Goal: Task Accomplishment & Management: Complete application form

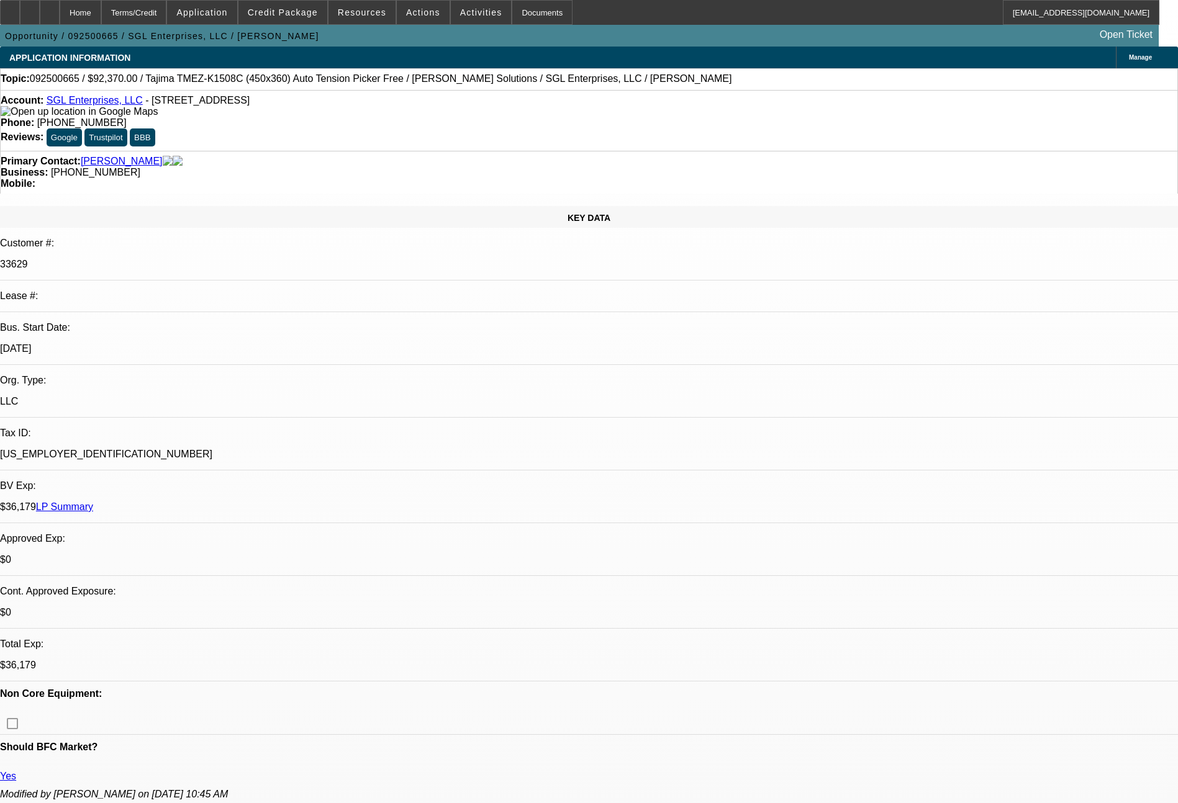
select select "0"
select select "2"
select select "0"
select select "6"
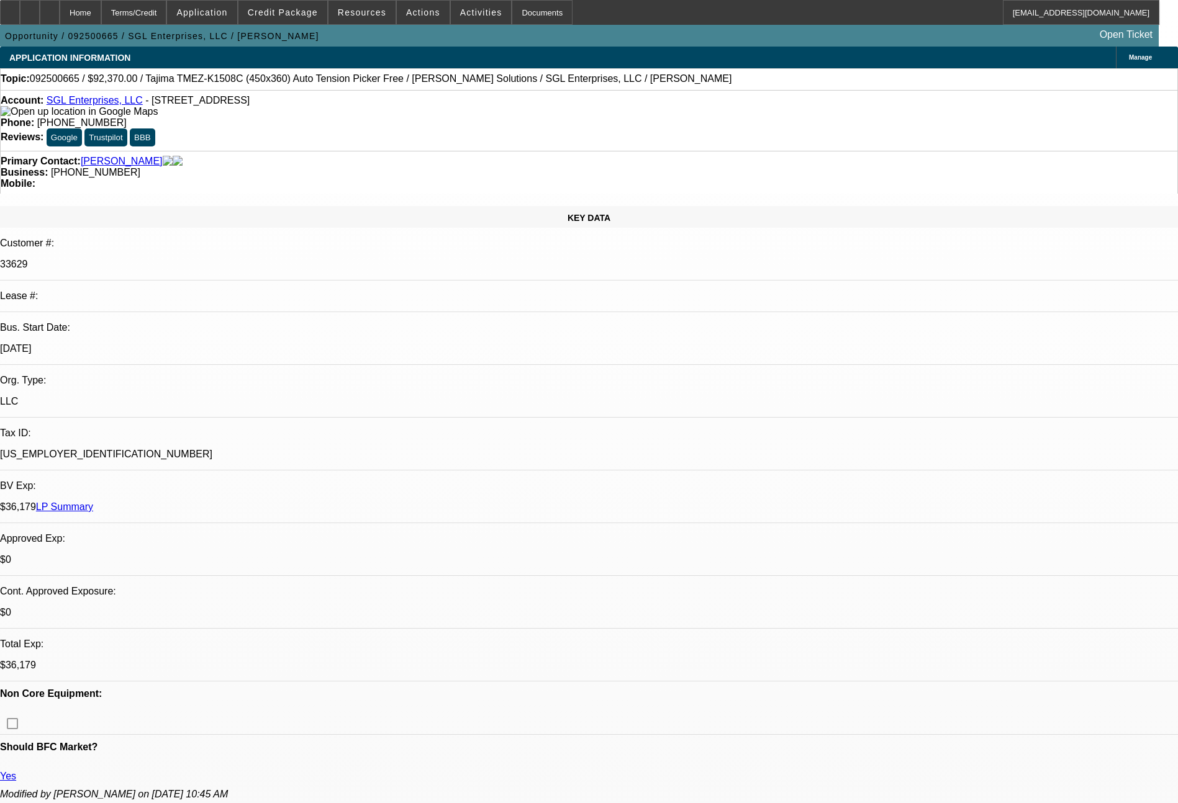
scroll to position [1406, 0]
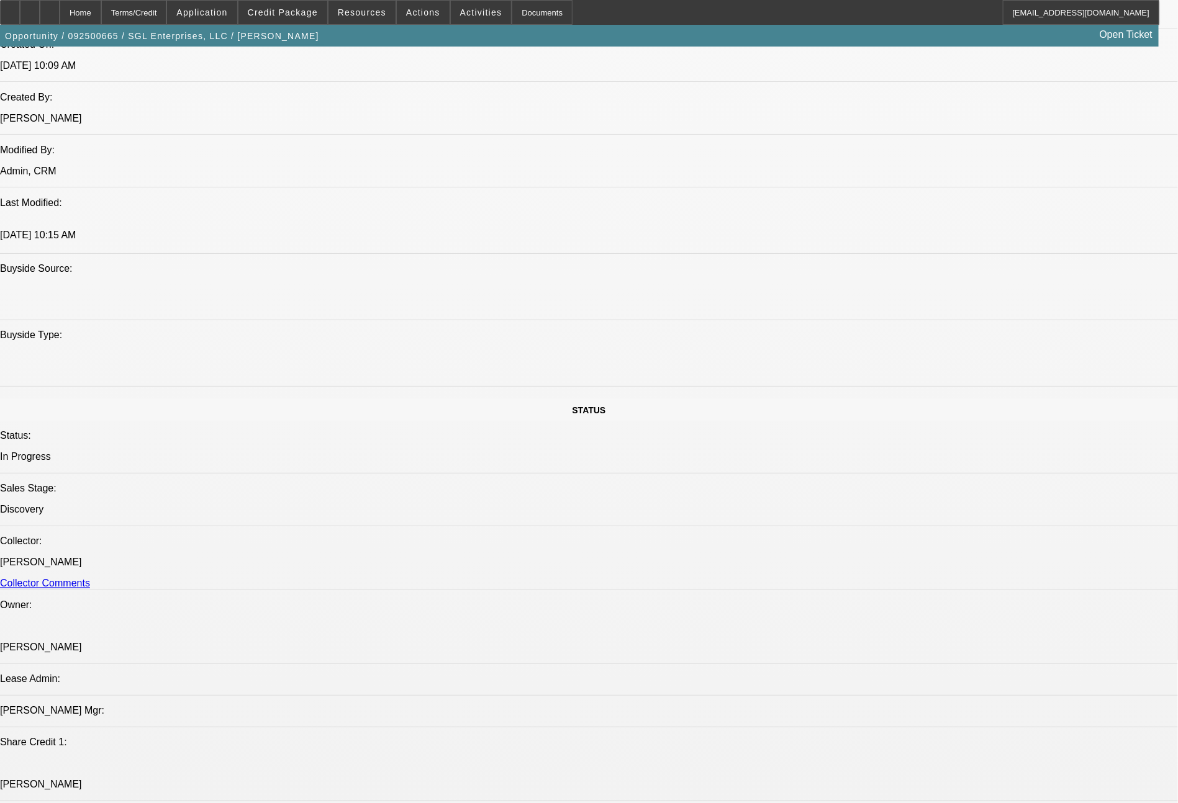
select select "0"
select select "2"
select select "0"
select select "6"
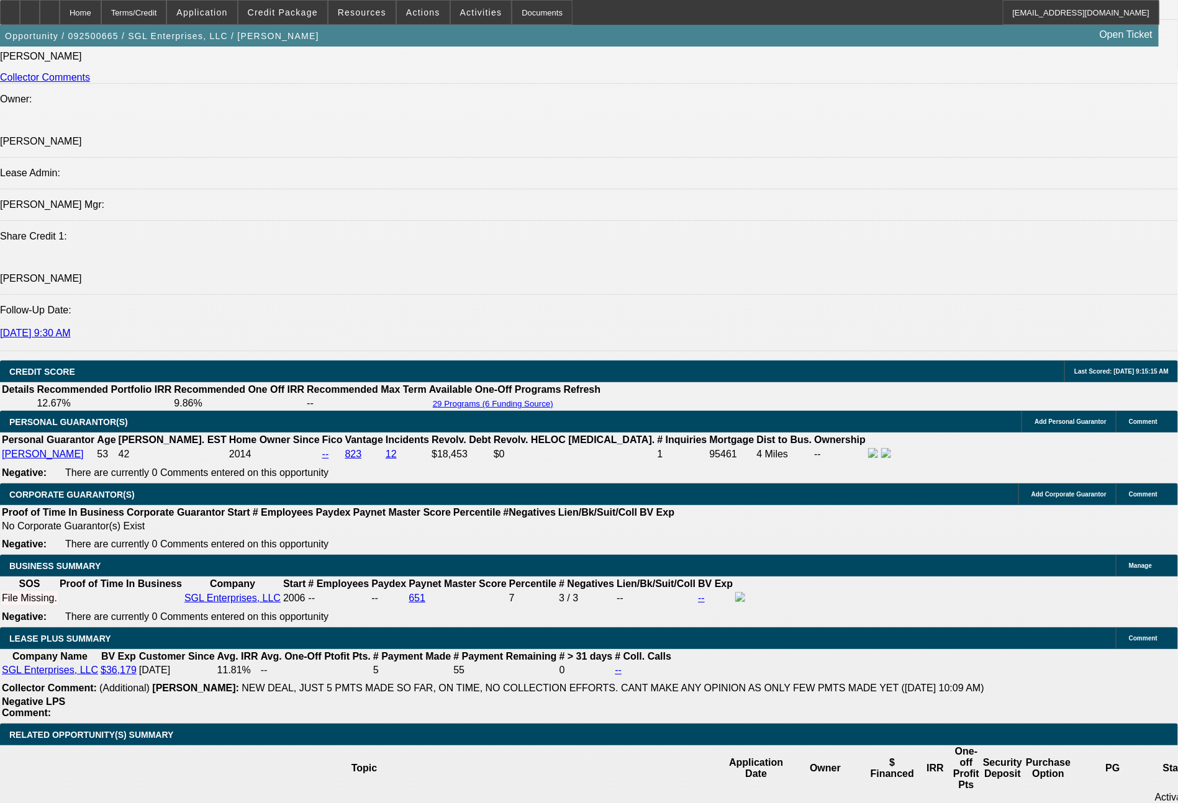
scroll to position [1544, 0]
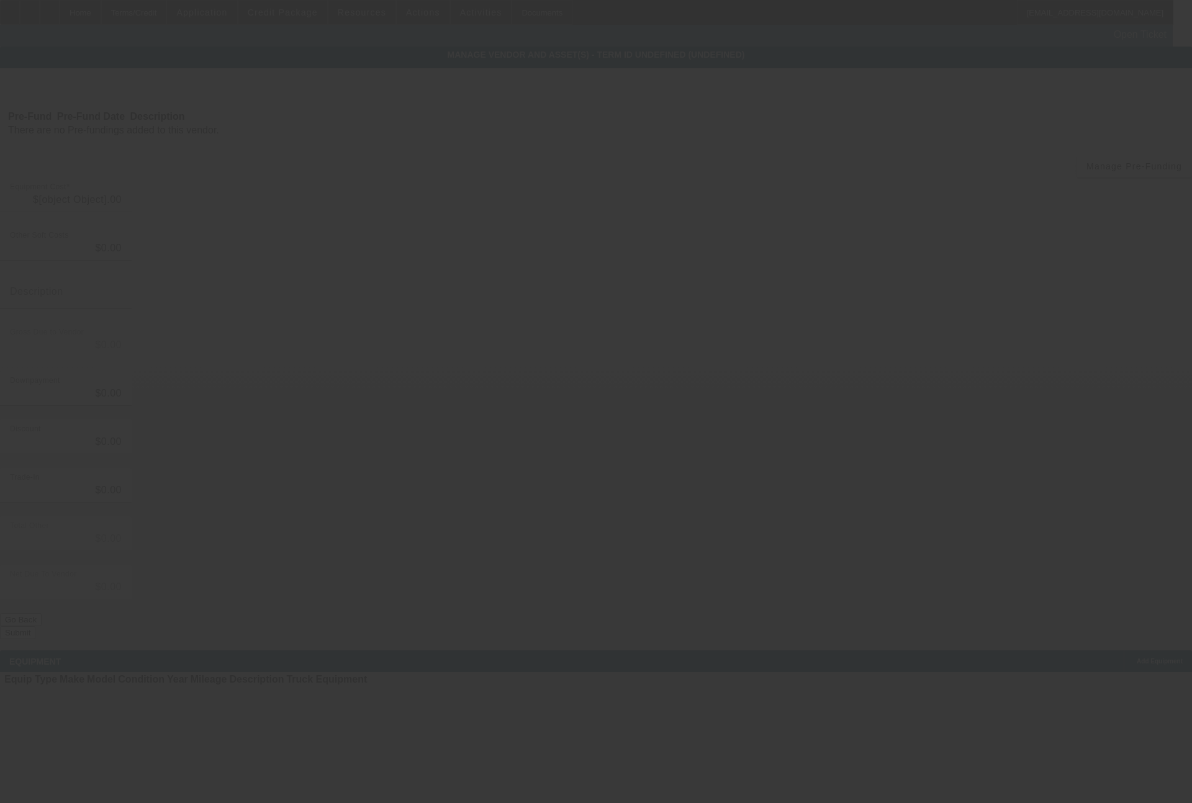
type input "$92,370.00"
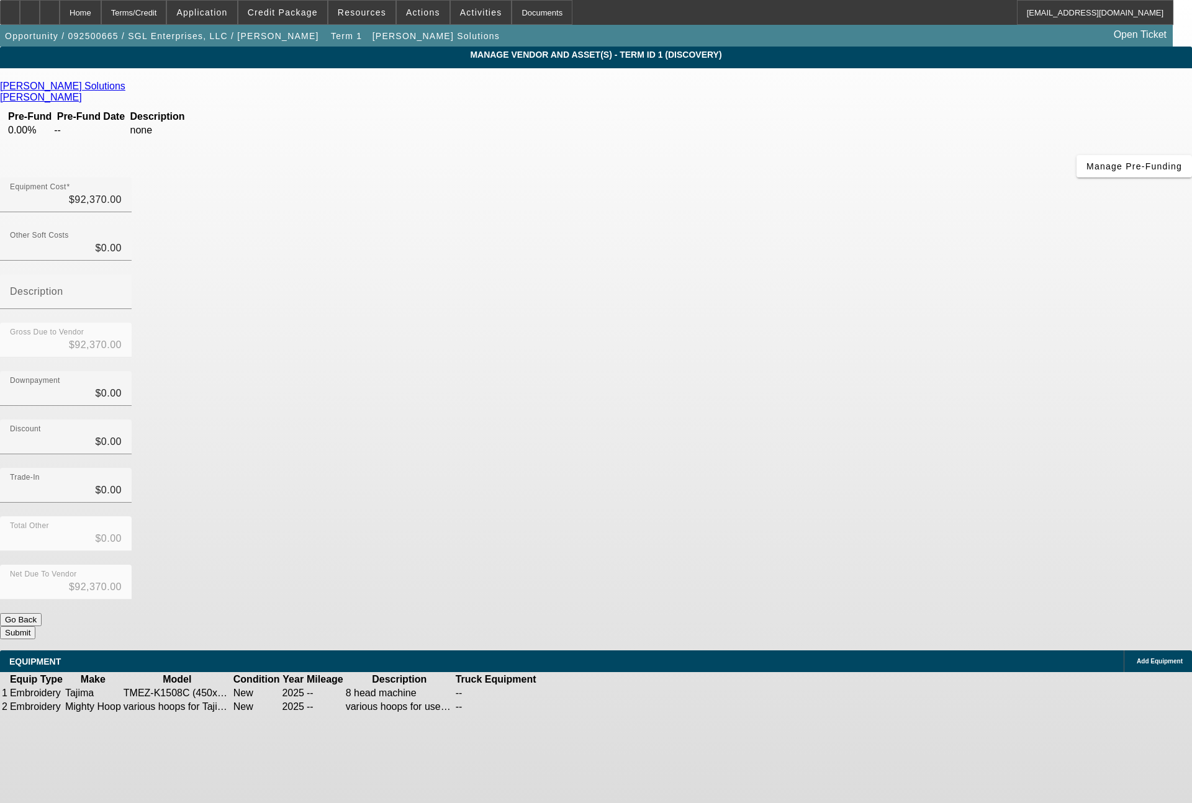
click at [576, 693] on icon at bounding box center [576, 693] width 0 height 0
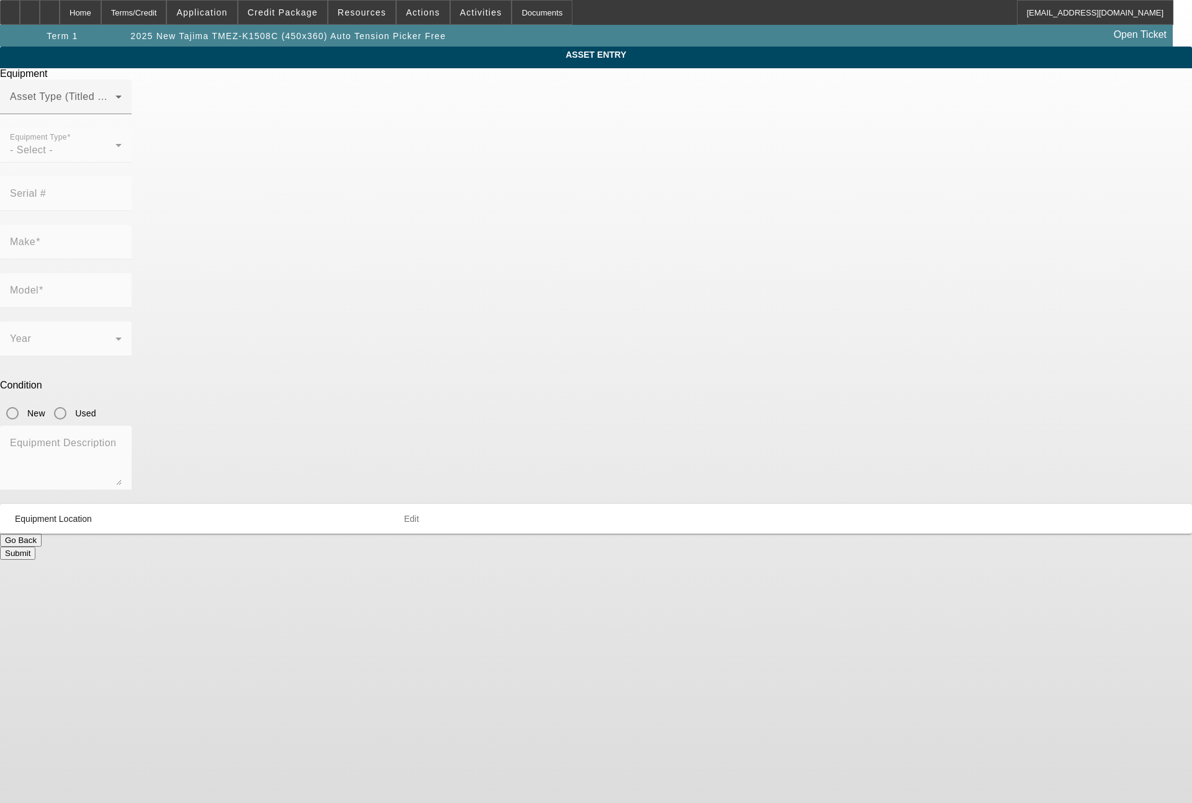
type input "Tajima"
type input "TMEZ-K1508C (450x360) Auto Tension Picker Free"
radio input "true"
type textarea "8 head machine"
type input "209A N Bridge St"
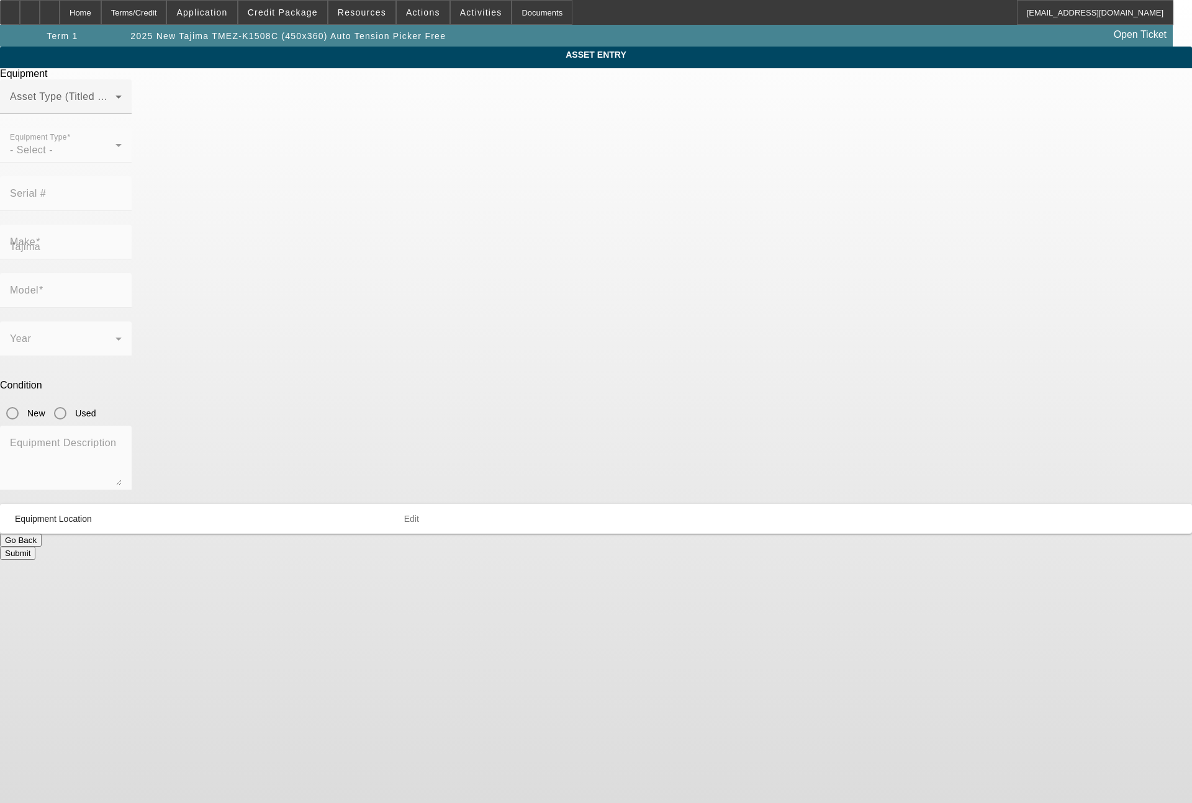
type input "Linden"
type input "48451"
type input "Genesee"
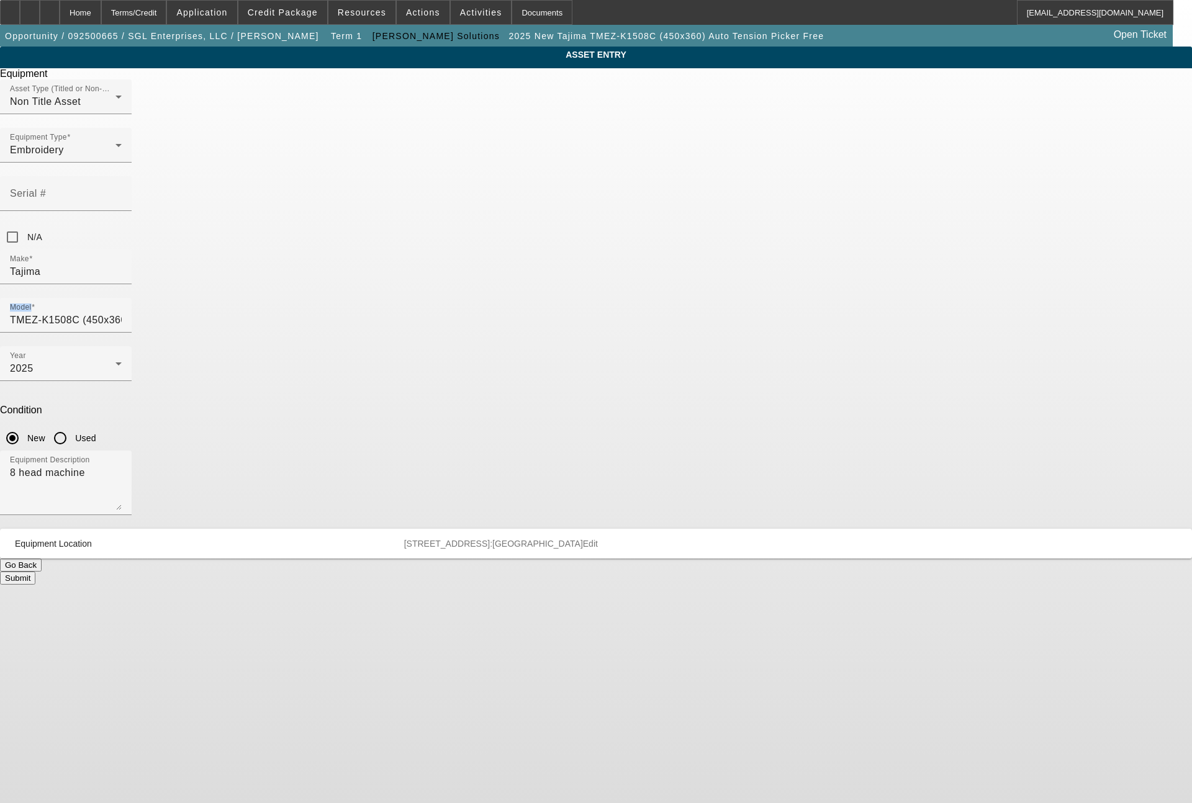
drag, startPoint x: 759, startPoint y: 228, endPoint x: 591, endPoint y: 220, distance: 167.8
click at [591, 250] on div "Make Tajima Model TMEZ-K1508C (450x360) Auto Tension Picker Free" at bounding box center [596, 298] width 1192 height 97
click at [591, 250] on div "Make Tajima" at bounding box center [596, 274] width 1192 height 48
drag, startPoint x: 754, startPoint y: 229, endPoint x: 619, endPoint y: 220, distance: 135.7
click at [122, 313] on input "TMEZ-K1508C (450x360) Auto Tension Picker Free" at bounding box center [66, 320] width 112 height 15
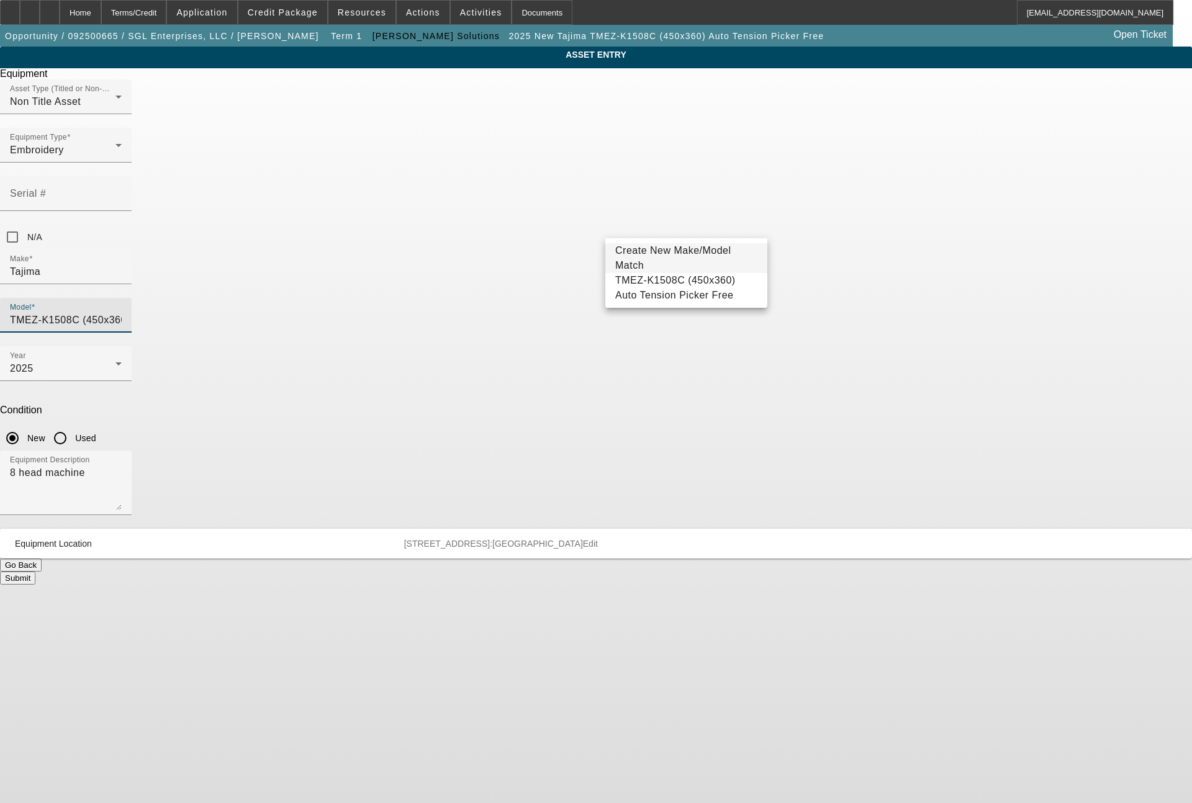
type input "T Picker Free"
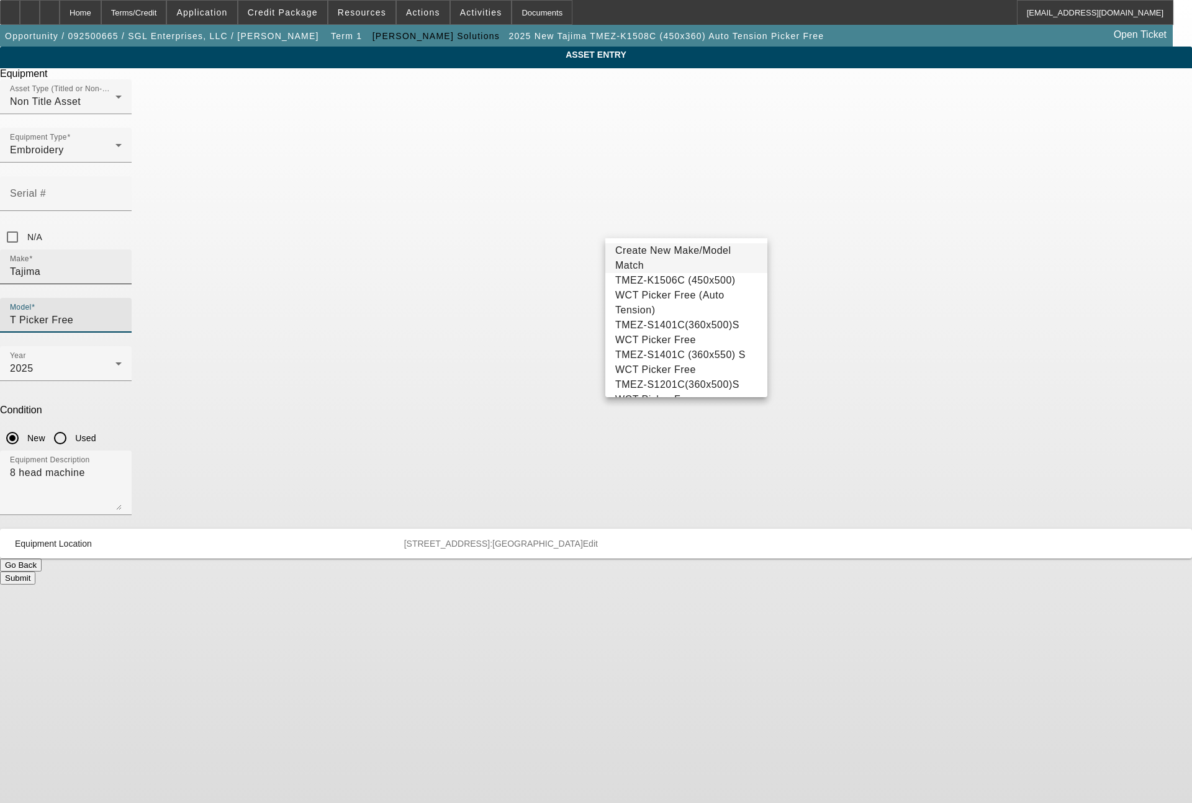
drag, startPoint x: 682, startPoint y: 220, endPoint x: 555, endPoint y: 217, distance: 127.3
click at [555, 250] on div "Make Tajima Model T Picker Free" at bounding box center [596, 298] width 1192 height 97
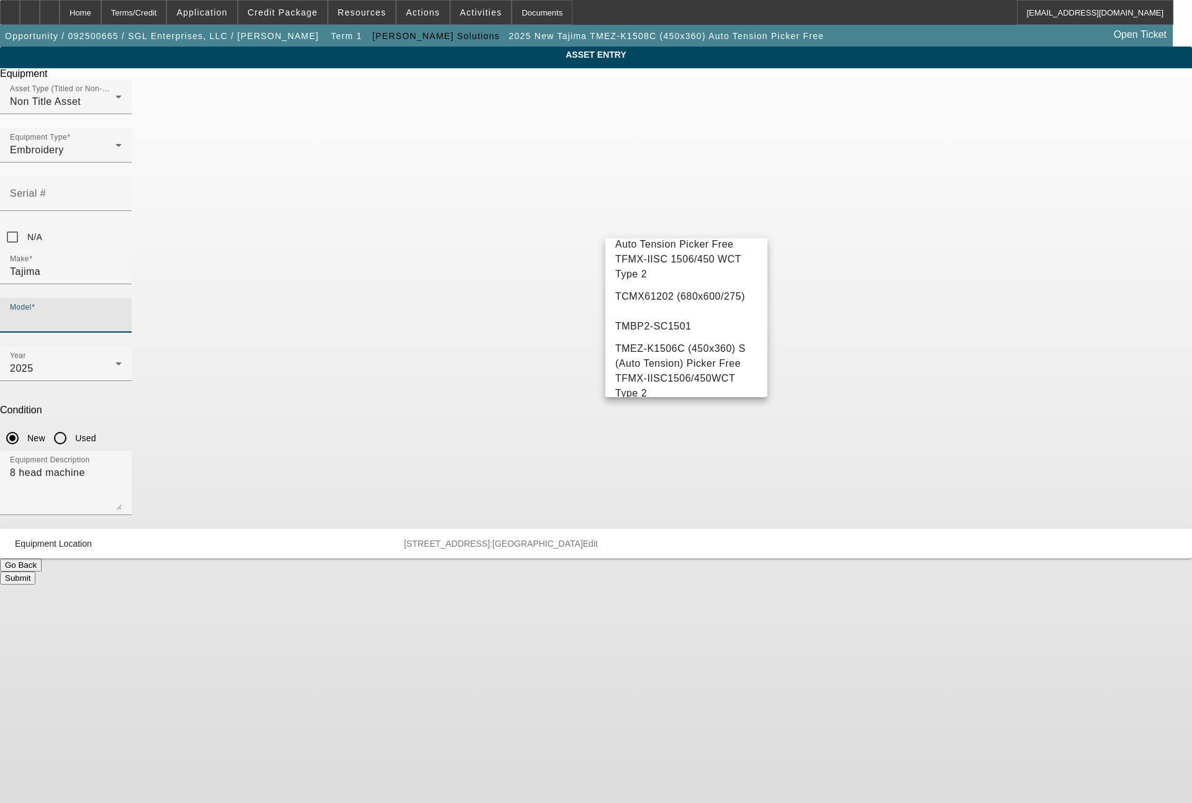
scroll to position [138, 0]
click at [699, 310] on span "TMEZ-K1506C (450x360) S (Auto Tension) Picker Free" at bounding box center [686, 299] width 142 height 30
type input "TMEZ-K1506C (450x360) S (Auto Tension) Picker Free"
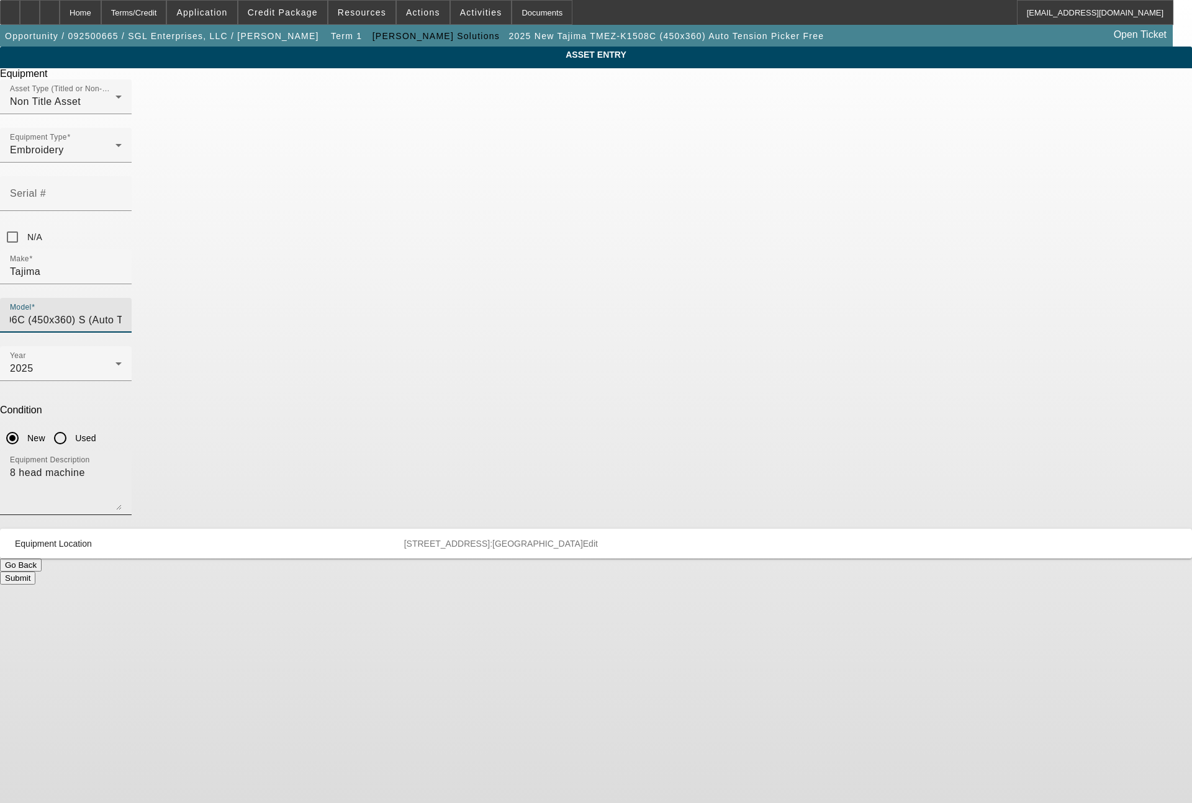
scroll to position [0, 0]
click at [122, 466] on textarea "8 head machine" at bounding box center [66, 488] width 112 height 45
type textarea "6 head machine"
drag, startPoint x: 679, startPoint y: 443, endPoint x: 688, endPoint y: 413, distance: 31.2
click at [35, 572] on button "Submit" at bounding box center [17, 578] width 35 height 13
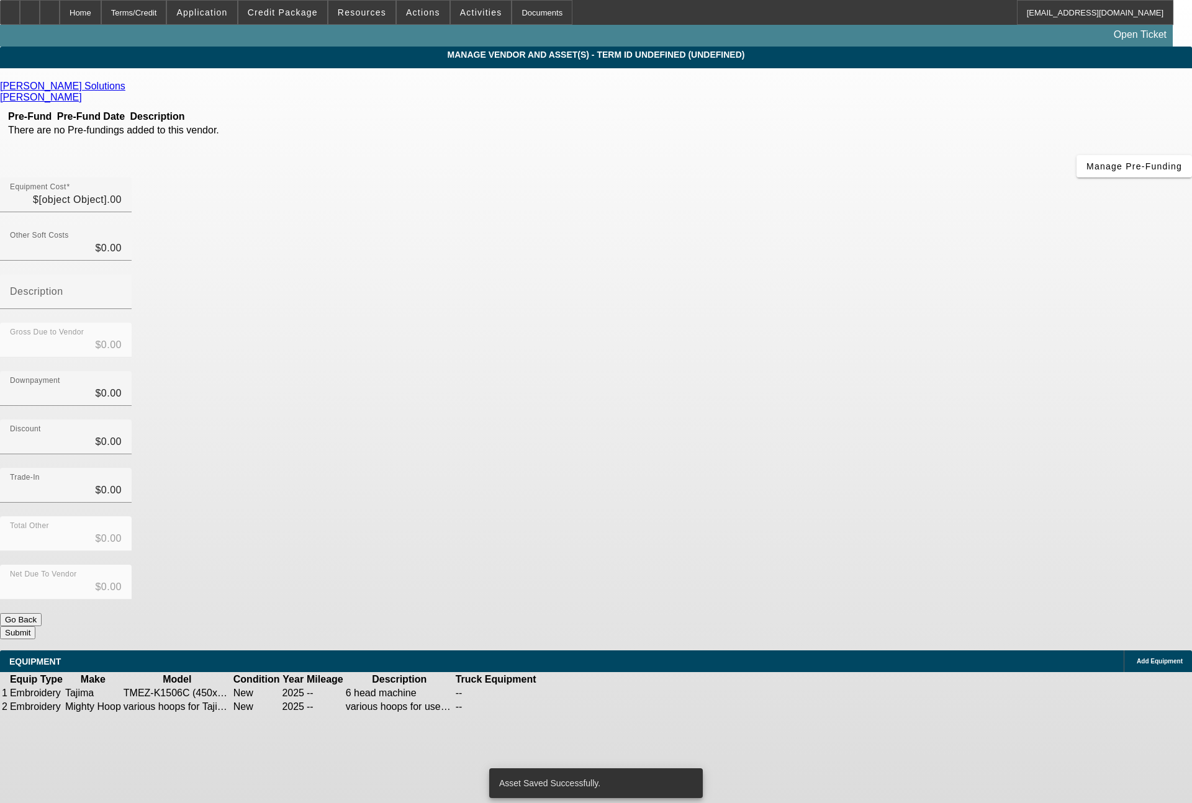
type input "$92,370.00"
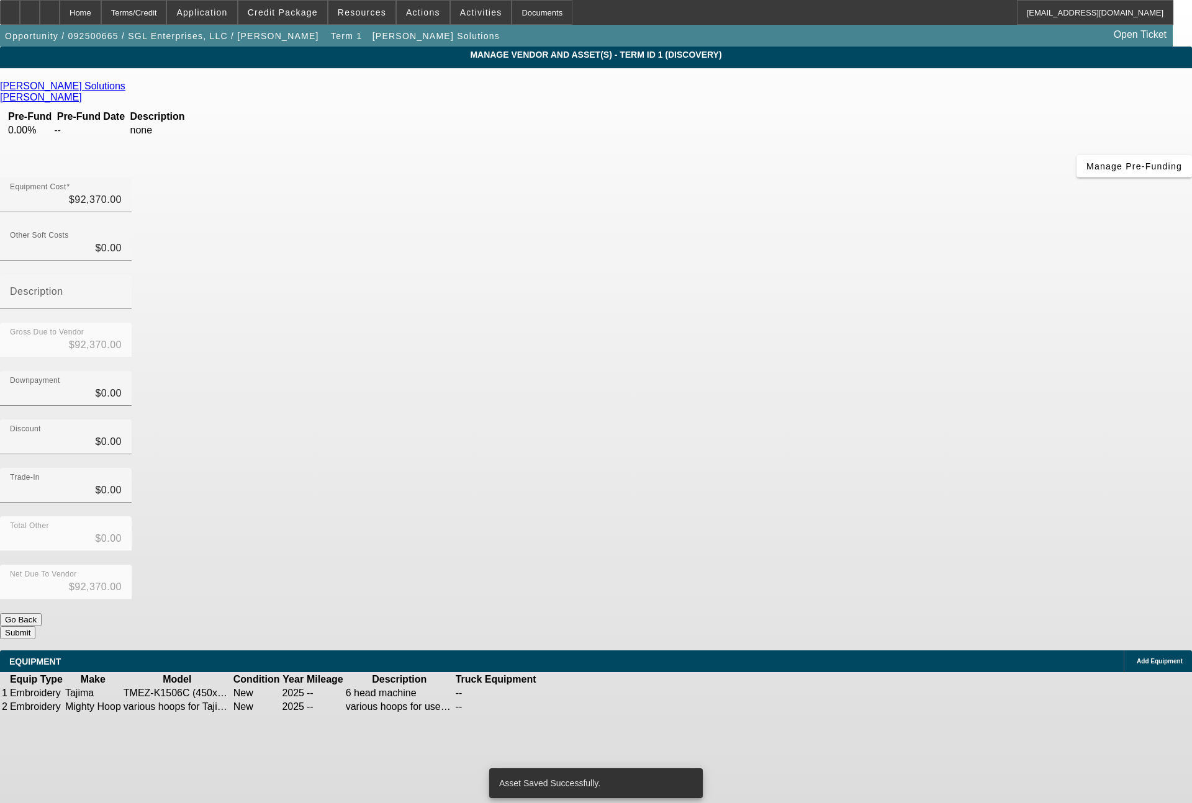
click at [35, 626] on button "Submit" at bounding box center [17, 632] width 35 height 13
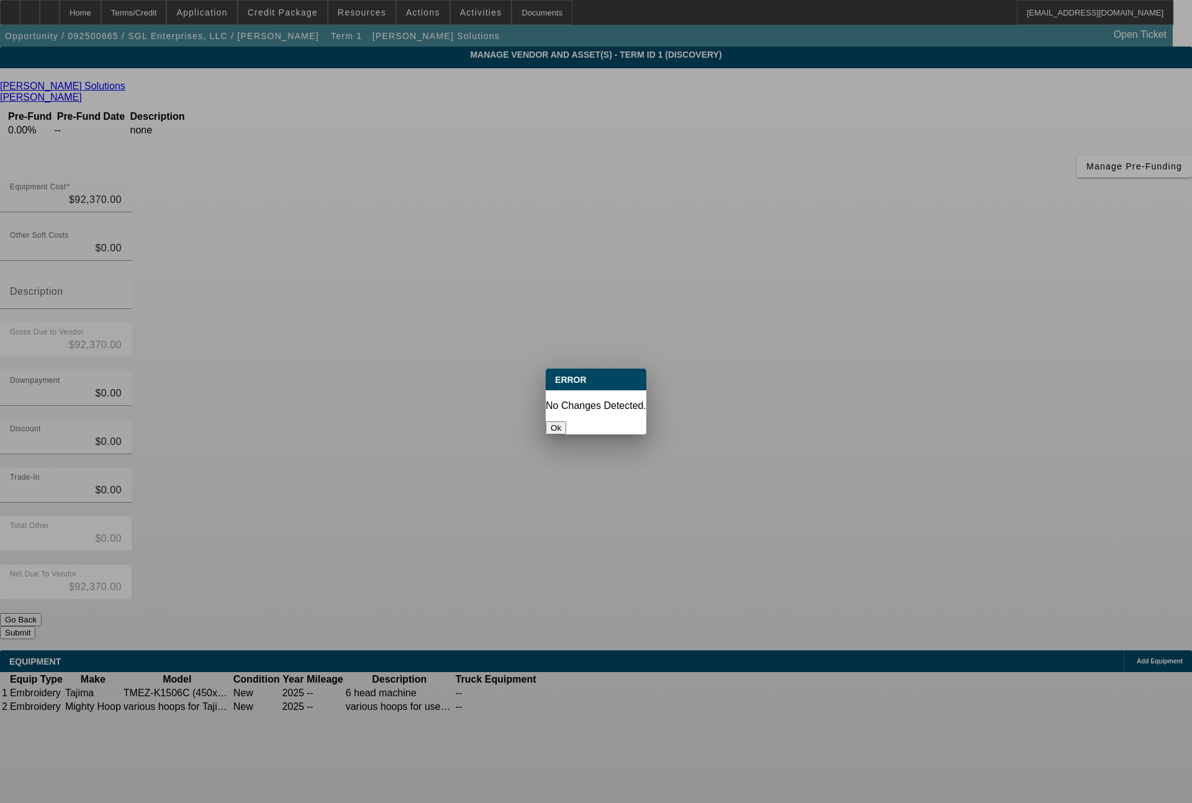
click at [566, 422] on button "Ok" at bounding box center [556, 428] width 20 height 13
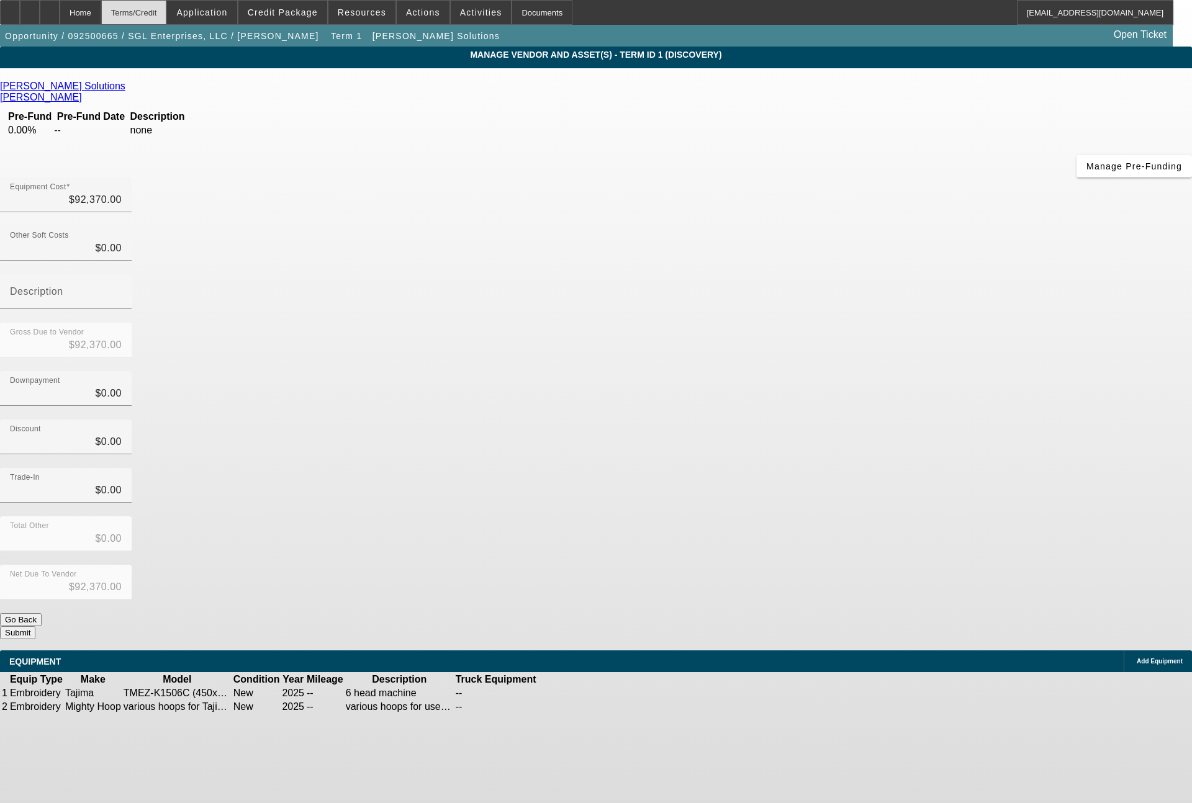
click at [167, 4] on div "Terms/Credit" at bounding box center [134, 12] width 66 height 25
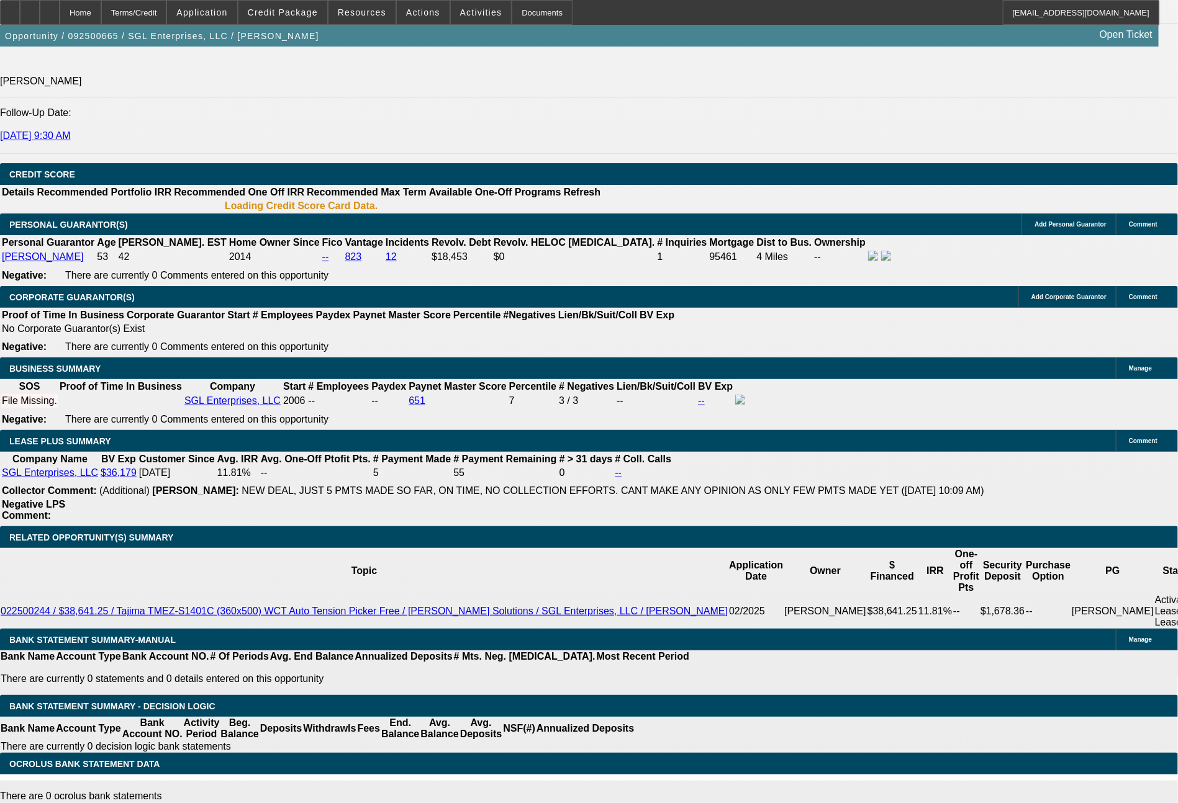
select select "0"
select select "2"
select select "0"
select select "6"
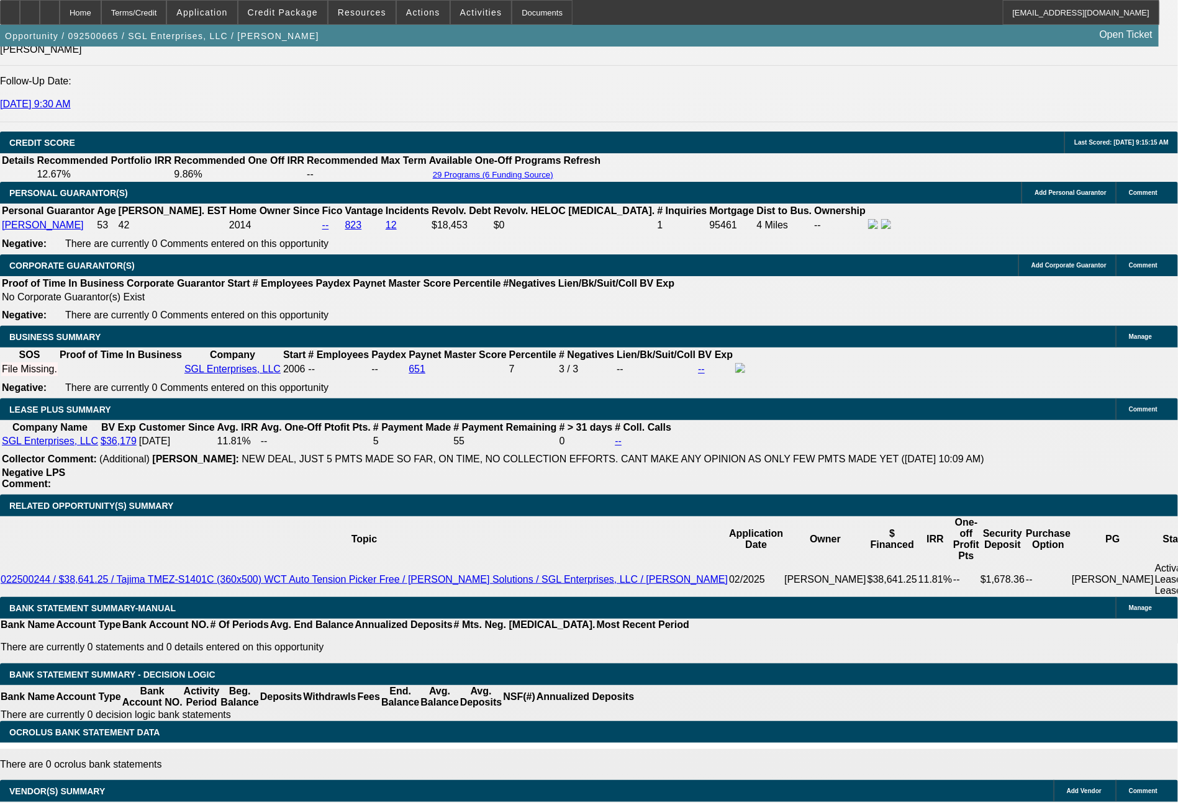
scroll to position [1839, 0]
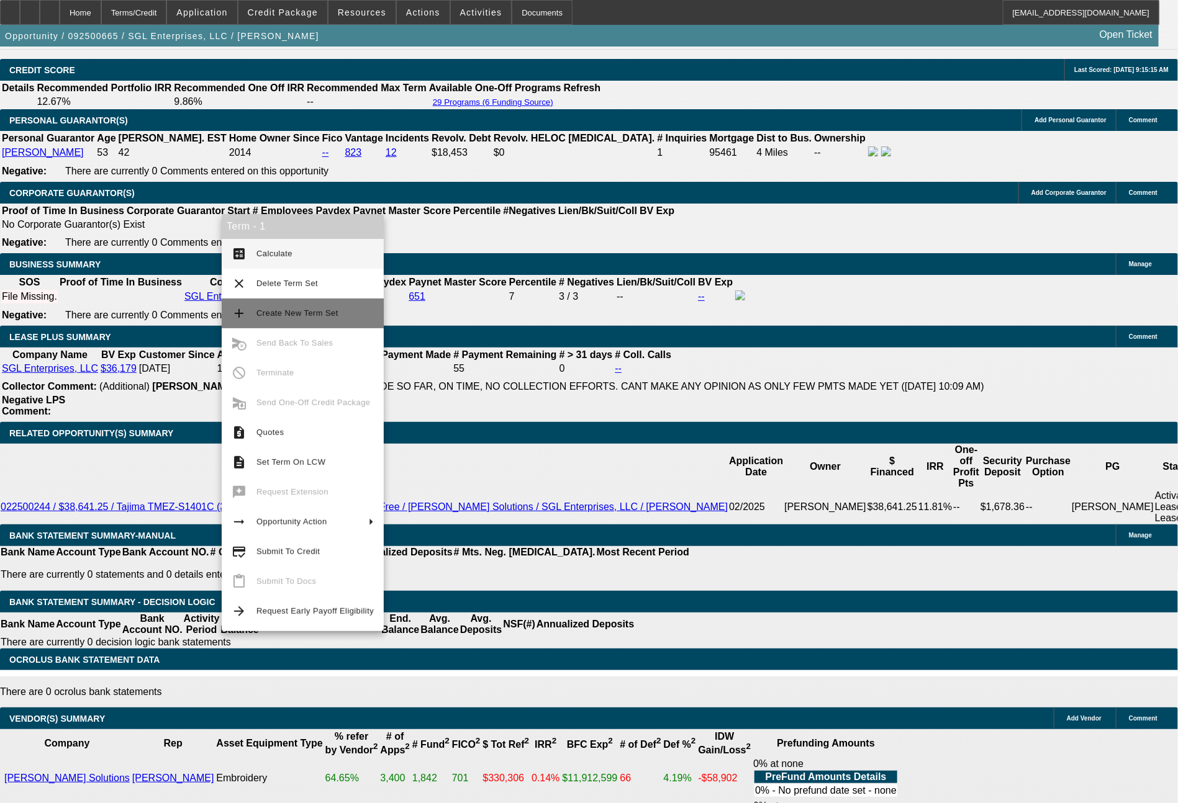
click at [251, 305] on button "add Create New Term Set" at bounding box center [303, 314] width 162 height 30
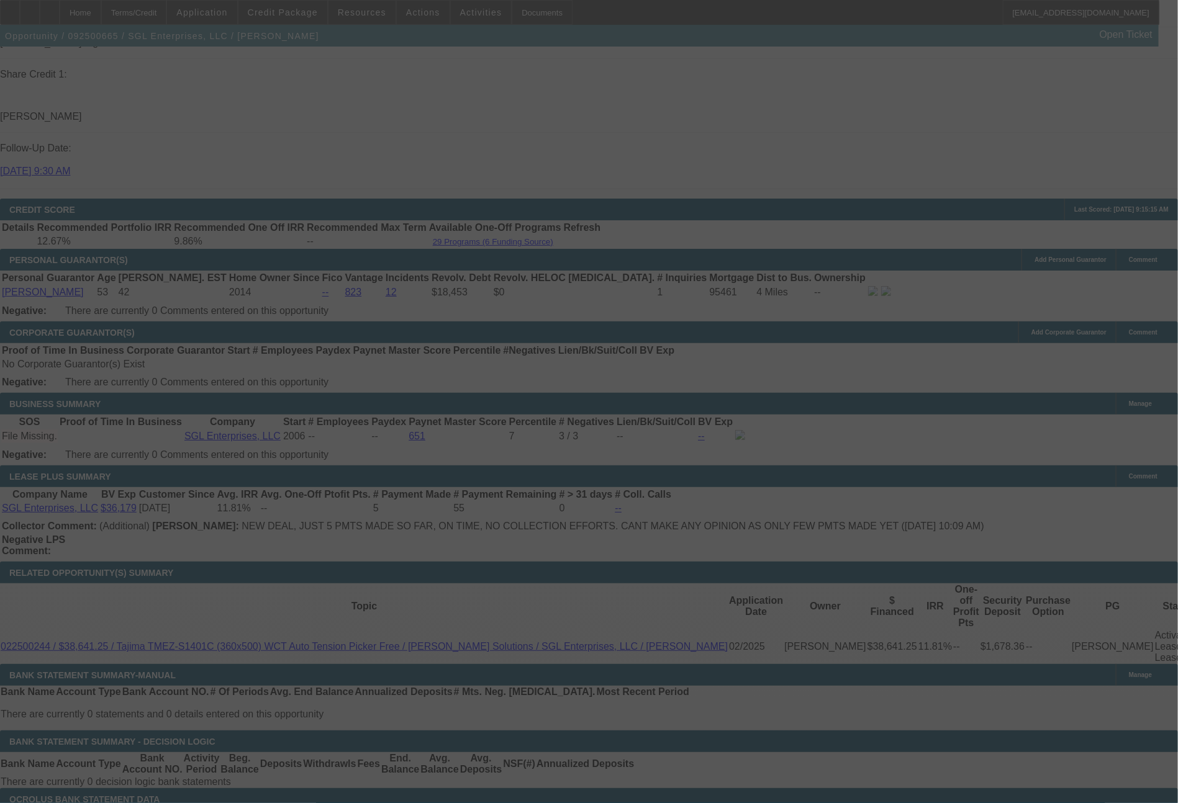
scroll to position [1690, 0]
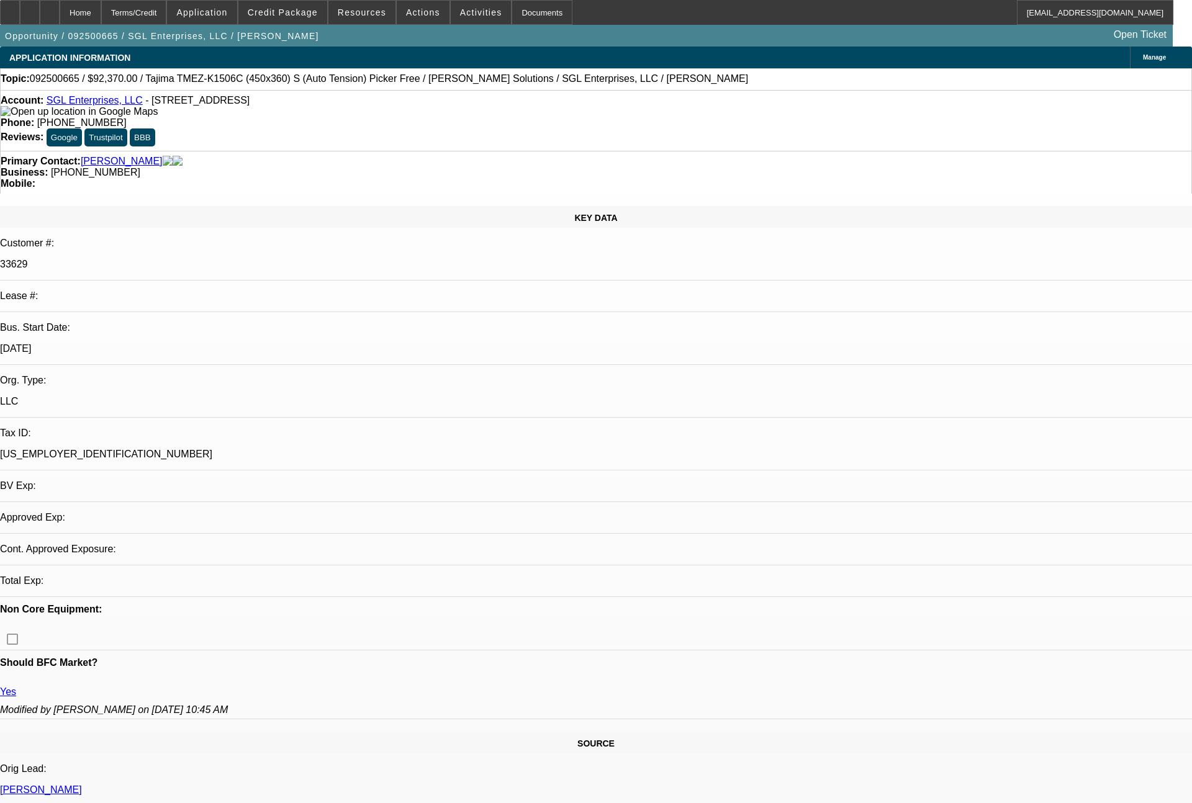
select select "0"
select select "2"
select select "0"
select select "2"
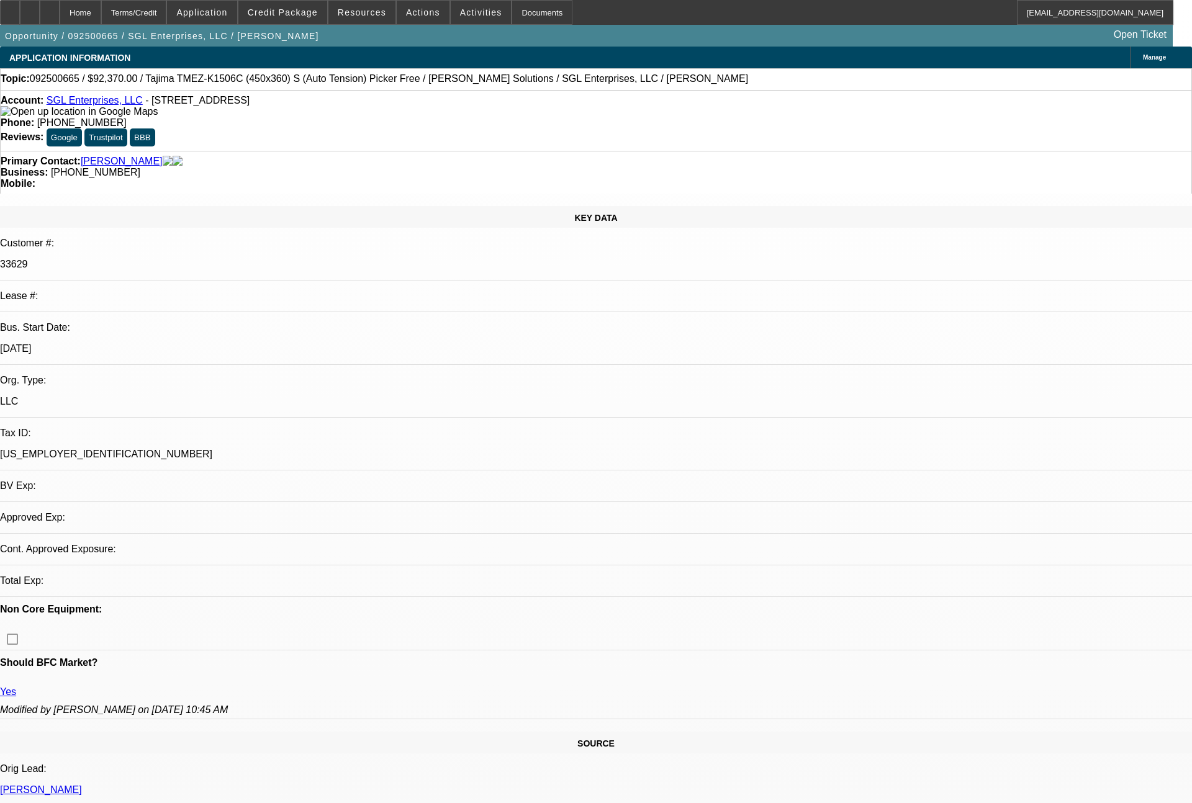
select select "0"
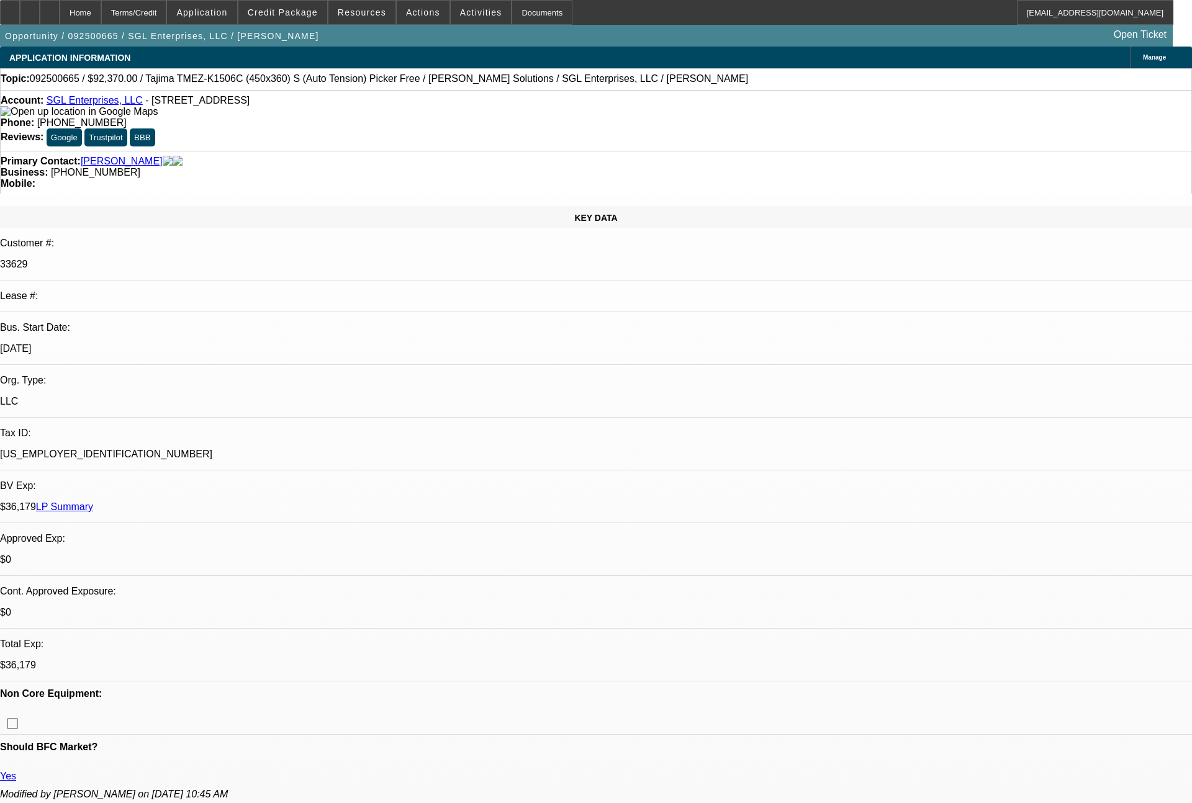
select select "1"
select select "2"
select select "6"
select select "1"
select select "2"
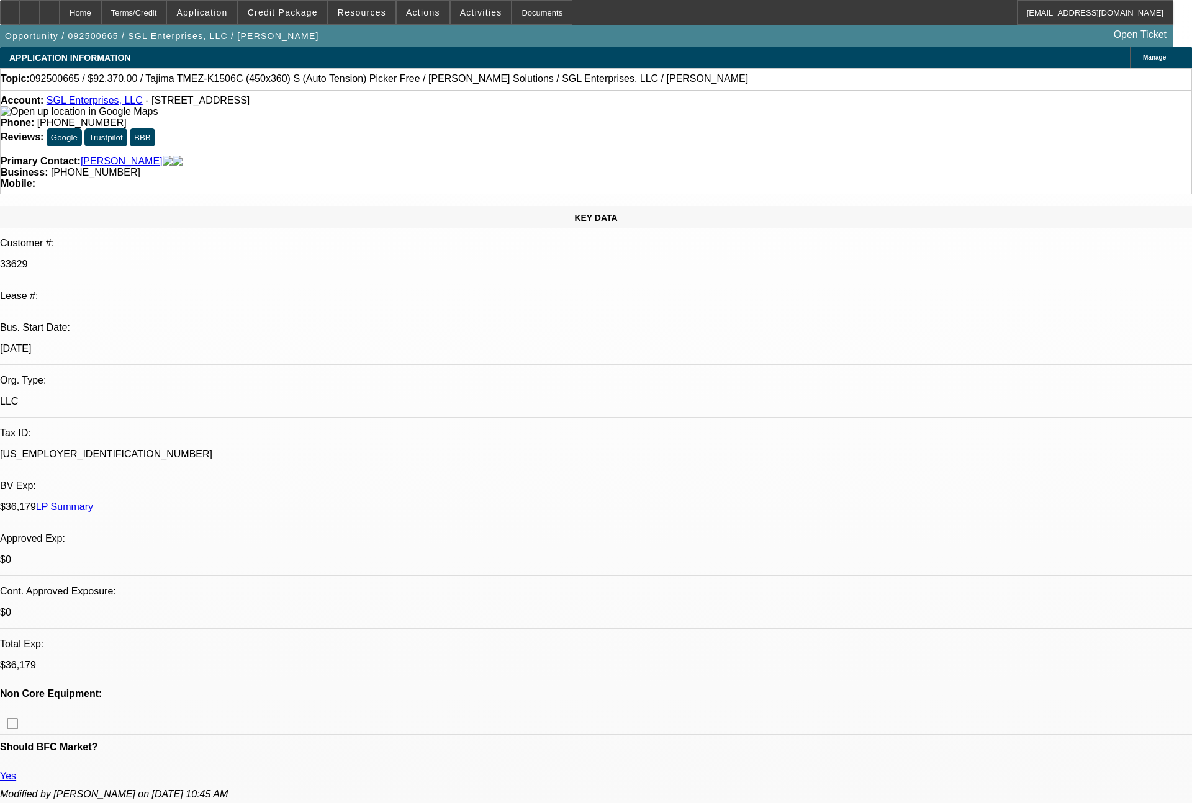
select select "6"
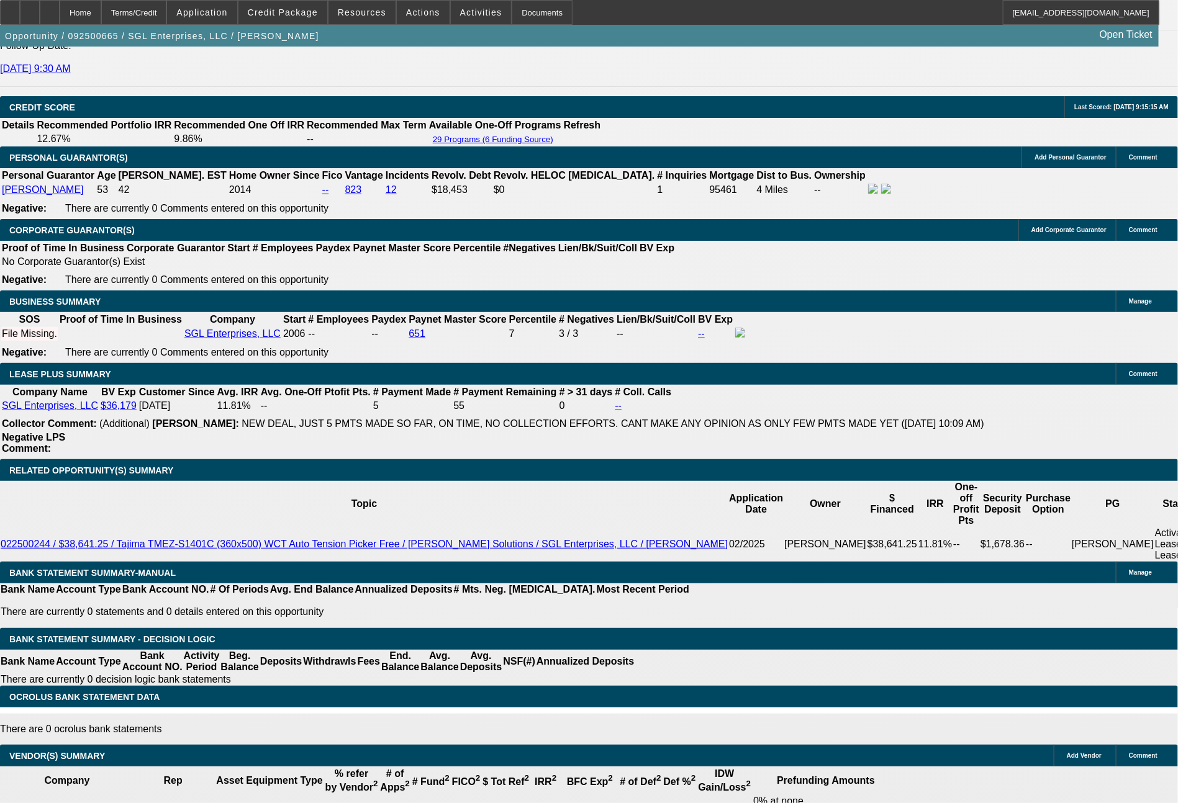
scroll to position [1802, 0]
drag, startPoint x: 397, startPoint y: 386, endPoint x: 458, endPoint y: 392, distance: 61.7
type input "UNKNOWN"
type input "72"
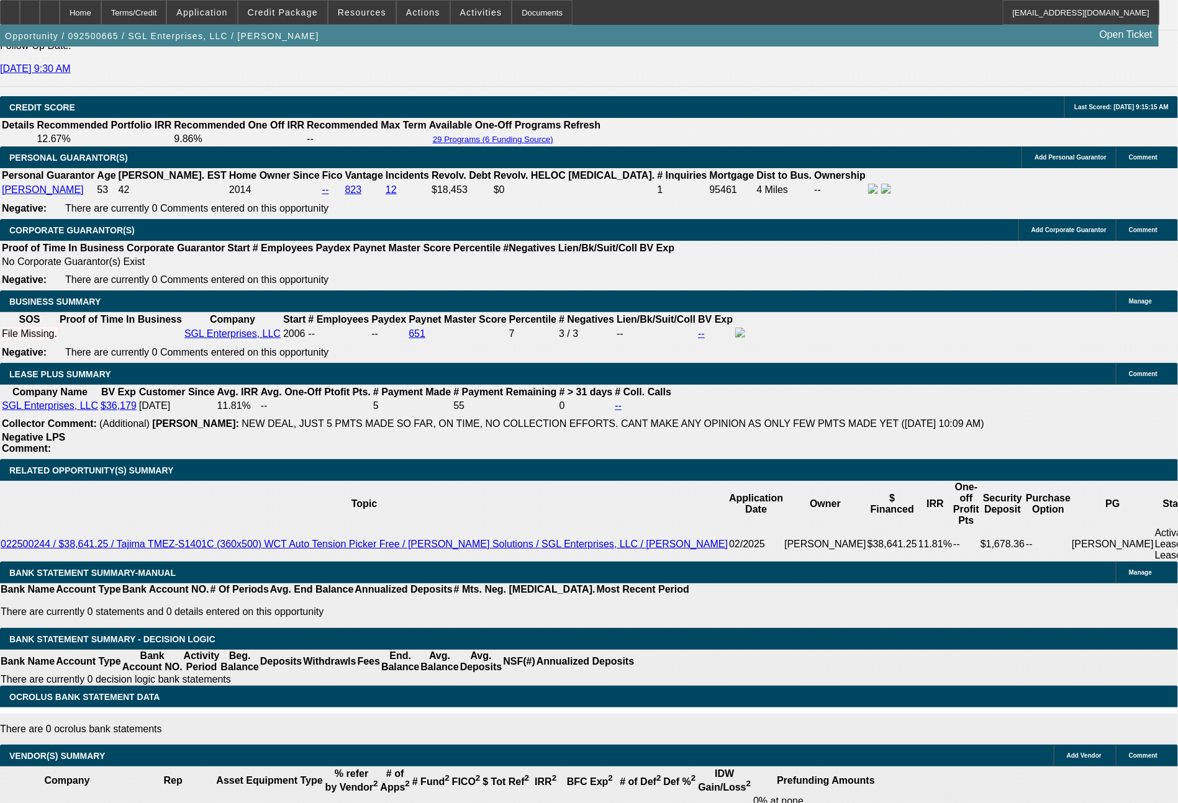
type input "$27,343.86"
type input "$13,671.93"
type input "72"
type input "13671.93"
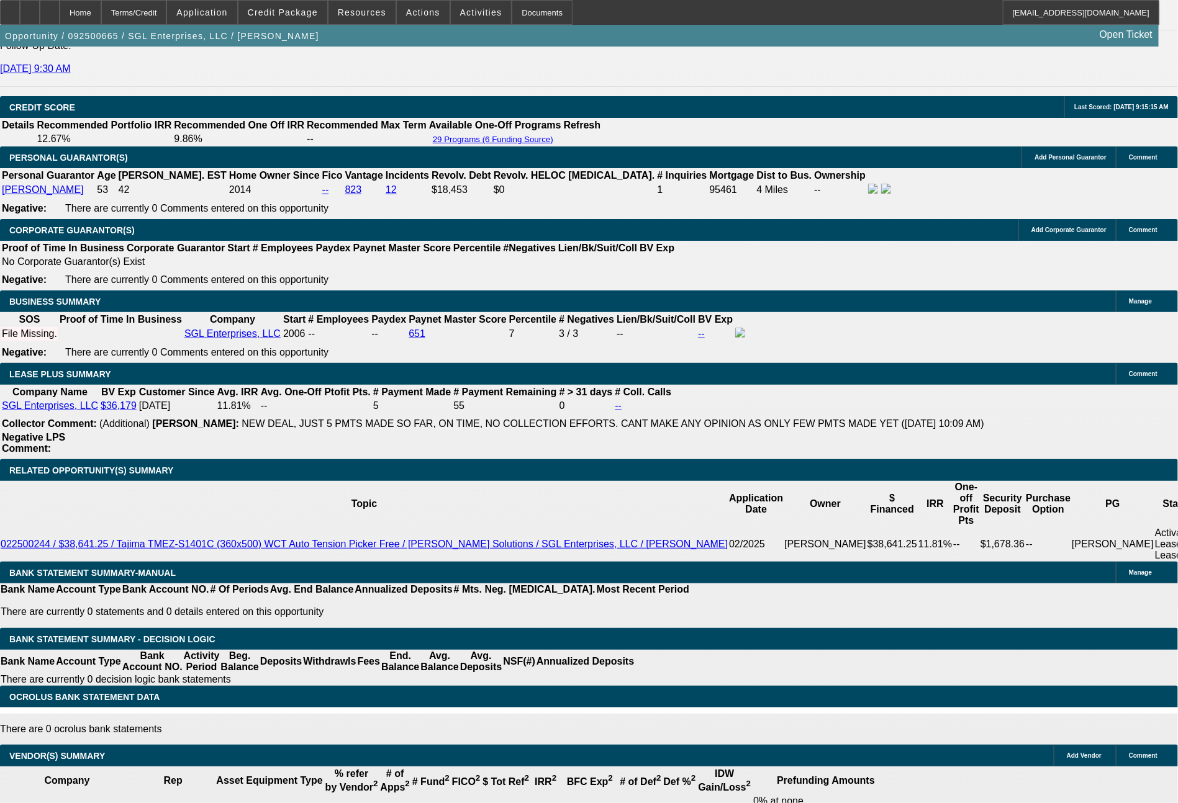
drag, startPoint x: 339, startPoint y: 393, endPoint x: 391, endPoint y: 395, distance: 52.2
type input "$3,490.96"
type input "$1,74"
type input "$348.00"
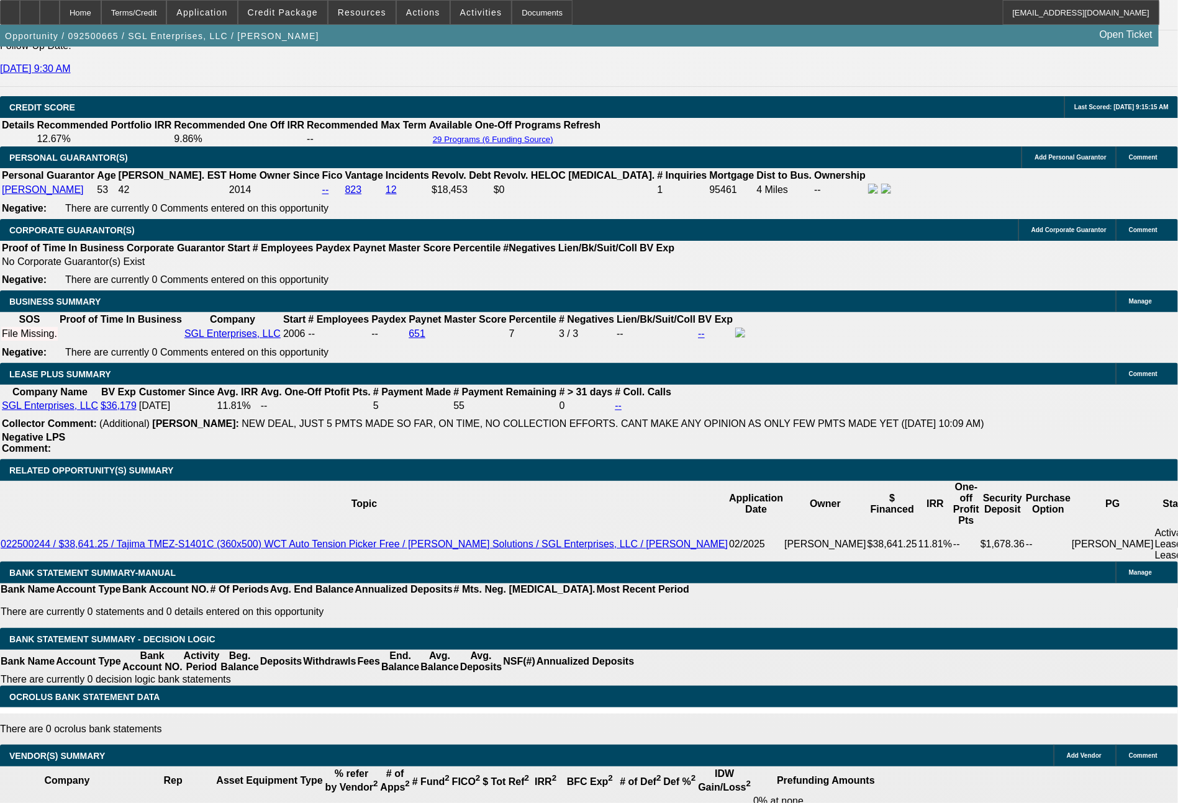
type input "$1,7"
type input "$34.00"
type input "$1,"
type input "$2.00"
type input "$"
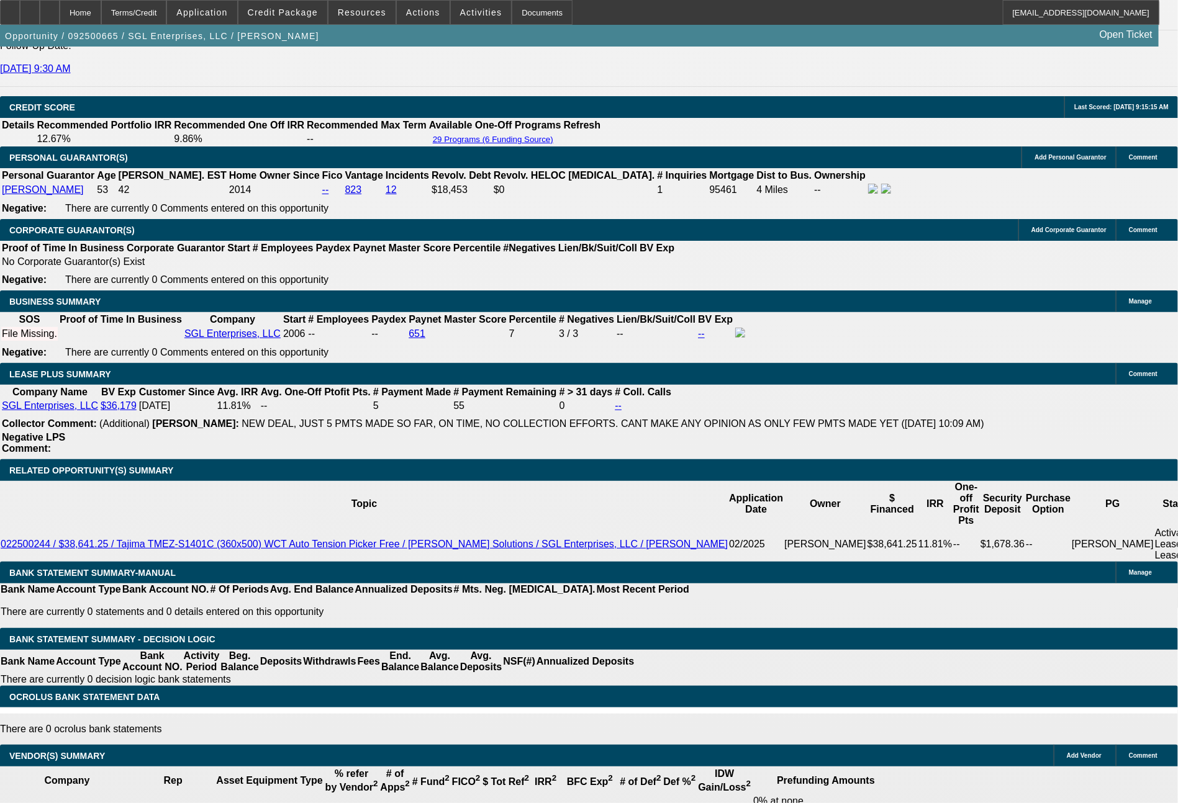
type input "$0.00"
type input "$3,490.00"
type input "$1,745.0"
type input "10.7"
type input "$1,74"
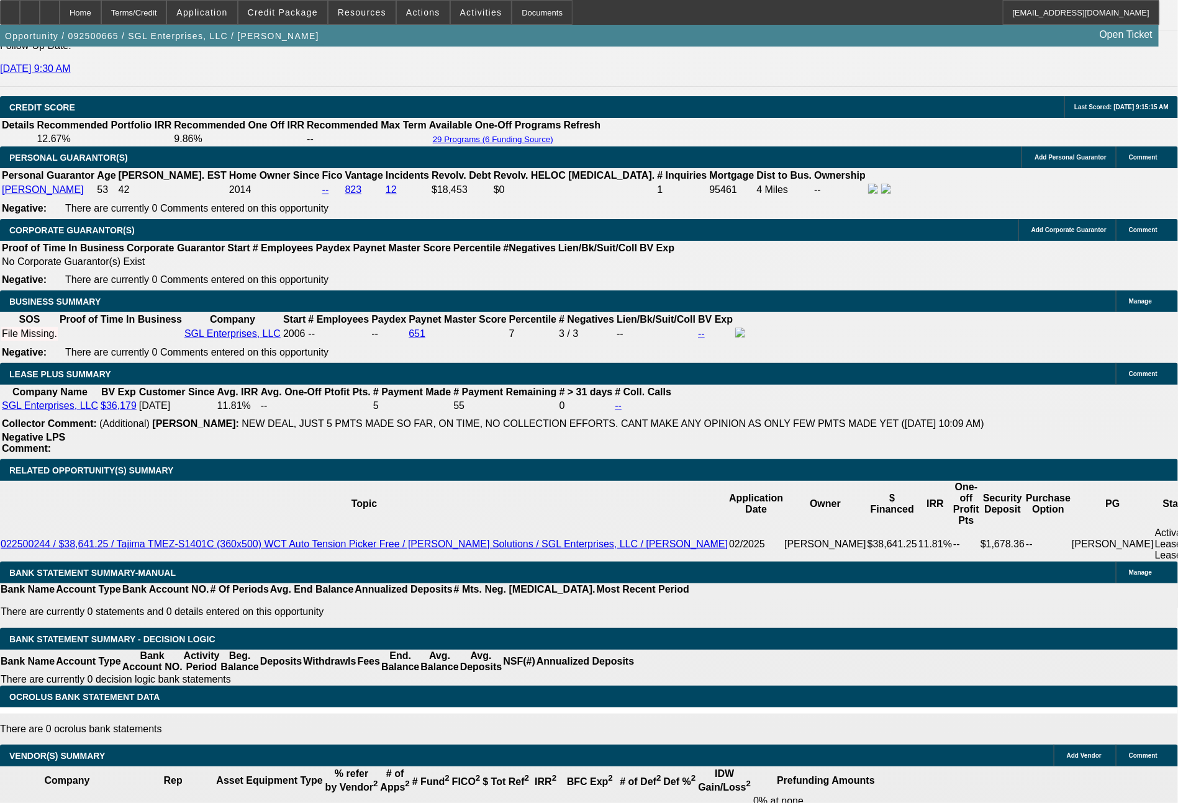
type input "$348.00"
type input "$1,800"
type input "$3,600.00"
type input "11.9"
type input "$1,80"
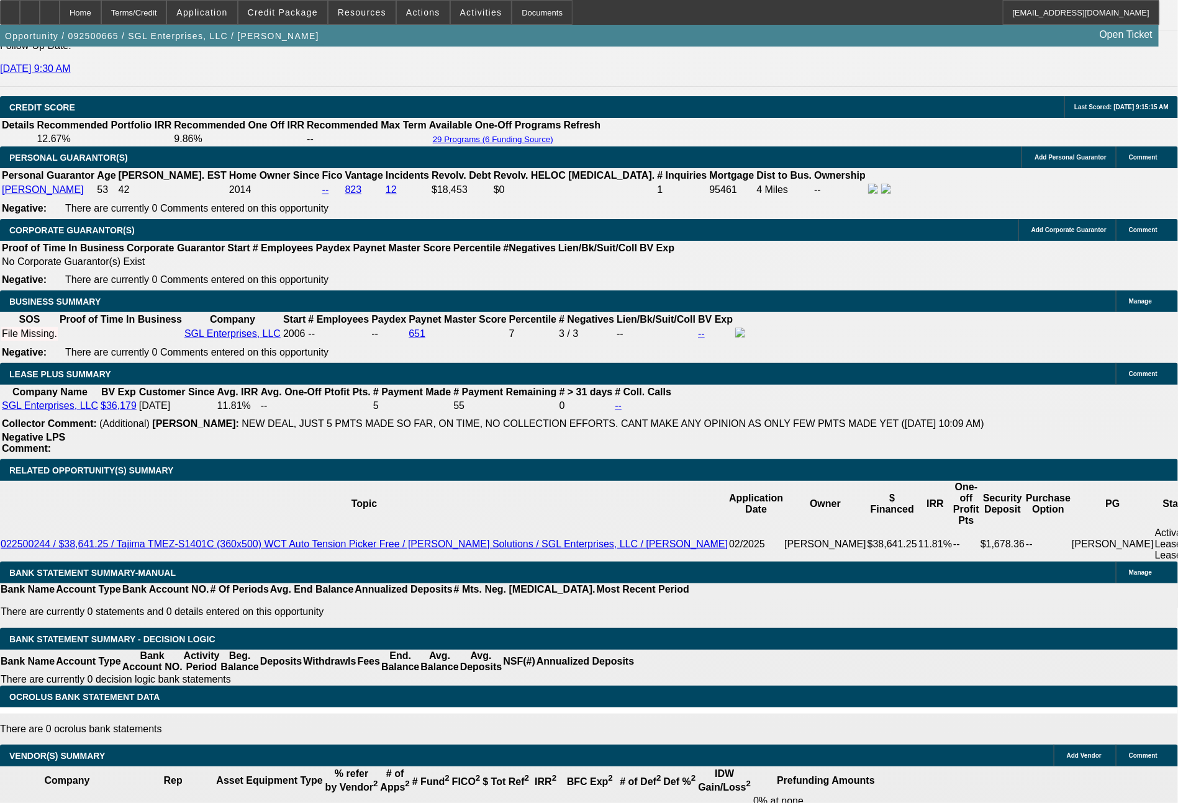
type input "$360.00"
type input "$1,749"
type input "$3,498.00"
type input "10.8"
type input "$1,7"
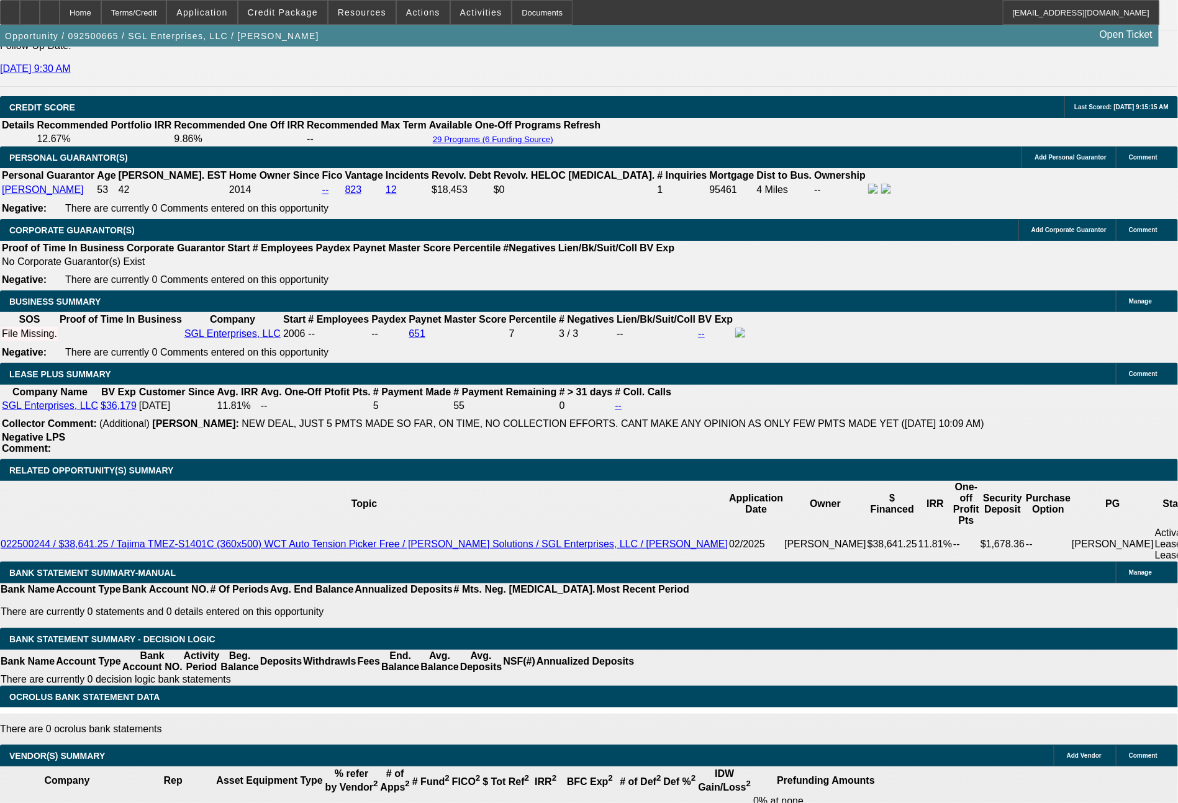
type input "$34.00"
type input "$1,763"
type input "$3,526.00"
type input "11.1"
type input "$1,7"
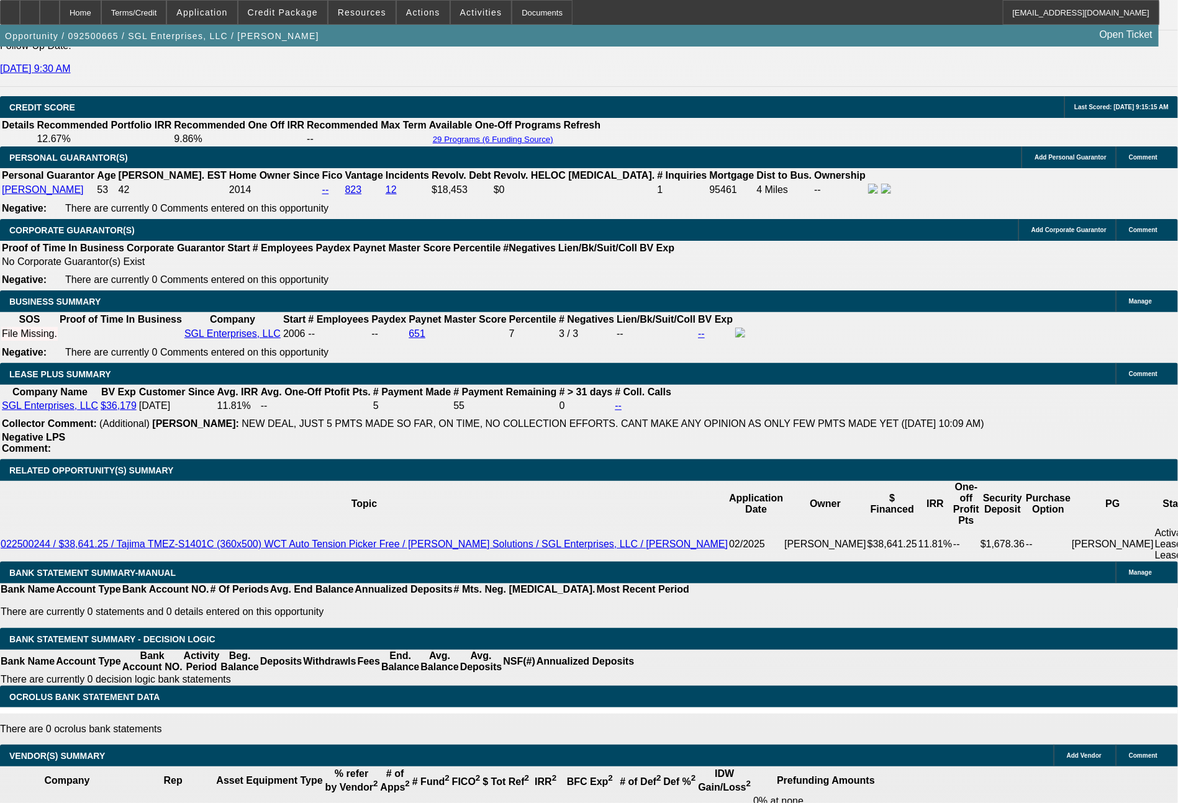
type input "$34.00"
type input "$1,158.00"
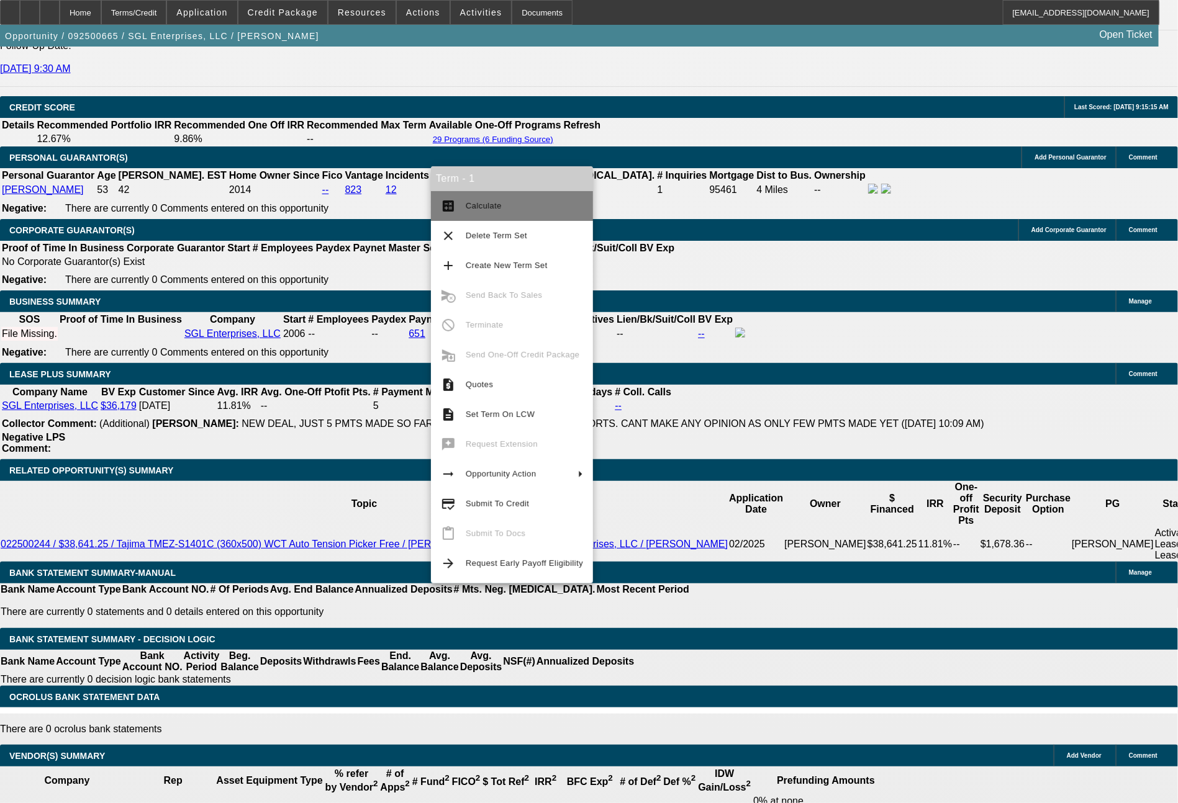
click at [476, 204] on span "Calculate" at bounding box center [484, 205] width 36 height 9
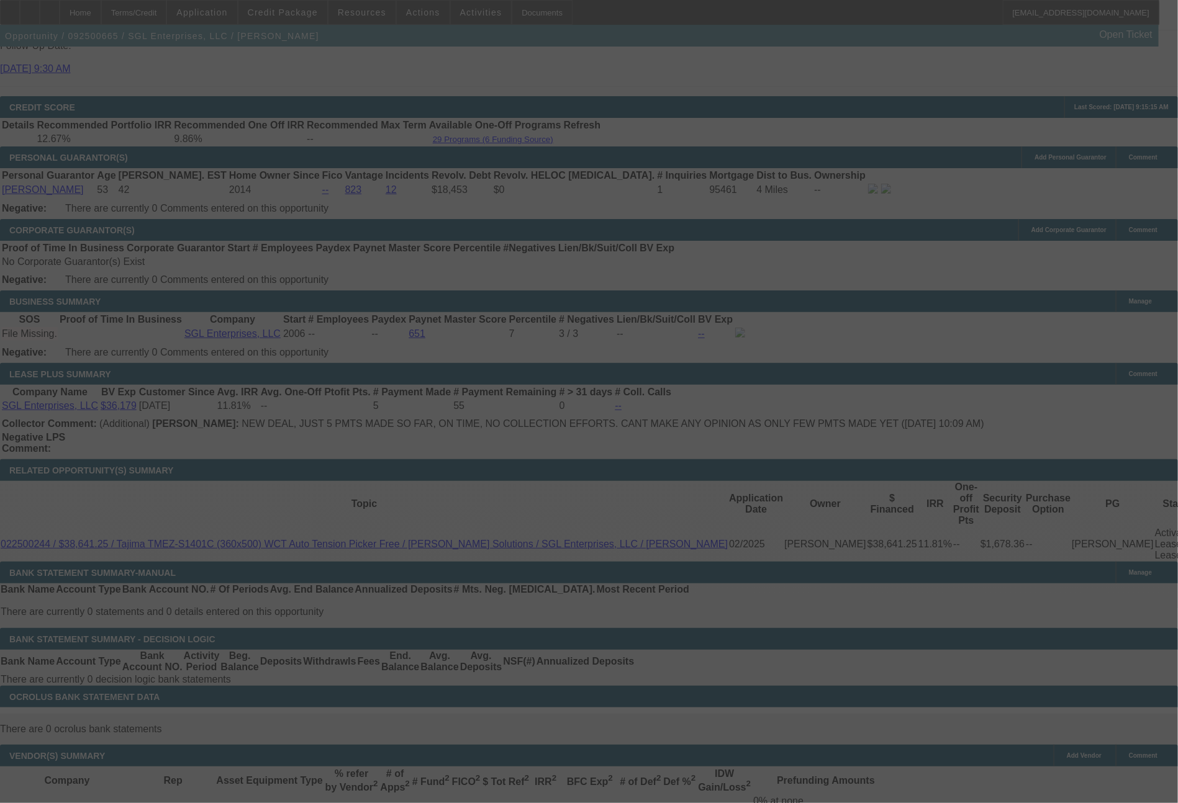
select select "0"
select select "2"
select select "0"
select select "6"
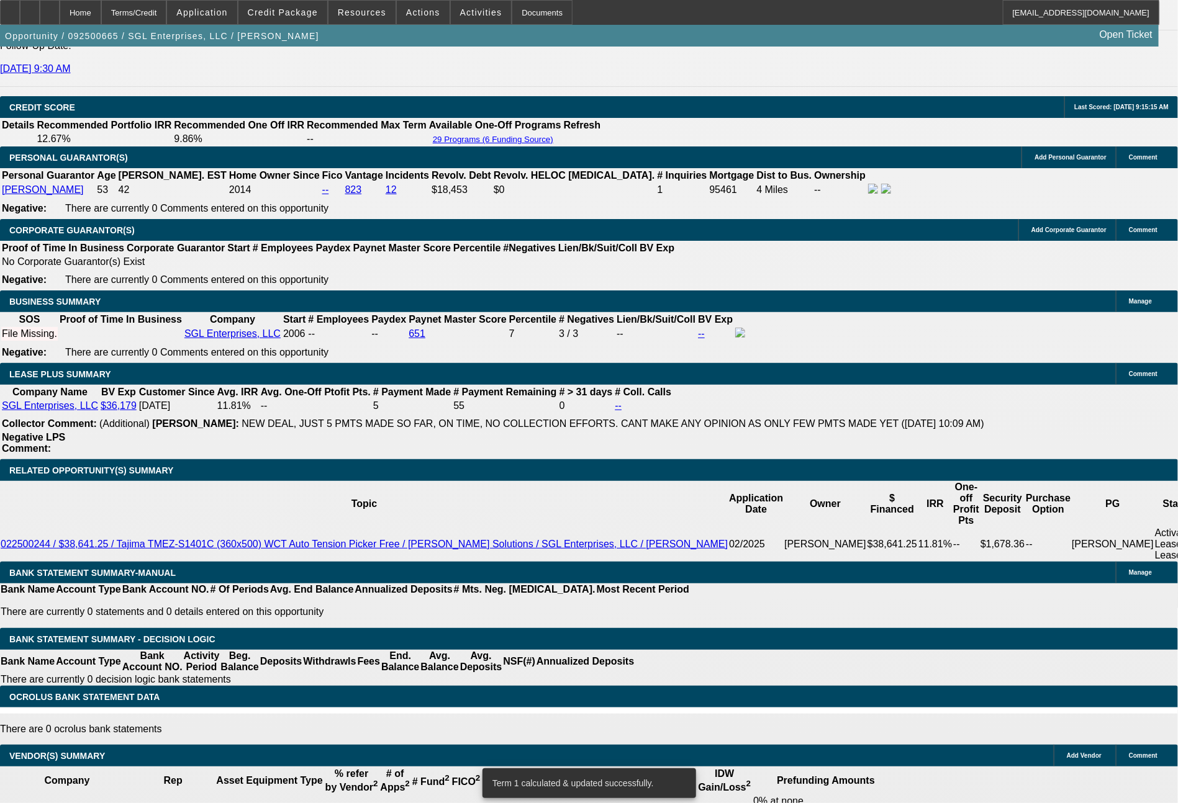
drag, startPoint x: 340, startPoint y: 389, endPoint x: 401, endPoint y: 384, distance: 61.7
type input "1758"
type input "$3,516.00"
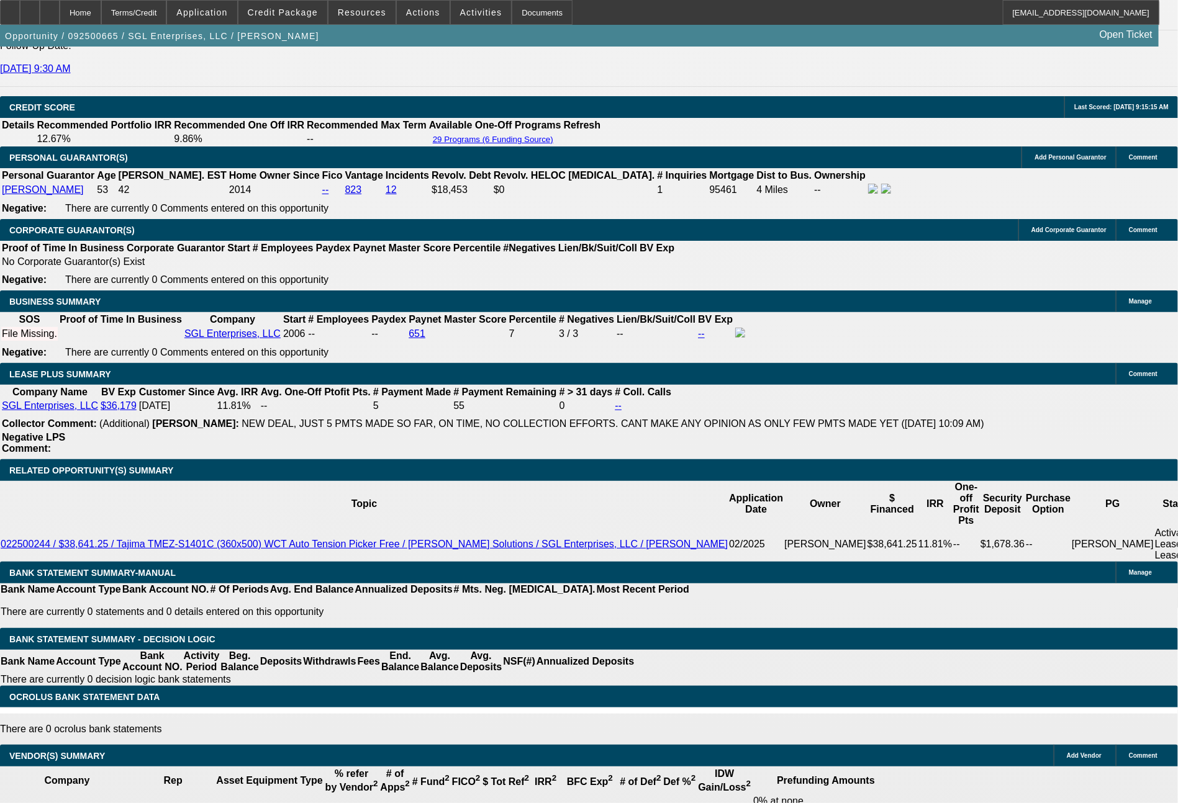
type input "UNKNOWN"
type input "11"
type input "175"
type input "$350.00"
type input "1754"
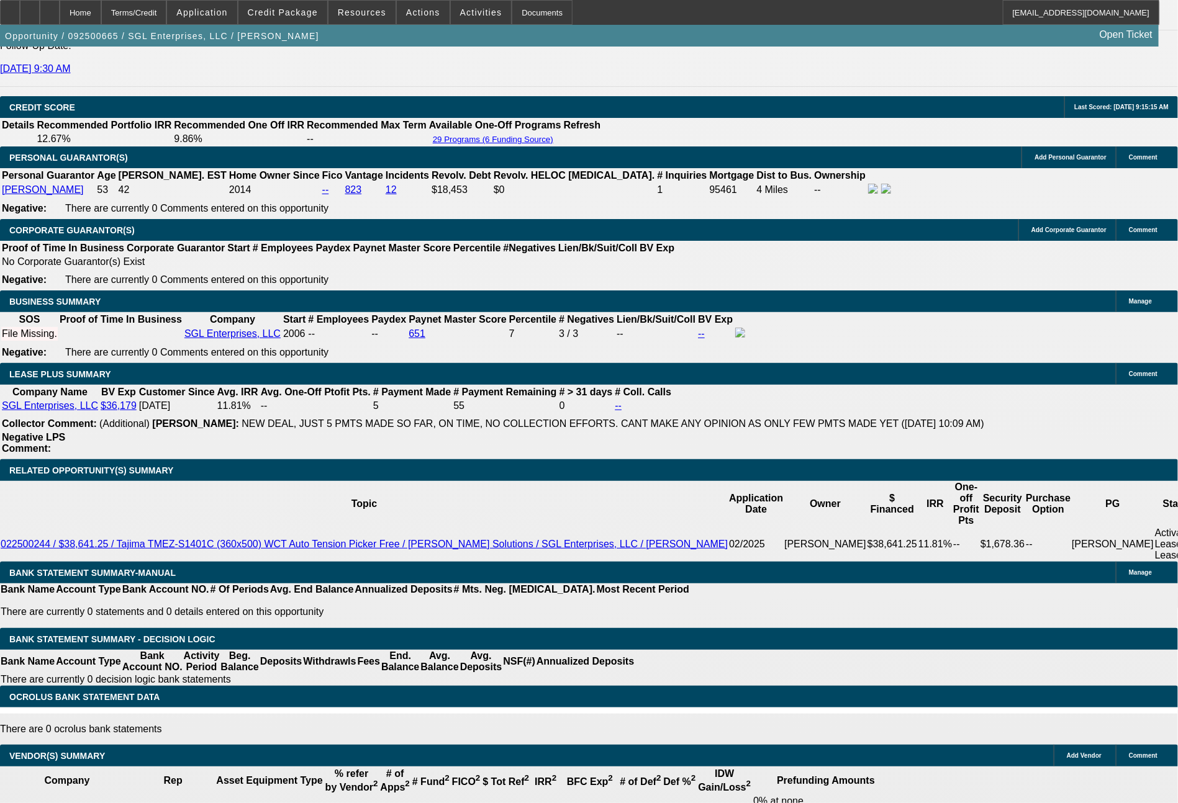
type input "$3,508.00"
type input "10.9"
type input "17"
type input "$34.00"
type input "$1,749.00"
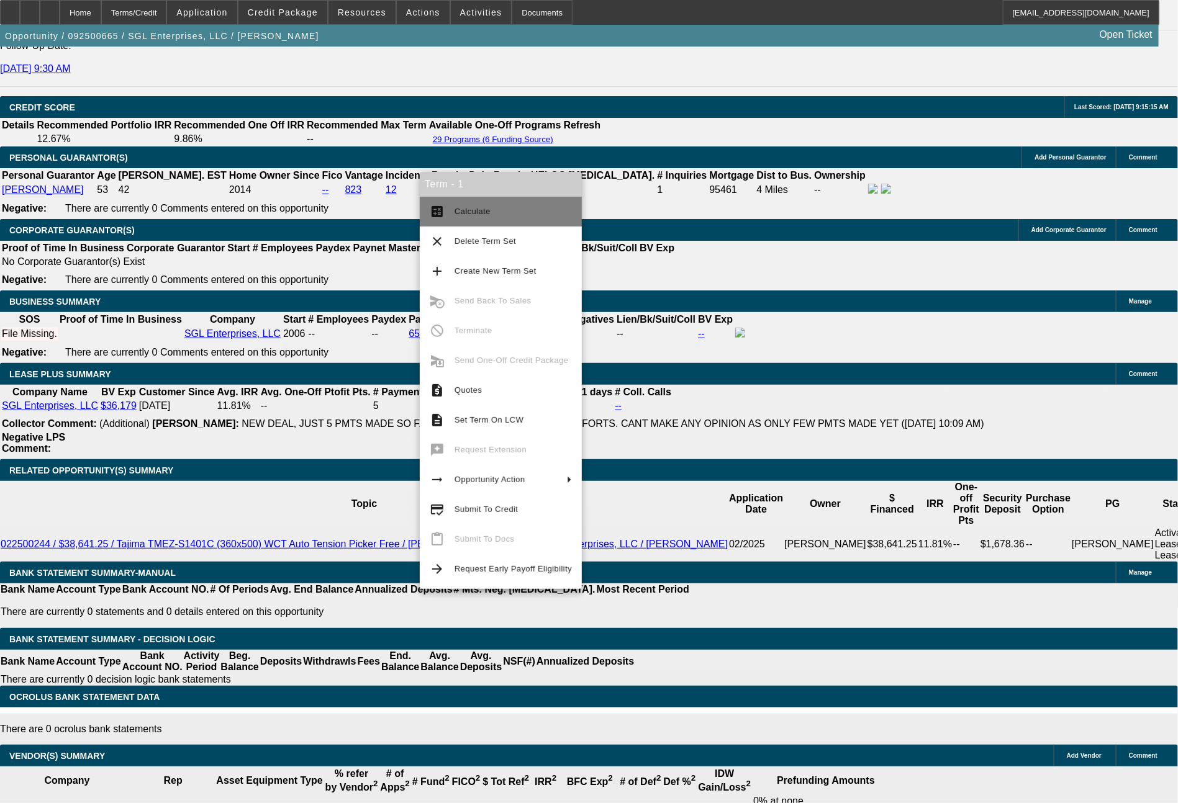
type input "$3,498.00"
type input "10.8"
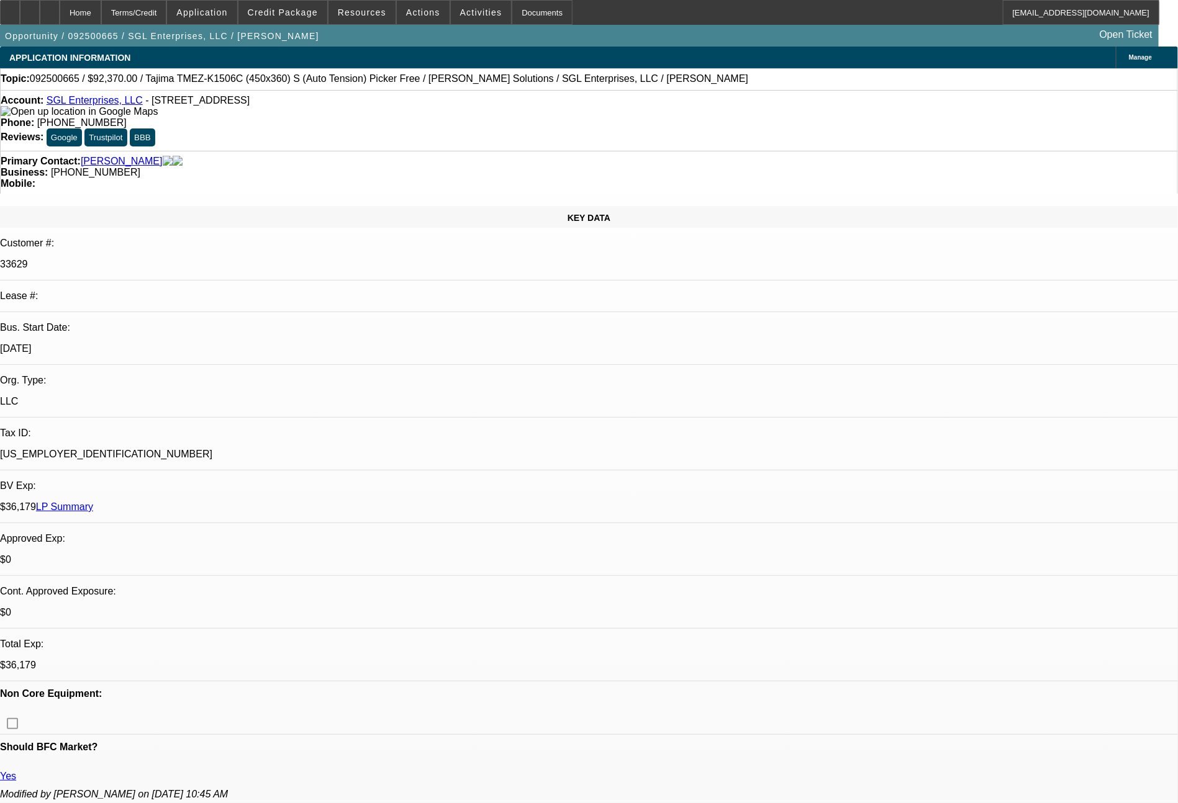
select select "0"
select select "2"
select select "0"
select select "6"
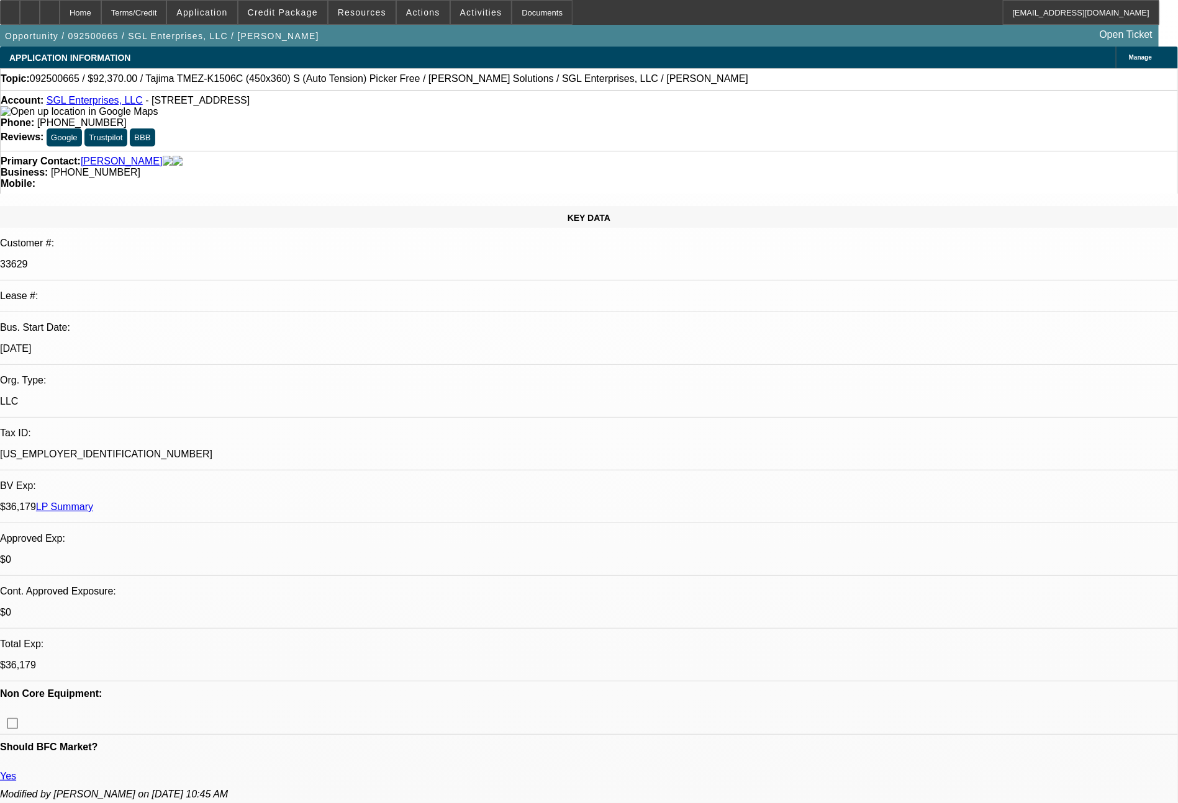
select select "0"
select select "2"
select select "0"
select select "6"
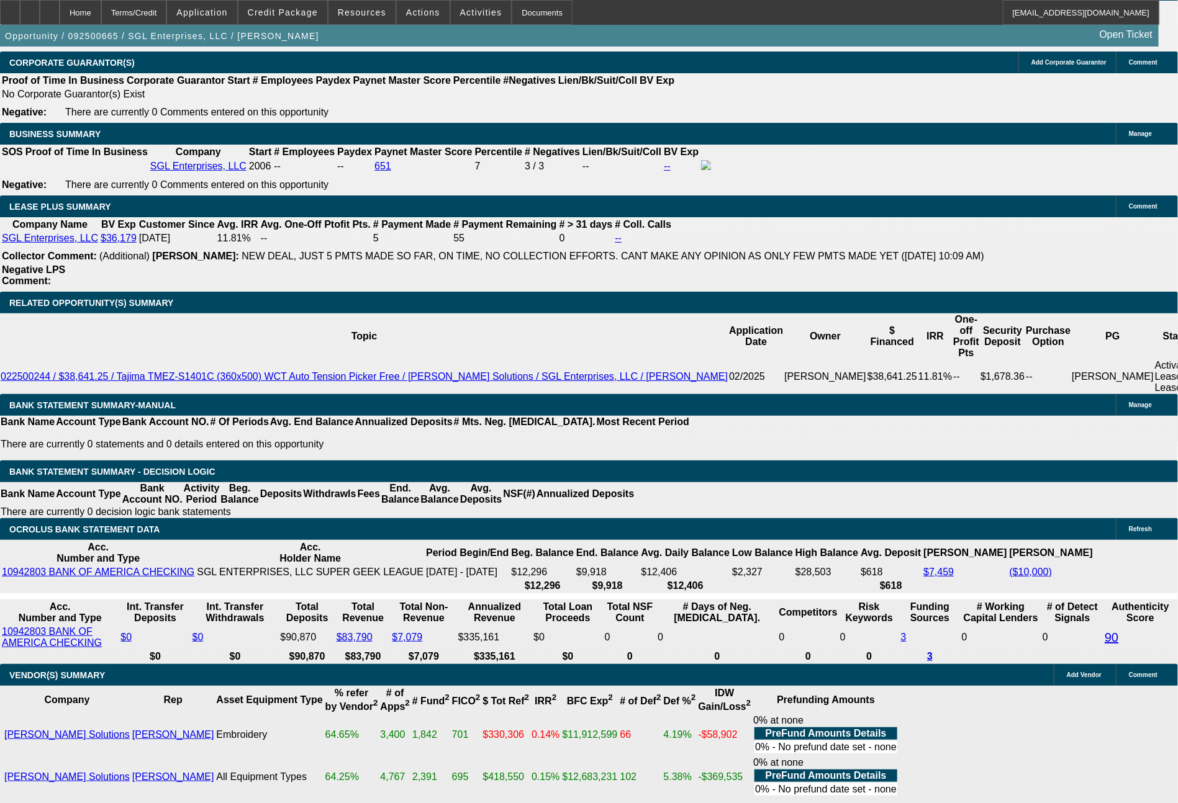
scroll to position [1908, 0]
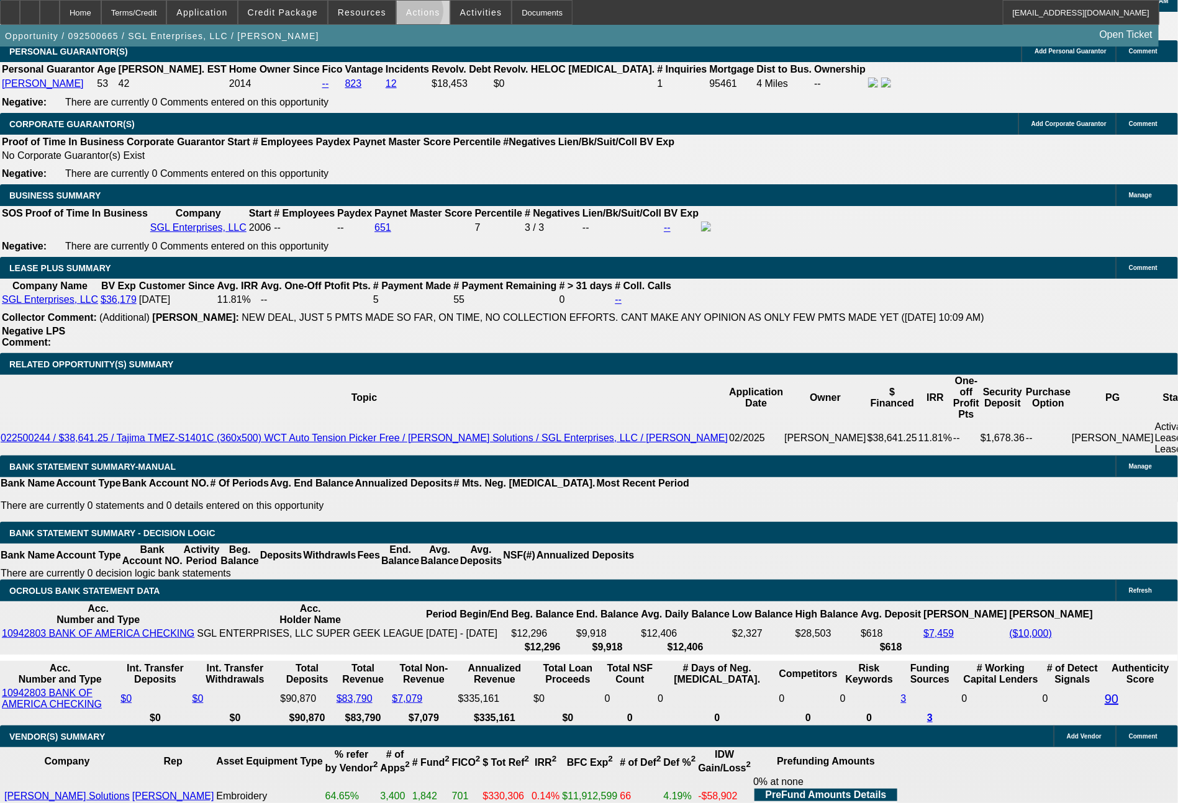
click at [415, 14] on span "Actions" at bounding box center [423, 12] width 34 height 10
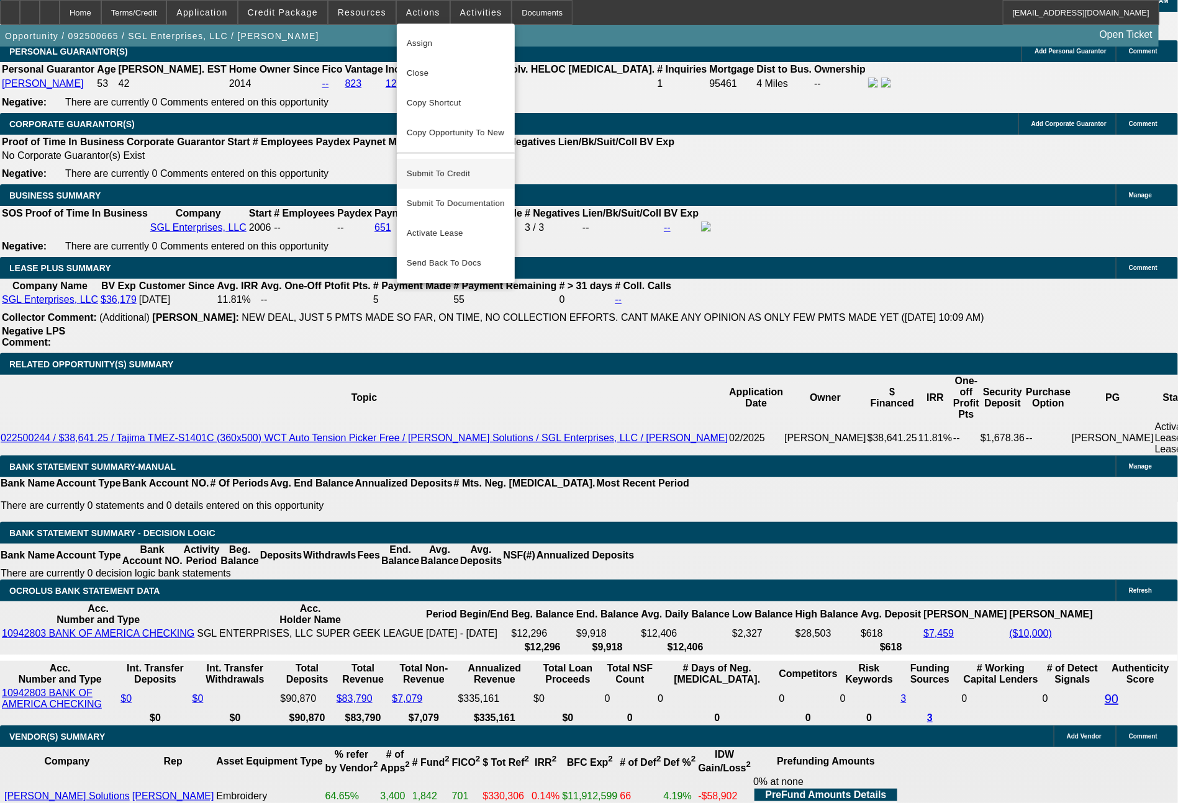
click at [462, 169] on span "Submit To Credit" at bounding box center [456, 173] width 98 height 15
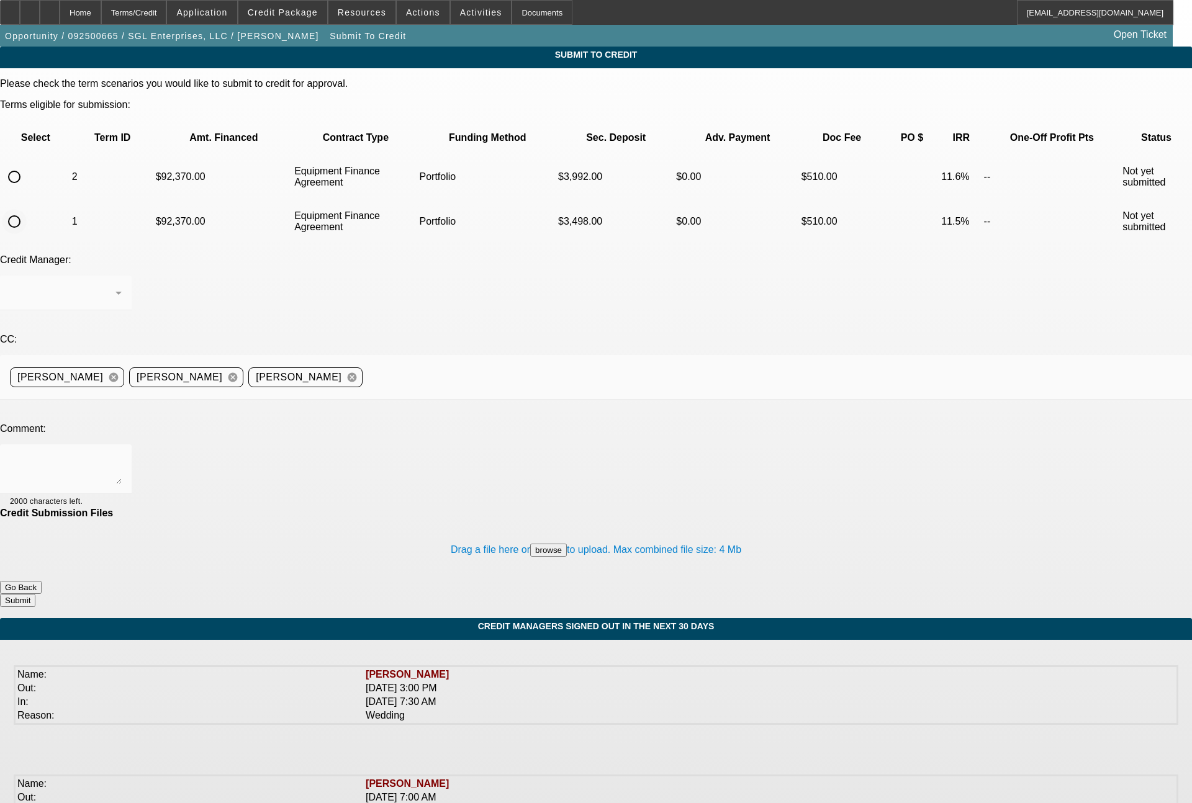
click at [27, 209] on input "radio" at bounding box center [14, 221] width 25 height 25
radio input "true"
click at [122, 276] on div at bounding box center [66, 293] width 112 height 35
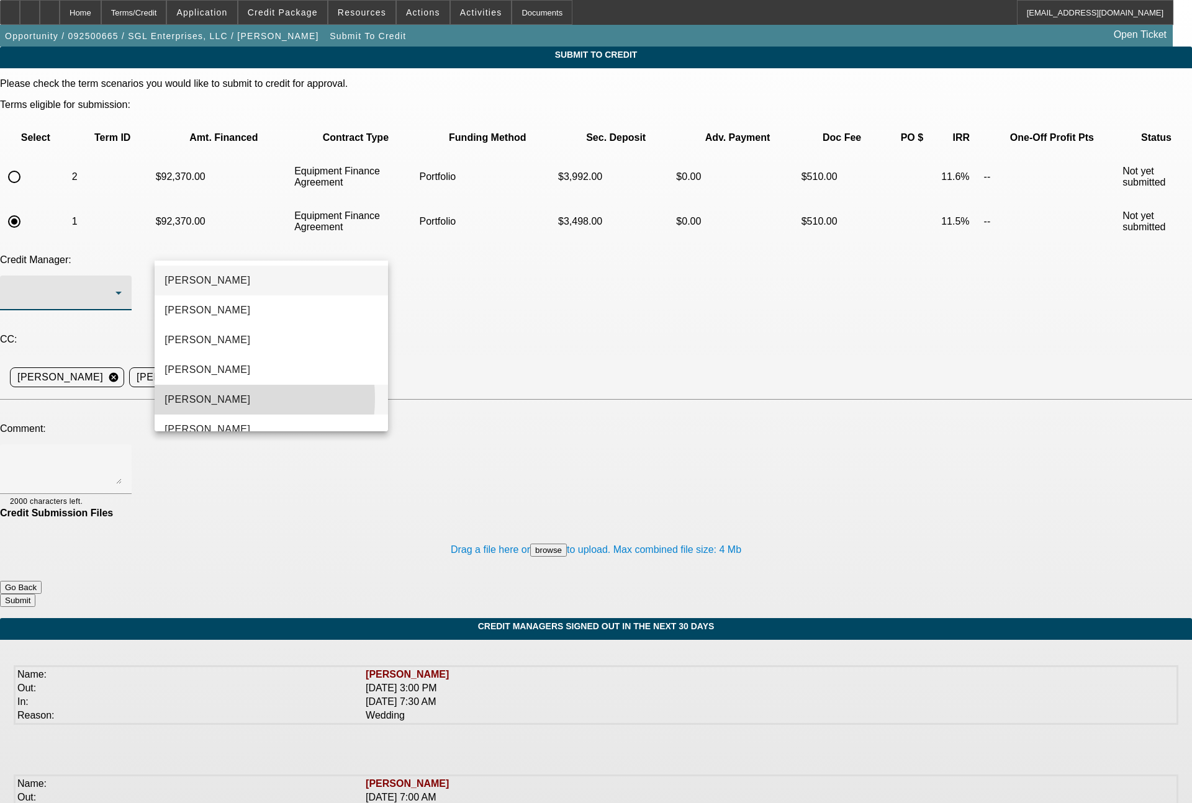
click at [213, 399] on span "[PERSON_NAME]" at bounding box center [208, 399] width 86 height 15
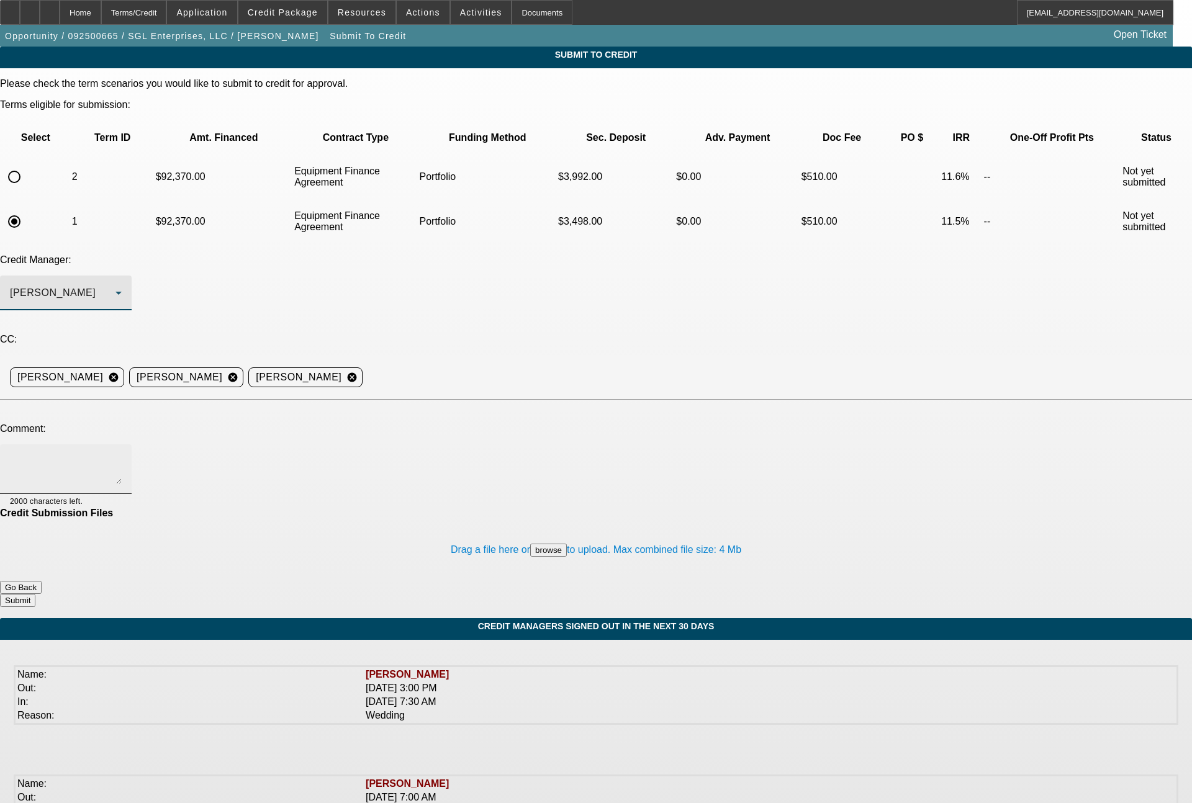
click at [122, 454] on textarea at bounding box center [66, 469] width 112 height 30
type textarea "Bill - please advise on if you want to do this in house, or sell it one off to …"
click at [35, 594] on button "Submit" at bounding box center [17, 600] width 35 height 13
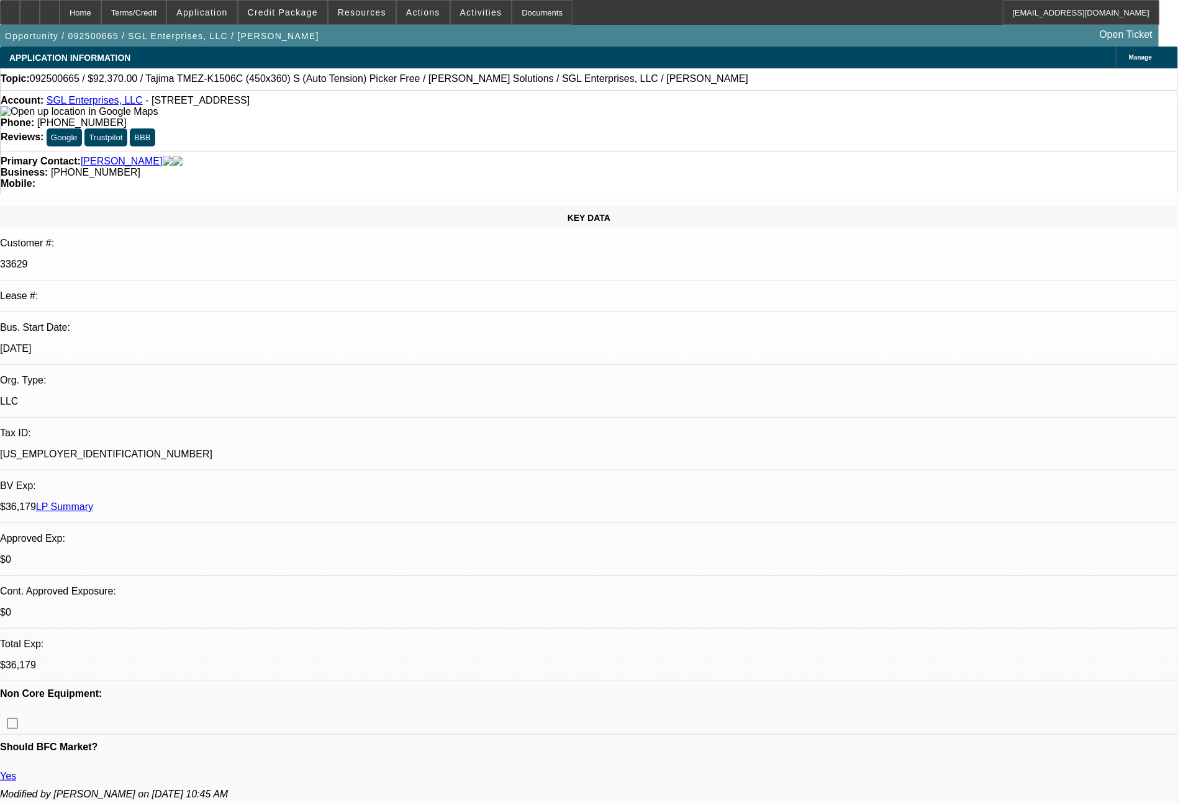
select select "0"
select select "2"
select select "0"
select select "6"
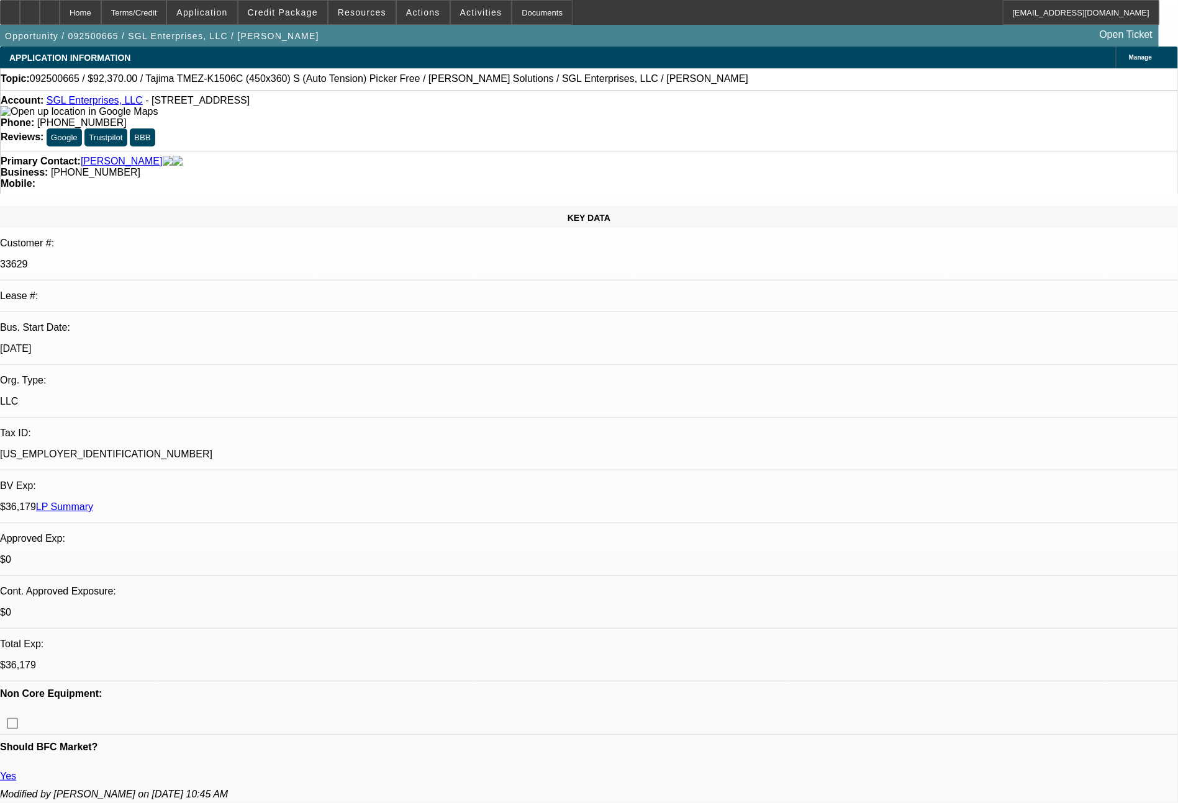
select select "0"
select select "2"
select select "0"
select select "6"
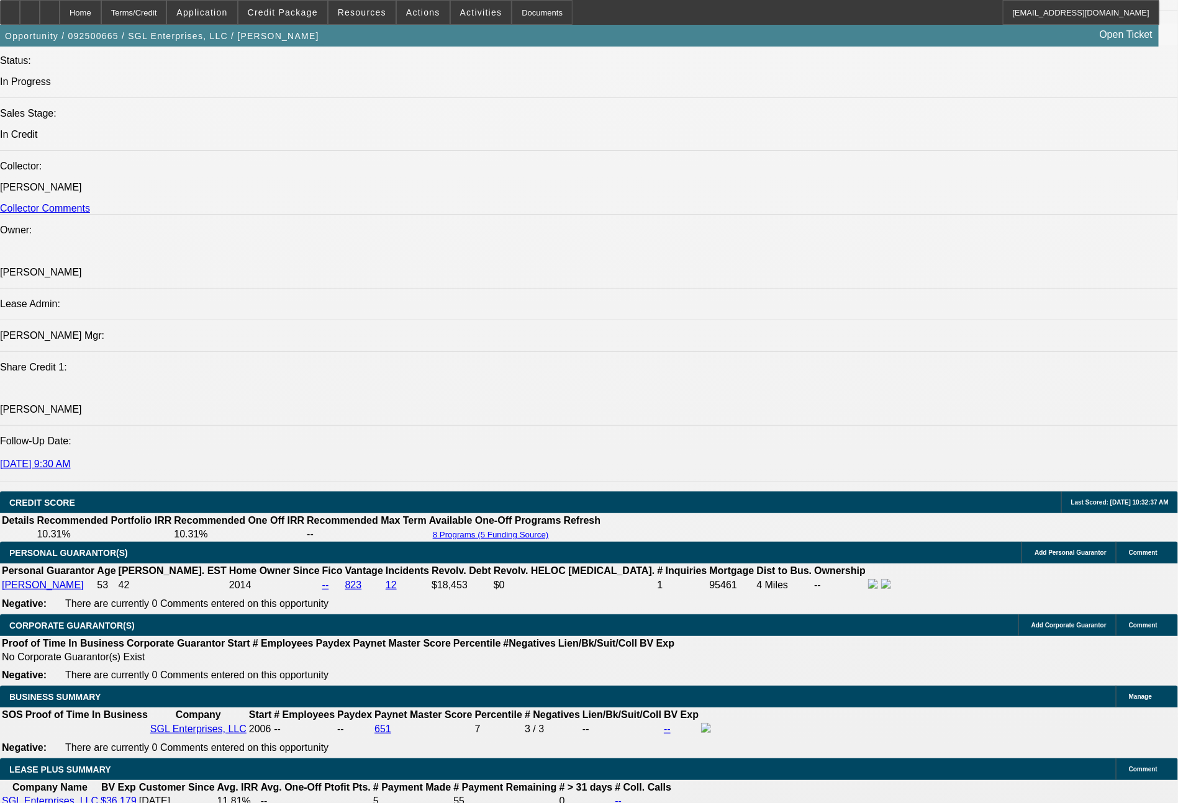
scroll to position [1808, 0]
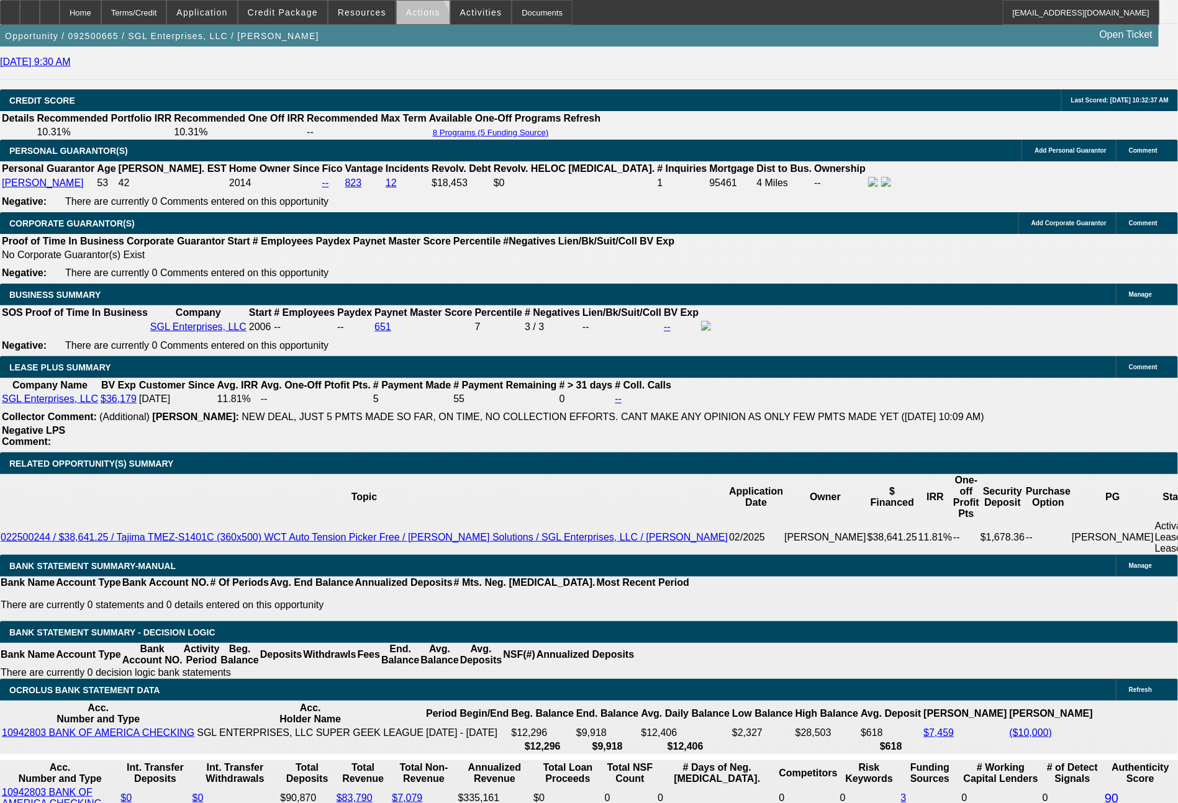
click at [420, 22] on span at bounding box center [423, 13] width 53 height 30
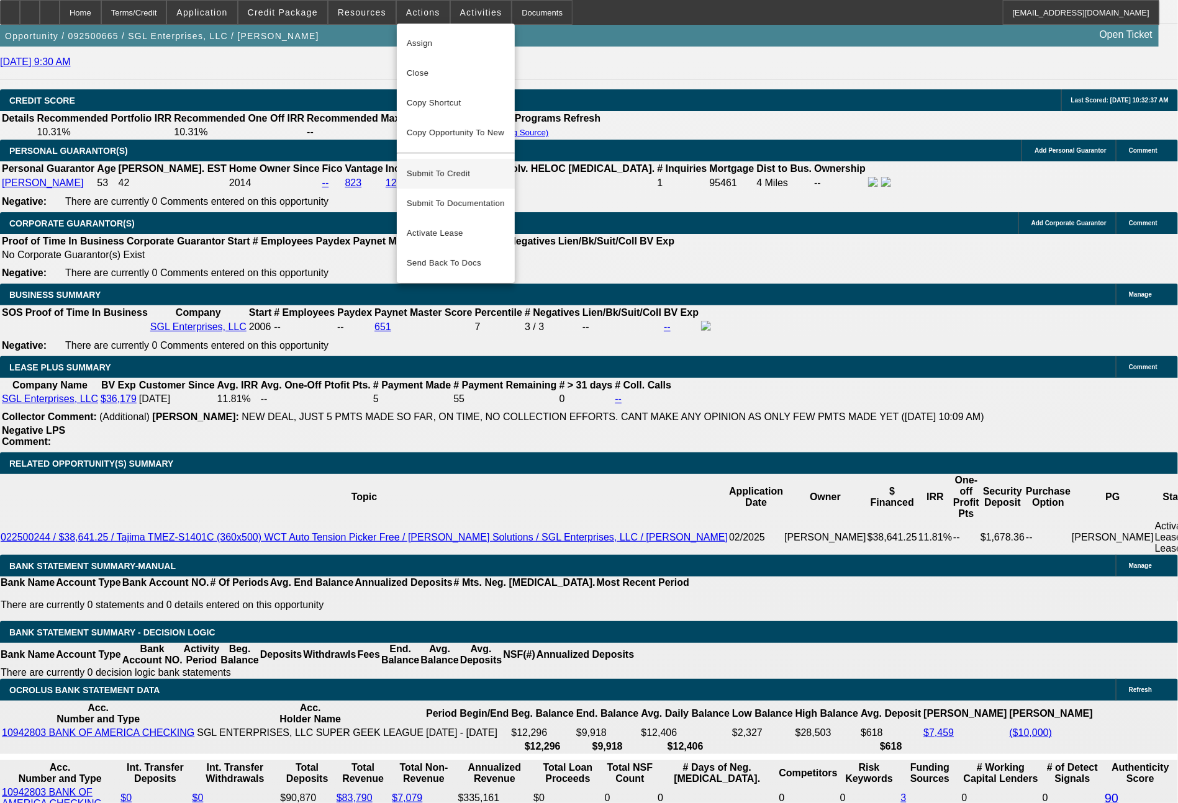
click at [438, 166] on span "Submit To Credit" at bounding box center [456, 173] width 98 height 15
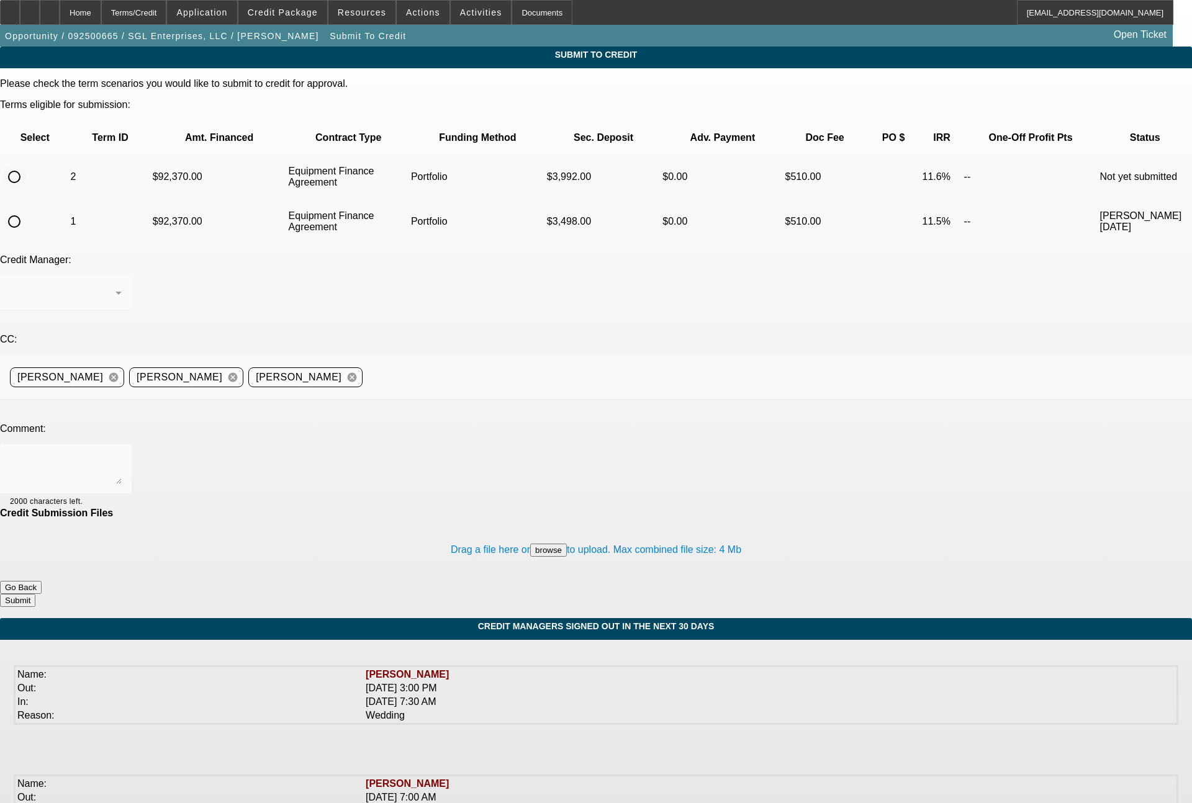
click at [27, 165] on input "radio" at bounding box center [14, 177] width 25 height 25
radio input "true"
click at [115, 286] on div at bounding box center [63, 293] width 106 height 15
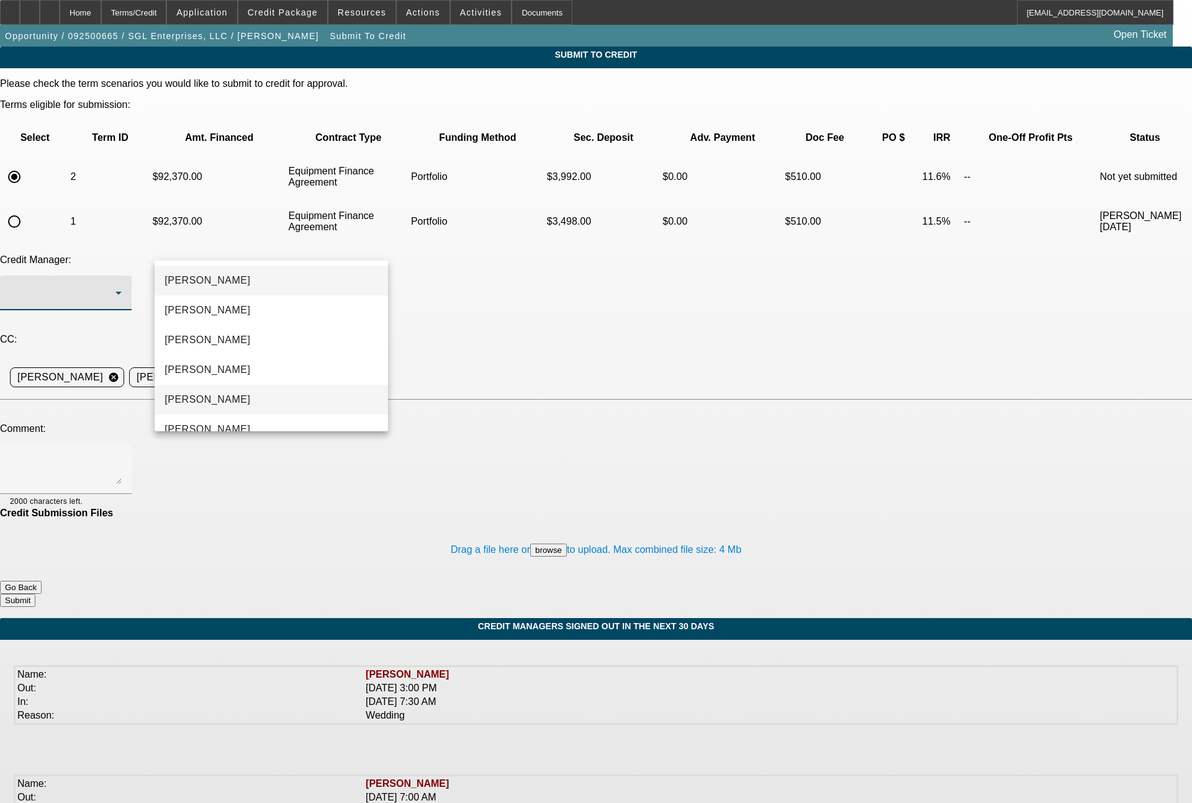
click at [209, 390] on mat-option "[PERSON_NAME]" at bounding box center [271, 400] width 233 height 30
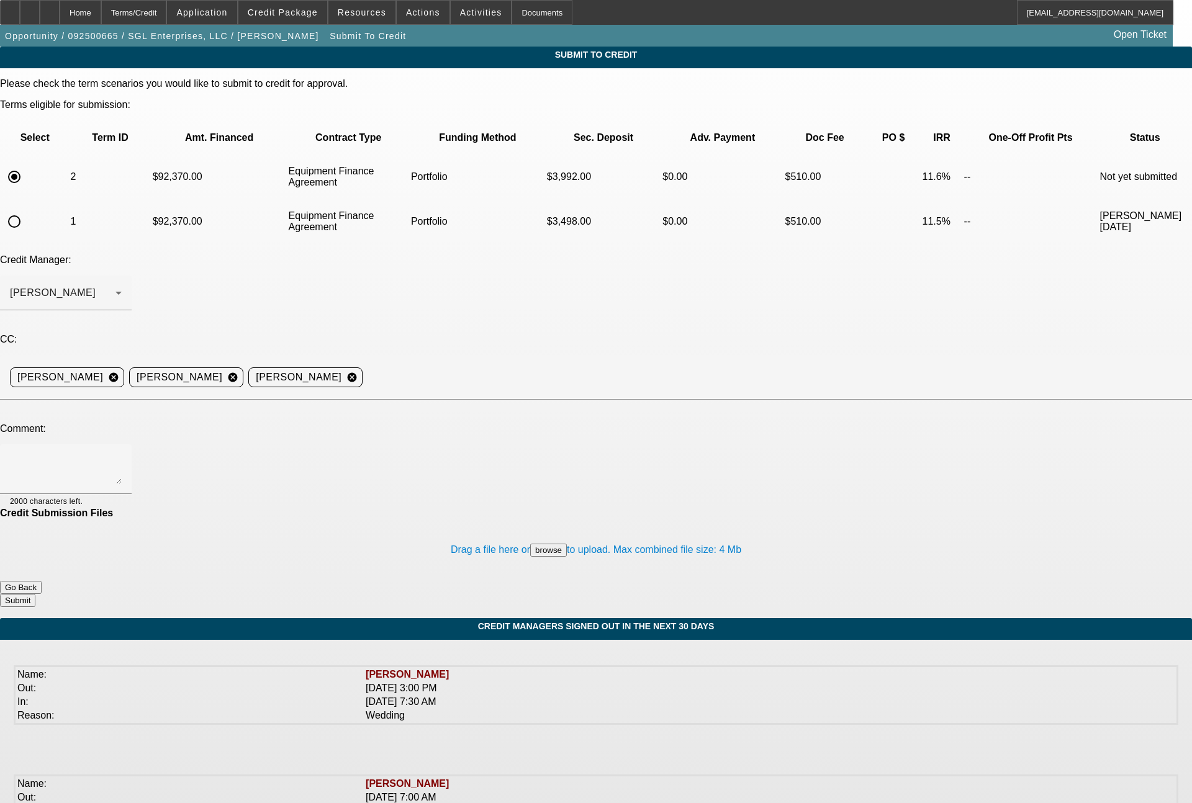
click at [122, 445] on div at bounding box center [66, 470] width 112 height 50
type textarea "60 month term set"
click at [35, 594] on button "Submit" at bounding box center [17, 600] width 35 height 13
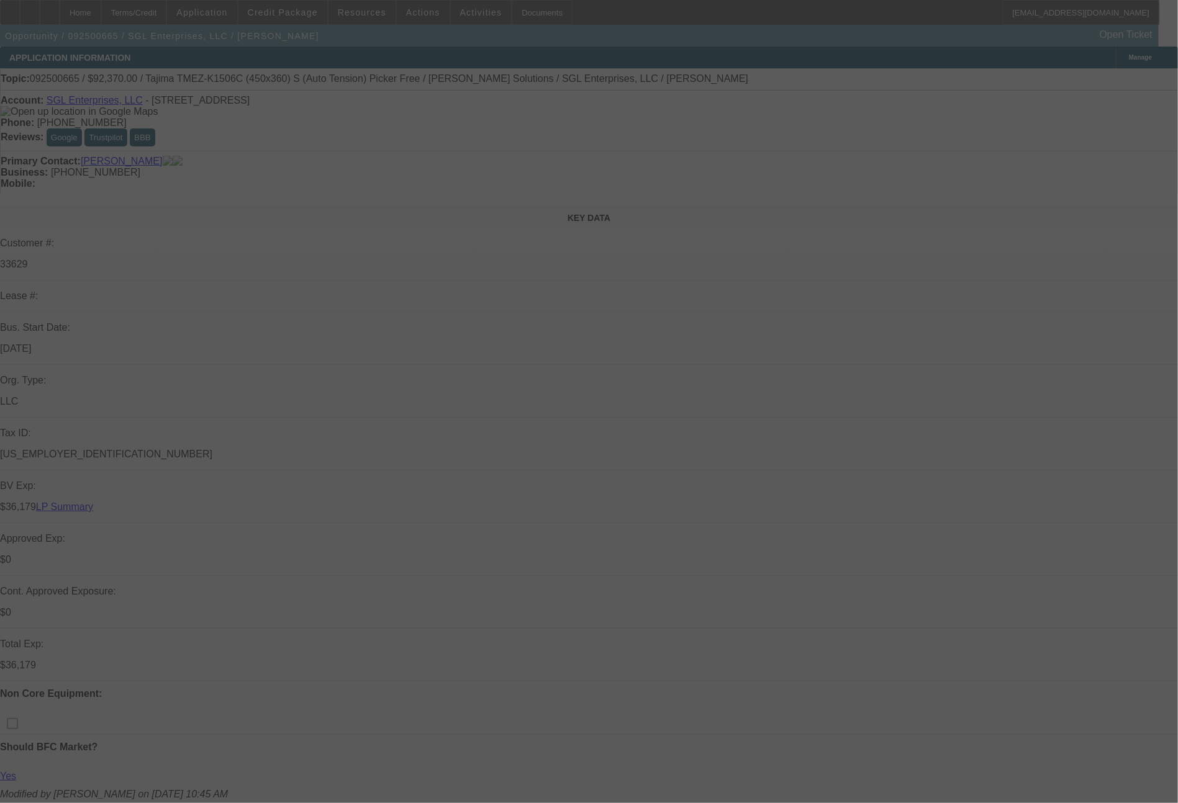
select select "0"
select select "2"
select select "0"
select select "6"
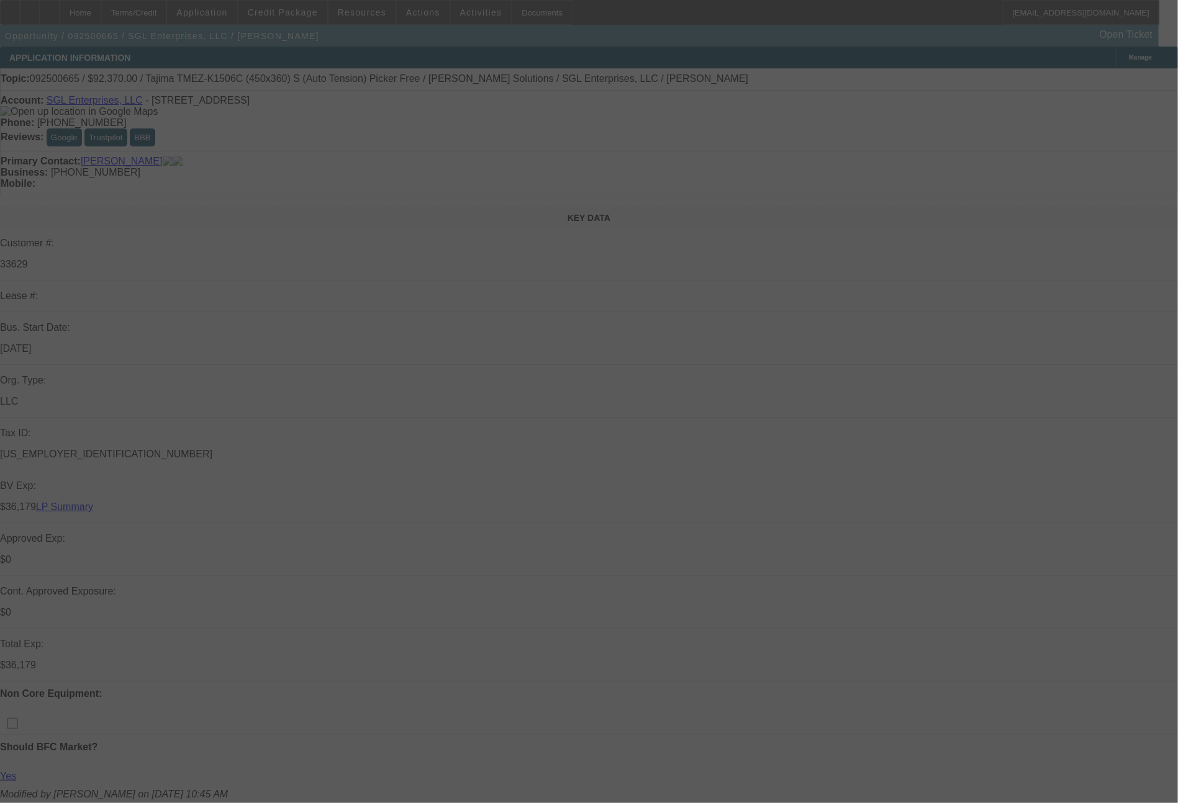
select select "0"
select select "2"
select select "0"
select select "6"
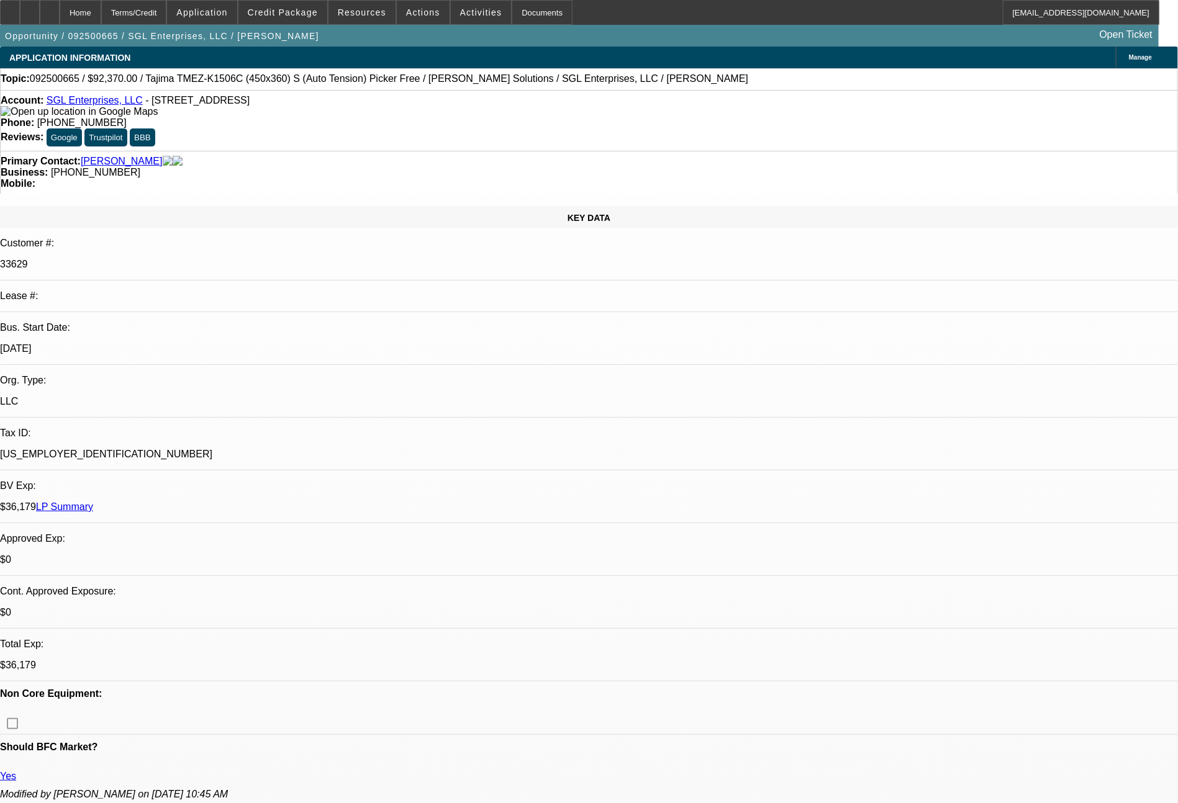
select select "0"
select select "2"
select select "0"
select select "6"
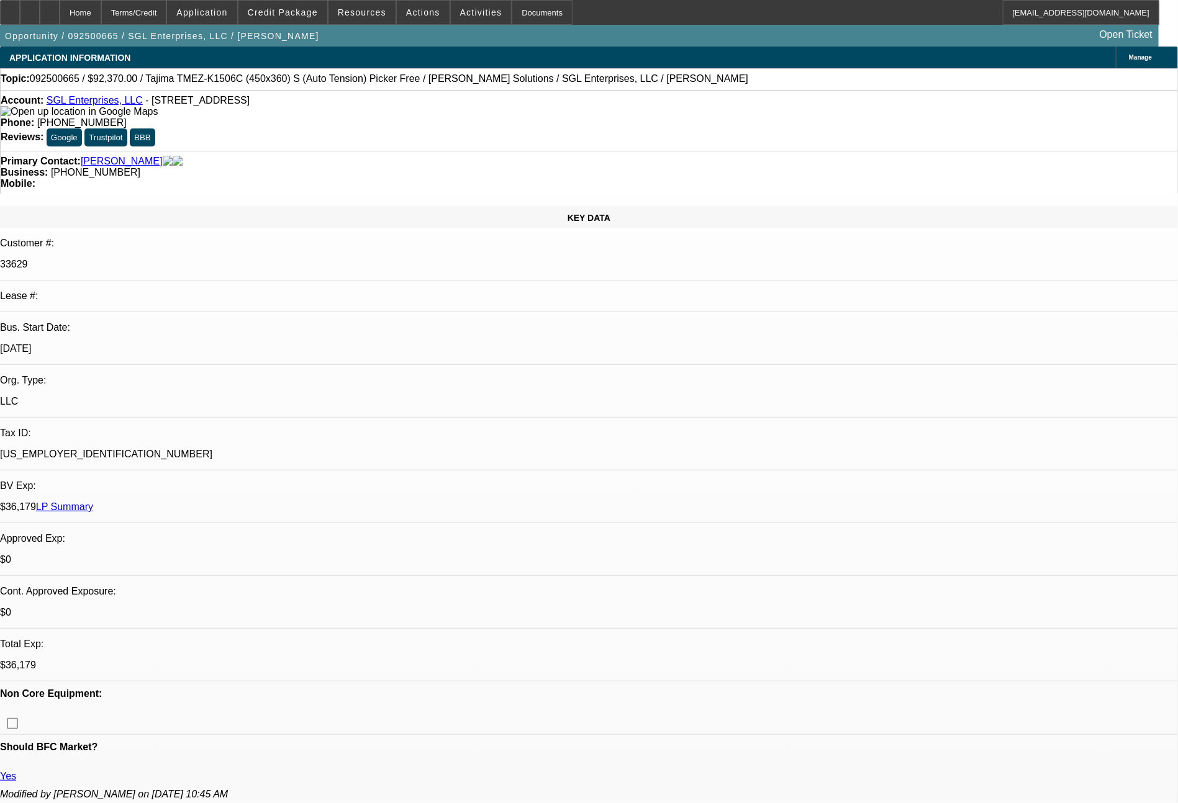
select select "0"
select select "2"
select select "0"
select select "6"
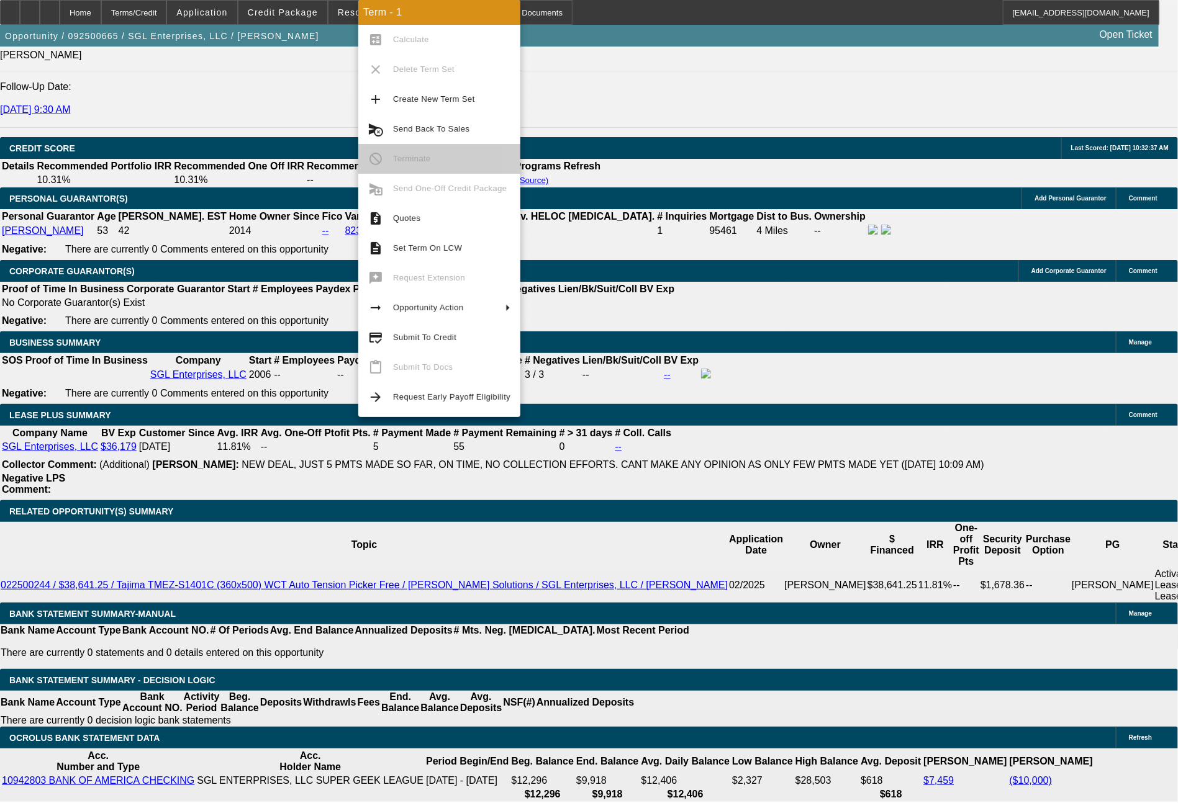
scroll to position [1833, 0]
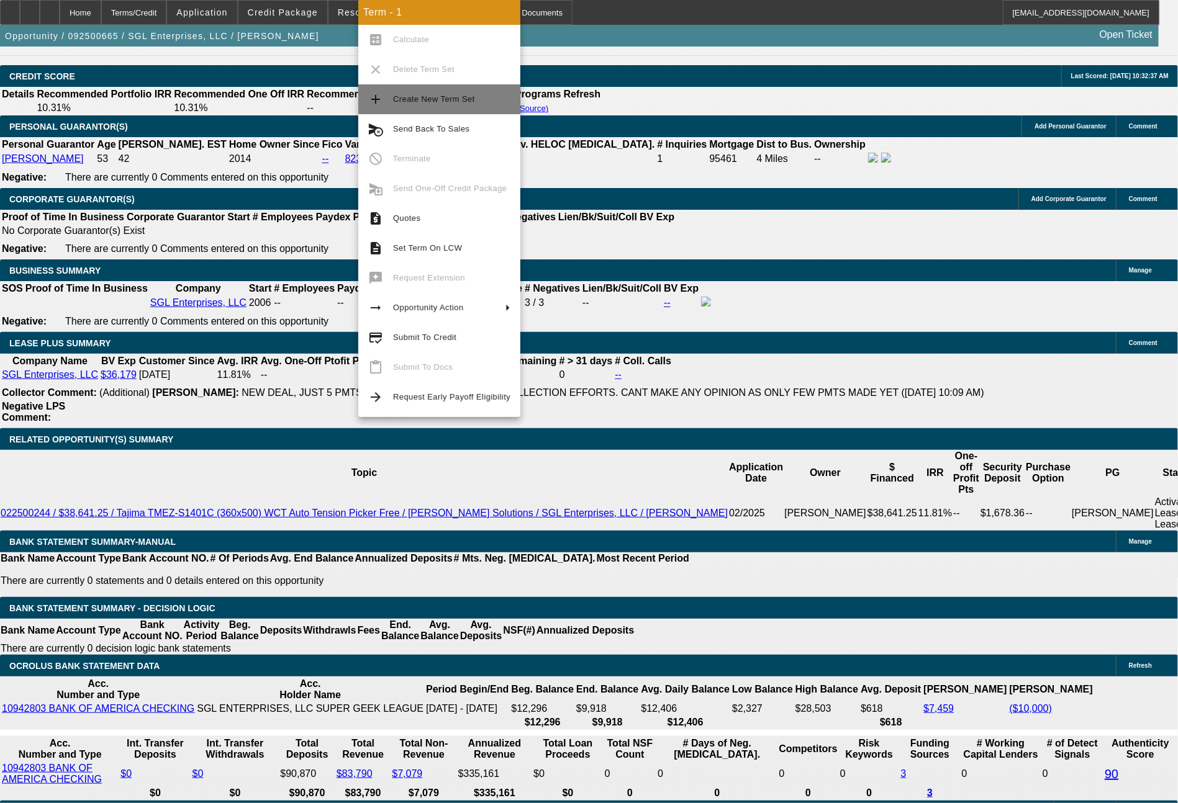
click at [405, 101] on span "Create New Term Set" at bounding box center [434, 98] width 82 height 9
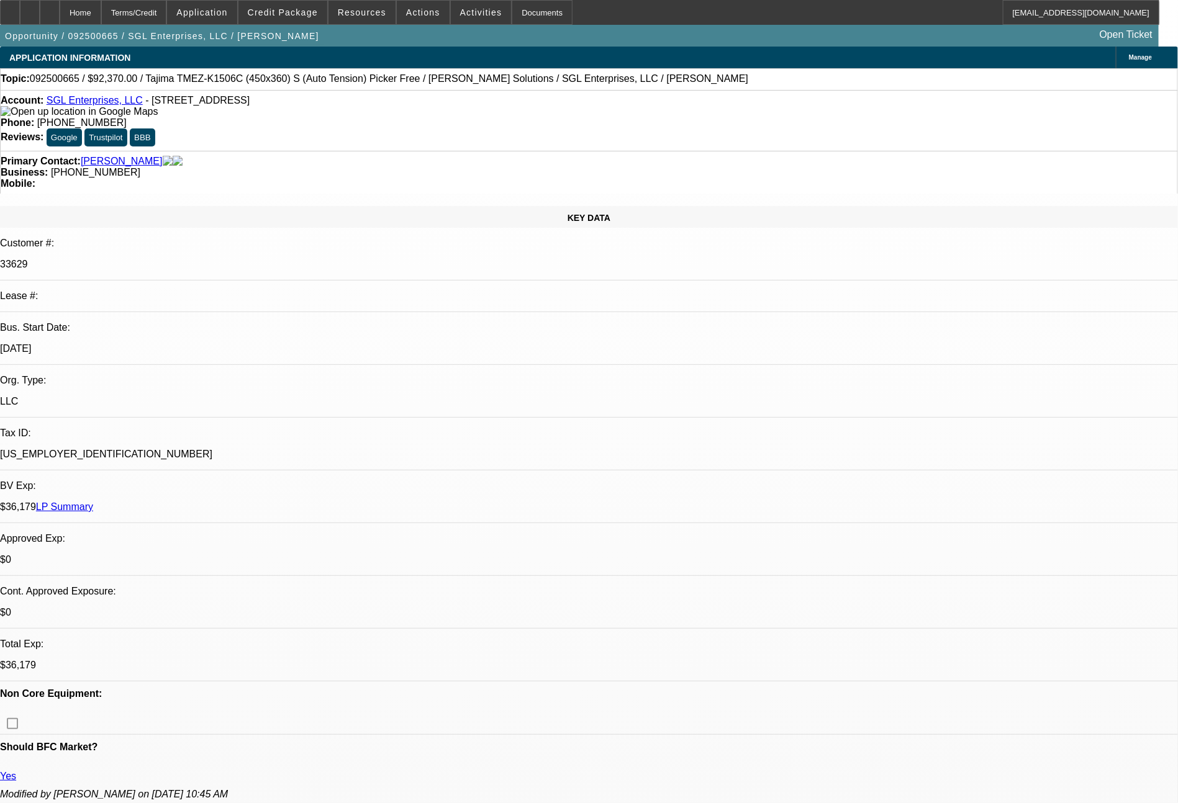
select select "0"
select select "2"
select select "0"
select select "6"
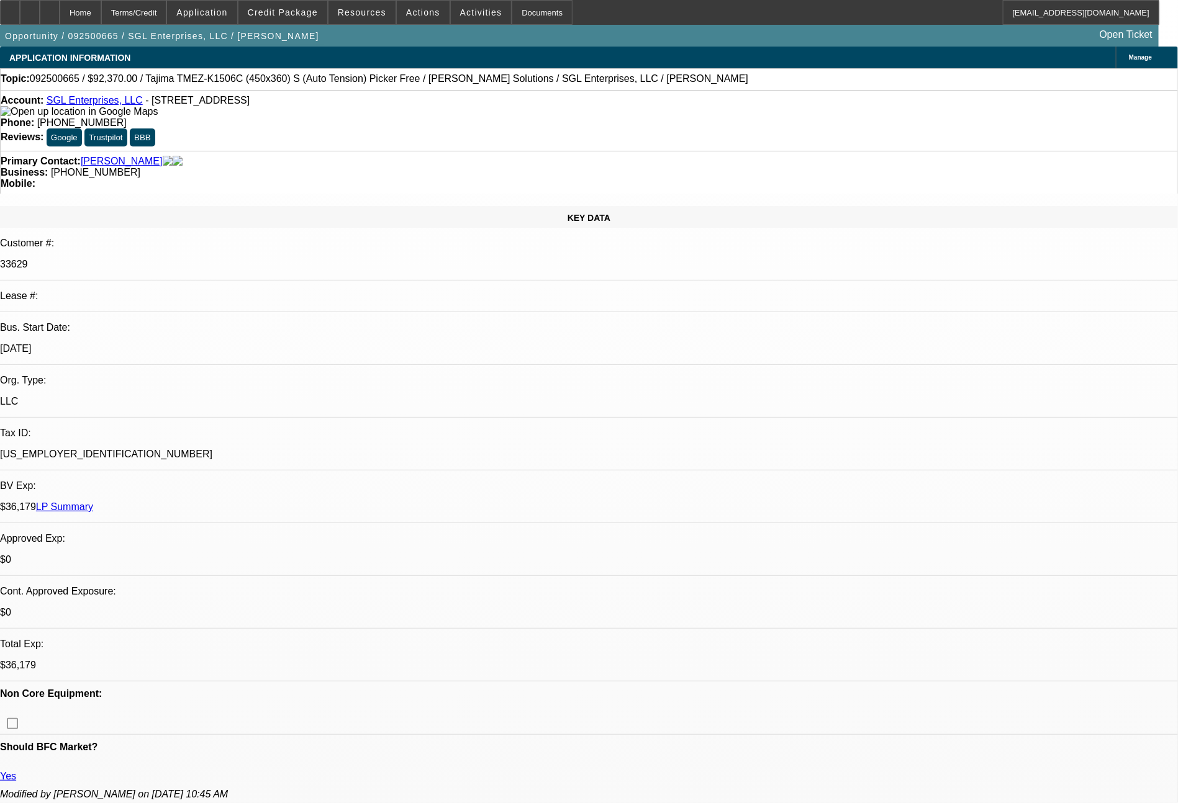
select select "0"
select select "2"
select select "0"
select select "6"
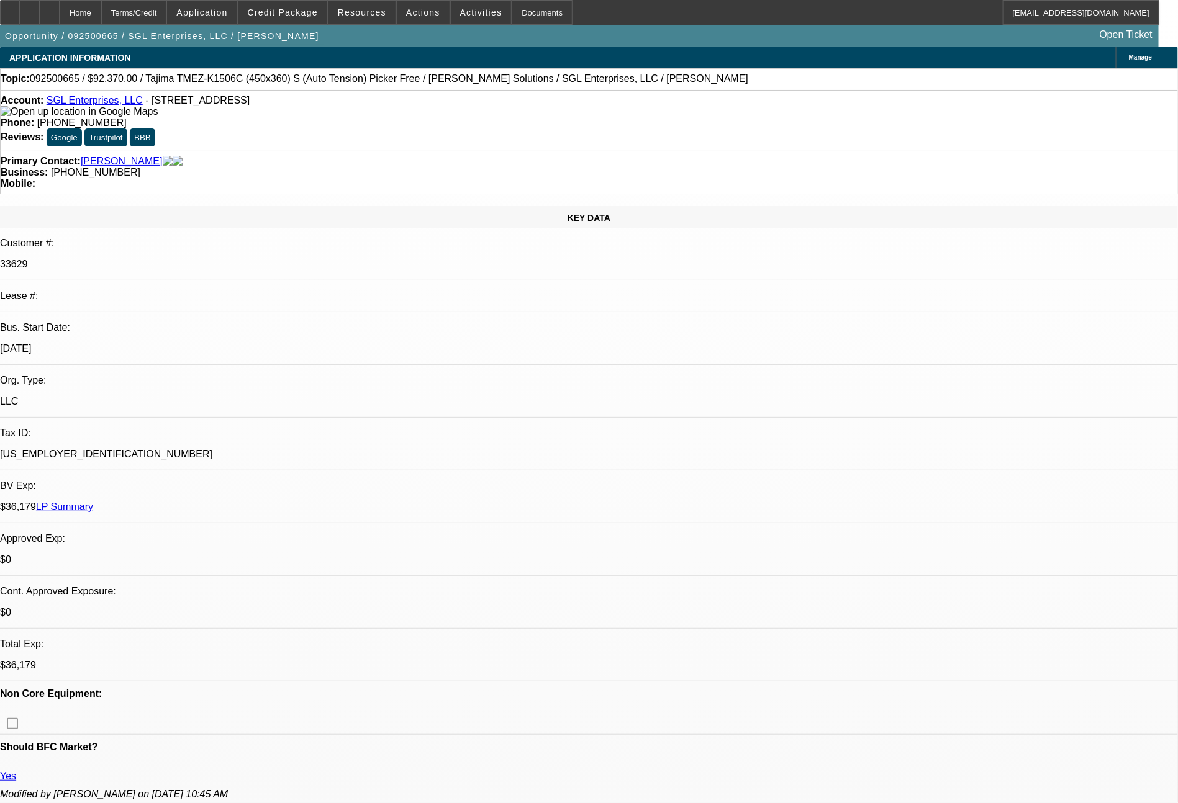
select select "0"
select select "2"
select select "0"
select select "6"
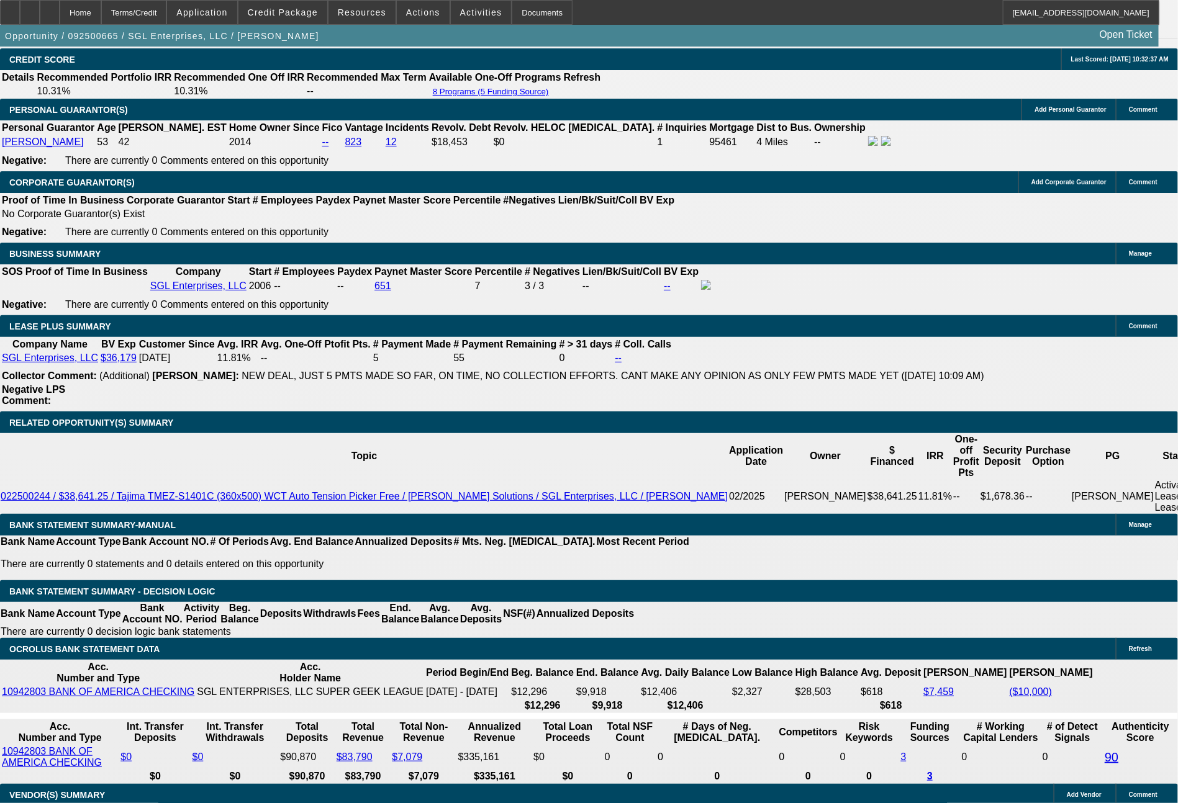
scroll to position [1921, 0]
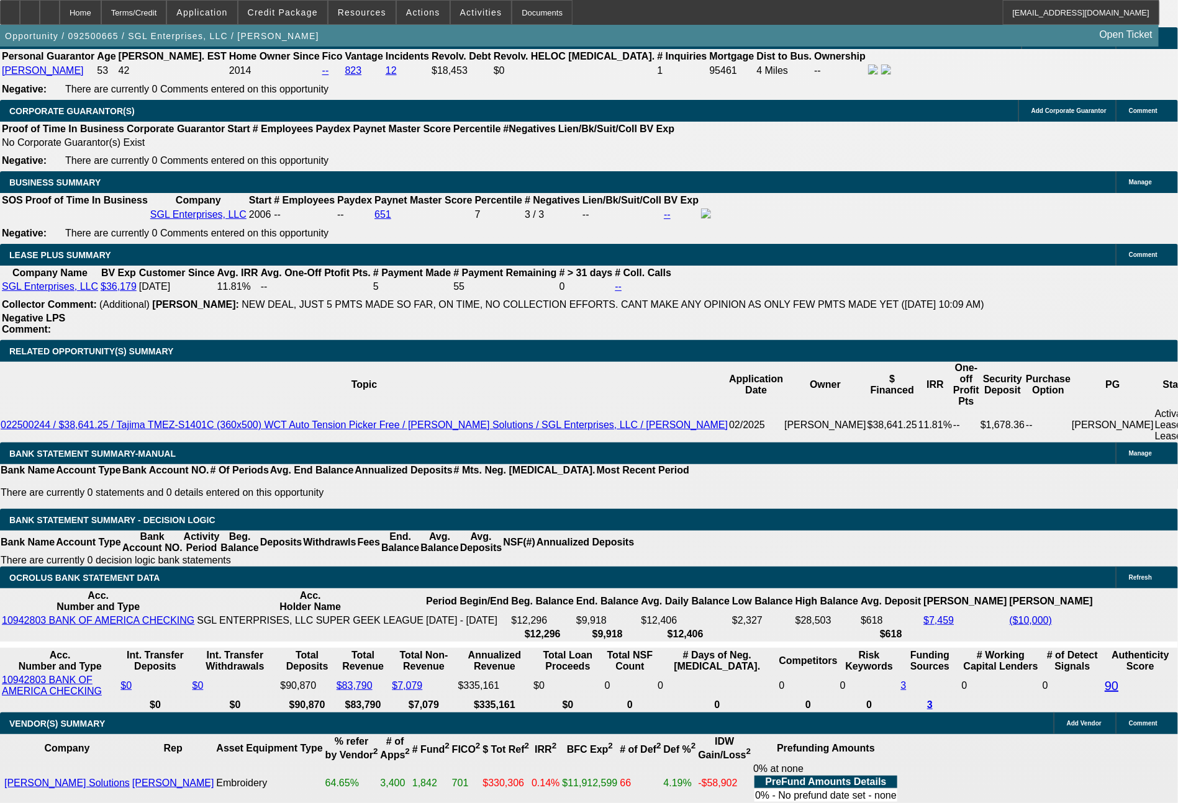
type input "UNKNOWN"
drag, startPoint x: 242, startPoint y: 495, endPoint x: 272, endPoint y: 496, distance: 29.8
type input "69"
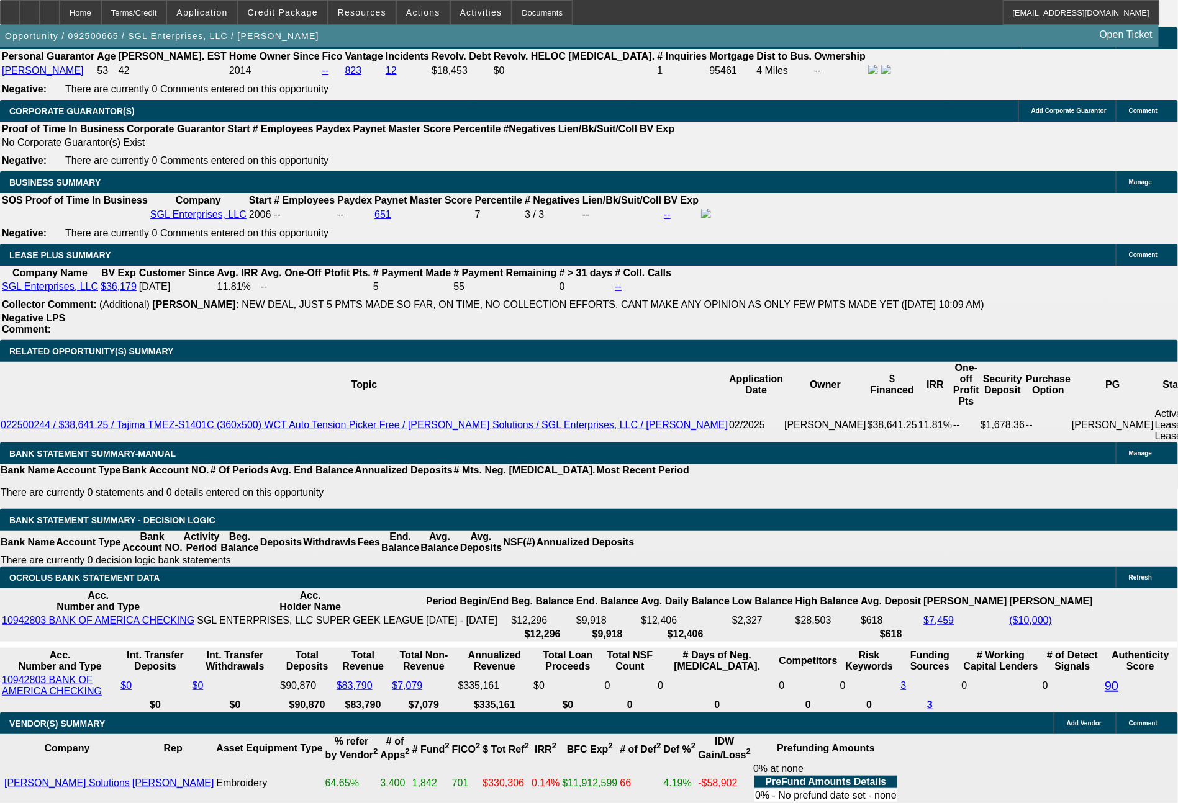
drag, startPoint x: 192, startPoint y: 496, endPoint x: 245, endPoint y: 500, distance: 52.9
type input "$1,833.00"
drag, startPoint x: 242, startPoint y: 481, endPoint x: 294, endPoint y: 489, distance: 52.7
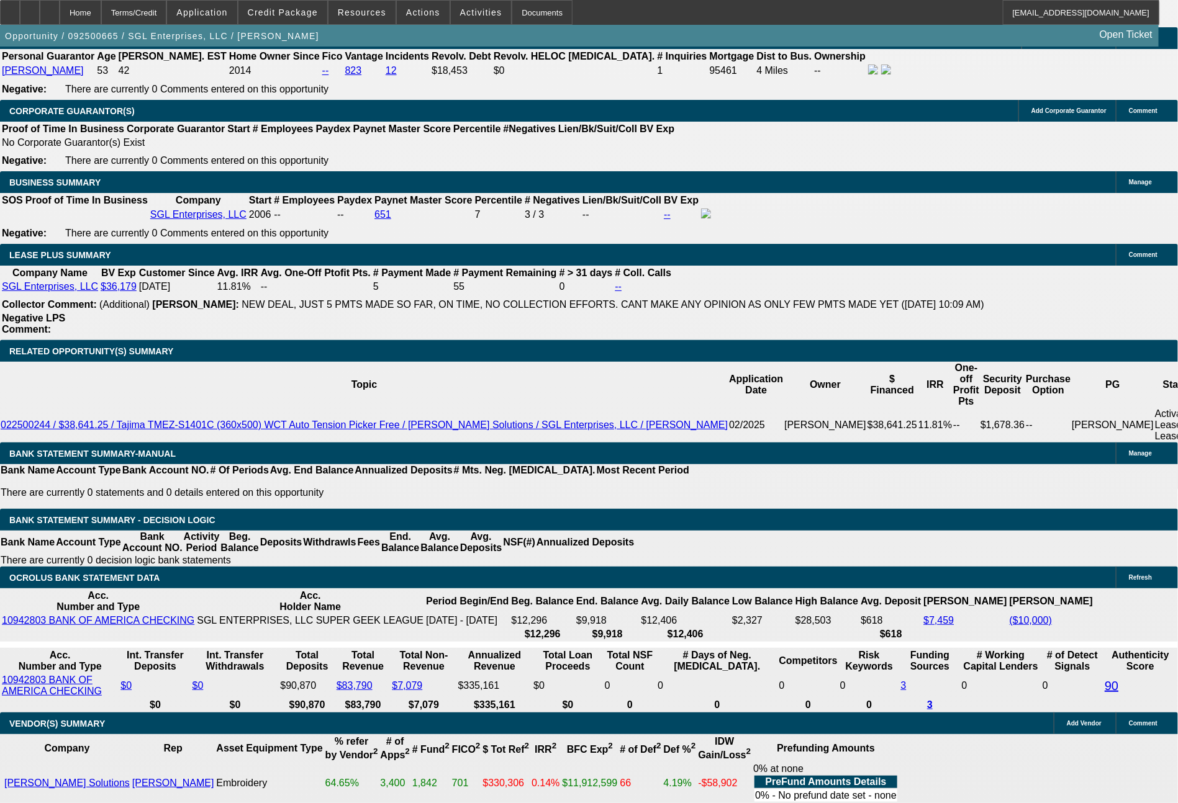
type input "3"
type input "$3,666.00"
type input "3"
drag, startPoint x: 187, startPoint y: 479, endPoint x: 256, endPoint y: 482, distance: 69.0
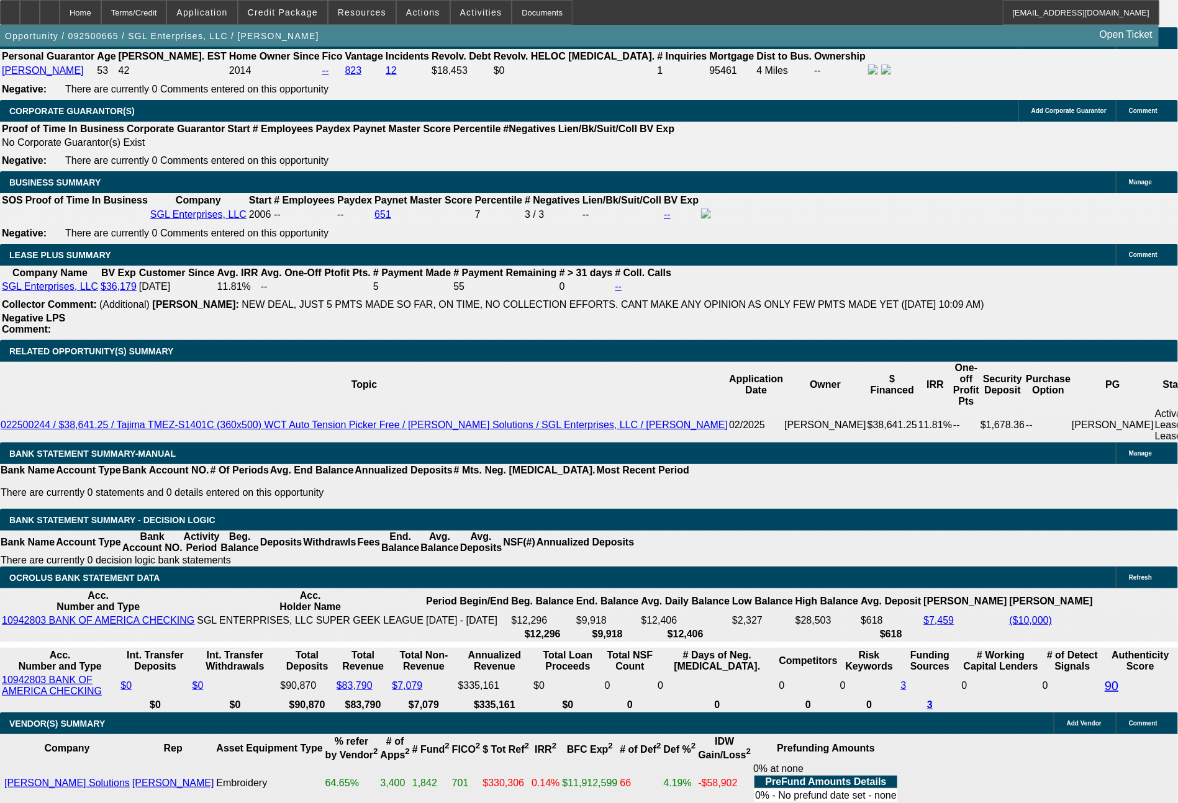
type input "$0.00"
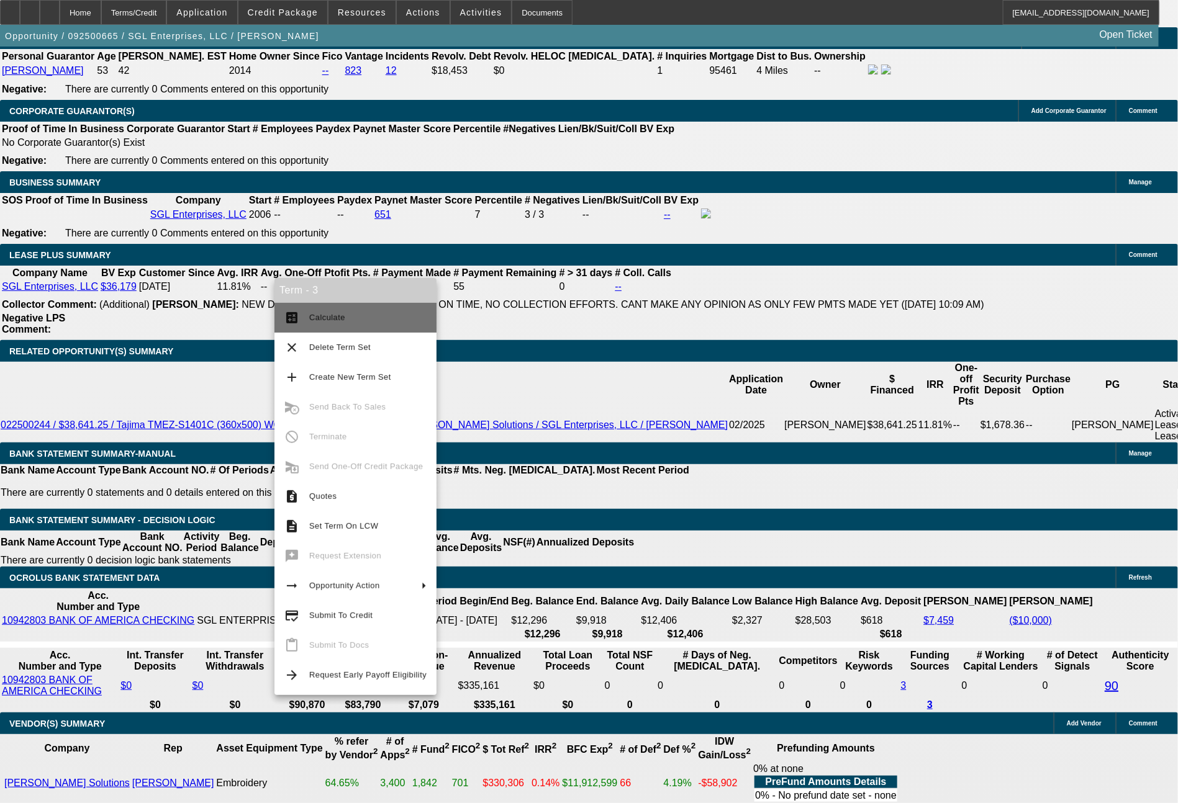
click at [366, 321] on span "Calculate" at bounding box center [367, 317] width 117 height 15
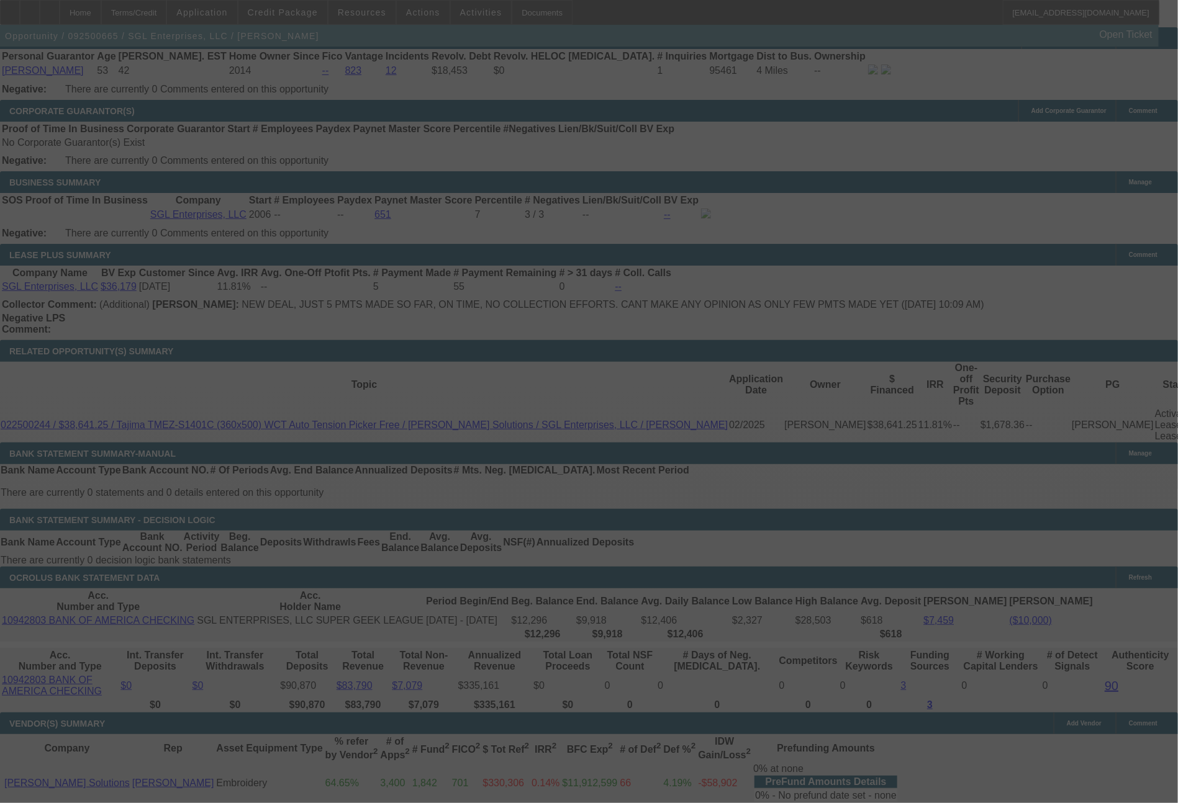
select select "0"
select select "2"
select select "0"
select select "6"
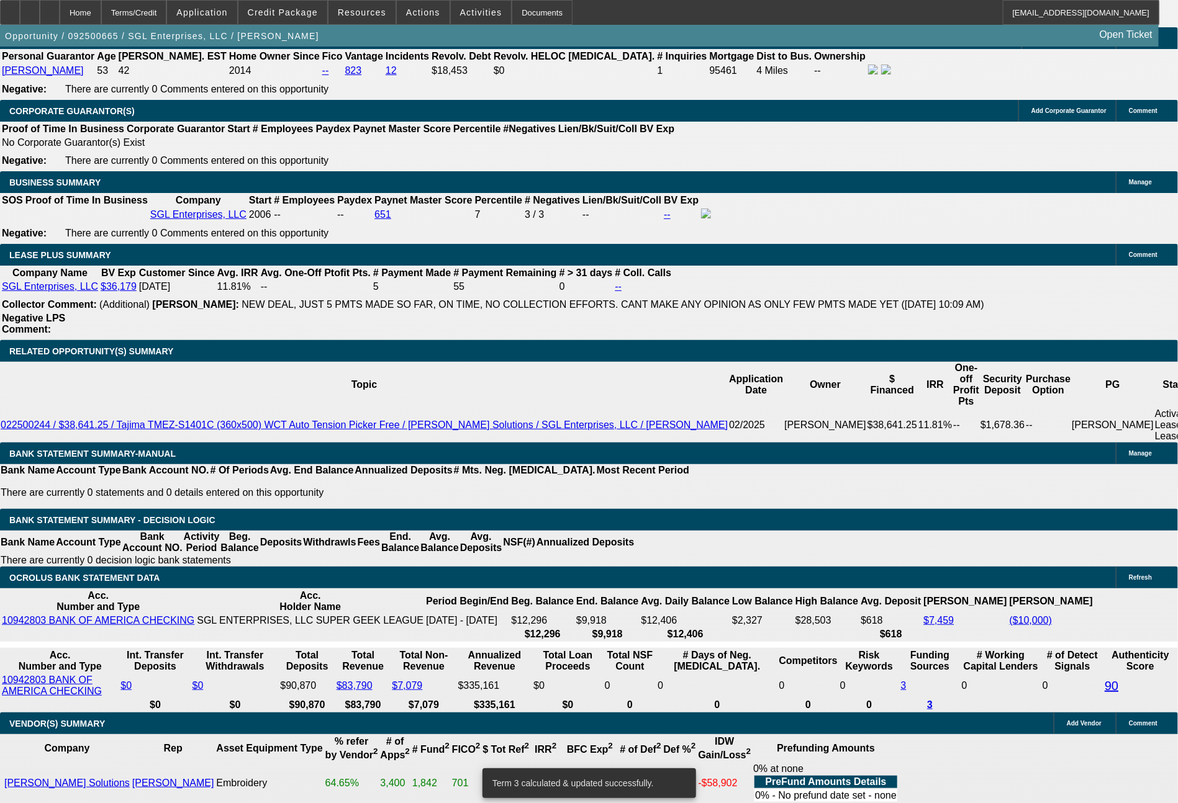
drag, startPoint x: 183, startPoint y: 494, endPoint x: 246, endPoint y: 494, distance: 63.9
type input "1847"
type input "11.7"
type input "$3,694.00"
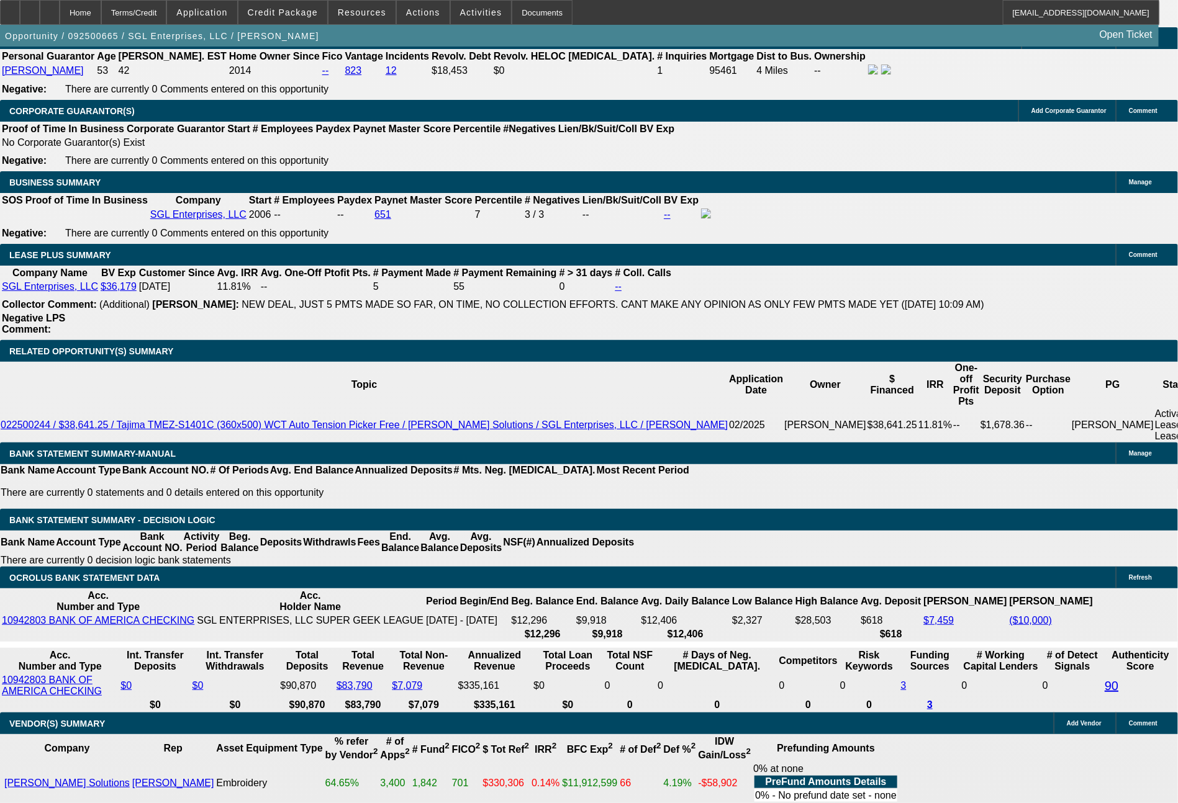
type input "UNKNOWN"
type input "$1,847.00"
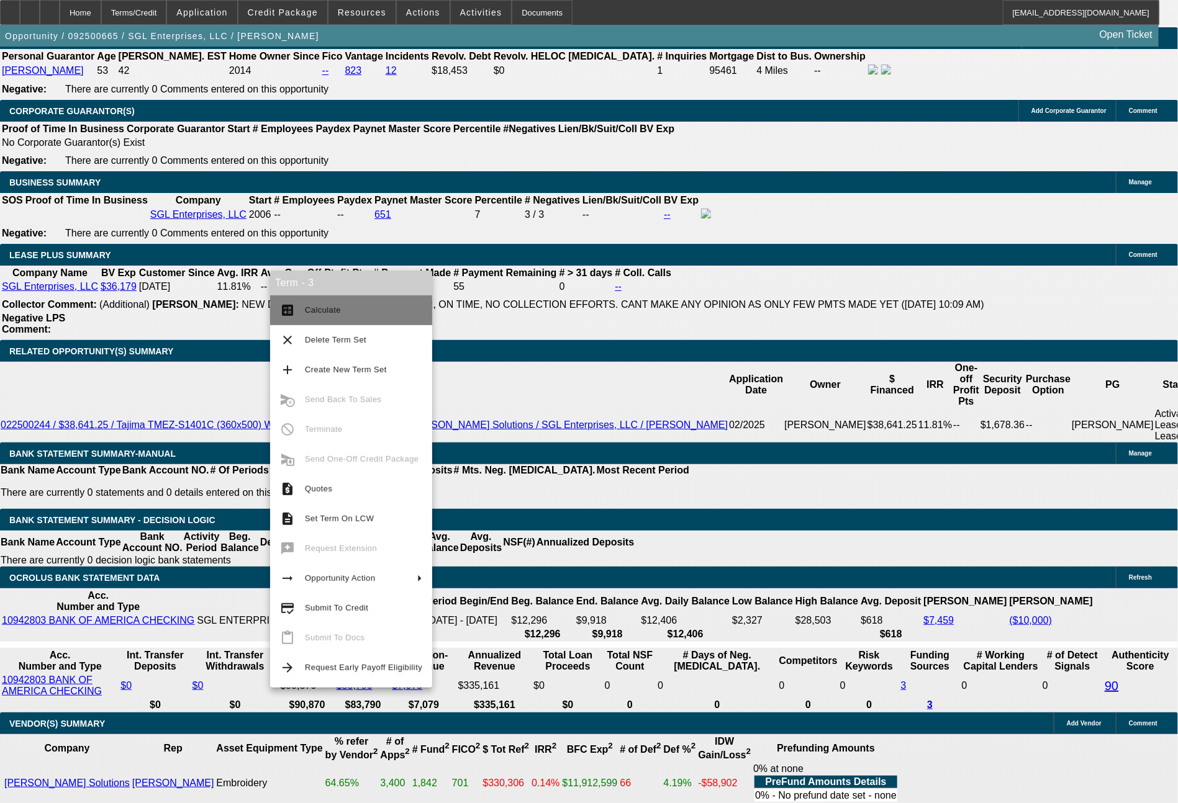
click at [330, 317] on span "Calculate" at bounding box center [363, 310] width 117 height 15
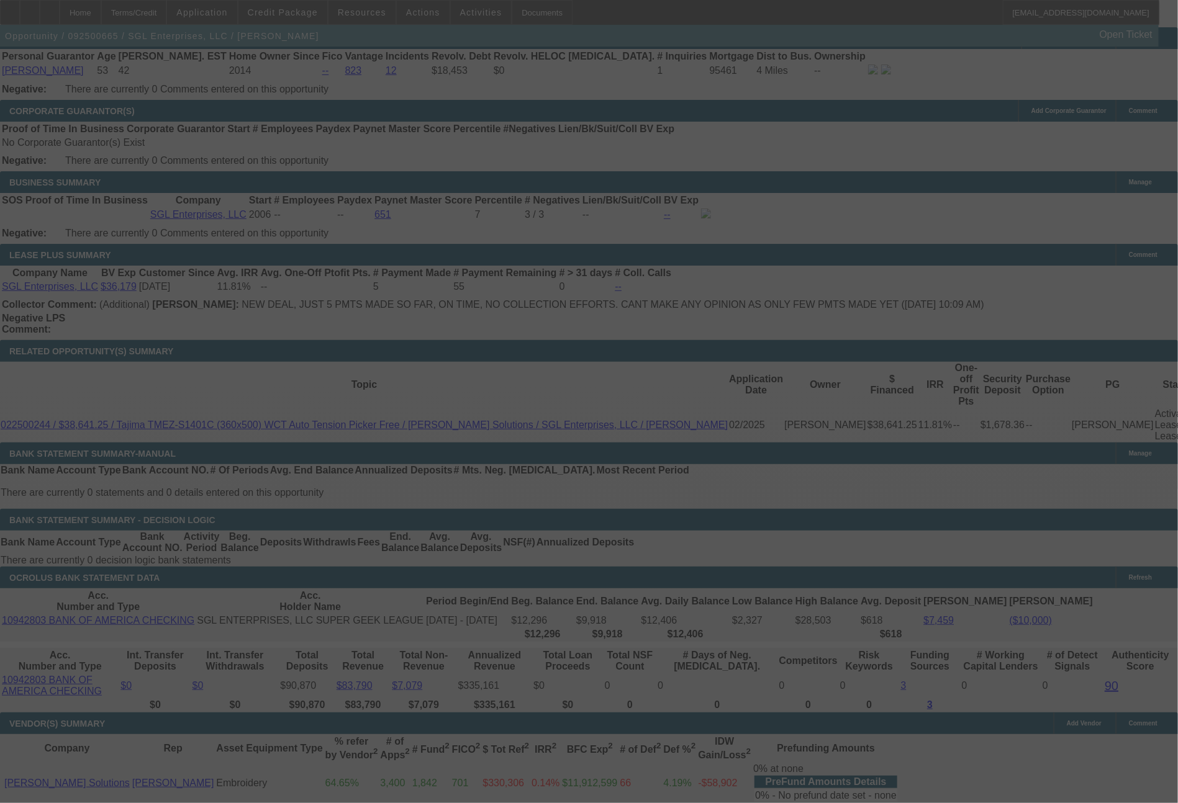
select select "0"
select select "2"
select select "0"
select select "6"
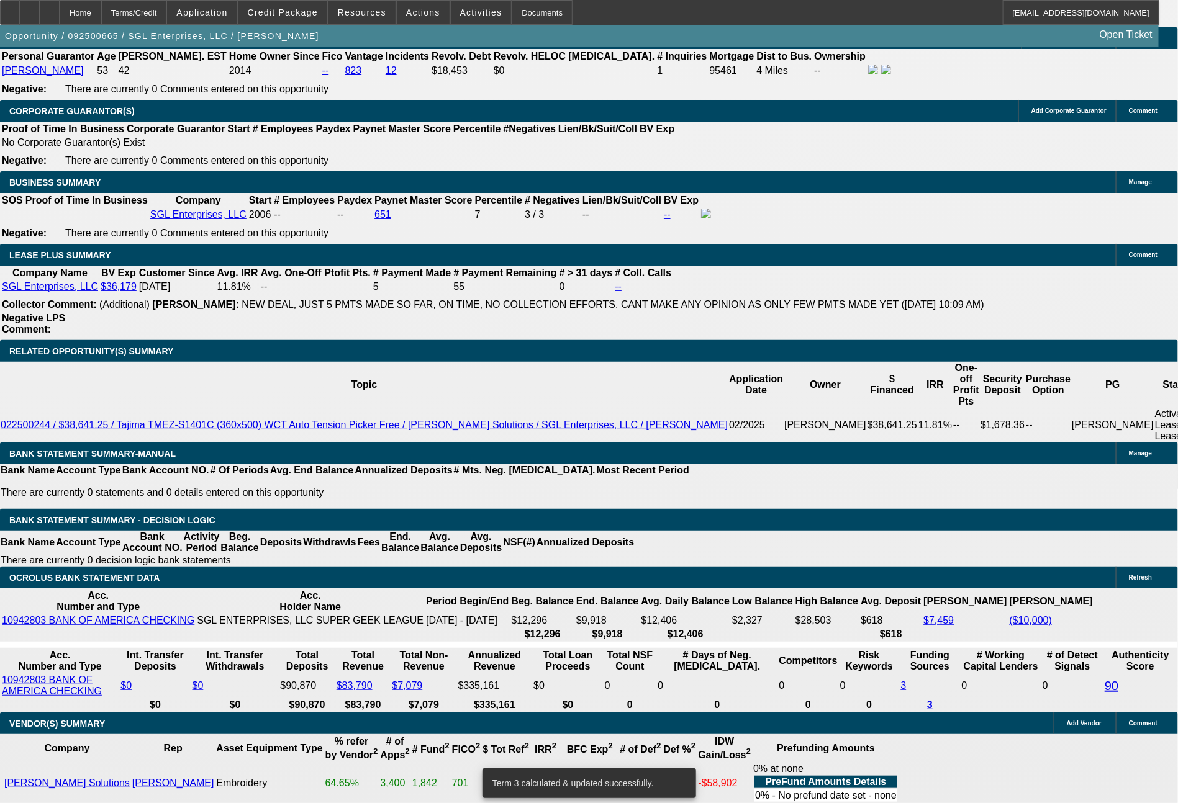
drag, startPoint x: 181, startPoint y: 494, endPoint x: 231, endPoint y: 494, distance: 49.7
type input "1874"
type input "$3,748.00"
type input "UNKNOWN"
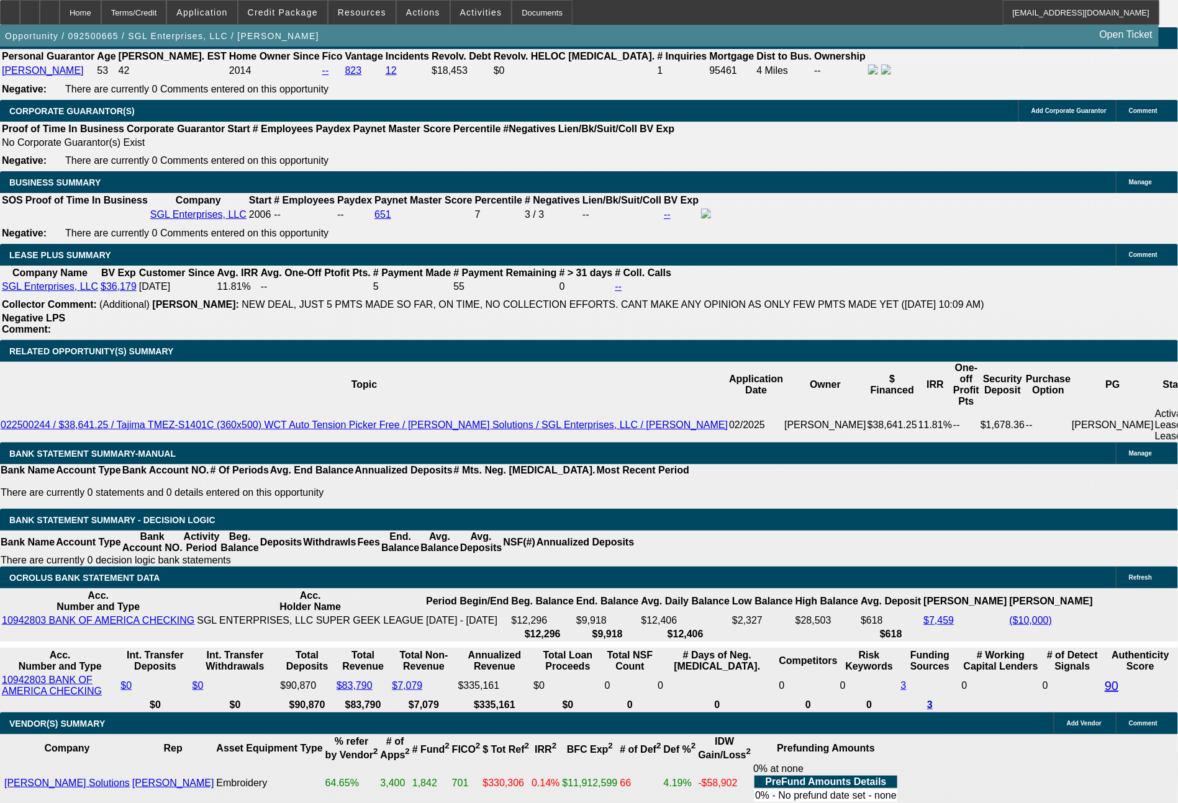
type input "12.3"
type input "$1,874.00"
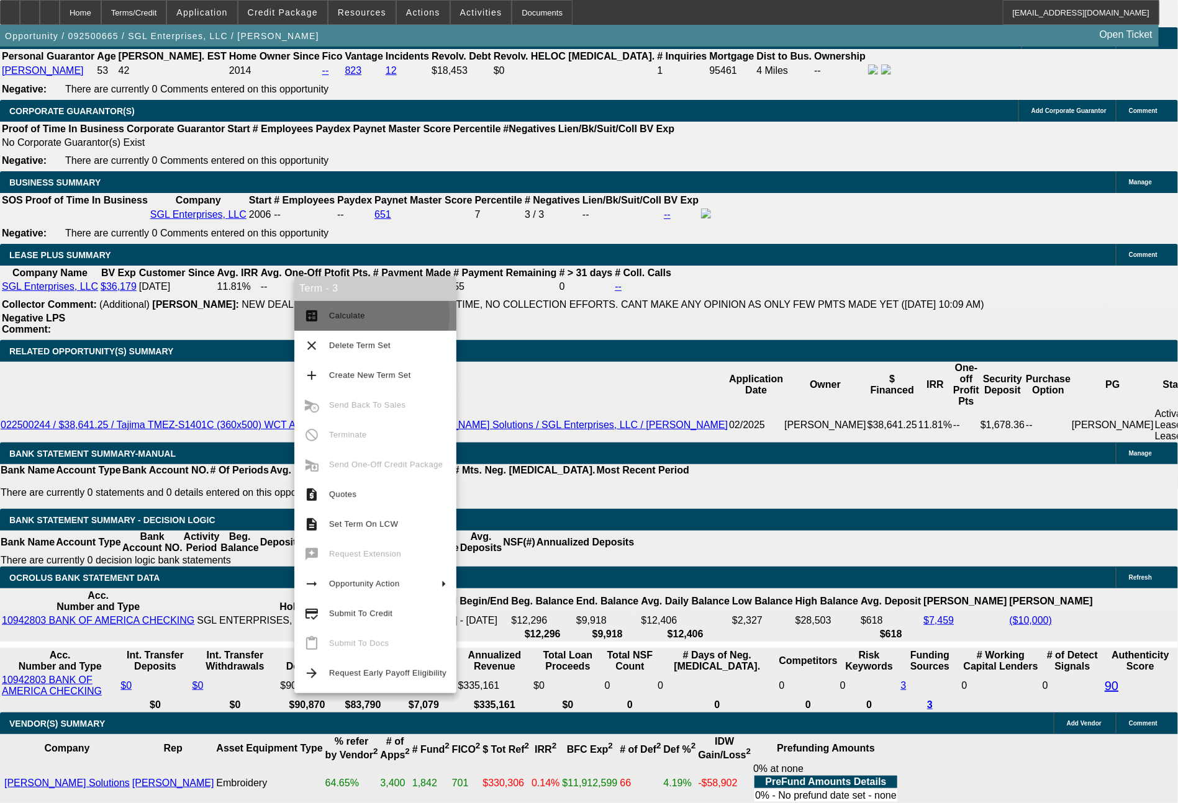
click at [354, 315] on span "Calculate" at bounding box center [347, 315] width 36 height 9
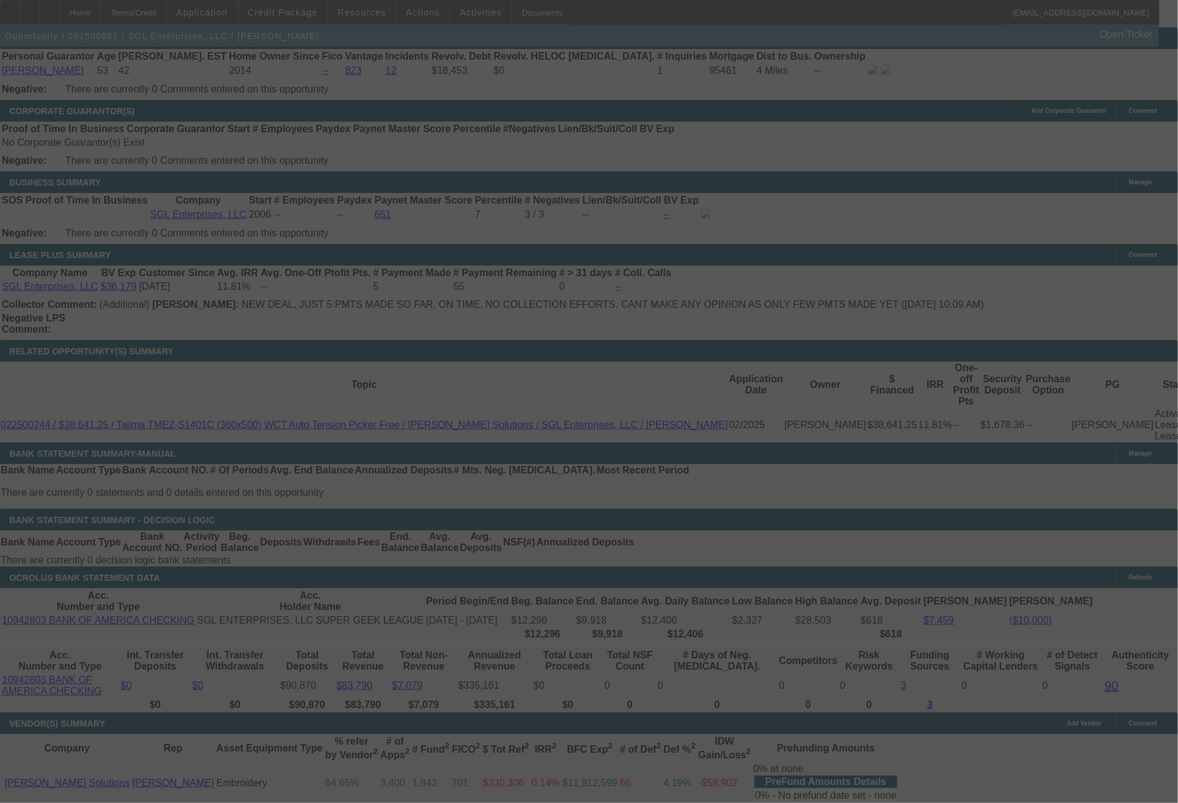
select select "0"
select select "2"
select select "0"
select select "6"
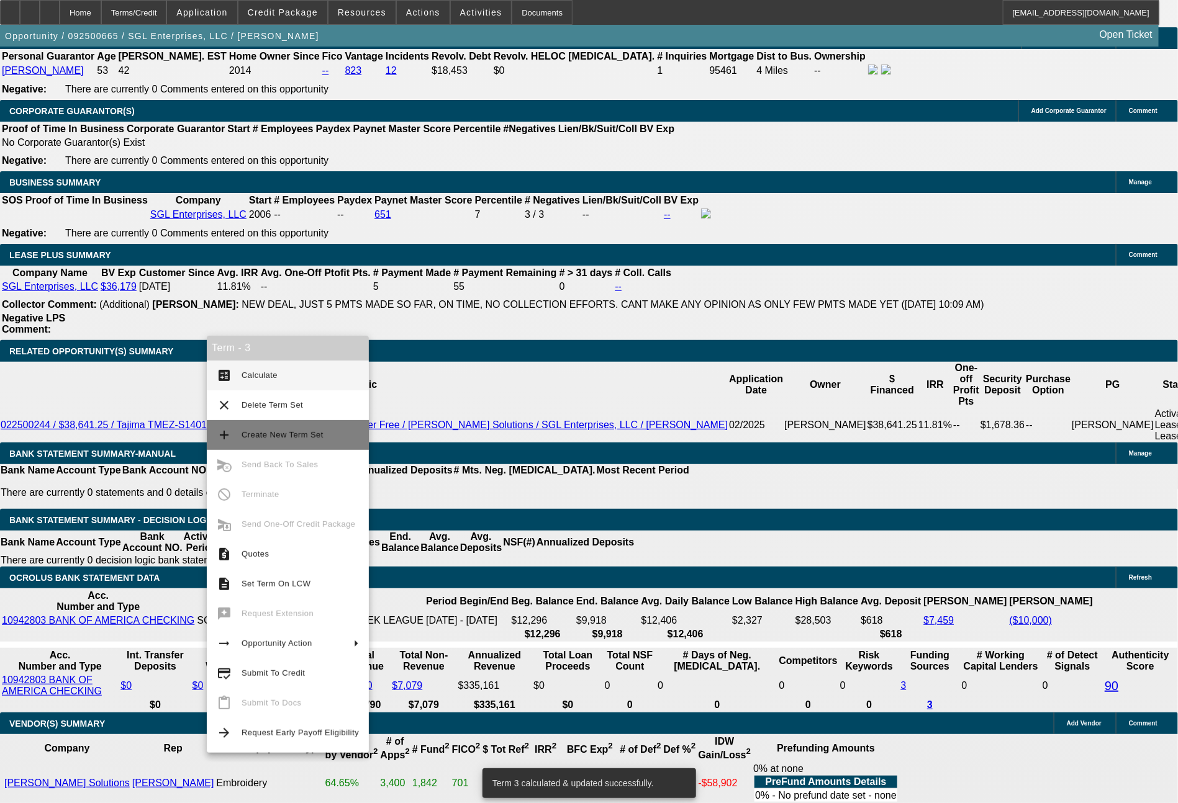
click at [311, 436] on span "Create New Term Set" at bounding box center [283, 434] width 82 height 9
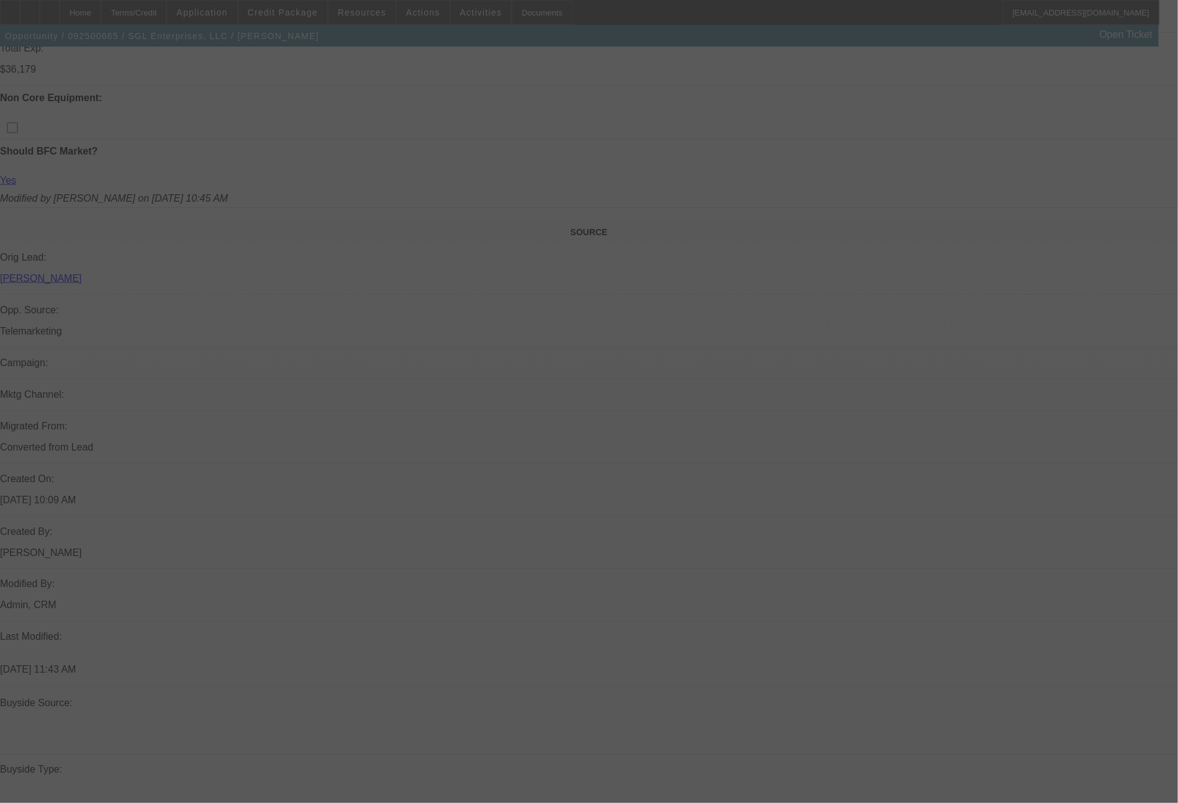
select select "0"
select select "2"
select select "0"
select select "6"
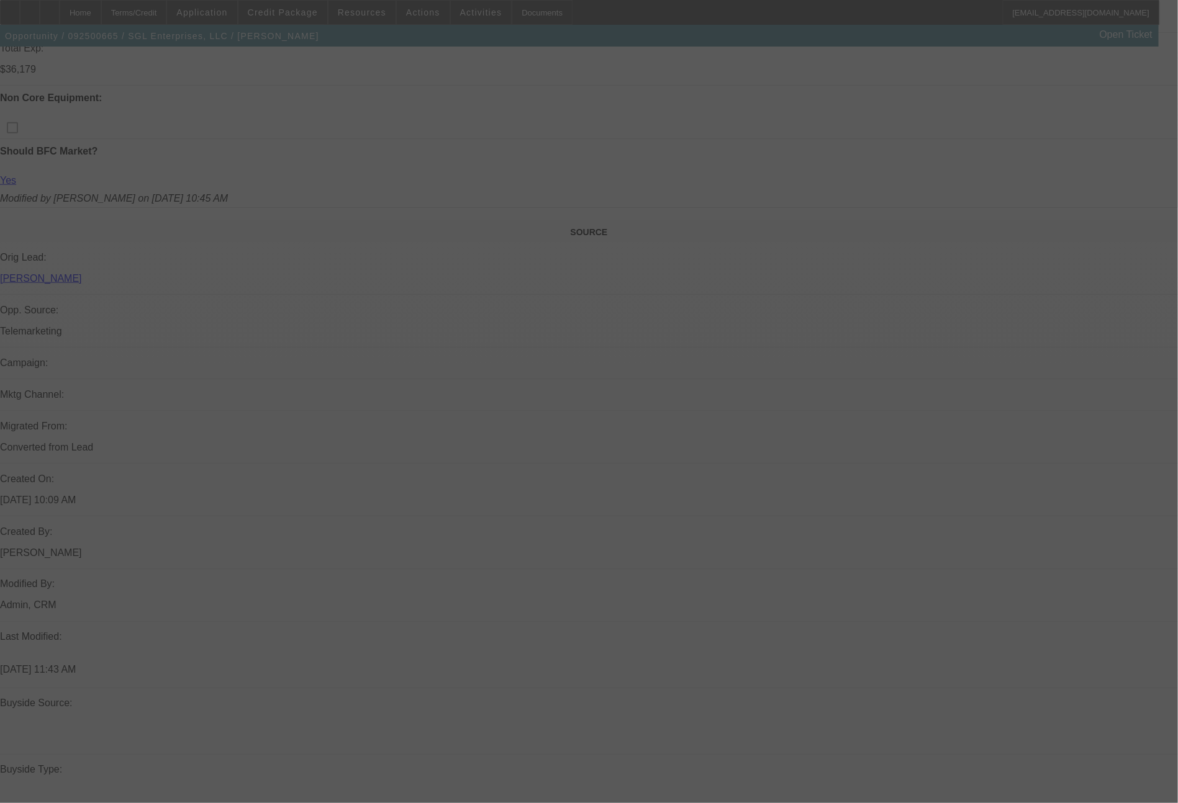
select select "0"
select select "2"
select select "0"
select select "6"
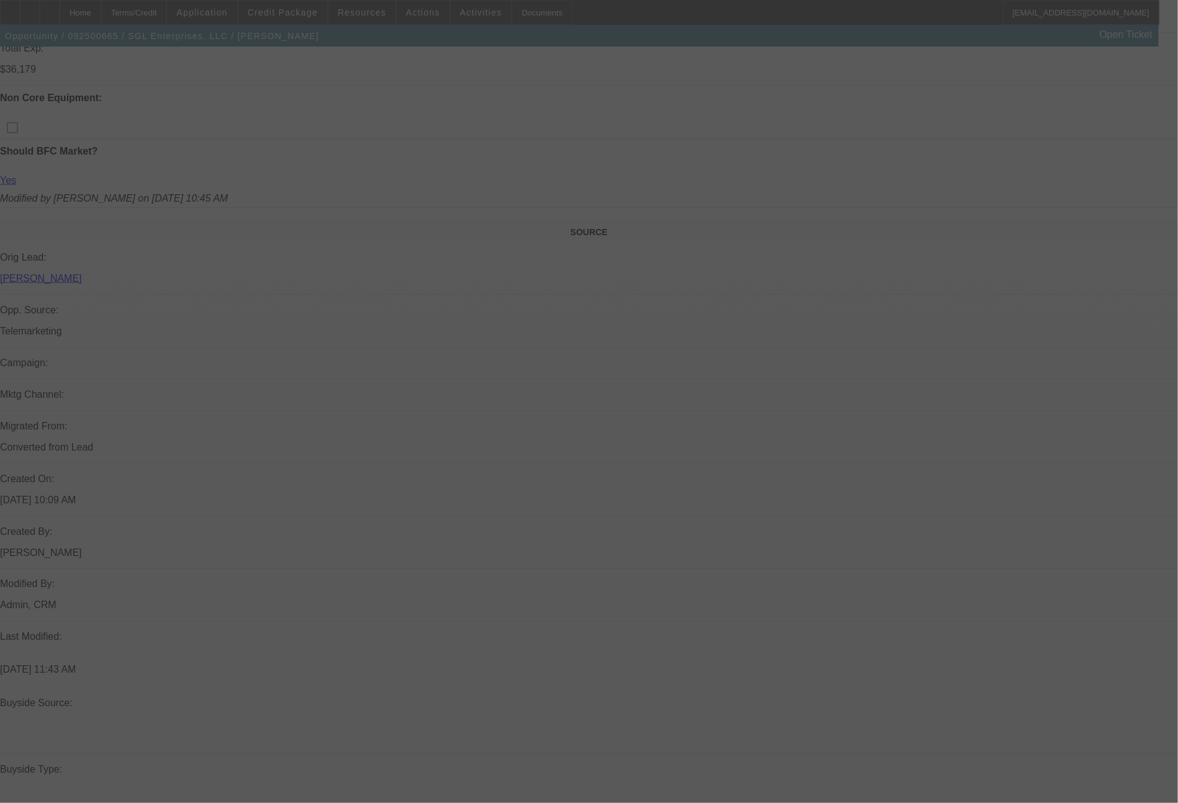
select select "0"
select select "2"
select select "0"
select select "6"
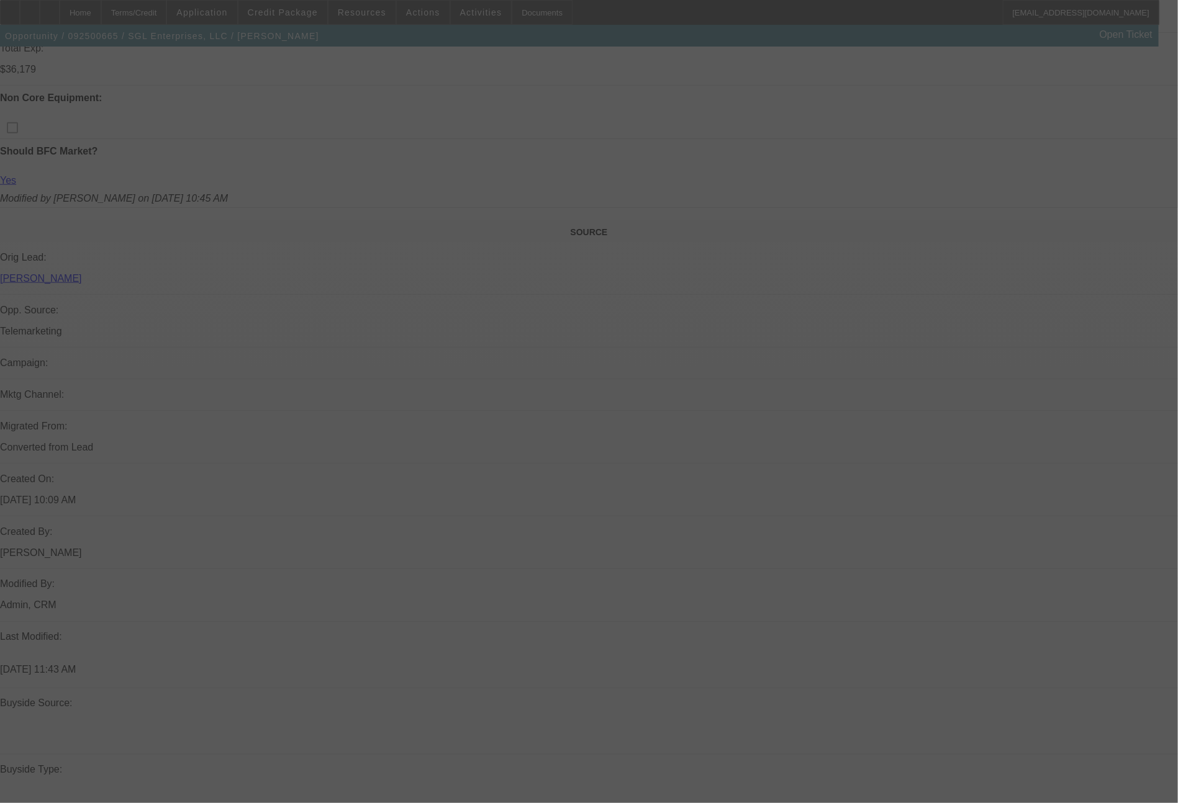
select select "0"
select select "2"
select select "0"
select select "6"
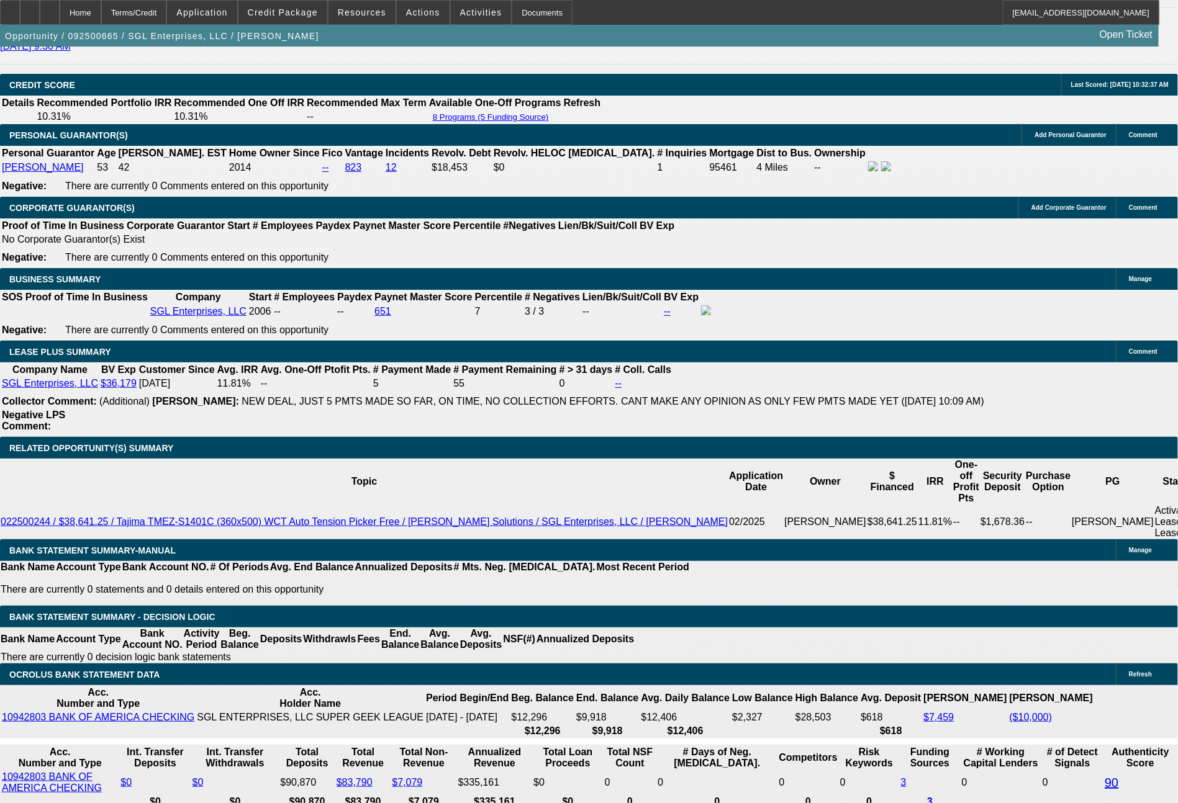
scroll to position [1912, 0]
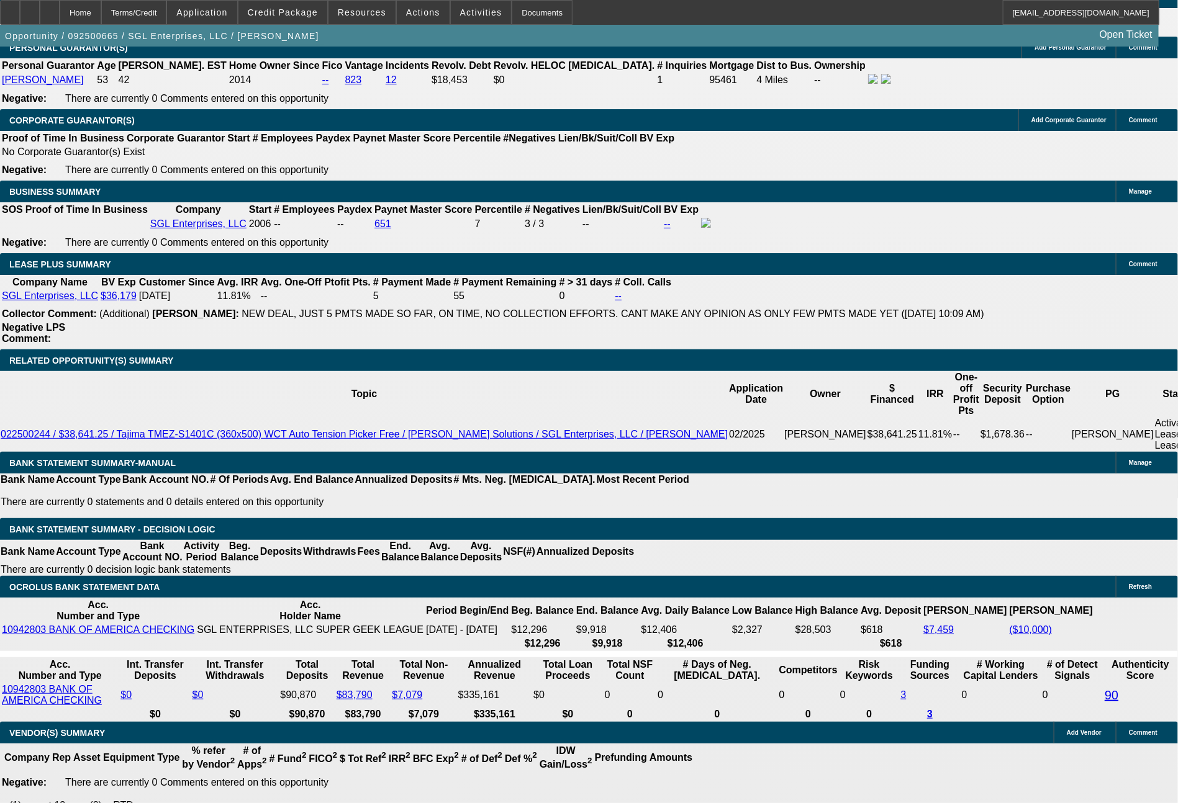
drag, startPoint x: 242, startPoint y: 427, endPoint x: 284, endPoint y: 432, distance: 41.9
type input "5"
type input "UNKNOWN"
type input "57"
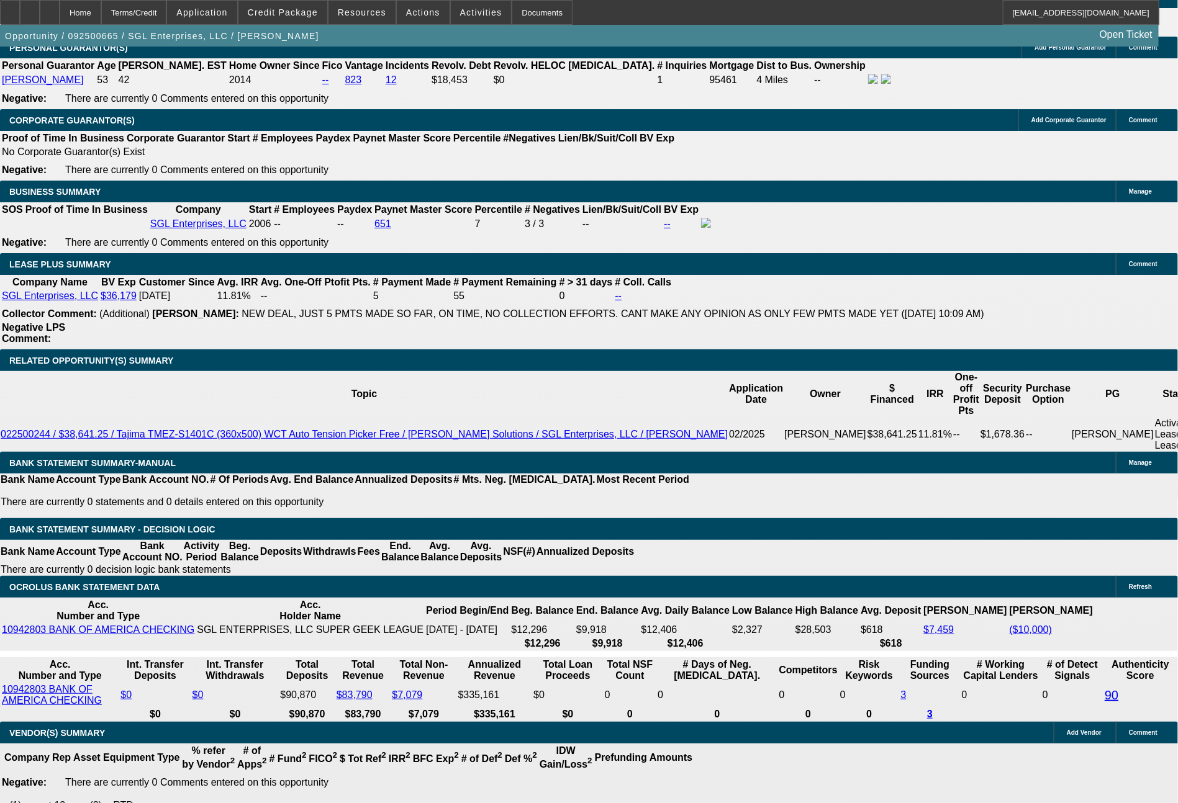
type input "$0.06"
type input "$0.12"
type input "57"
drag, startPoint x: 190, startPoint y: 431, endPoint x: 246, endPoint y: 438, distance: 56.9
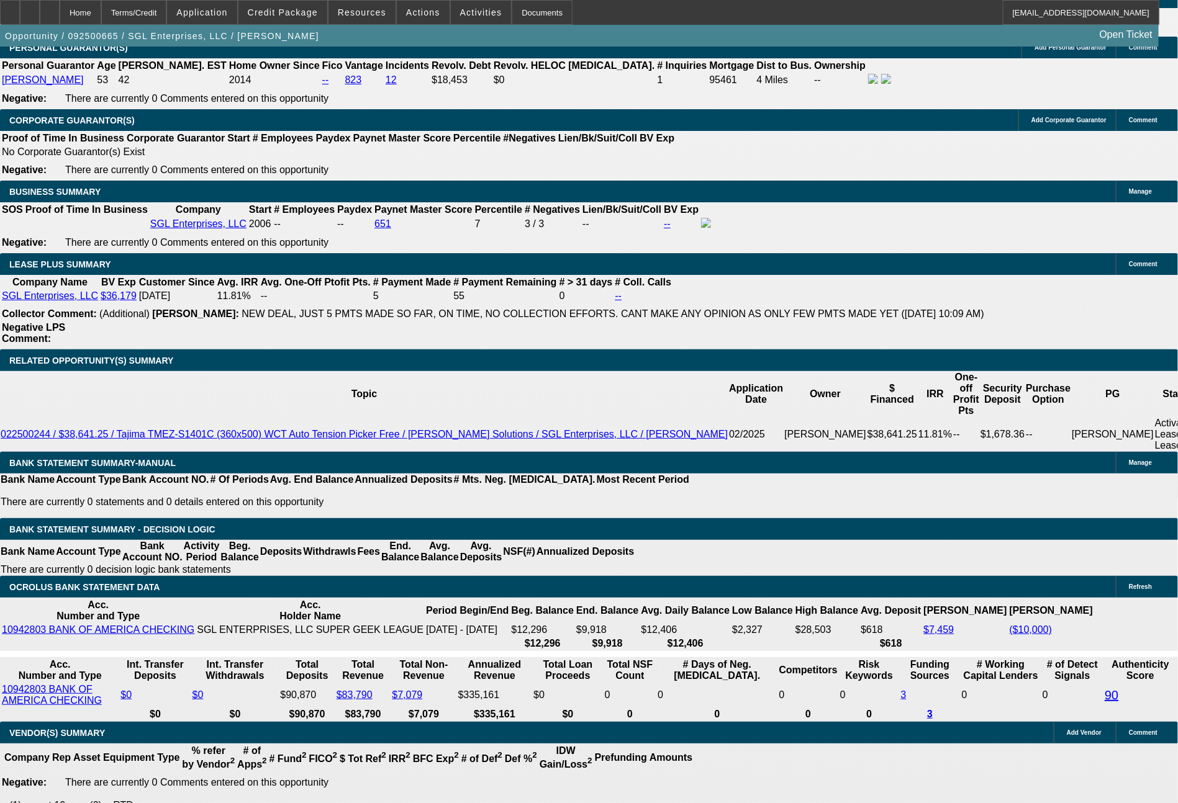
type input "2100"
type input "11.3"
type input "$4,200.00"
type input "$2,100.00"
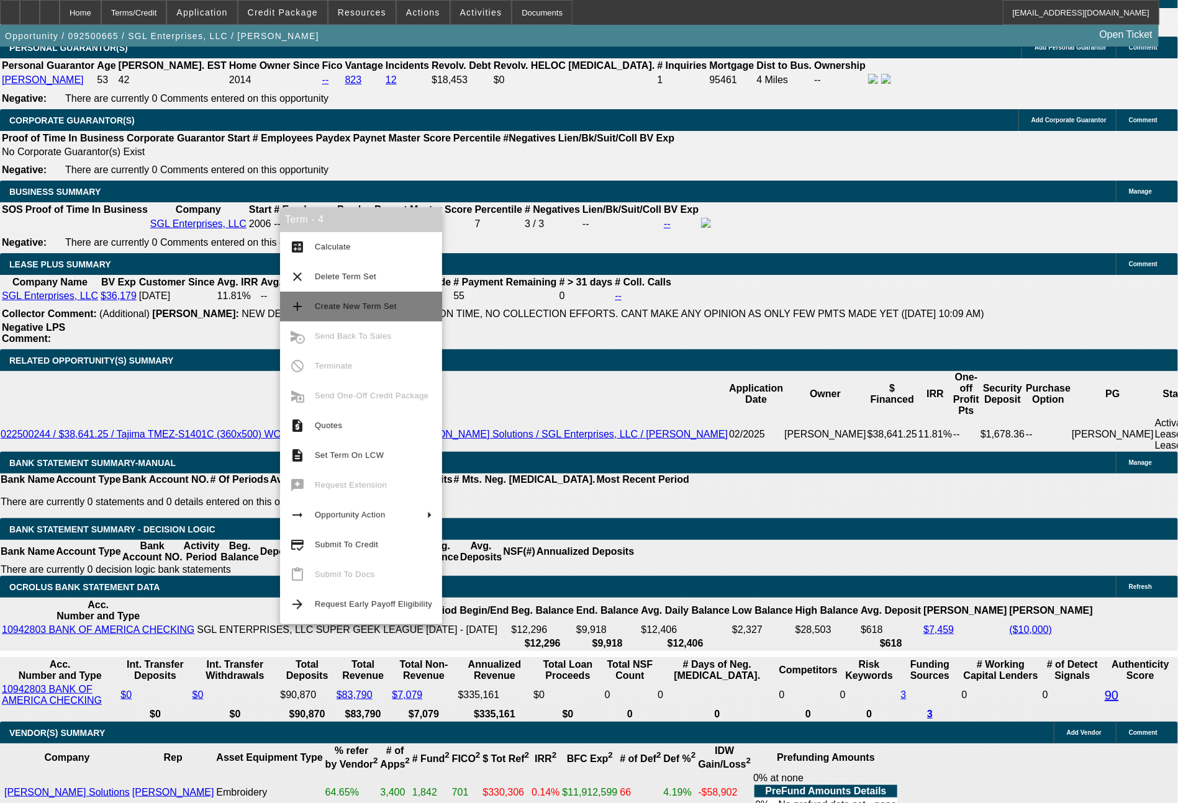
scroll to position [1984, 0]
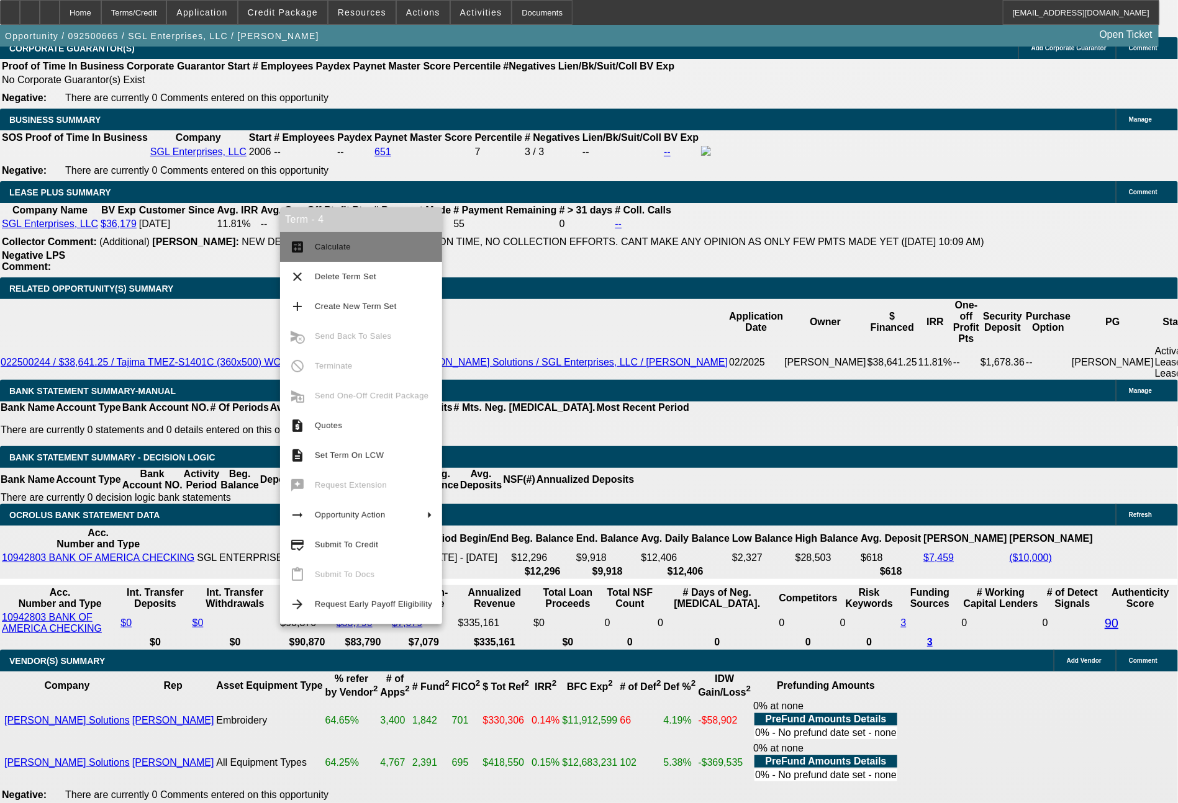
click at [346, 240] on span "Calculate" at bounding box center [373, 247] width 117 height 15
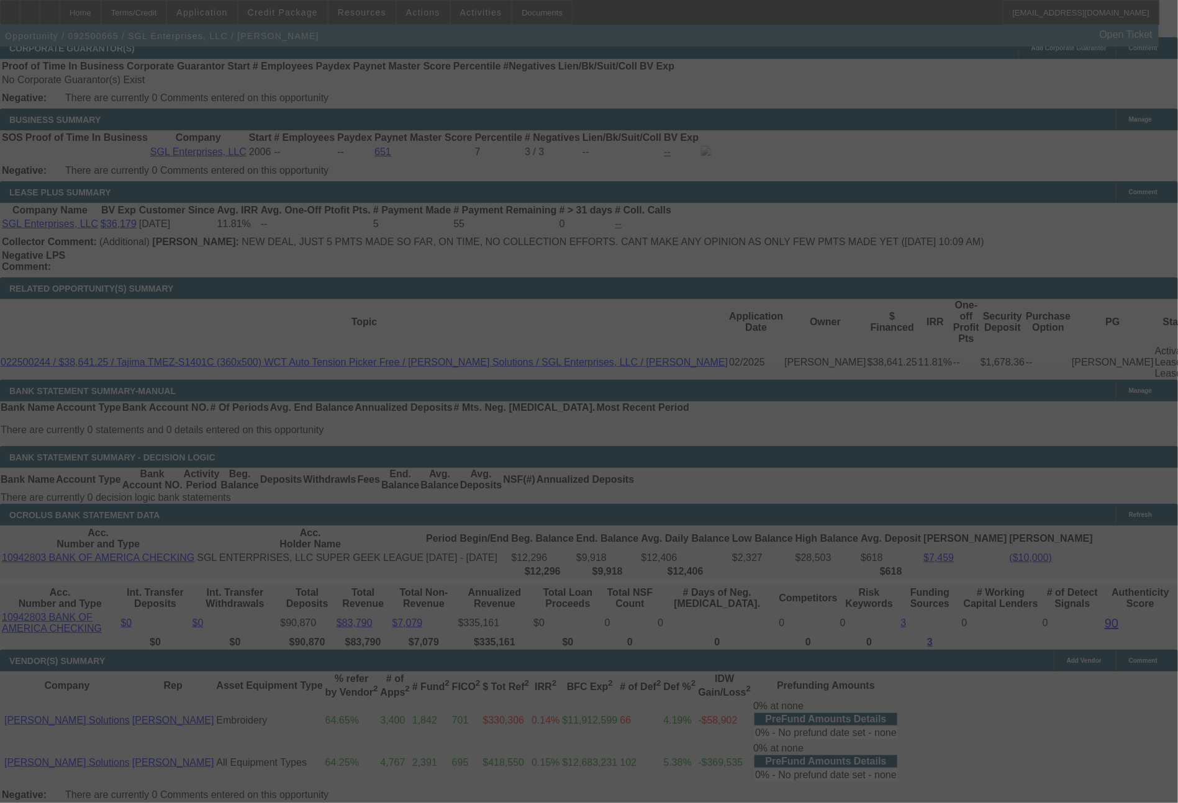
select select "0"
select select "2"
select select "0"
select select "6"
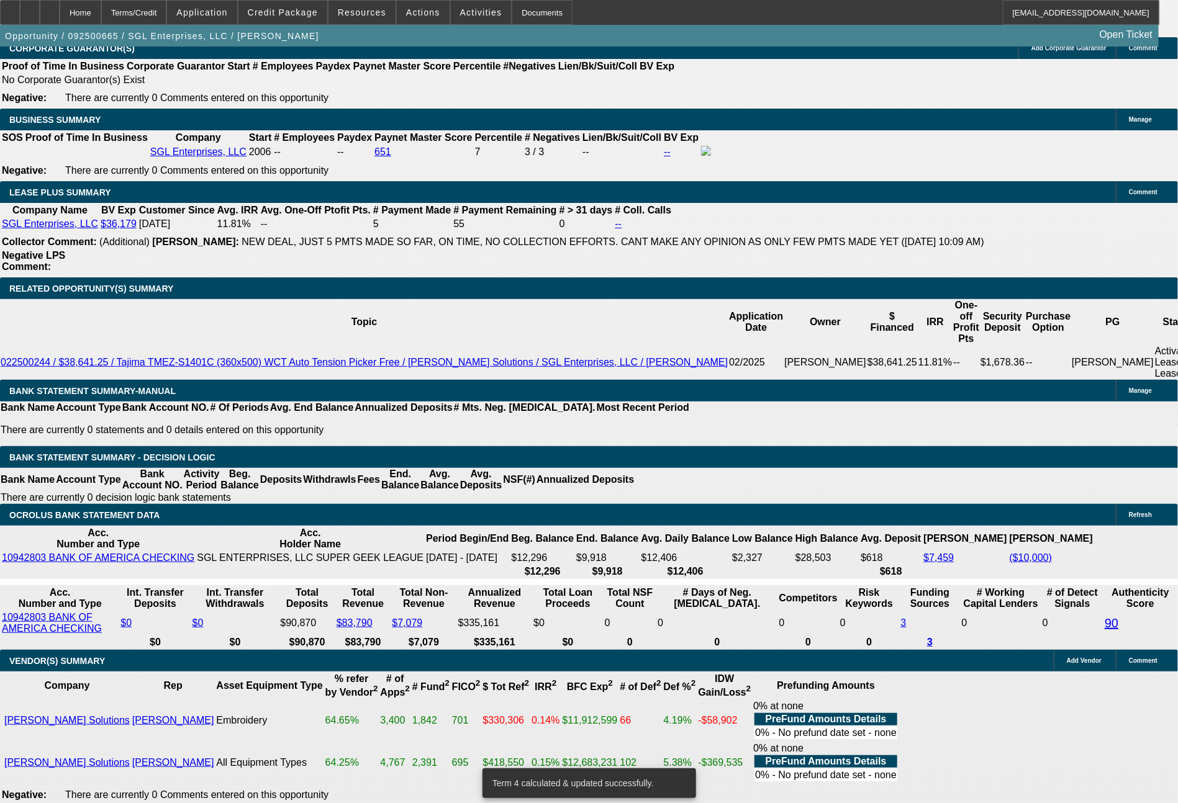
drag, startPoint x: 238, startPoint y: 434, endPoint x: 265, endPoint y: 433, distance: 26.7
type input "UNKNOWN"
type input "60"
type input "$0.26"
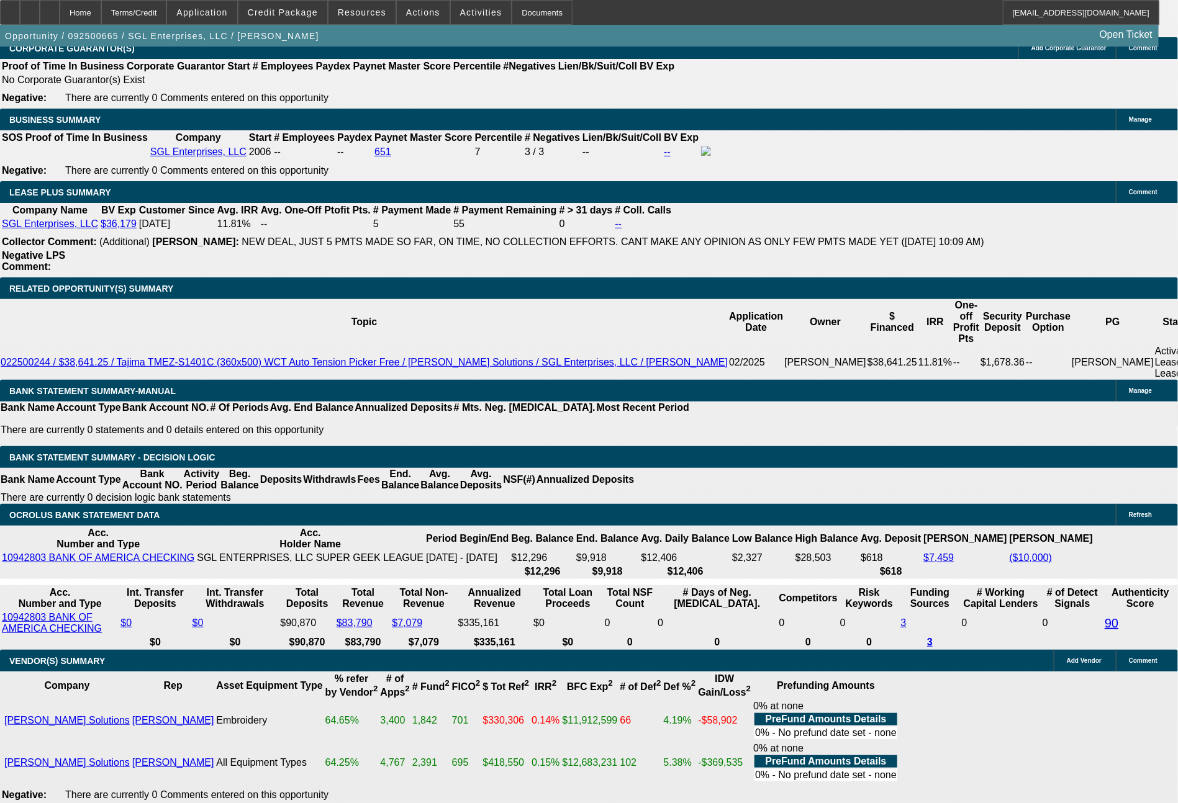
type input "$0.13"
type input "60"
drag, startPoint x: 202, startPoint y: 431, endPoint x: 259, endPoint y: 431, distance: 57.1
type input "2066"
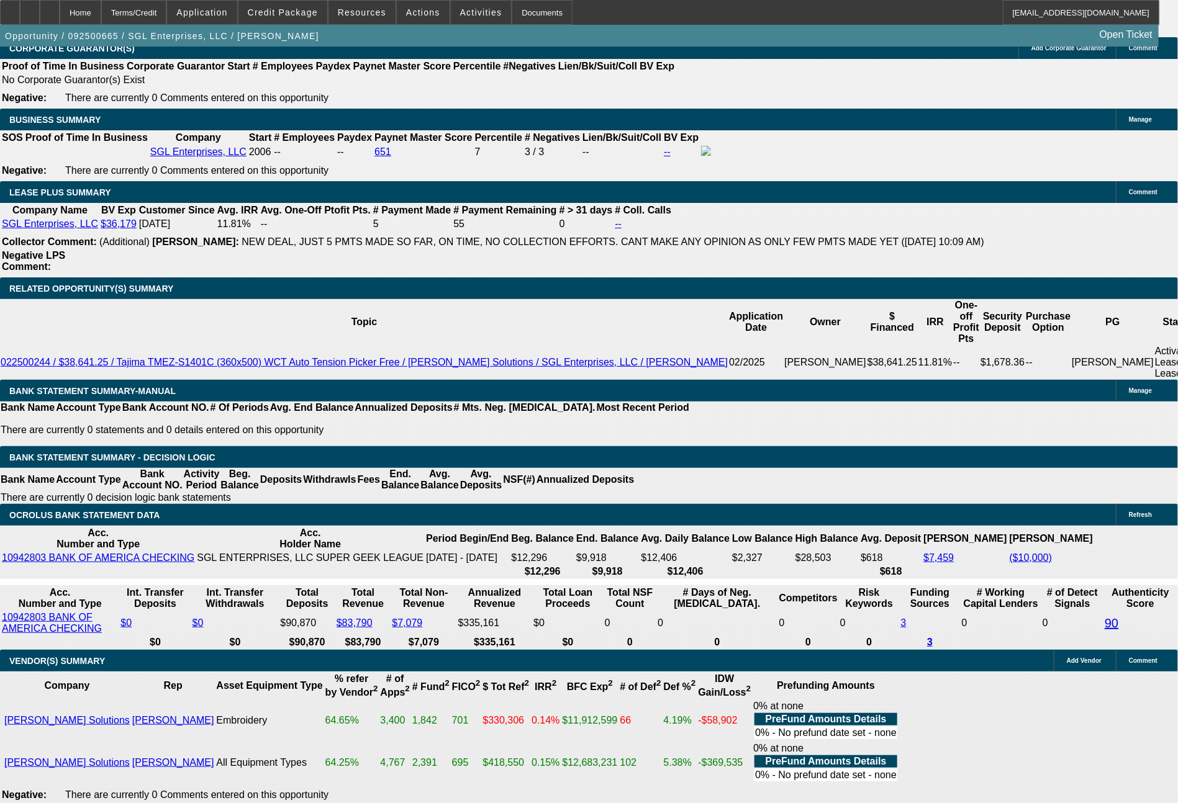
type input "$4,132.00"
type input "12.2"
type input "$2,066.00"
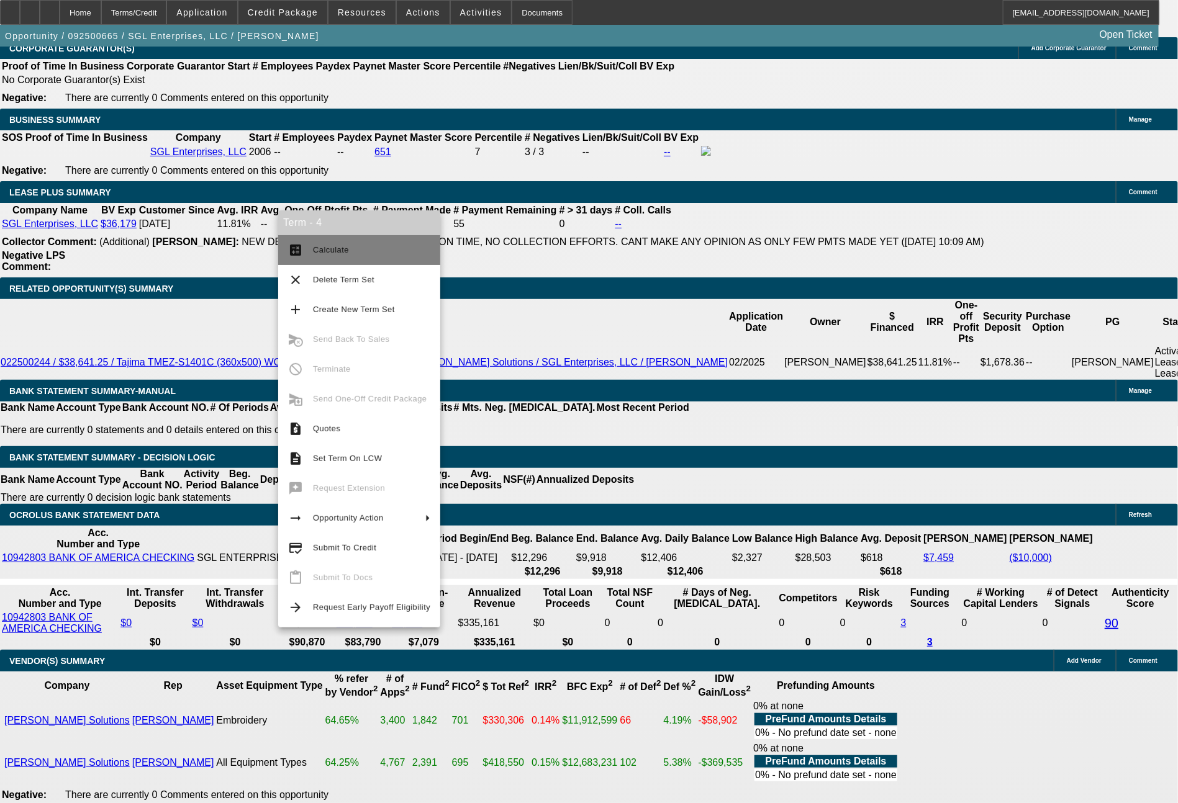
click at [328, 246] on span "Calculate" at bounding box center [331, 249] width 36 height 9
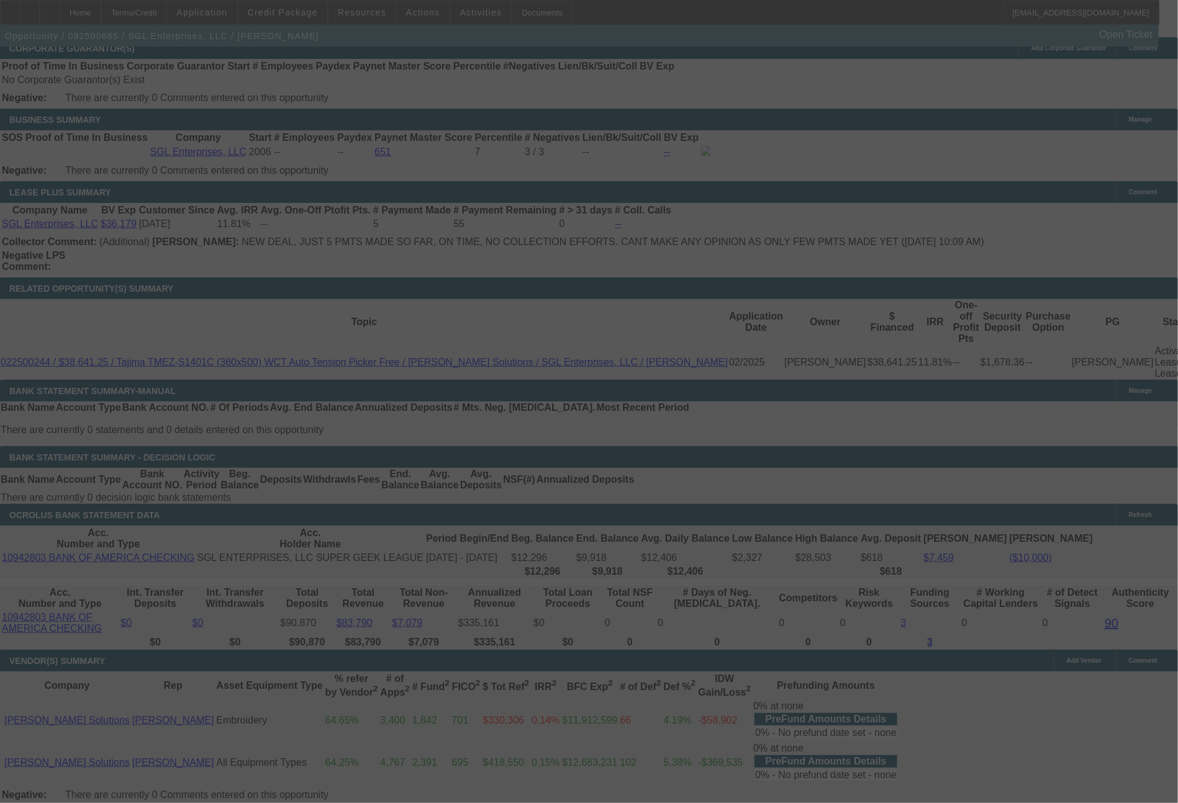
select select "0"
select select "2"
select select "0"
select select "6"
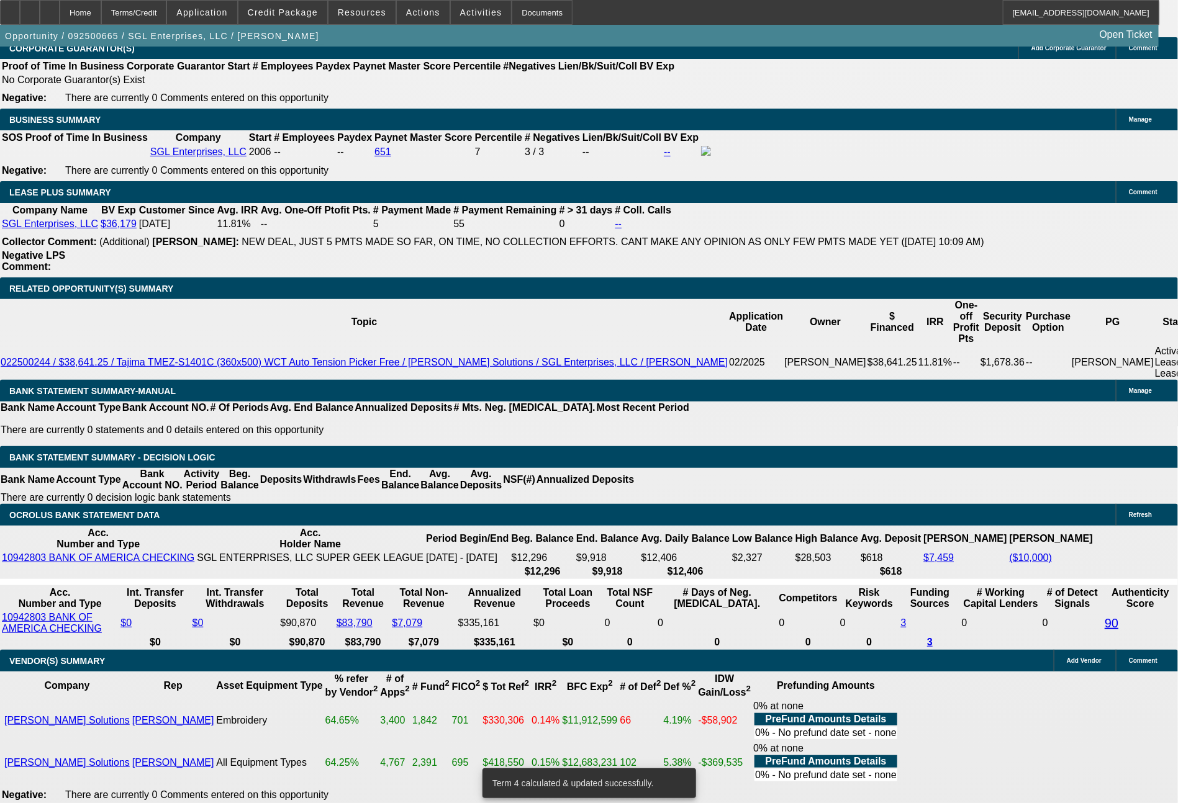
drag, startPoint x: 338, startPoint y: 434, endPoint x: 399, endPoint y: 434, distance: 61.5
type input "$1,874.00"
drag, startPoint x: 397, startPoint y: 434, endPoint x: 414, endPoint y: 434, distance: 17.4
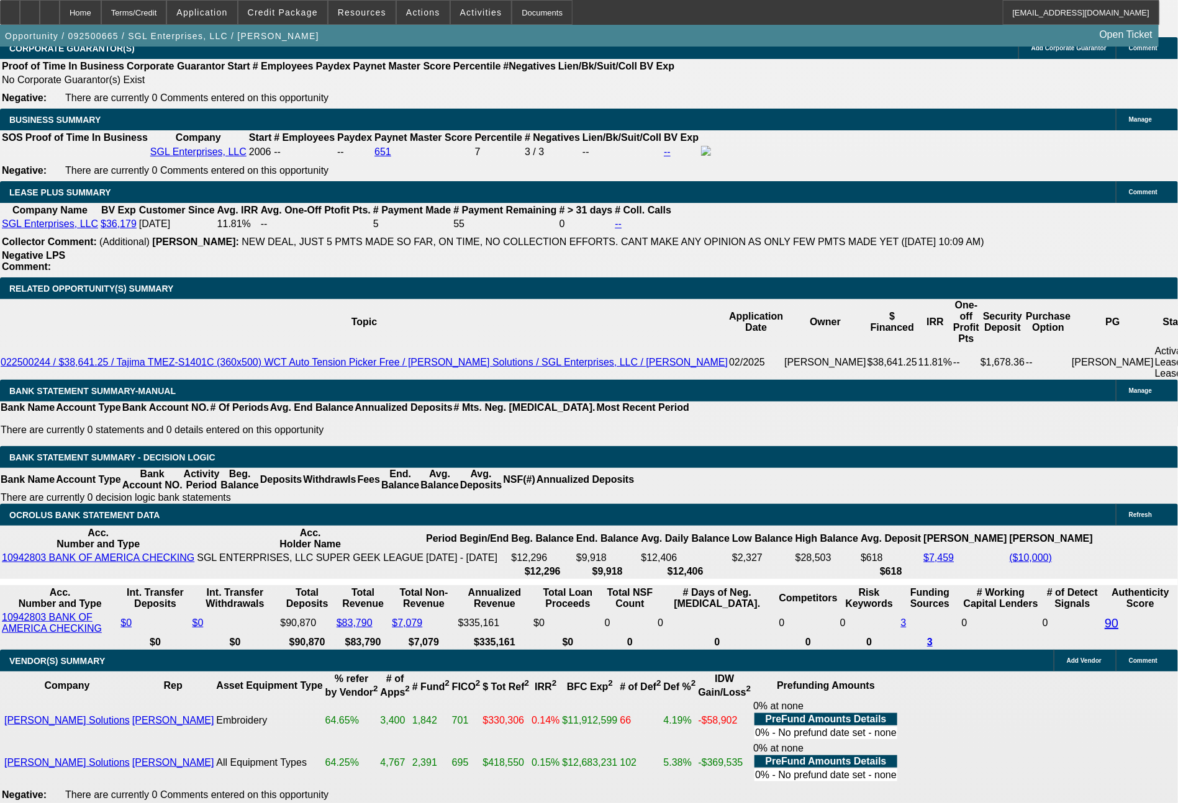
type input "7"
type input "UNKNOWN"
type input "72"
type input "$0.13"
type input "$0.27"
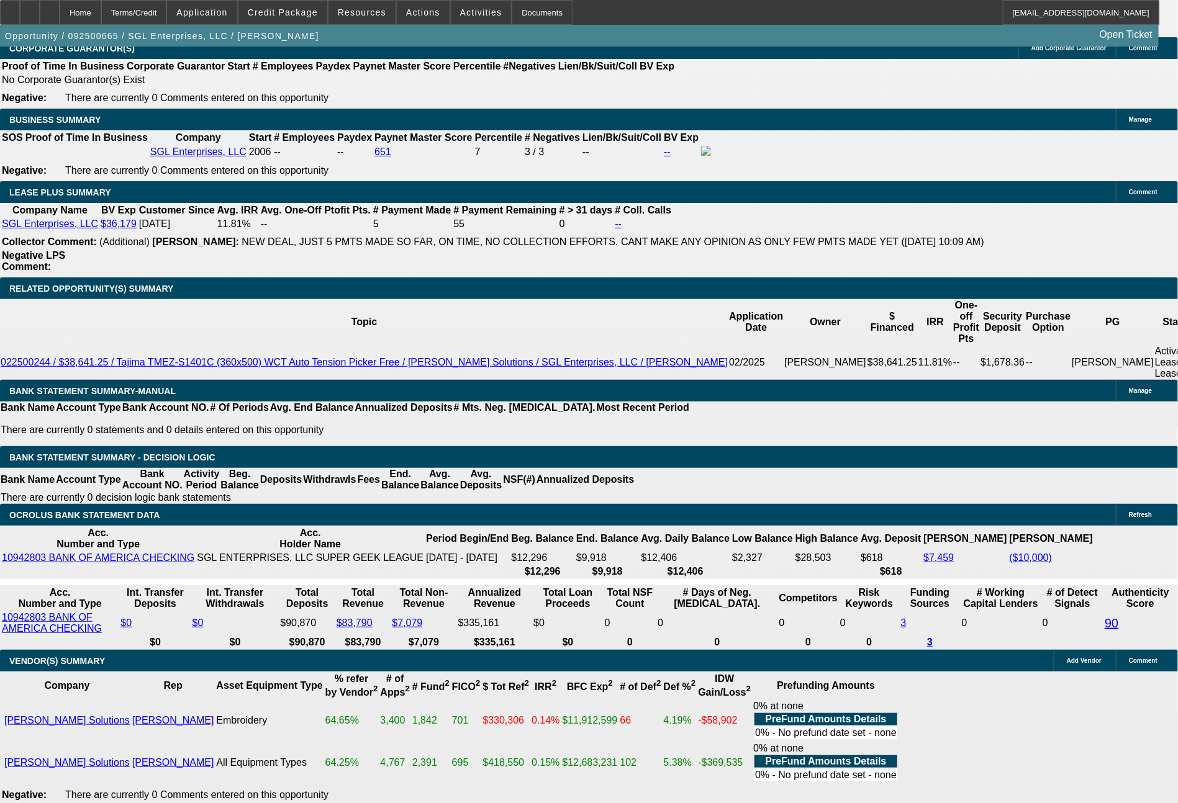
type input "72"
drag, startPoint x: 380, startPoint y: 432, endPoint x: 390, endPoint y: 432, distance: 9.9
type input "1833"
type input "12.6"
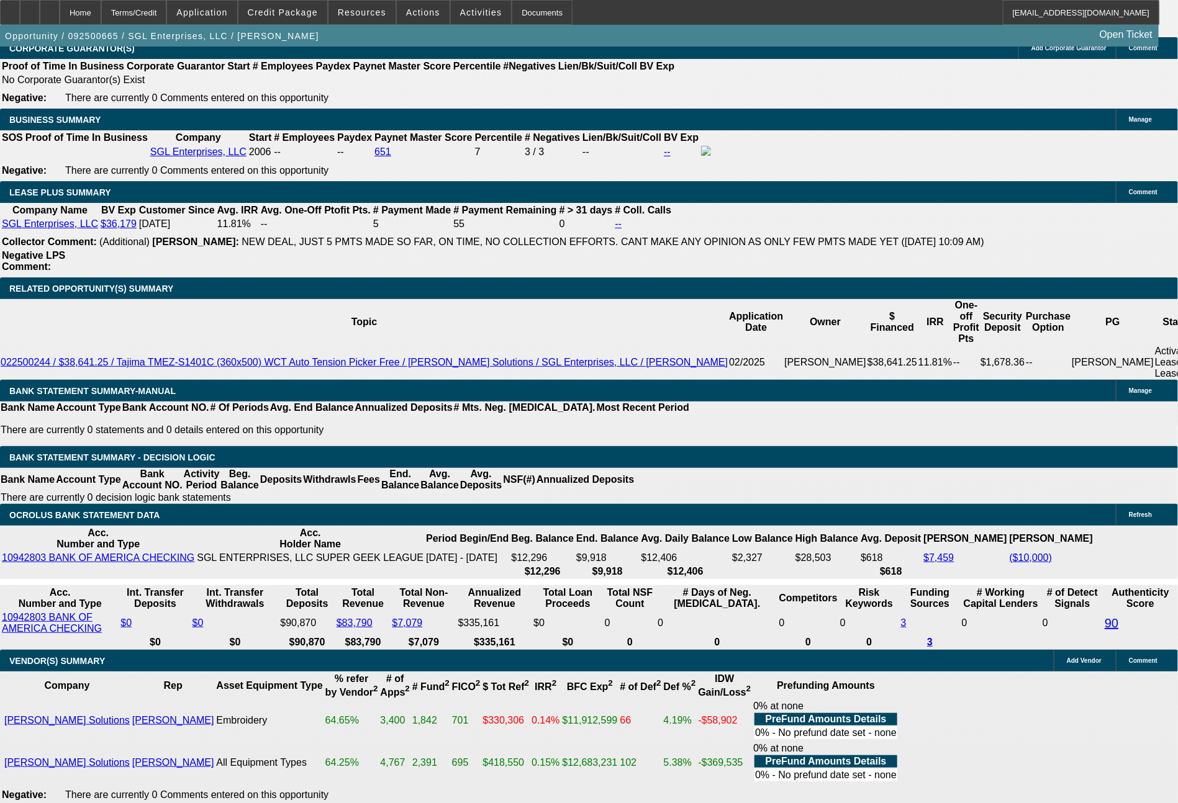
type input "$3,666.00"
type input "$1,833.00"
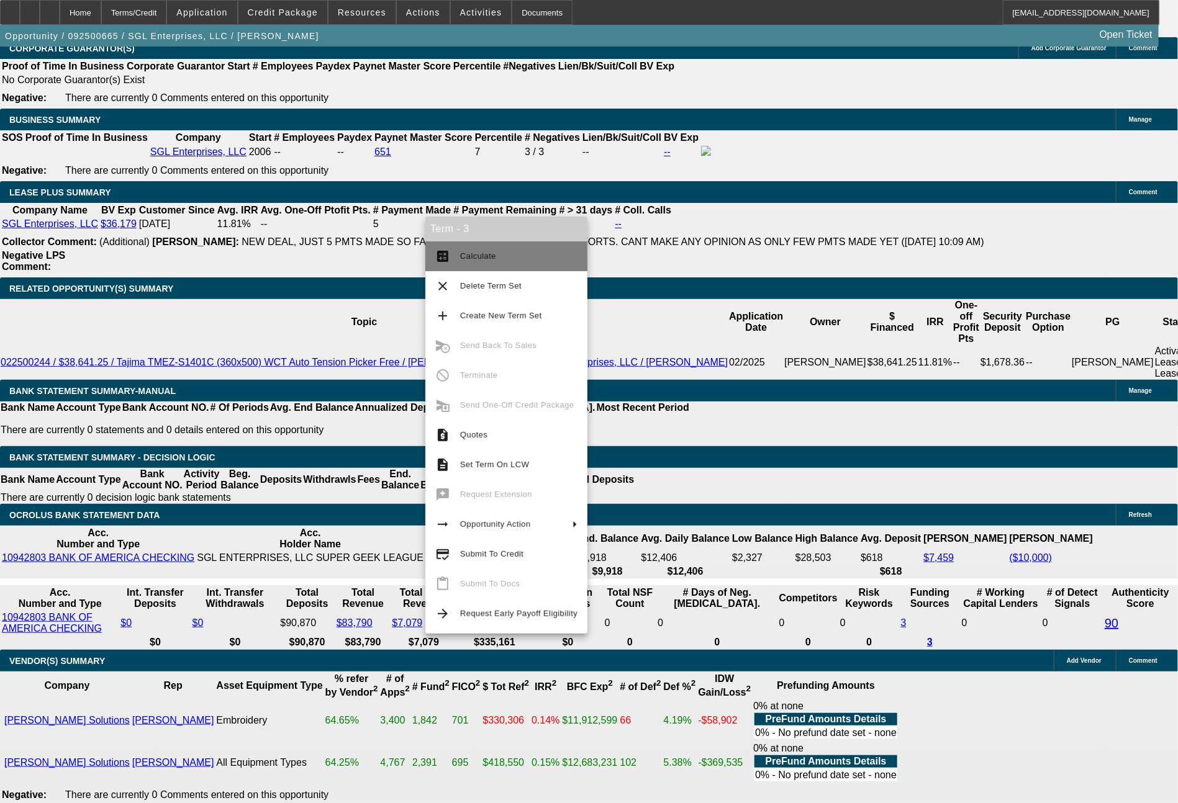
click at [479, 263] on span "Calculate" at bounding box center [518, 256] width 117 height 15
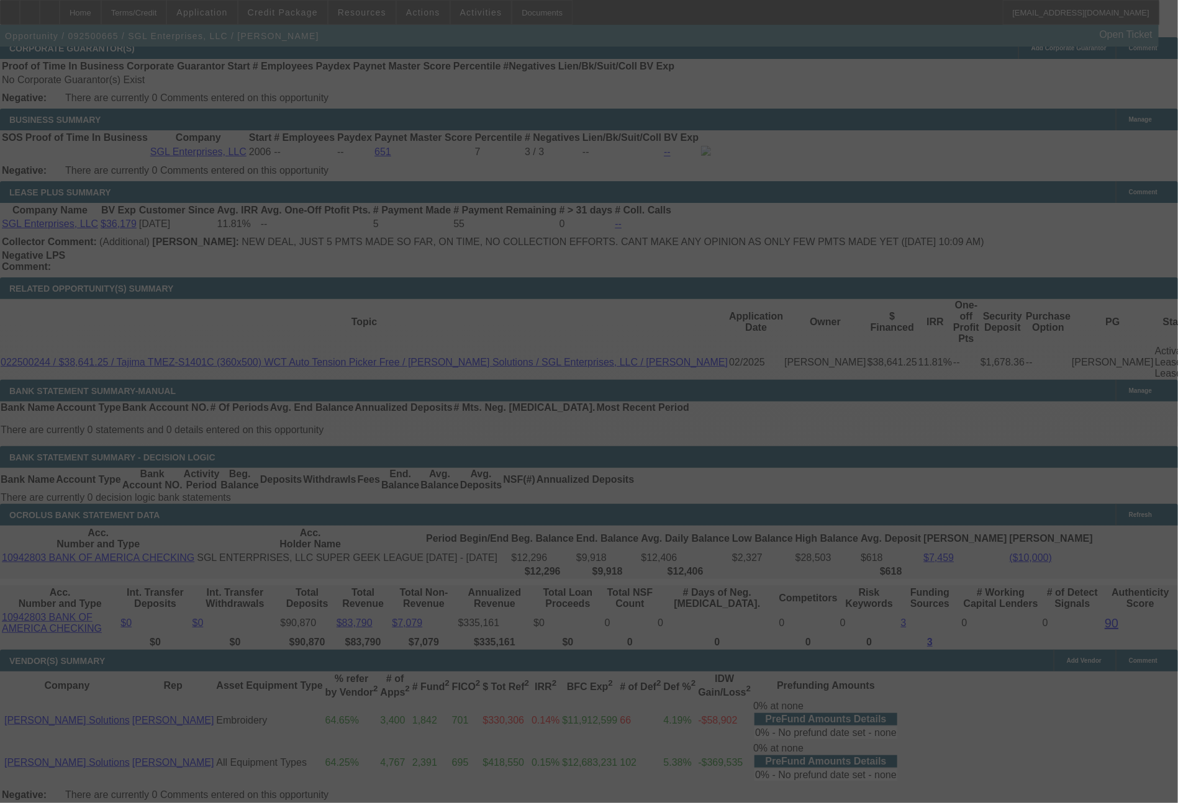
select select "0"
select select "2"
select select "0"
select select "6"
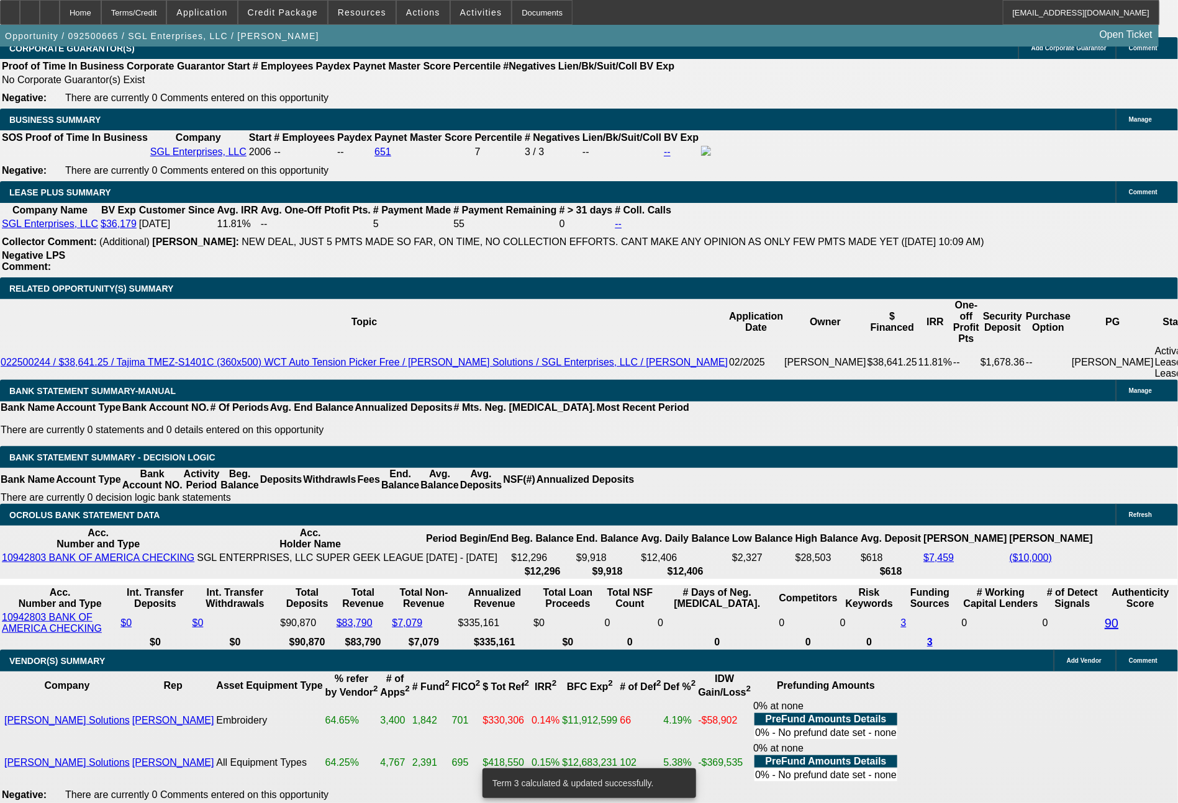
drag, startPoint x: 333, startPoint y: 436, endPoint x: 397, endPoint y: 440, distance: 64.1
type input "1827"
type input "12.4"
type input "$3,654.00"
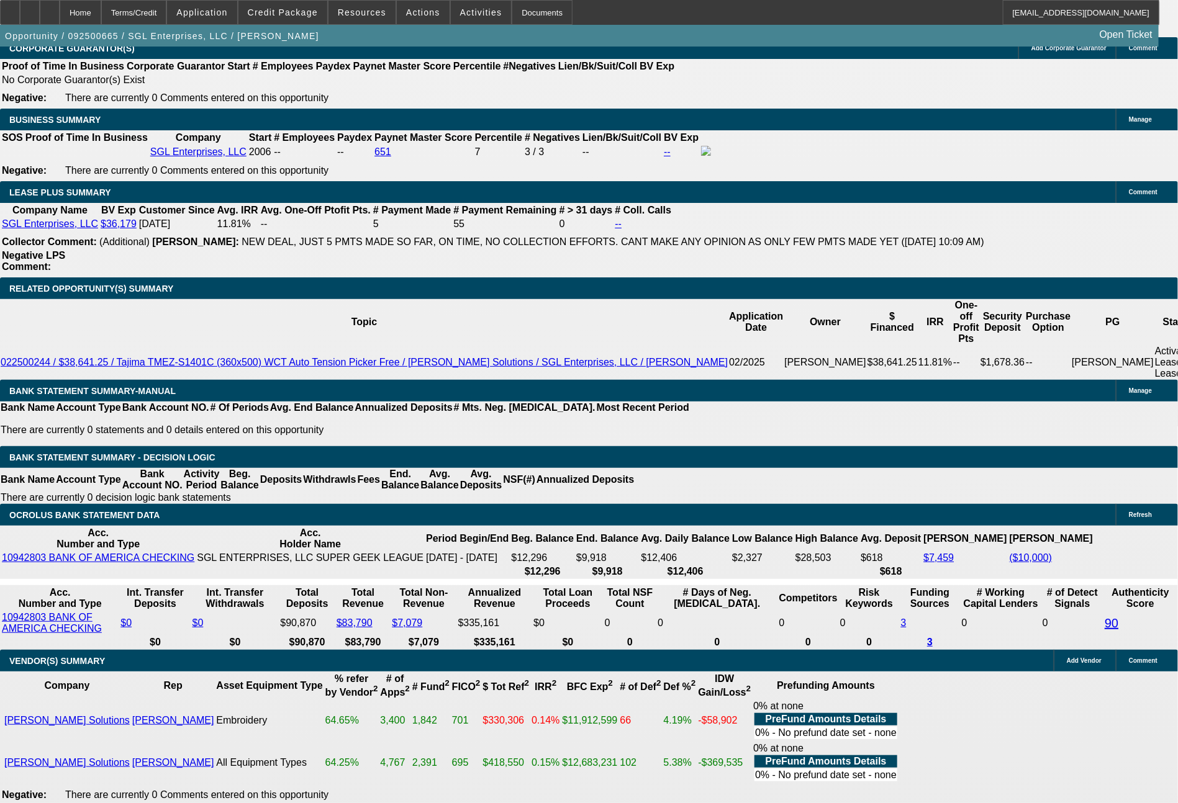
type input "UNKNOWN"
type input "$1,827.00"
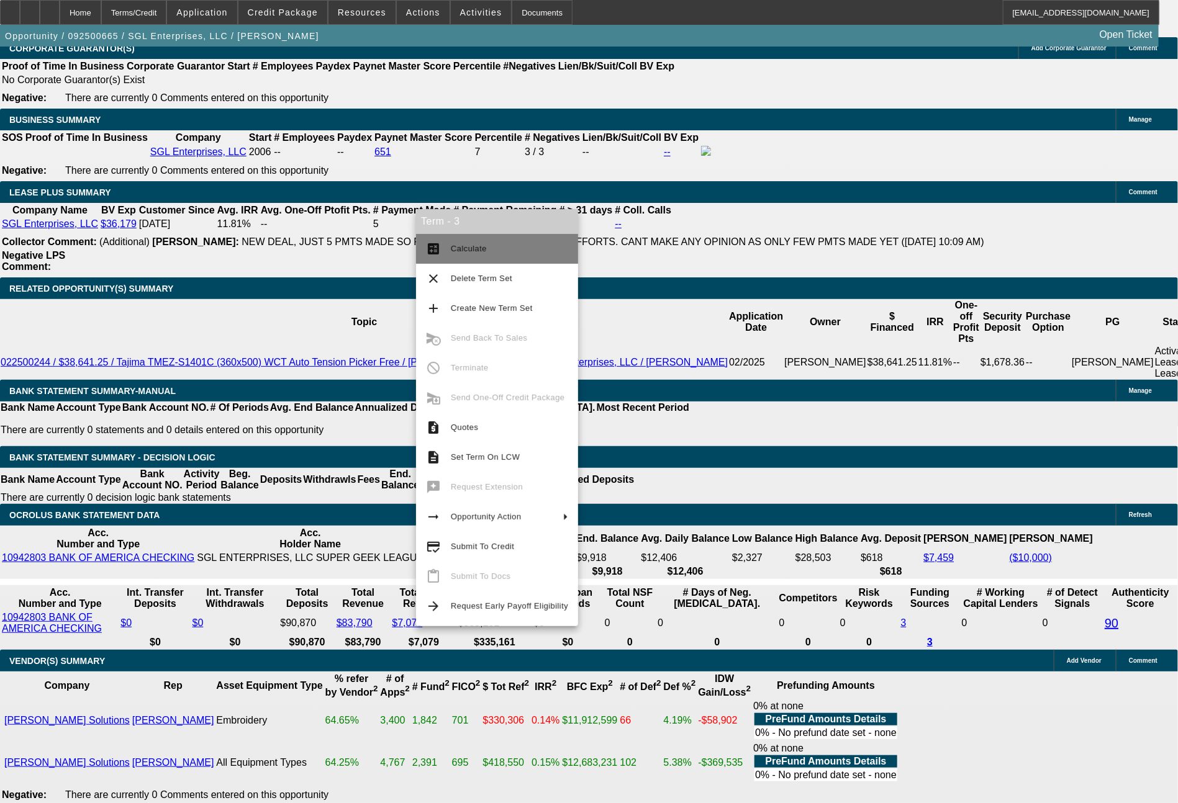
click at [464, 246] on span "Calculate" at bounding box center [469, 248] width 36 height 9
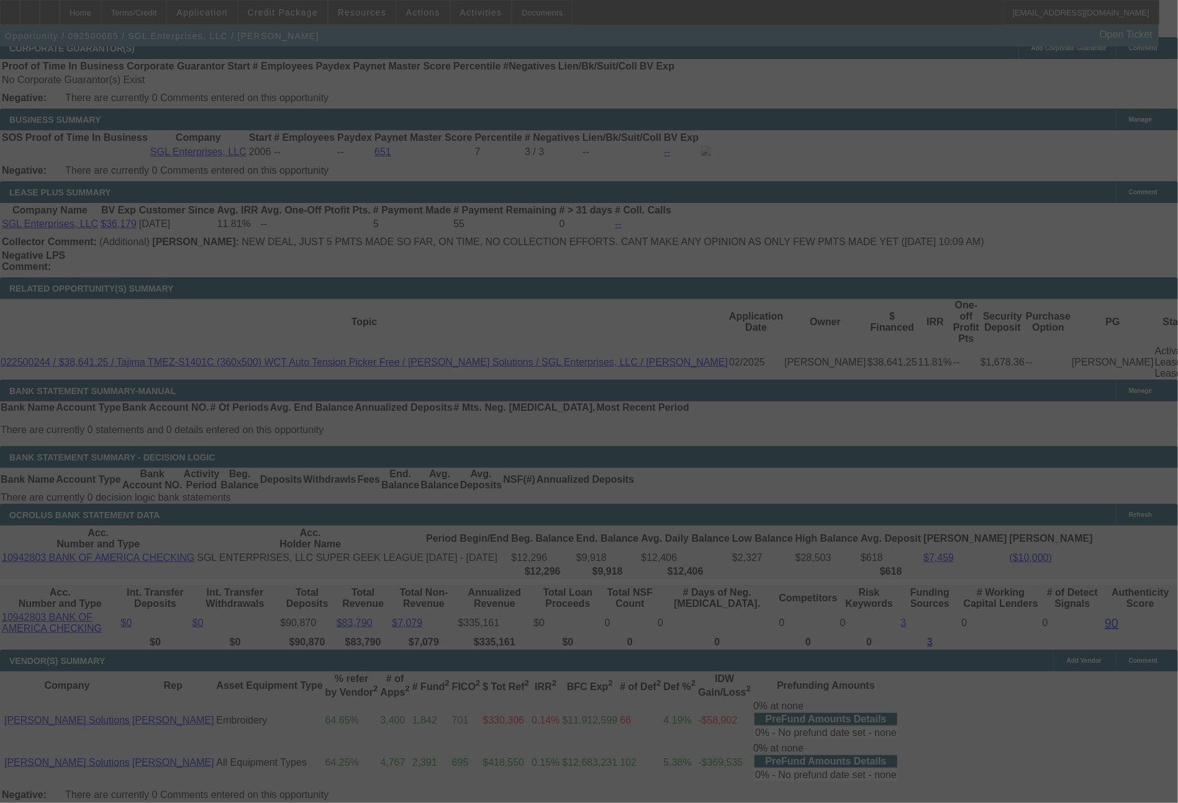
select select "0"
select select "2"
select select "0"
select select "6"
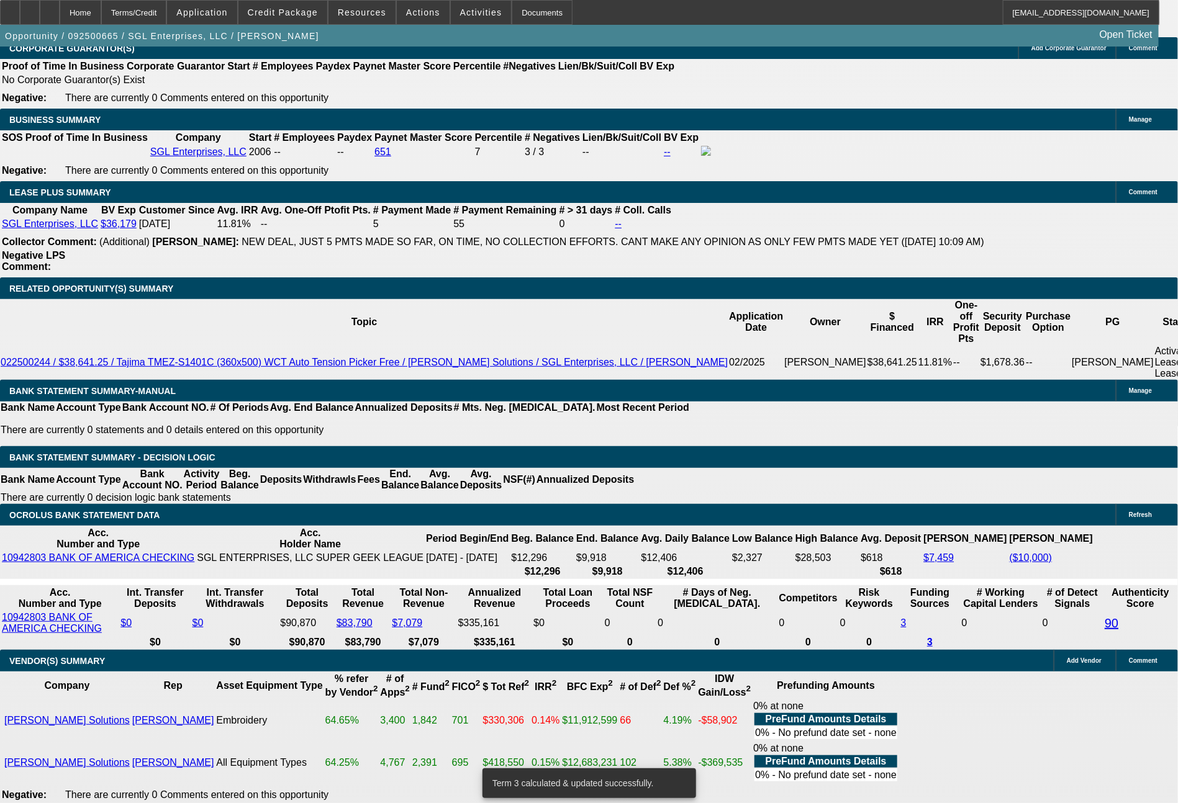
drag, startPoint x: 341, startPoint y: 429, endPoint x: 397, endPoint y: 429, distance: 55.9
type input "1821"
type input "$3,642.00"
type input "UNKNOWN"
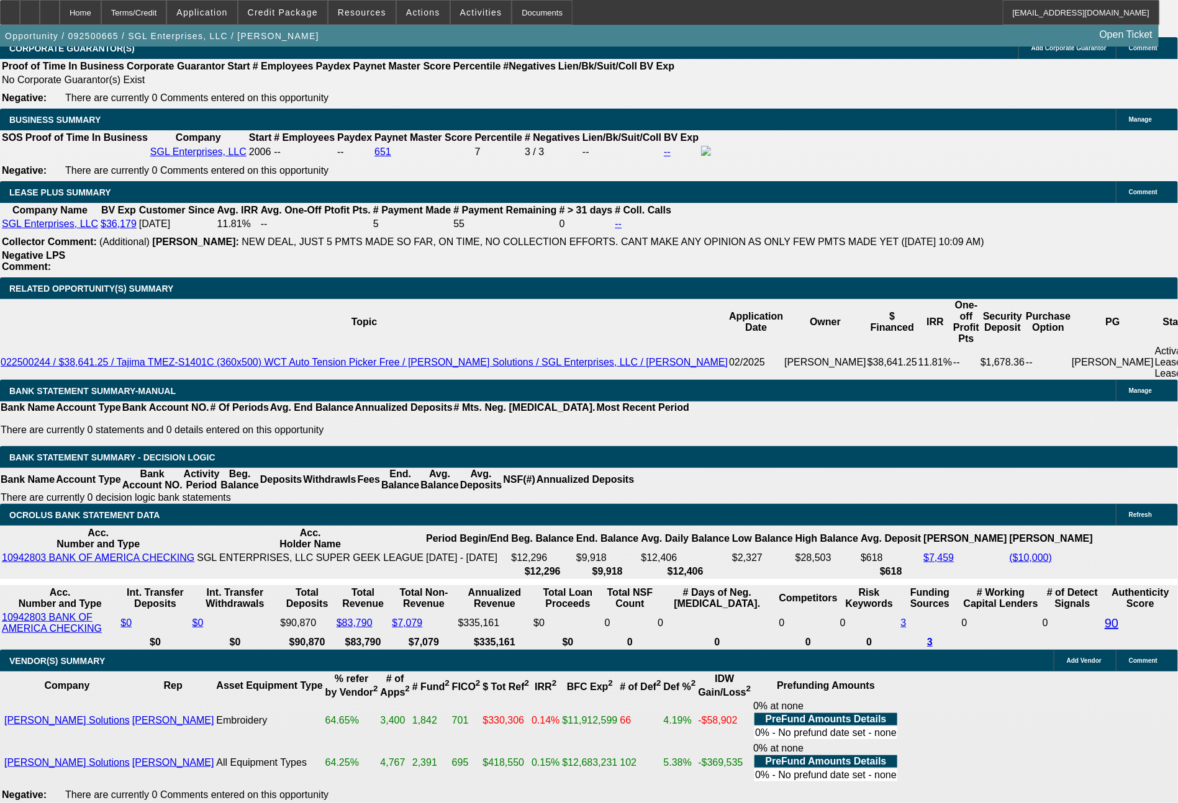
type input "$1,821.00"
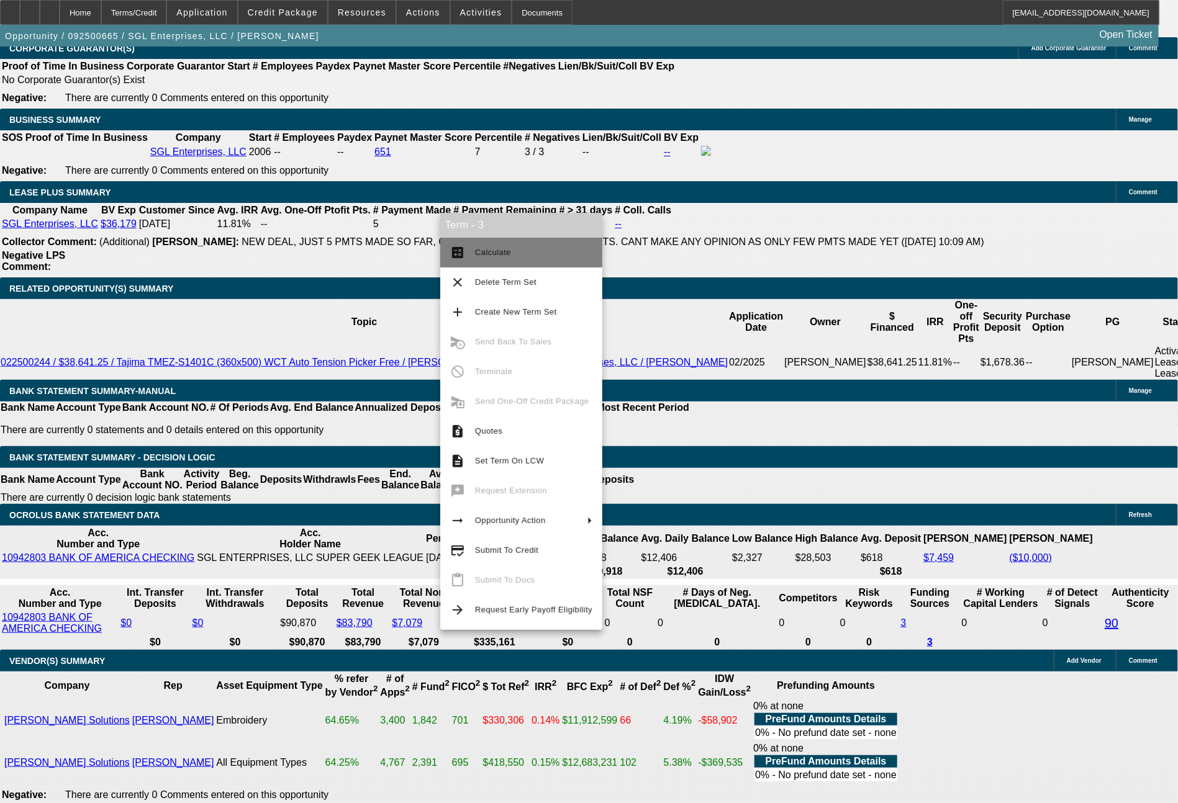
click at [502, 259] on span "Calculate" at bounding box center [533, 252] width 117 height 15
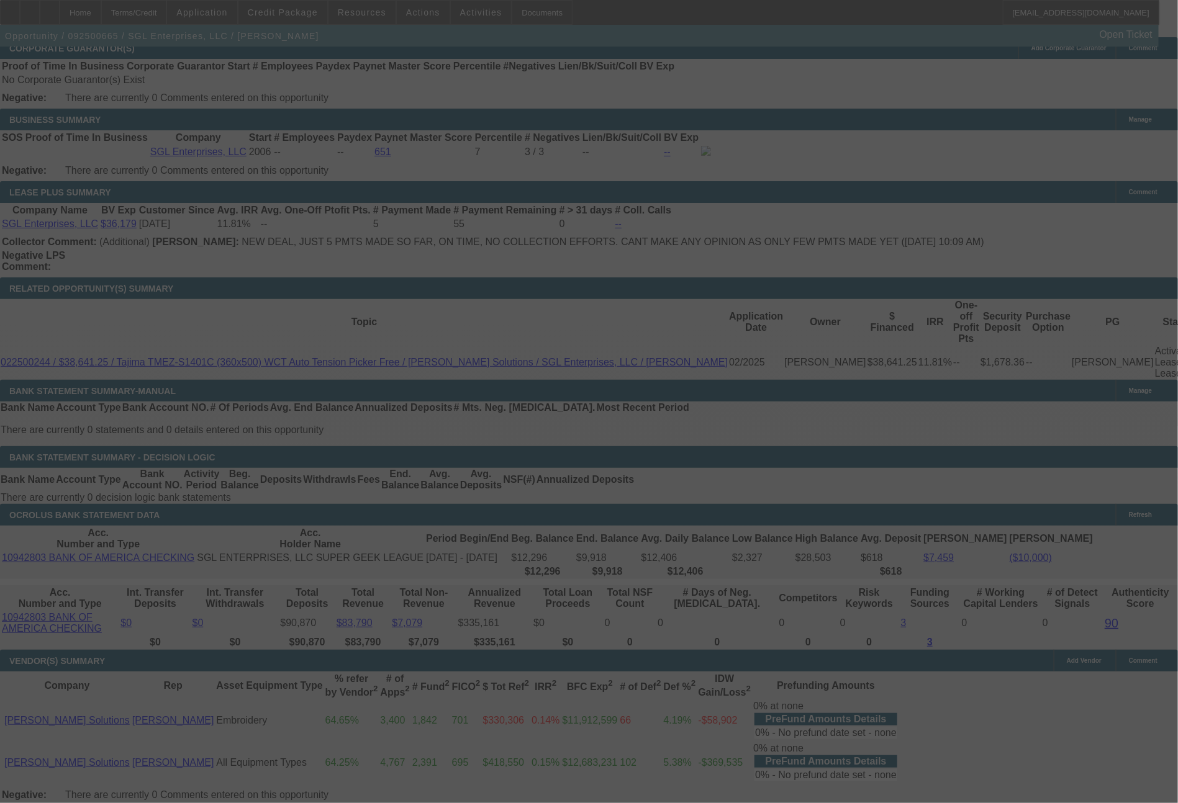
select select "0"
select select "2"
select select "0"
select select "6"
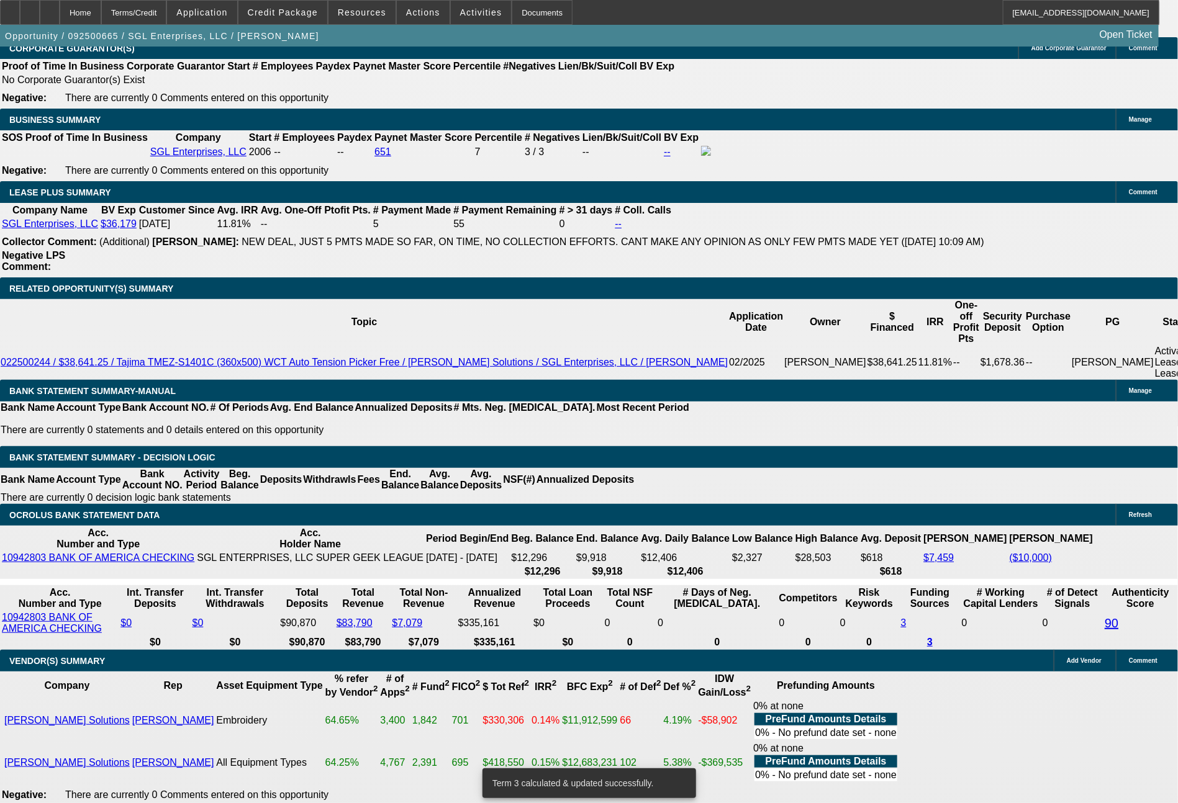
drag, startPoint x: 338, startPoint y: 428, endPoint x: 388, endPoint y: 428, distance: 50.3
type input "1819"
type input "12.3"
type input "$3,638.00"
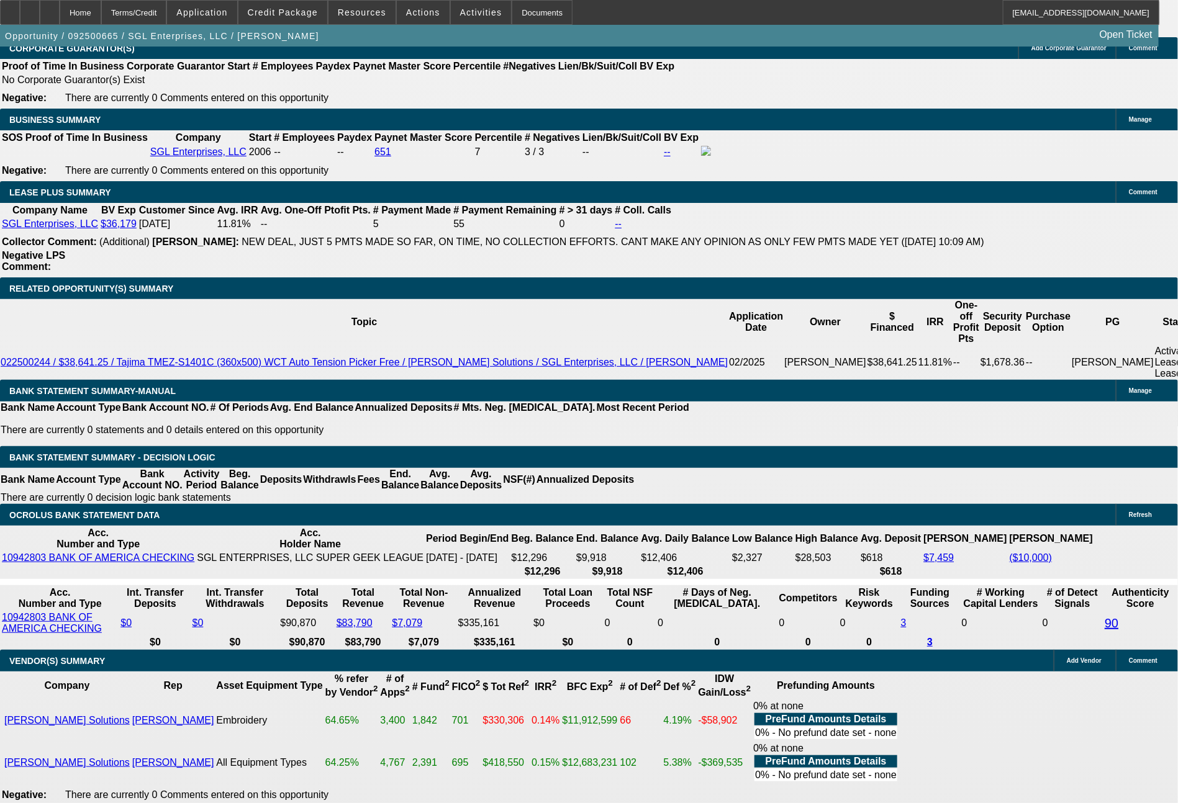
type input "UNKNOWN"
type input "$1,819.00"
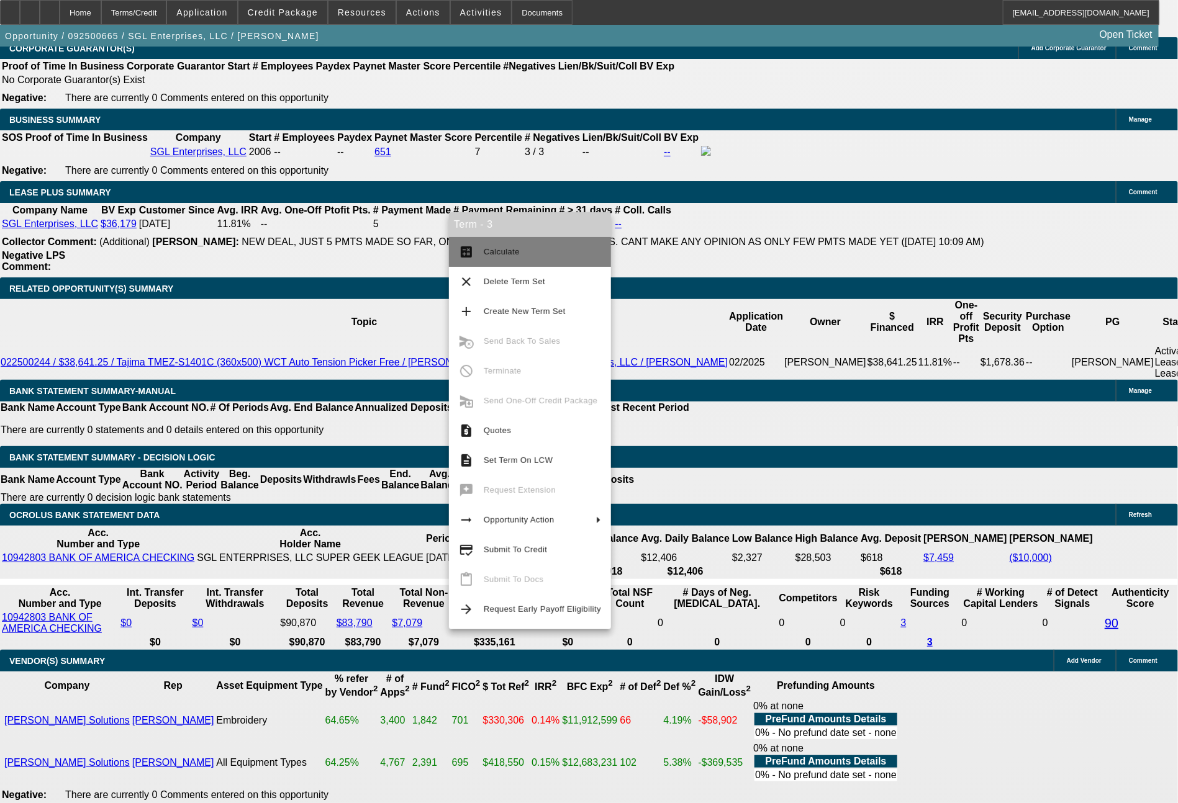
click at [523, 255] on span "Calculate" at bounding box center [542, 252] width 117 height 15
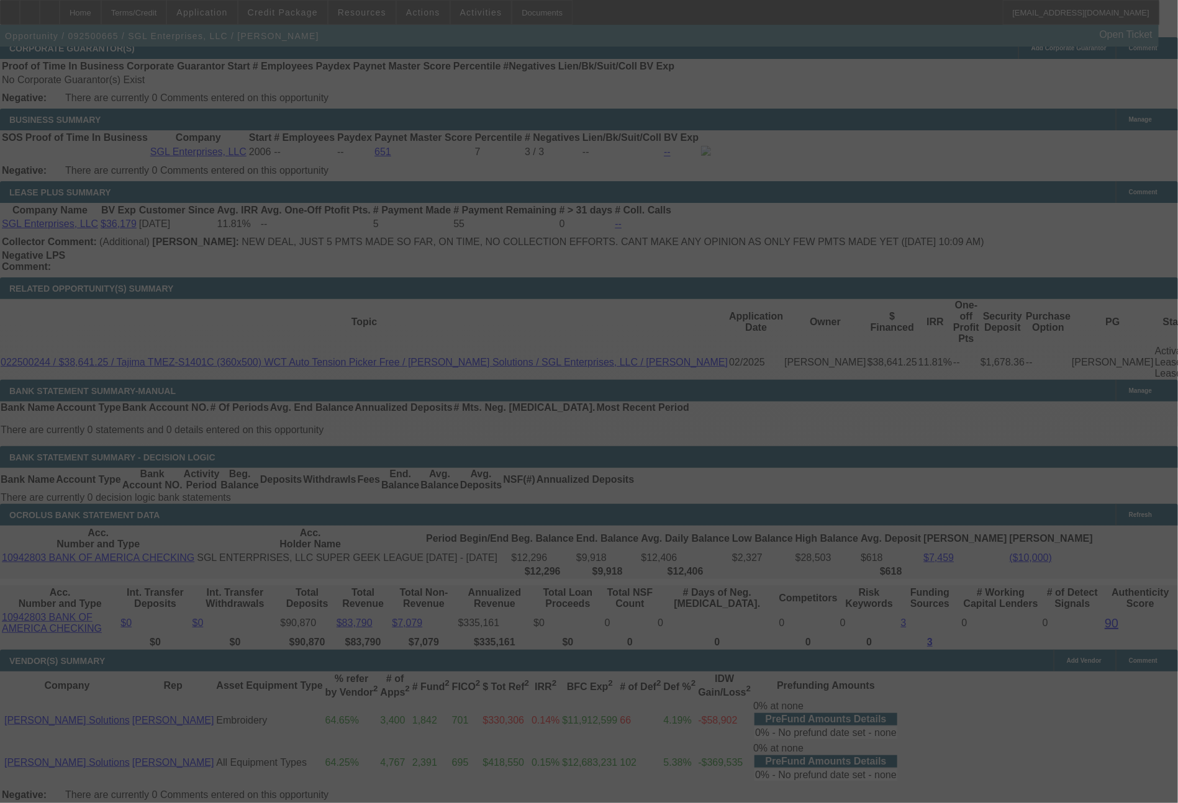
select select "0"
select select "2"
select select "0"
select select "6"
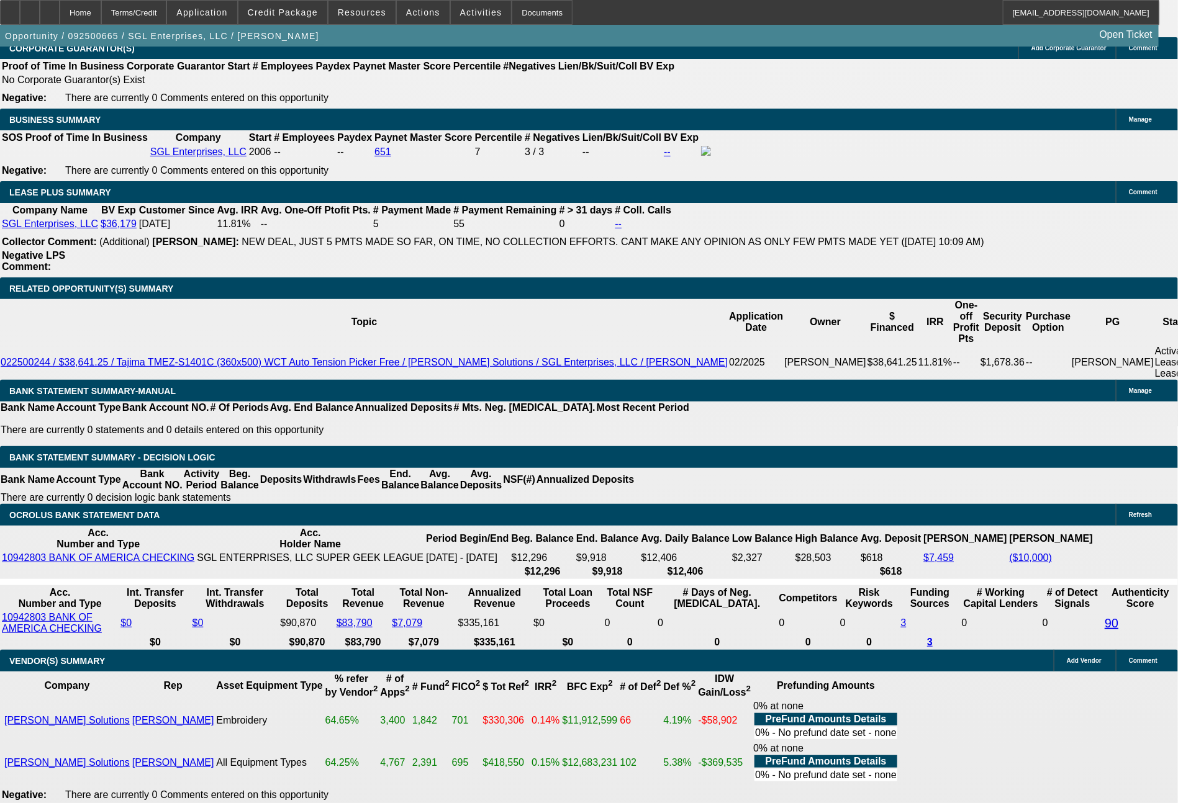
drag, startPoint x: 325, startPoint y: 431, endPoint x: 391, endPoint y: 436, distance: 66.6
type input "1818"
type input "$3,636.00"
type input "UNKNOWN"
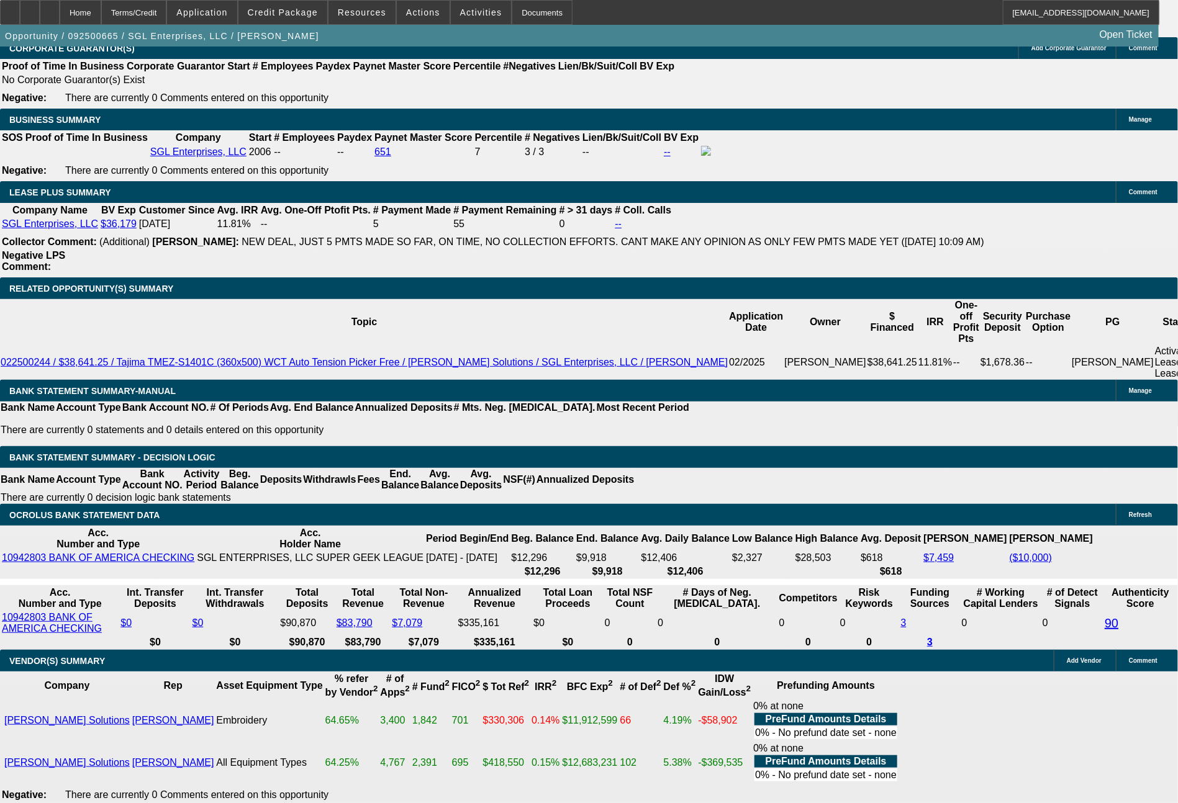
type input "12.3"
type input "$1,818.00"
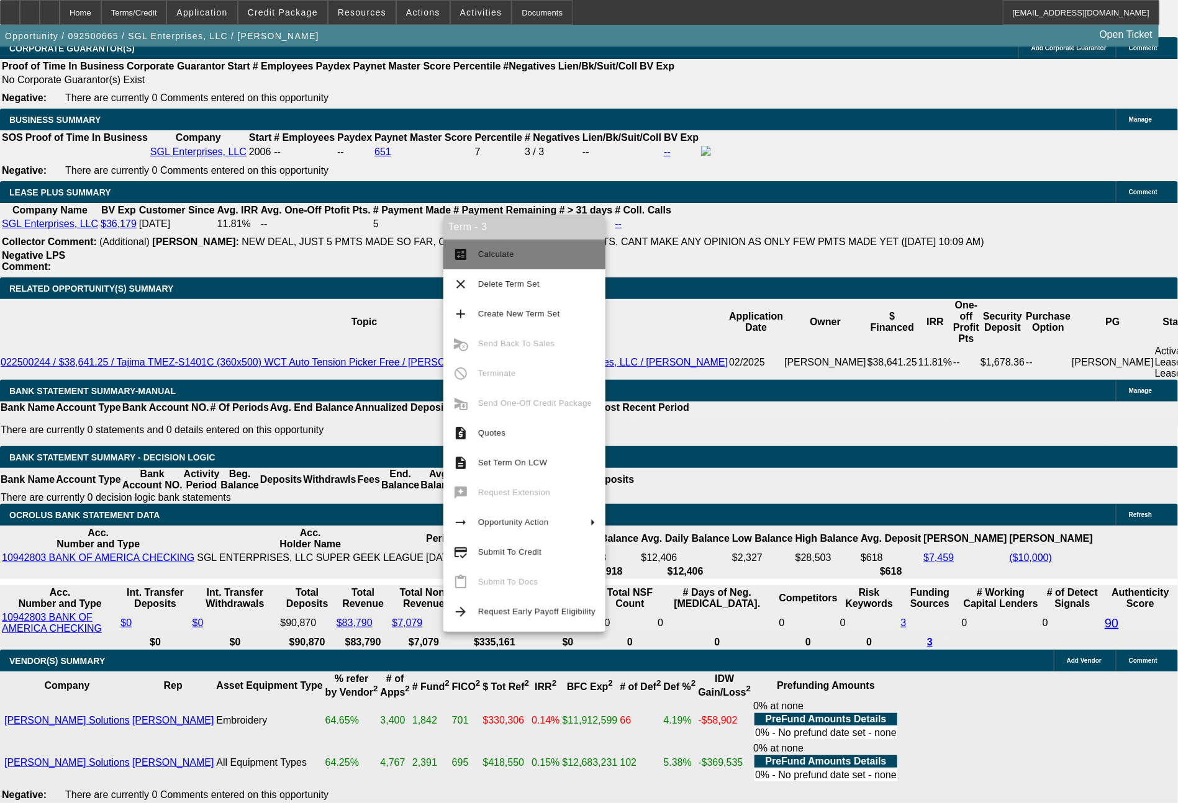
click at [505, 252] on span "Calculate" at bounding box center [496, 254] width 36 height 9
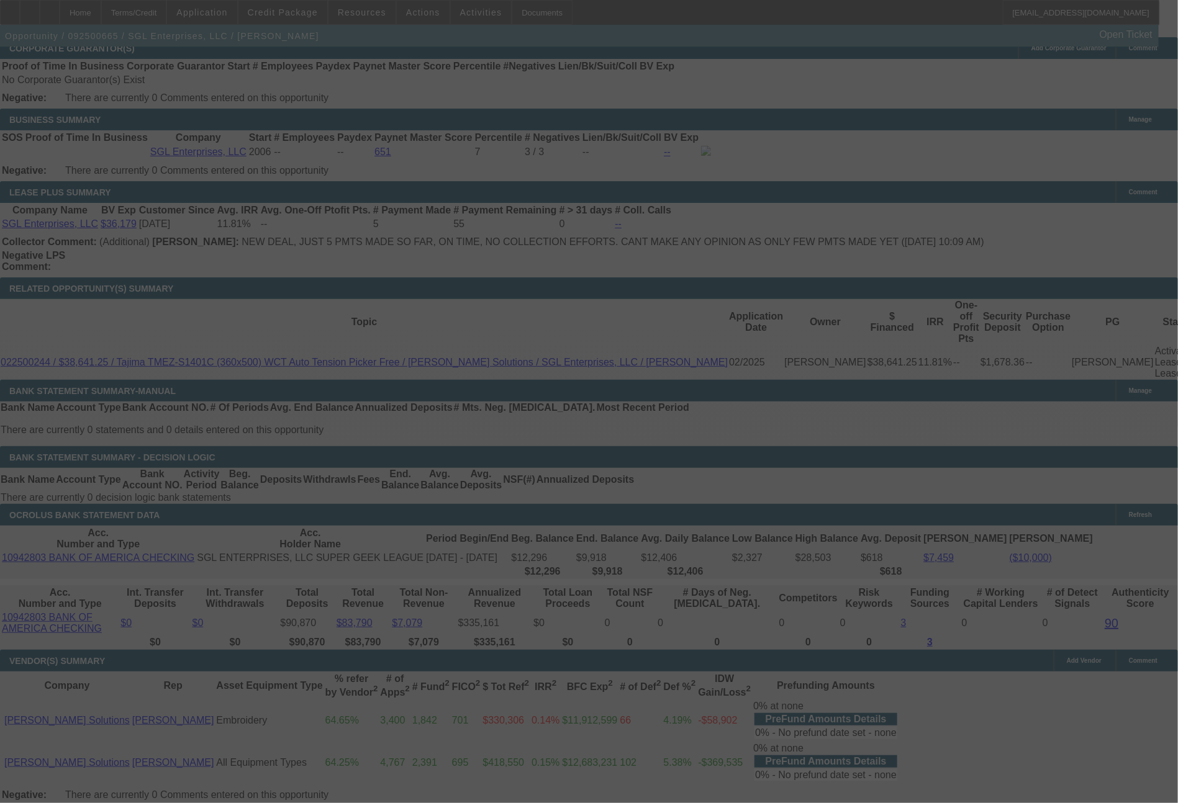
select select "0"
select select "2"
select select "0"
select select "6"
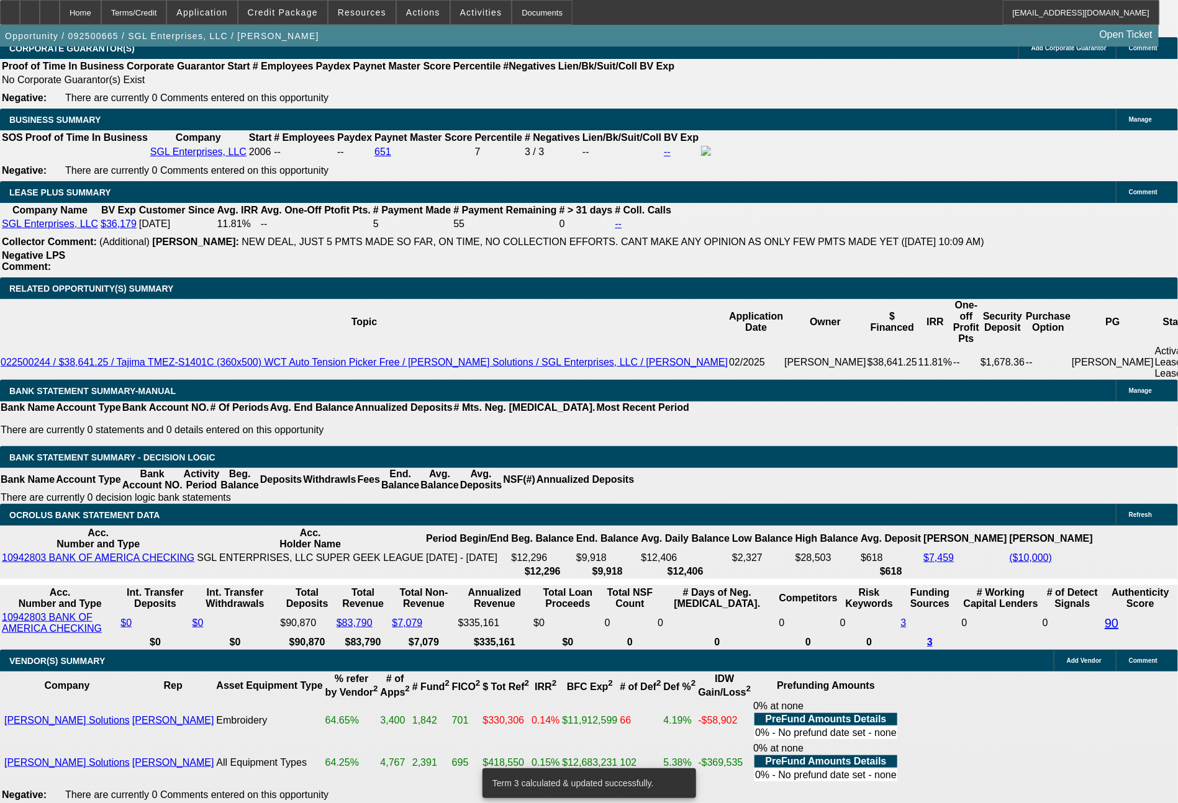
click at [420, 10] on span "Actions" at bounding box center [423, 12] width 34 height 10
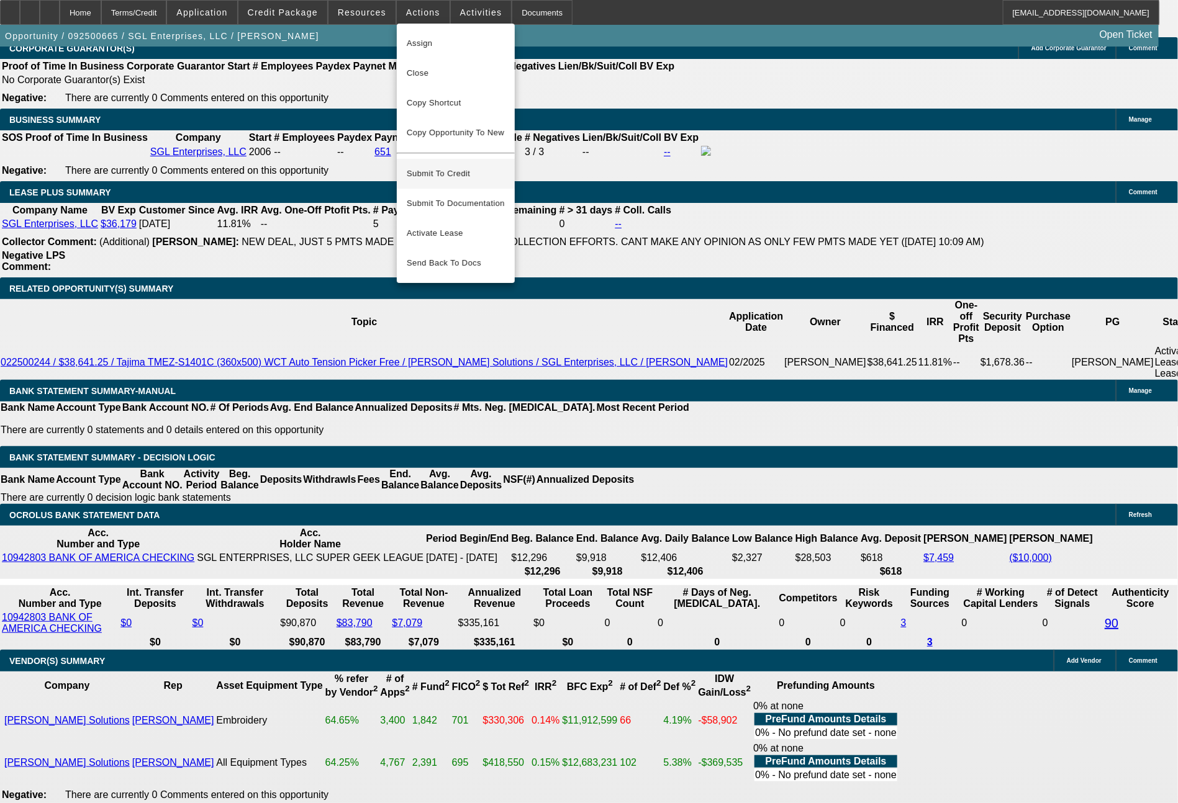
click at [448, 168] on span "Submit To Credit" at bounding box center [456, 173] width 98 height 15
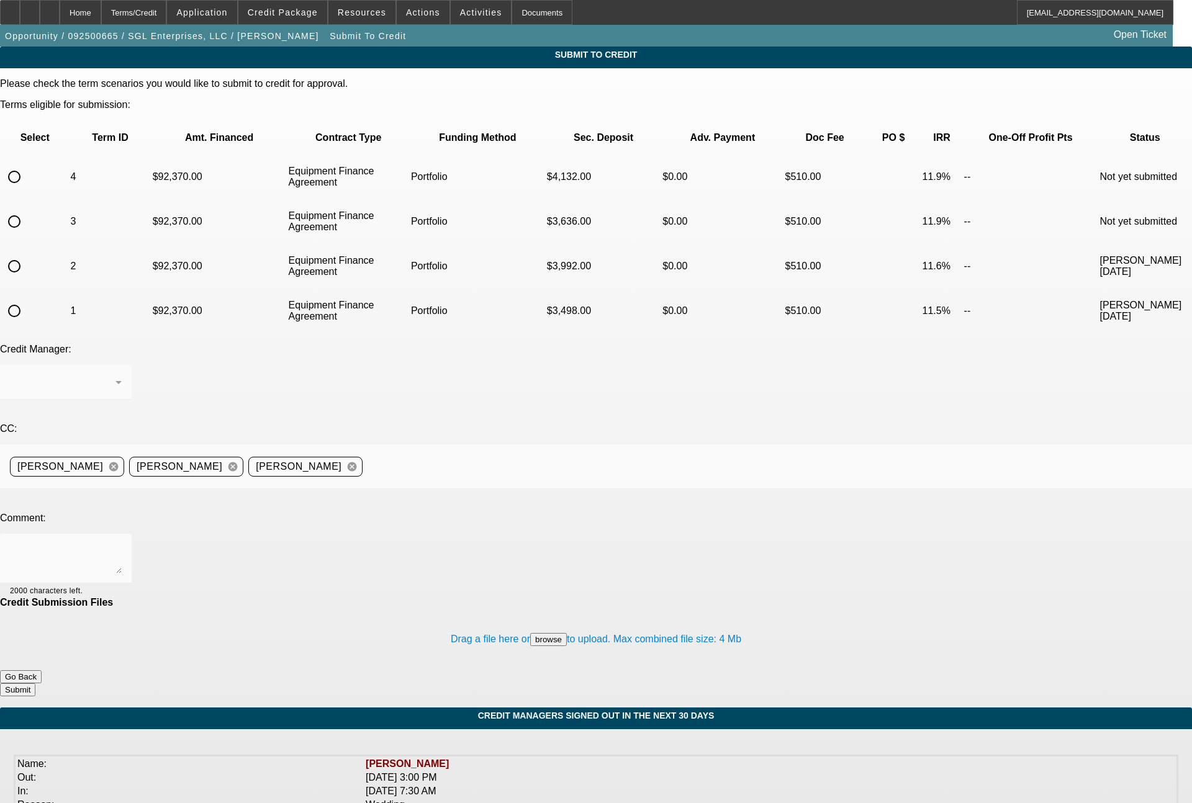
click at [27, 209] on input "radio" at bounding box center [14, 221] width 25 height 25
radio input "true"
click at [115, 375] on div at bounding box center [63, 382] width 106 height 15
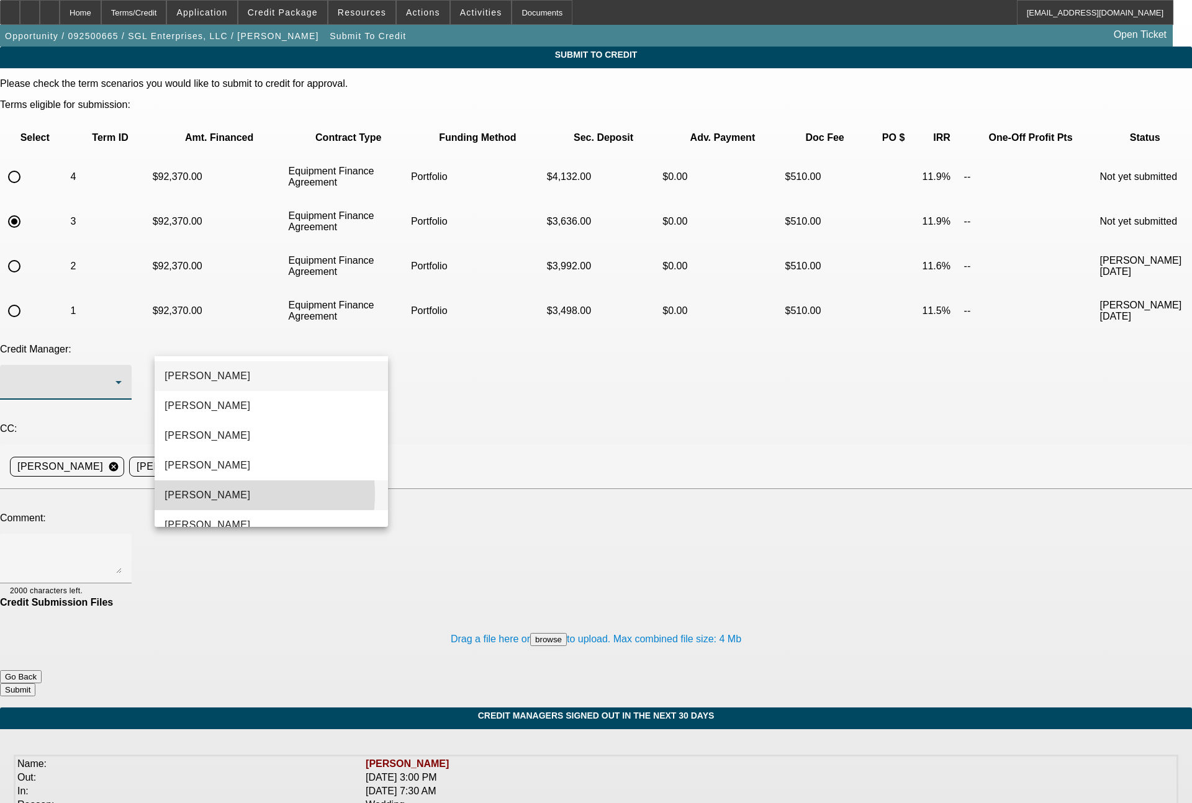
click at [223, 494] on mat-option "Magner, Bill" at bounding box center [271, 496] width 233 height 30
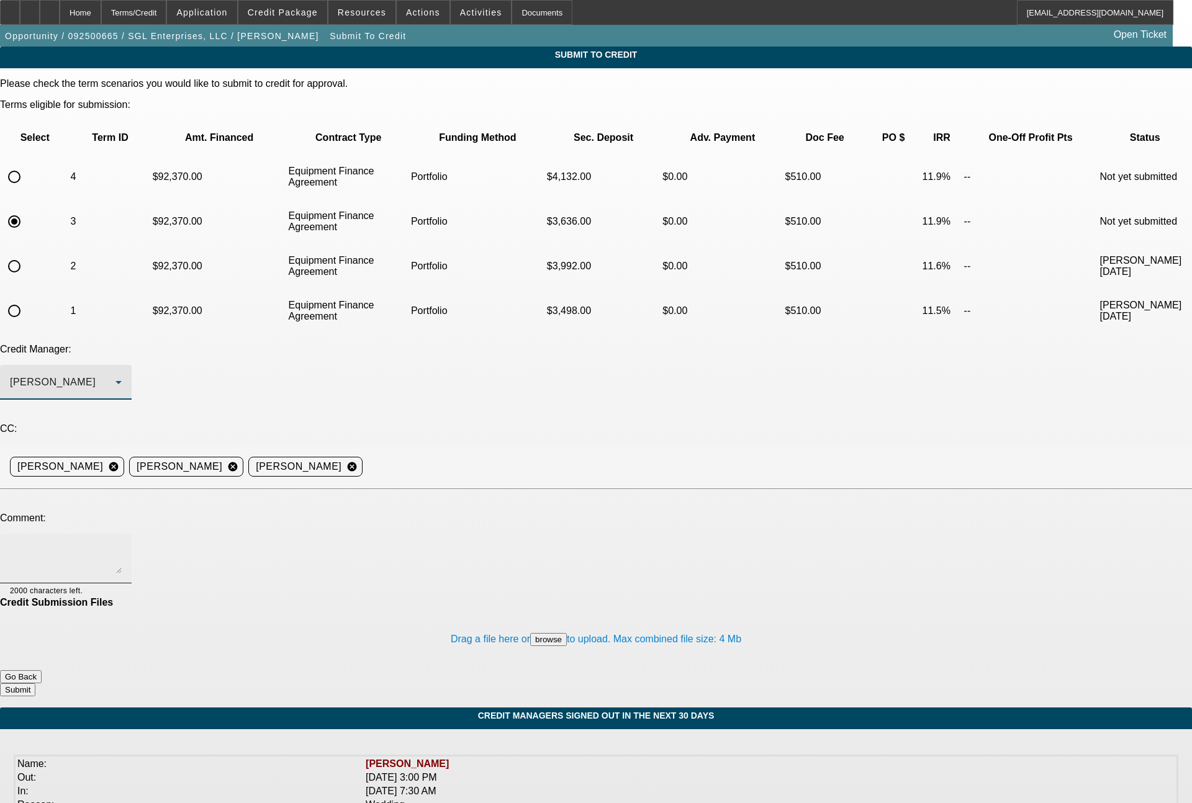
click at [122, 544] on textarea at bounding box center [66, 559] width 112 height 30
type textarea "customer would also like to see a 75 month EFA term set with the first (3) mont…"
click at [530, 633] on button "browse" at bounding box center [548, 639] width 37 height 13
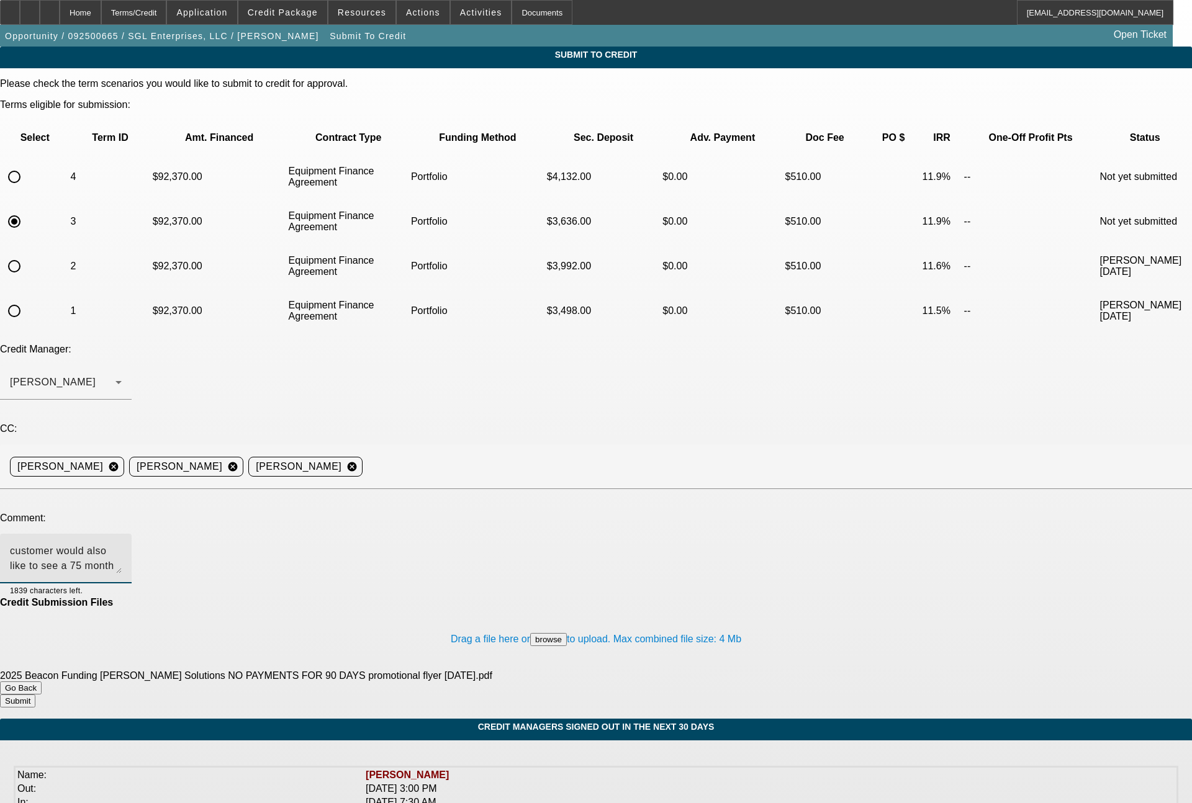
drag, startPoint x: 746, startPoint y: 443, endPoint x: 155, endPoint y: 453, distance: 590.5
click at [132, 534] on div "customer would also like to see a 75 month EFA term set with the first (3) mont…" at bounding box center [66, 559] width 132 height 50
click at [35, 695] on button "Submit" at bounding box center [17, 701] width 35 height 13
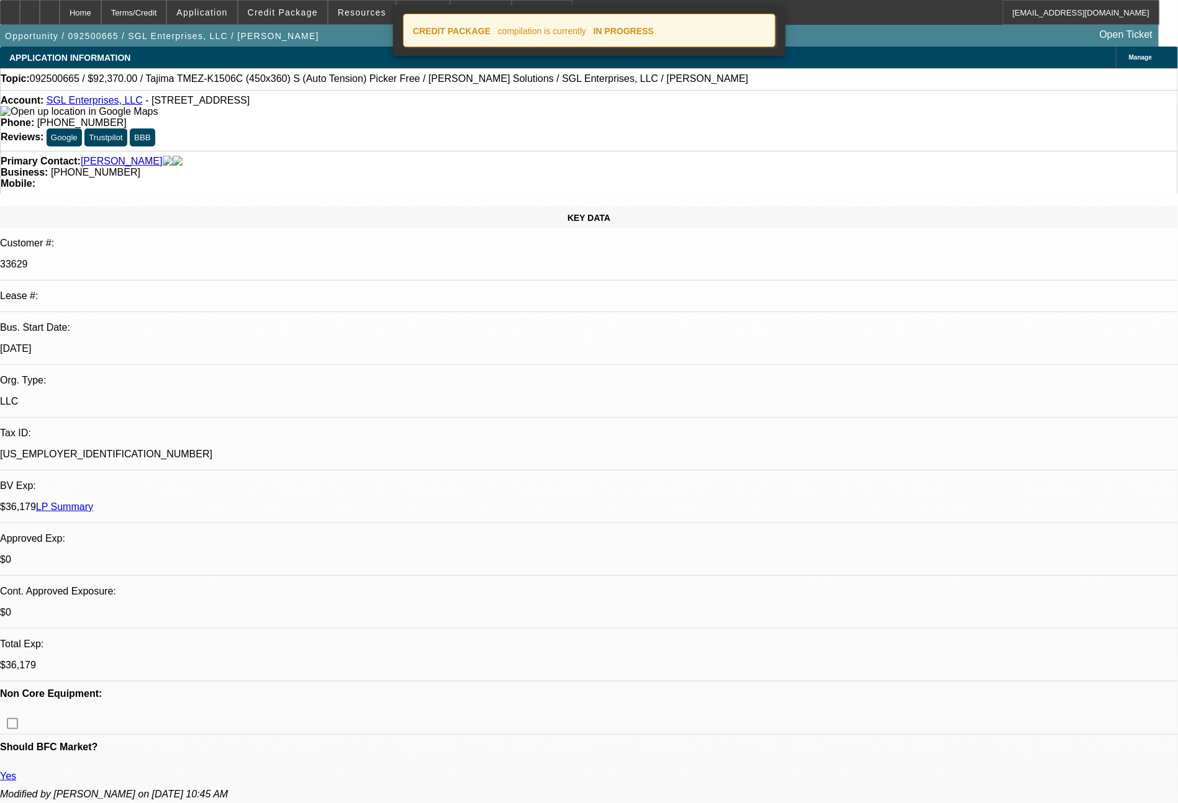
select select "0"
select select "2"
select select "0"
select select "6"
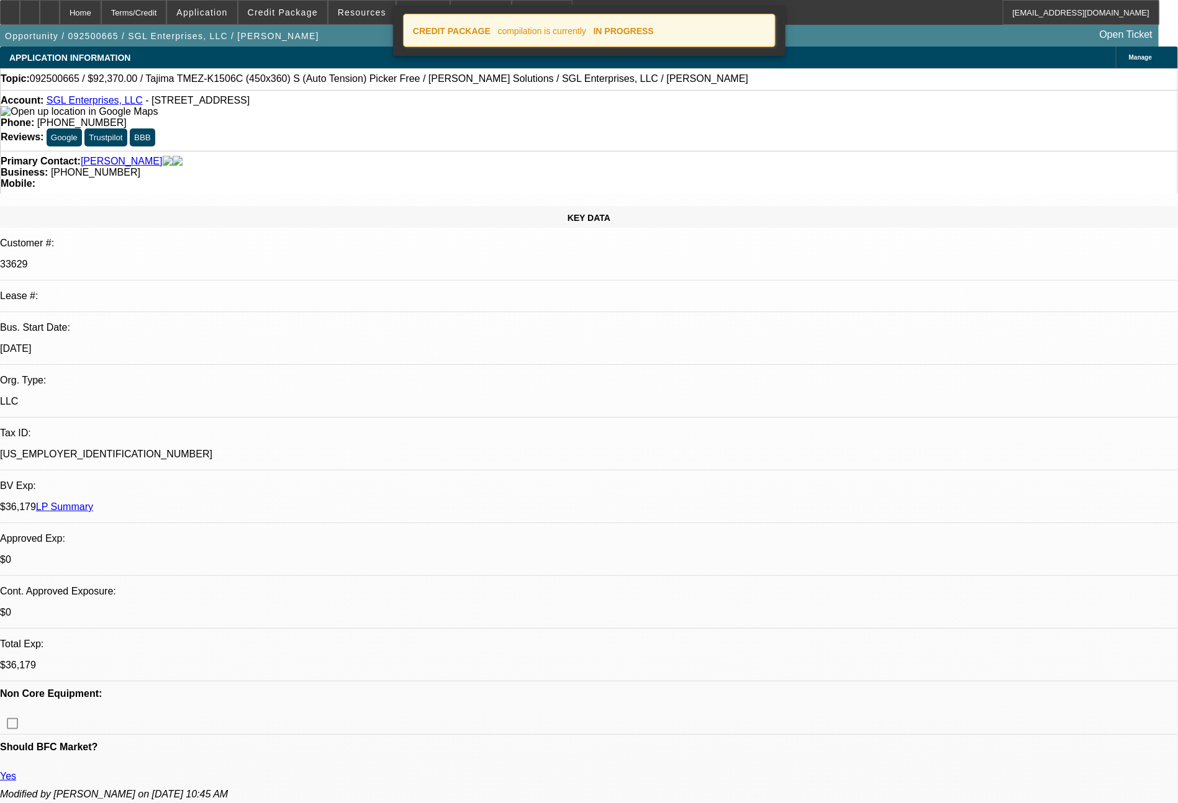
select select "0"
select select "2"
select select "0"
select select "6"
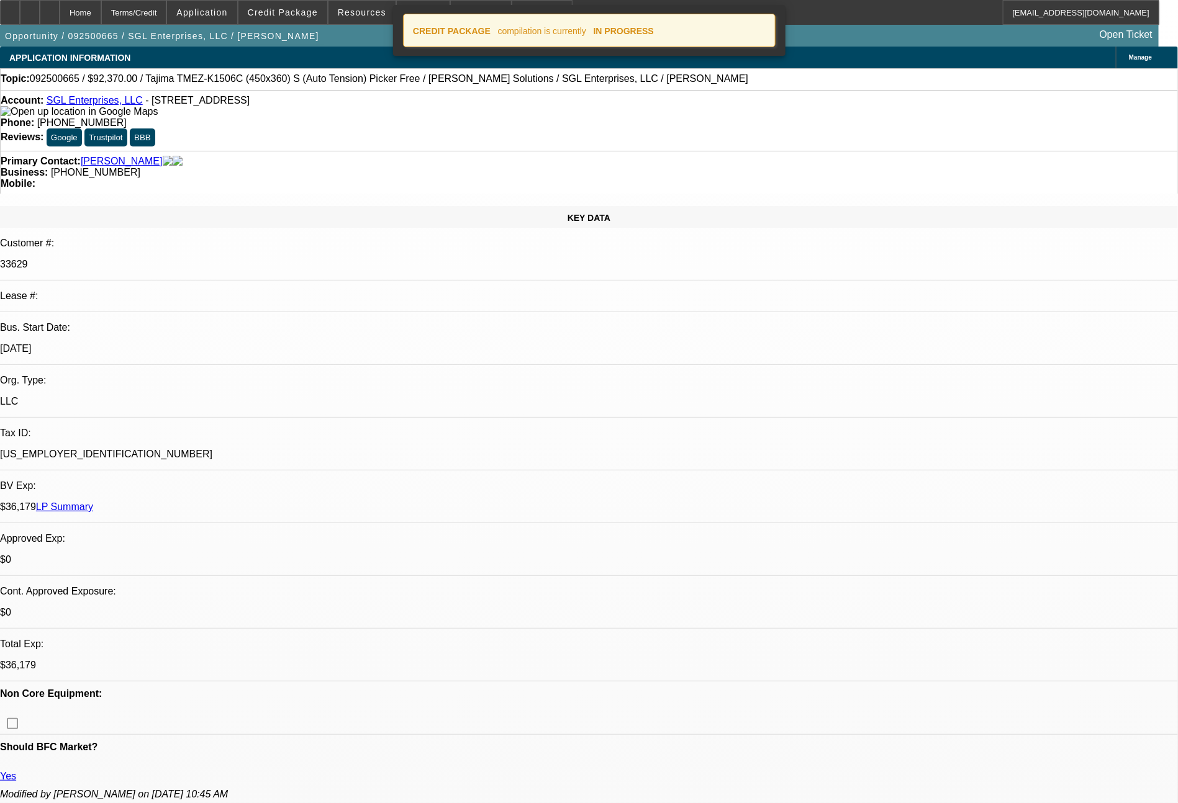
select select "0"
select select "2"
select select "0"
select select "6"
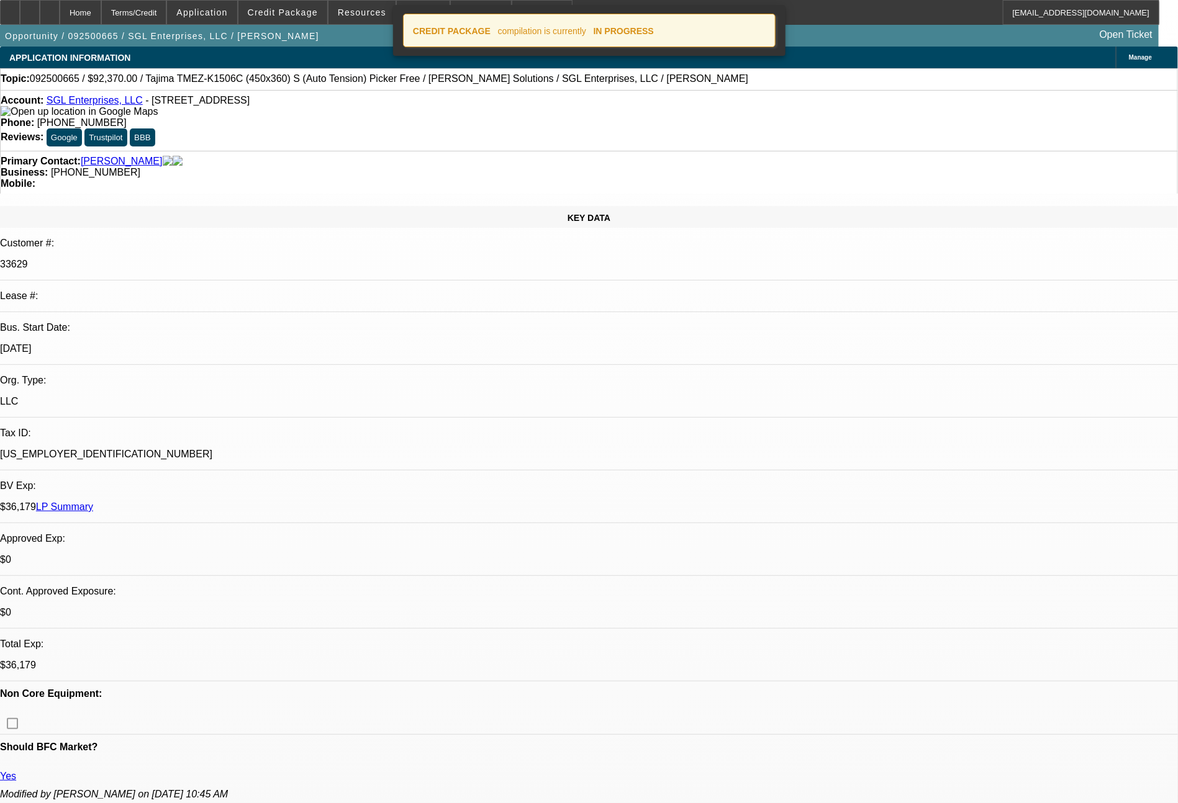
select select "0"
select select "2"
select select "0"
select select "6"
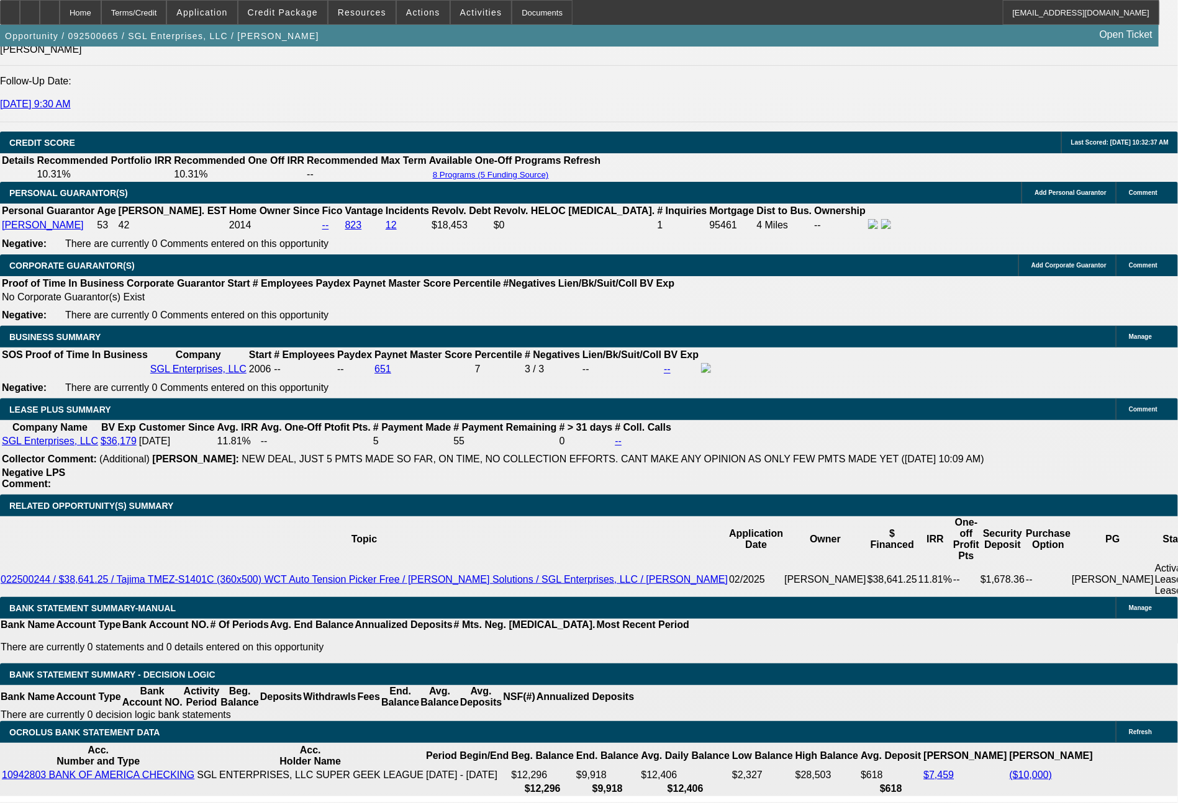
scroll to position [1828, 0]
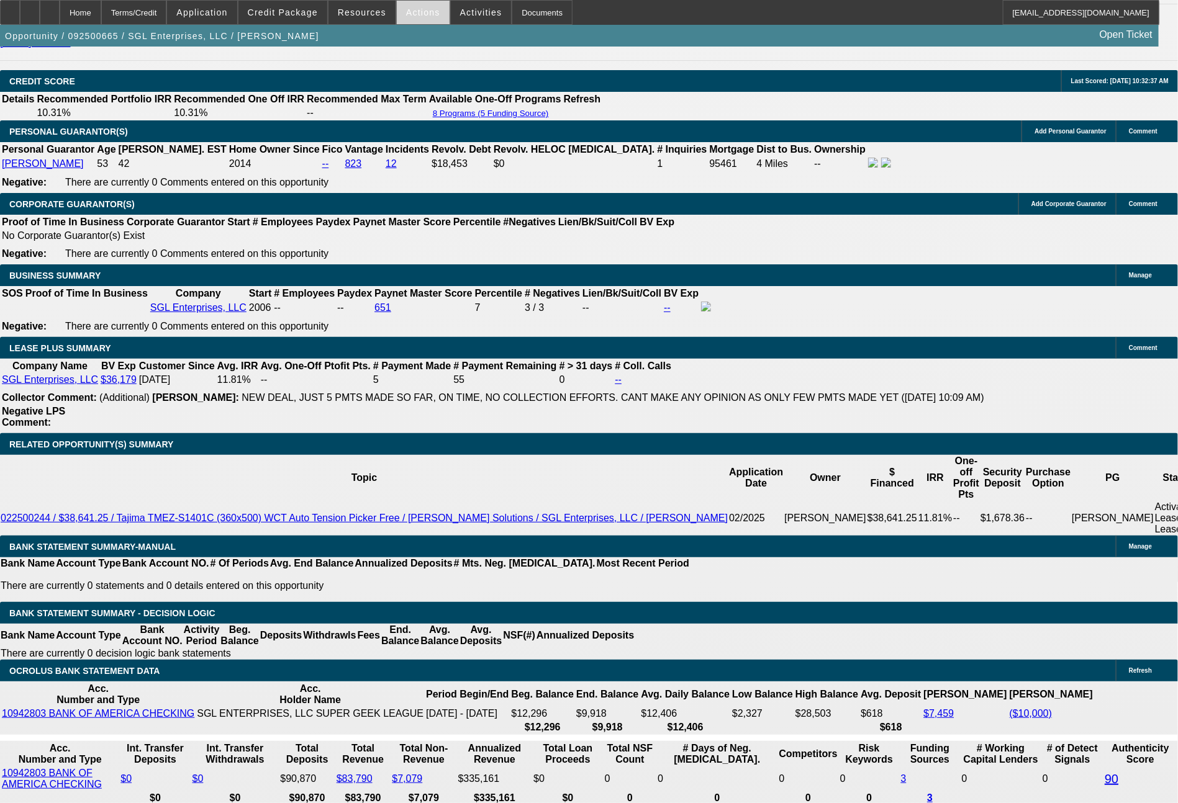
click at [416, 17] on span "Actions" at bounding box center [423, 12] width 34 height 10
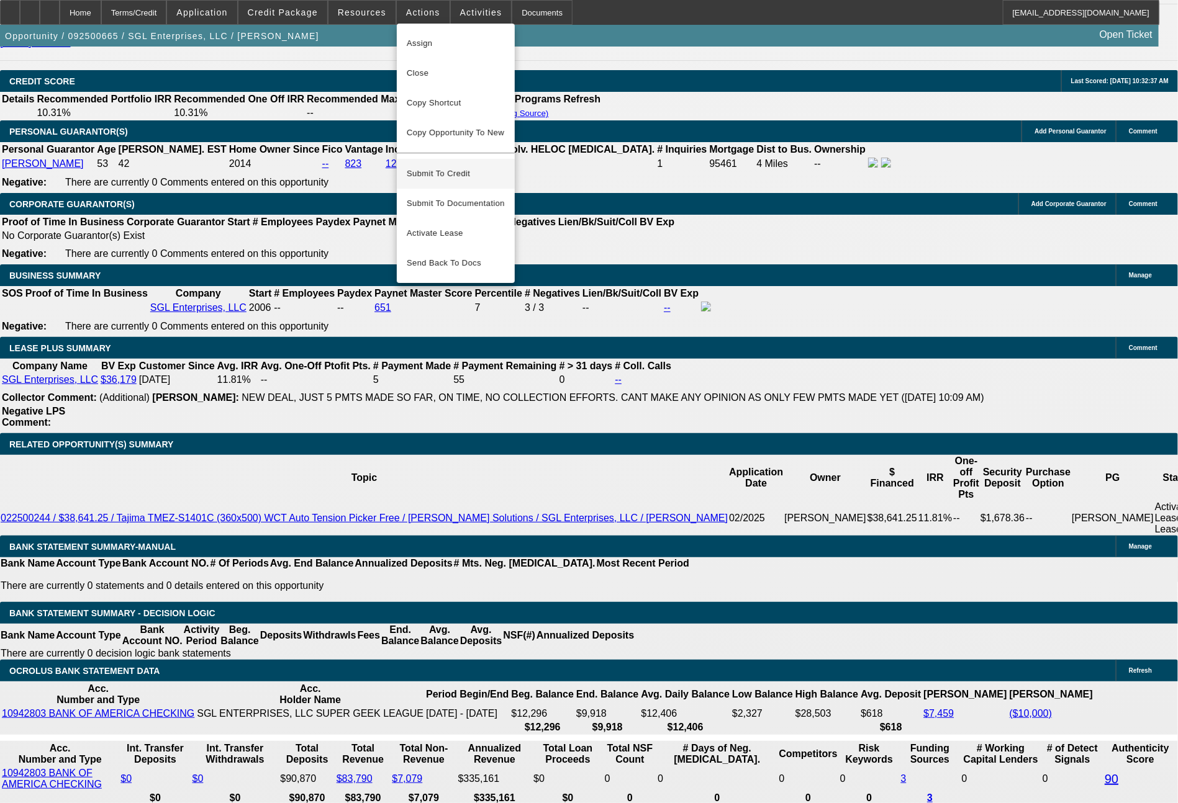
click at [427, 159] on button "Submit To Credit" at bounding box center [456, 174] width 118 height 30
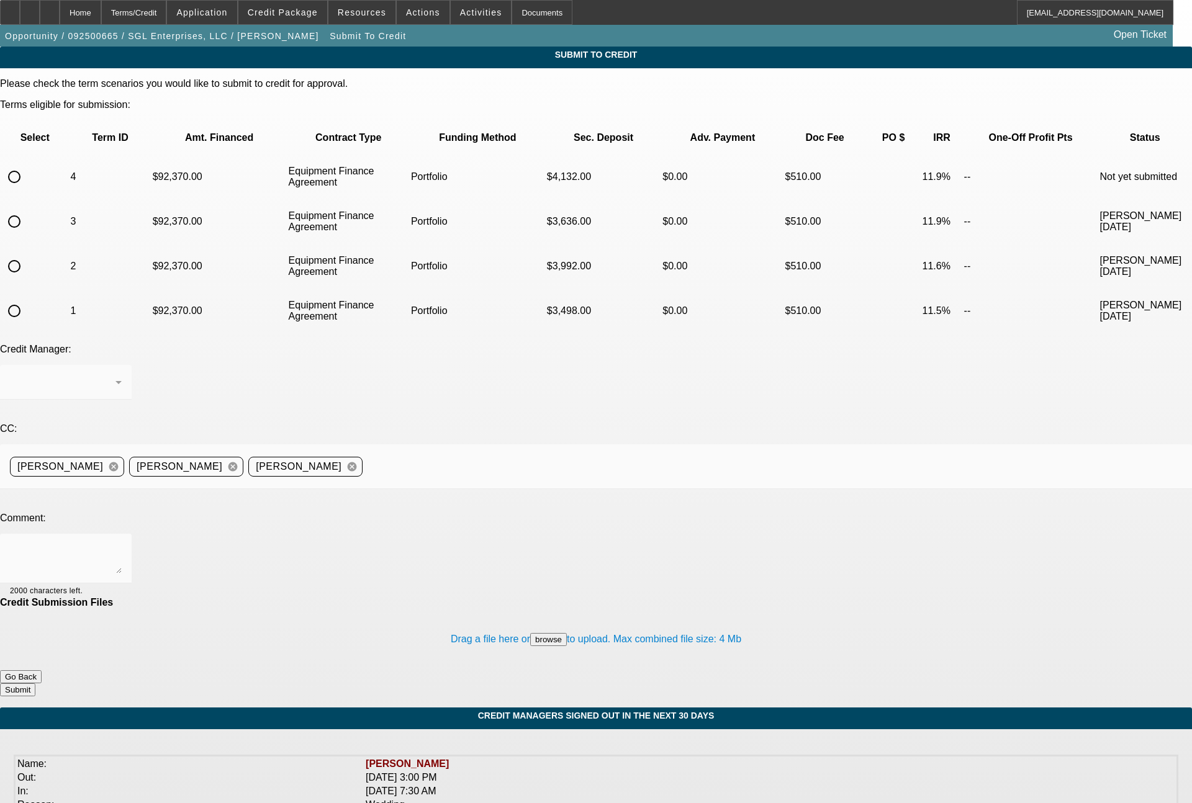
click at [27, 165] on input "radio" at bounding box center [14, 177] width 25 height 25
radio input "true"
click at [115, 375] on div at bounding box center [63, 382] width 106 height 15
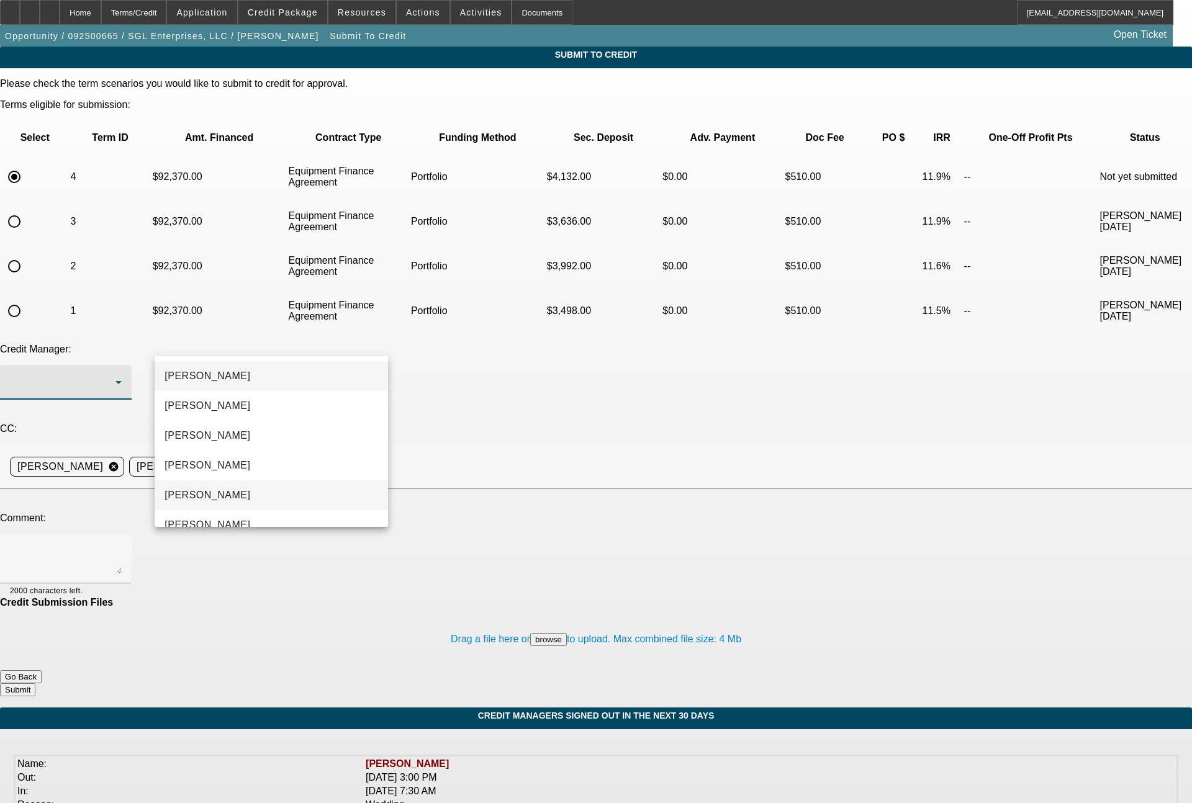
click at [225, 495] on mat-option "[PERSON_NAME]" at bounding box center [271, 496] width 233 height 30
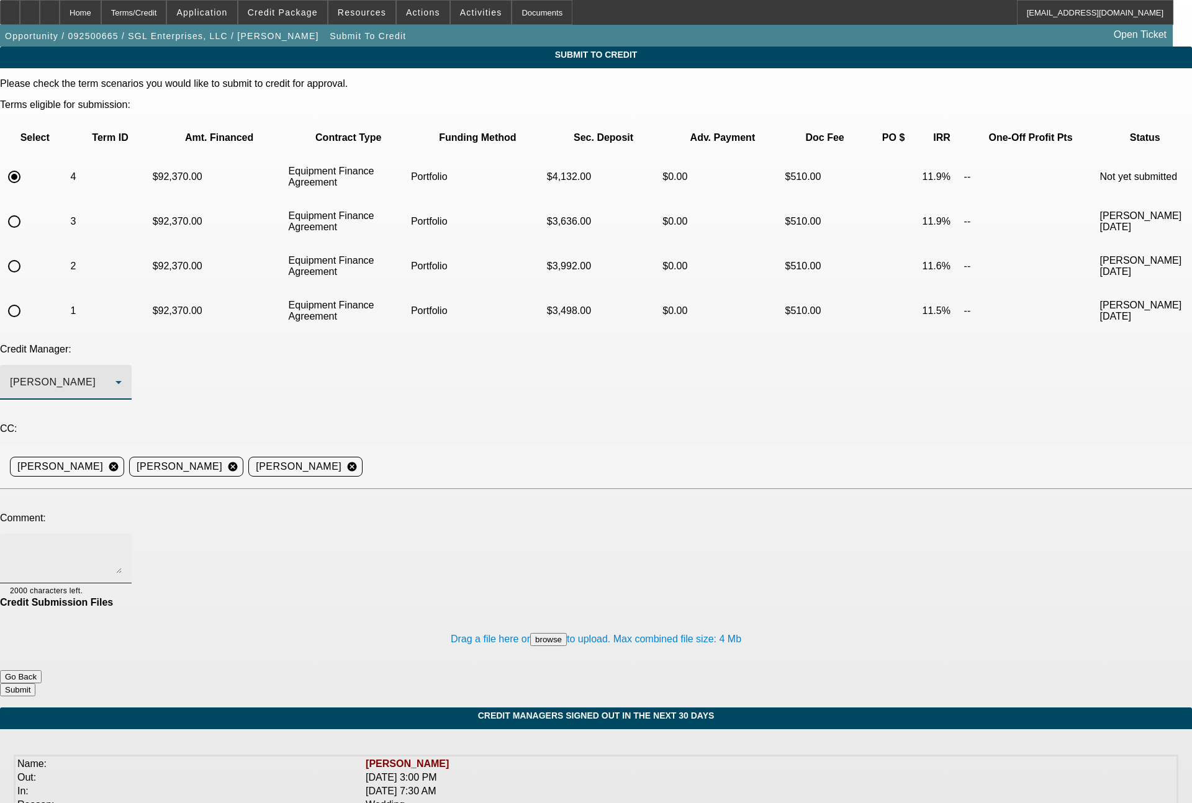
click at [122, 544] on textarea at bounding box center [66, 559] width 112 height 30
paste textarea "customer would also like to see a 75 month EFA term set with the first (3) mont…"
click at [122, 544] on textarea "customer would also like to see a 75 month EFA term set with the first (3) mont…" at bounding box center [66, 559] width 112 height 30
type textarea "customer would also like to see a 63 month EFA term set with the first (3) mont…"
click at [530, 633] on button "browse" at bounding box center [548, 639] width 37 height 13
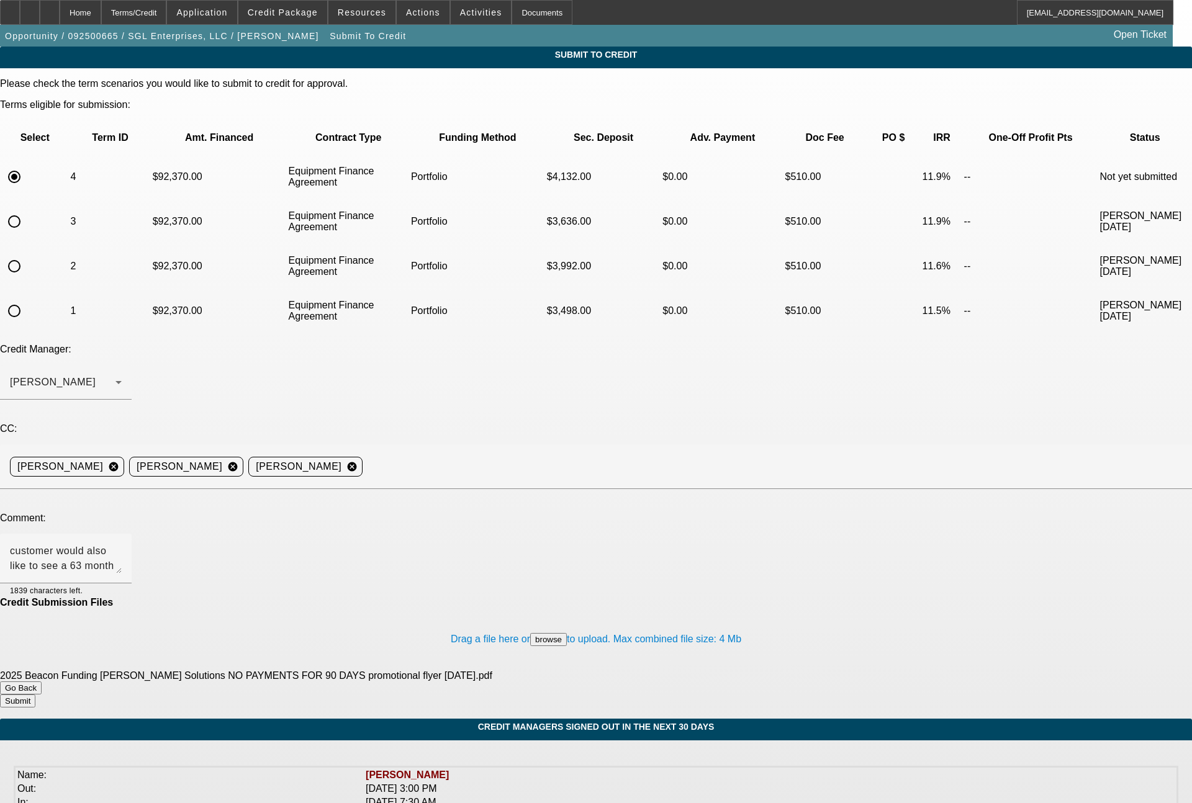
click at [35, 695] on button "Submit" at bounding box center [17, 701] width 35 height 13
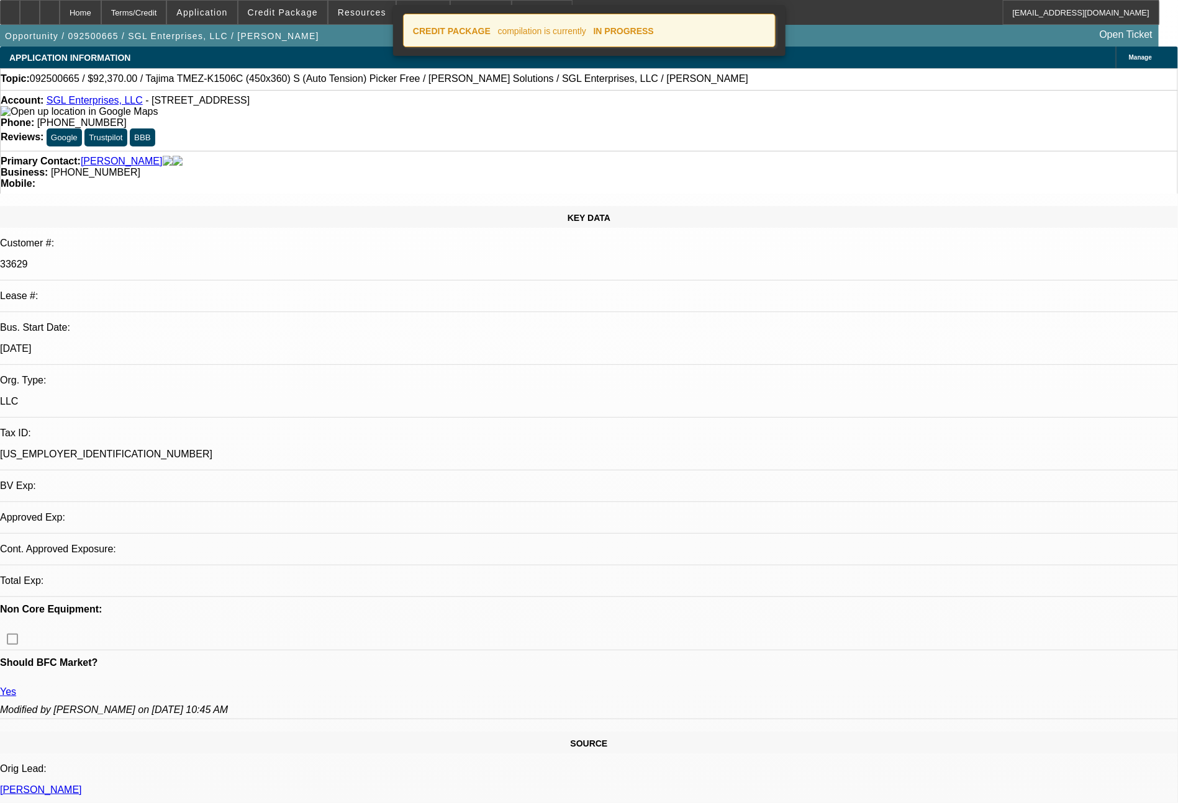
select select "0"
select select "2"
select select "0"
select select "6"
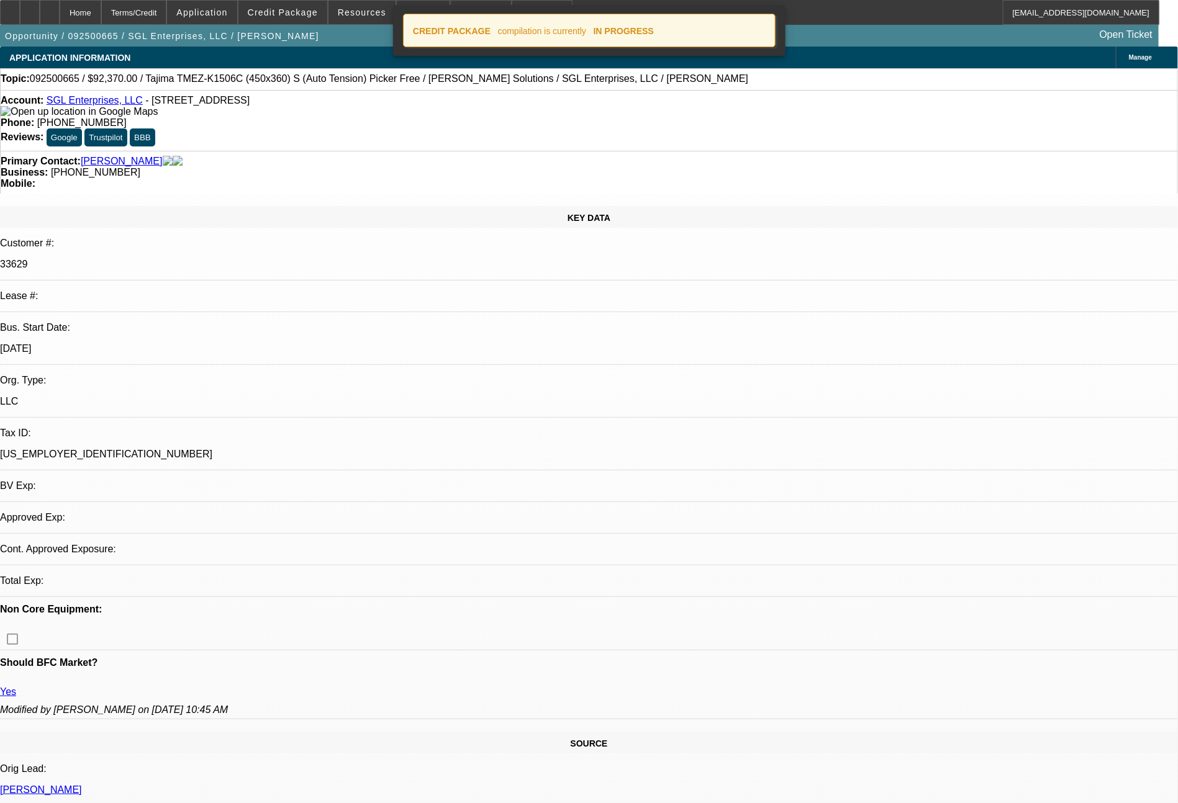
select select "0"
select select "2"
select select "0"
select select "6"
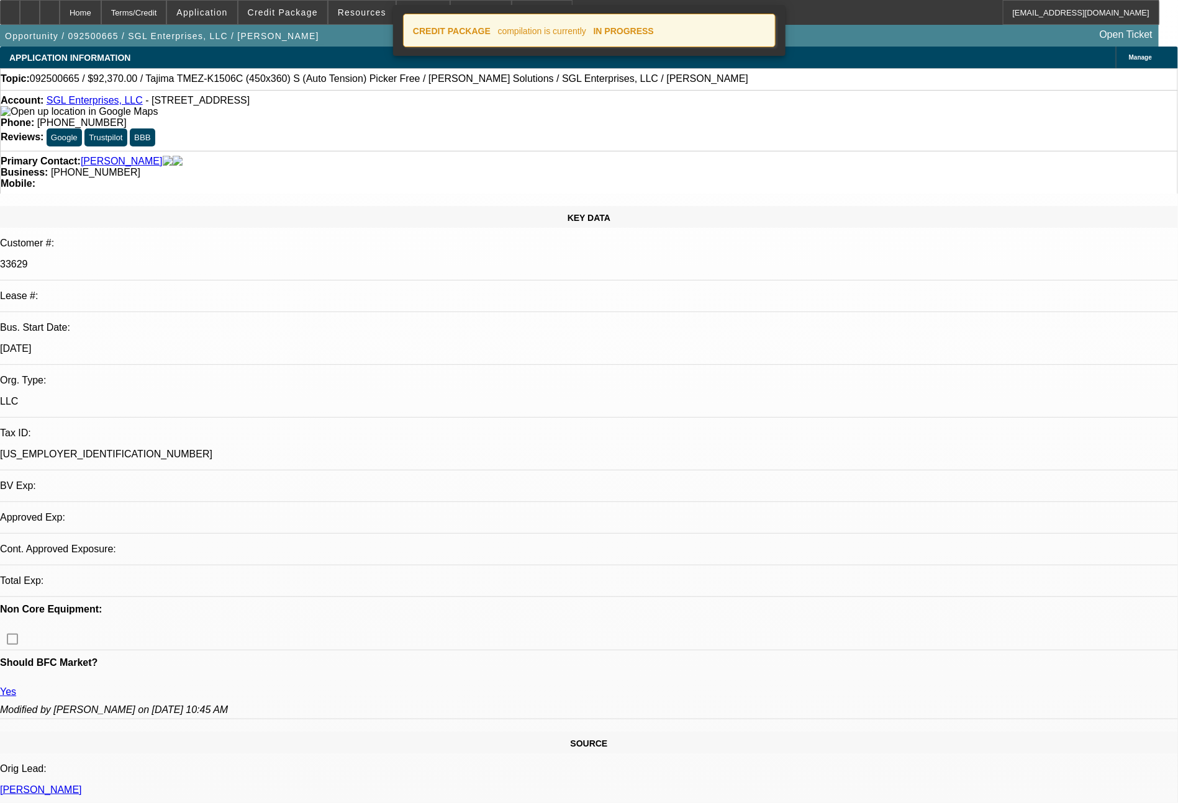
select select "0"
select select "2"
select select "0"
select select "6"
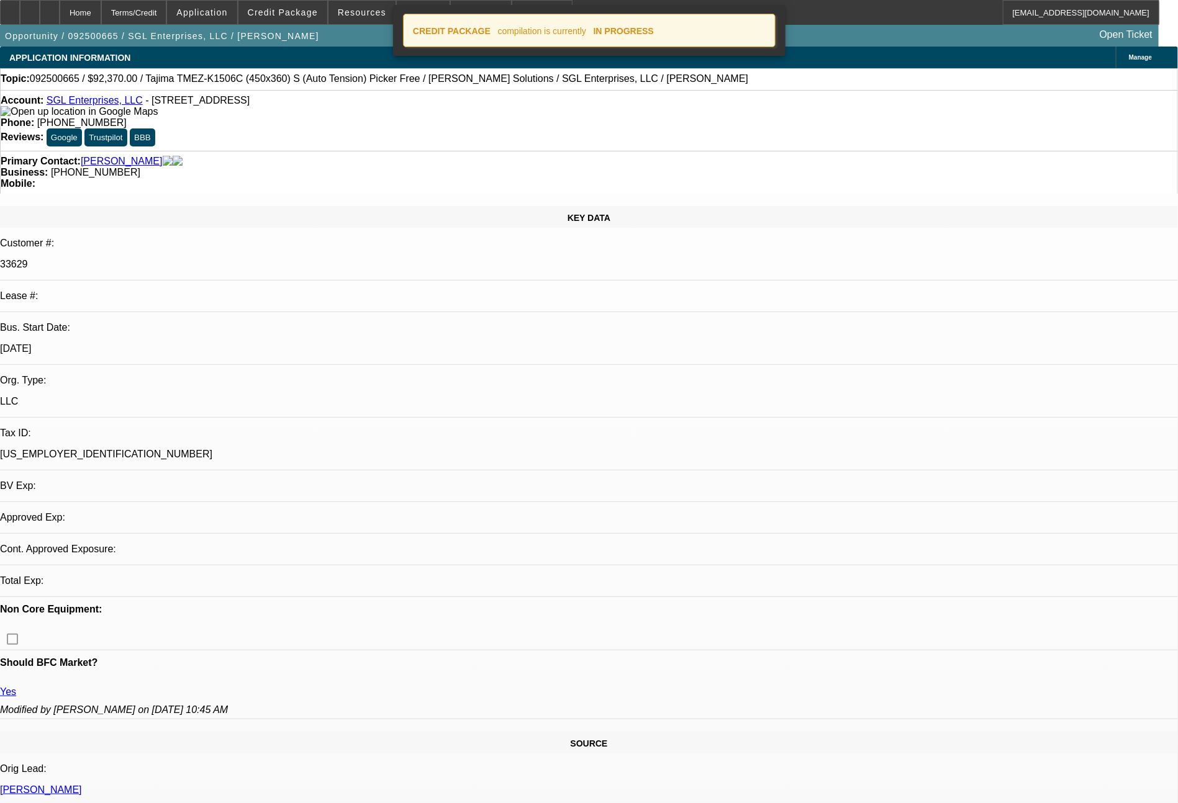
select select "0"
select select "2"
select select "0"
select select "6"
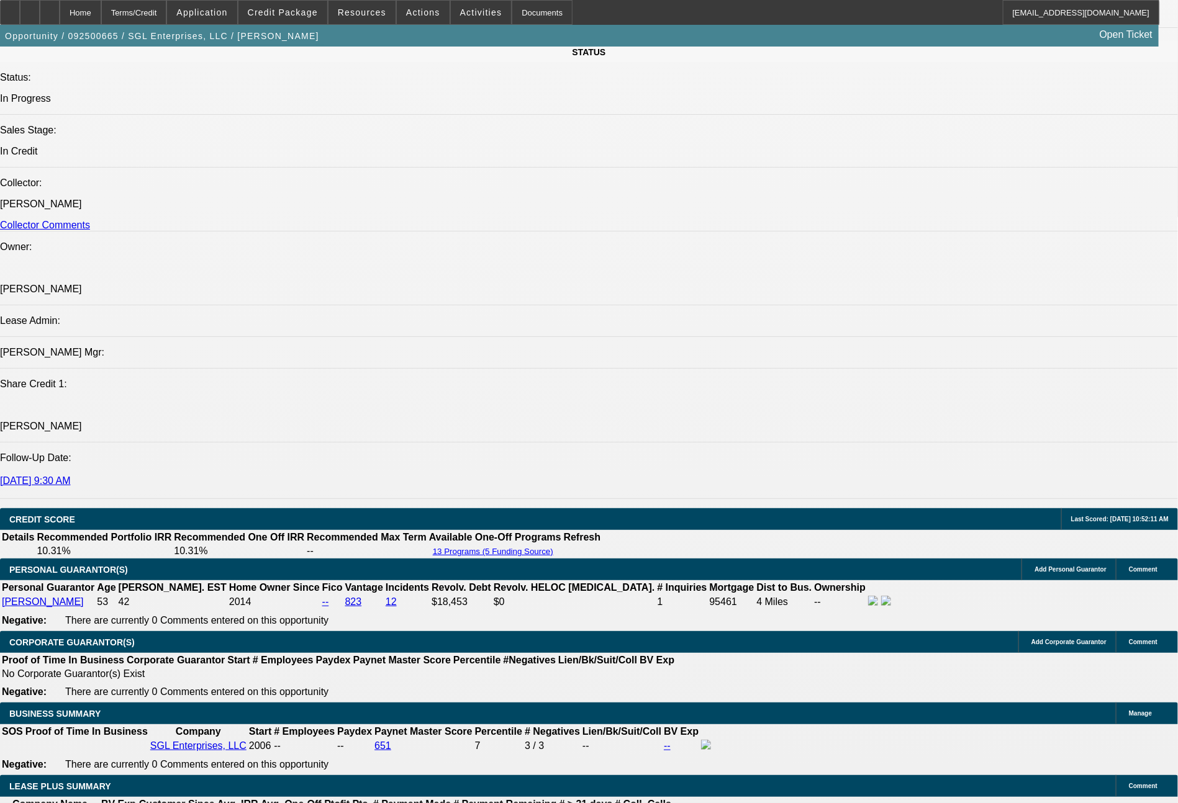
scroll to position [1376, 0]
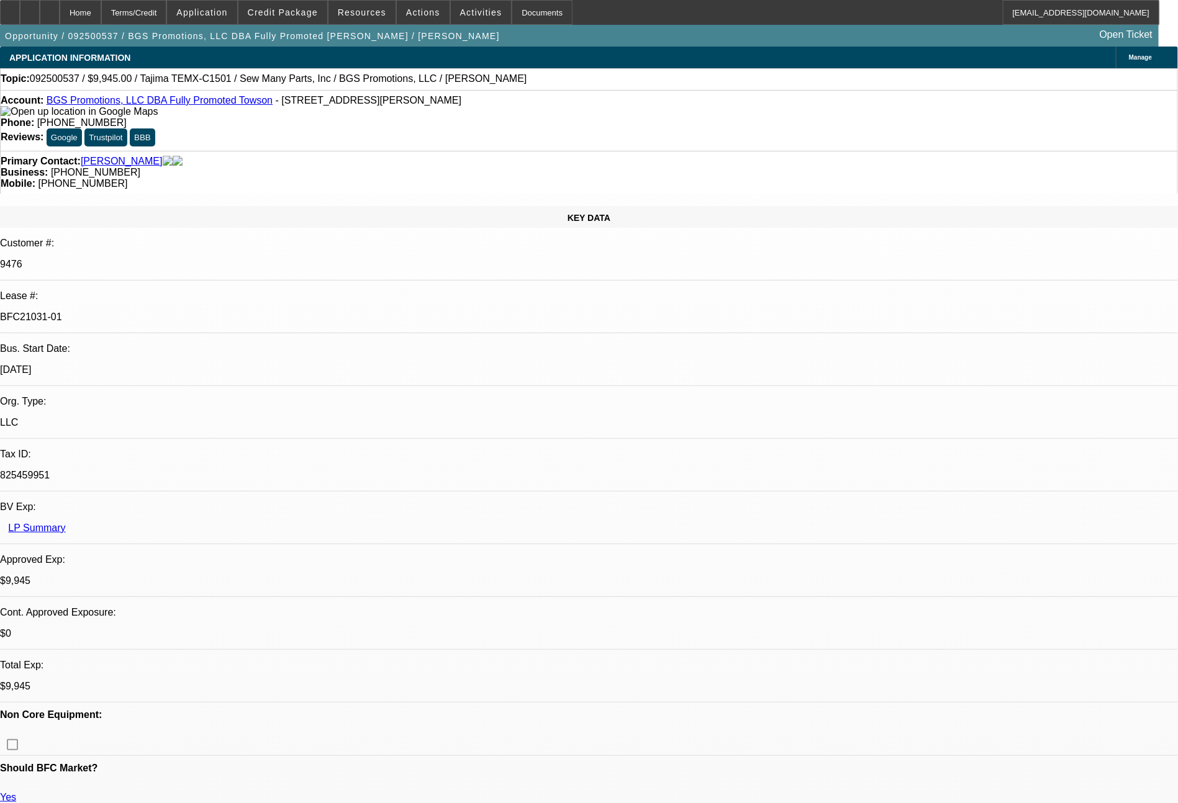
select select "0"
select select "2"
select select "0.1"
select select "4"
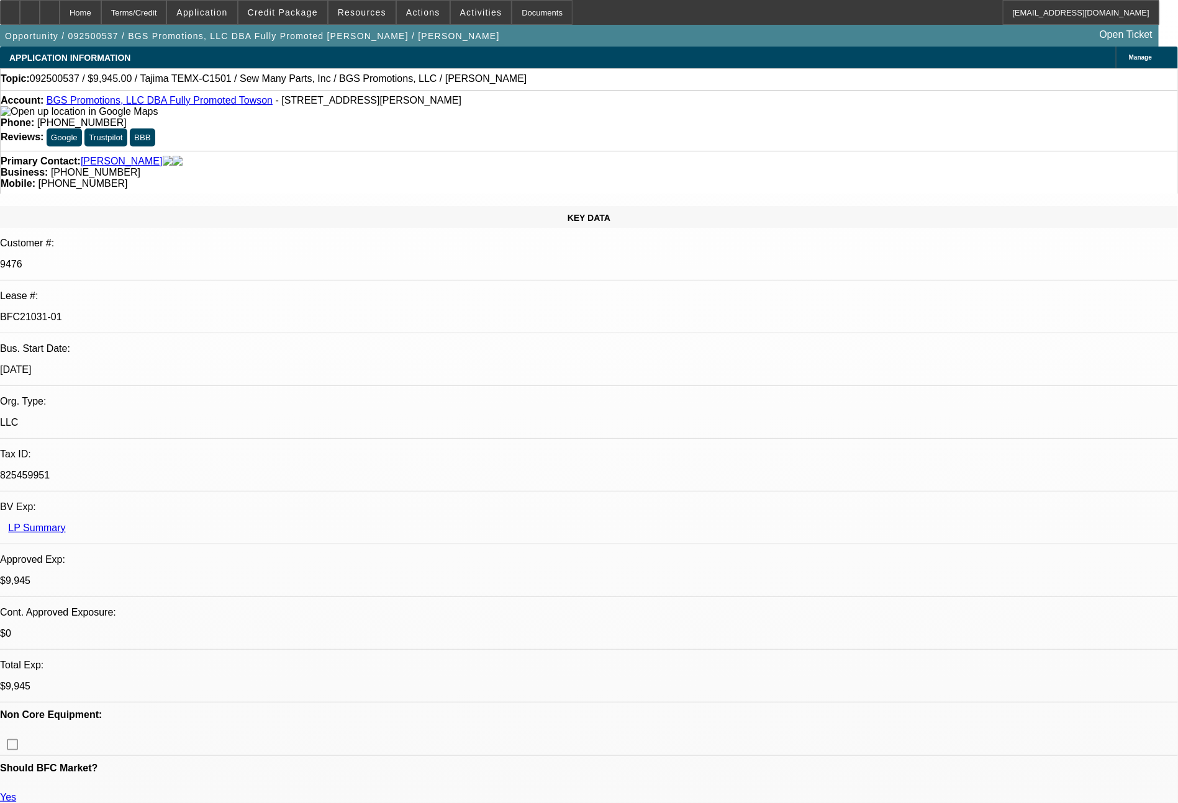
select select "0"
select select "2"
select select "0"
select select "6"
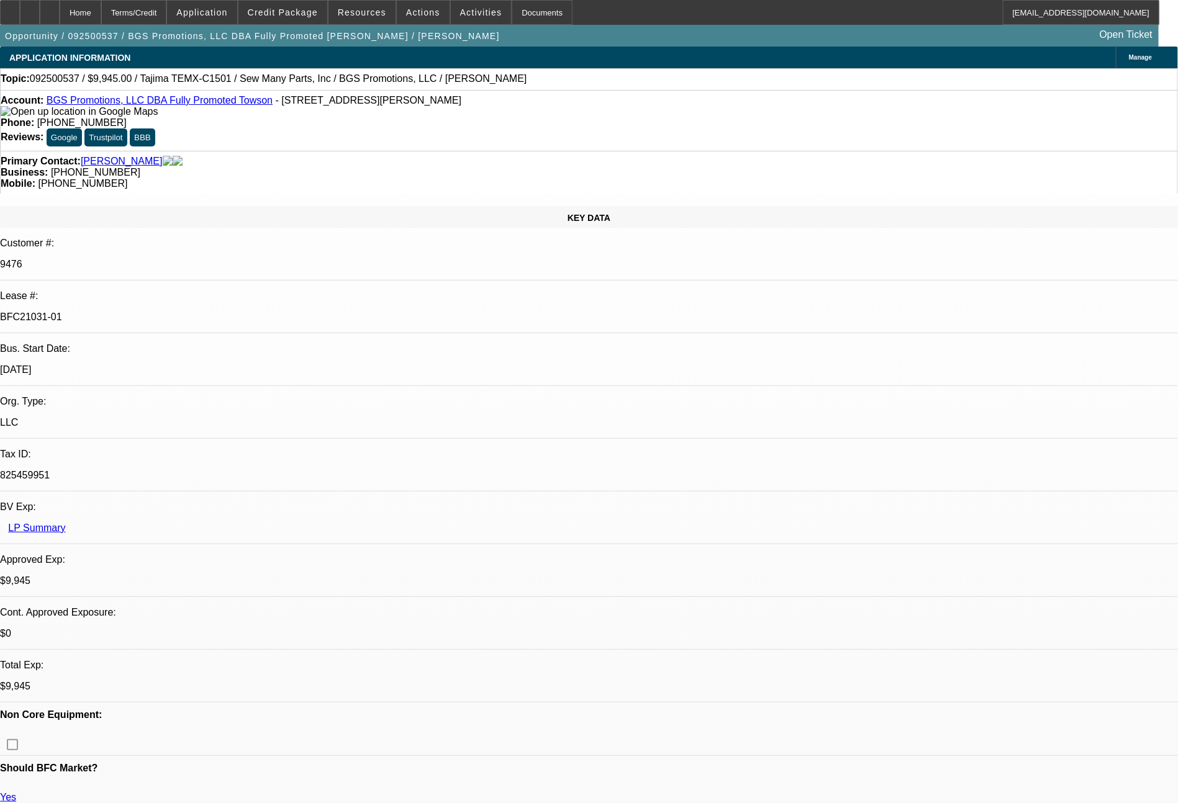
select select "0"
select select "2"
select select "0"
select select "6"
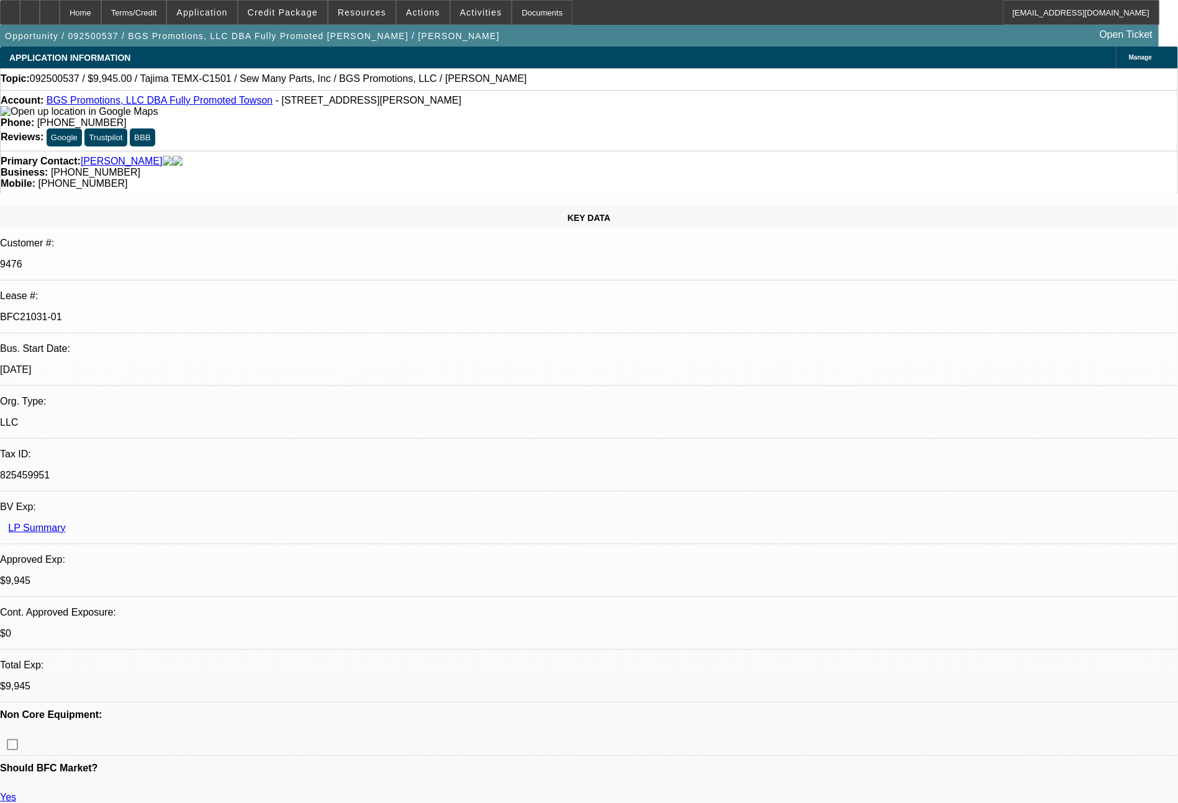
select select "0"
select select "2"
select select "0.1"
select select "4"
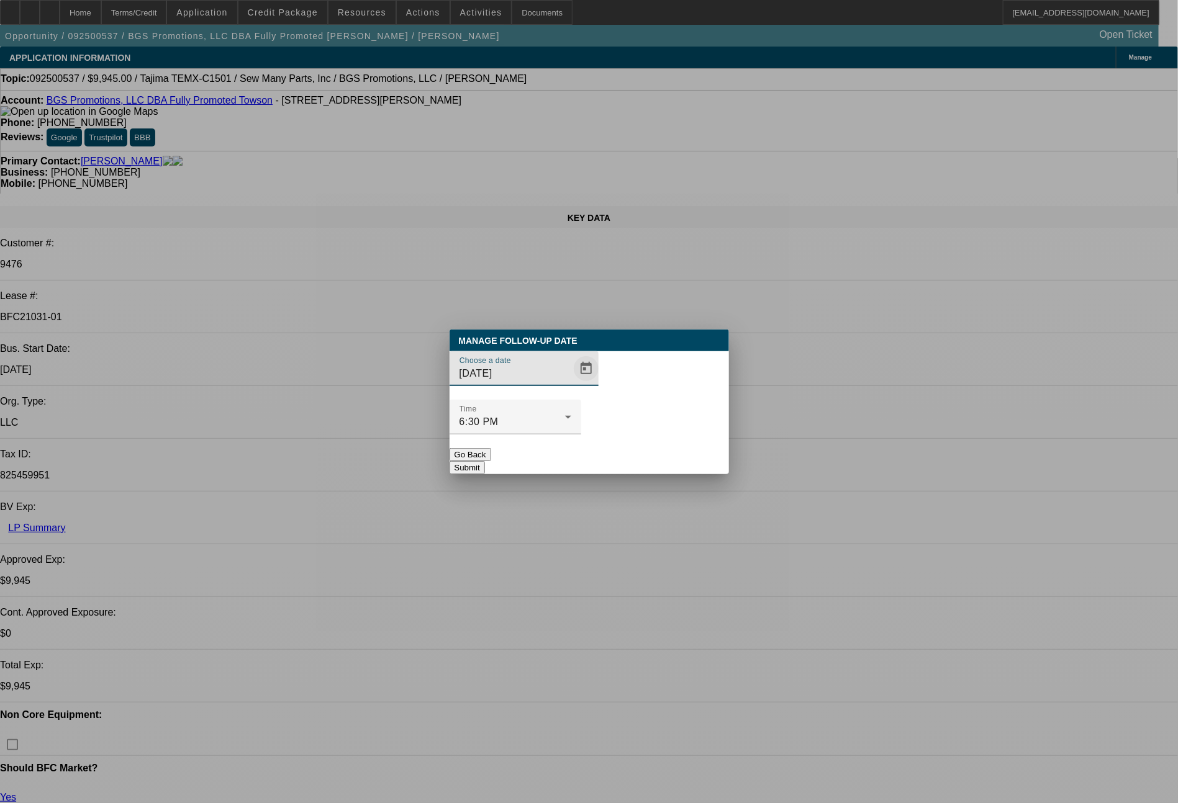
click at [571, 384] on span "Open calendar" at bounding box center [586, 369] width 30 height 30
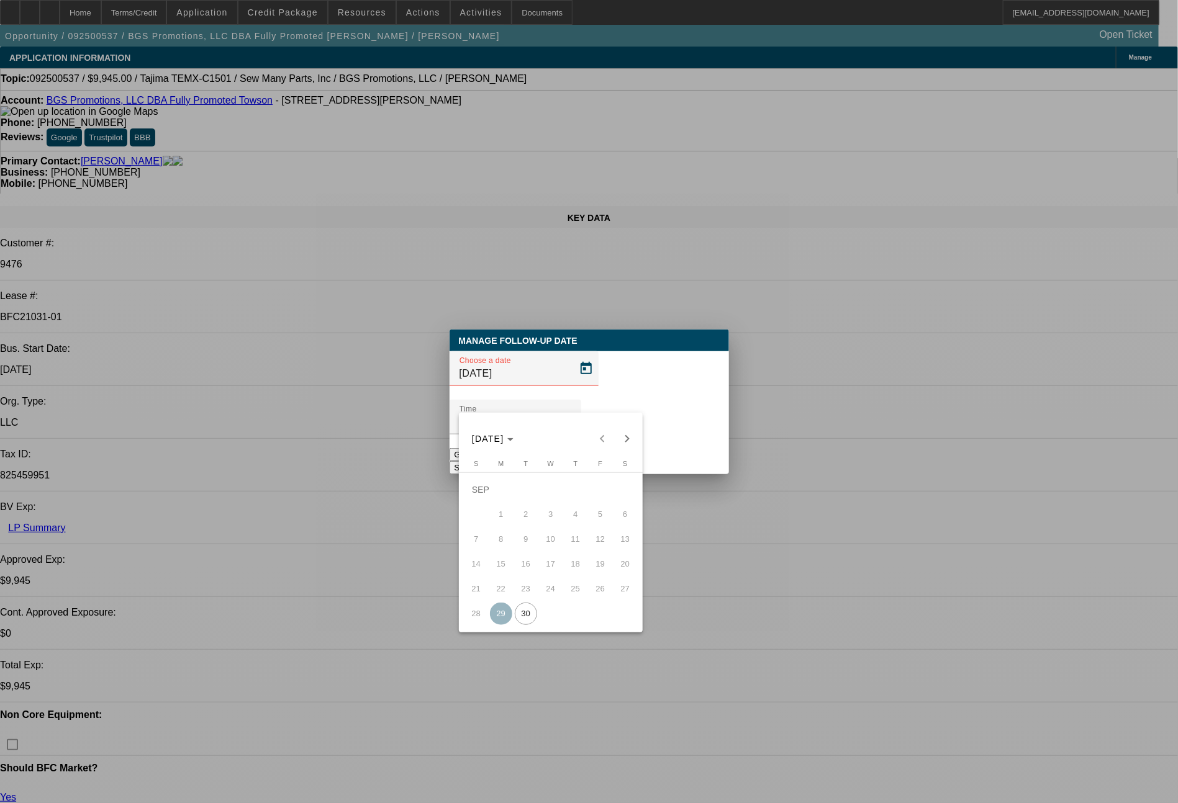
click at [520, 622] on span "30" at bounding box center [526, 614] width 22 height 22
type input "9/30/2025"
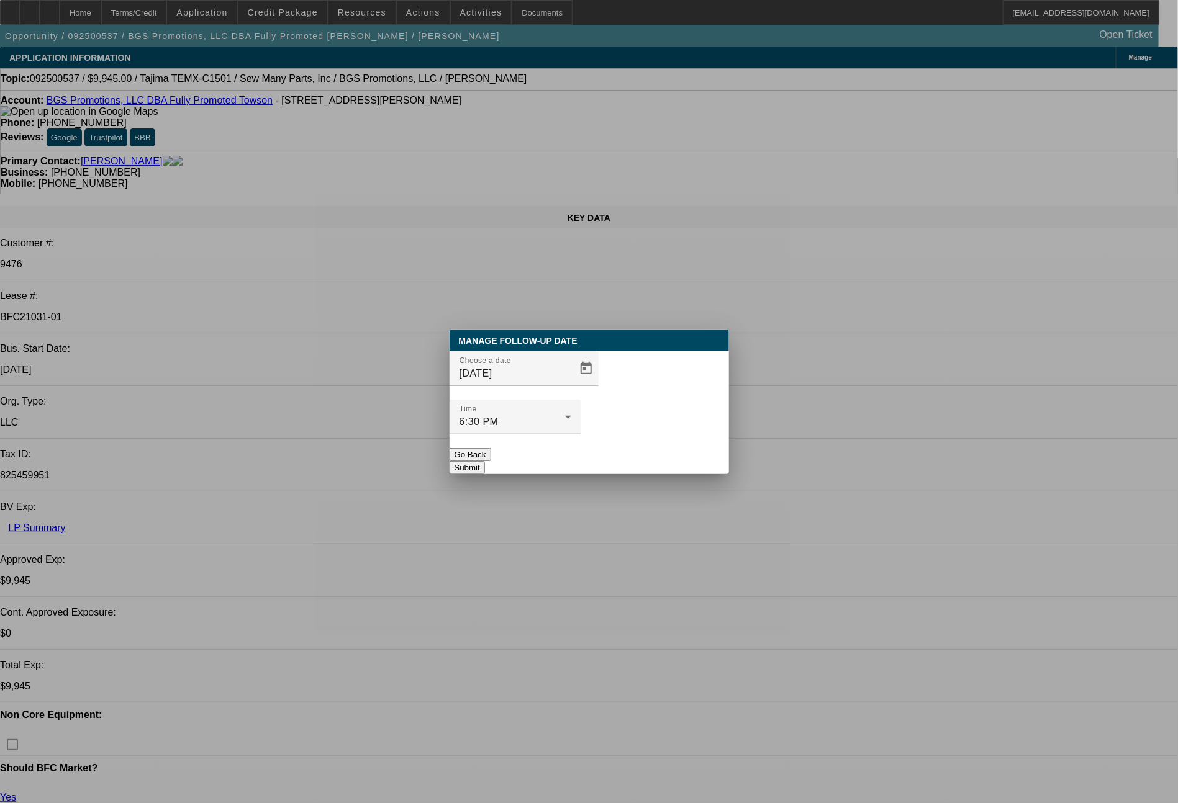
click at [485, 461] on button "Submit" at bounding box center [466, 467] width 35 height 13
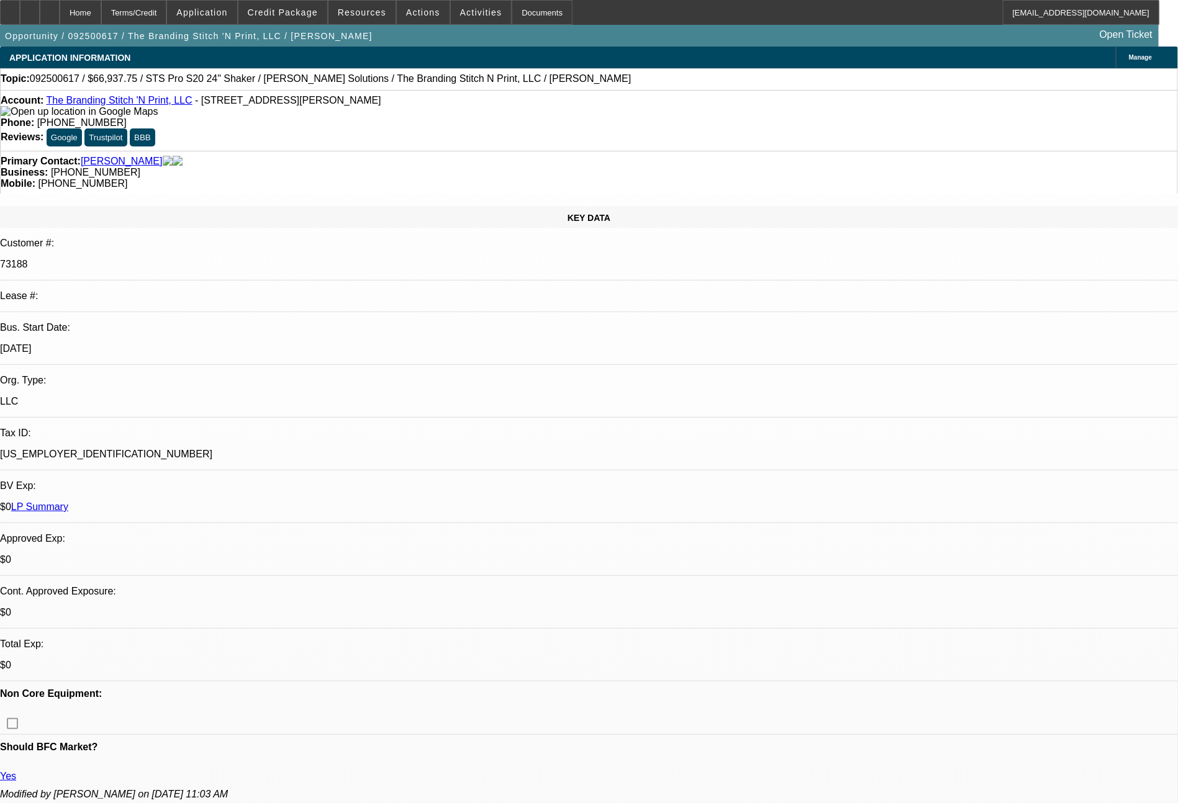
select select "0"
select select "2"
select select "0"
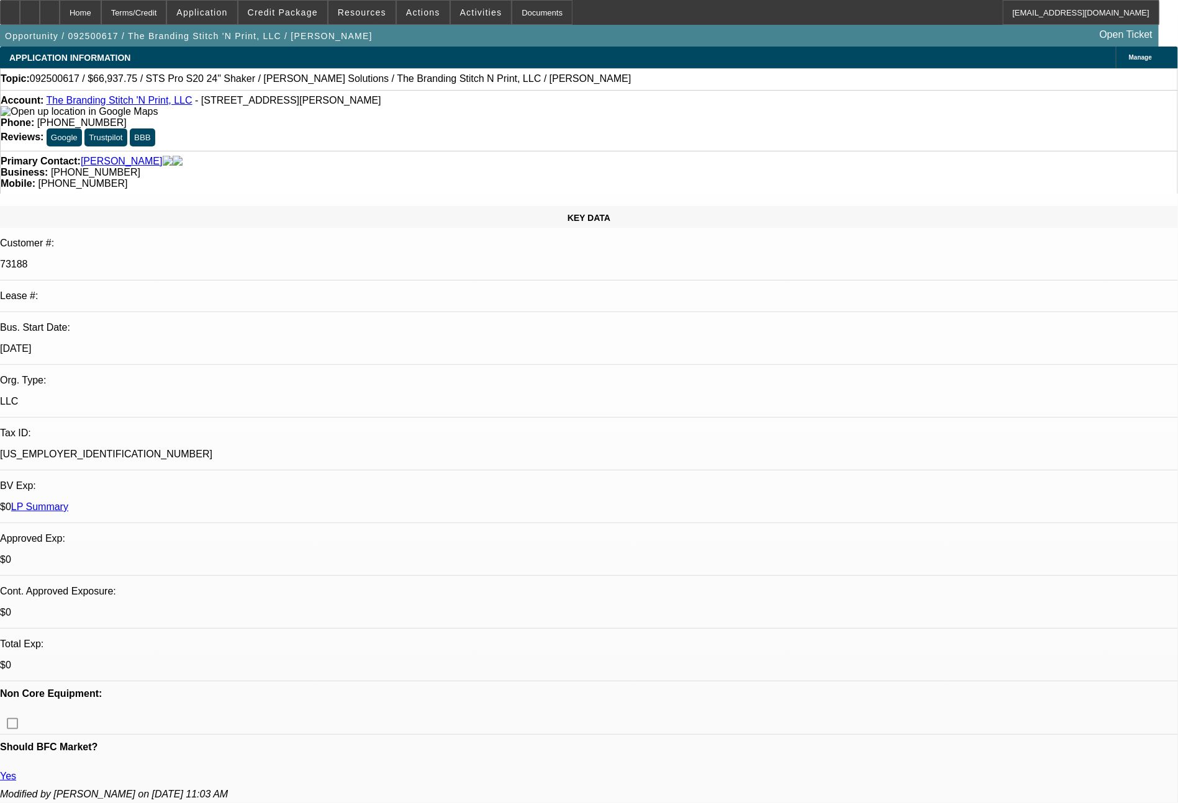
select select "0"
select select "2"
click at [68, 502] on link "LP Summary" at bounding box center [39, 507] width 57 height 11
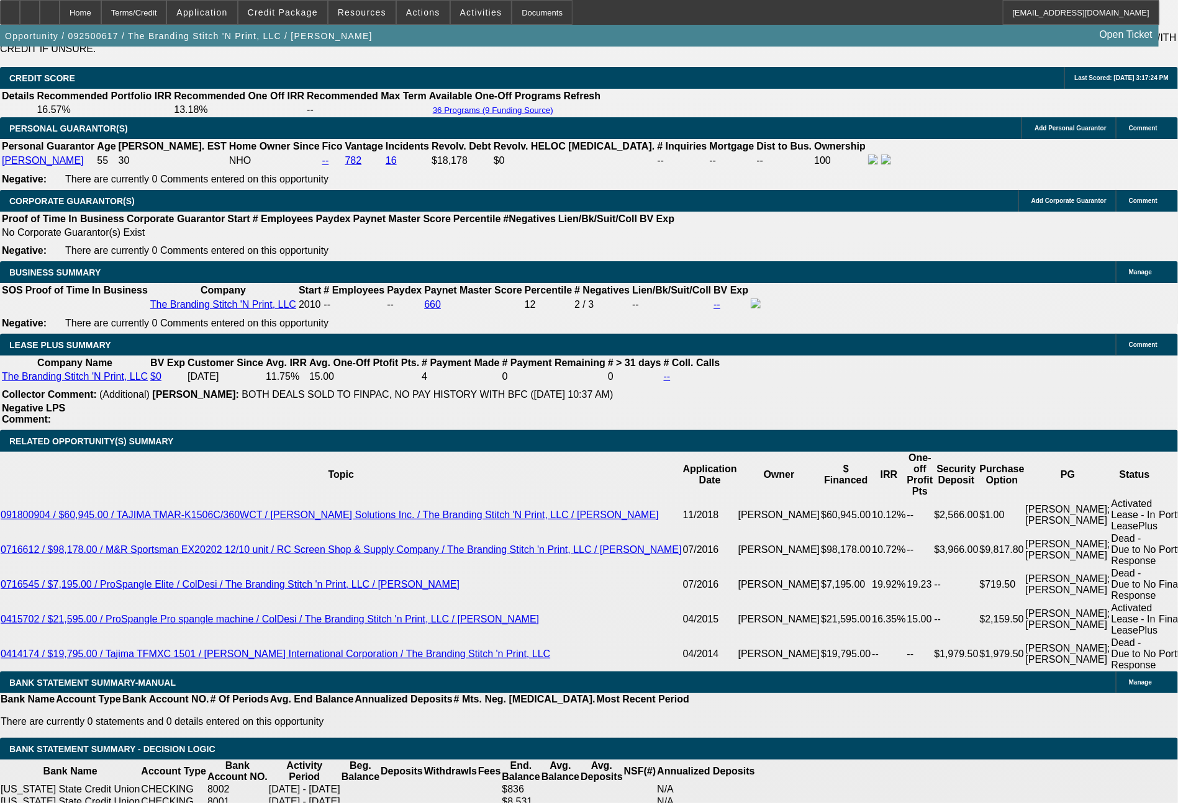
scroll to position [2102, 0]
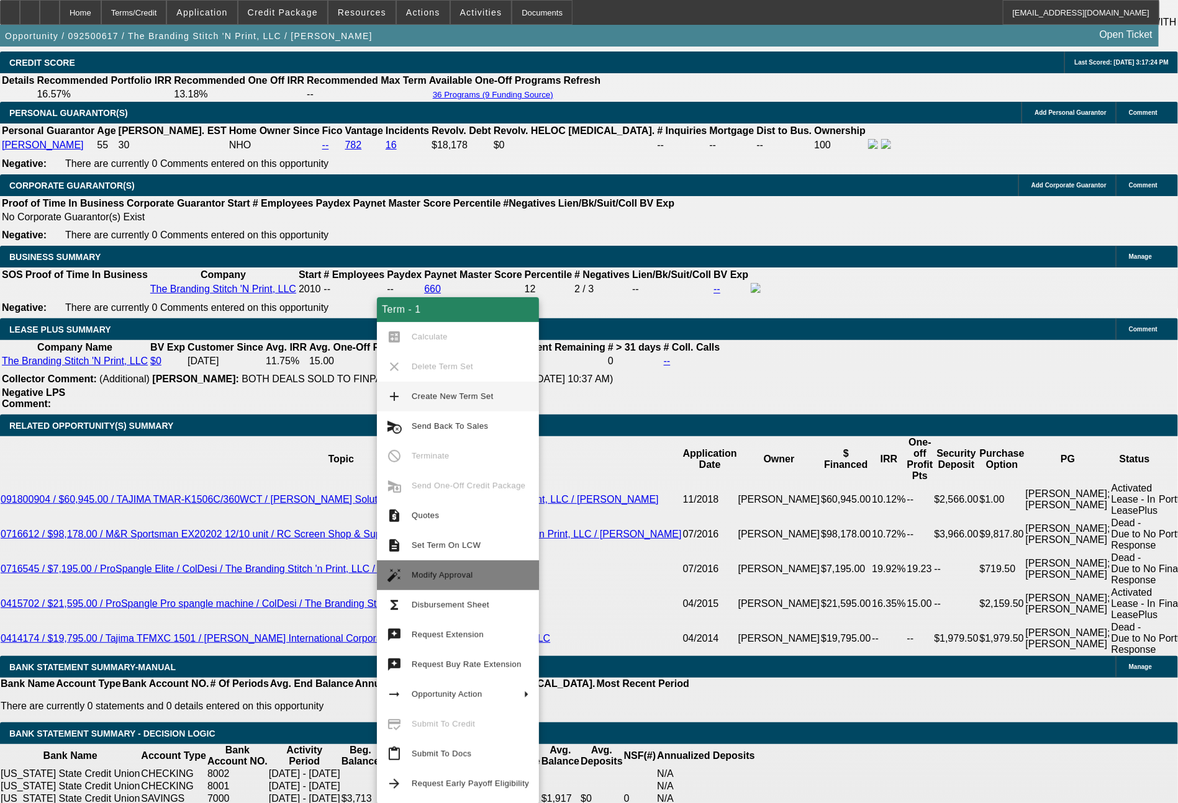
click at [425, 574] on span "Modify Approval" at bounding box center [442, 575] width 61 height 9
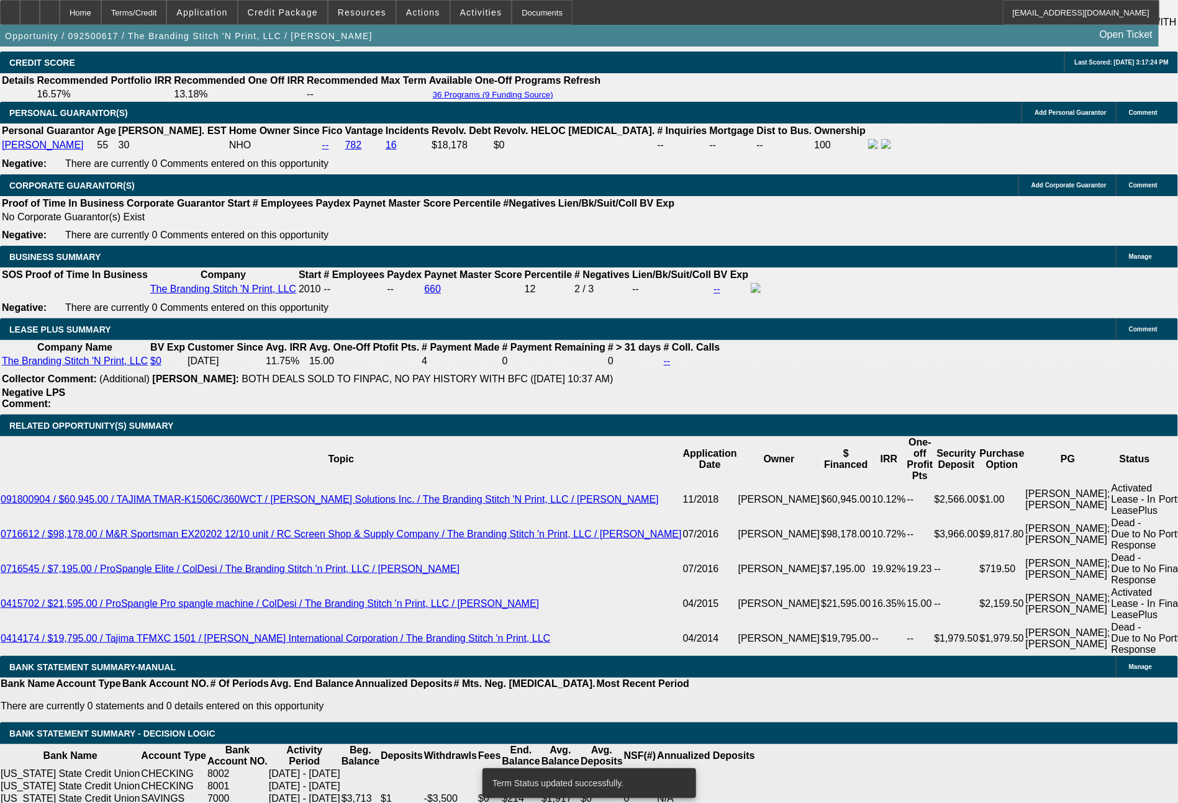
select select "0"
select select "2"
select select "0"
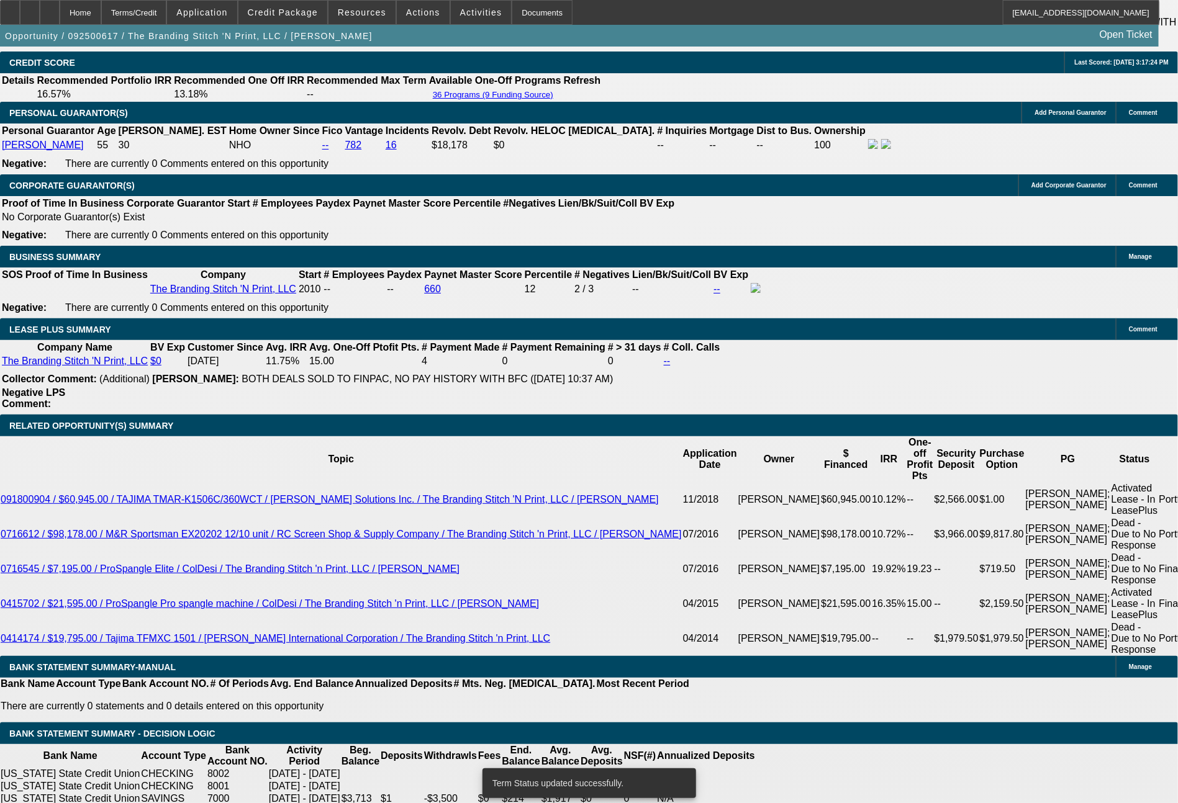
select select "0"
select select "2"
select select "0"
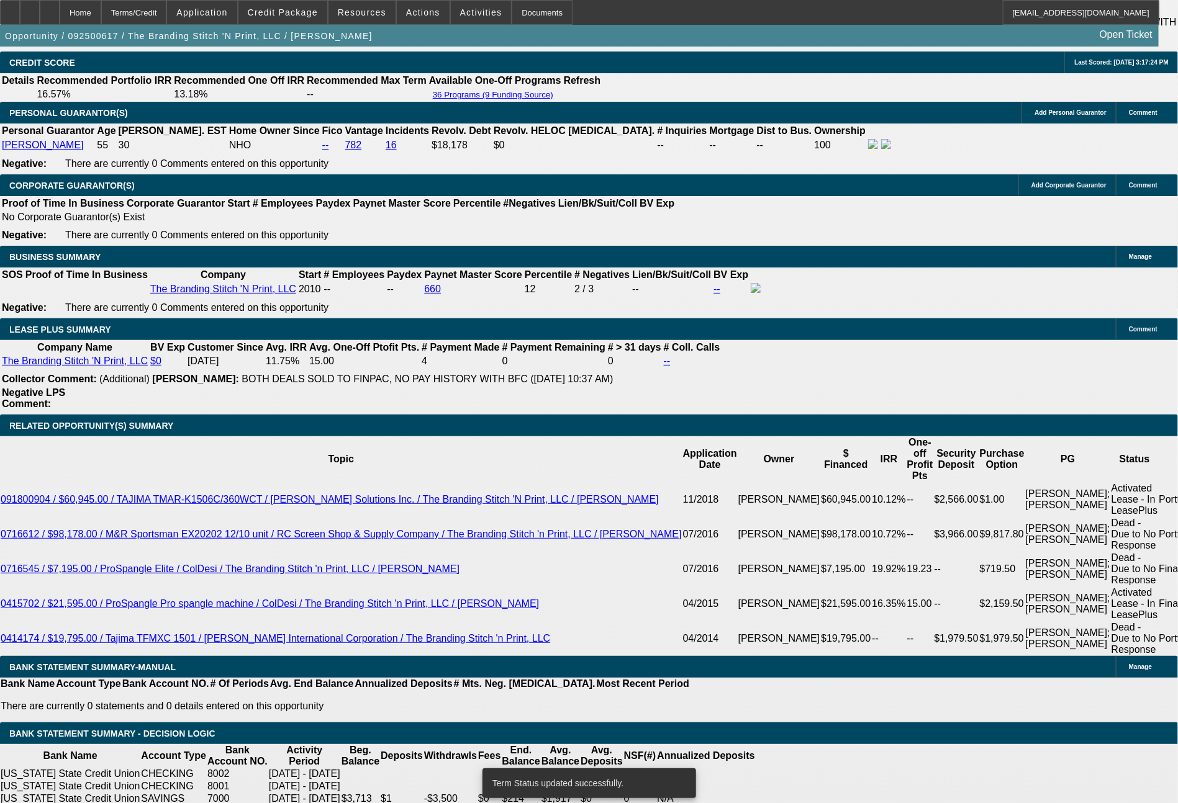
select select "0"
select select "2"
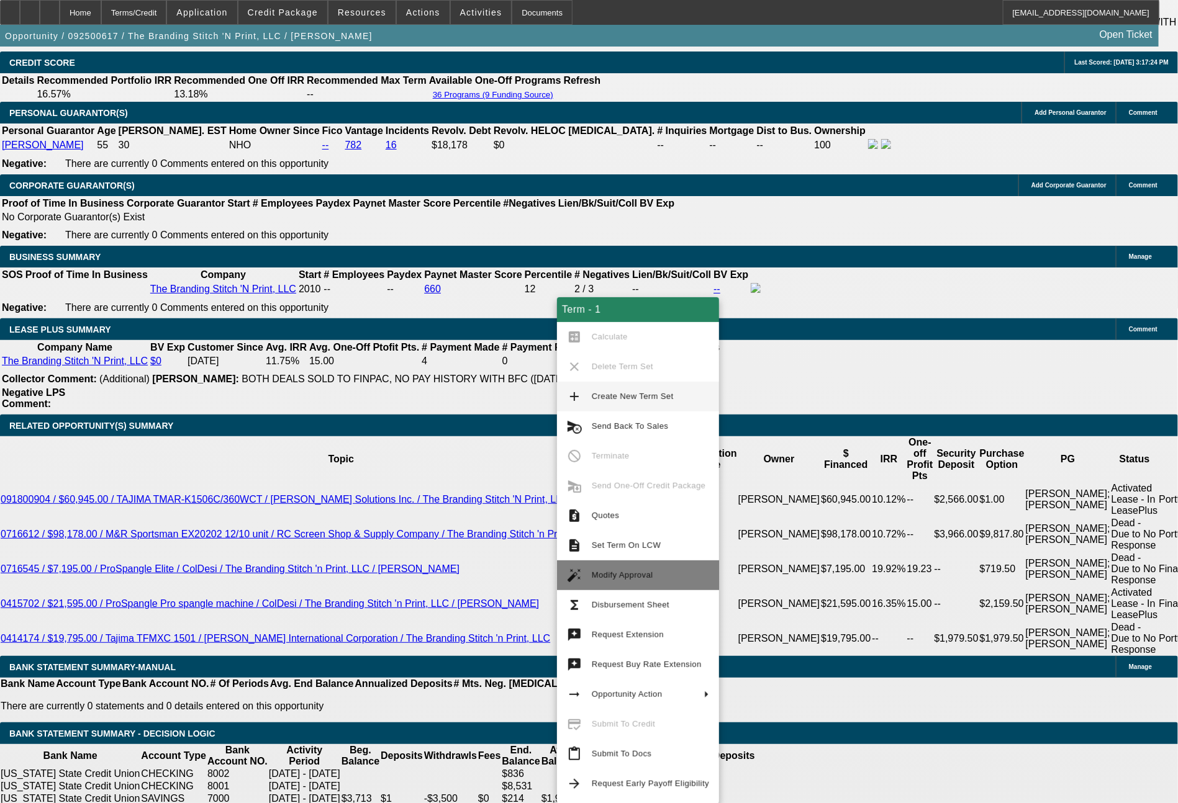
click at [616, 578] on span "Modify Approval" at bounding box center [622, 575] width 61 height 9
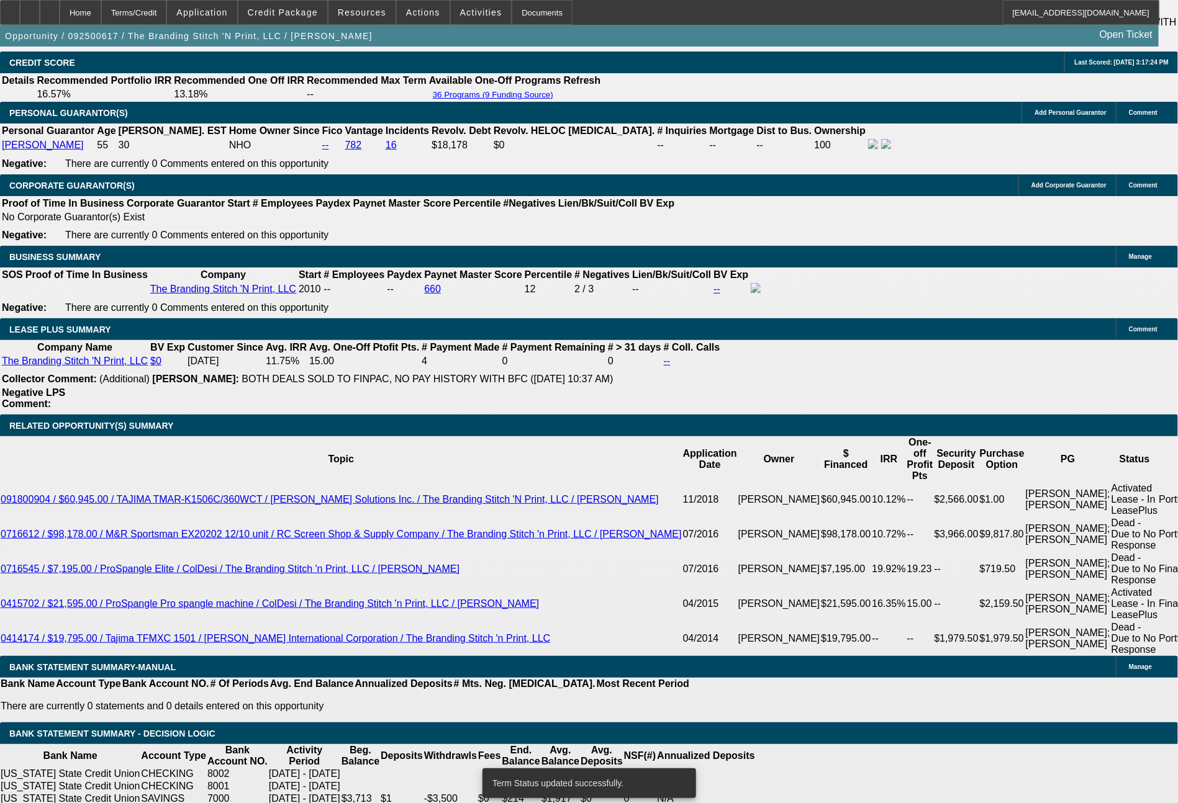
select select "0"
select select "2"
select select "0"
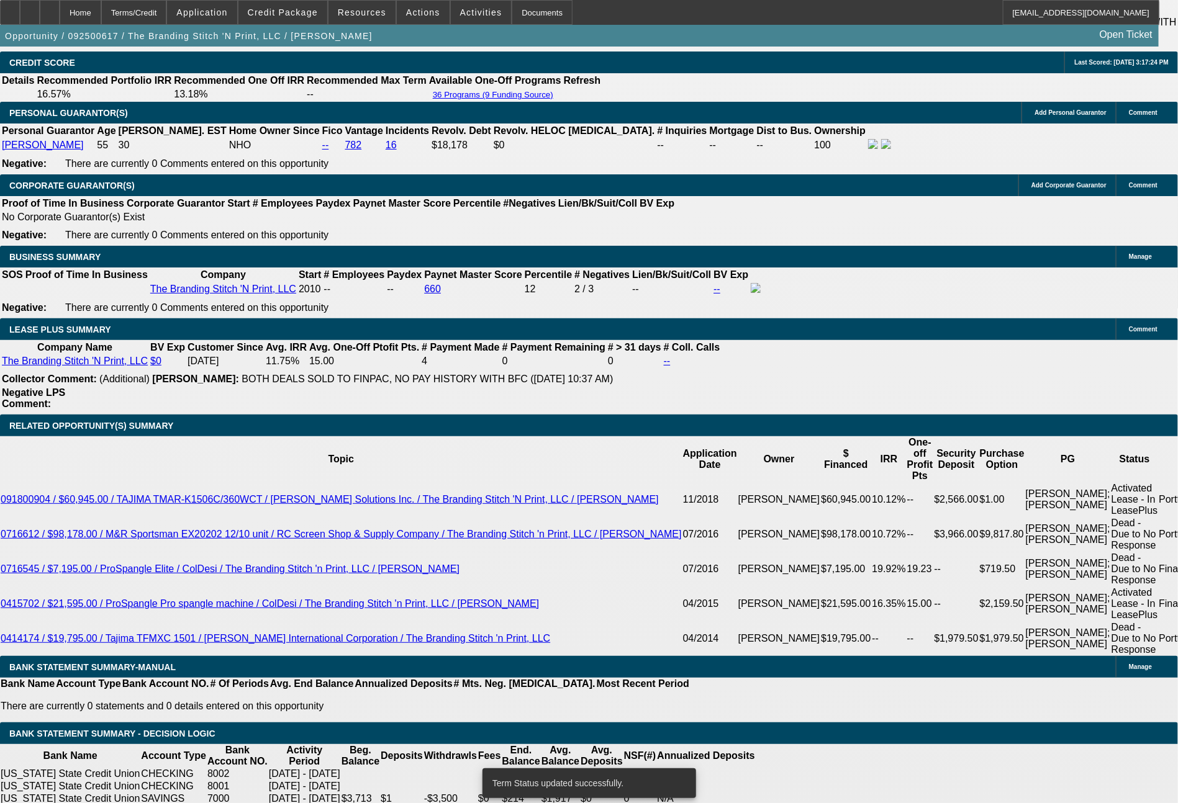
select select "0"
select select "2"
select select "0"
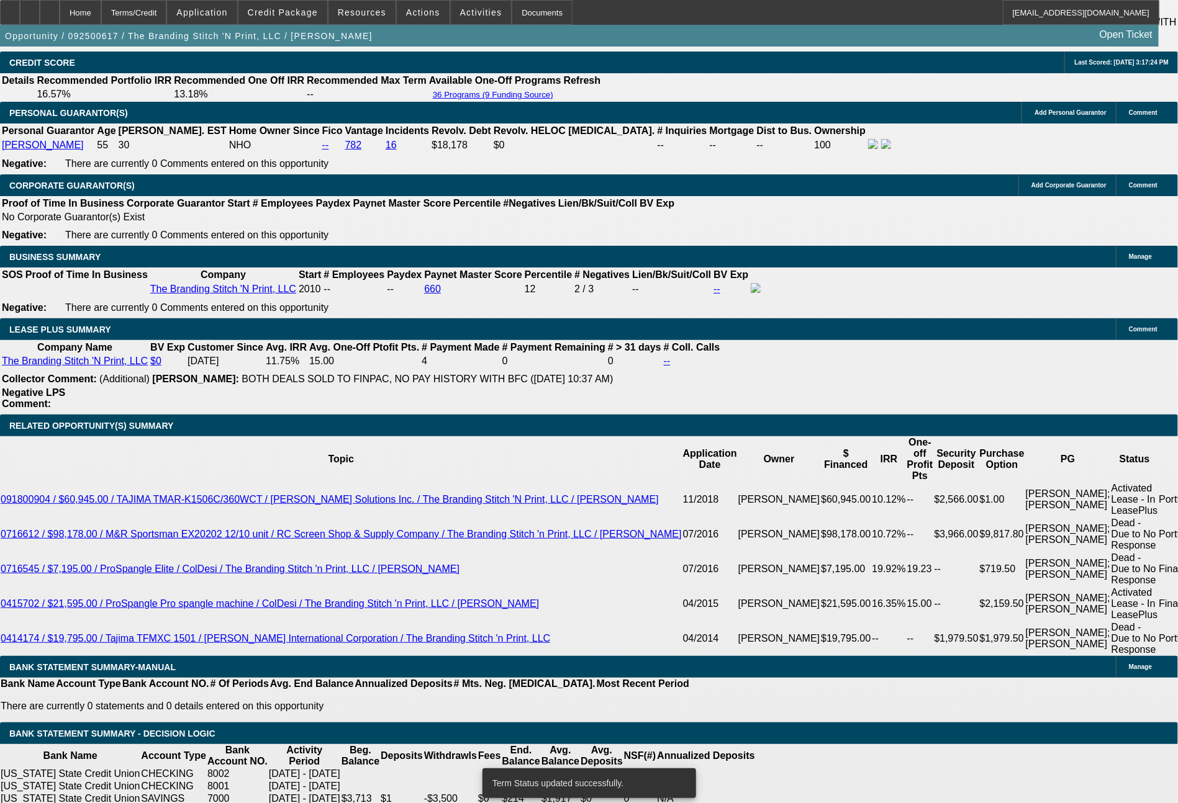
select select "0"
select select "2"
select select "0"
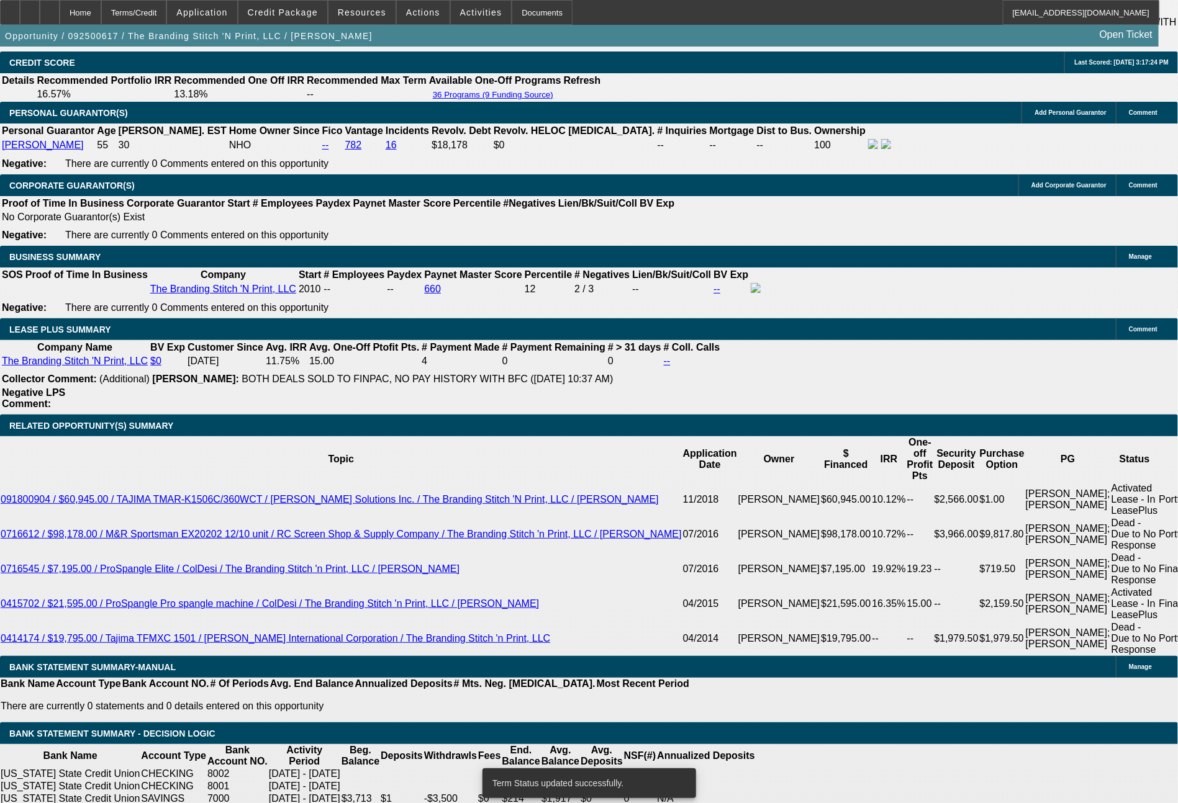
select select "2"
drag, startPoint x: 392, startPoint y: 540, endPoint x: 431, endPoint y: 540, distance: 39.1
type input "4"
type input "UNKNOWN"
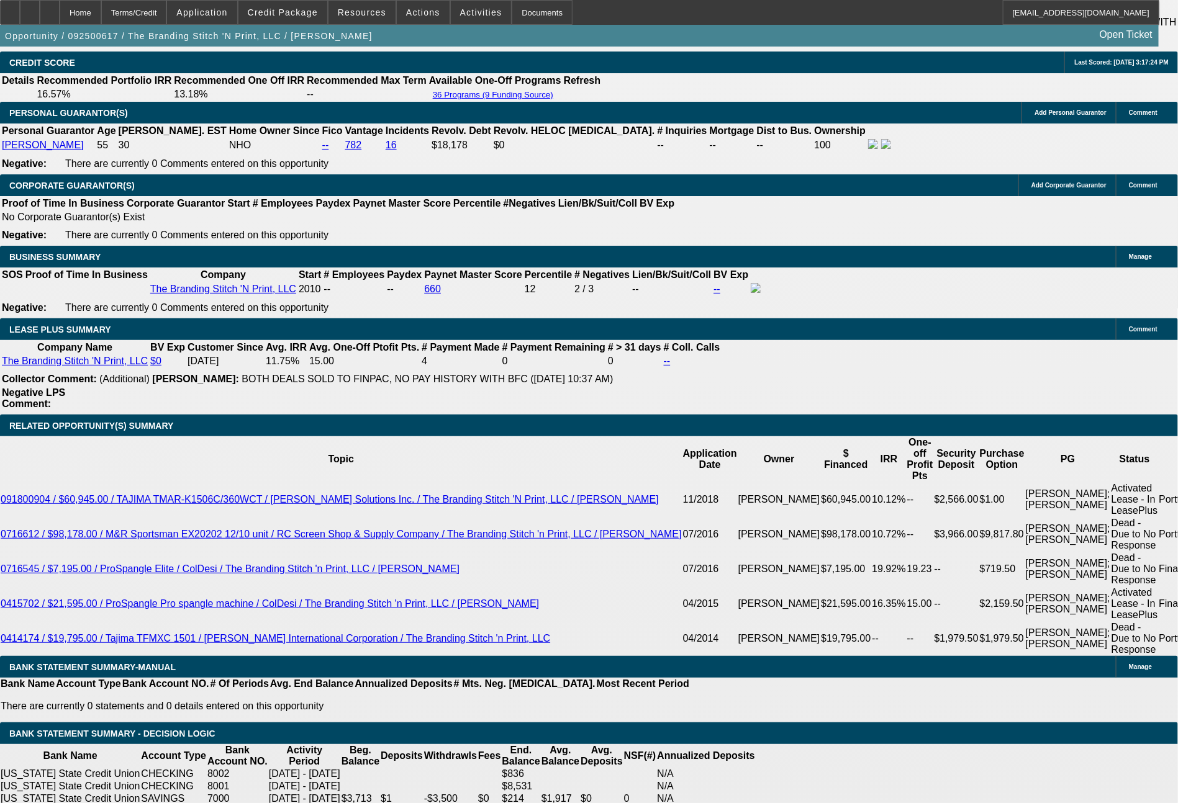
type input "$17,186.58"
type input "42"
type input "$1,988.94"
type input "42"
drag, startPoint x: 239, startPoint y: 535, endPoint x: 270, endPoint y: 533, distance: 31.1
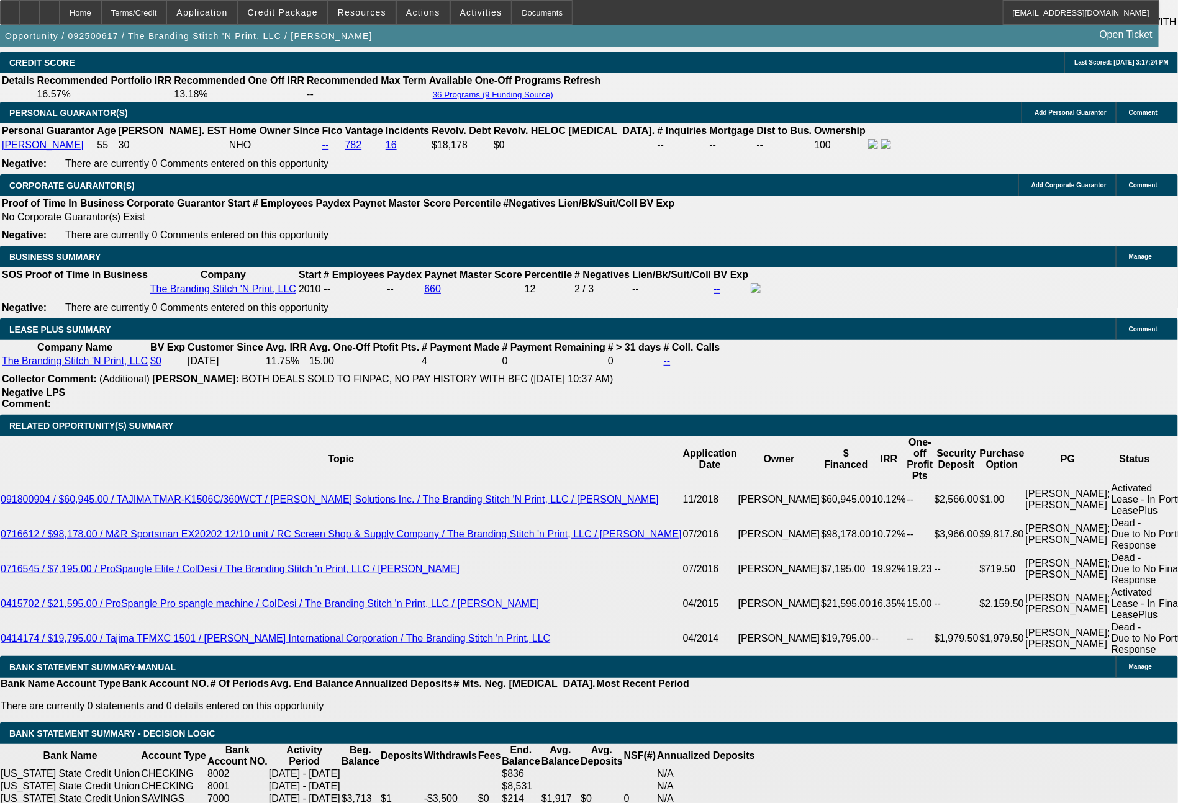
type input "3"
type input "UNKNOWN"
type input "36"
type input "$22,794.01"
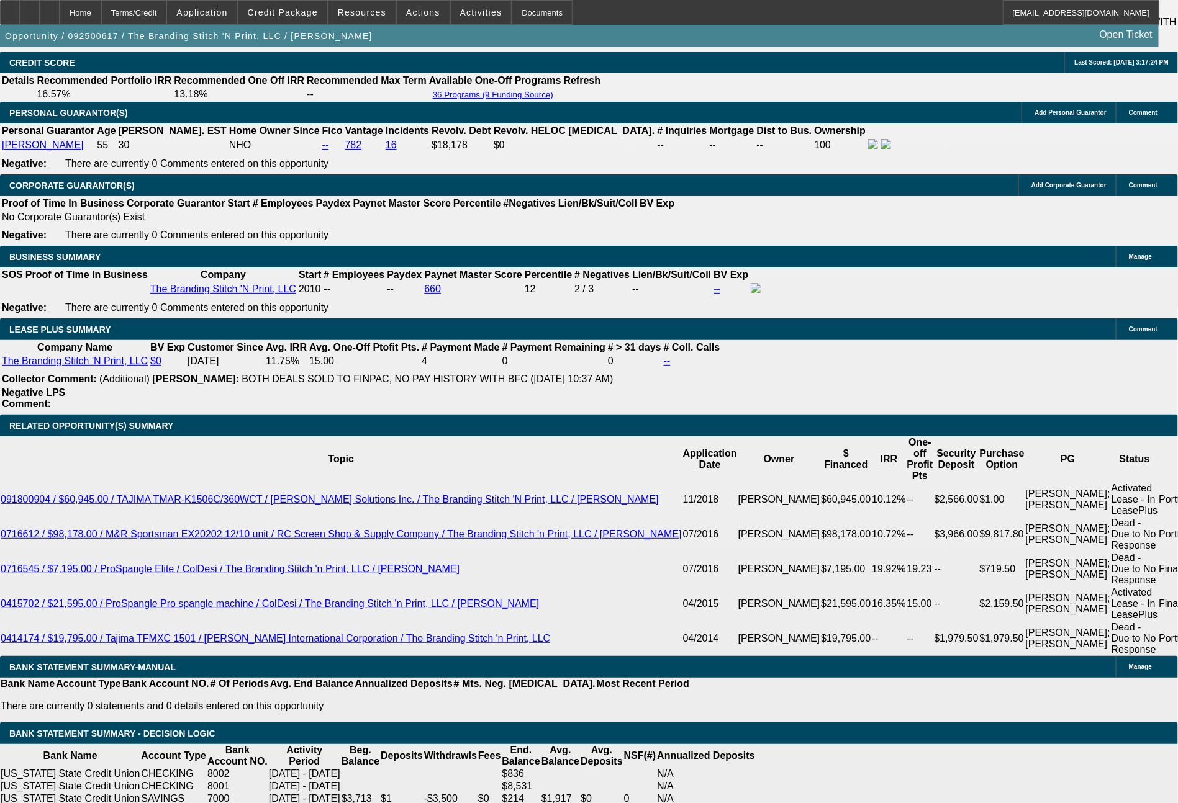
type input "36"
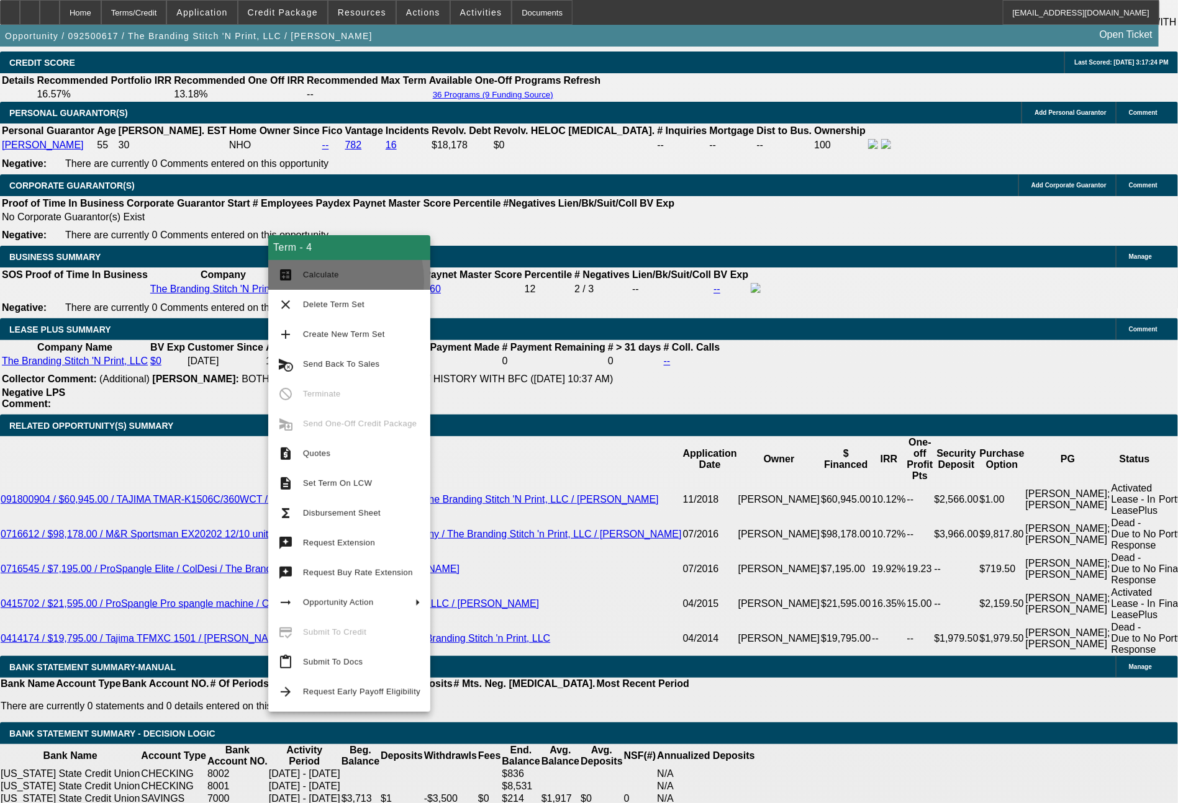
click at [320, 281] on span "Calculate" at bounding box center [361, 275] width 117 height 15
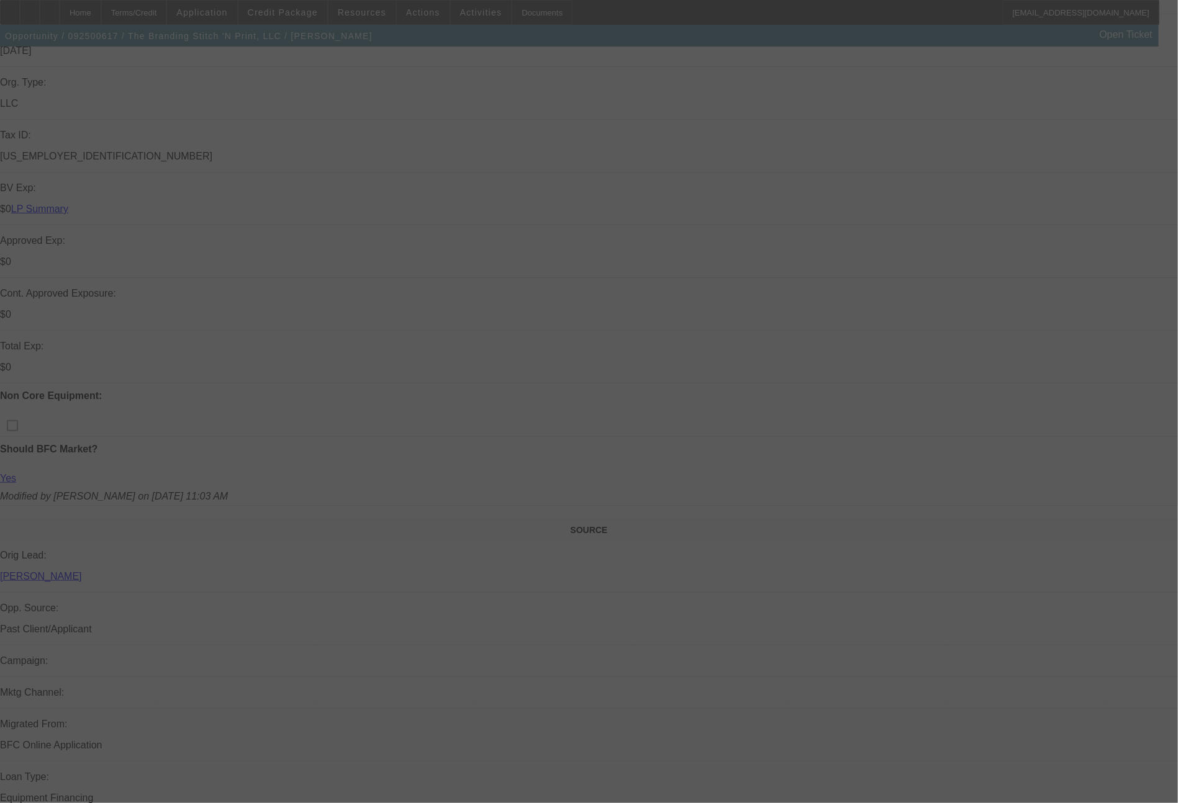
scroll to position [335, 0]
select select "0"
select select "2"
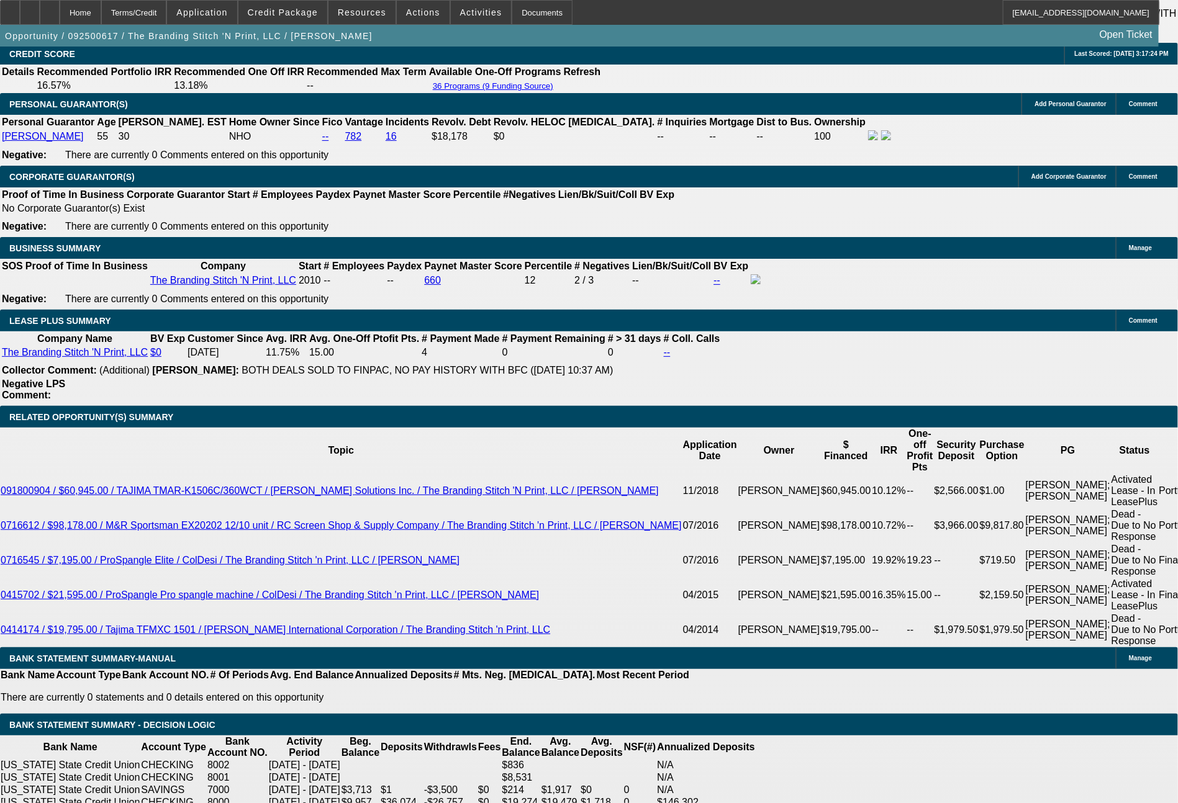
scroll to position [2147, 0]
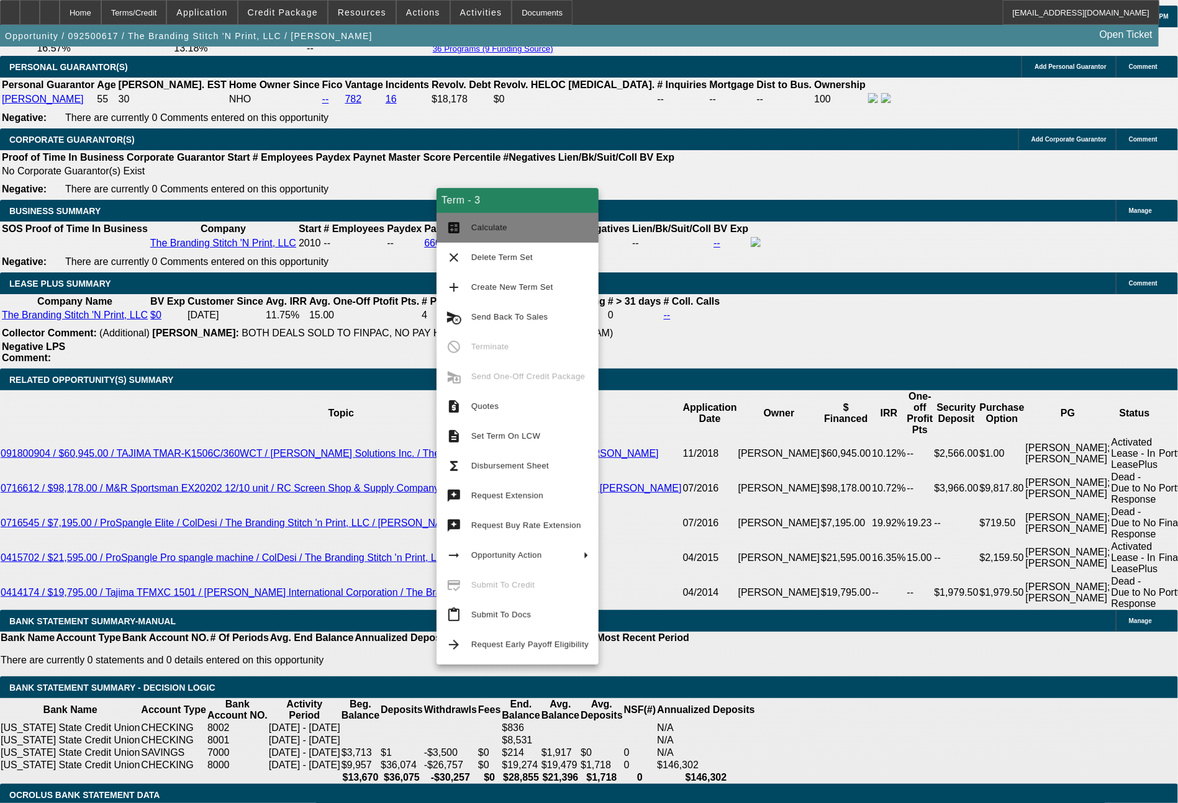
click at [492, 233] on span "Calculate" at bounding box center [529, 227] width 117 height 15
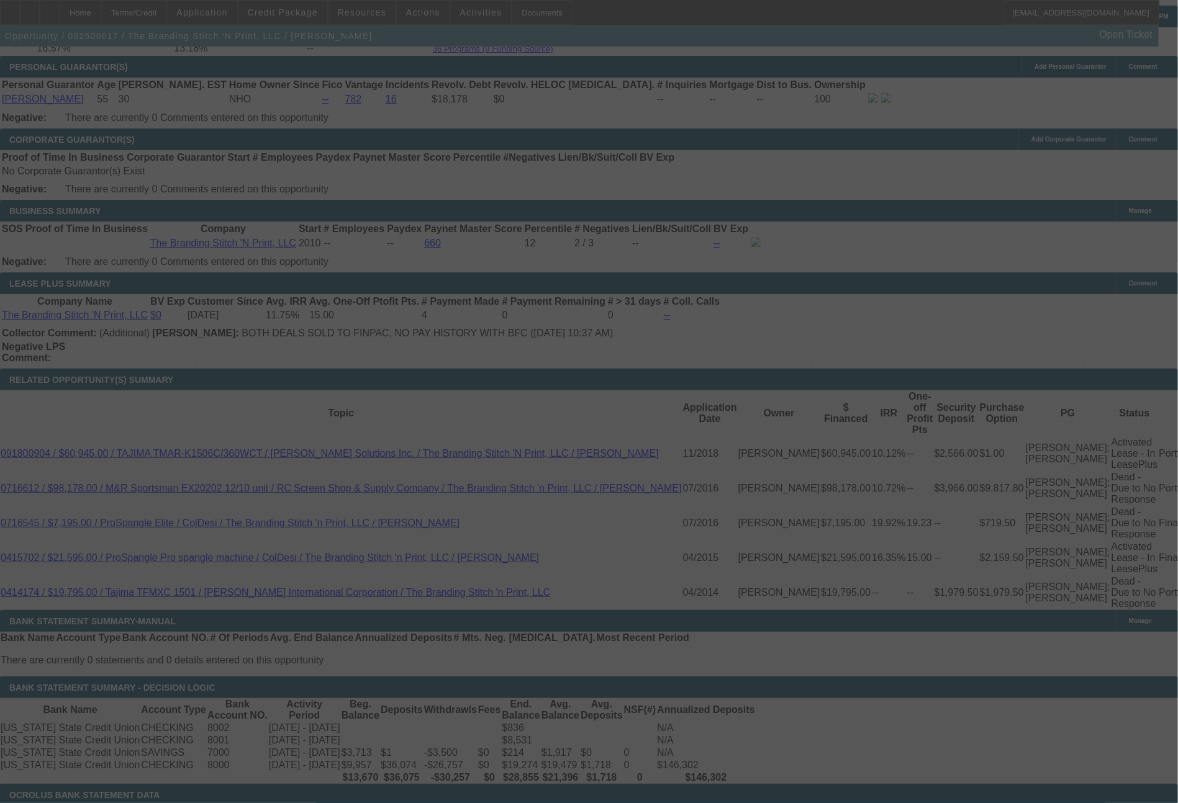
select select "0"
select select "2"
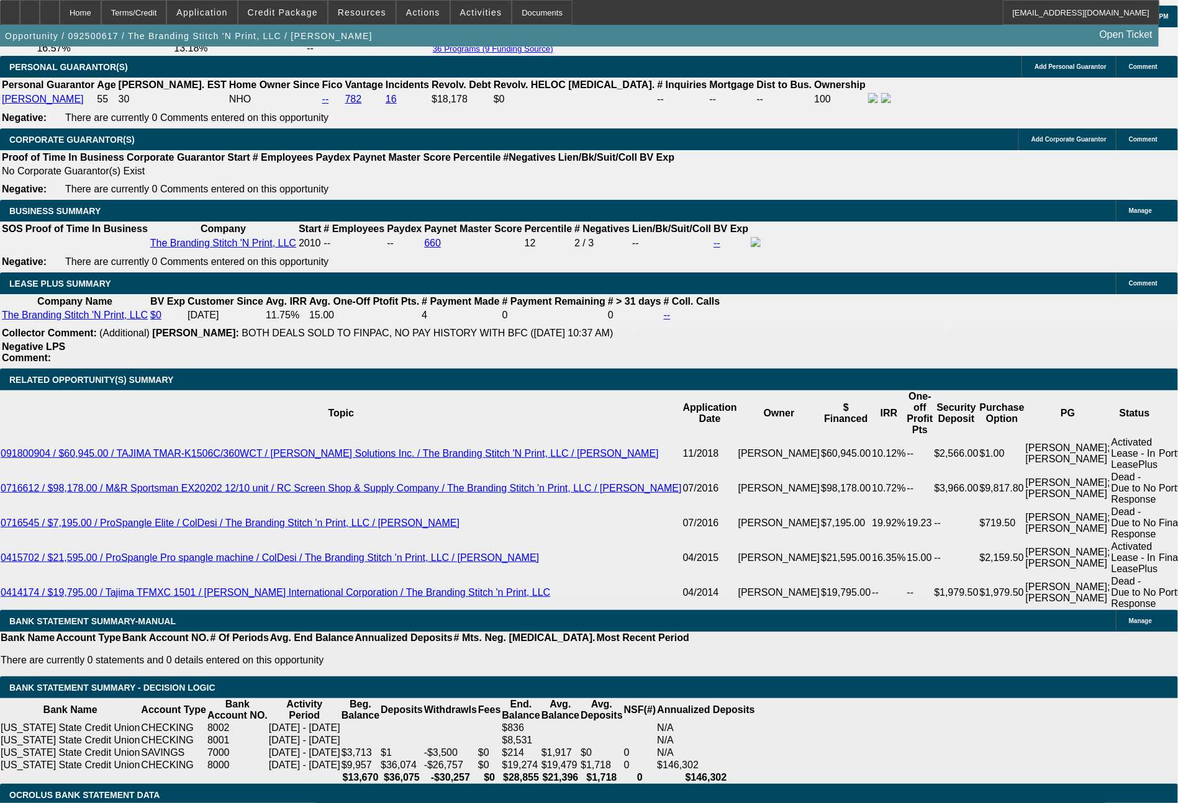
drag, startPoint x: 187, startPoint y: 488, endPoint x: 263, endPoint y: 488, distance: 75.7
type input "21"
type input "UNKNOWN"
type input "2150"
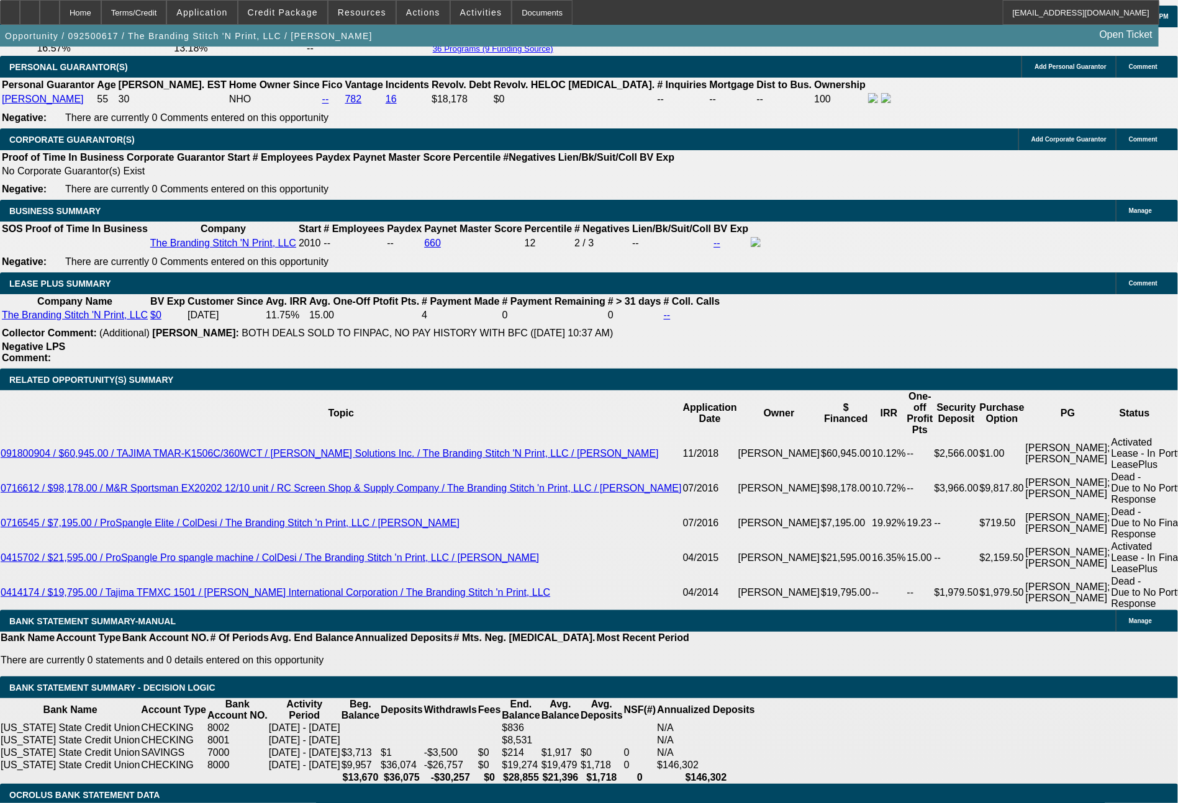
type input "9.7"
type input "21"
type input "$2,250.00"
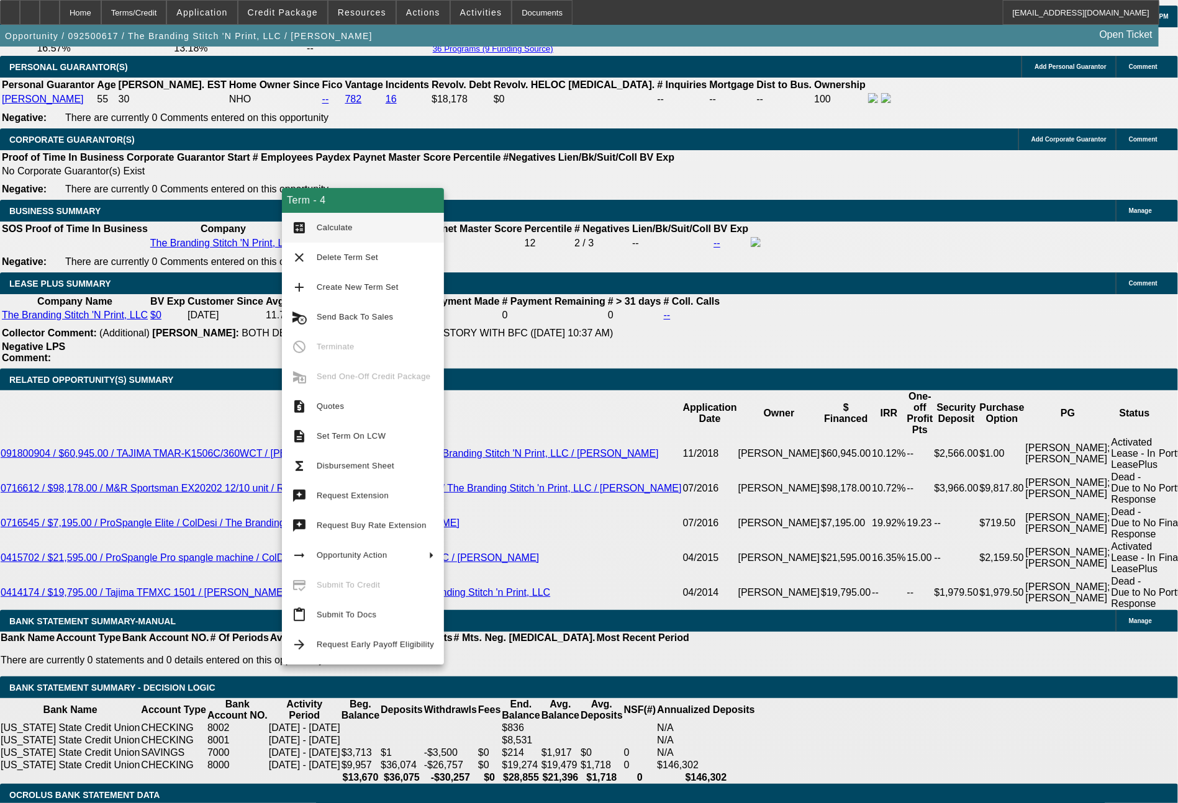
type input "12.8"
click at [340, 229] on span "Calculate" at bounding box center [335, 227] width 36 height 9
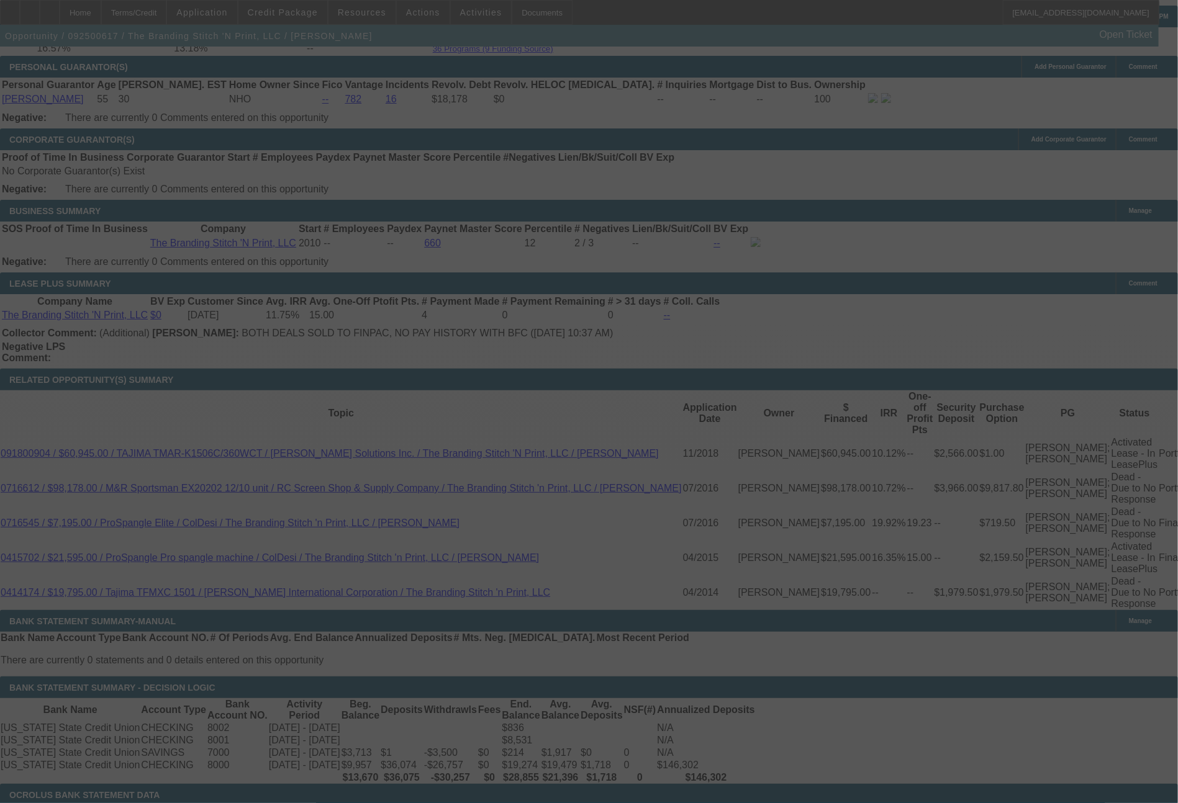
select select "0"
select select "2"
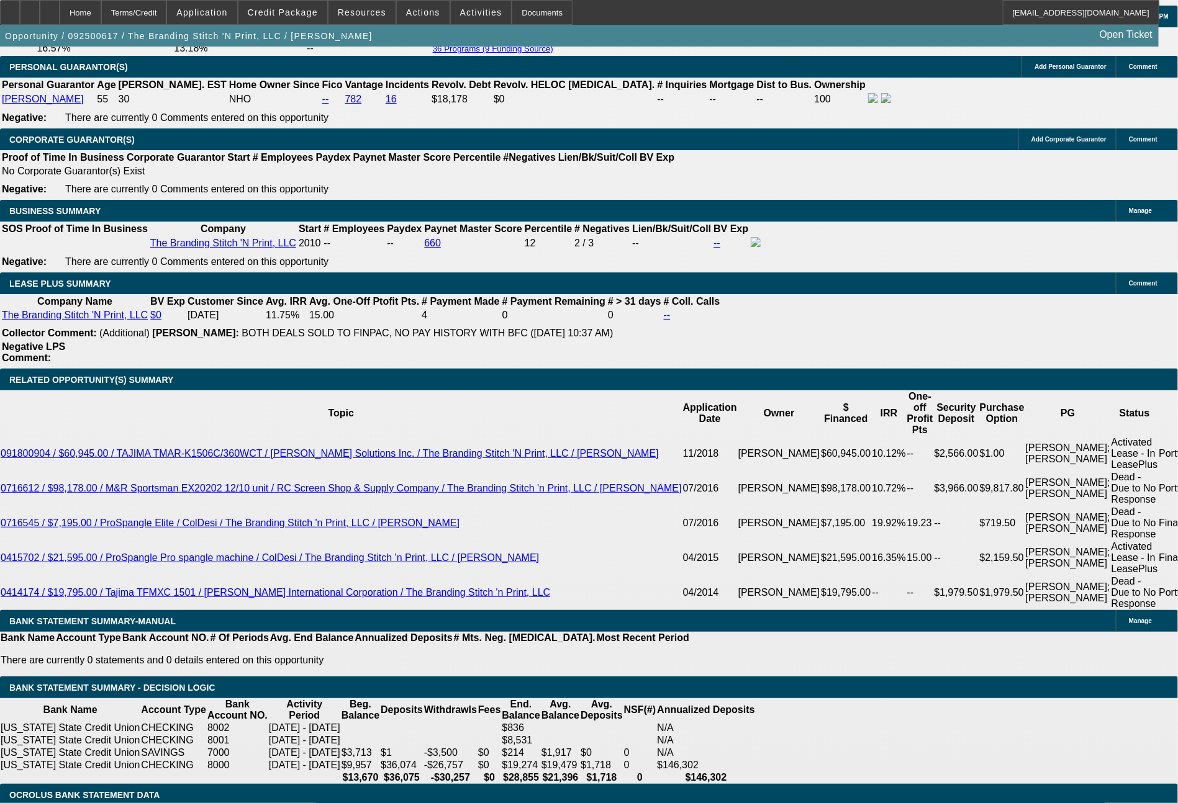
drag, startPoint x: 183, startPoint y: 487, endPoint x: 265, endPoint y: 490, distance: 82.7
type input "2"
type input "UNKNOWN"
type input "22"
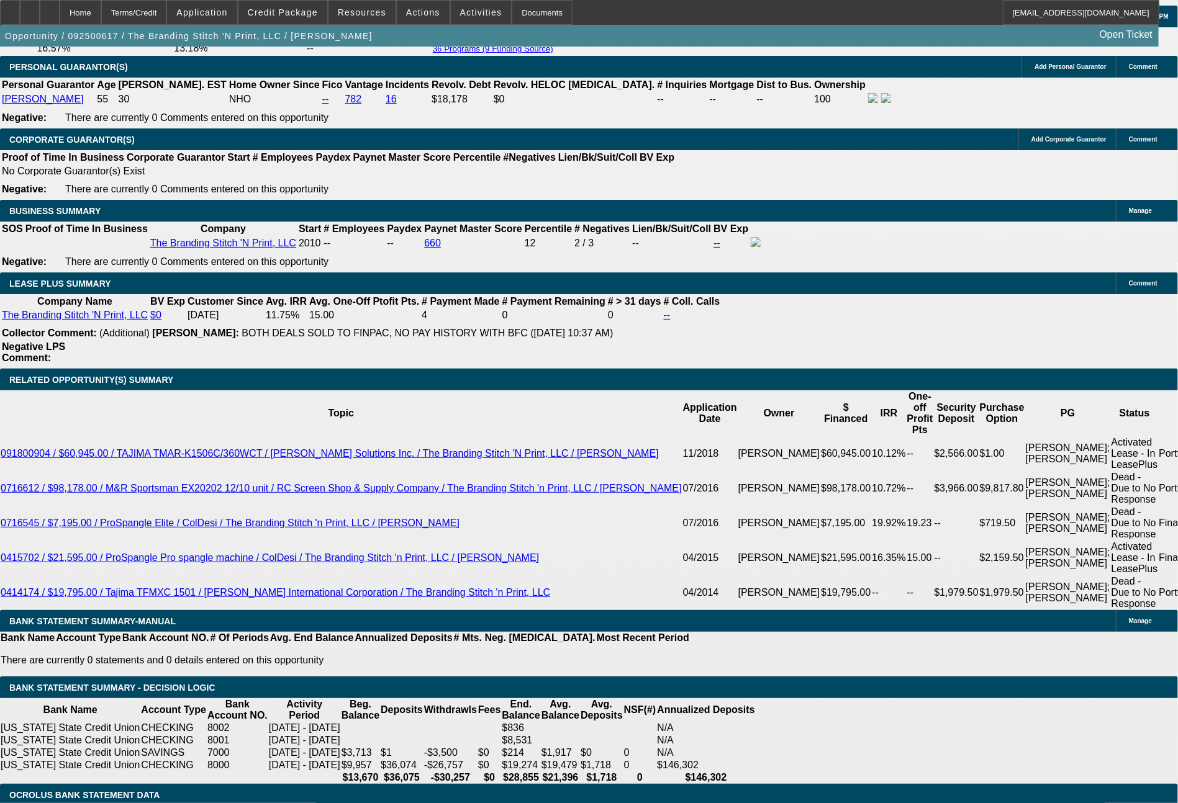
type input "2297"
type input "14.3"
type input "$2,297.00"
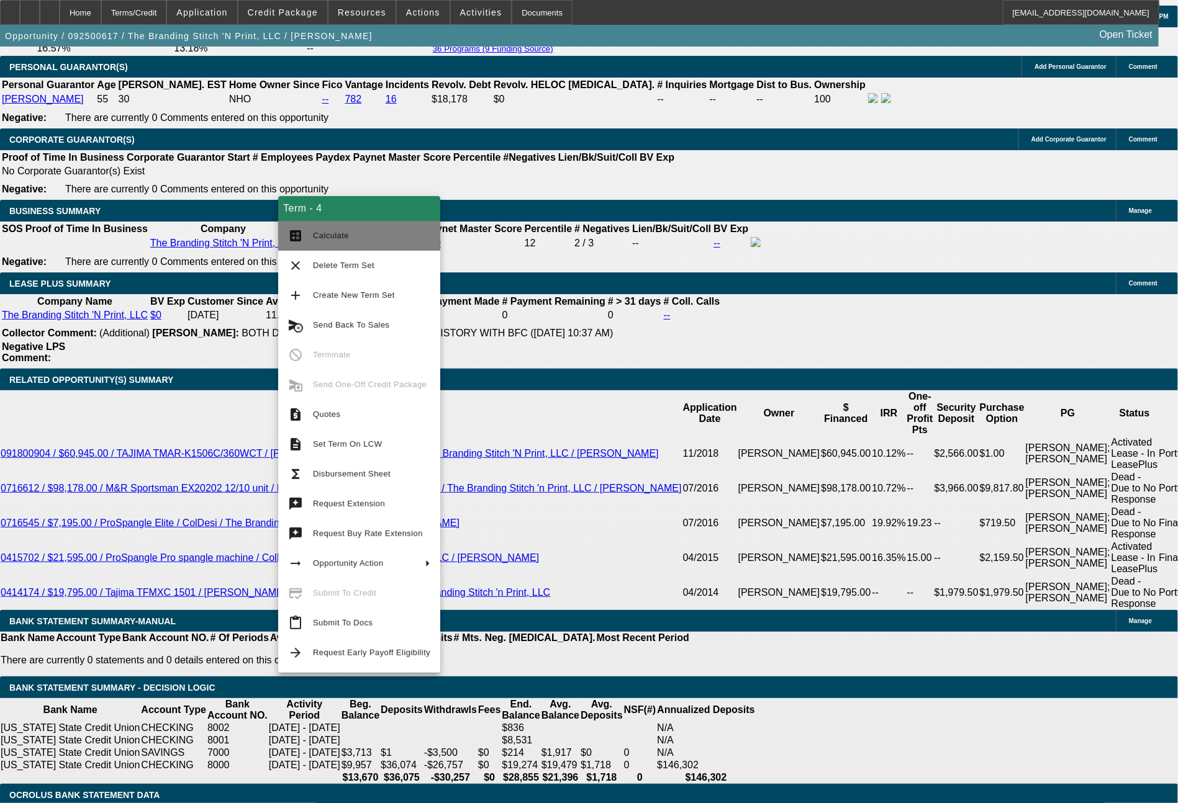
click at [328, 237] on span "Calculate" at bounding box center [331, 235] width 36 height 9
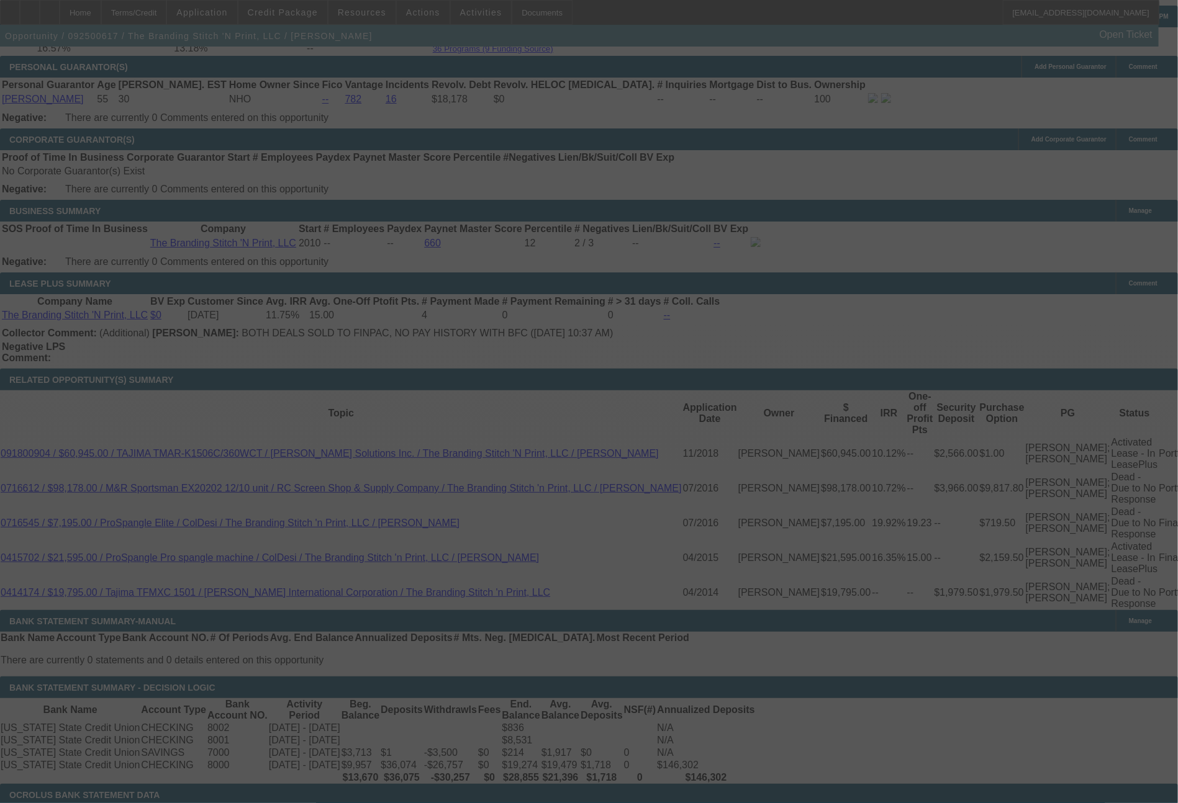
select select "0"
select select "2"
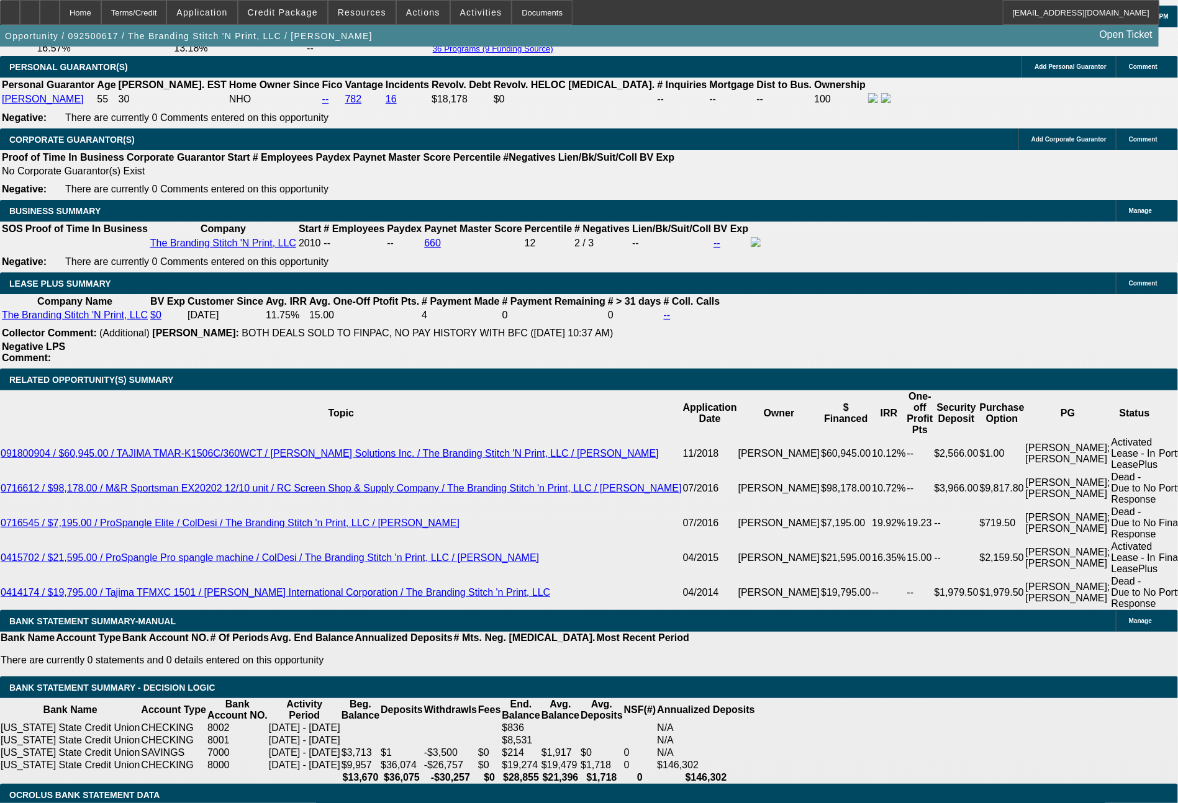
drag, startPoint x: 494, startPoint y: 486, endPoint x: 578, endPoint y: 487, distance: 83.8
type input "17"
type input "UNKNOWN"
type input "1794."
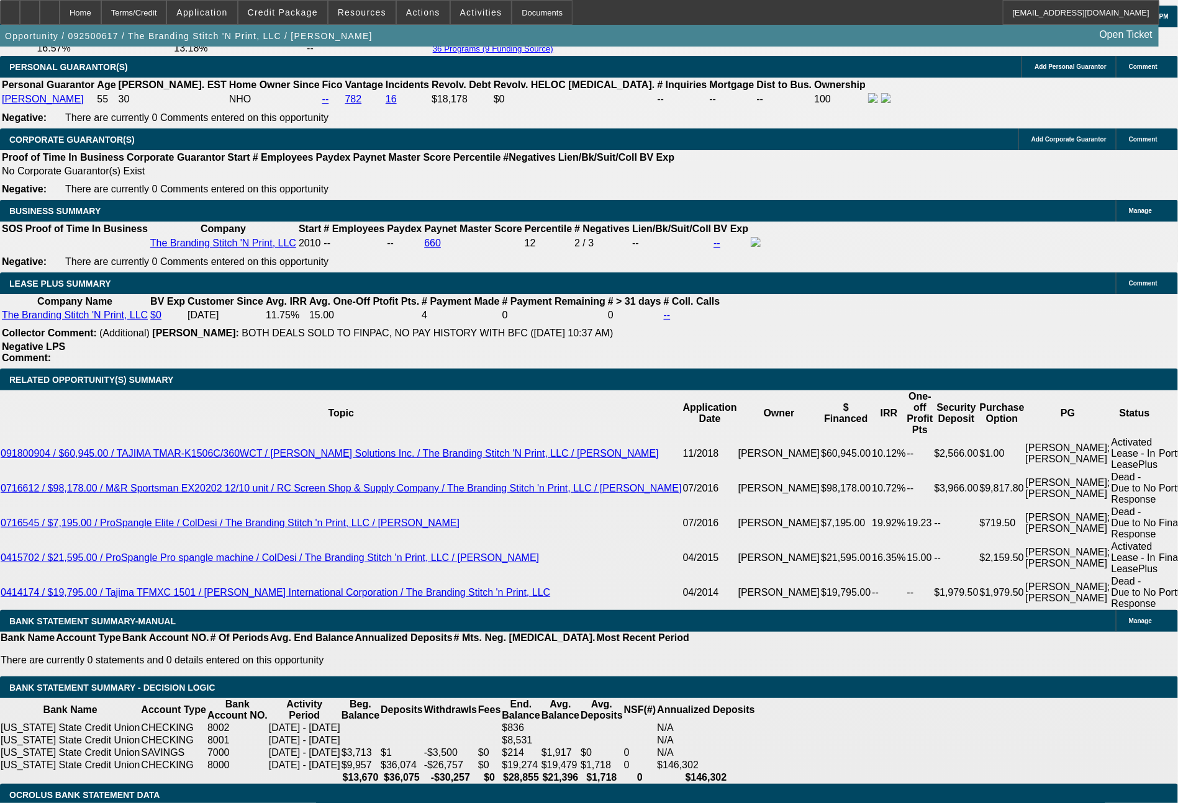
type input "12.9"
type input "1794.8"
type input "13"
type input "1794."
type input "12.9"
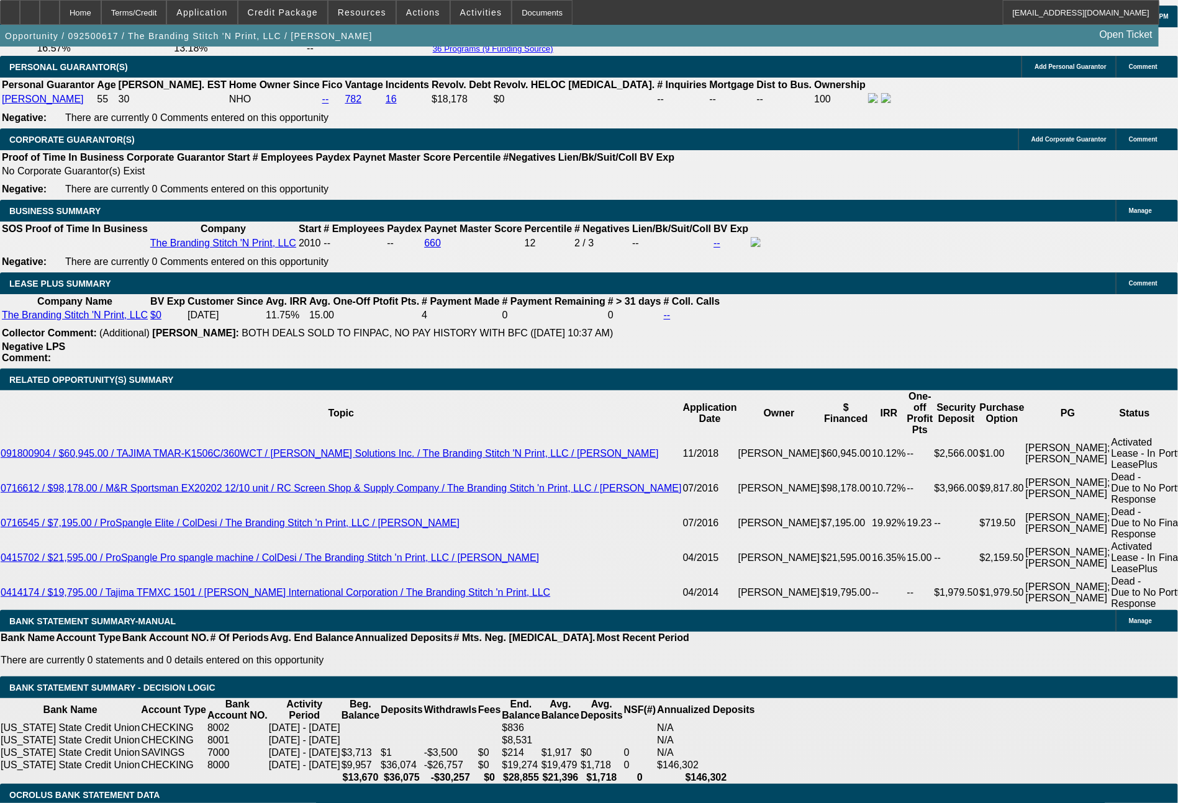
type input "1794.6"
type input "13"
type input "1794."
type input "12.9"
type input "1794.4"
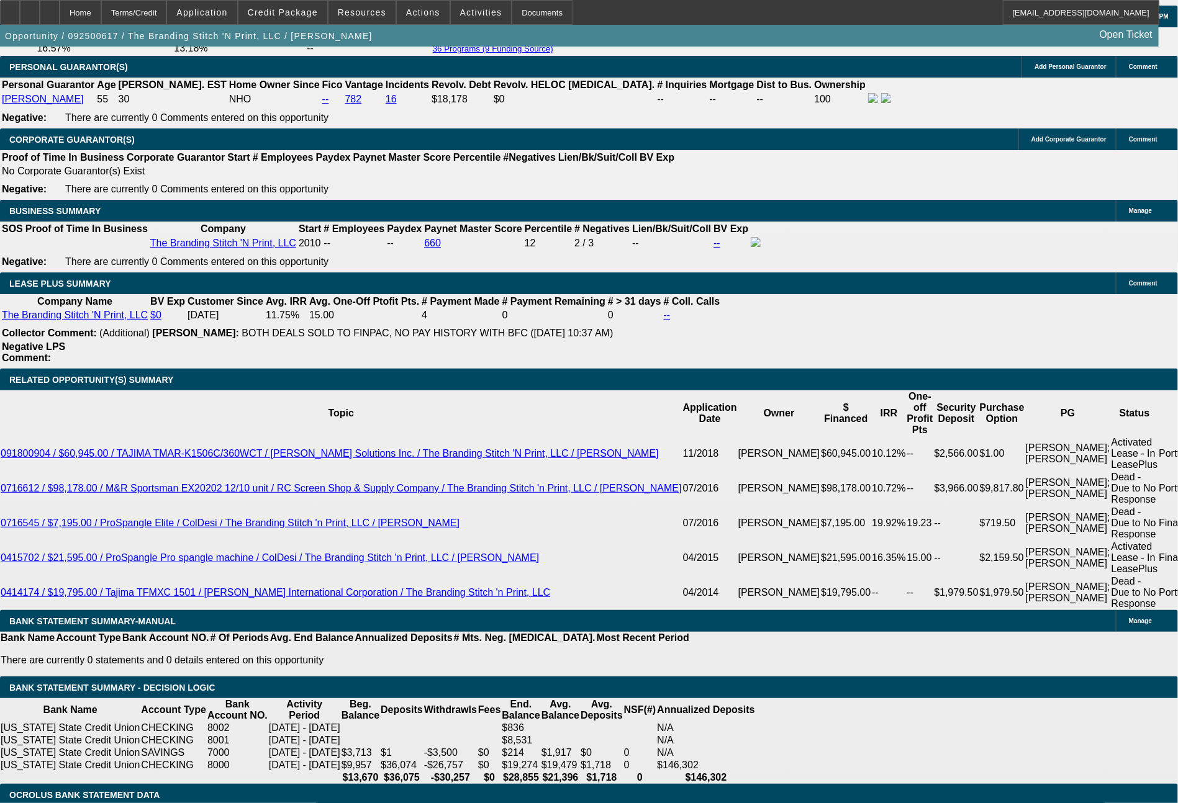
type input "13"
type input "1794."
type input "12.9"
type input "1794.2"
type input "13"
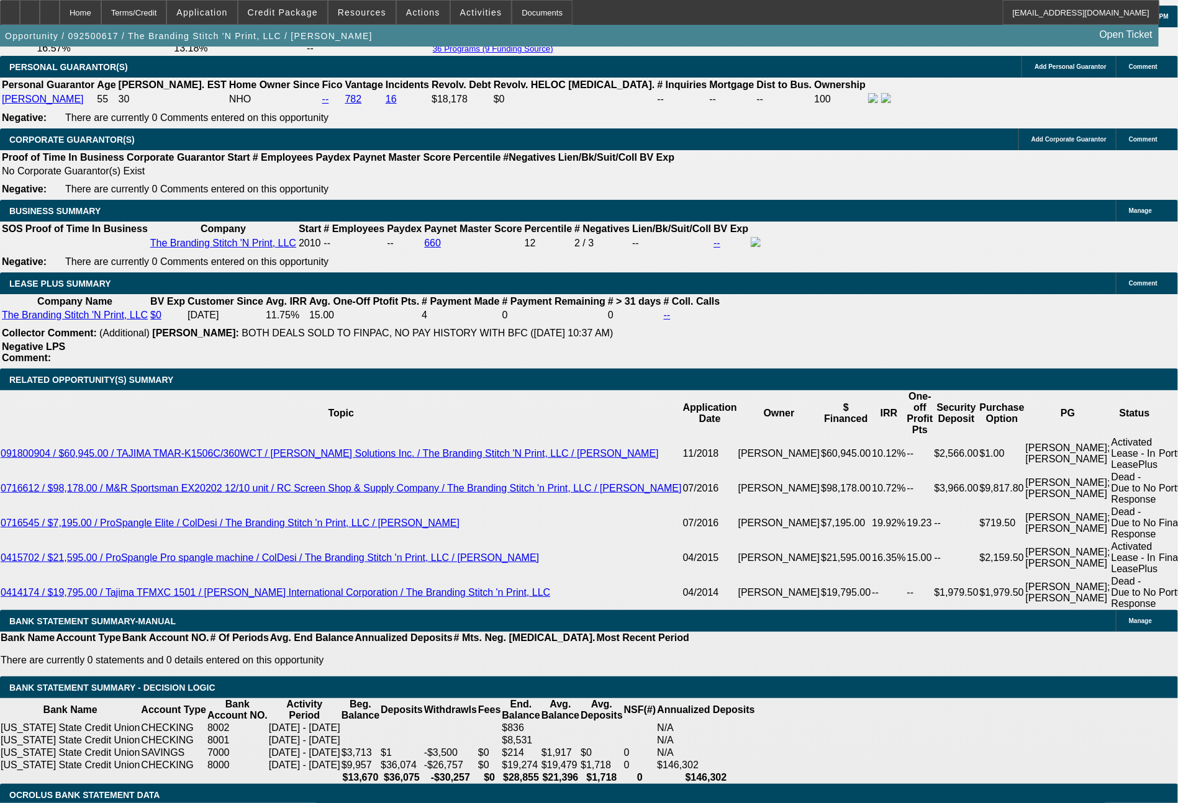
type input "1794."
type input "12.9"
type input "1794.17"
type input "13"
type input "1794."
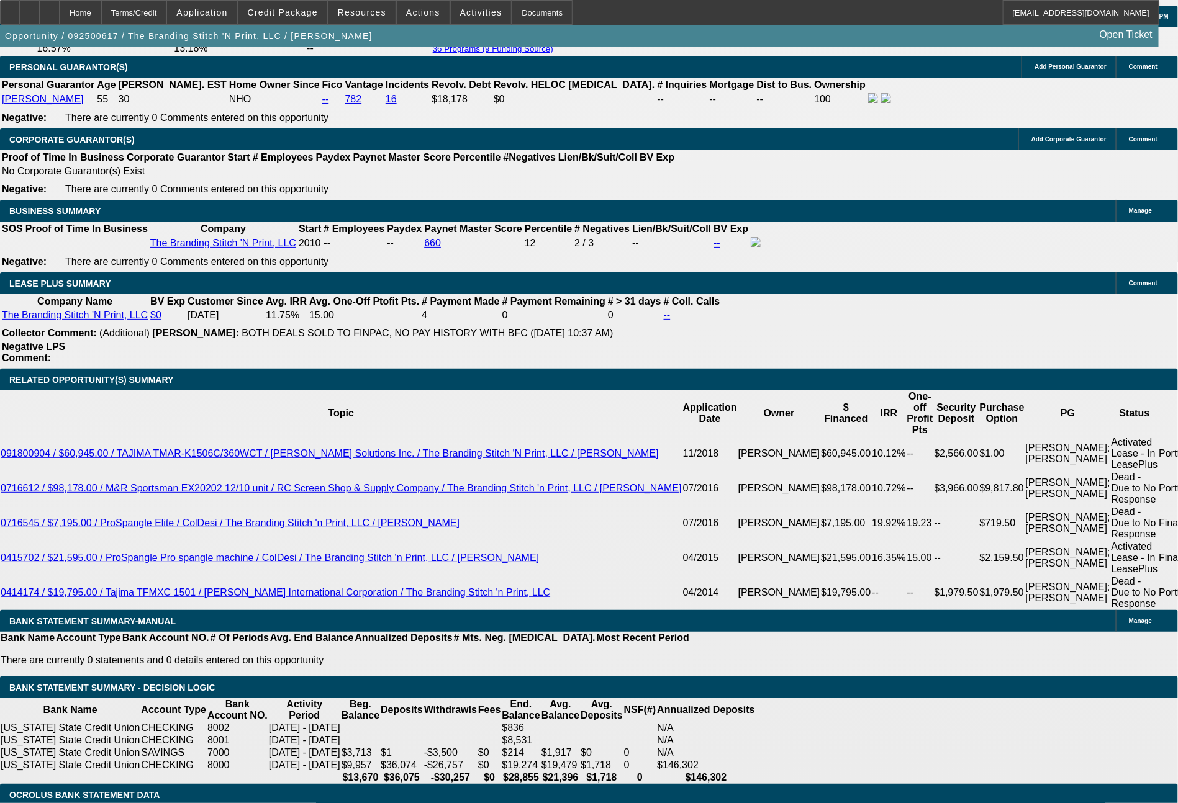
type input "12.9"
type input "1794.17"
type input "13"
type input "1794.1"
type input "12.9"
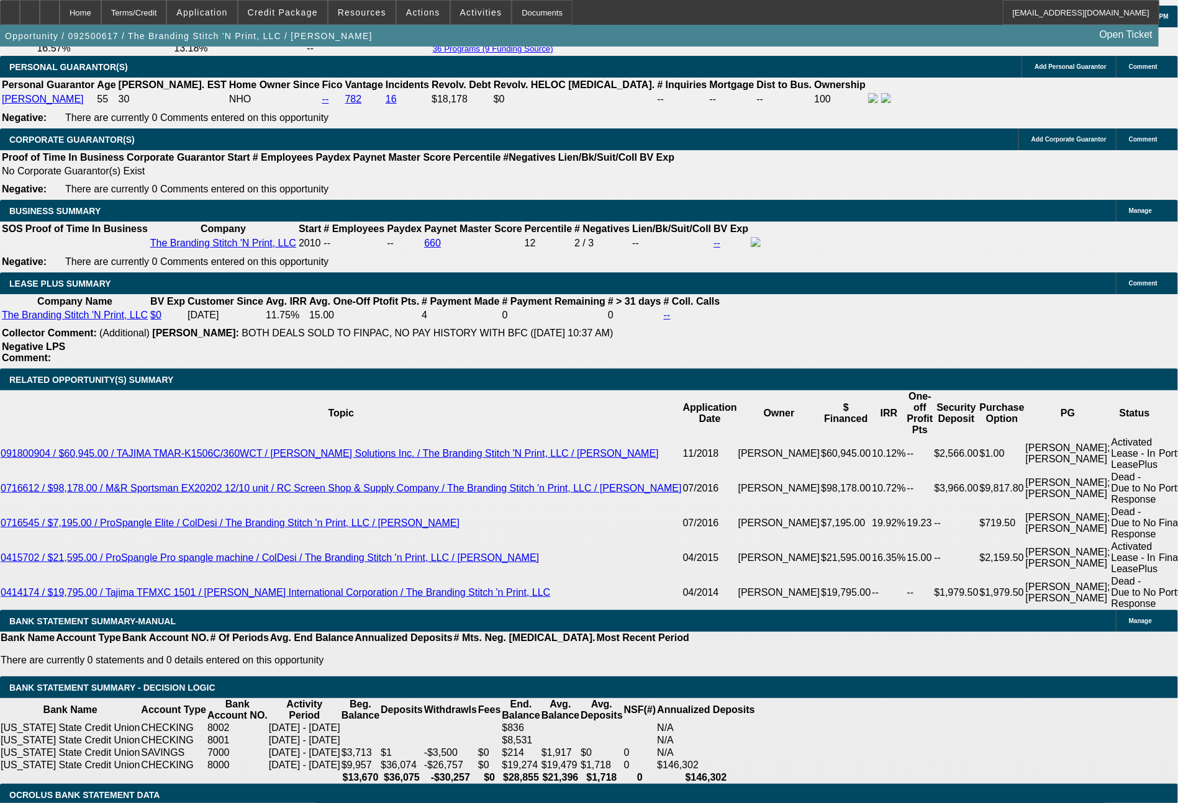
type input "1794.13"
type input "13"
type input "1794.1"
type input "12.9"
type input "$1,794.11"
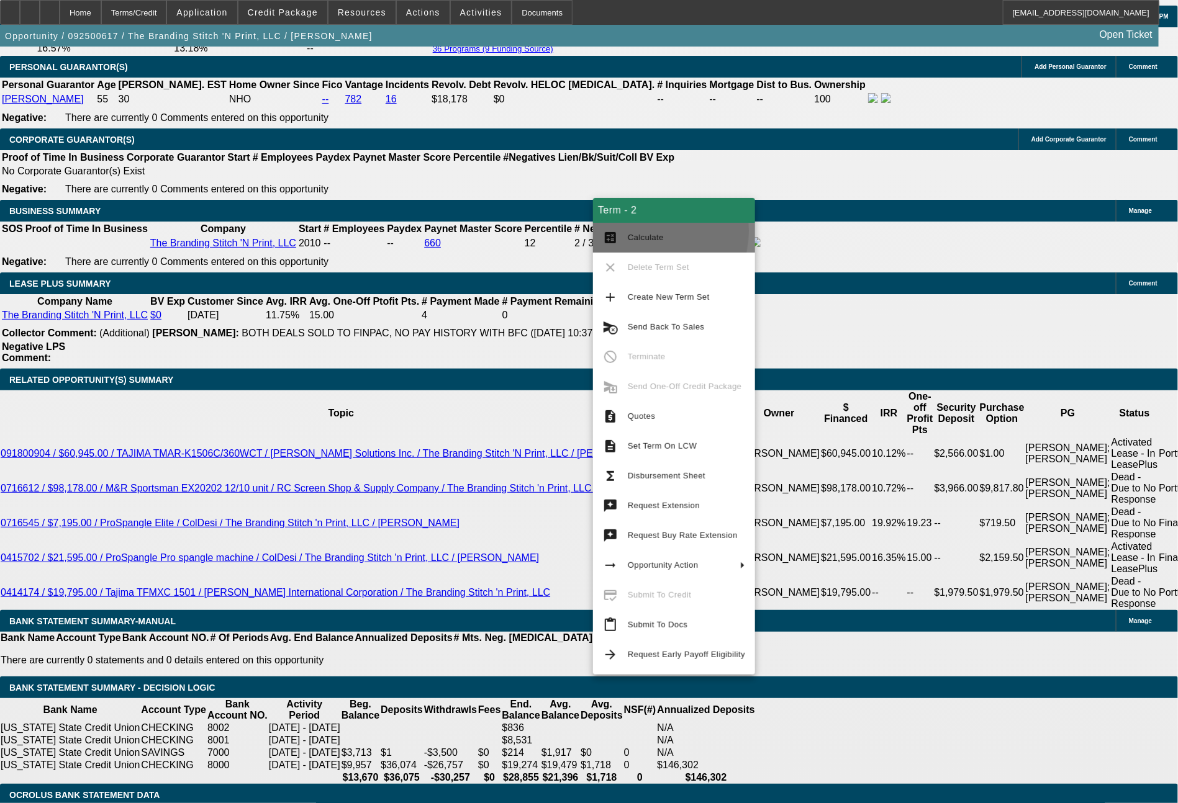
click at [639, 232] on span "Calculate" at bounding box center [686, 237] width 117 height 15
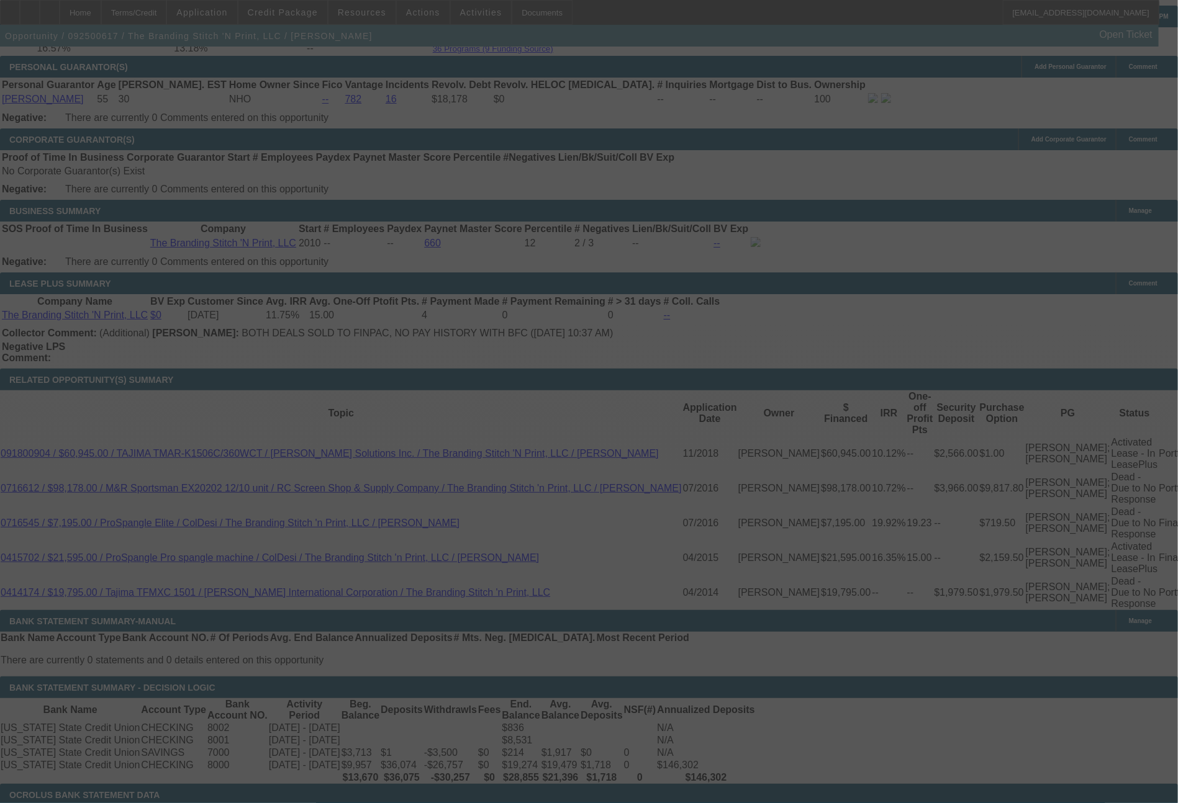
select select "0"
select select "2"
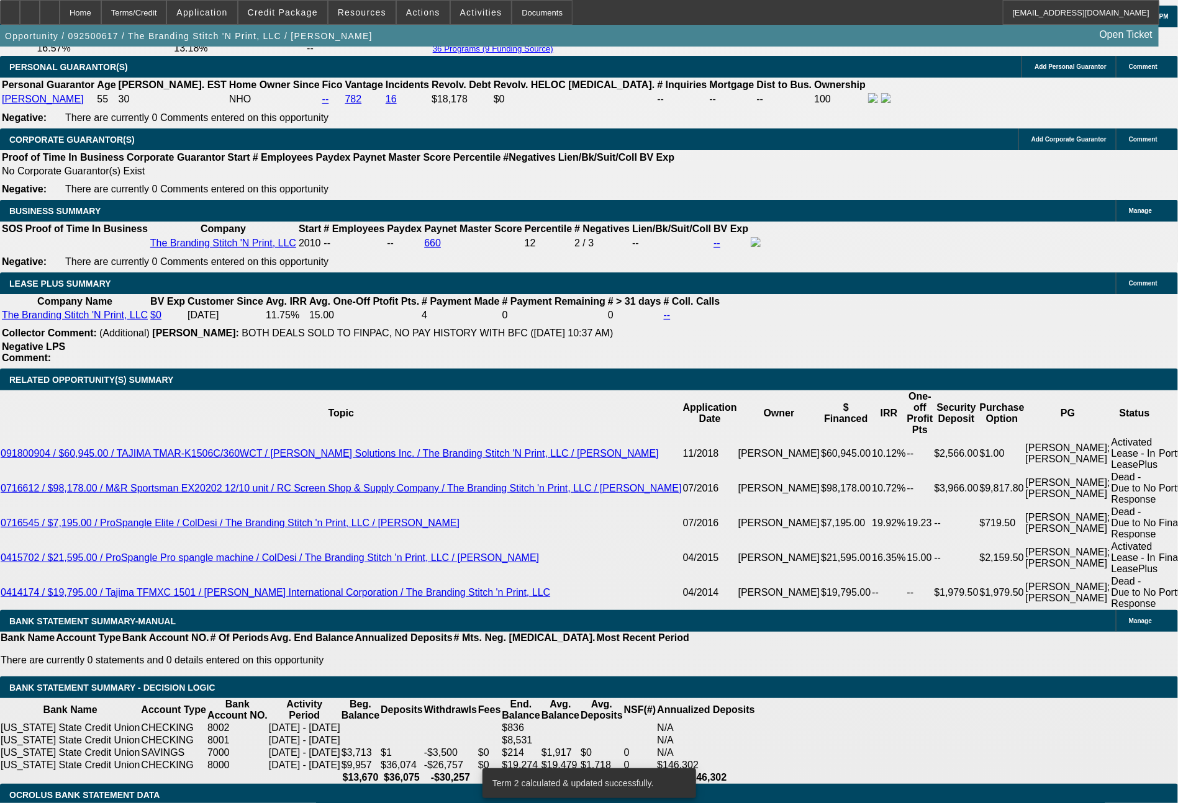
drag, startPoint x: 345, startPoint y: 489, endPoint x: 399, endPoint y: 500, distance: 55.2
type input "2011"
type input "UNKNOWN"
type input "13.6"
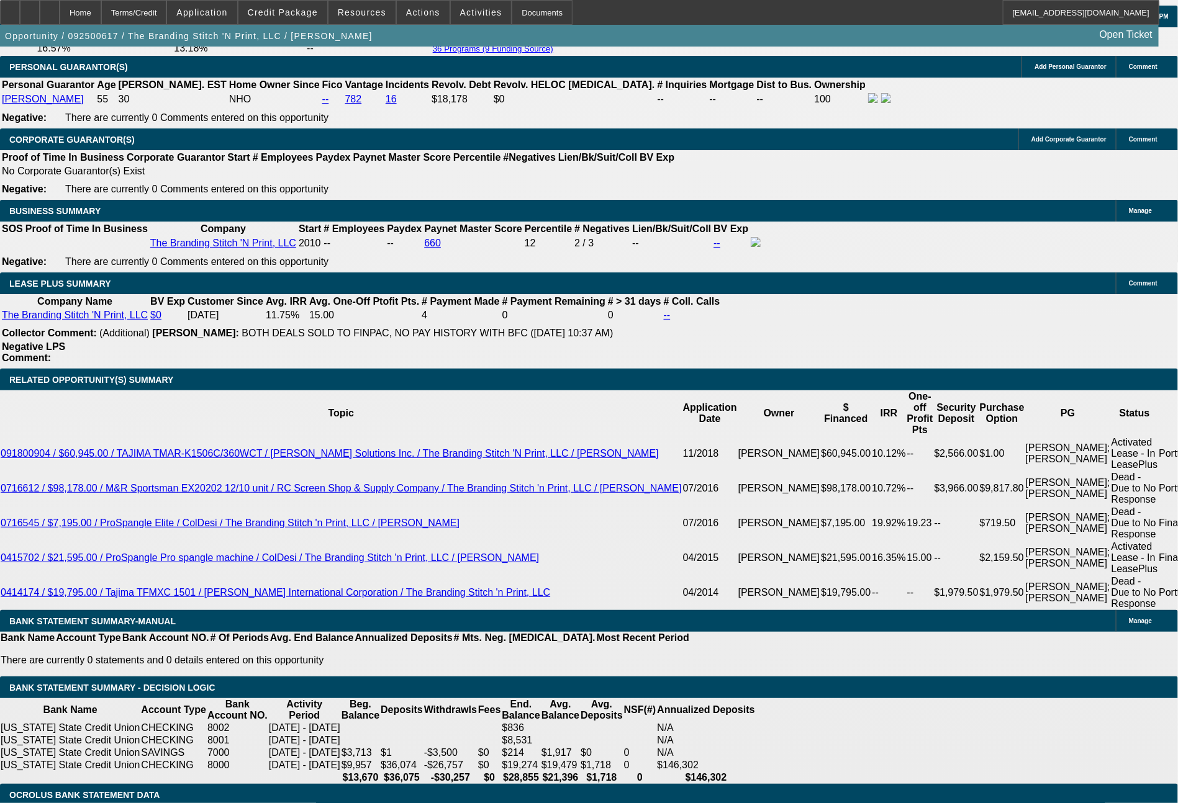
type input "20"
type input "2003"
type input "13.3"
type input "$2,003.00"
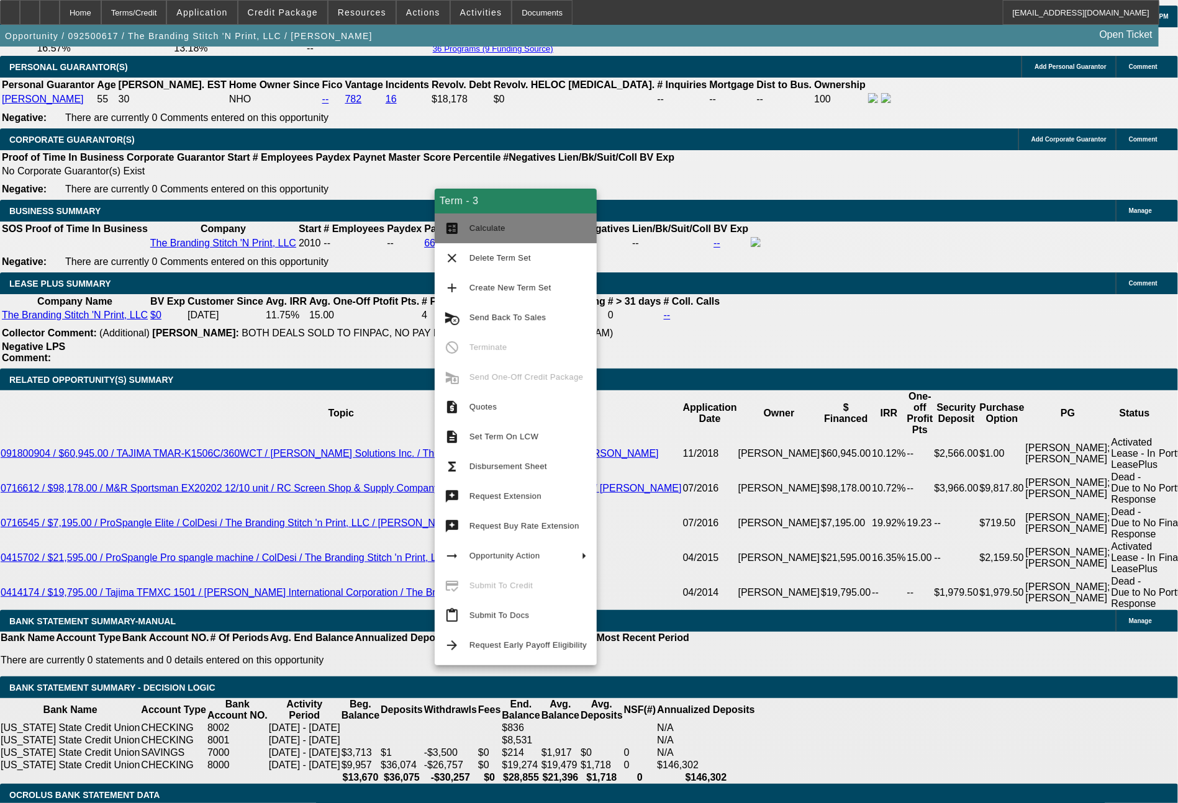
click at [503, 233] on span "Calculate" at bounding box center [527, 228] width 117 height 15
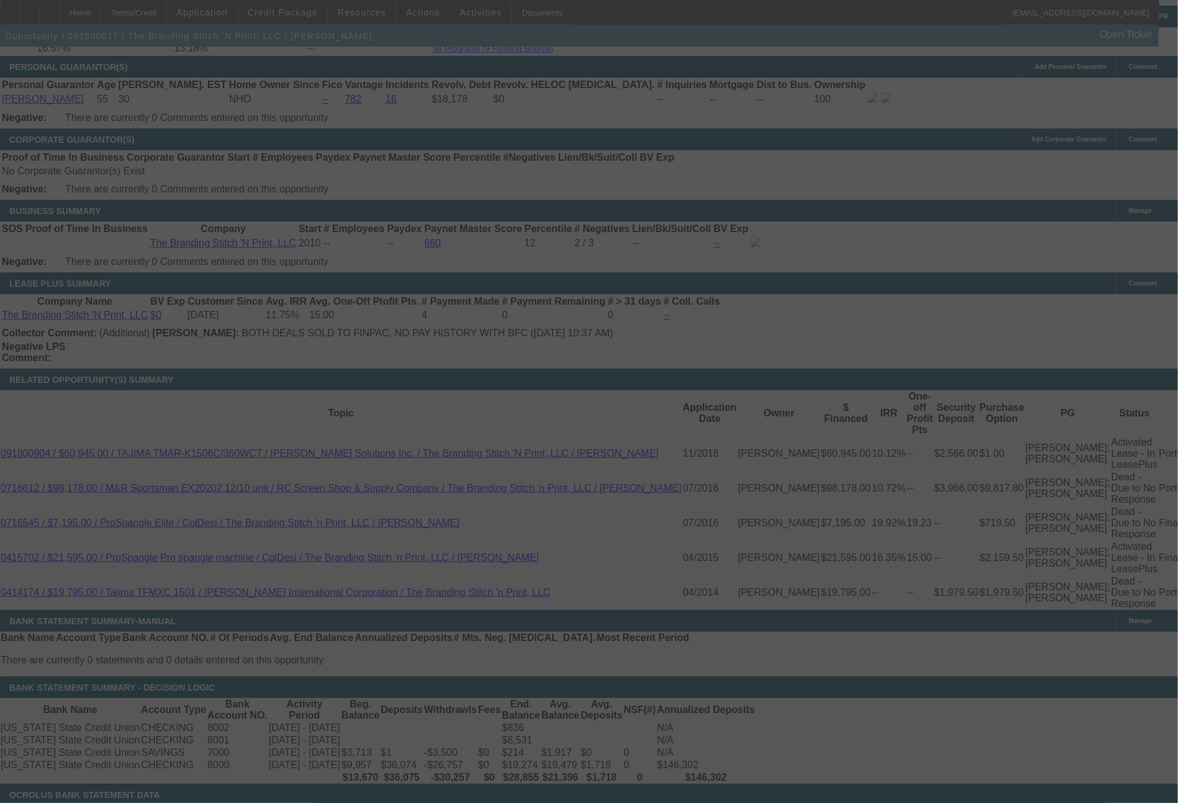
select select "0"
select select "2"
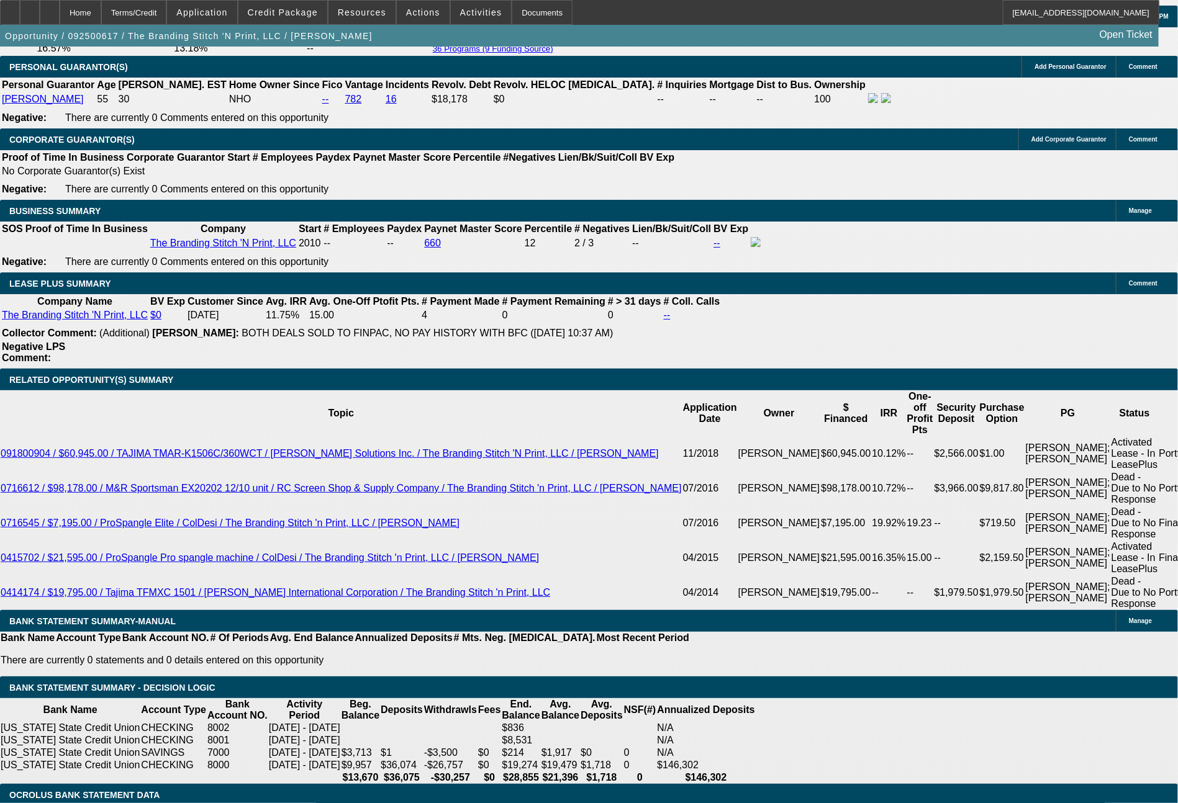
drag, startPoint x: 186, startPoint y: 495, endPoint x: 216, endPoint y: 487, distance: 31.0
drag, startPoint x: 213, startPoint y: 487, endPoint x: 253, endPoint y: 484, distance: 40.4
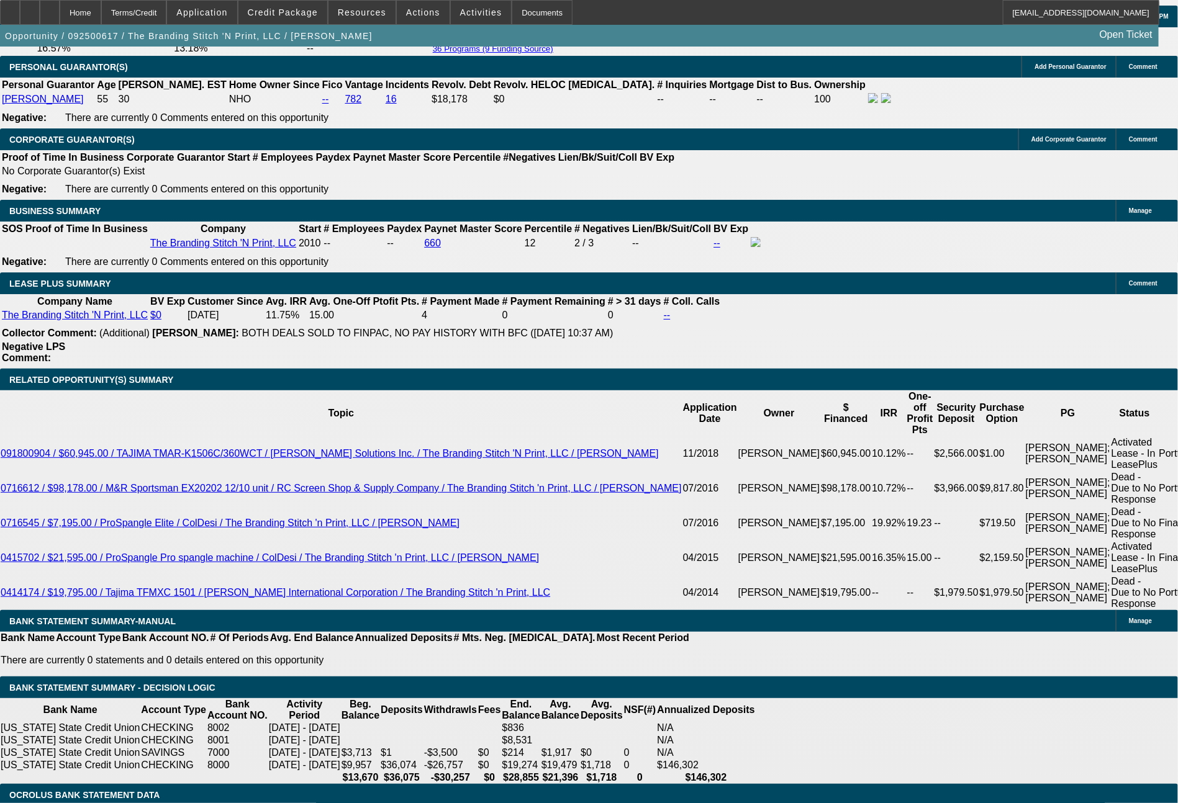
type input "22"
type input "UNKNOWN"
type input "2296"
type input "14.3"
type input "2291"
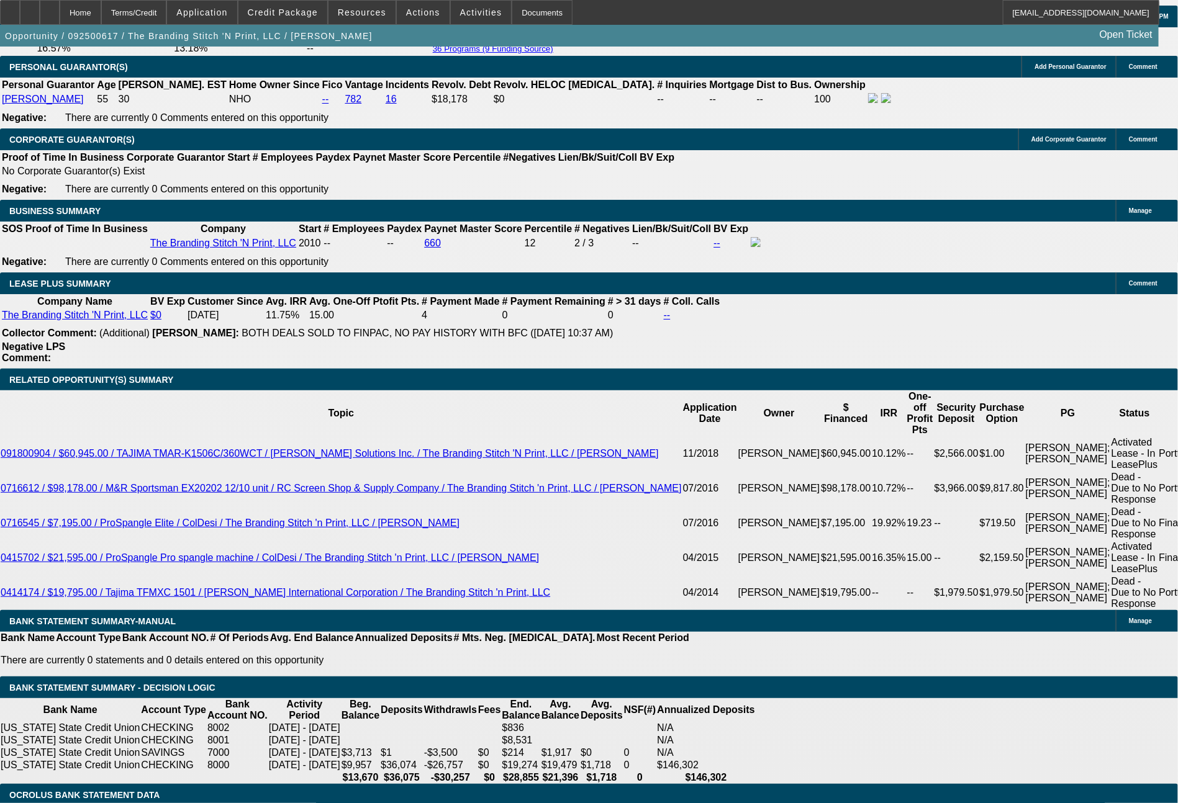
type input "14.1"
type input "229"
type input "2288"
type input "14"
type input "228"
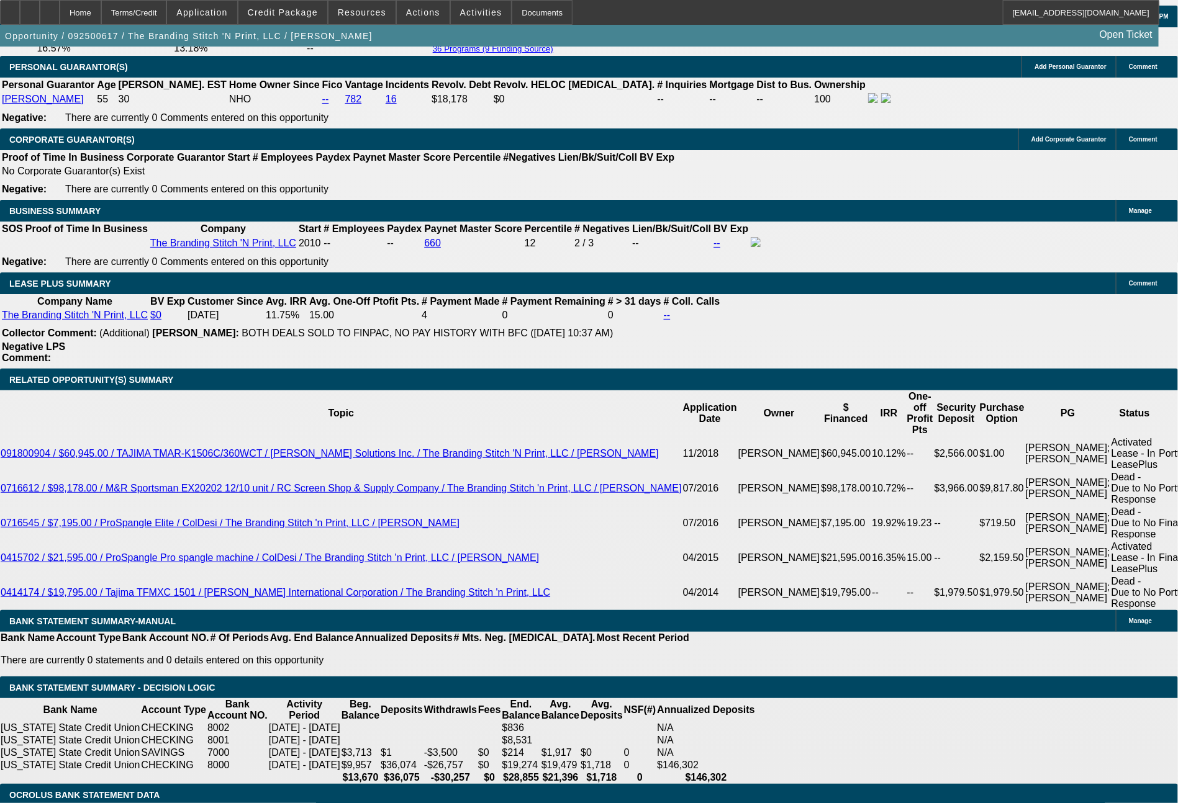
type input "2287"
type input "14"
type input "228"
type input "2286"
type input "13.9"
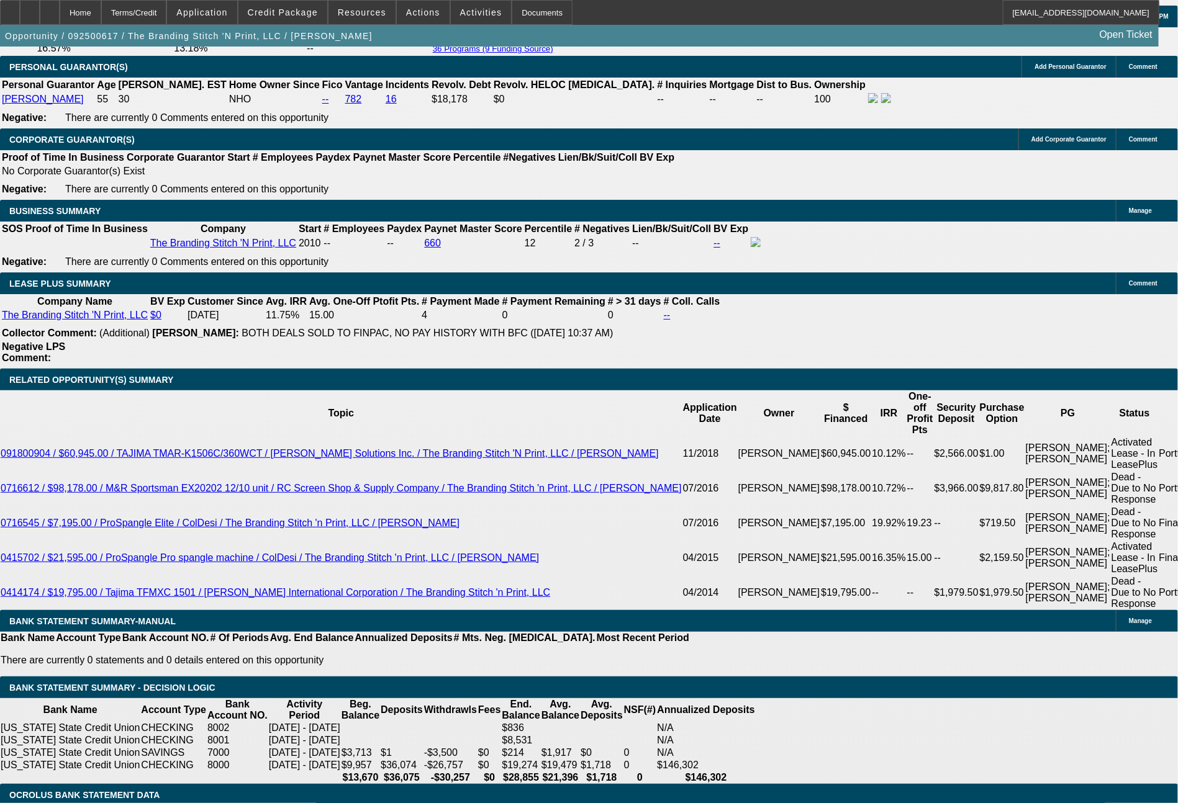
type input "$2,286.00"
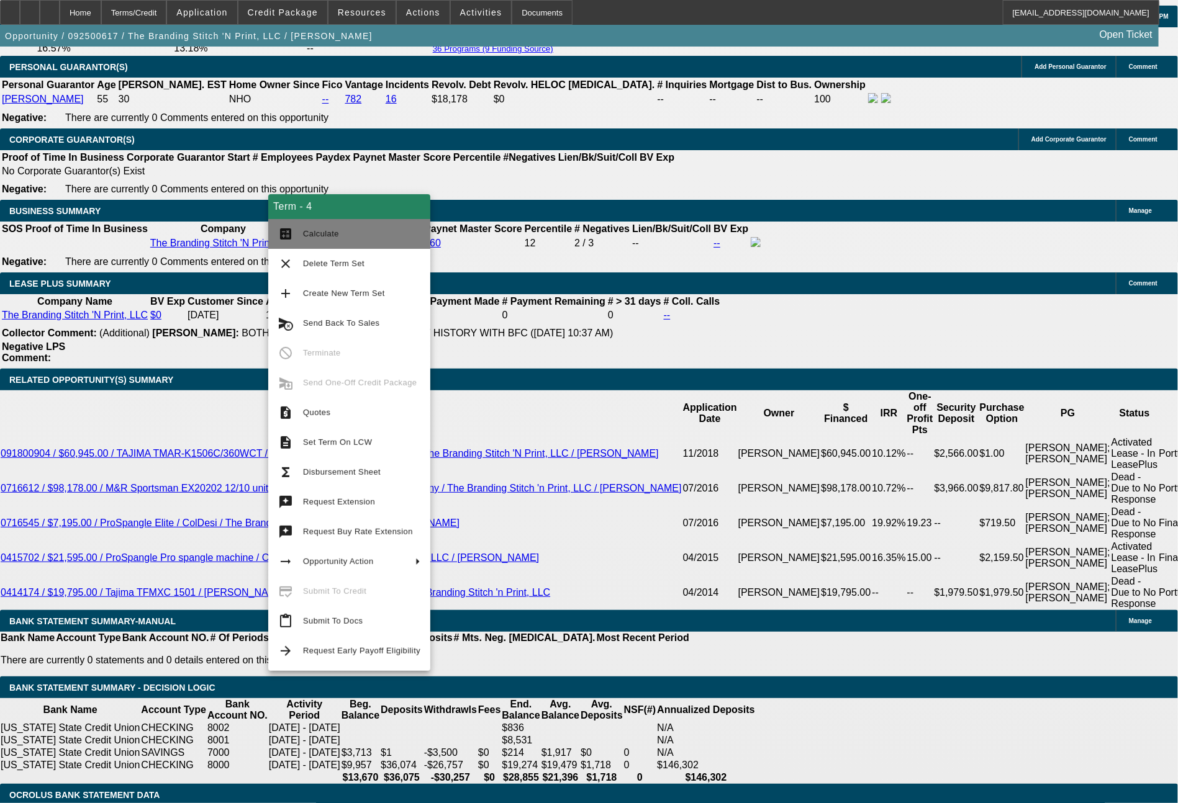
click at [328, 230] on span "Calculate" at bounding box center [321, 233] width 36 height 9
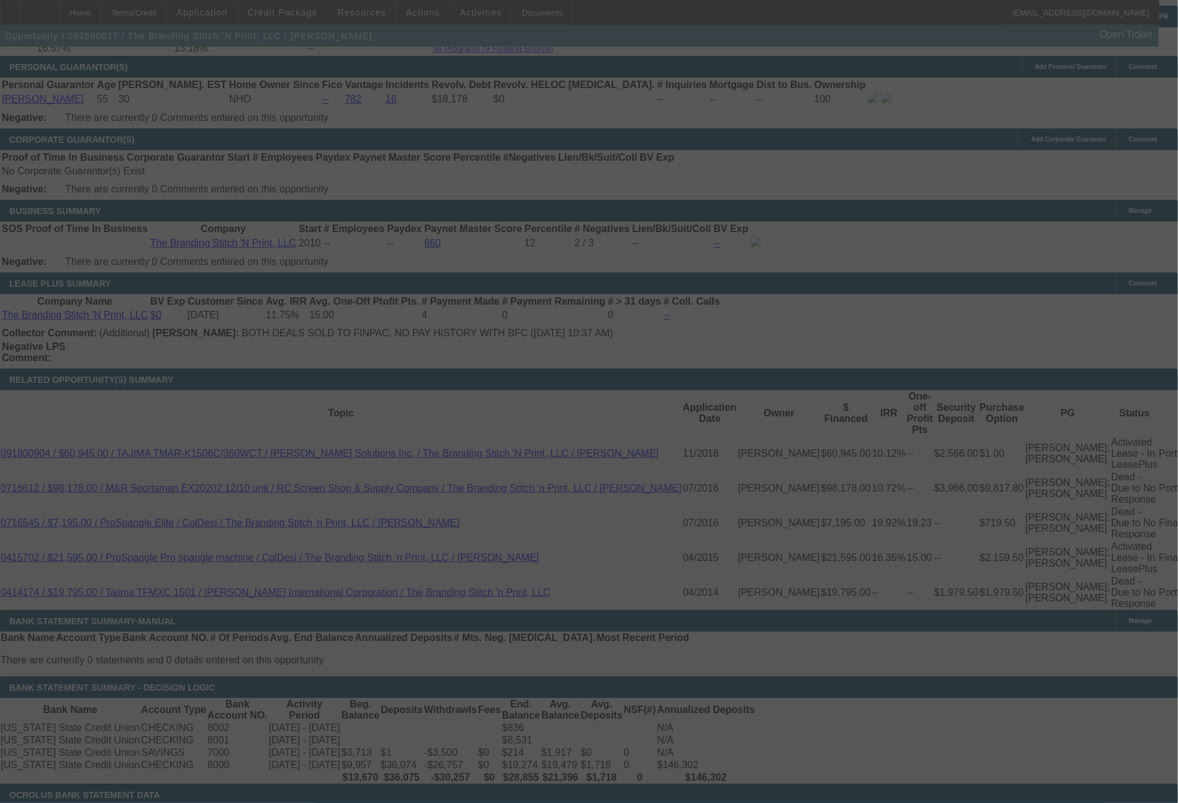
select select "0"
select select "2"
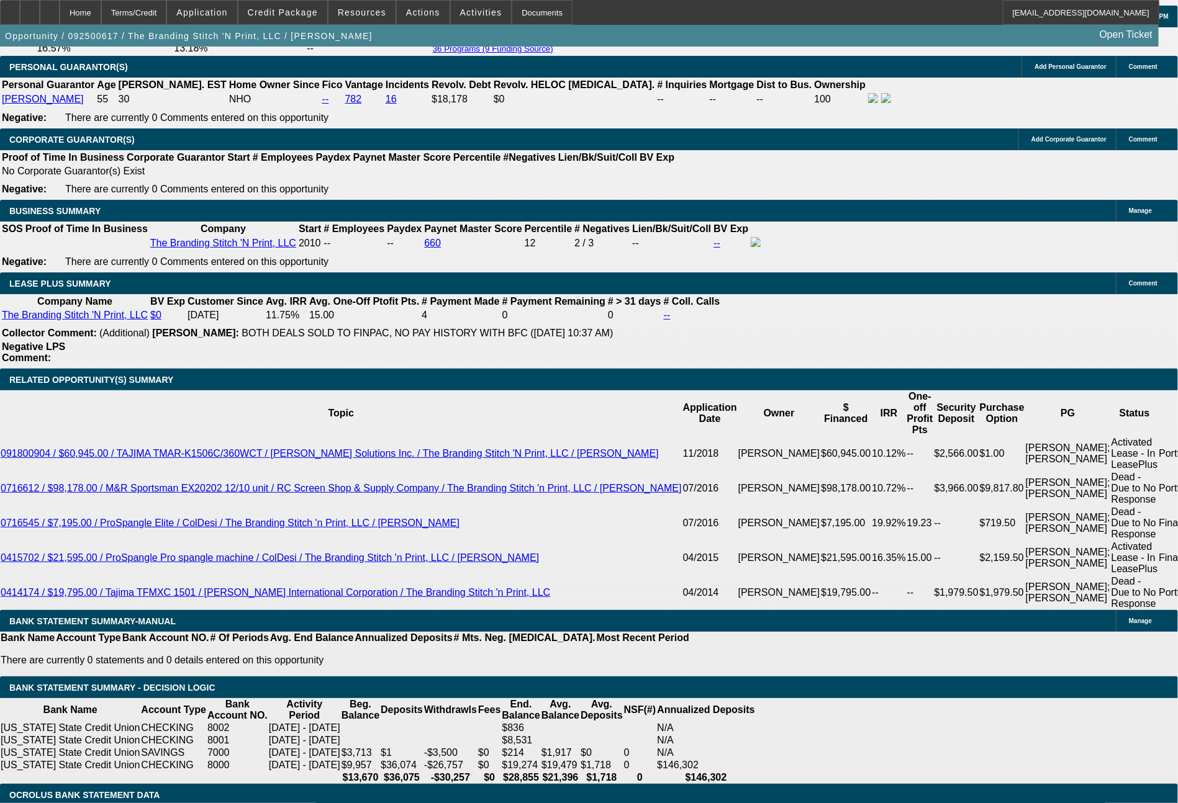
drag, startPoint x: 490, startPoint y: 481, endPoint x: 559, endPoint y: 485, distance: 69.0
type input "1"
type input "UNKNOWN"
type input "1794."
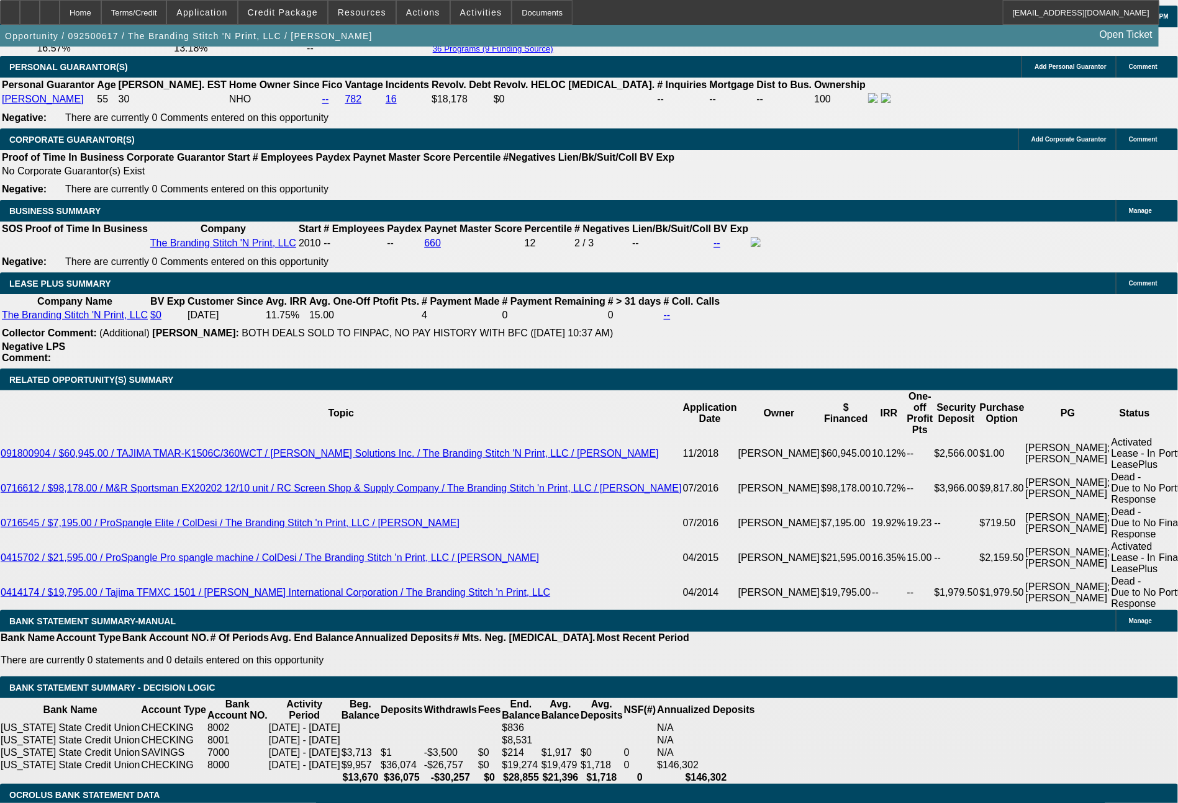
type input "12.9"
type input "$1,794.07"
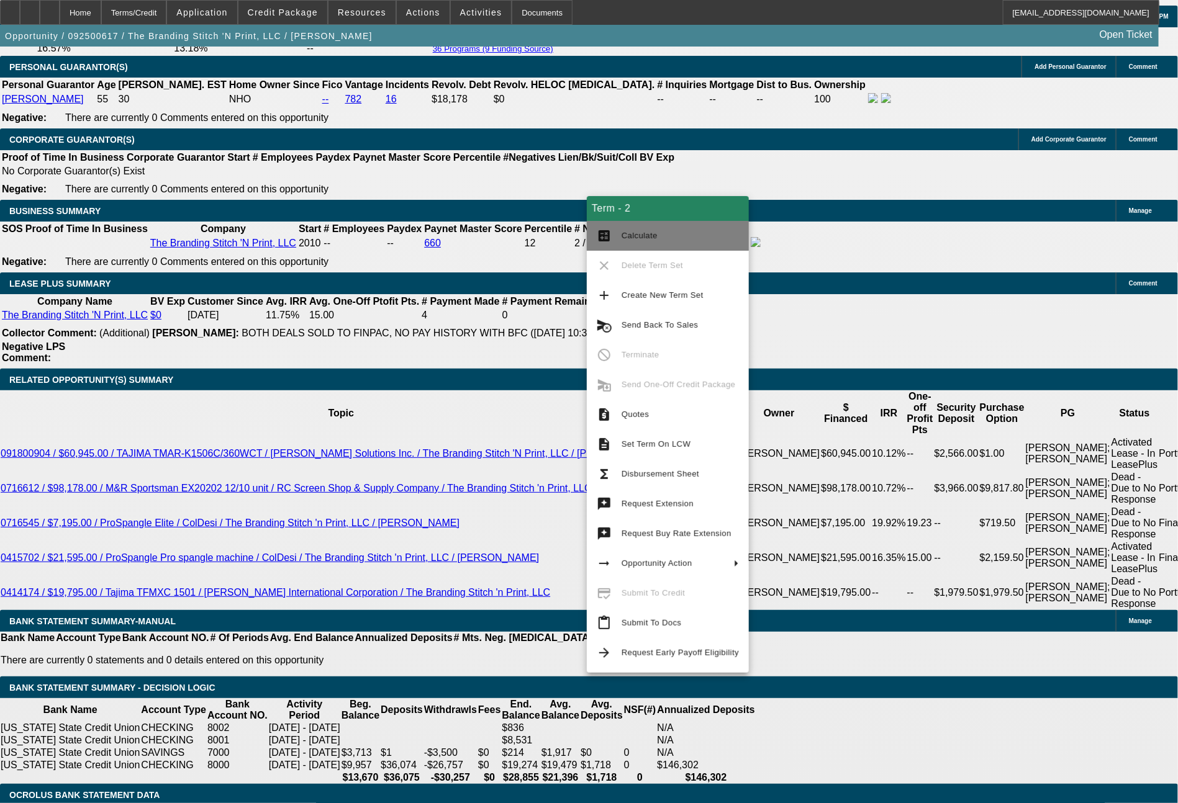
click at [631, 238] on span "Calculate" at bounding box center [639, 235] width 36 height 9
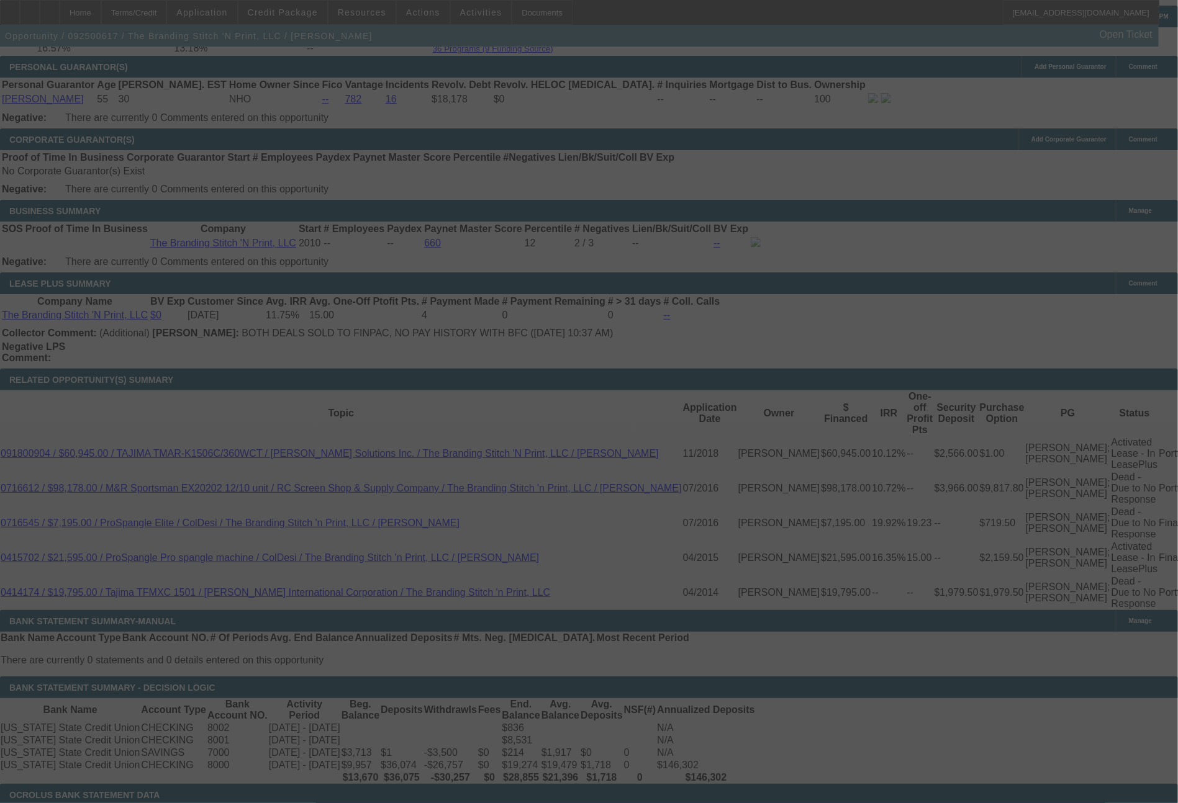
select select "0"
select select "2"
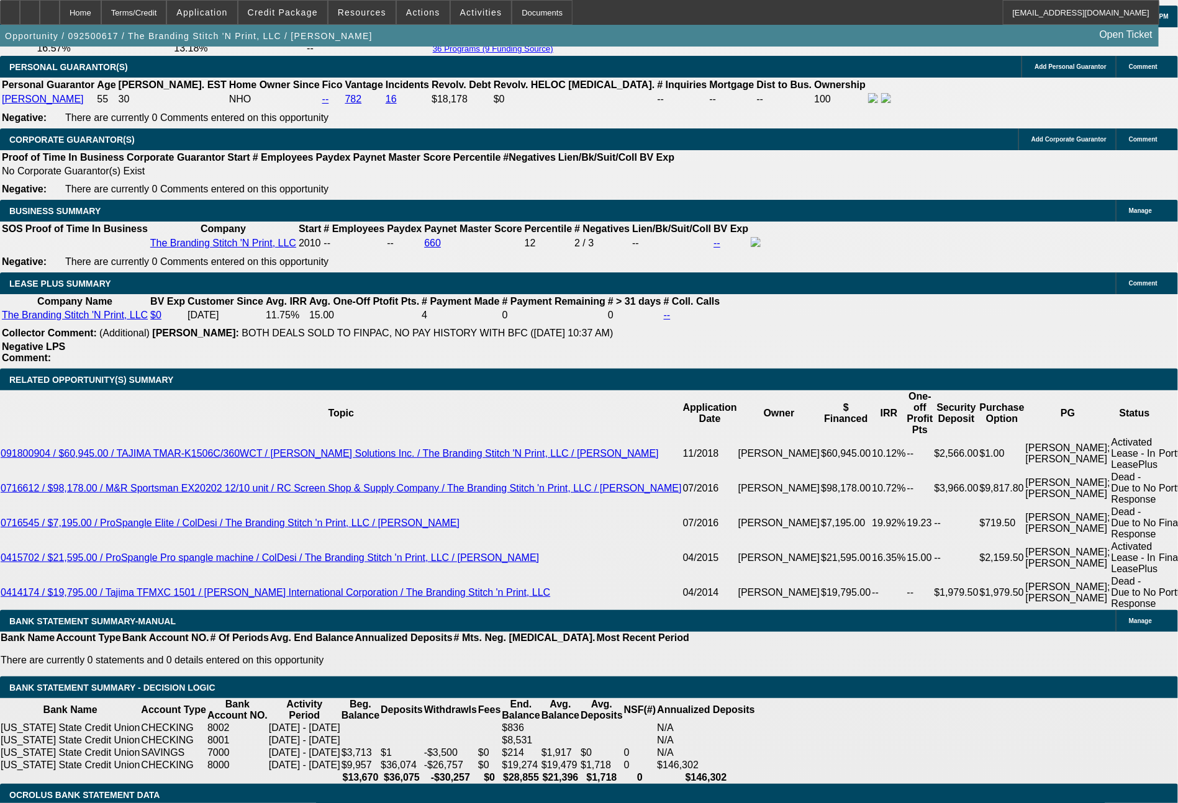
drag, startPoint x: 337, startPoint y: 485, endPoint x: 384, endPoint y: 487, distance: 47.2
type input "200"
type input "UNKNOWN"
type input "2009"
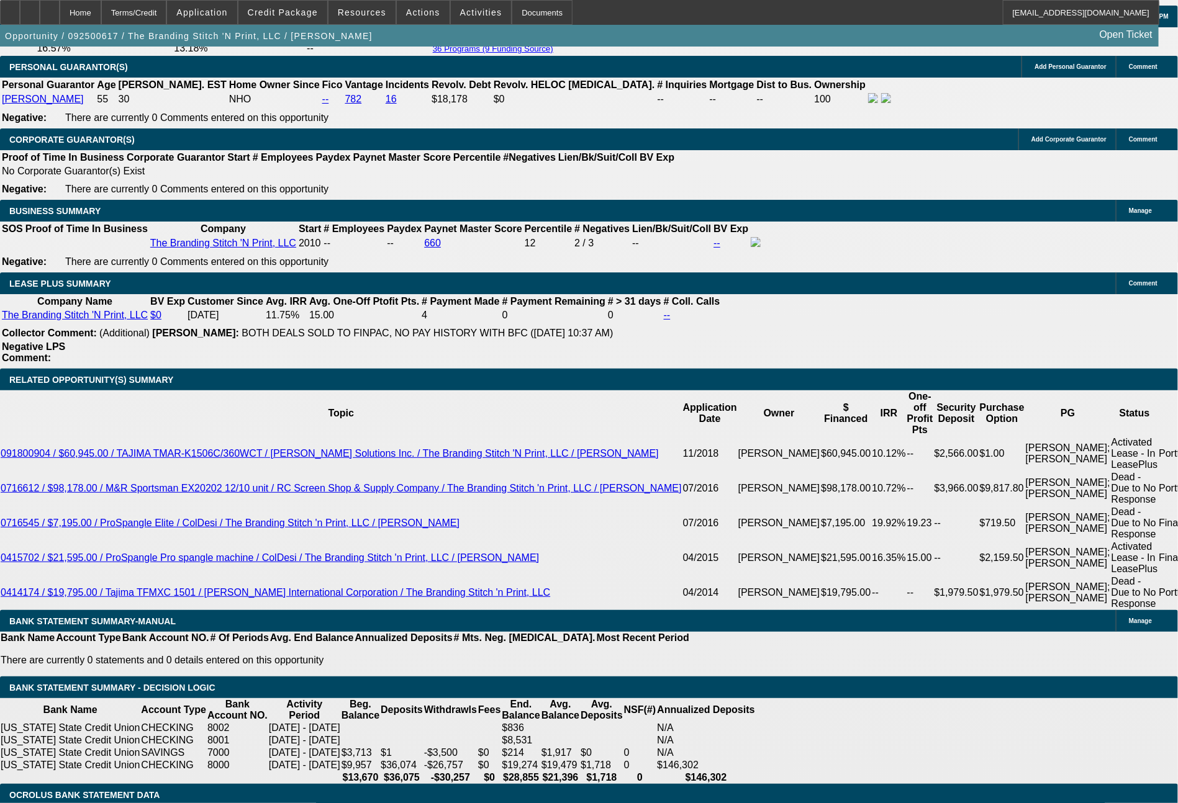
type input "13.5"
type input "$2,009.00"
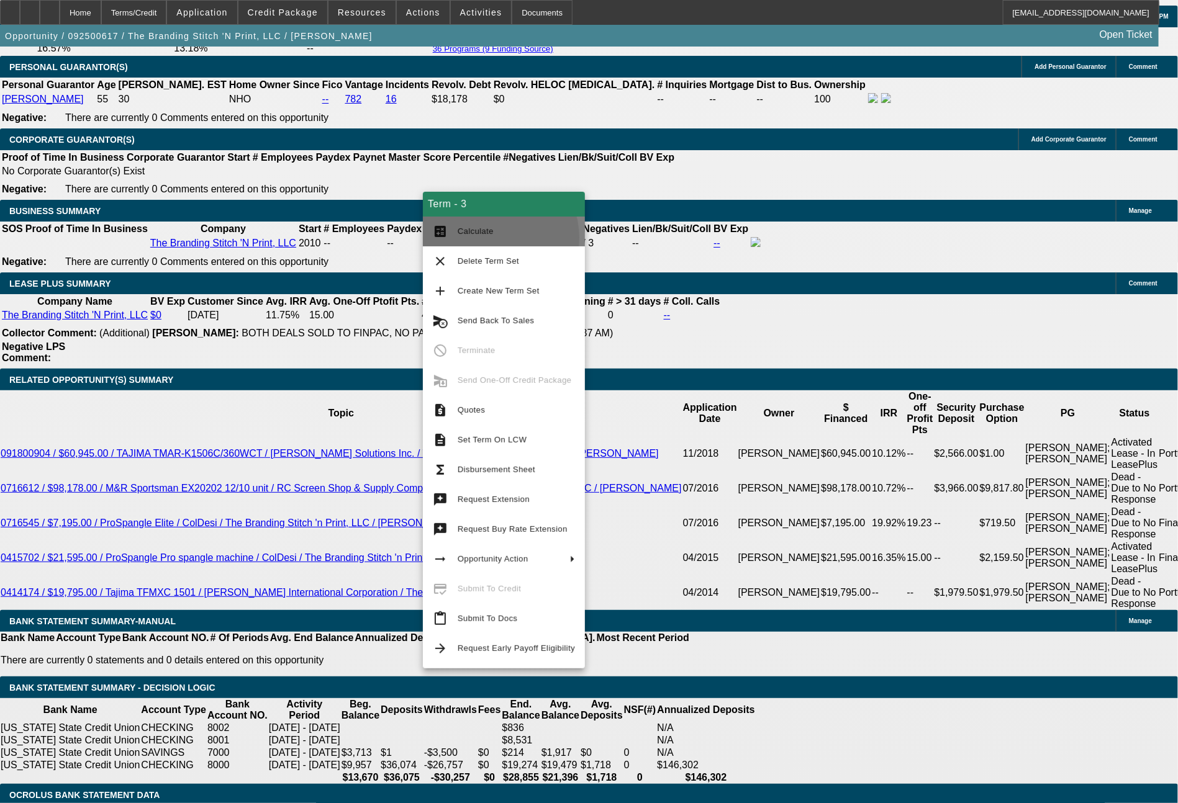
click at [488, 238] on span "Calculate" at bounding box center [516, 231] width 117 height 15
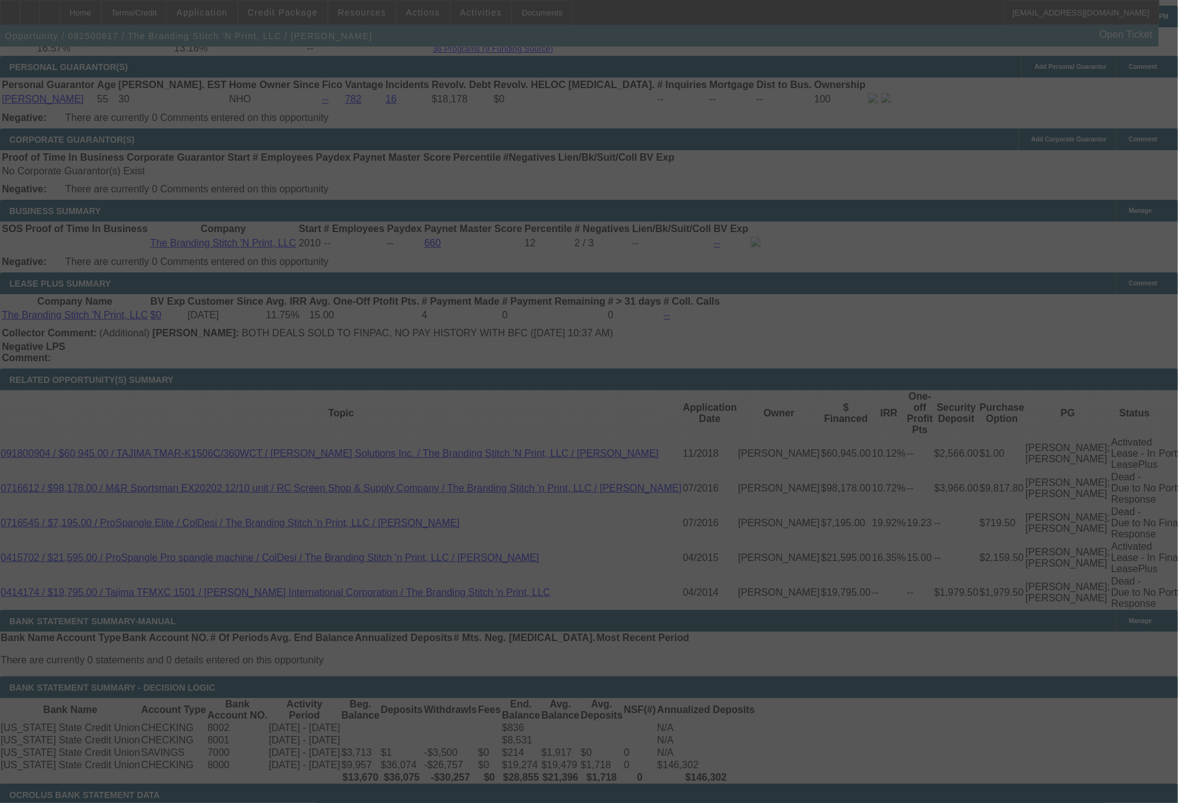
select select "0"
select select "2"
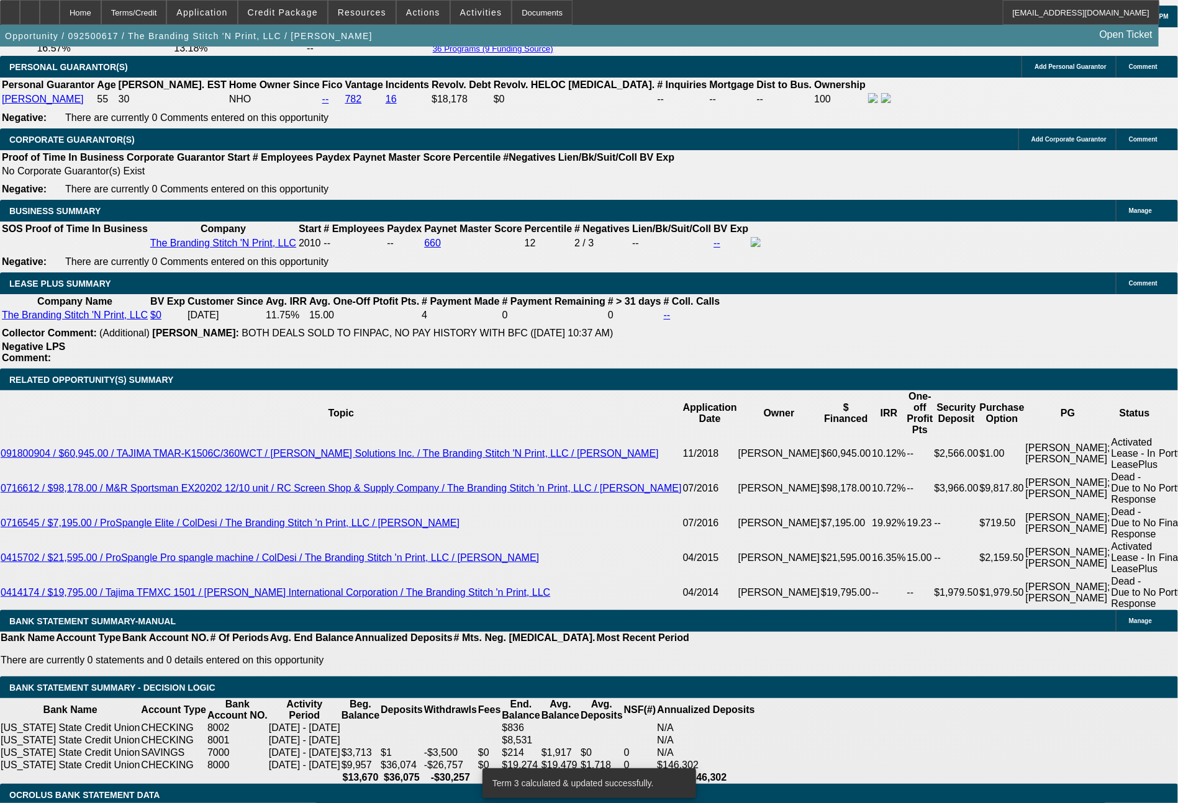
drag, startPoint x: 332, startPoint y: 483, endPoint x: 392, endPoint y: 489, distance: 59.9
type input "20"
type input "UNKNOWN"
type input "200"
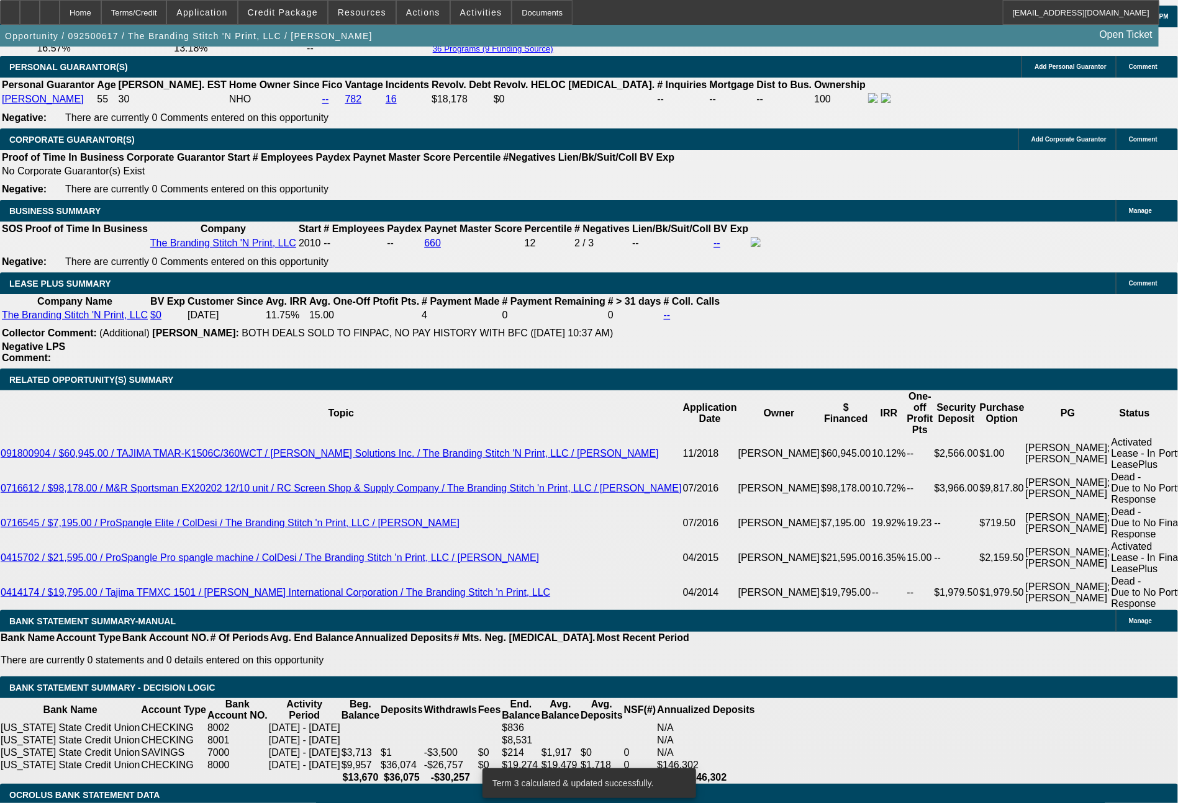
type input "2007"
type input "13.5"
type input "$2,007.41"
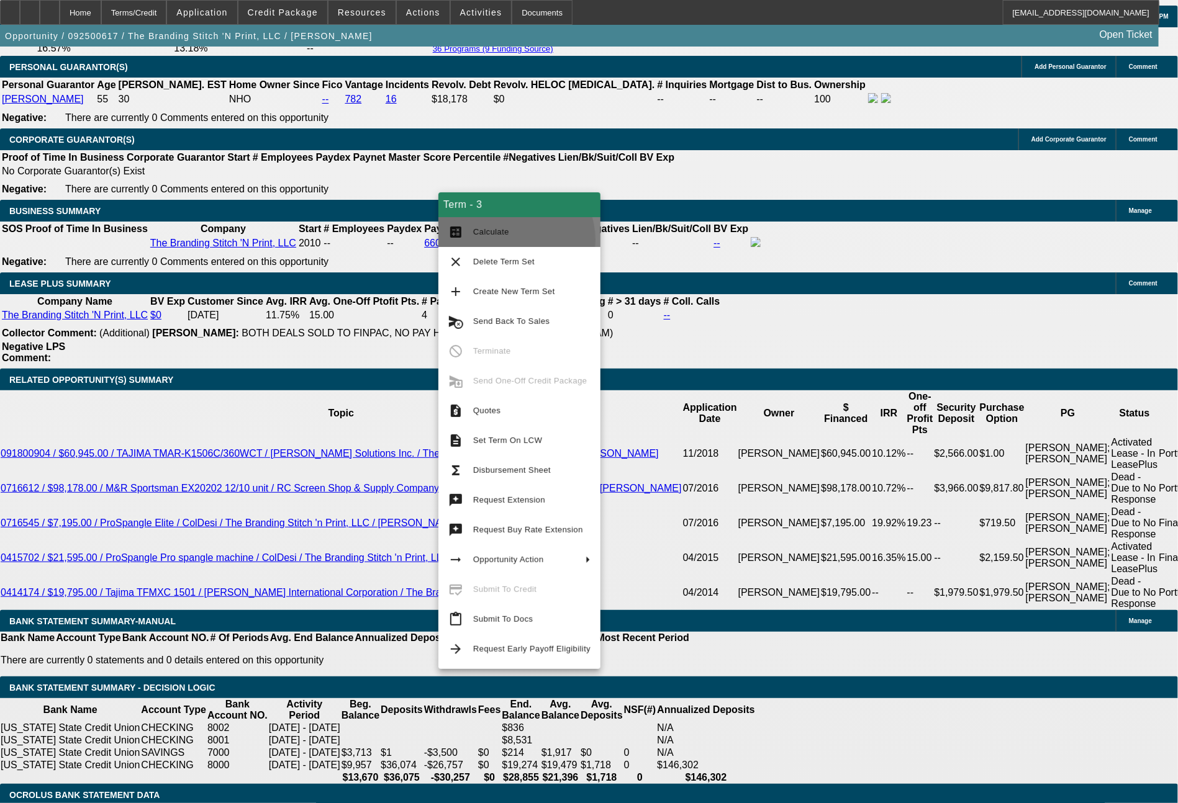
click at [508, 240] on button "calculate Calculate" at bounding box center [519, 232] width 162 height 30
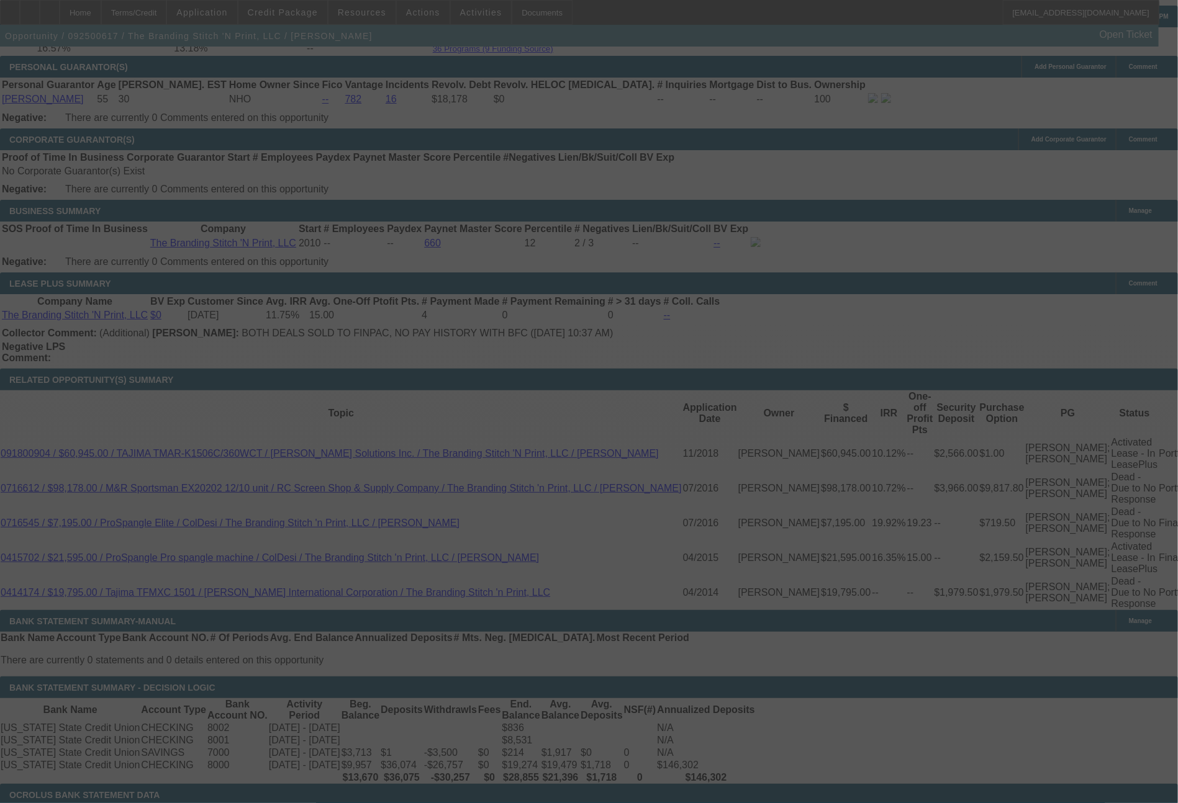
select select "0"
select select "2"
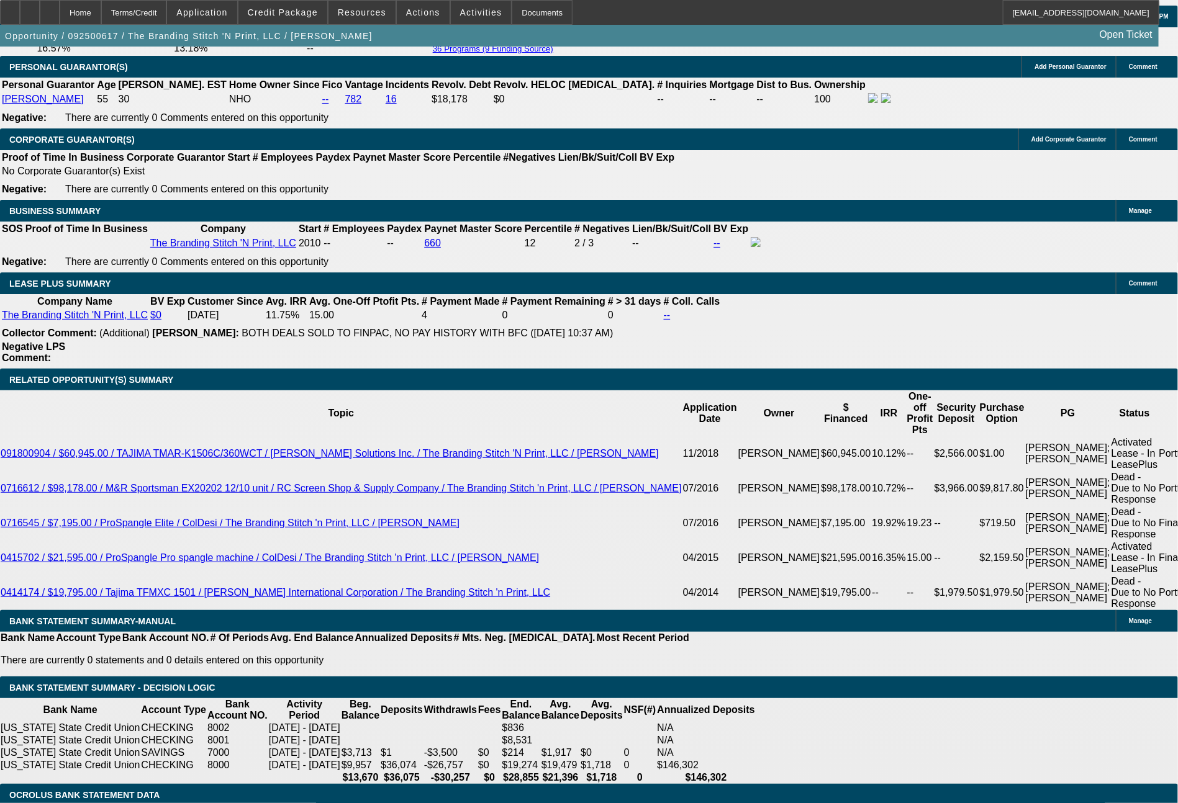
drag, startPoint x: 179, startPoint y: 486, endPoint x: 254, endPoint y: 498, distance: 76.0
type input "22"
type input "UNKNOWN"
type input "2286"
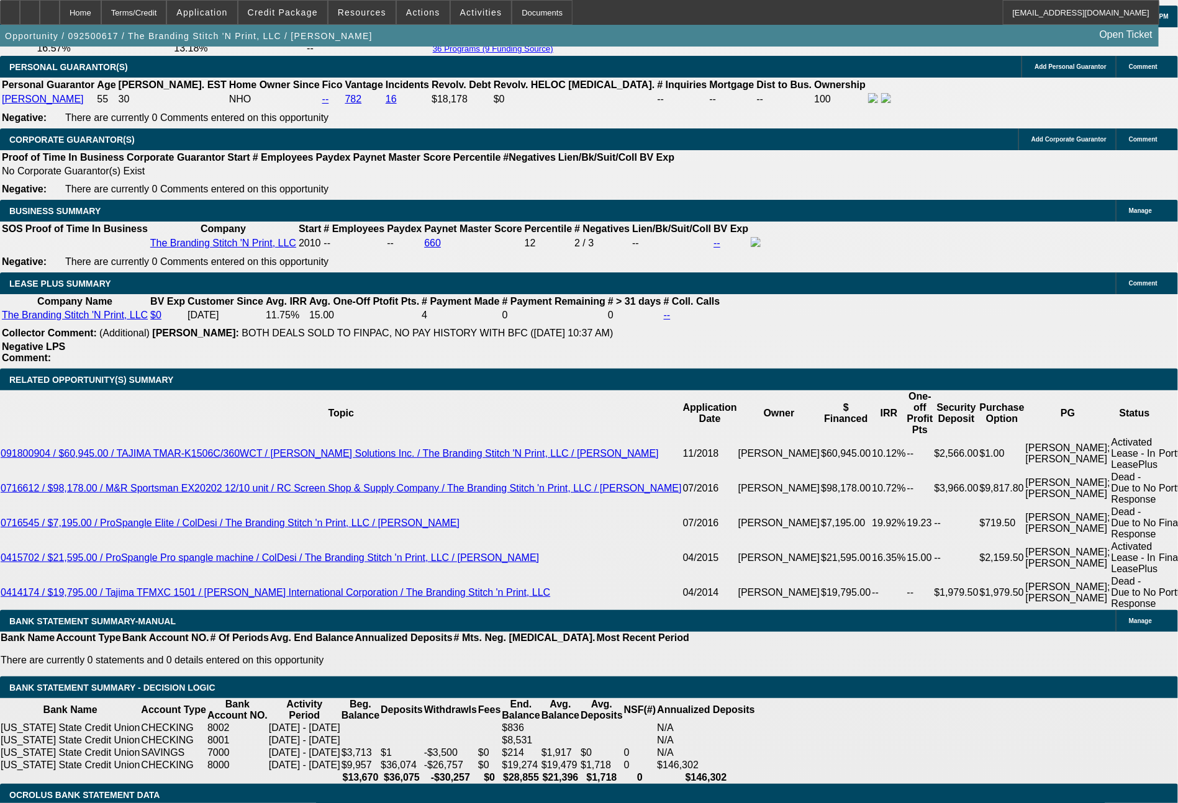
type input "13.9"
type input "2286.33"
type input "13.9"
type input "$2,286.33"
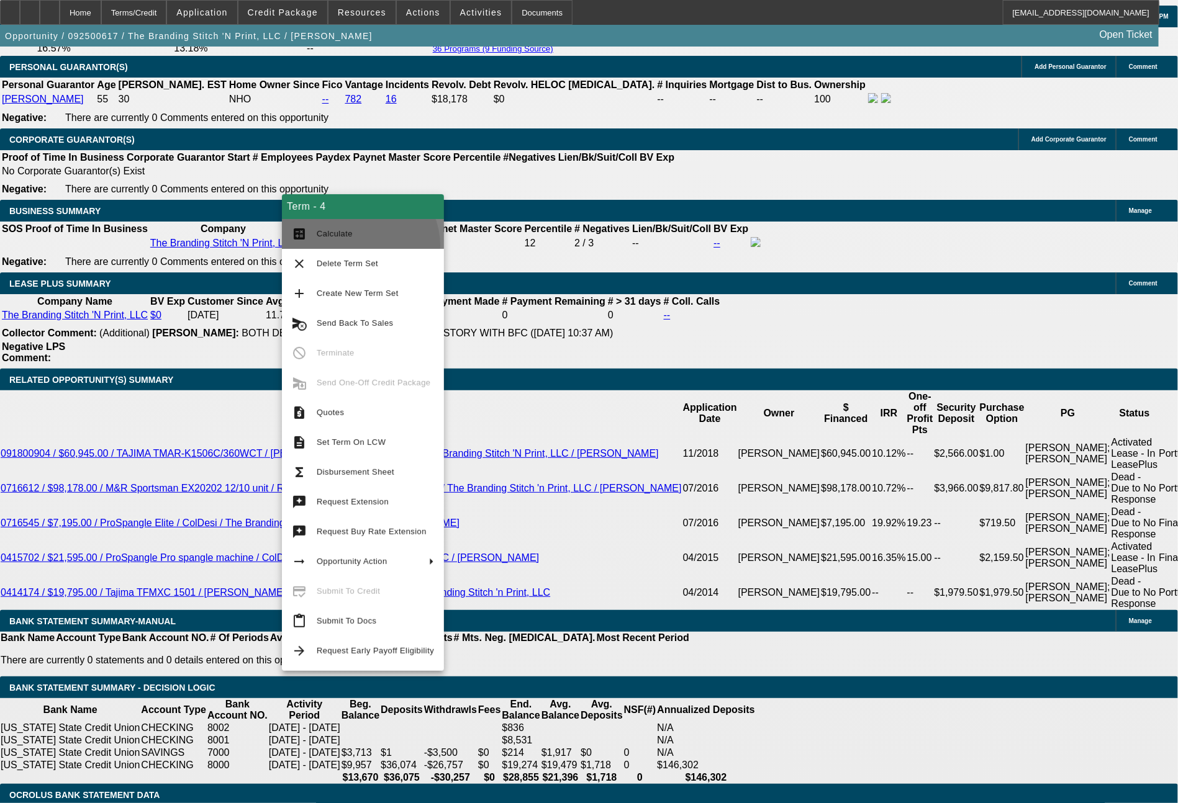
click at [358, 244] on button "calculate Calculate" at bounding box center [363, 234] width 162 height 30
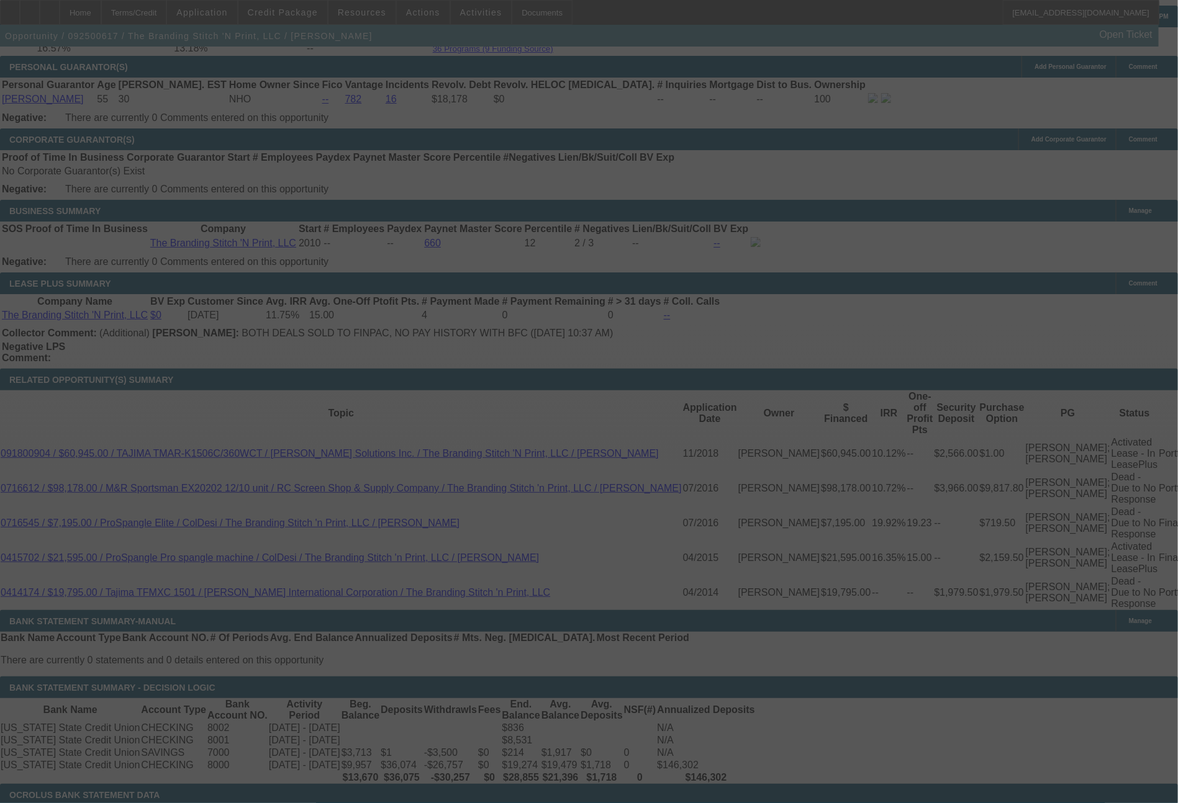
select select "0"
select select "2"
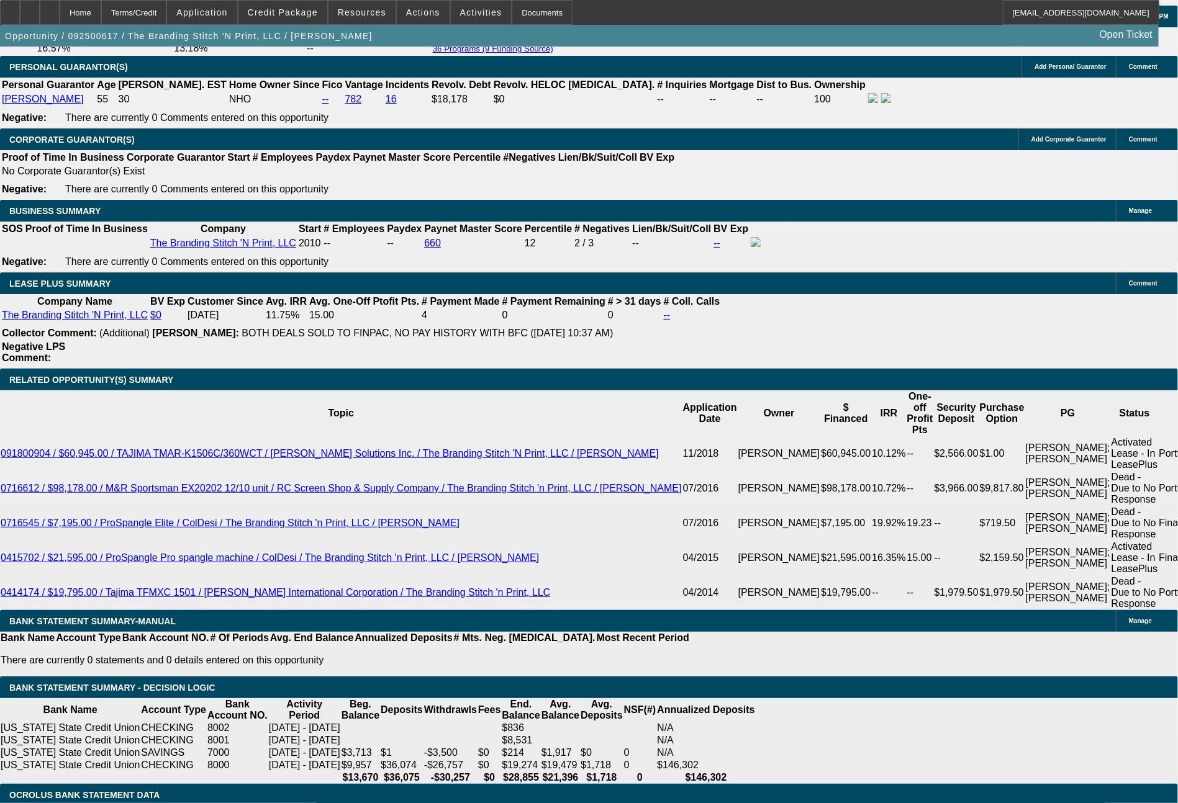
drag, startPoint x: 179, startPoint y: 486, endPoint x: 255, endPoint y: 496, distance: 76.4
type input "22"
type input "UNKNOWN"
type input "2295."
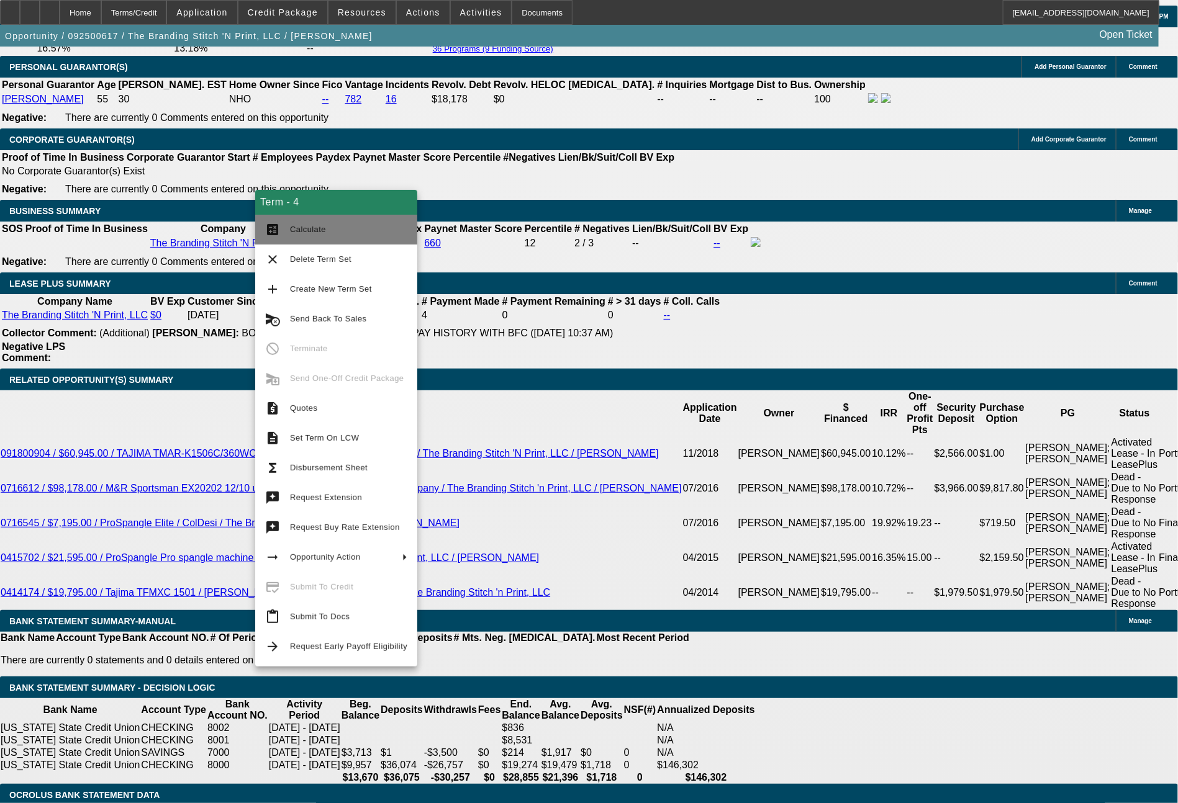
click at [351, 225] on span "Calculate" at bounding box center [348, 229] width 117 height 15
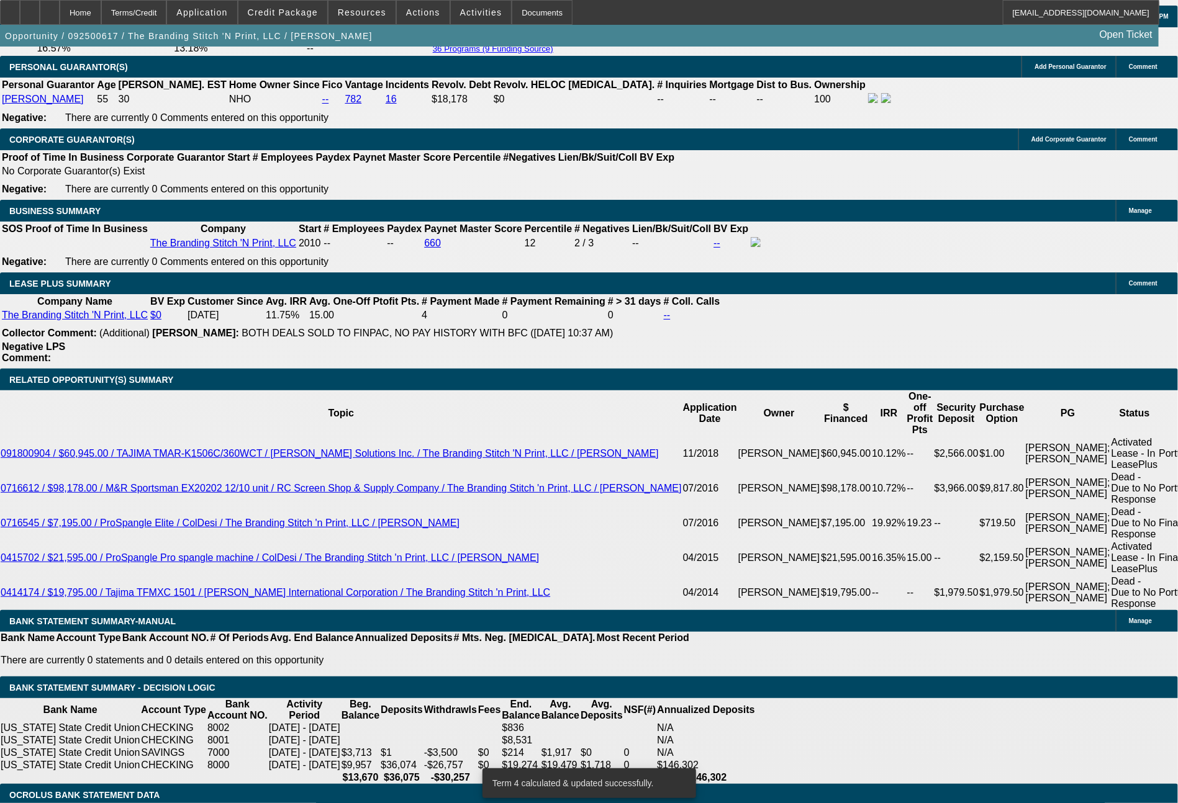
drag, startPoint x: 186, startPoint y: 488, endPoint x: 242, endPoint y: 492, distance: 56.0
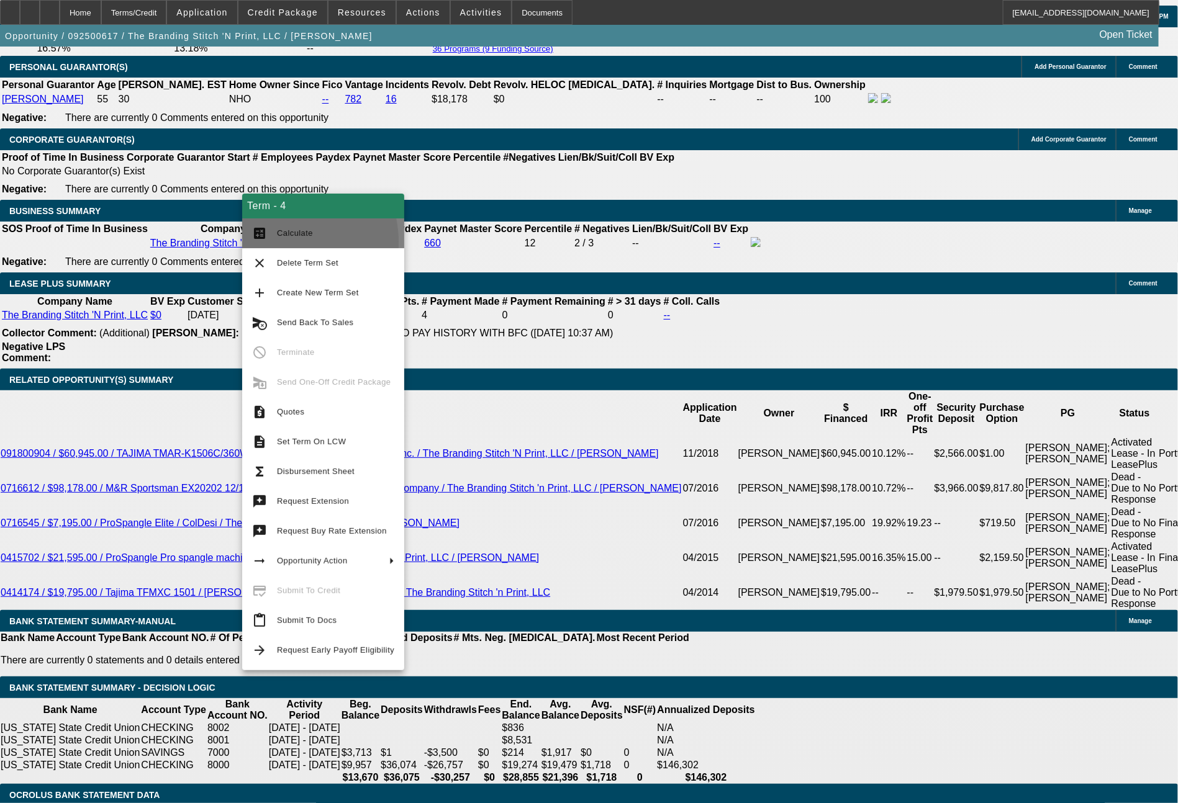
click at [280, 242] on button "calculate Calculate" at bounding box center [323, 234] width 162 height 30
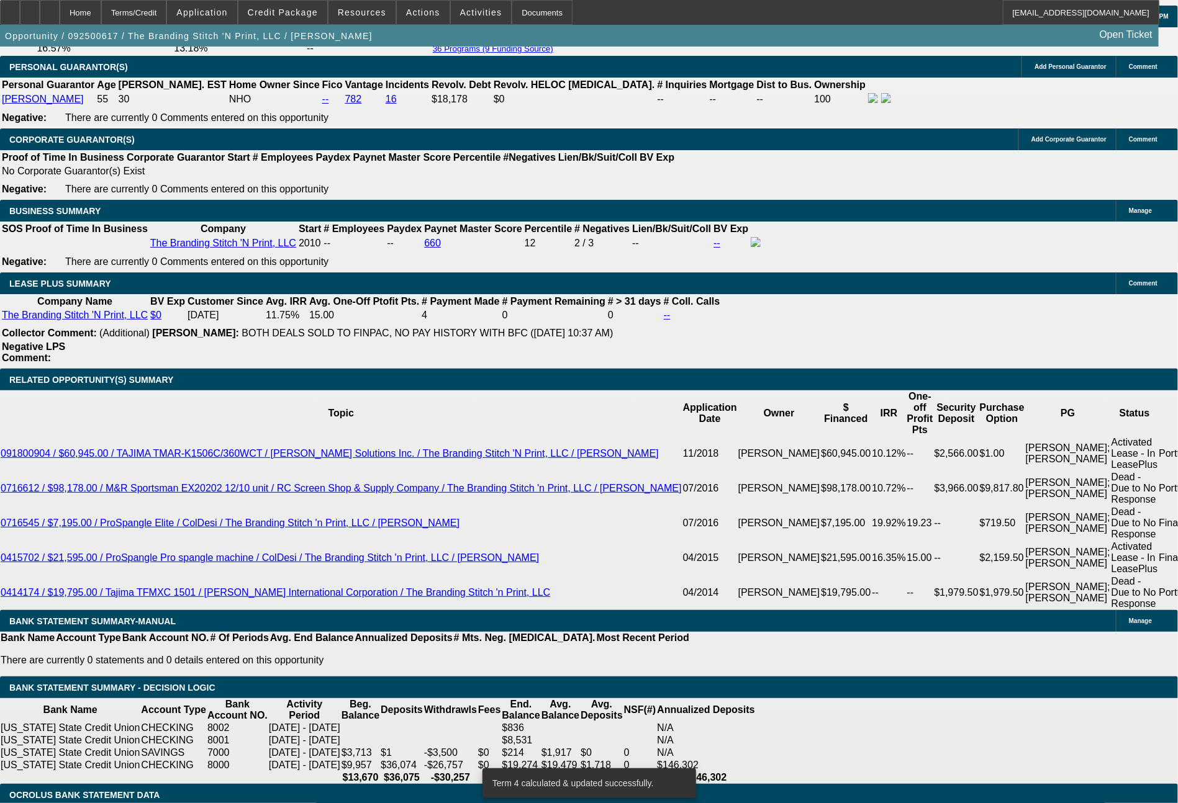
drag, startPoint x: 177, startPoint y: 494, endPoint x: 252, endPoint y: 492, distance: 75.1
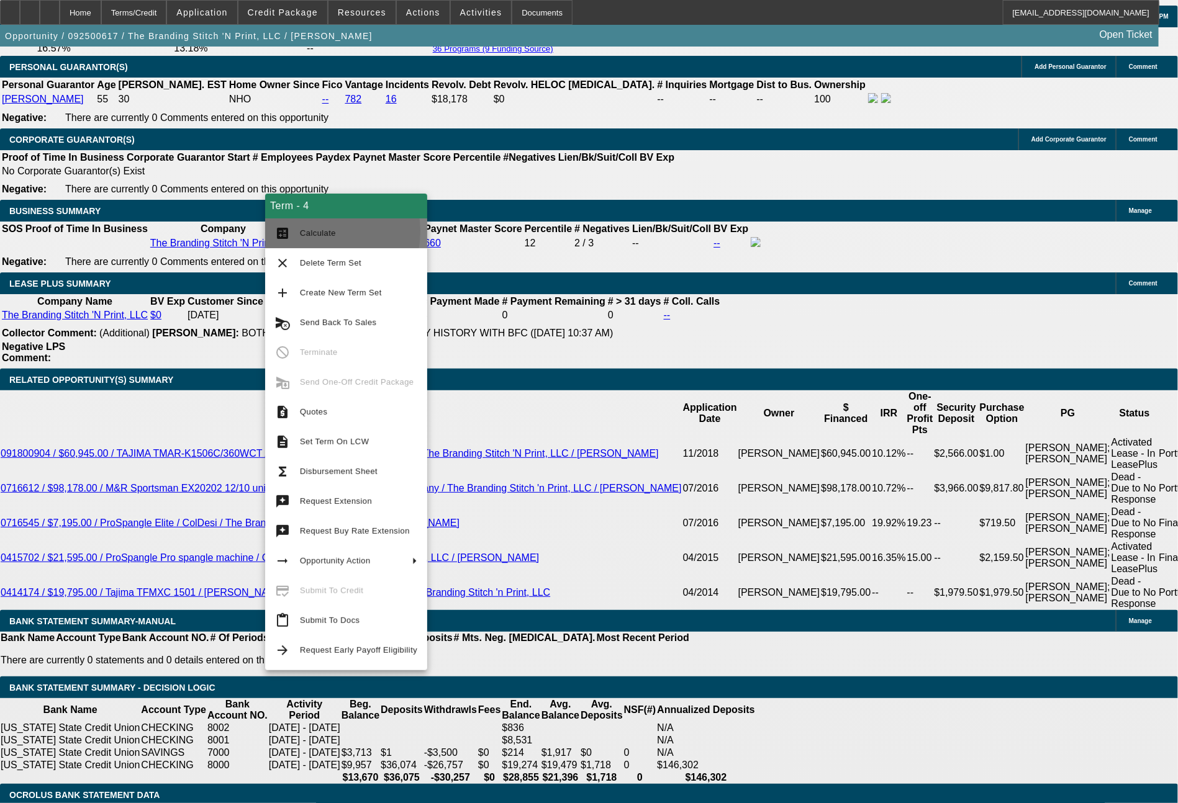
click at [315, 232] on span "Calculate" at bounding box center [318, 232] width 36 height 9
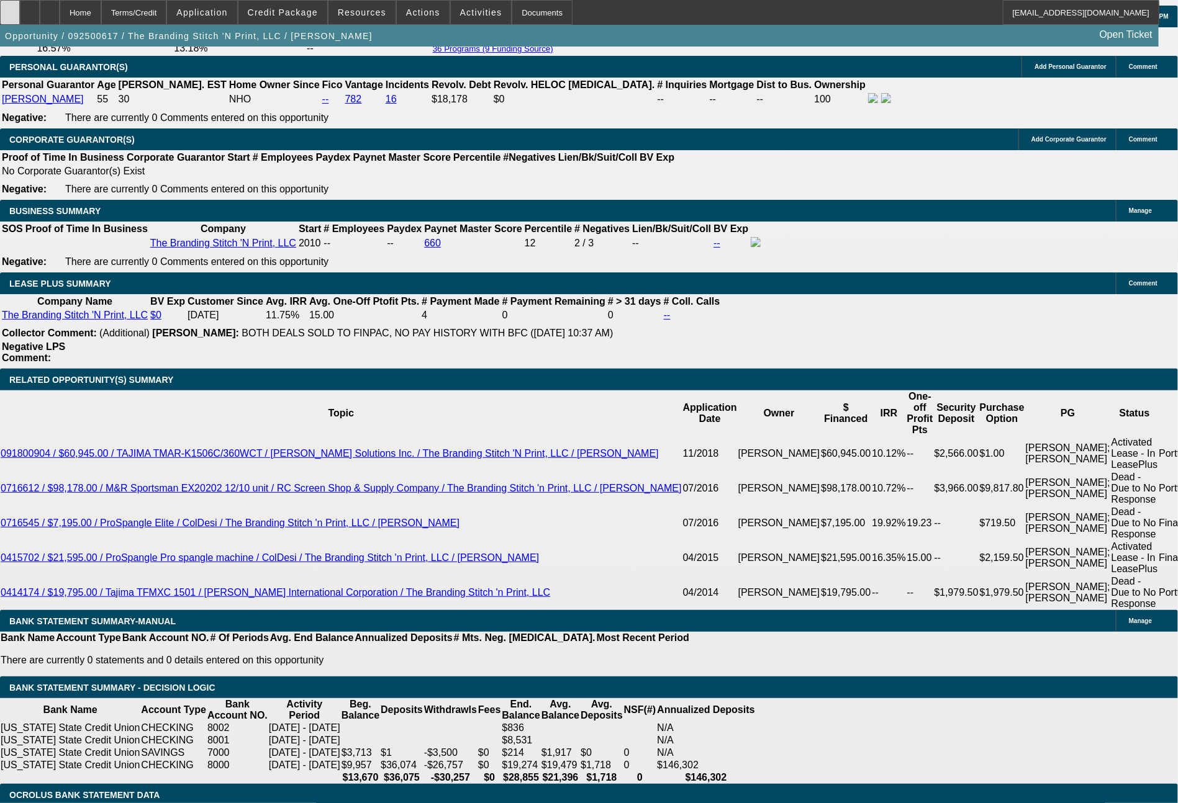
click at [20, 6] on div at bounding box center [10, 12] width 20 height 25
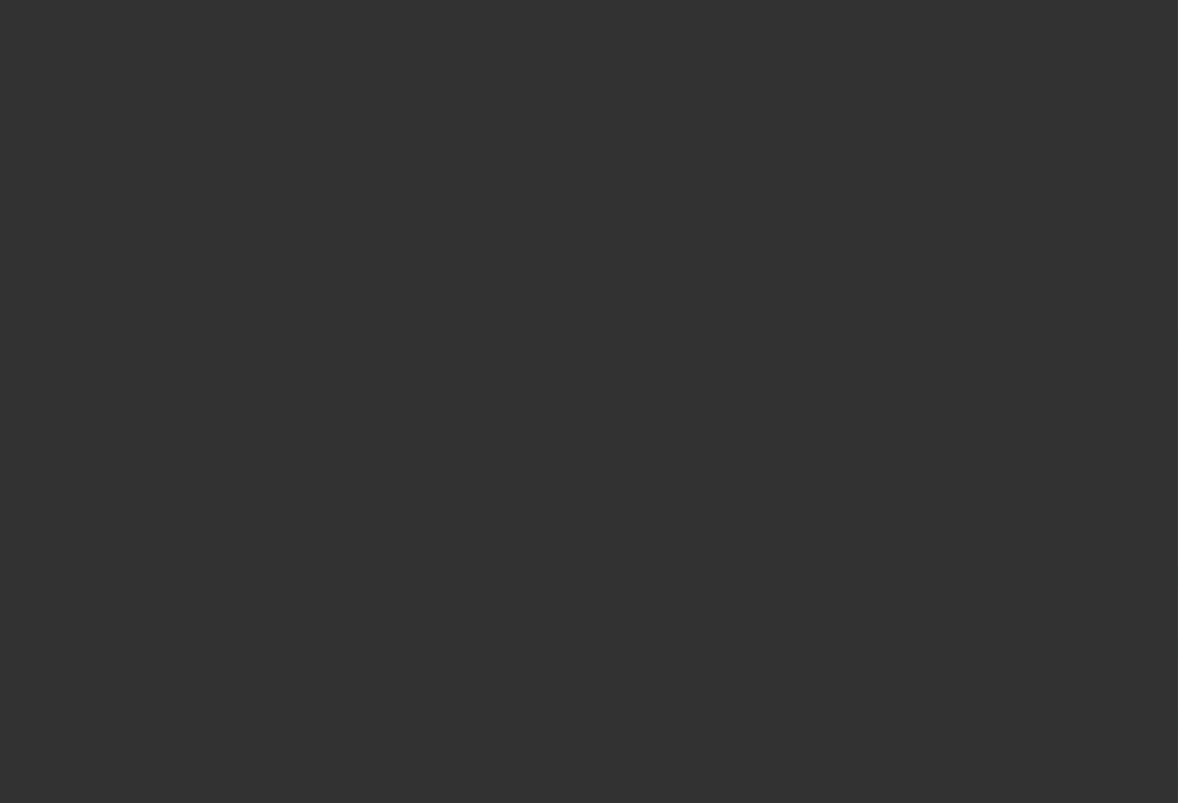
select select "0"
select select "2"
select select "0.1"
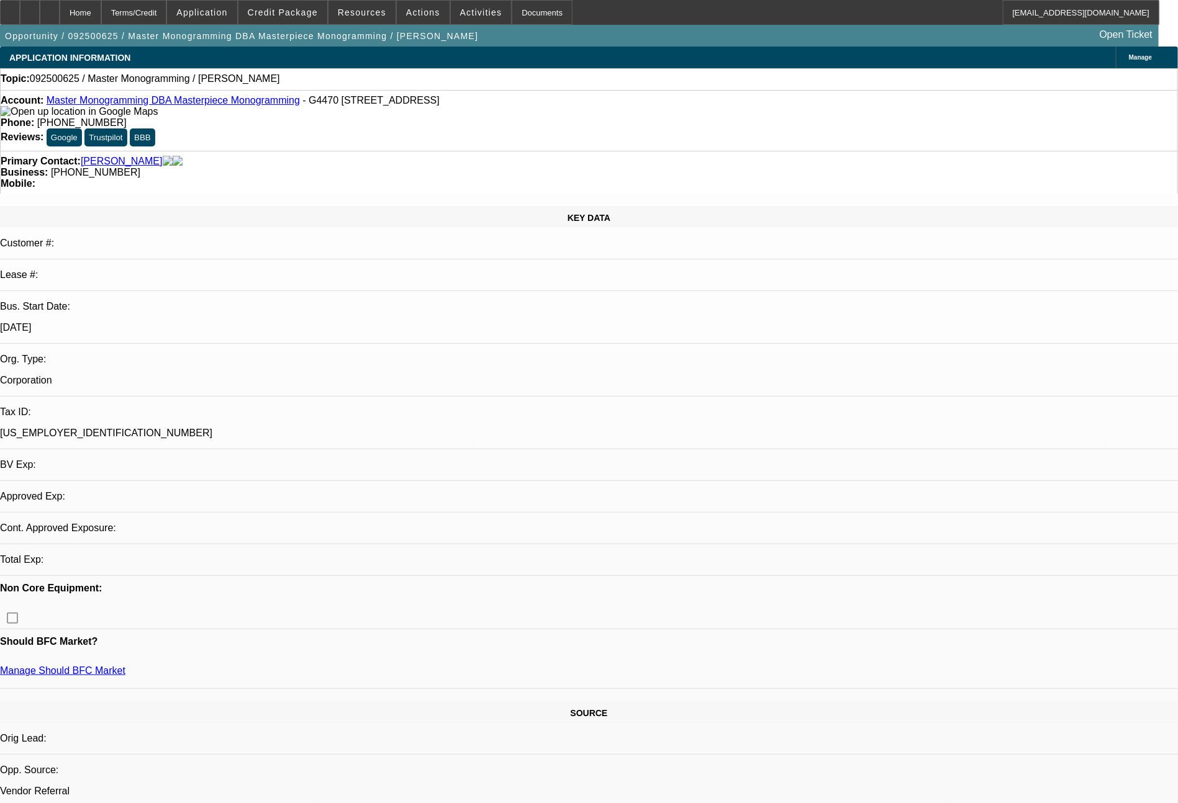
select select "1"
select select "2"
select select "4"
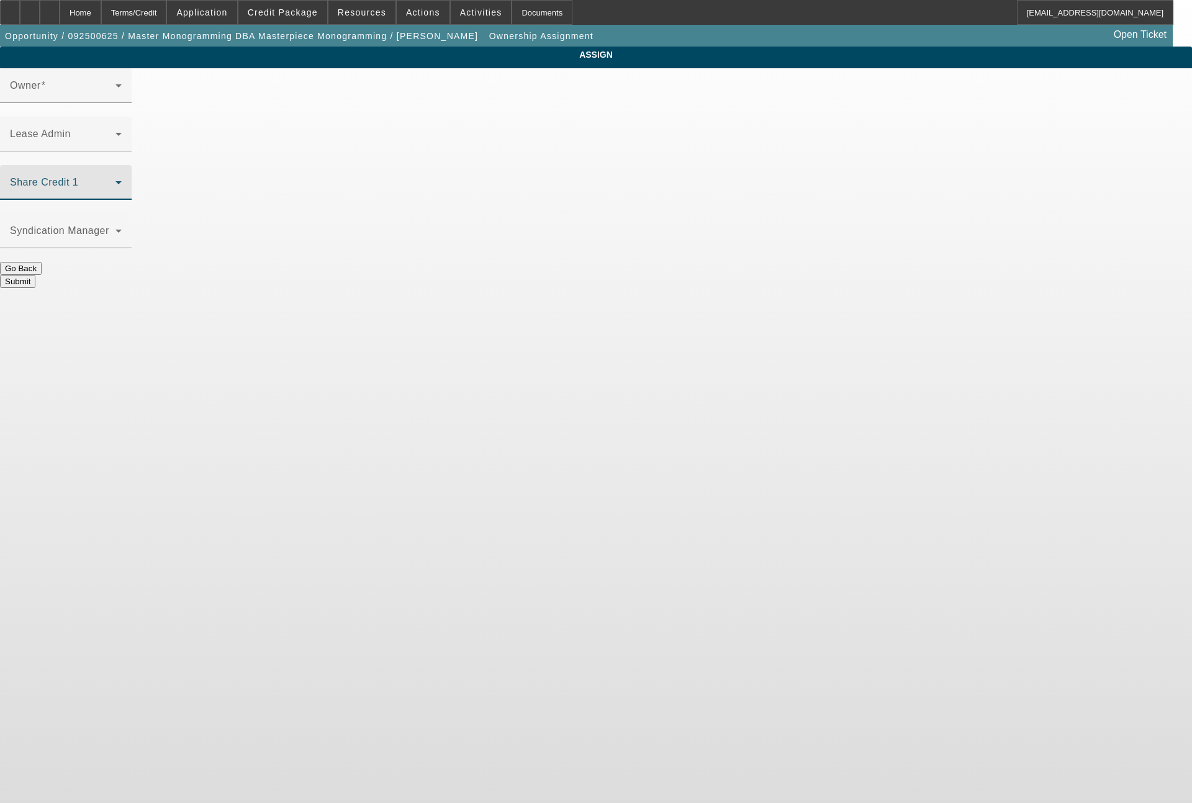
click at [115, 180] on span at bounding box center [63, 187] width 106 height 15
click at [167, 9] on div "Terms/Credit" at bounding box center [134, 12] width 66 height 25
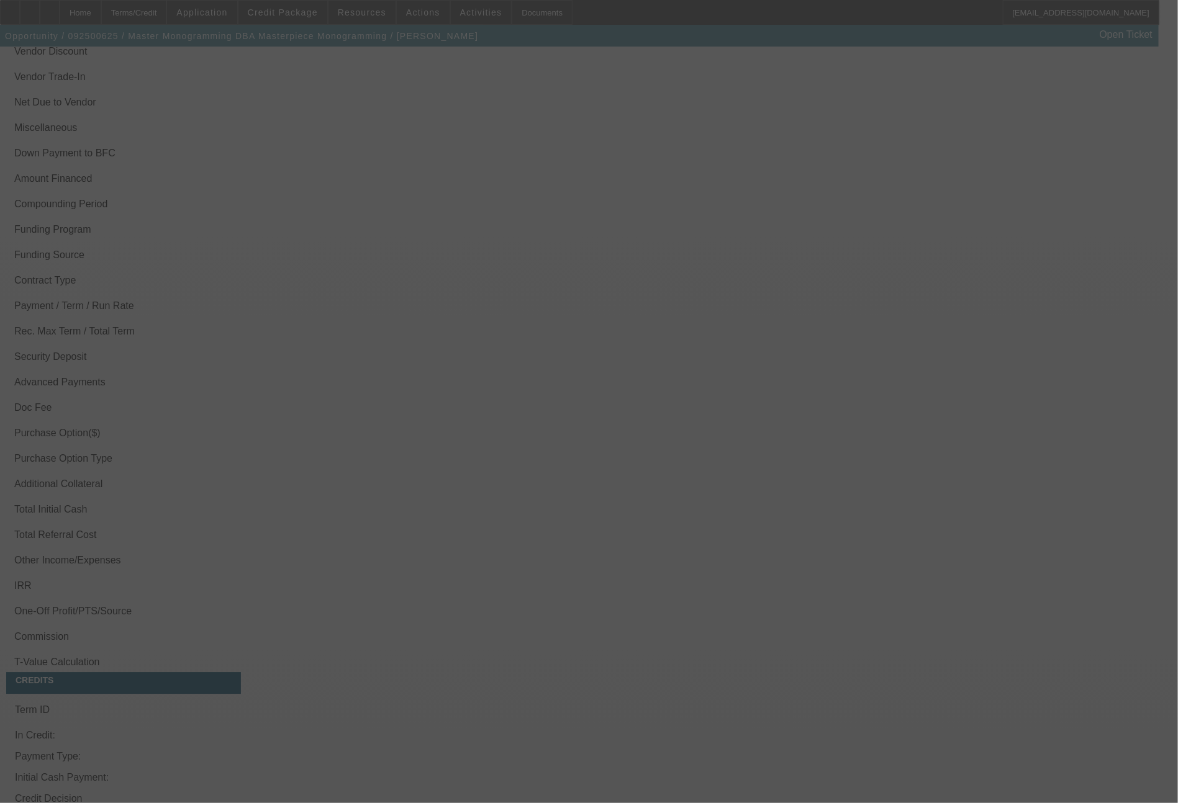
scroll to position [1628, 0]
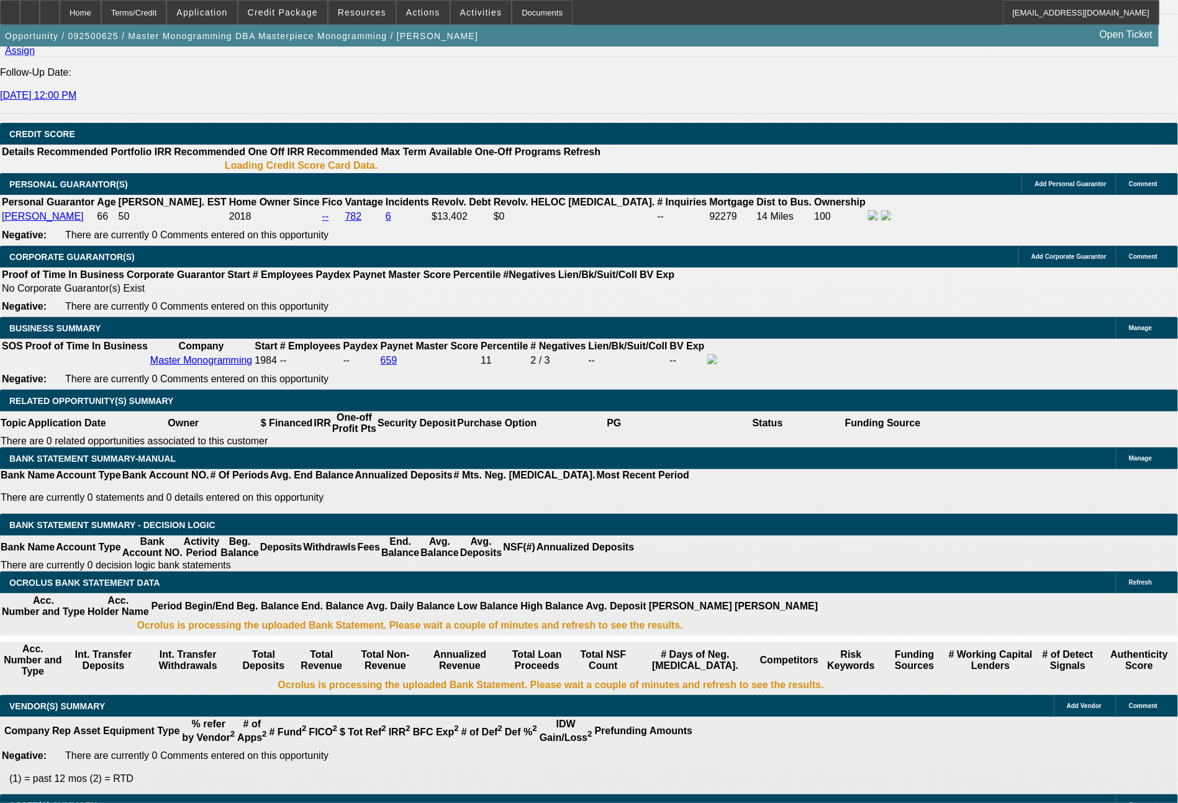
select select "0"
select select "2"
select select "0.1"
select select "4"
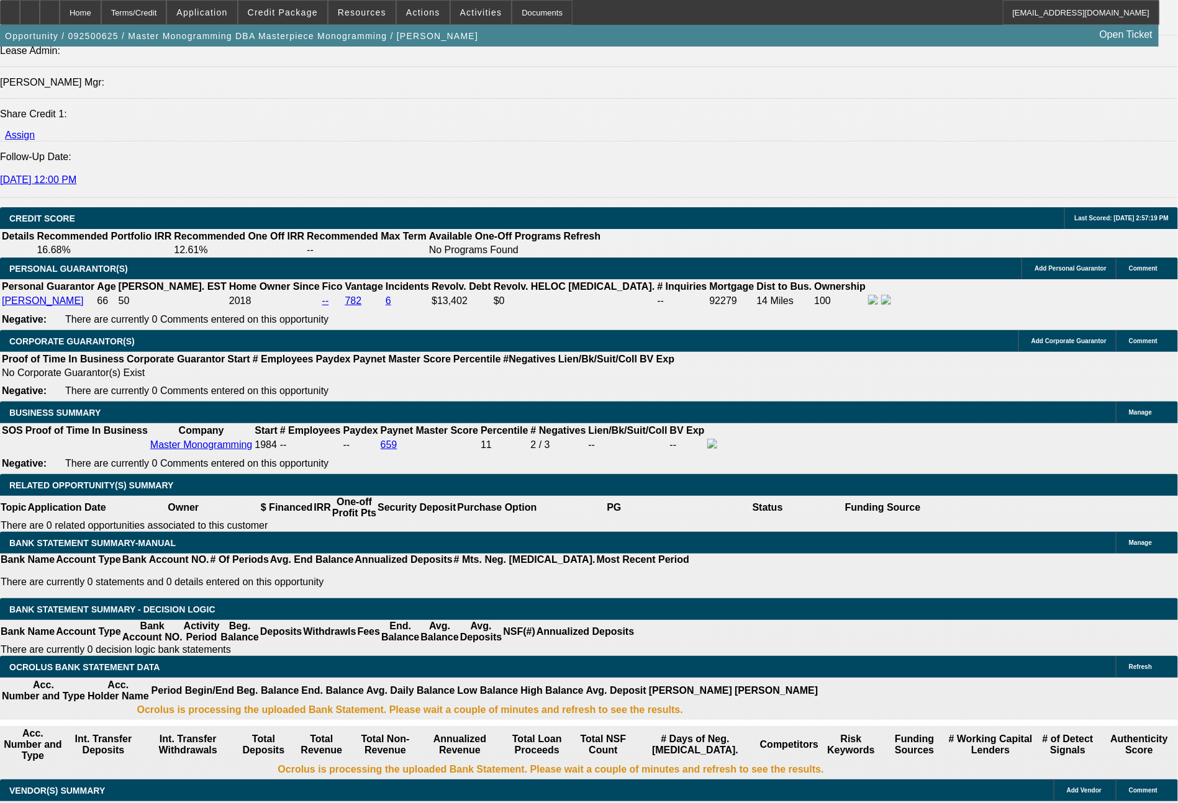
scroll to position [1622, 0]
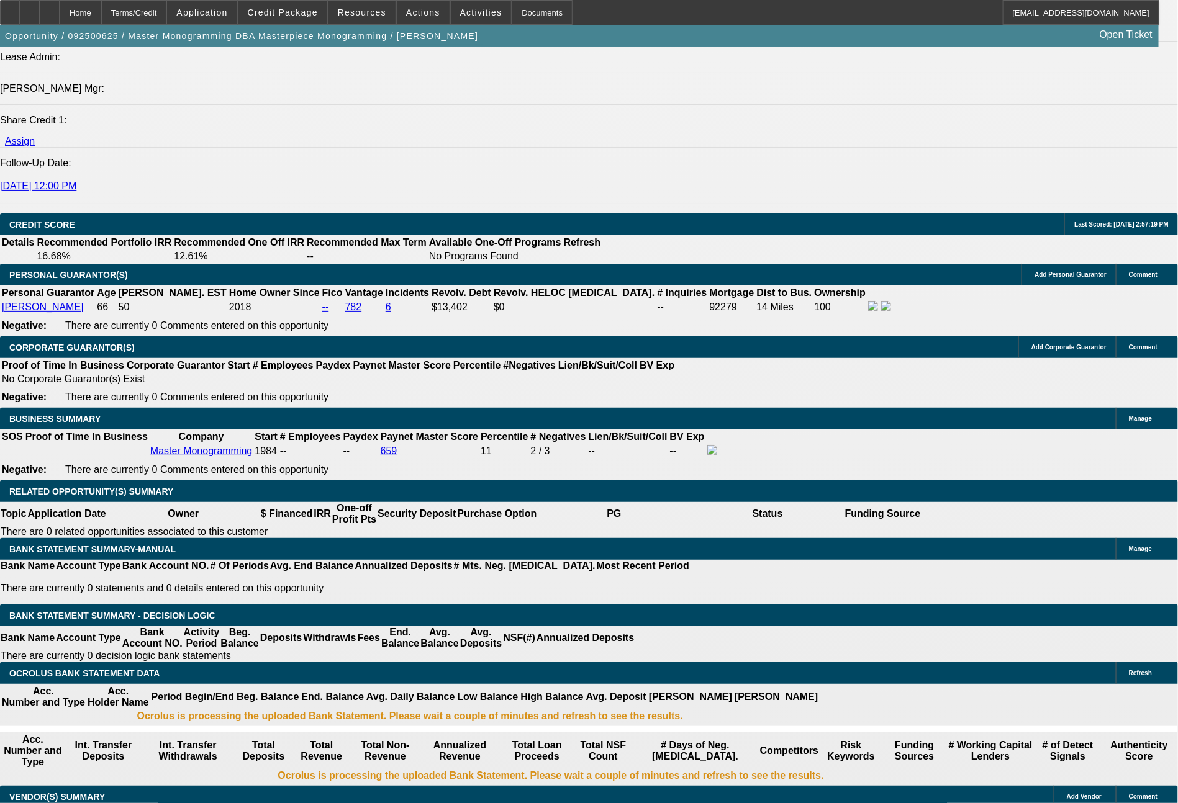
type input "$0.00"
type input "UNKNOWN"
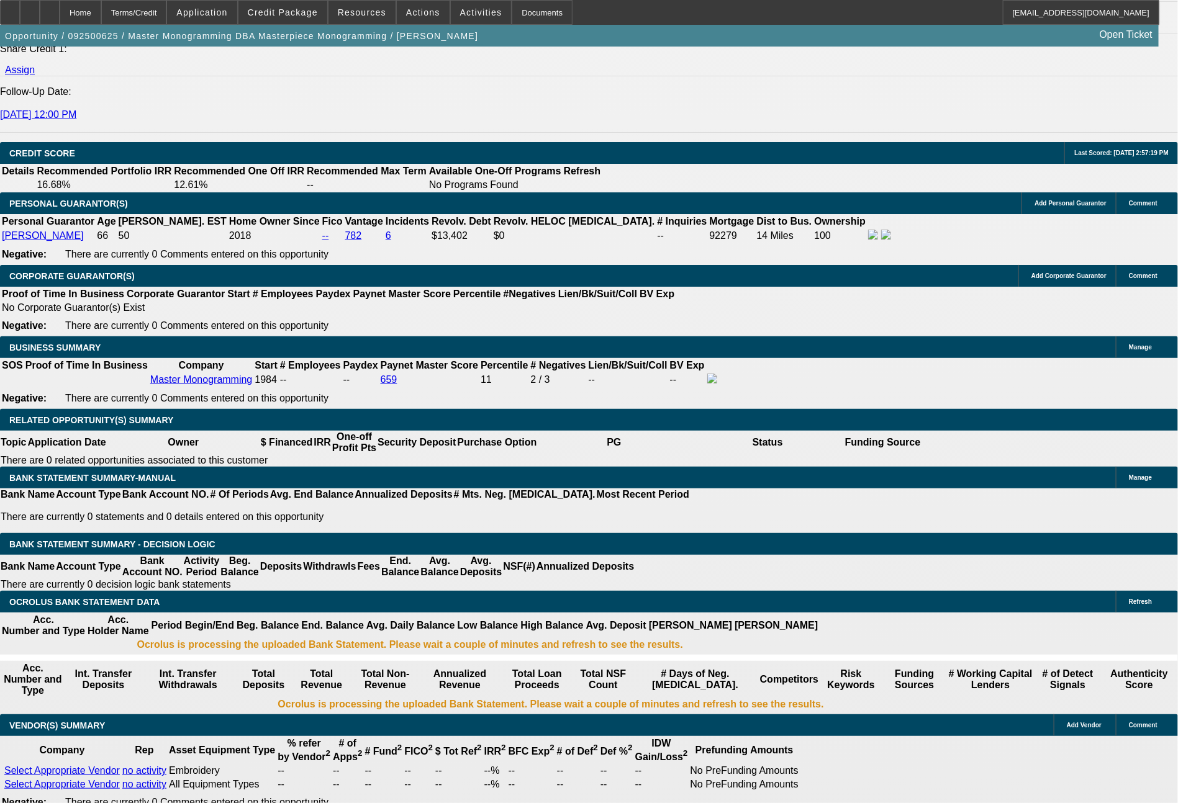
type input "60"
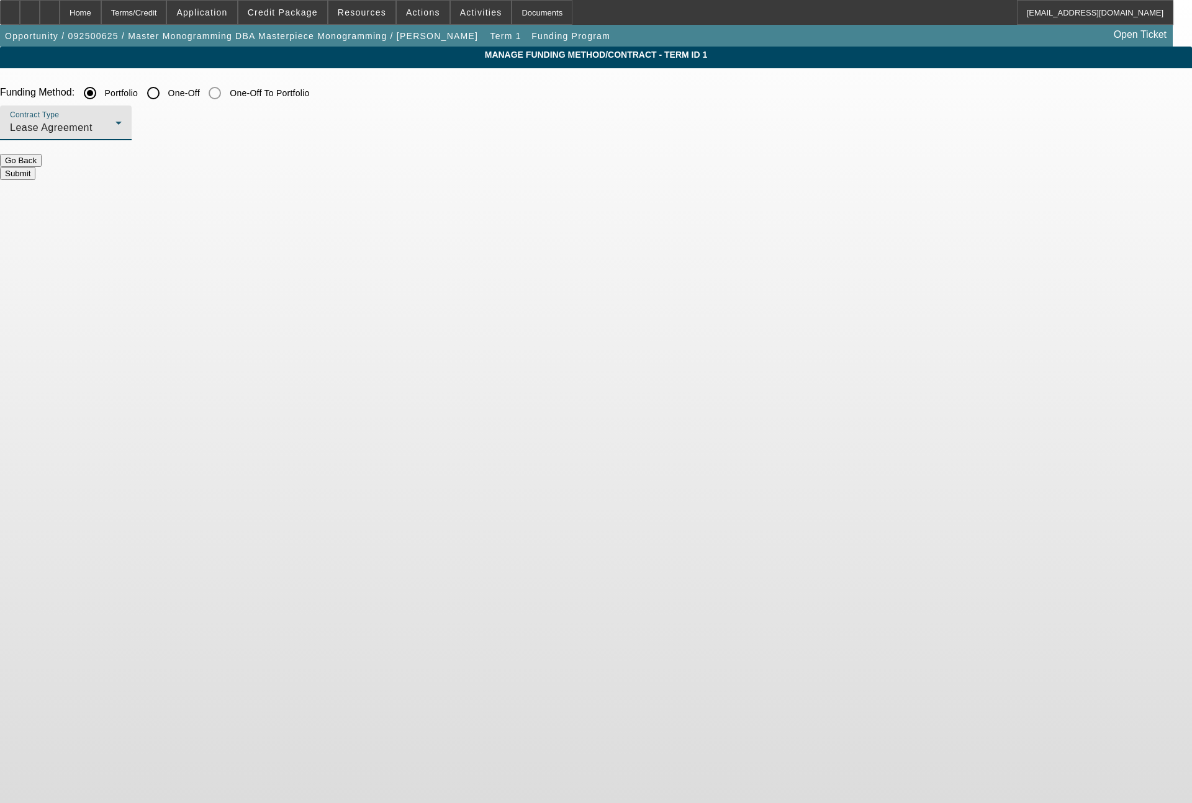
click at [93, 133] on span "Lease Agreement" at bounding box center [51, 127] width 83 height 11
click at [298, 186] on span "Equipment Finance Agreement" at bounding box center [324, 192] width 143 height 30
click at [35, 167] on button "Submit" at bounding box center [17, 173] width 35 height 13
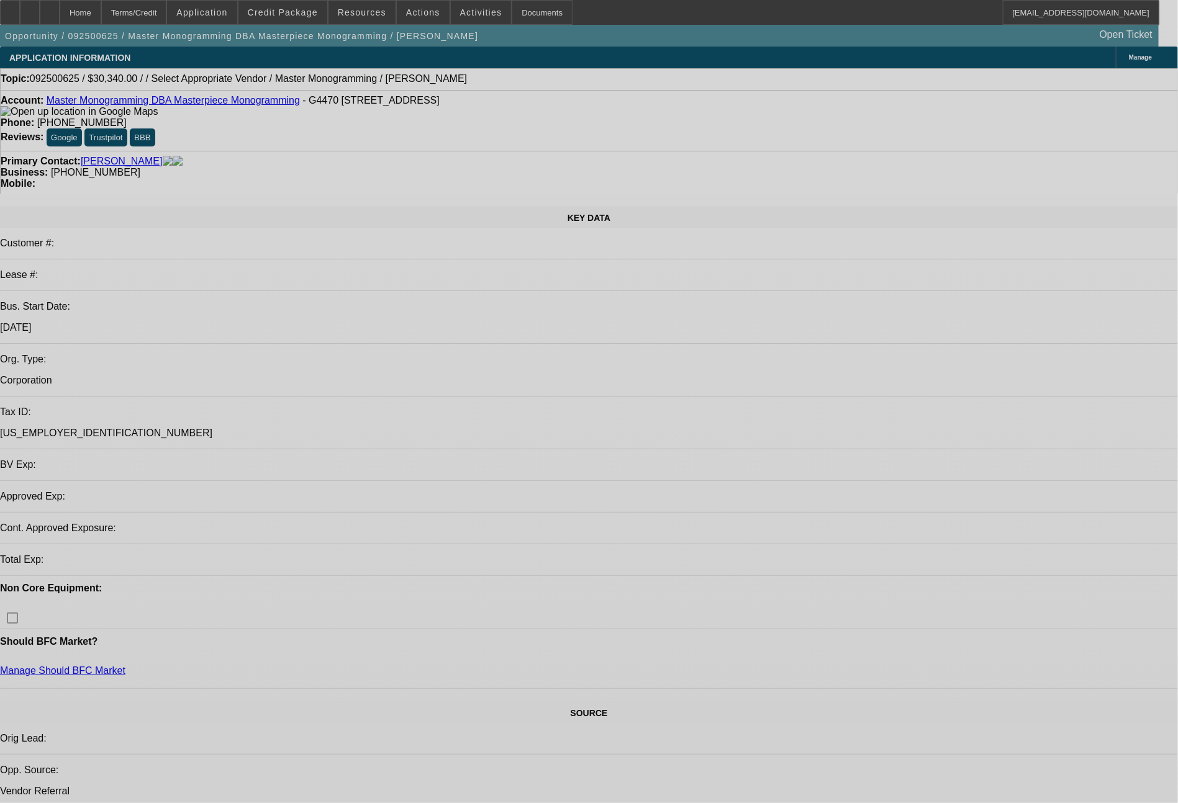
select select "0"
select select "2"
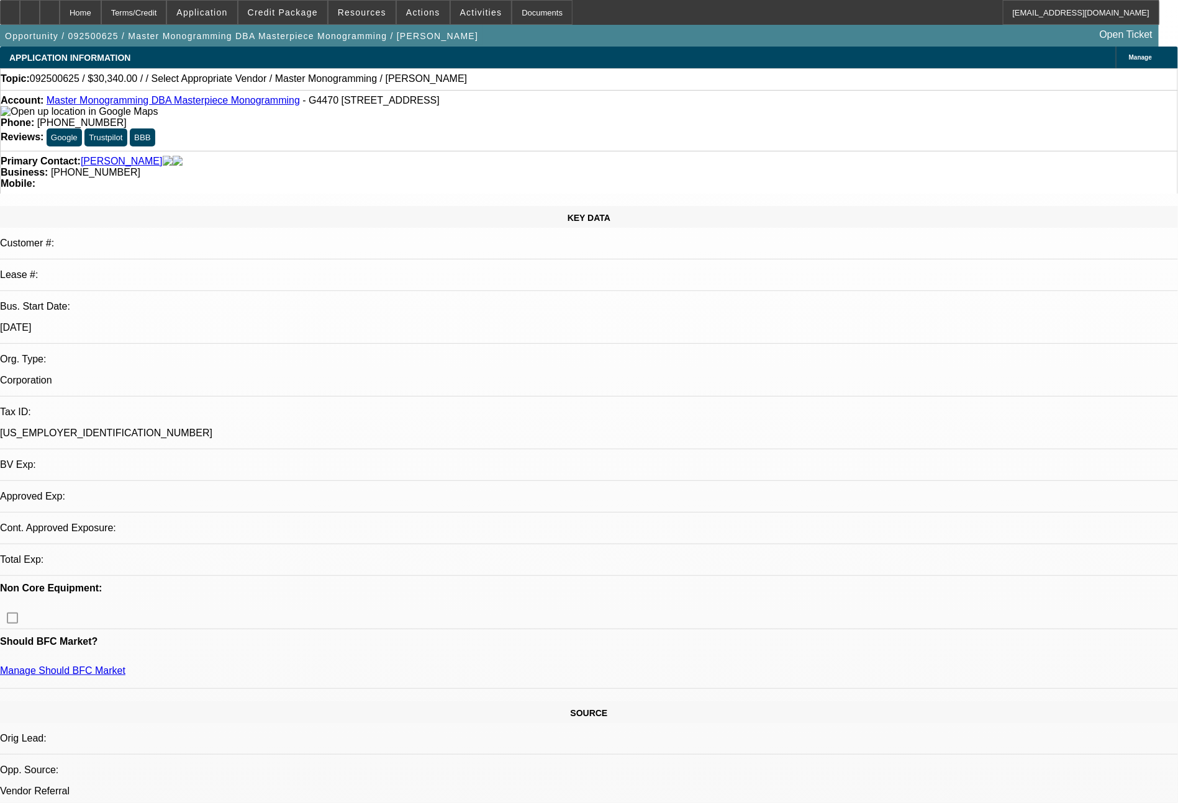
select select "2"
select select "0"
select select "6"
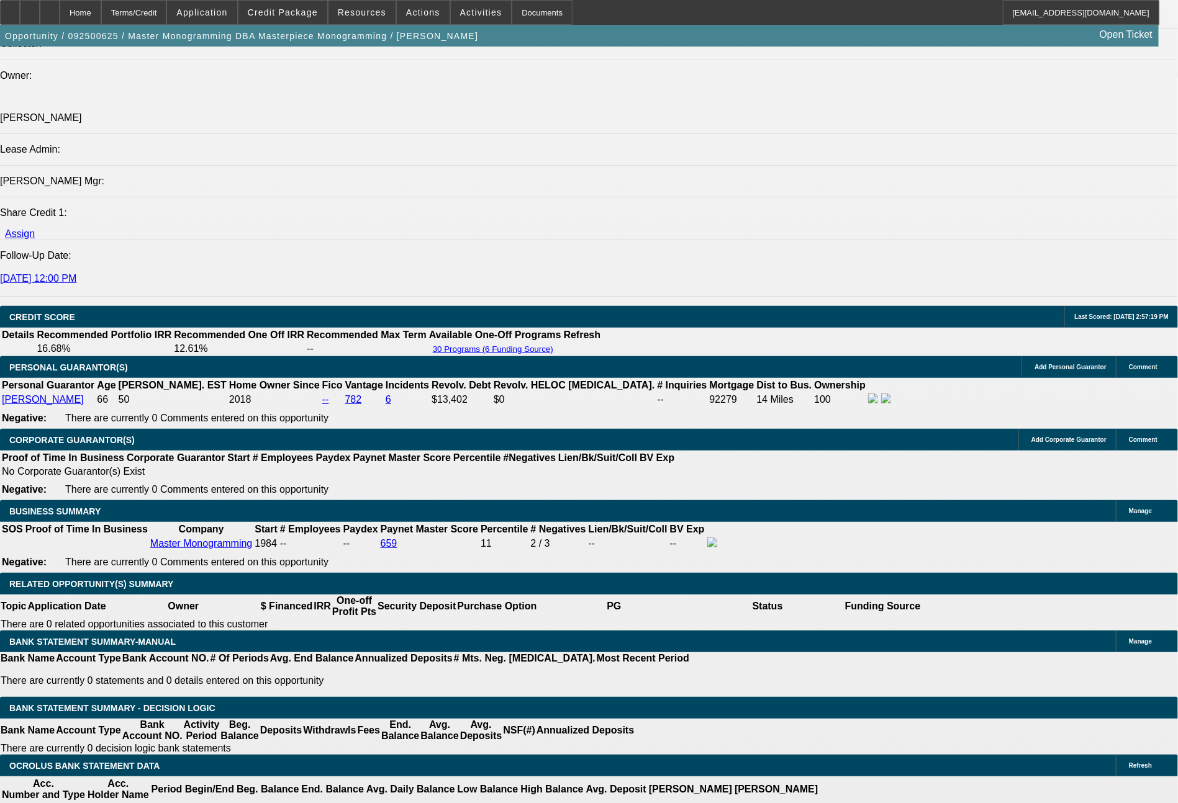
scroll to position [1604, 0]
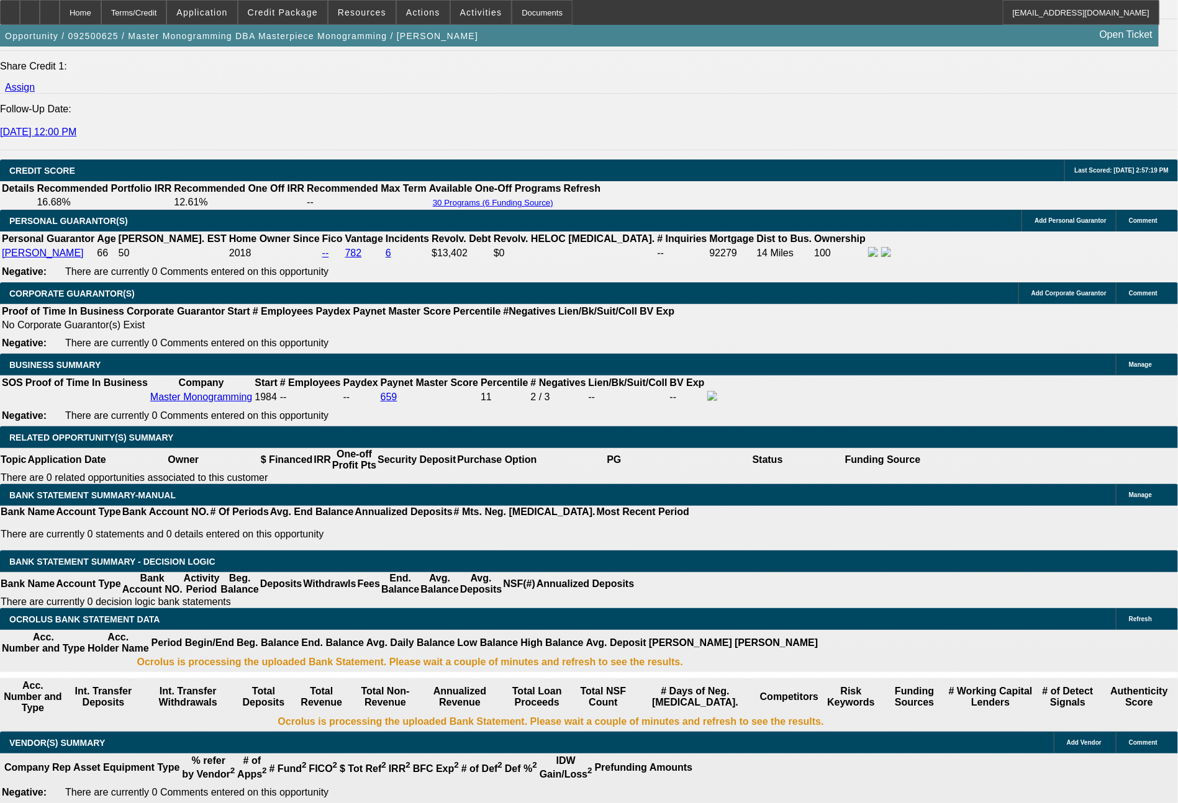
type input "633"
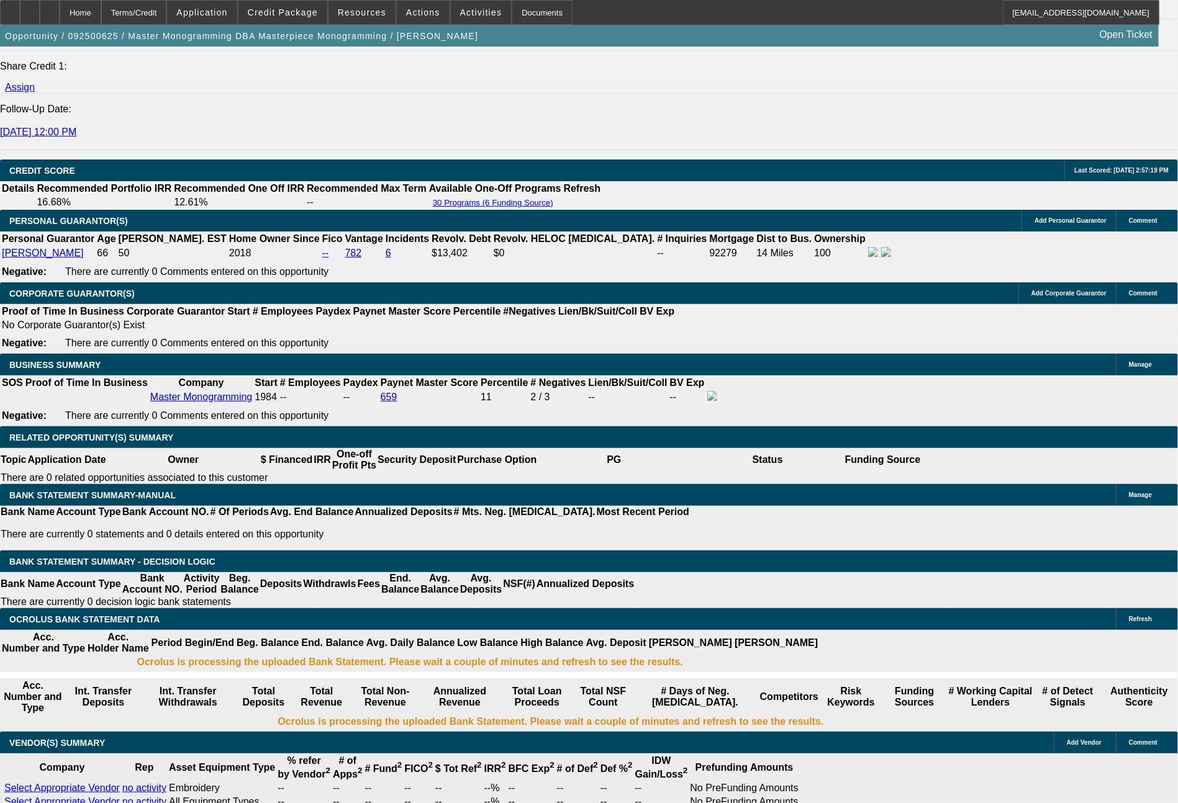
type input "$1,266.00"
type input "9.2"
type input "63"
type input "$126.00"
type input "649"
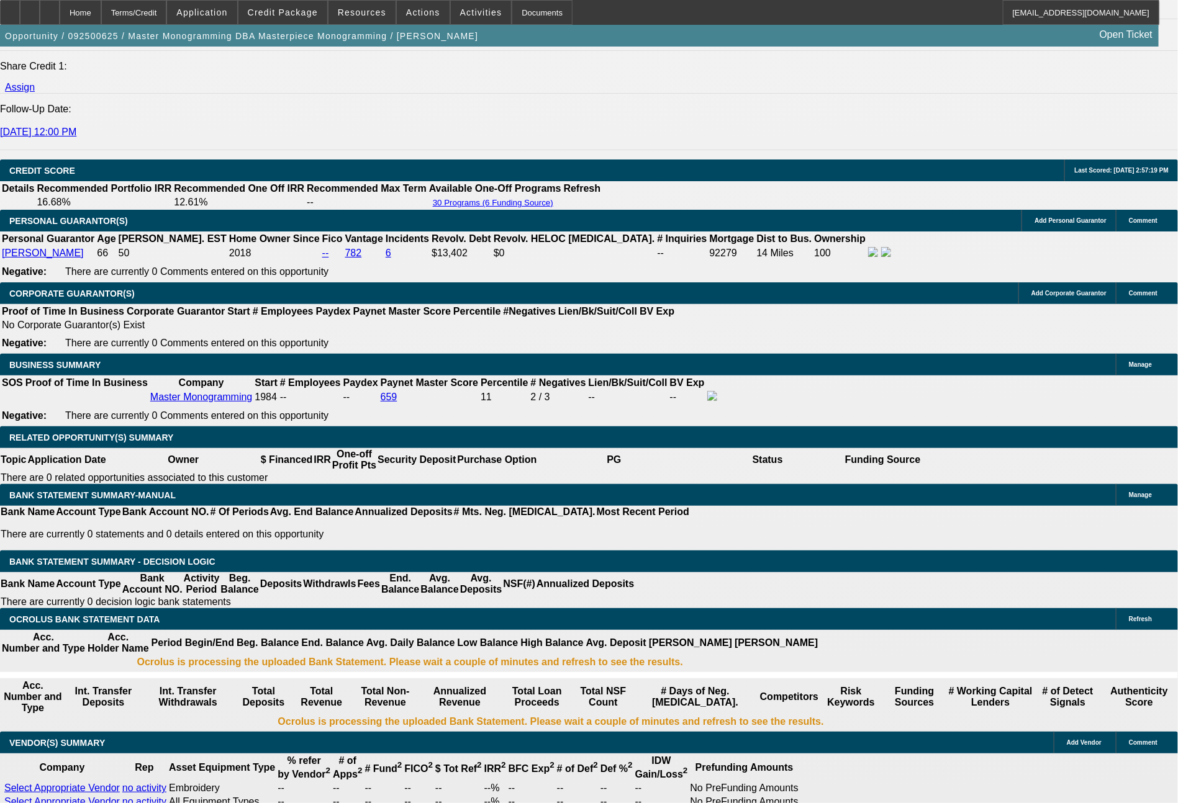
type input "$1,298.00"
type input "10.3"
type input "$649.00"
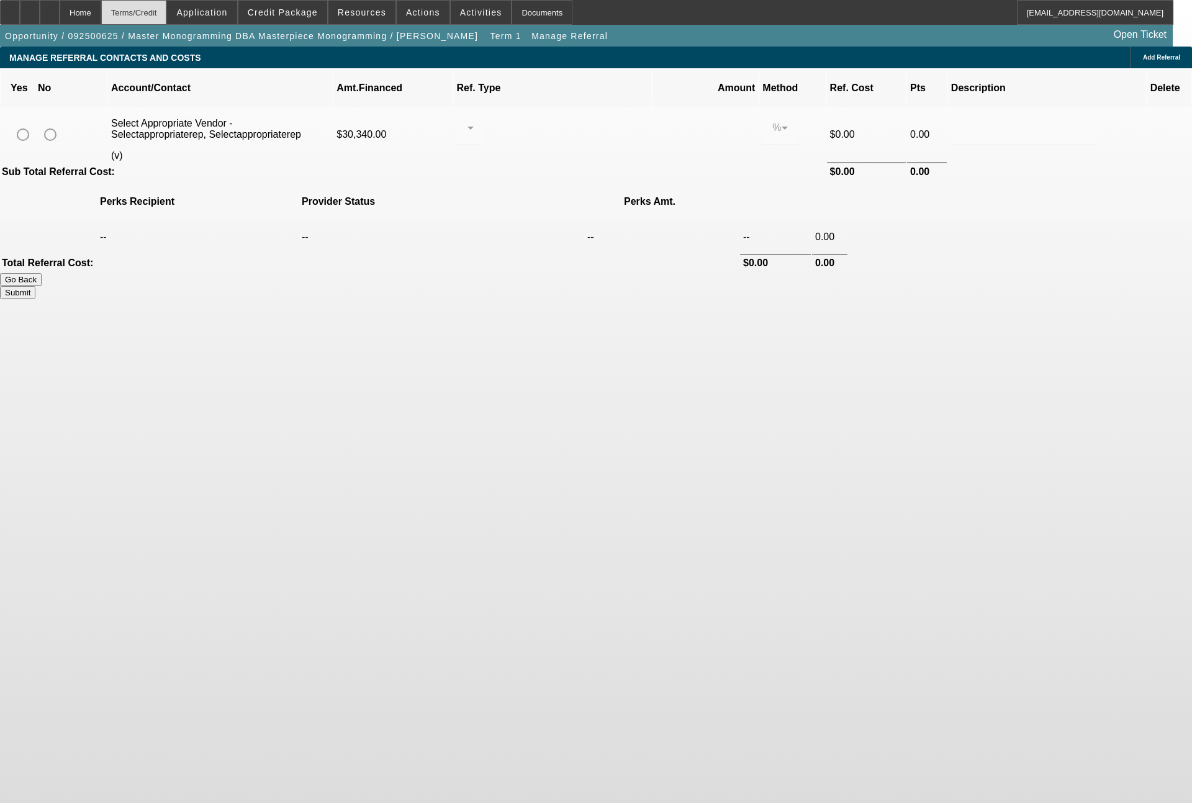
click at [167, 6] on div "Terms/Credit" at bounding box center [134, 12] width 66 height 25
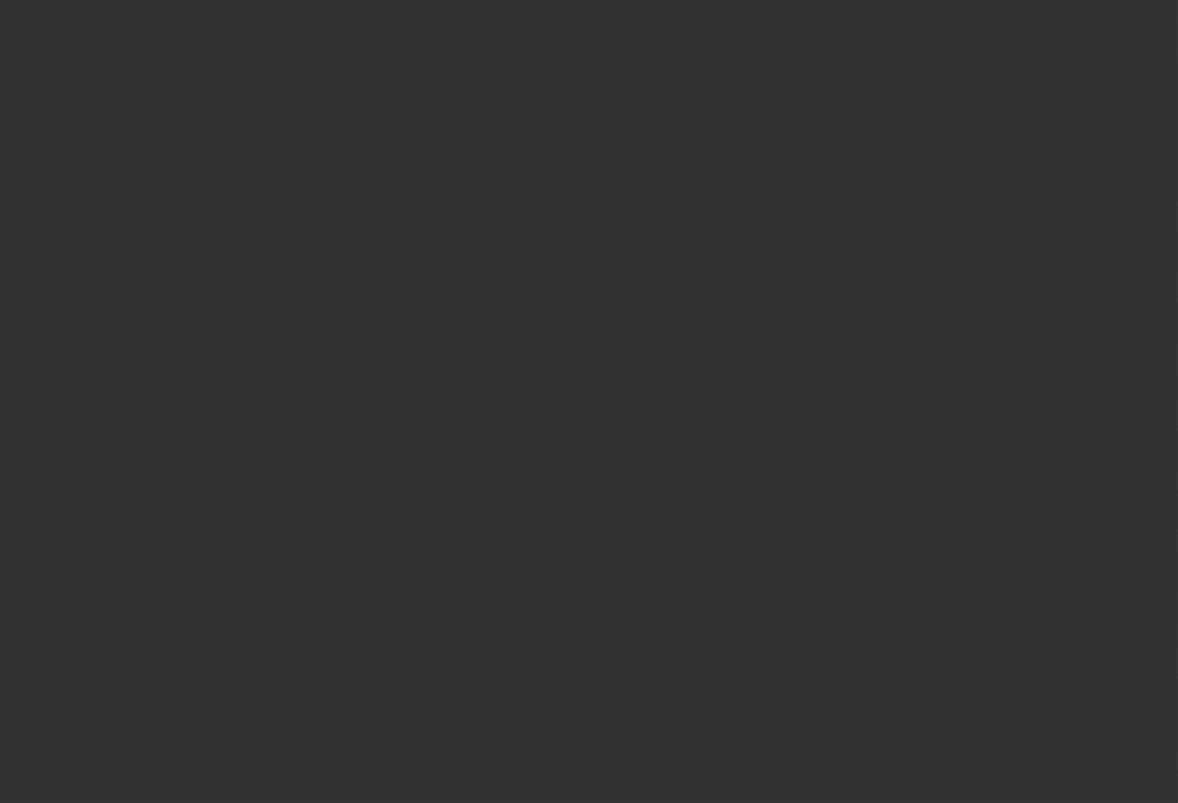
select select "0"
select select "2"
select select "0"
select select "6"
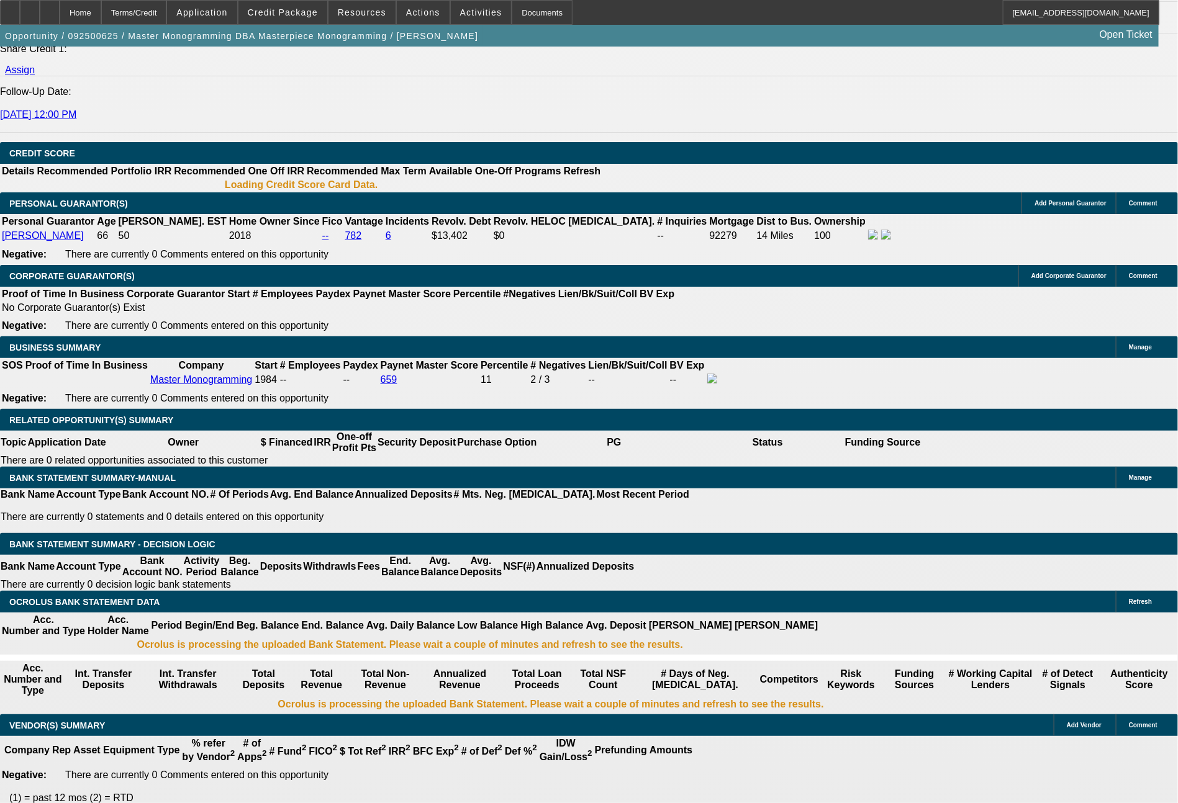
scroll to position [1689, 0]
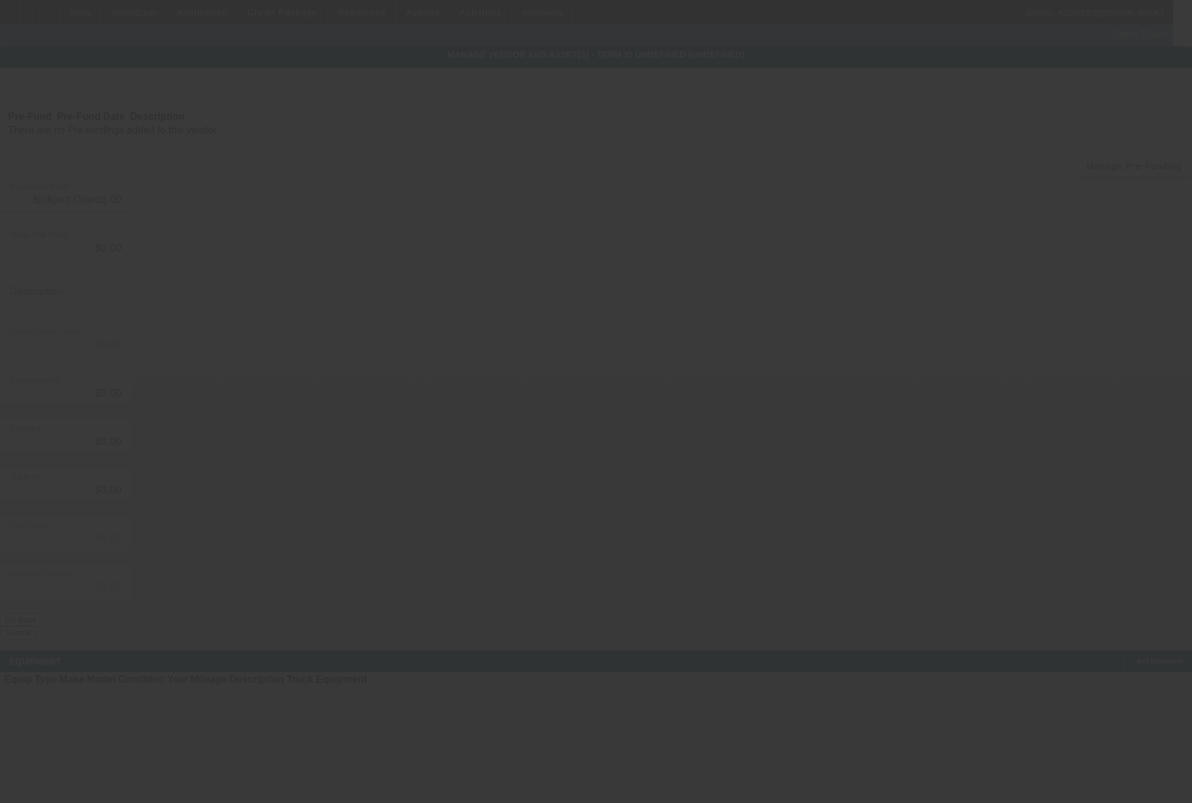
type input "$30,340.00"
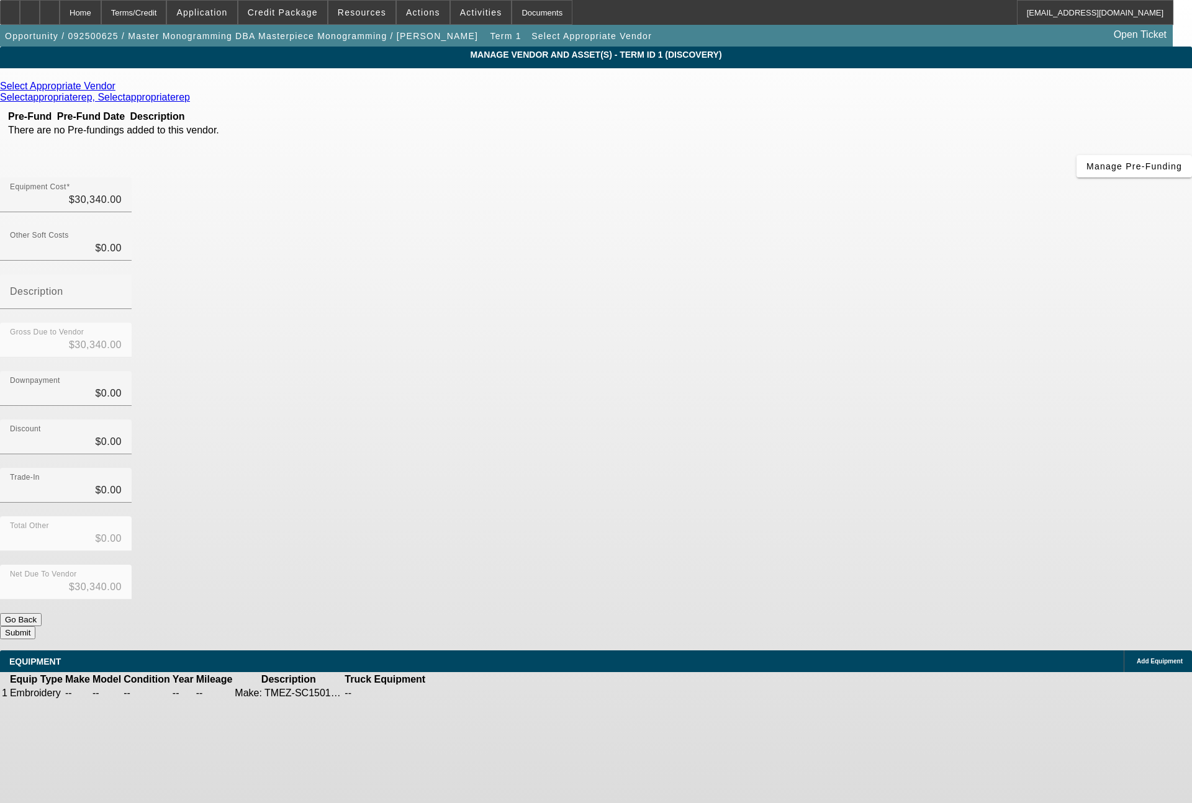
click at [119, 88] on icon at bounding box center [119, 86] width 0 height 11
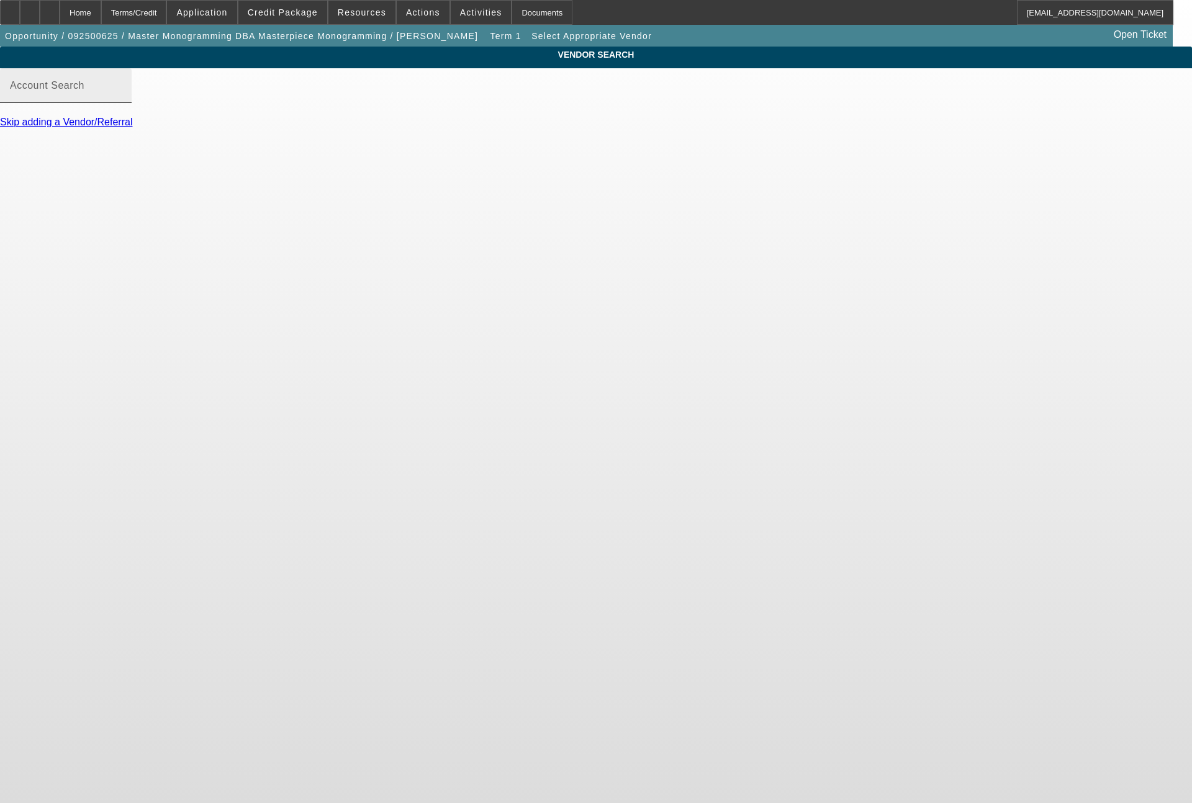
click at [122, 98] on input "Account Search" at bounding box center [66, 90] width 112 height 15
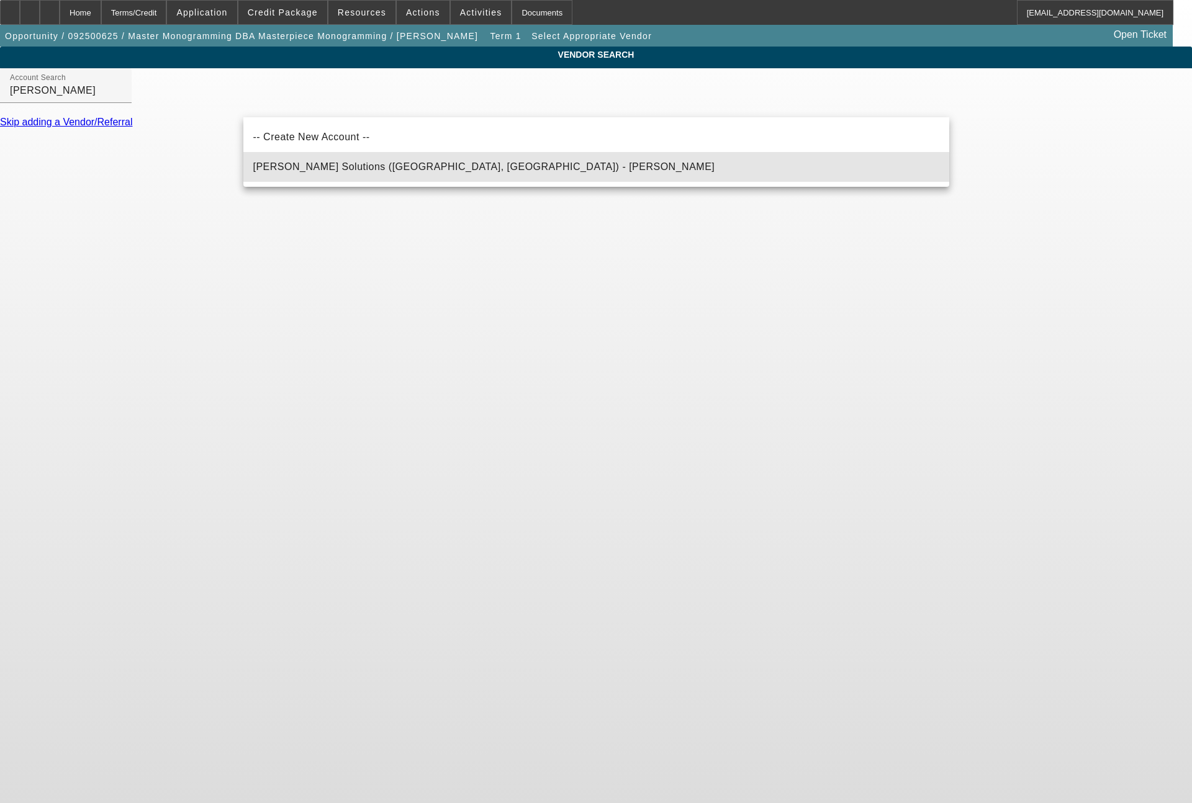
click at [352, 161] on span "[PERSON_NAME] Solutions ([GEOGRAPHIC_DATA], [GEOGRAPHIC_DATA]) - [PERSON_NAME]" at bounding box center [484, 167] width 462 height 15
type input "[PERSON_NAME] Solutions ([GEOGRAPHIC_DATA], [GEOGRAPHIC_DATA]) - [PERSON_NAME]"
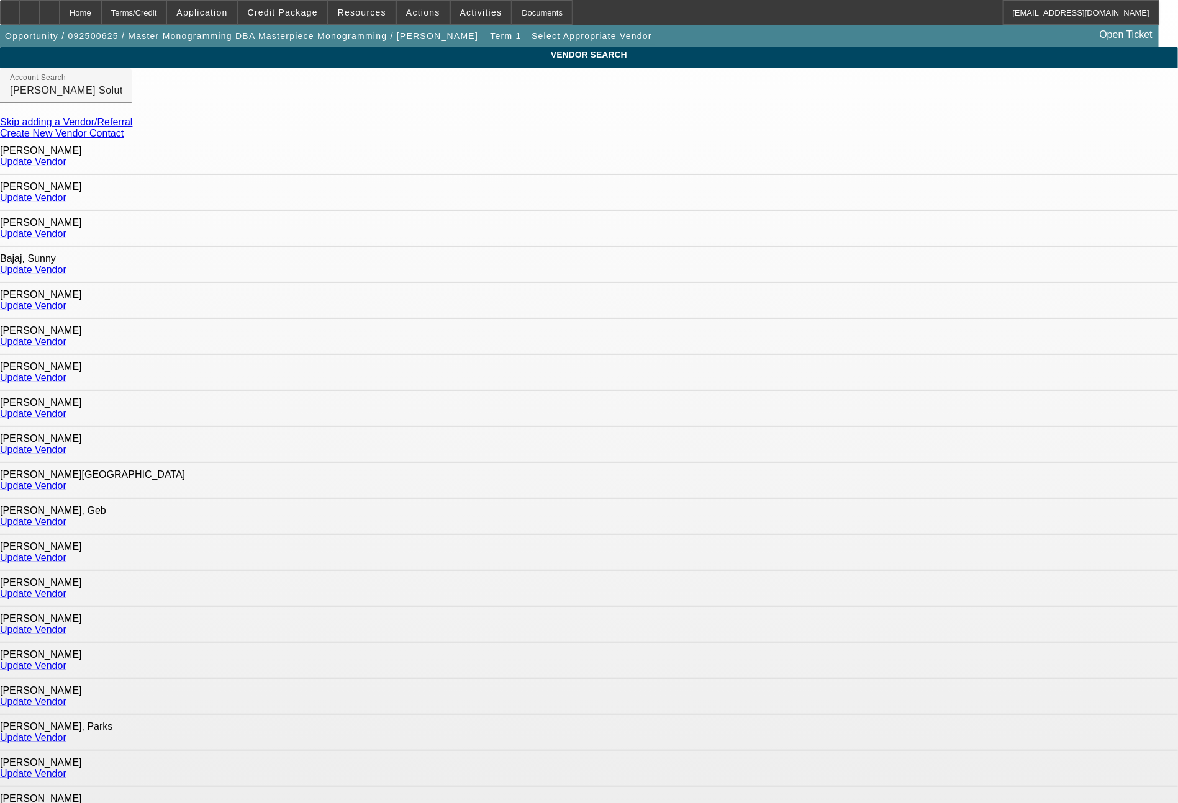
click at [66, 697] on link "Update Vendor" at bounding box center [33, 702] width 66 height 11
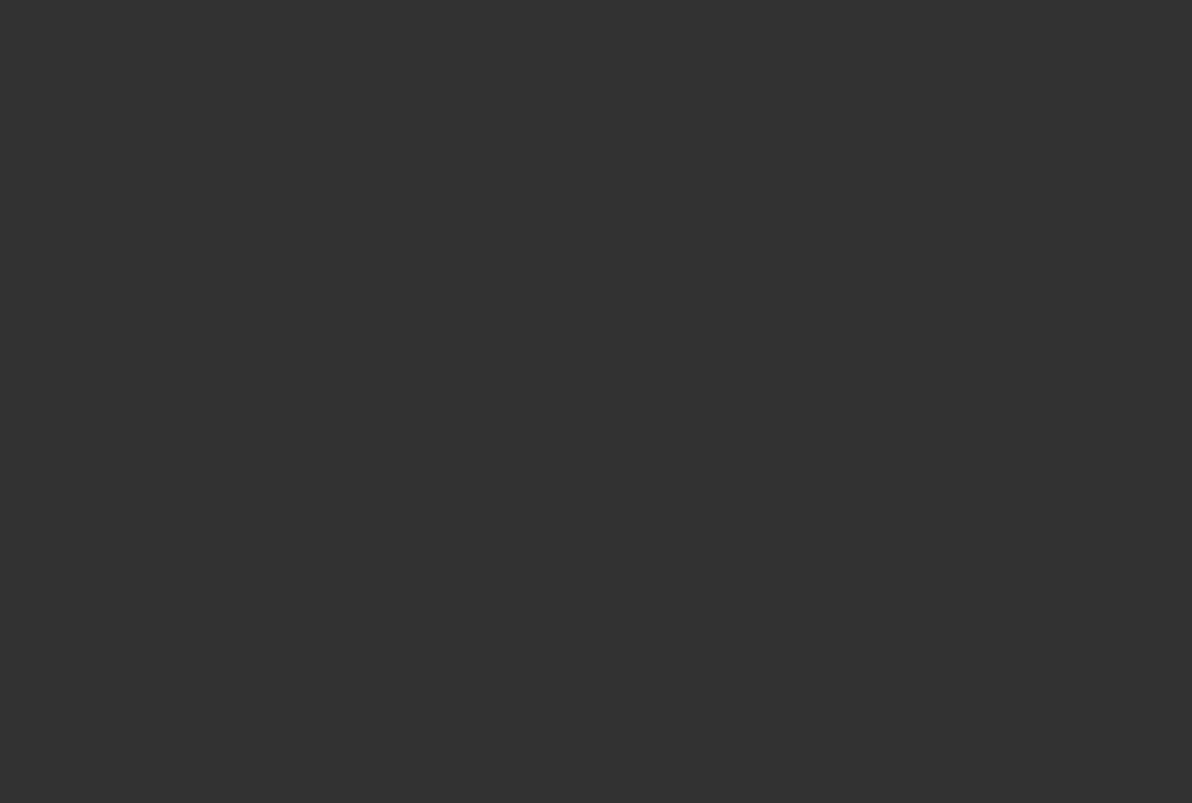
type input "$30,340.00"
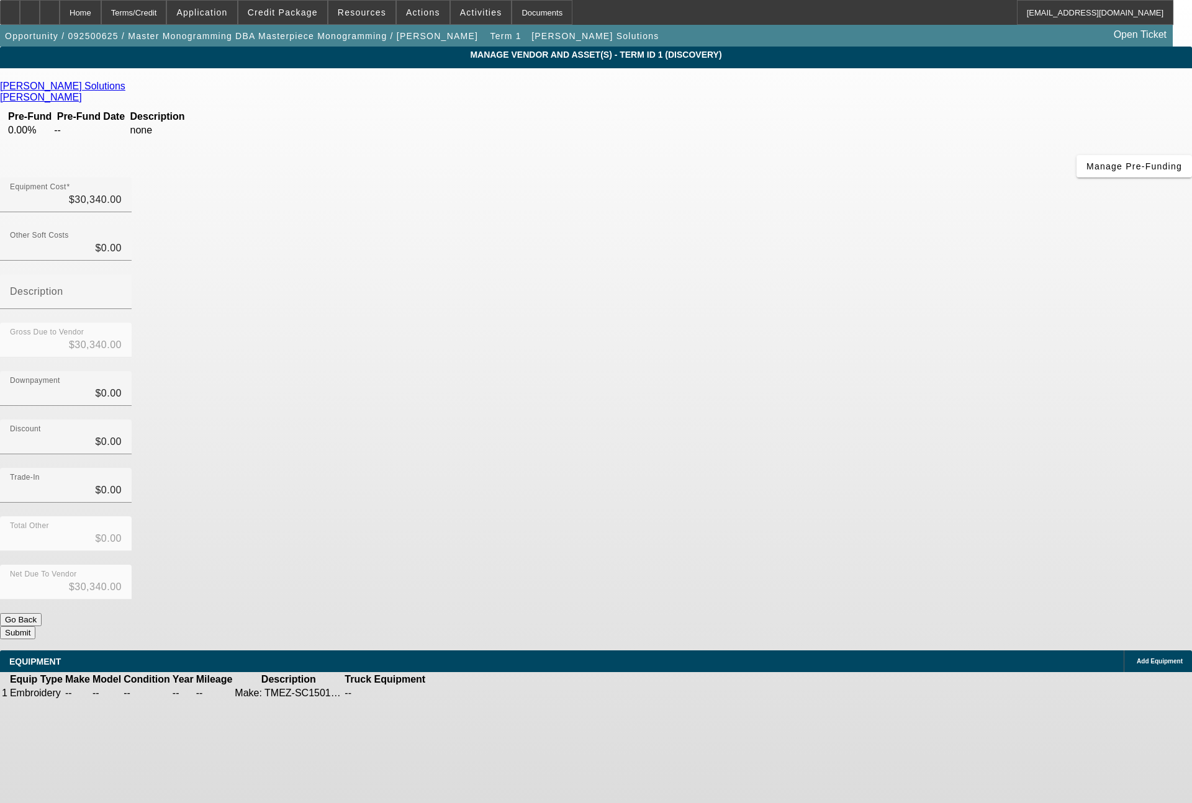
click at [465, 693] on icon at bounding box center [465, 693] width 0 height 0
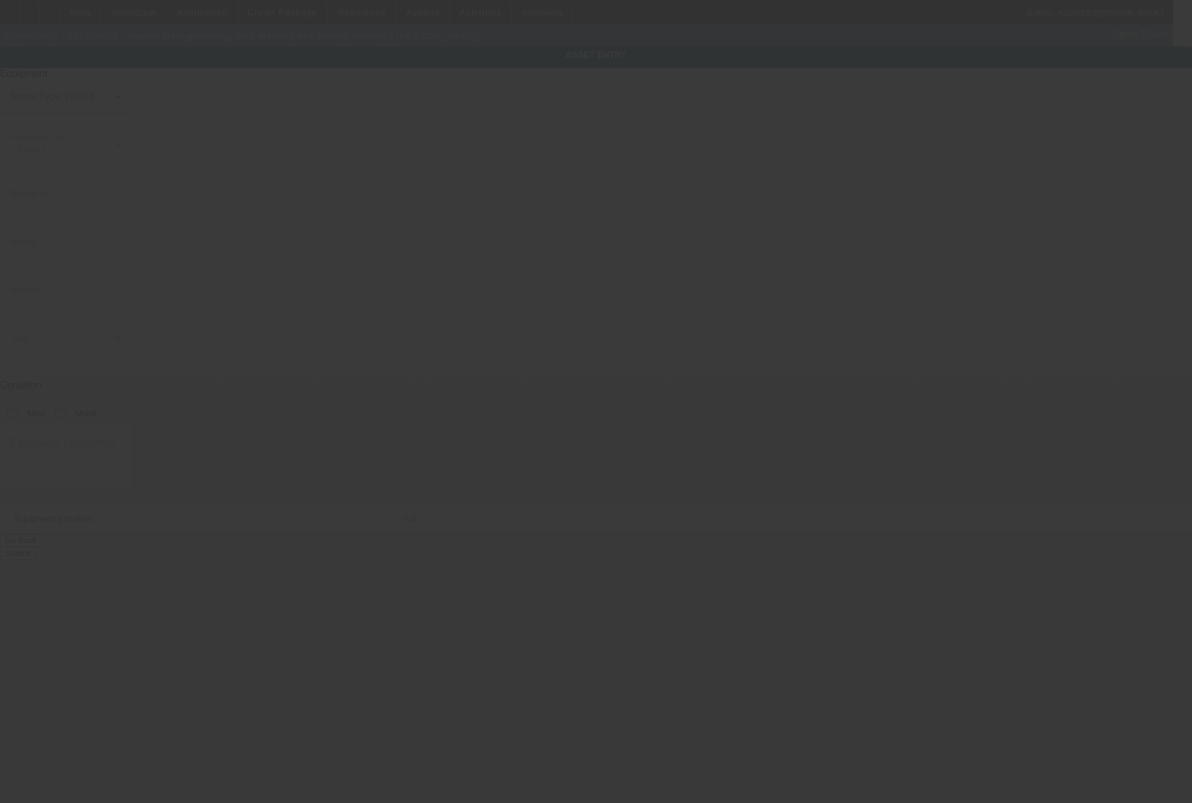
type textarea "Make: TMEZ-SC1501; Model: Tajima"
type input "G4470 S Saginaw St"
type input "Suite A"
type input "[PERSON_NAME]"
type input "48529"
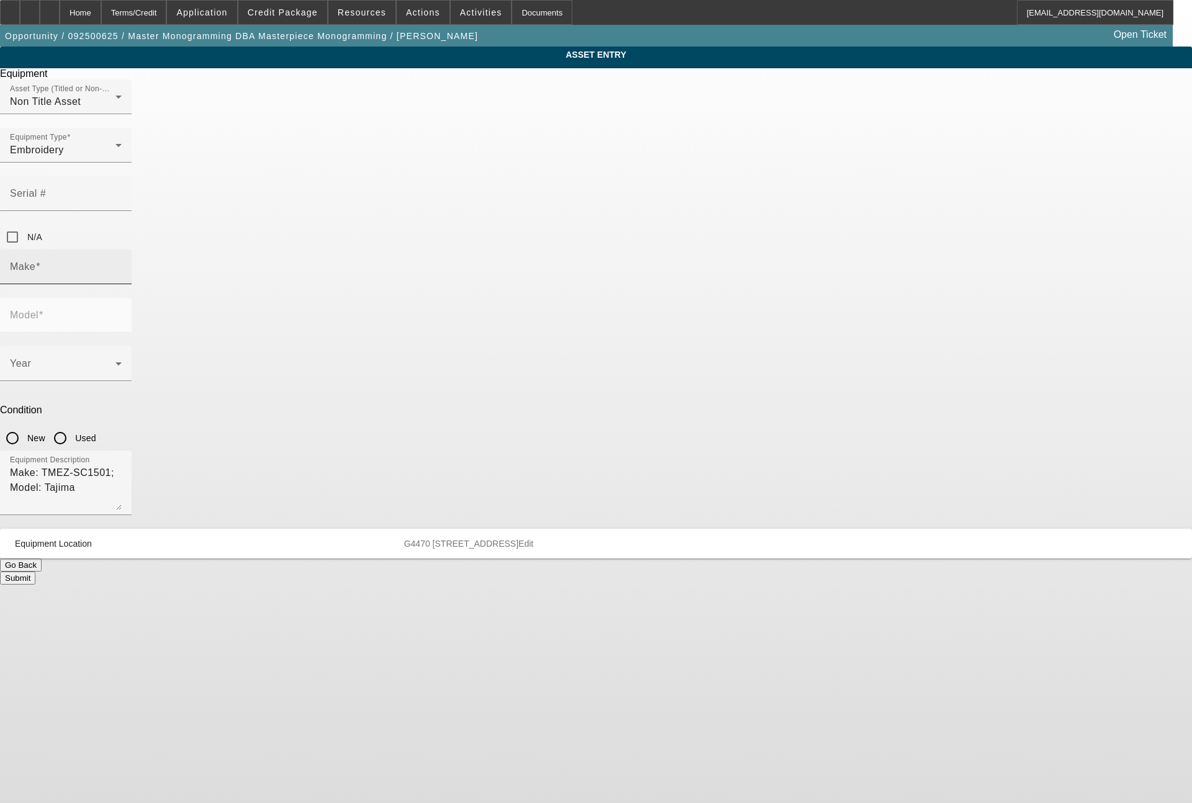
click at [122, 250] on div "Make" at bounding box center [66, 267] width 112 height 35
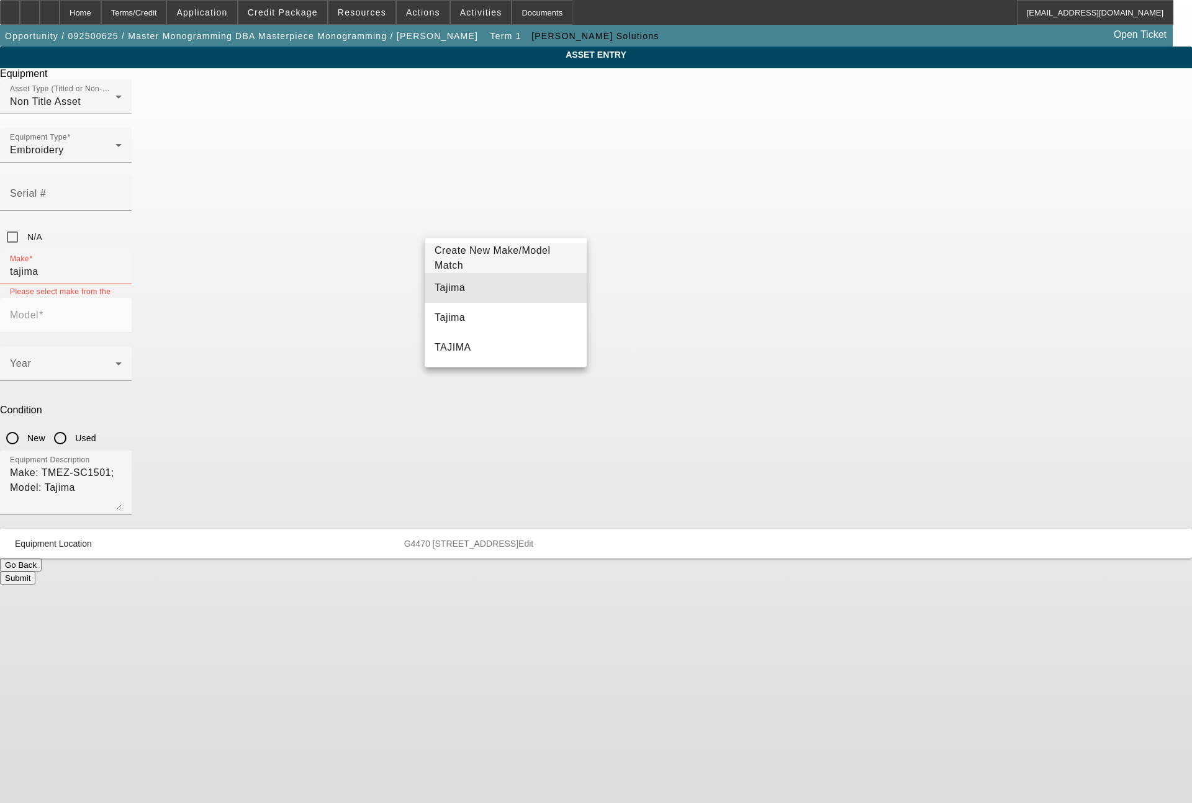
drag, startPoint x: 469, startPoint y: 271, endPoint x: 582, endPoint y: 223, distance: 121.9
click at [467, 283] on mat-option "Tajima" at bounding box center [506, 288] width 162 height 30
type input "Tajima"
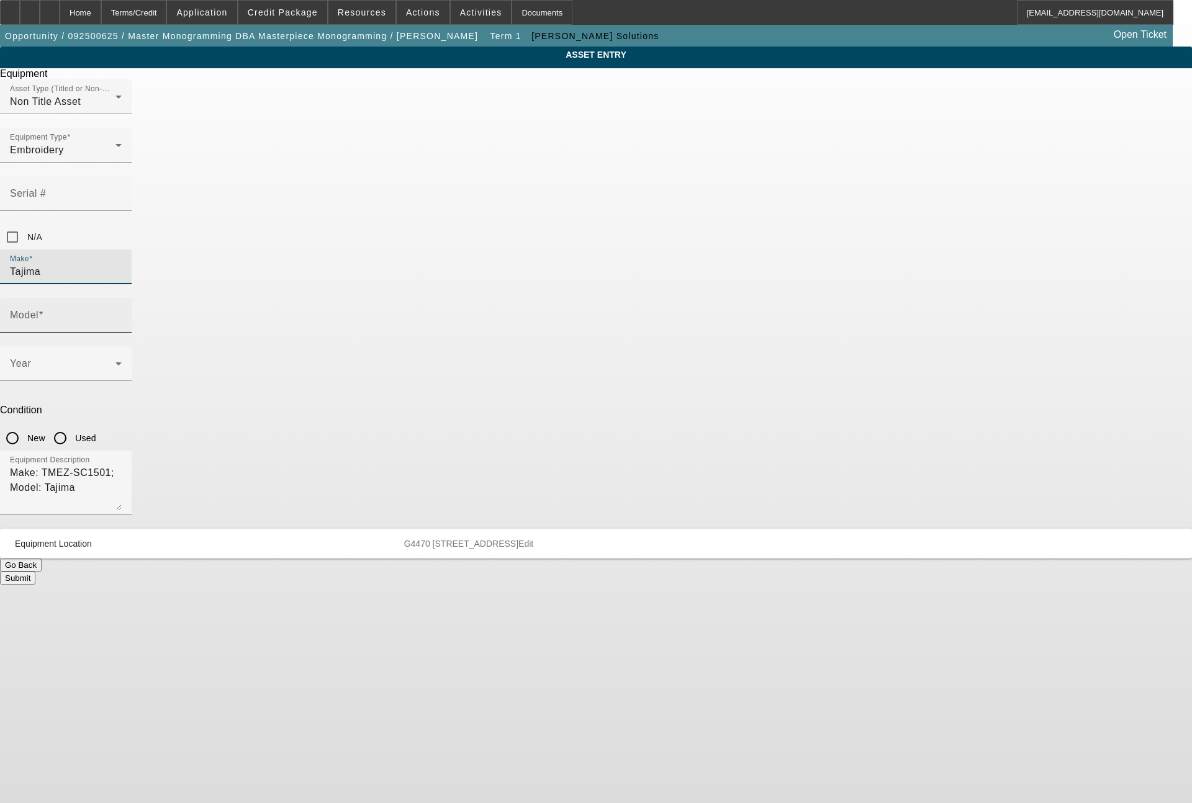
click at [38, 310] on mat-label "Model" at bounding box center [24, 315] width 29 height 11
click at [122, 313] on input "Model" at bounding box center [66, 320] width 112 height 15
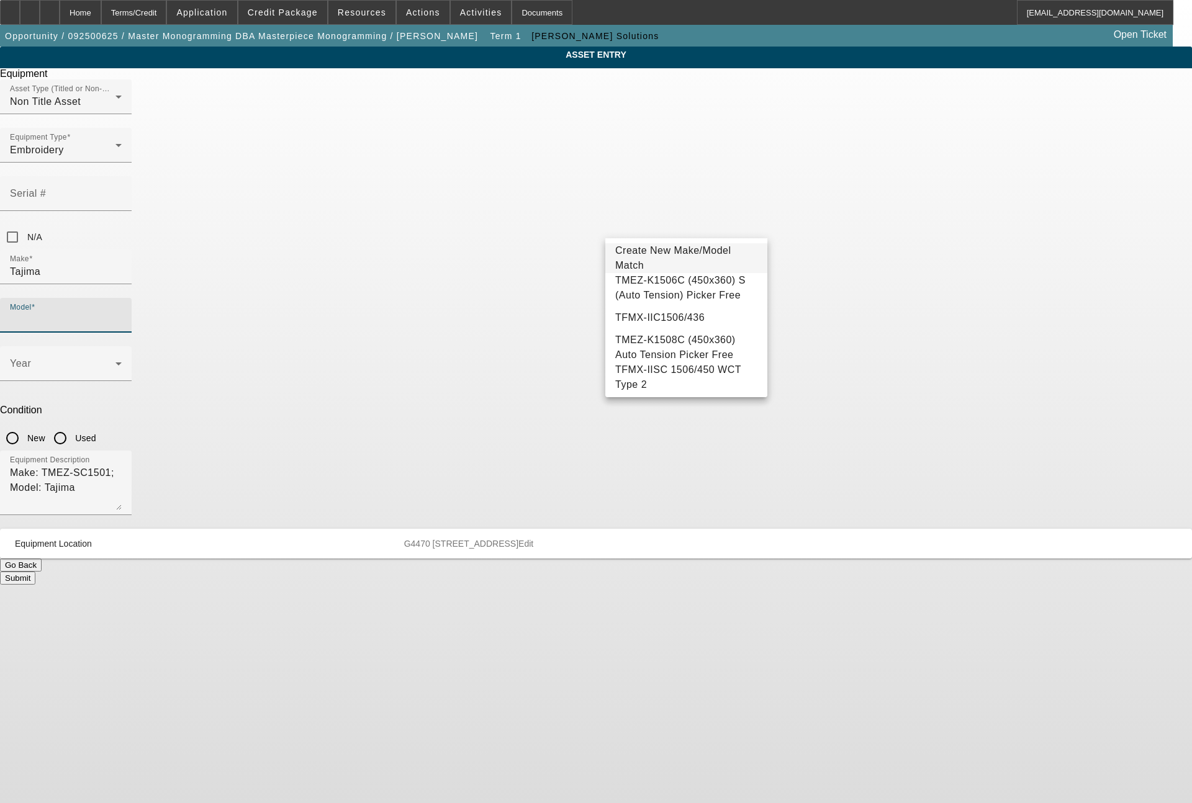
scroll to position [138, 0]
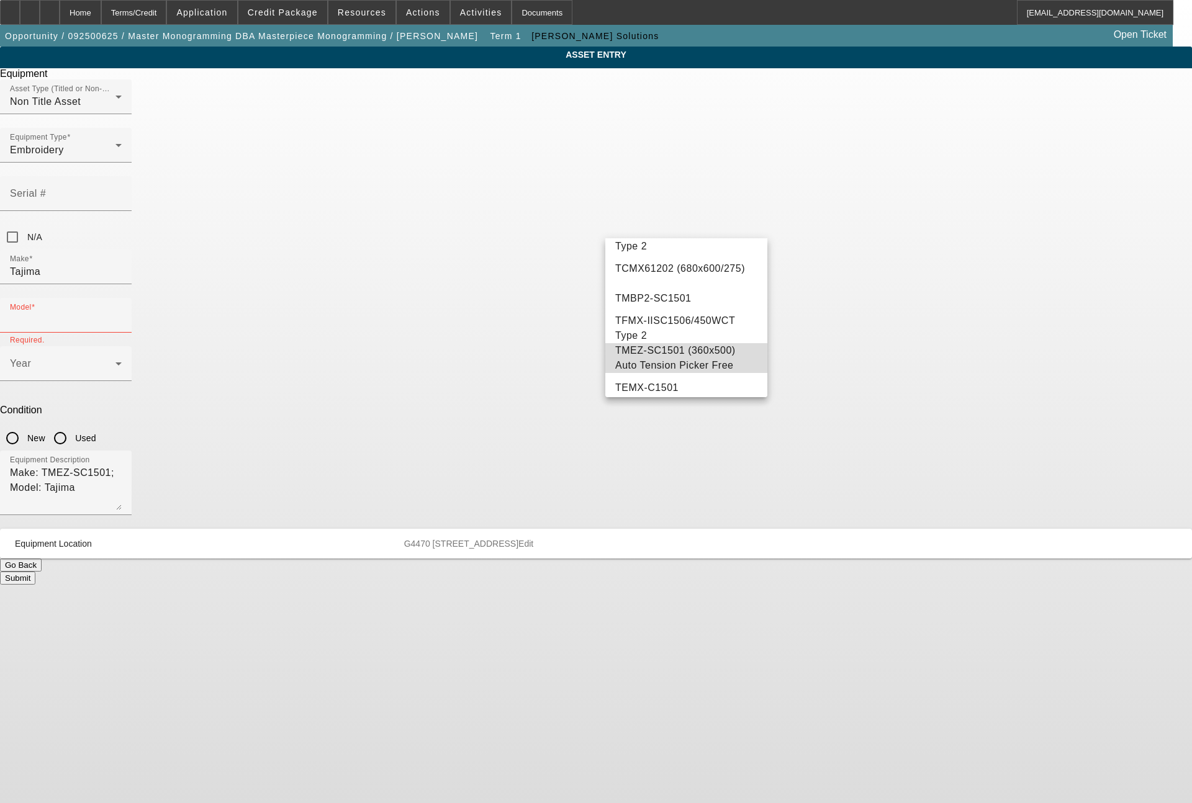
click at [708, 368] on span "TMEZ-SC1501 (360x500) Auto Tension Picker Free" at bounding box center [675, 357] width 120 height 25
type input "TMEZ-SC1501 (360x500) Auto Tension Picker Free"
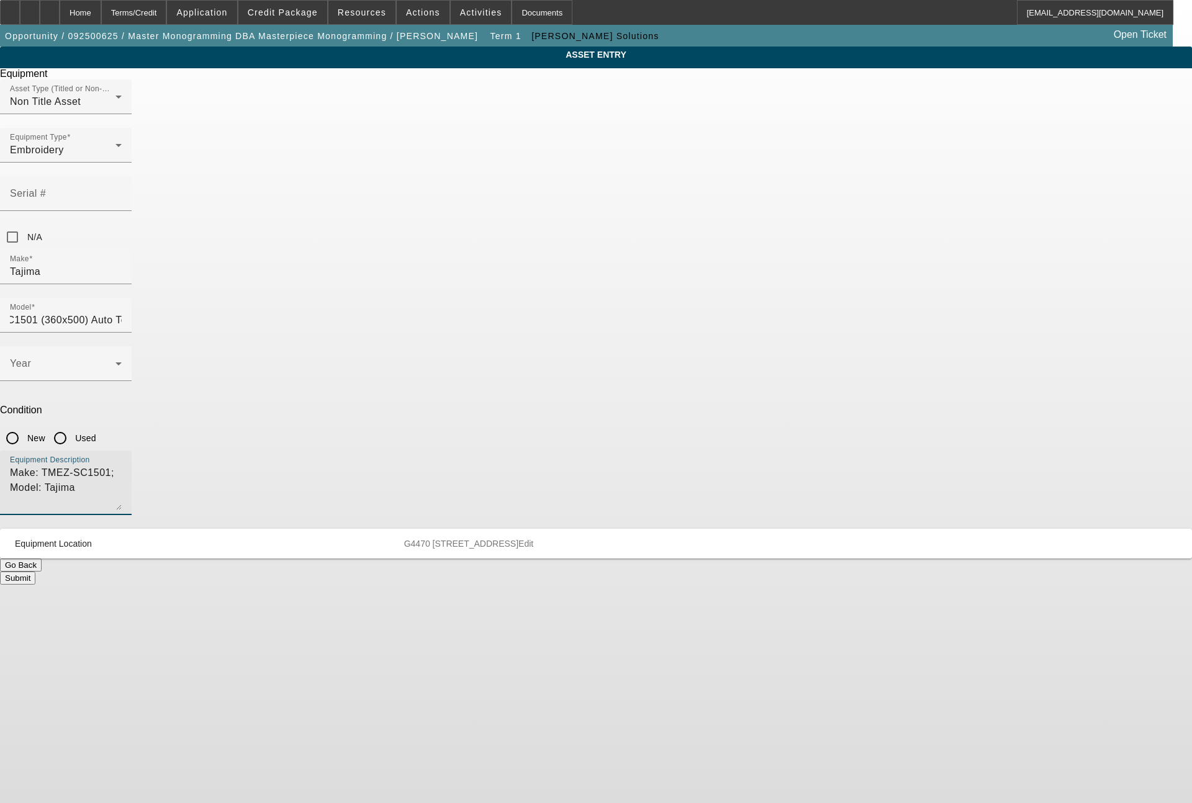
scroll to position [0, 0]
drag, startPoint x: 589, startPoint y: 318, endPoint x: 330, endPoint y: 339, distance: 259.7
click at [330, 339] on div "ASSET ENTRY Delete asset Equipment Asset Type (Titled or Non-Titled) Non Title …" at bounding box center [596, 316] width 1192 height 538
type textarea "single head machine"
click at [132, 346] on div "Year" at bounding box center [66, 363] width 132 height 35
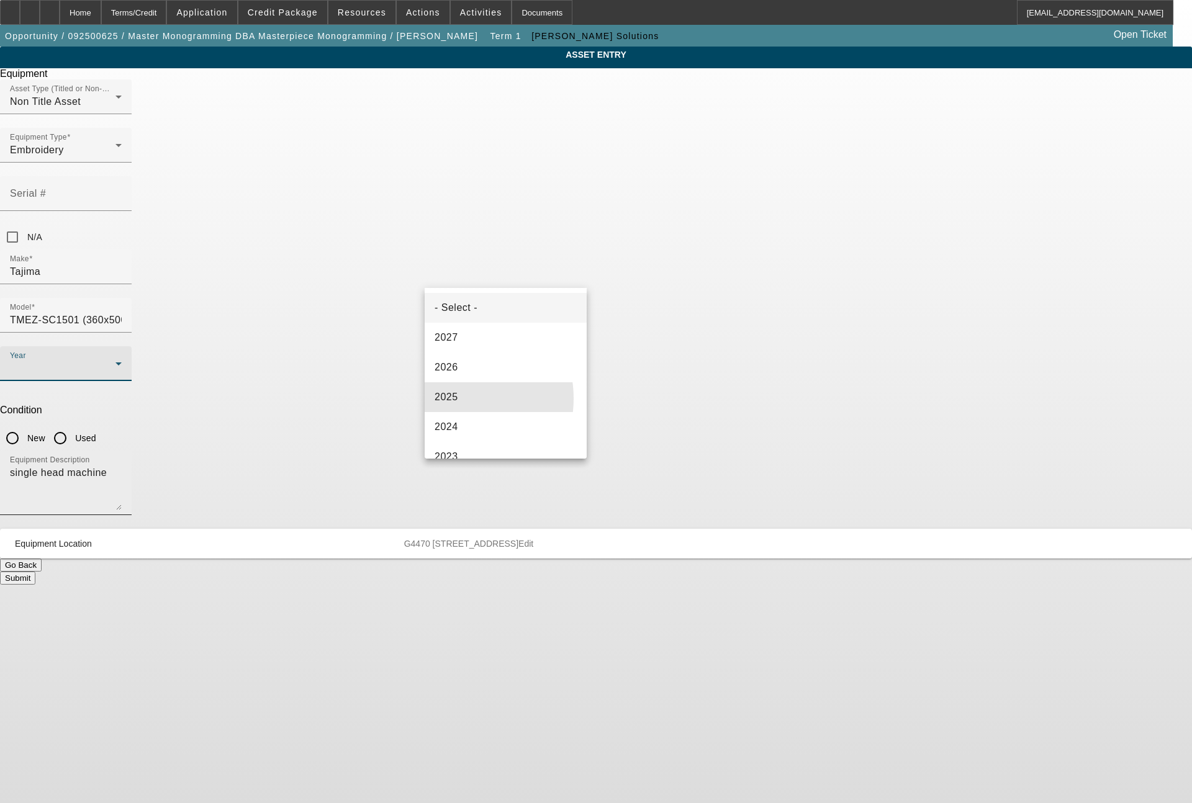
drag, startPoint x: 448, startPoint y: 399, endPoint x: 546, endPoint y: 315, distance: 128.6
click at [463, 386] on mat-option "2025" at bounding box center [506, 397] width 162 height 30
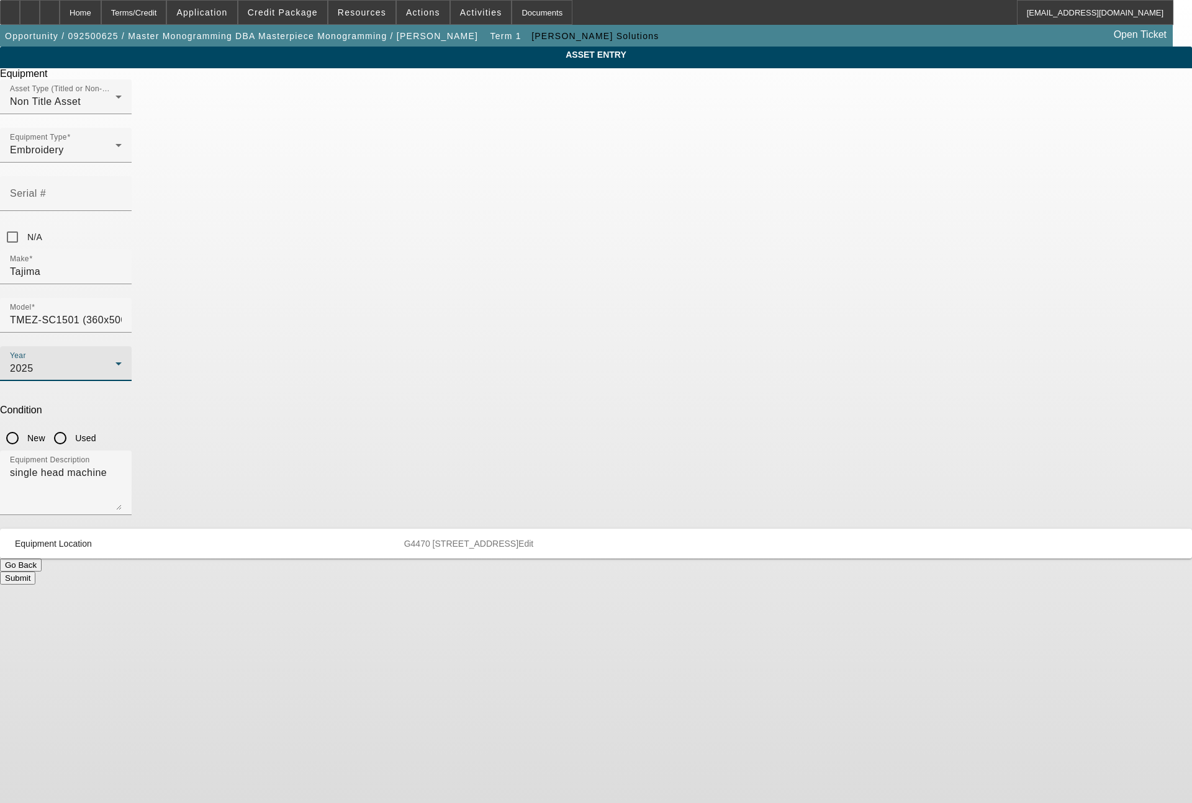
click at [25, 426] on input "New" at bounding box center [12, 438] width 25 height 25
radio input "true"
click at [35, 572] on button "Submit" at bounding box center [17, 578] width 35 height 13
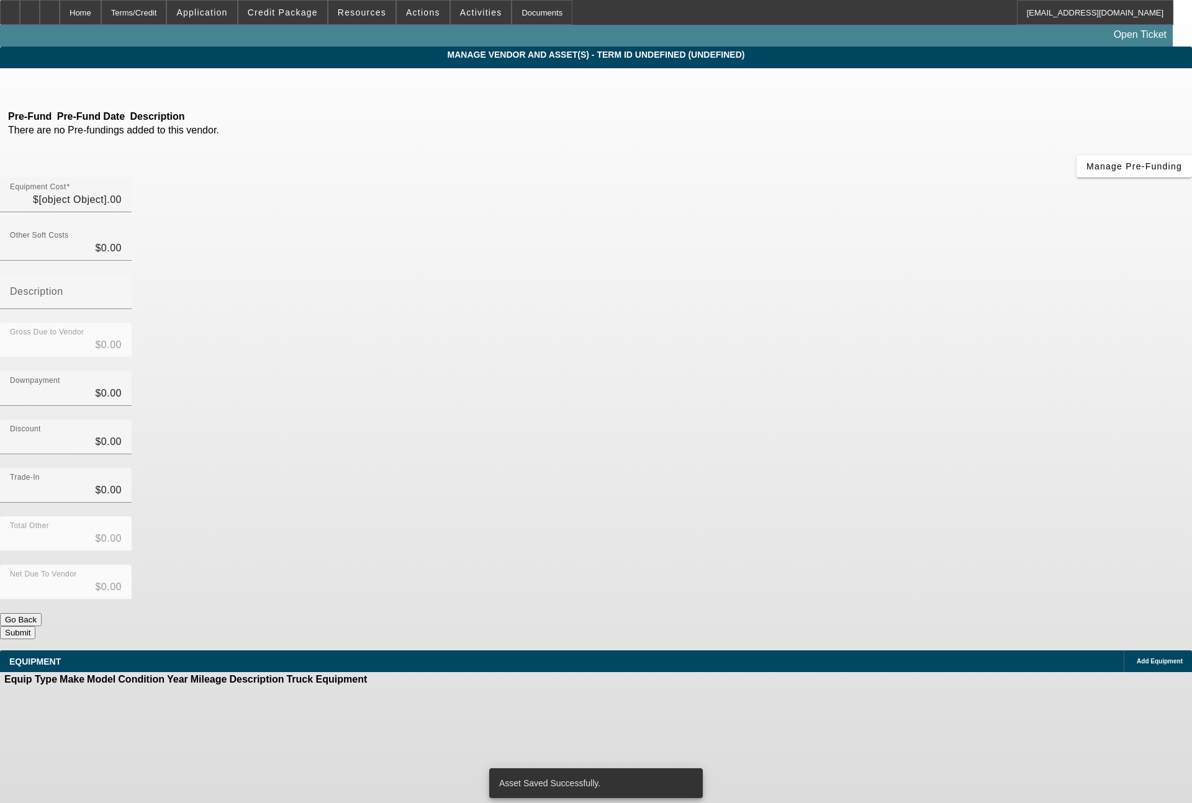
type input "$30,340.00"
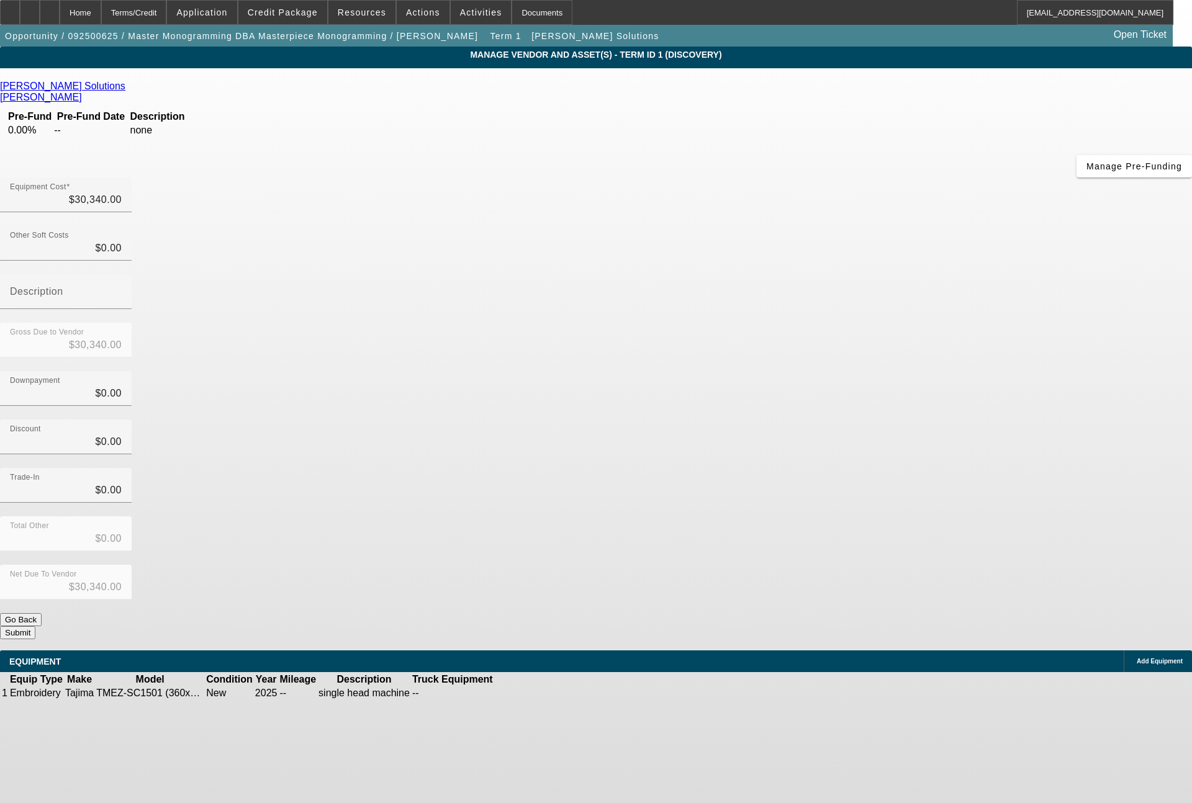
click at [35, 626] on button "Submit" at bounding box center [17, 632] width 35 height 13
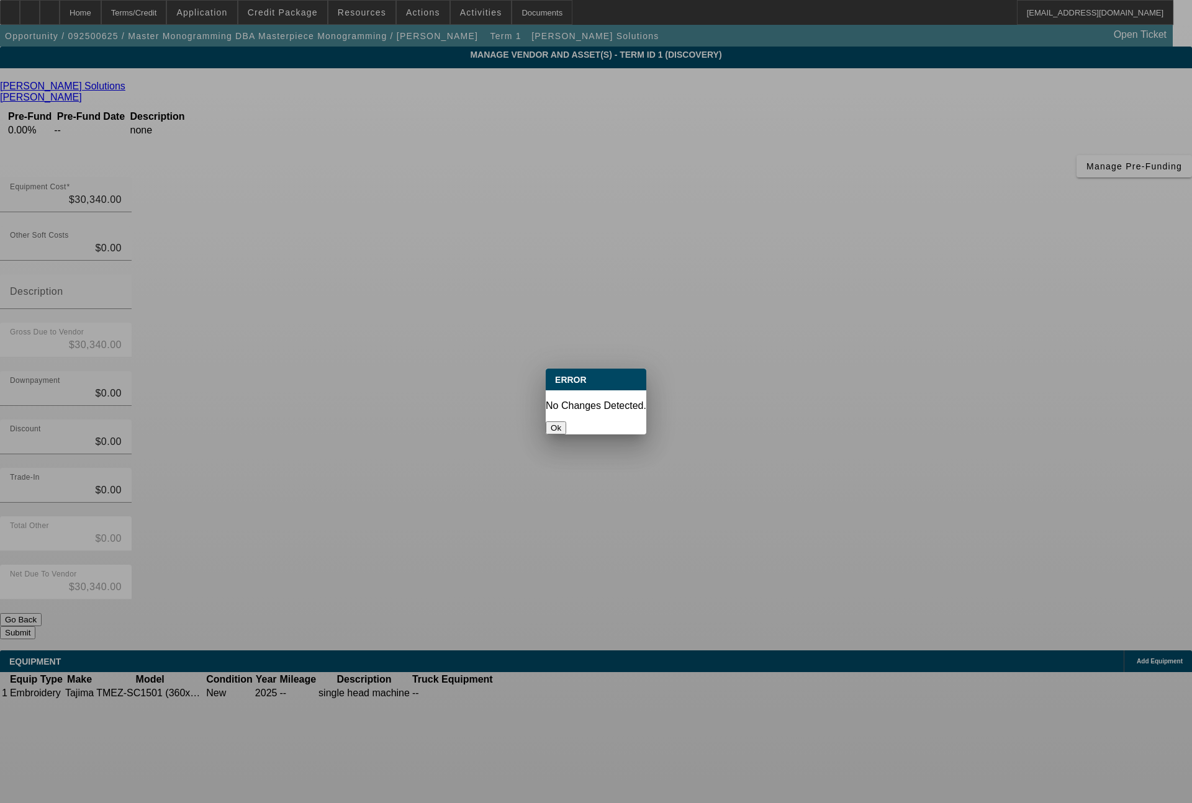
click at [566, 422] on button "Ok" at bounding box center [556, 428] width 20 height 13
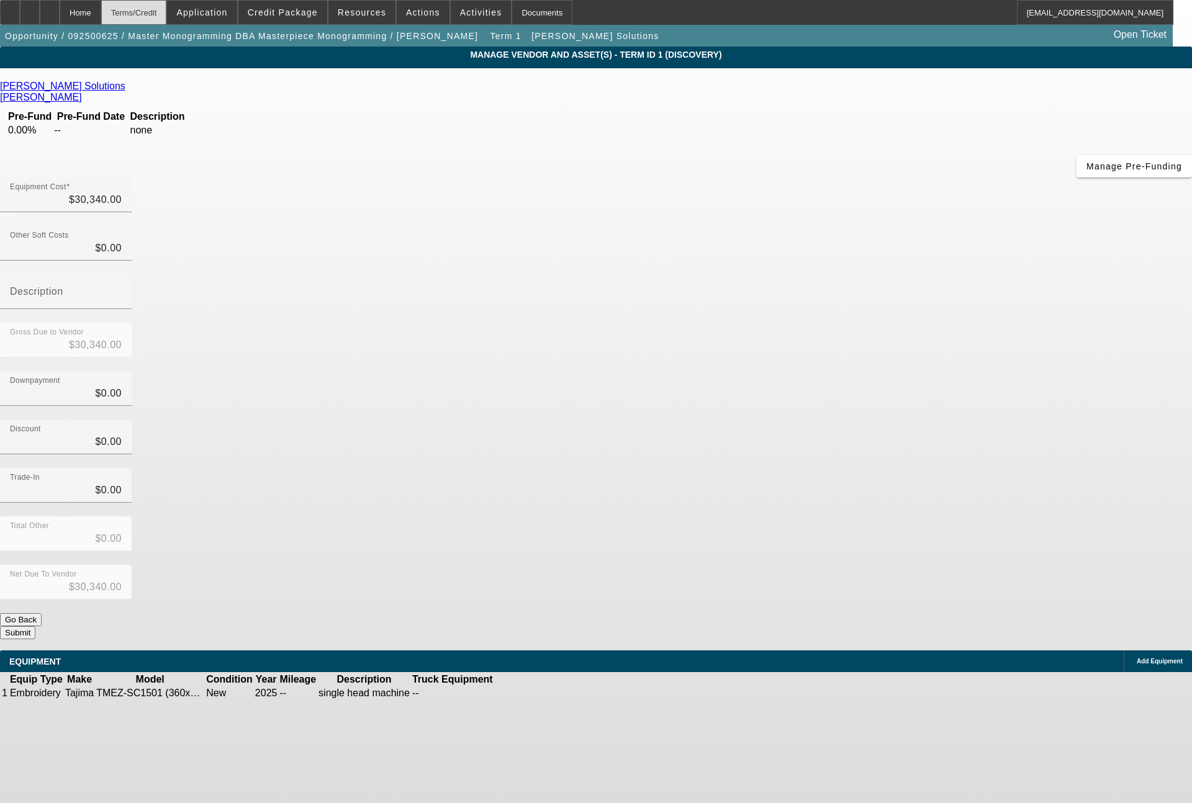
click at [167, 17] on div "Terms/Credit" at bounding box center [134, 12] width 66 height 25
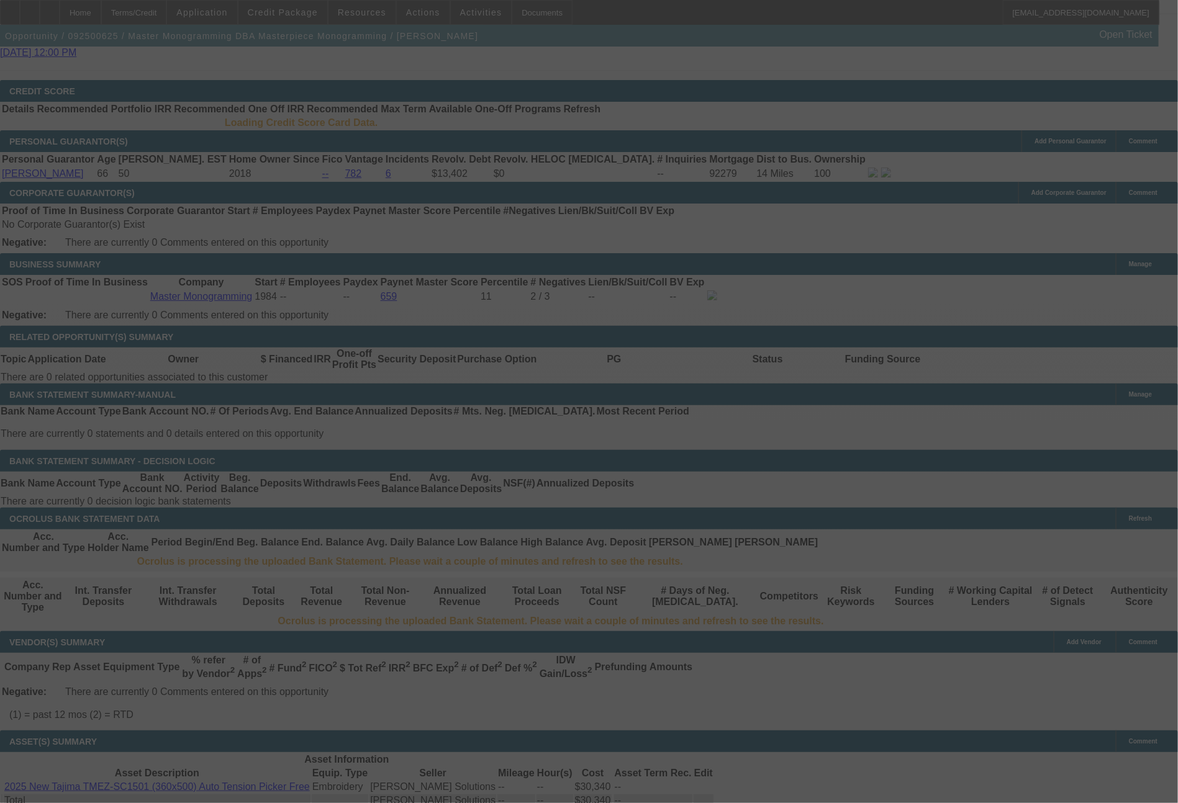
scroll to position [1727, 0]
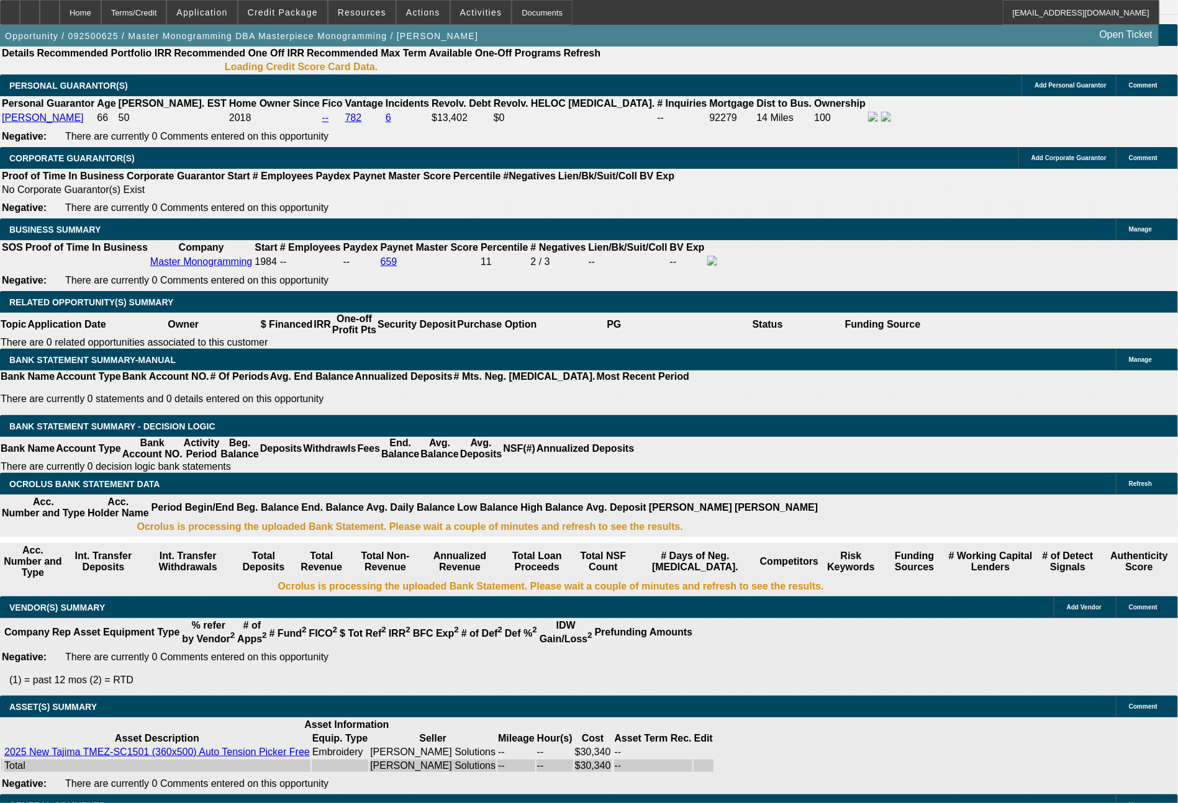
select select "0"
select select "2"
select select "0"
select select "6"
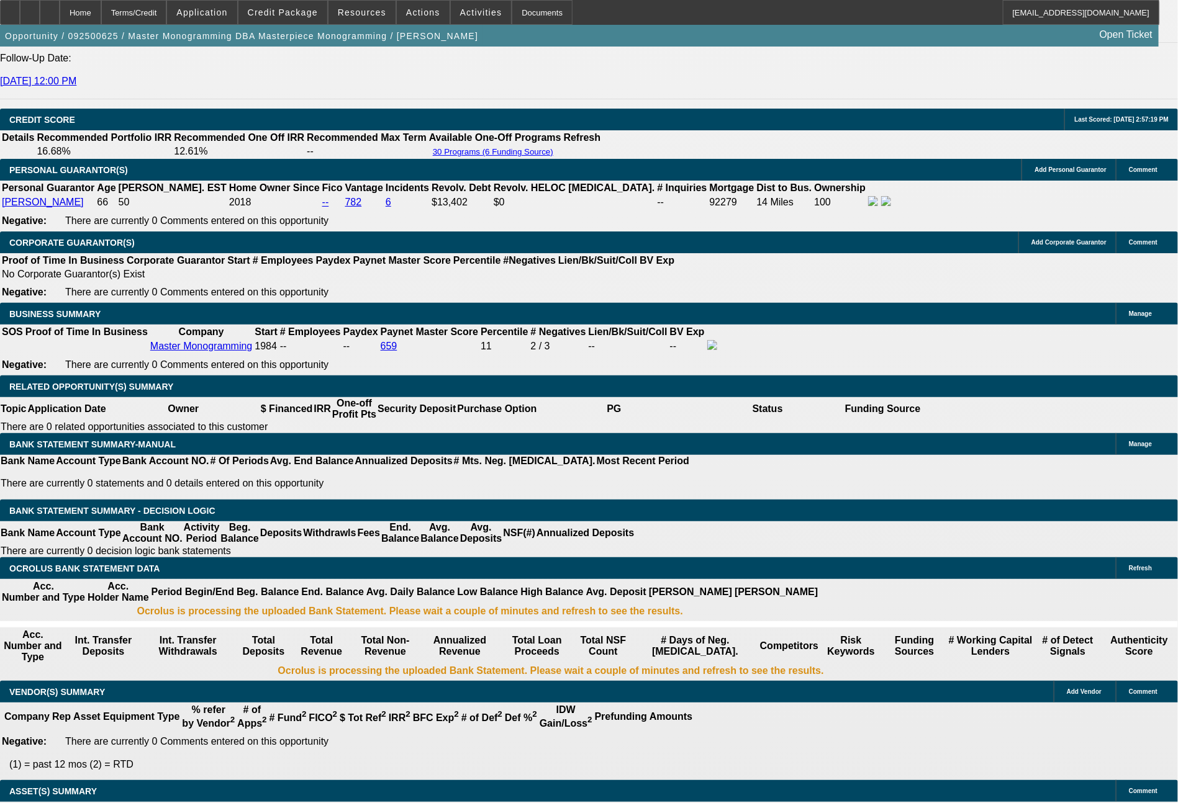
scroll to position [1723, 0]
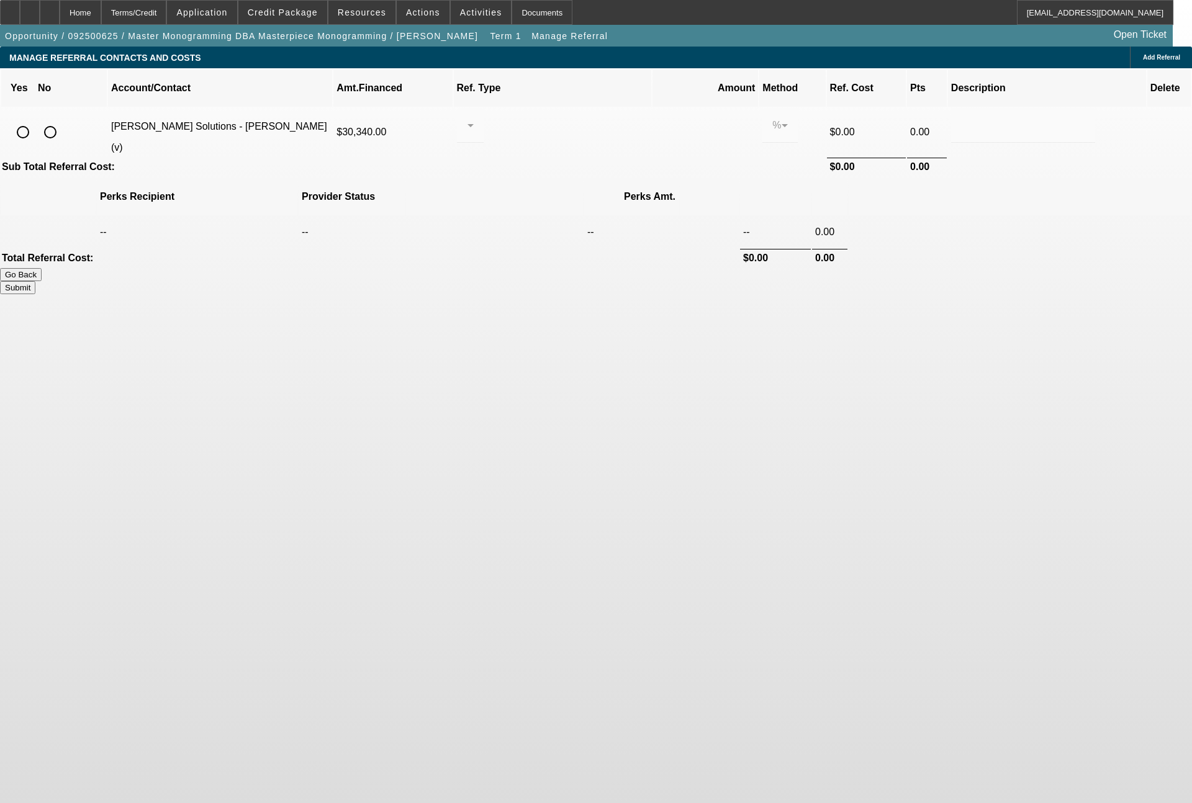
click at [35, 120] on input "radio" at bounding box center [23, 132] width 25 height 25
radio input "true"
click at [474, 119] on div at bounding box center [470, 125] width 7 height 35
click at [535, 144] on span "Pay vendor SALES PERSON" at bounding box center [566, 147] width 101 height 30
click at [666, 118] on input "0.000" at bounding box center [705, 125] width 79 height 15
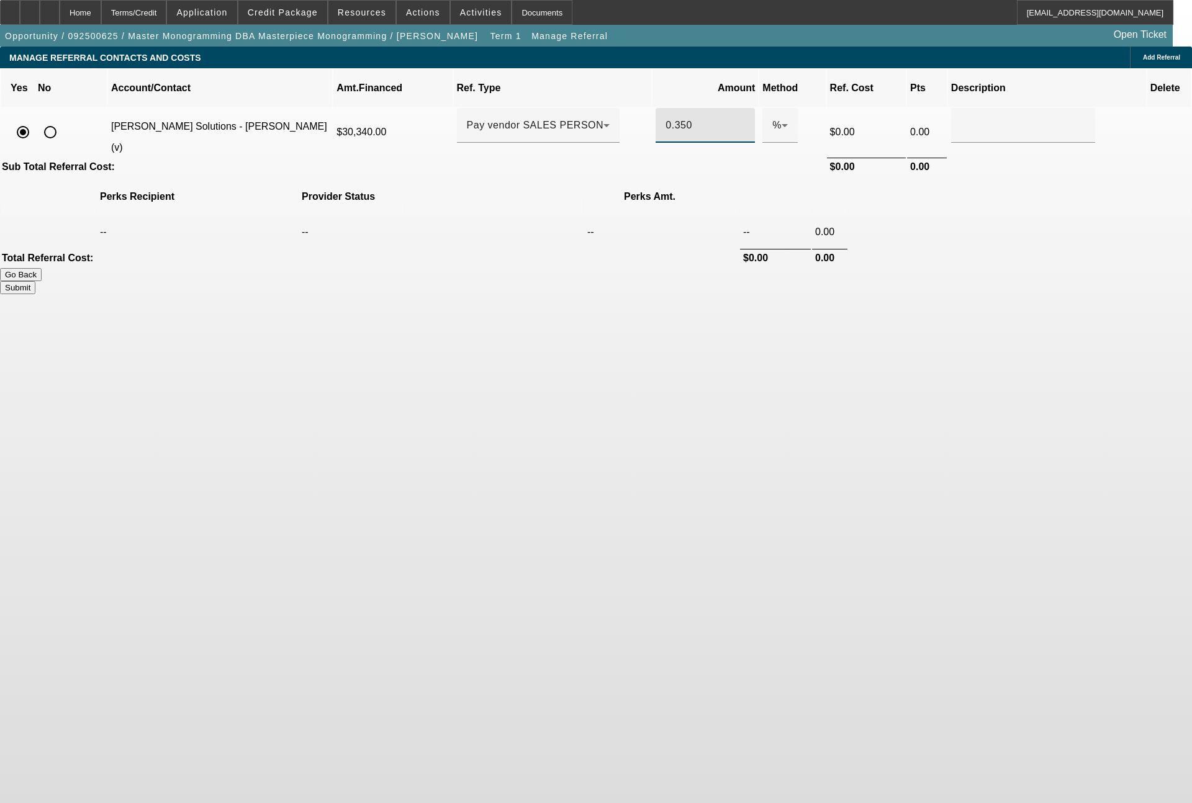
click at [35, 281] on button "Submit" at bounding box center [17, 287] width 35 height 13
type input "0.350"
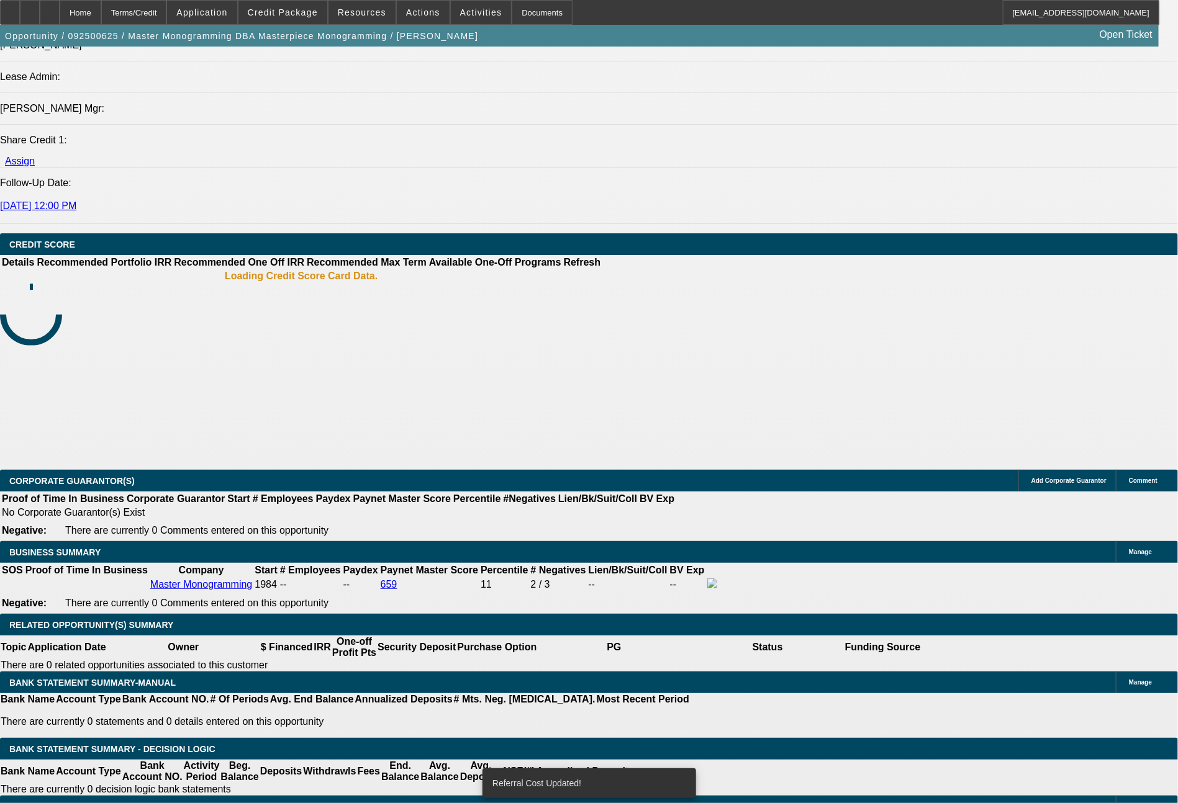
select select "0"
select select "2"
select select "0"
select select "6"
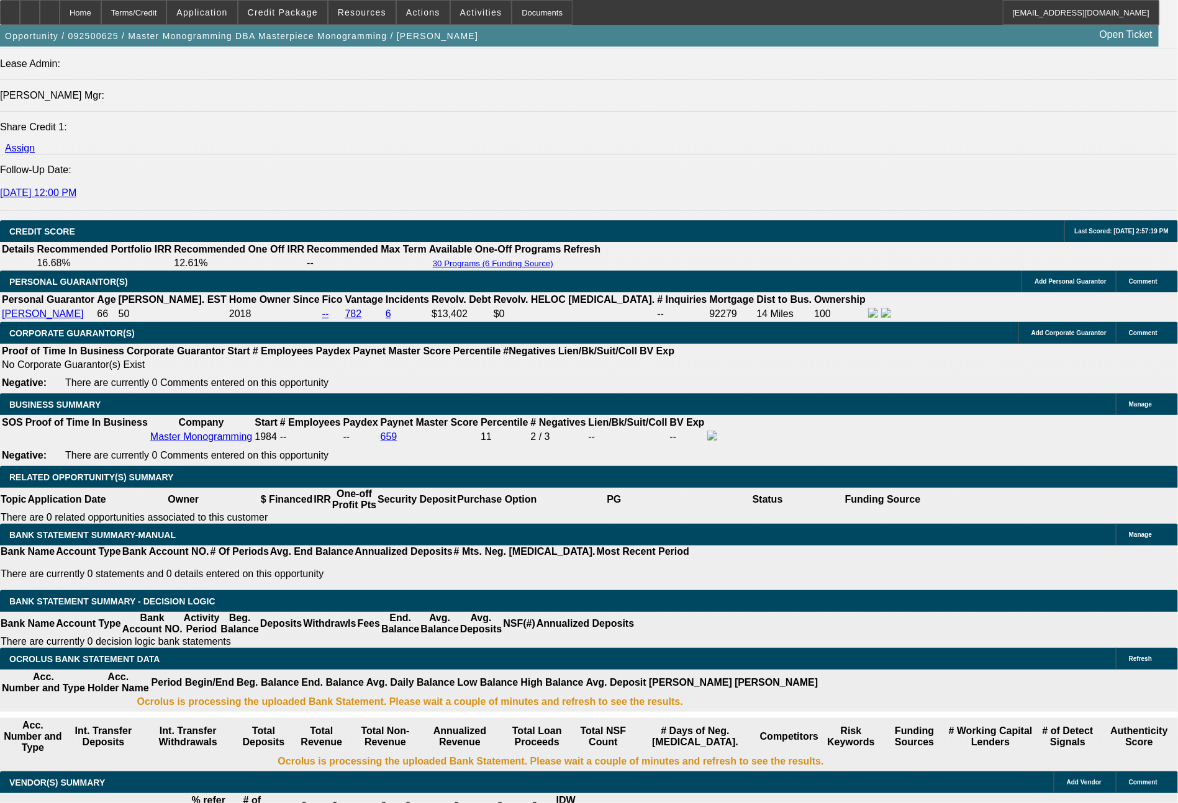
scroll to position [1684, 0]
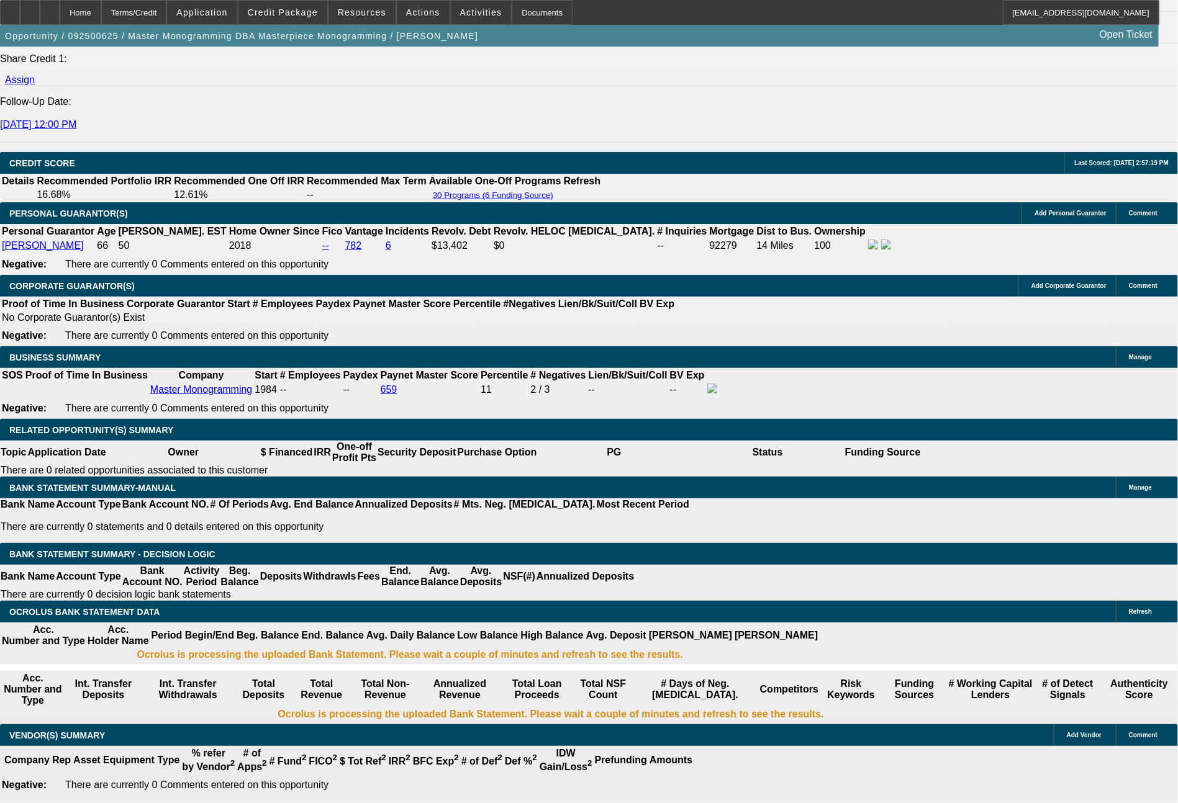
drag, startPoint x: 181, startPoint y: 400, endPoint x: 267, endPoint y: 403, distance: 86.3
type input "64"
type input "$128.00"
type input "UNKNOWN"
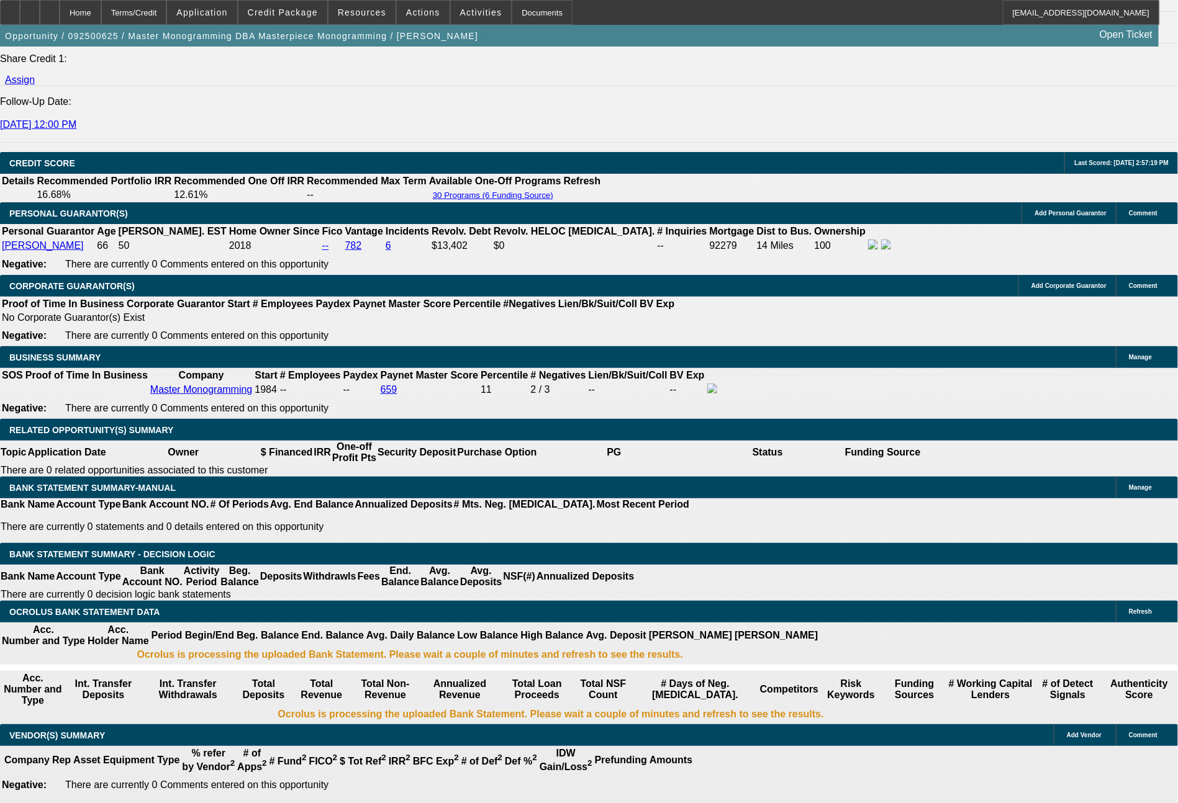
type input "643"
type input "$1,286.00"
type input "9.9"
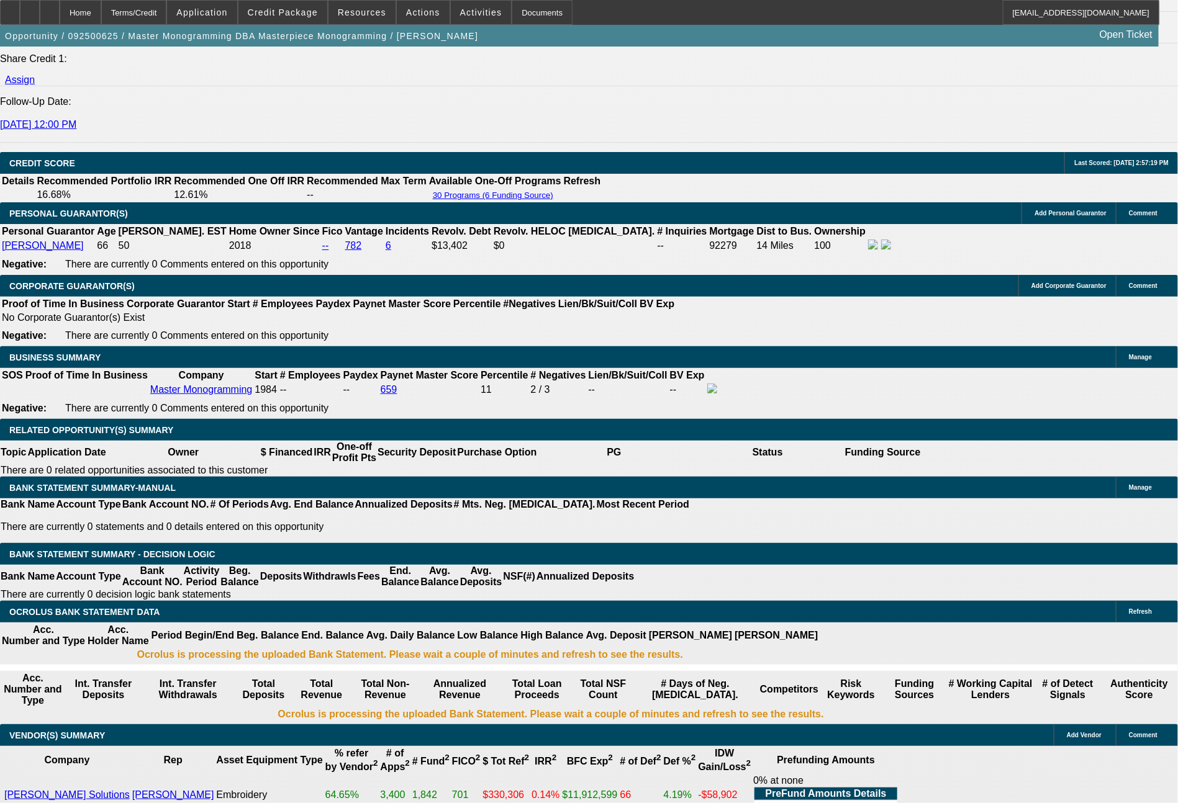
scroll to position [1755, 0]
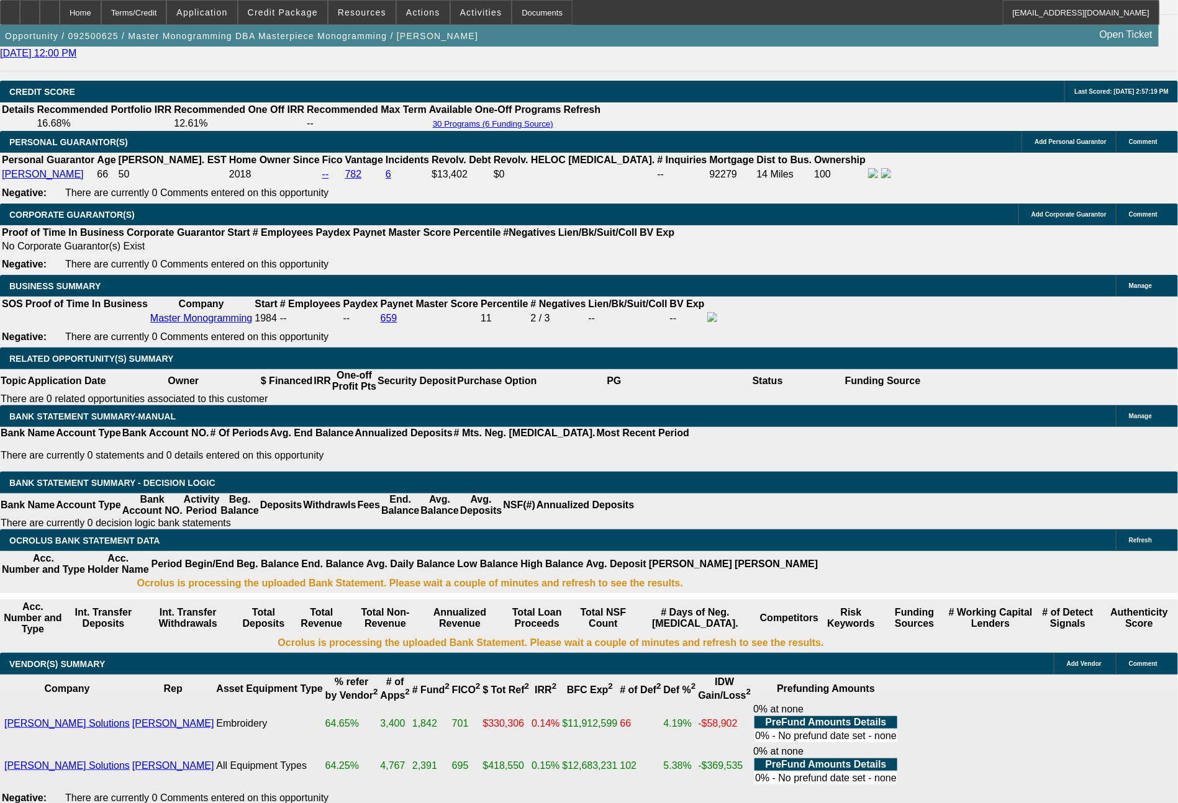
type input "$643.00"
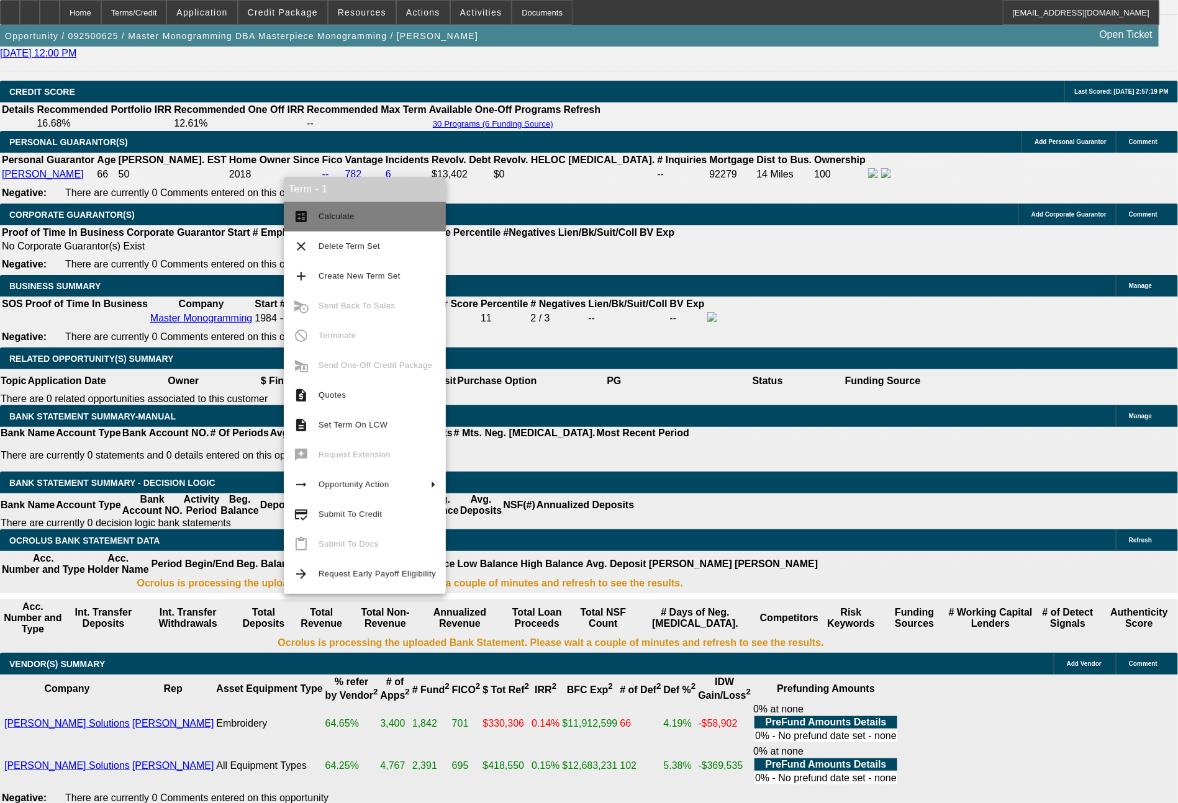
click at [341, 220] on span "Calculate" at bounding box center [336, 216] width 36 height 9
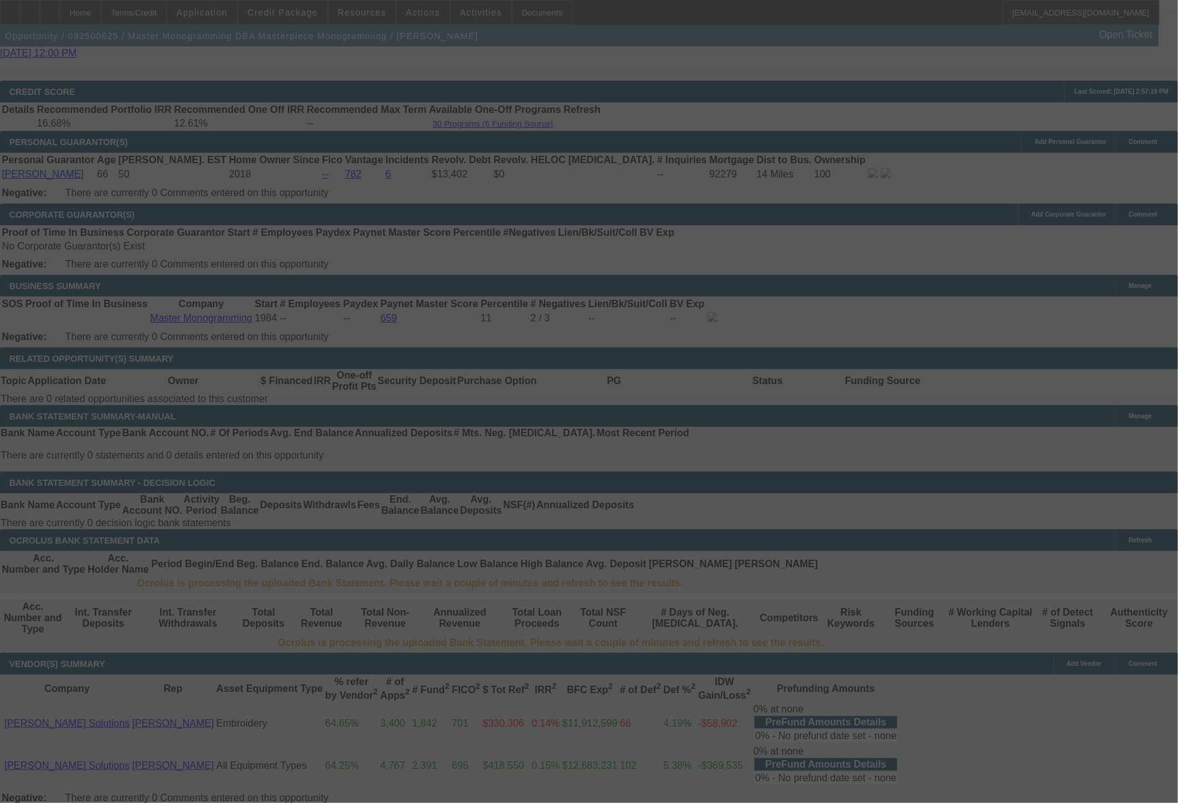
select select "0"
select select "2"
select select "0"
select select "6"
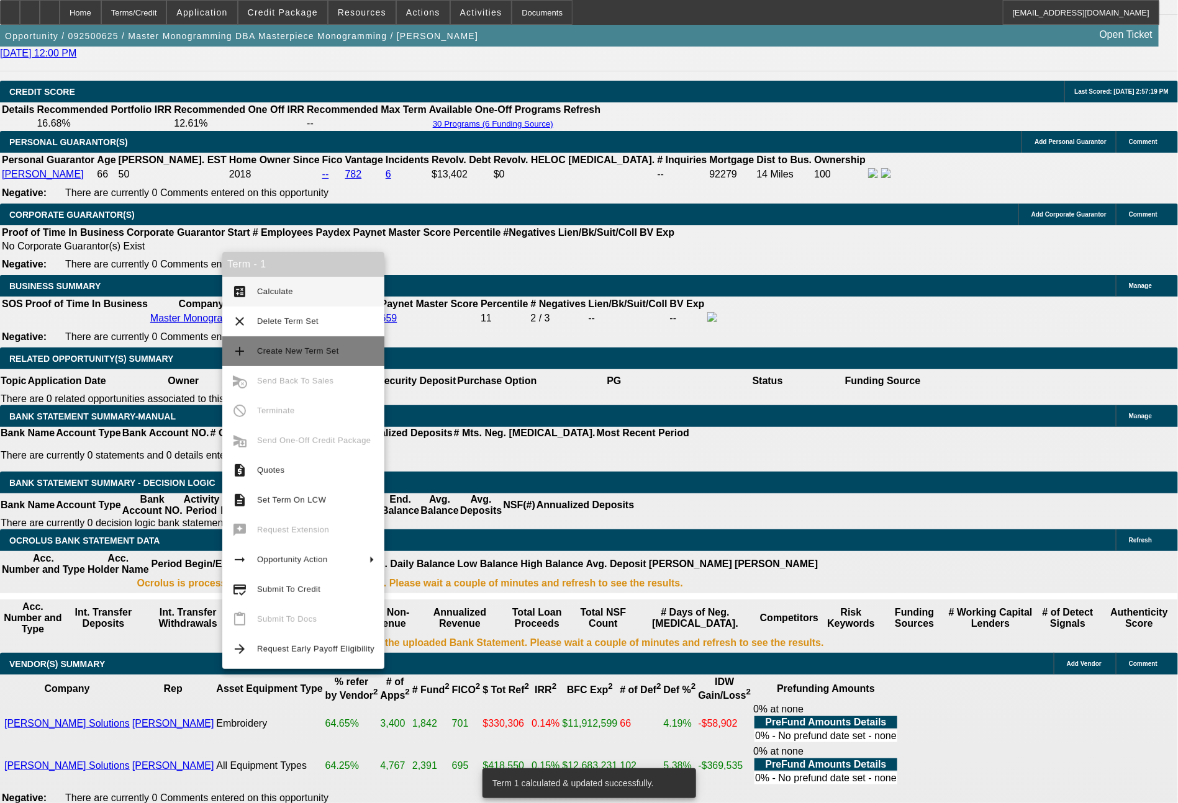
click at [300, 356] on span "Create New Term Set" at bounding box center [298, 350] width 82 height 9
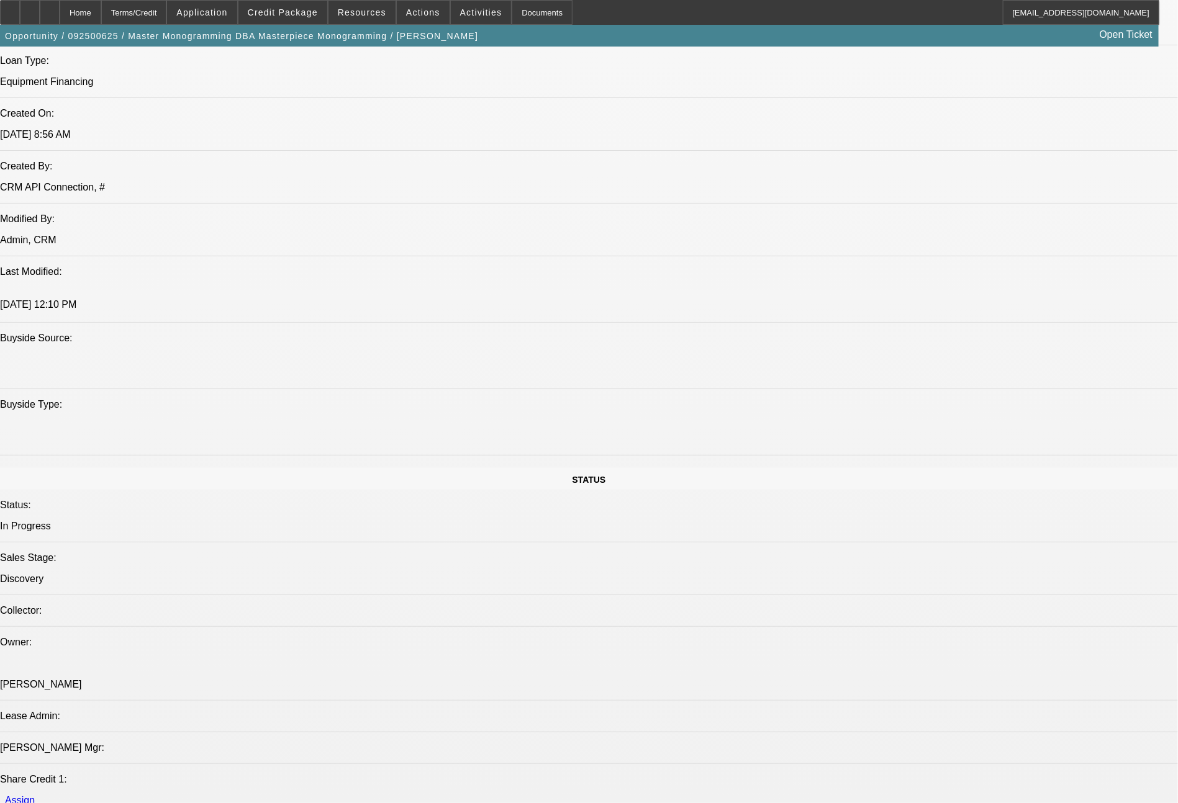
select select "0"
select select "2"
select select "0"
select select "6"
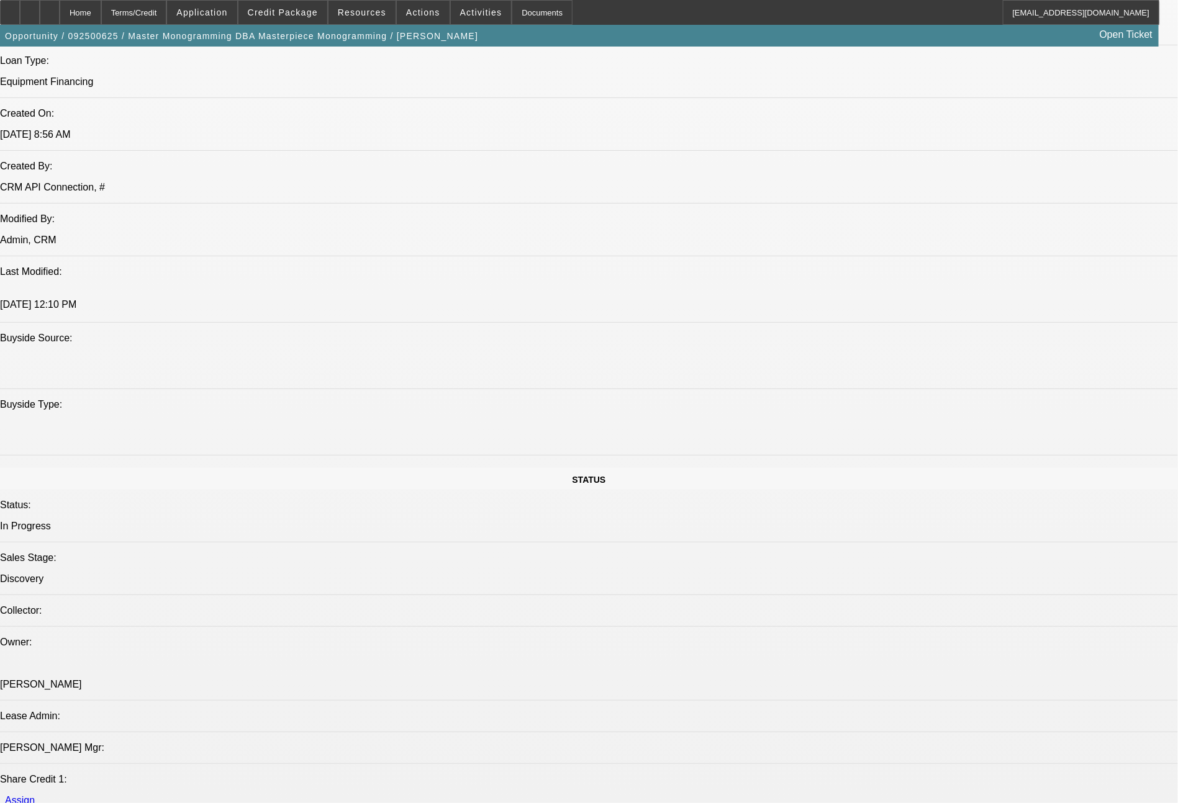
select select "0"
select select "2"
select select "0"
select select "6"
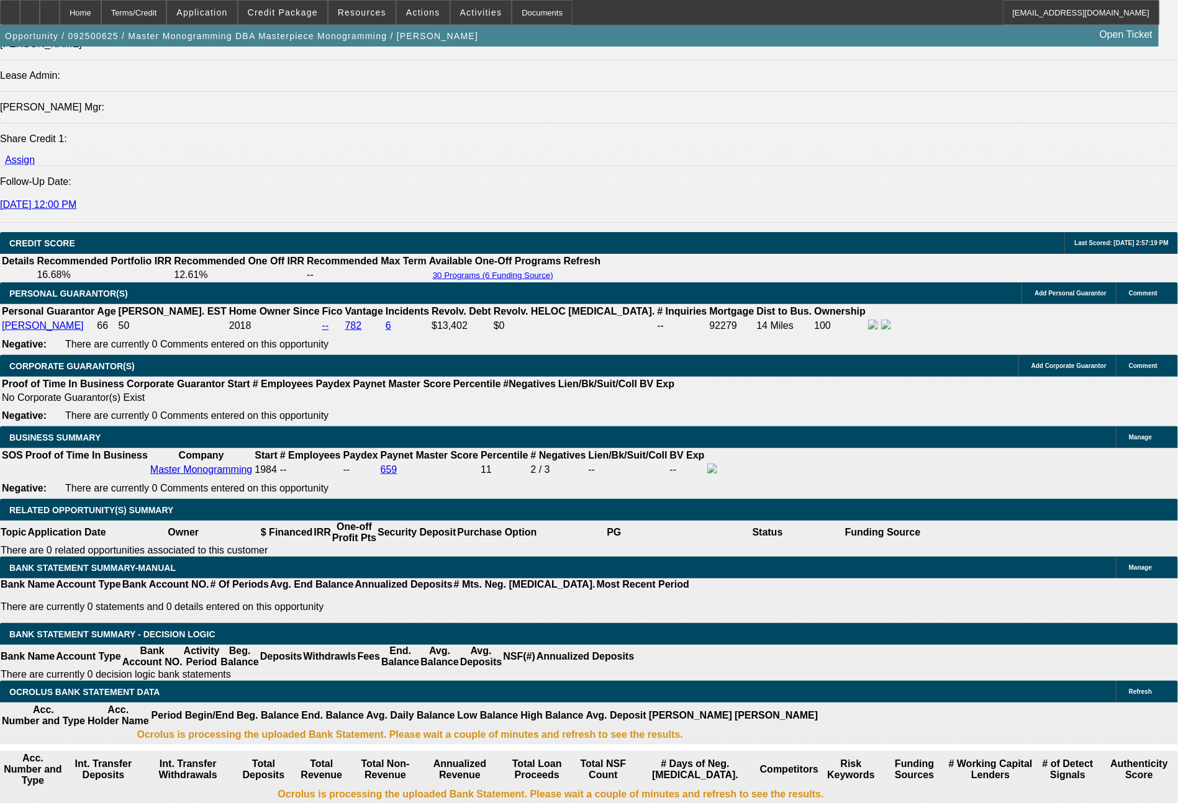
scroll to position [1653, 0]
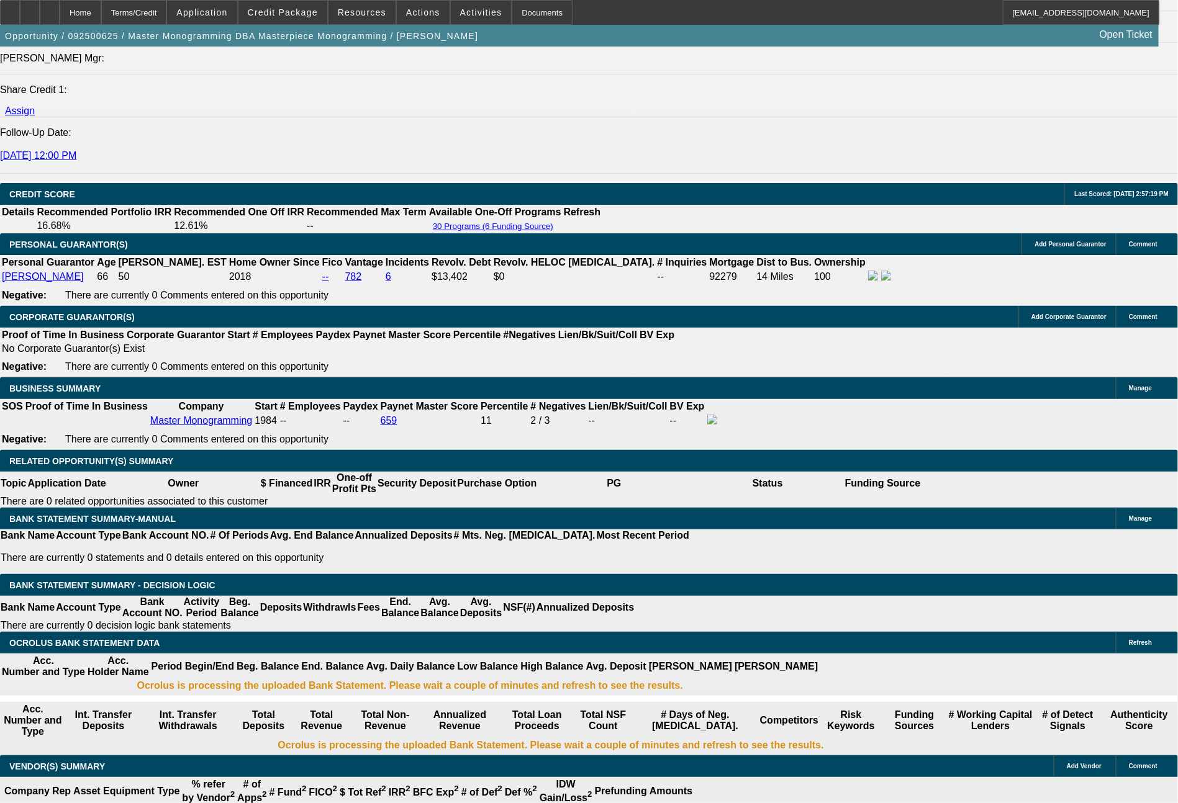
type input "UNKNOWN"
type input "60"
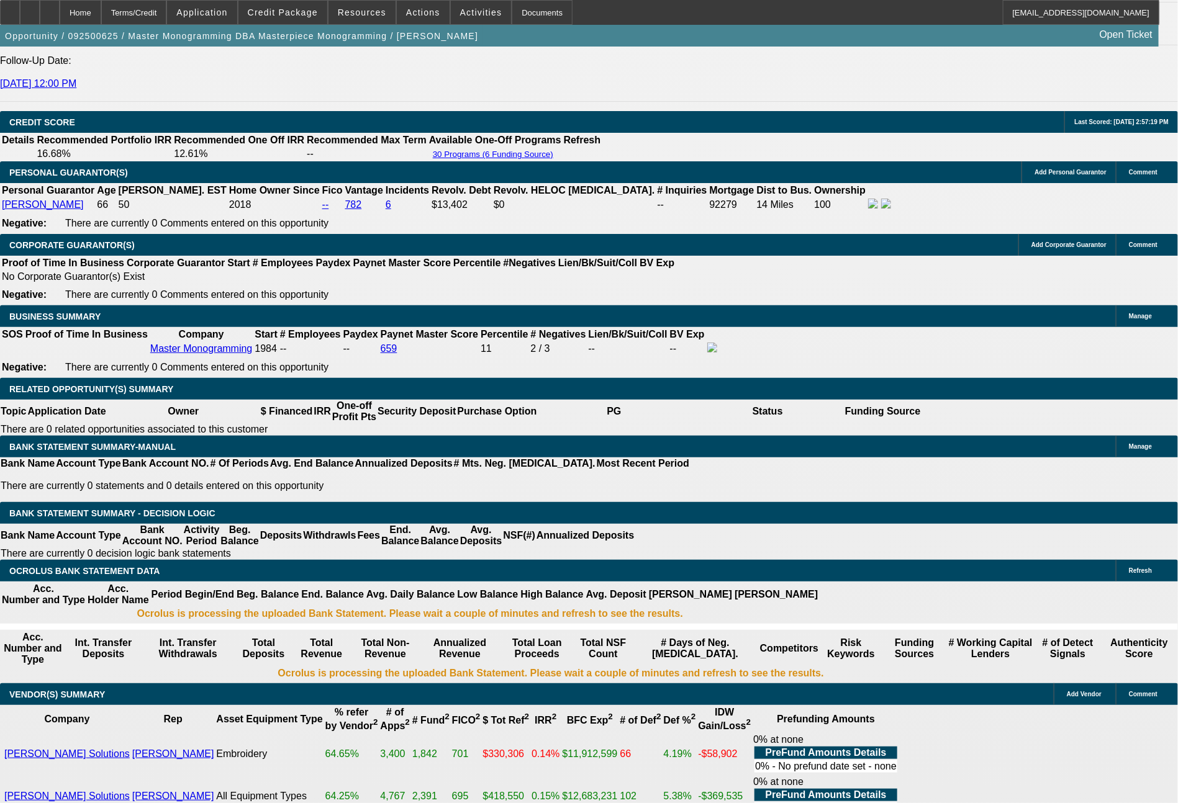
drag, startPoint x: 201, startPoint y: 441, endPoint x: 243, endPoint y: 446, distance: 41.8
type input "$674.00"
drag, startPoint x: 237, startPoint y: 433, endPoint x: 279, endPoint y: 428, distance: 42.4
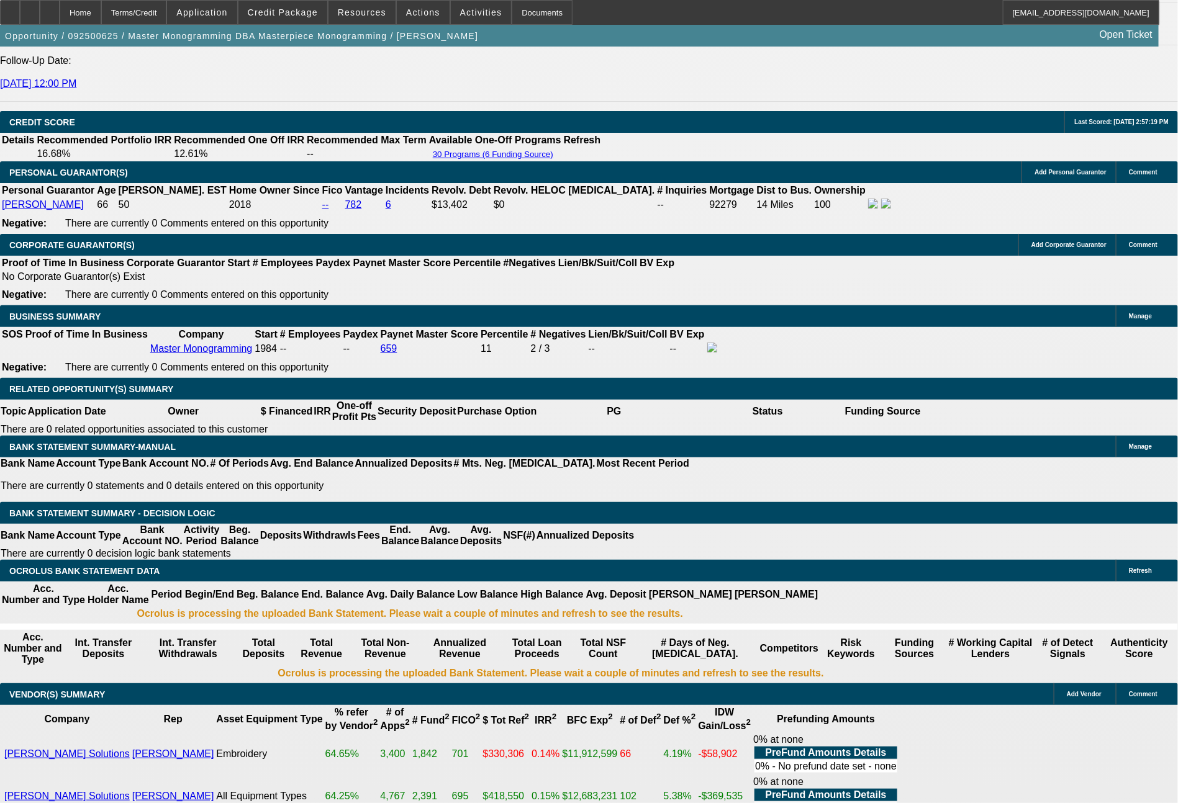
type input "$1,348.00"
type input "3"
drag, startPoint x: 184, startPoint y: 433, endPoint x: 238, endPoint y: 425, distance: 54.6
type input "$0.00"
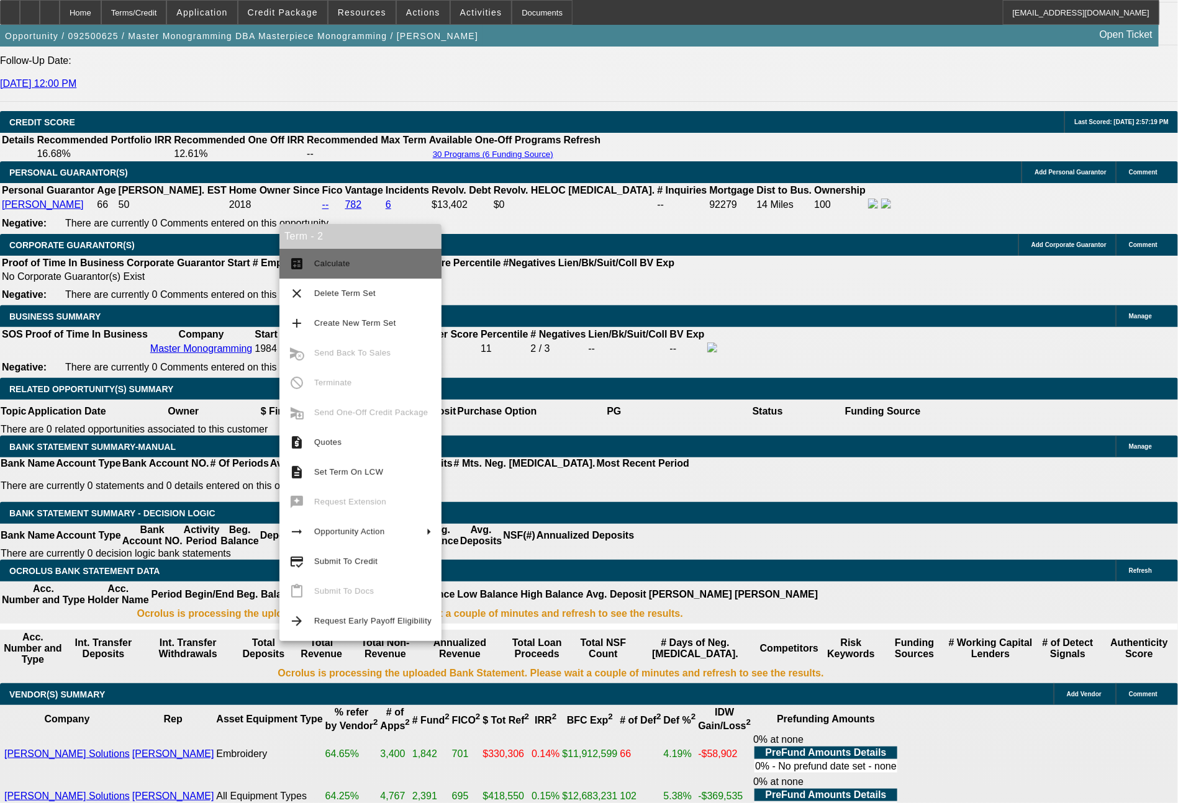
click at [363, 267] on span "Calculate" at bounding box center [372, 263] width 117 height 15
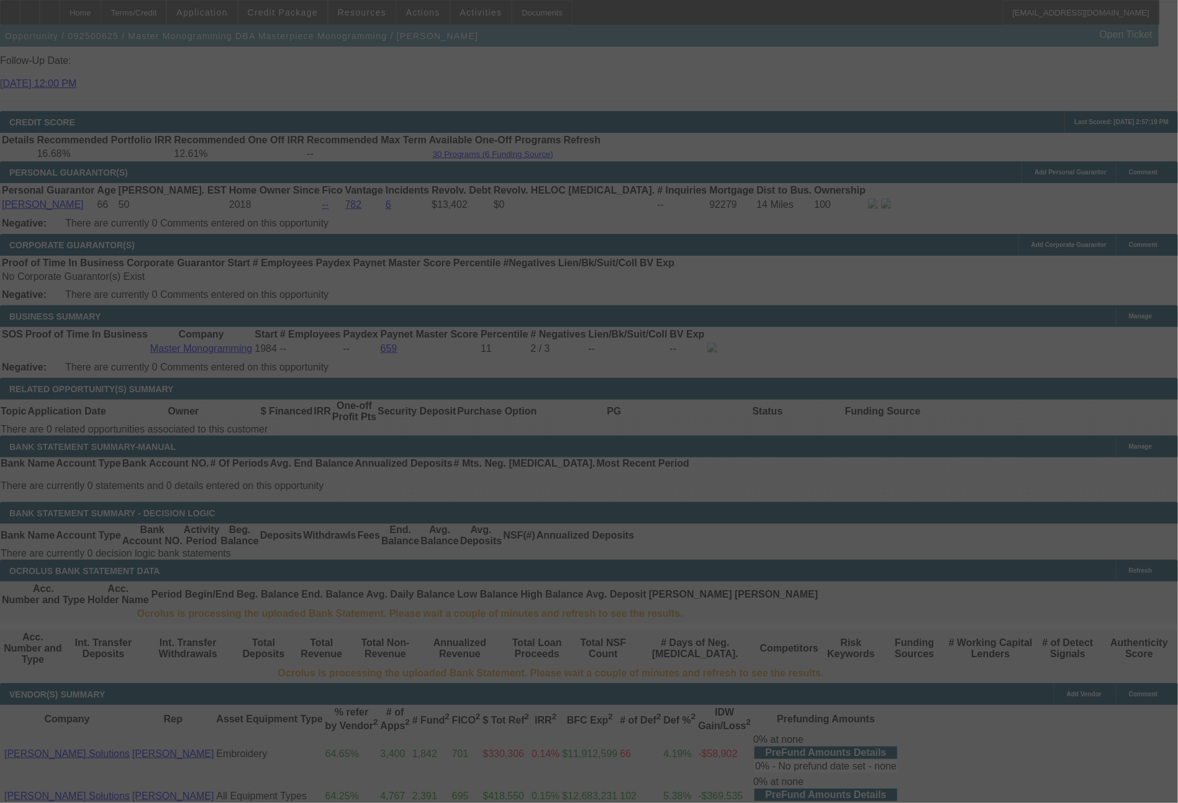
select select "0"
select select "2"
select select "0"
select select "6"
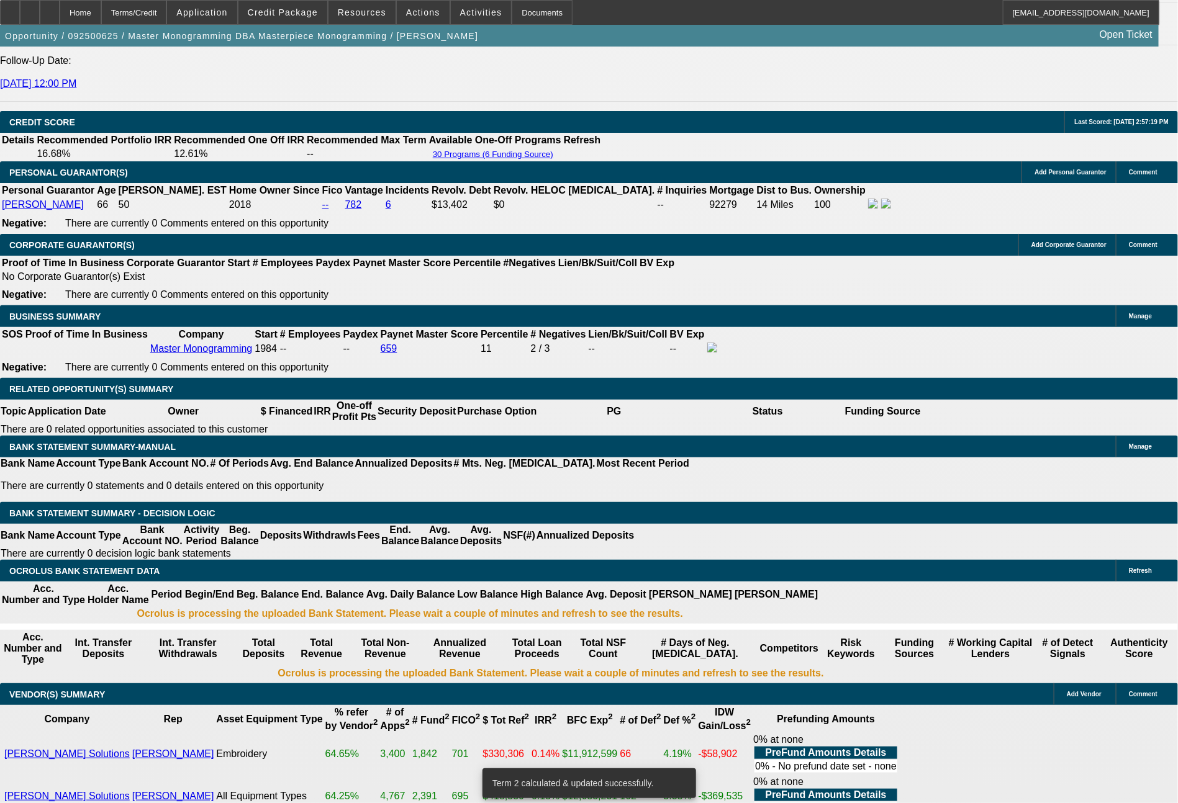
drag, startPoint x: 188, startPoint y: 449, endPoint x: 228, endPoint y: 446, distance: 39.9
type input "669"
type input "$1,338.00"
type input "UNKNOWN"
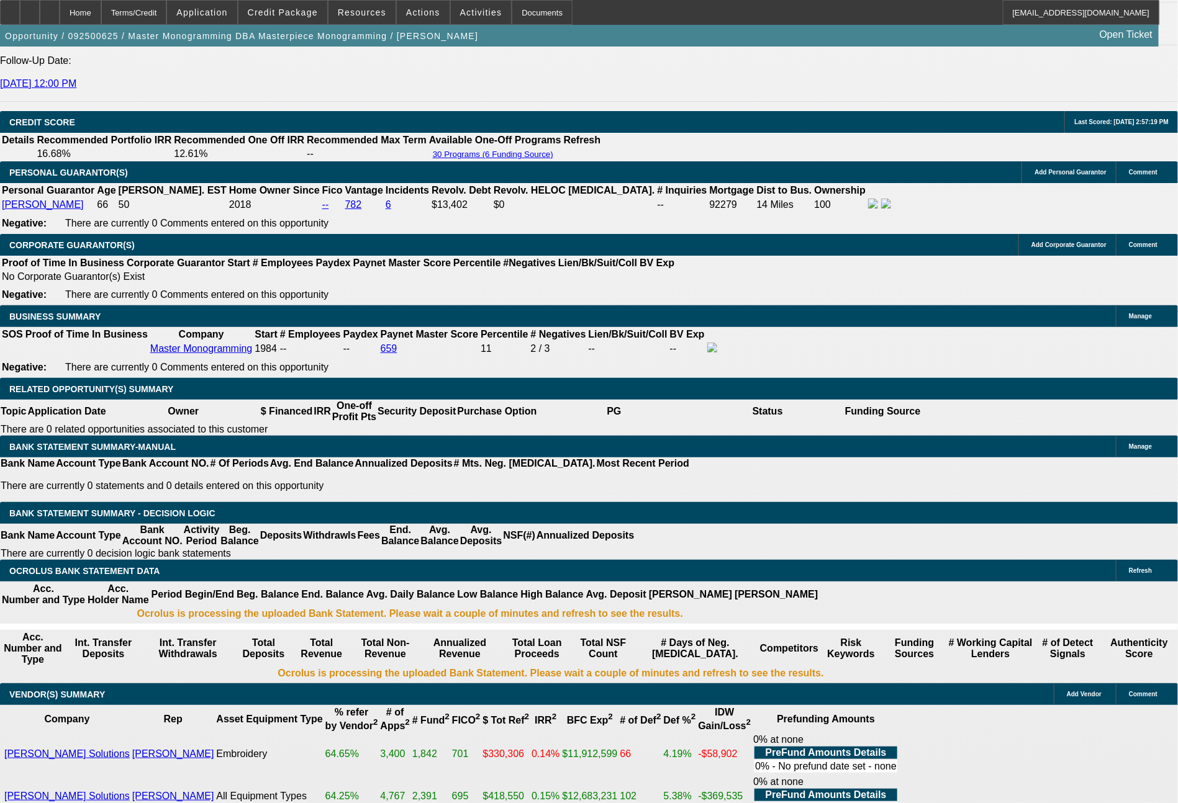
type input "11.6"
type input "$669.00"
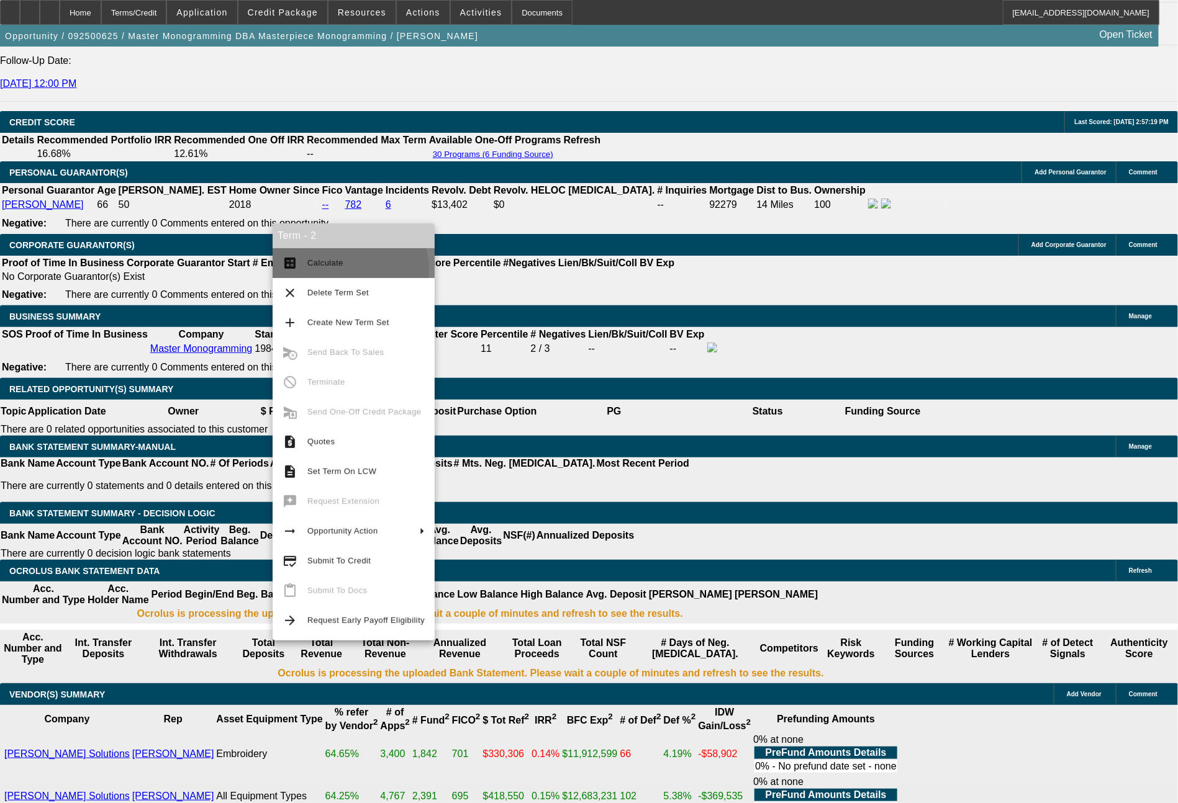
click at [336, 271] on button "calculate Calculate" at bounding box center [354, 263] width 162 height 30
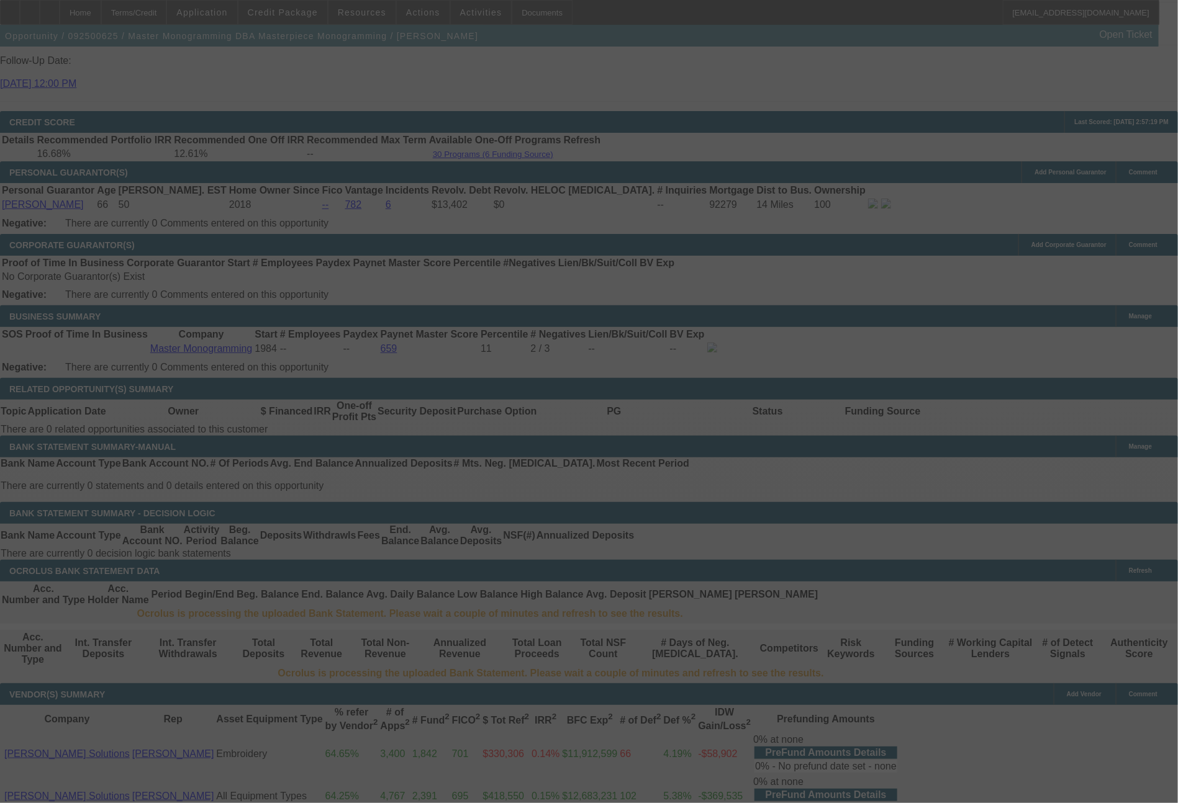
select select "0"
select select "2"
select select "0"
select select "6"
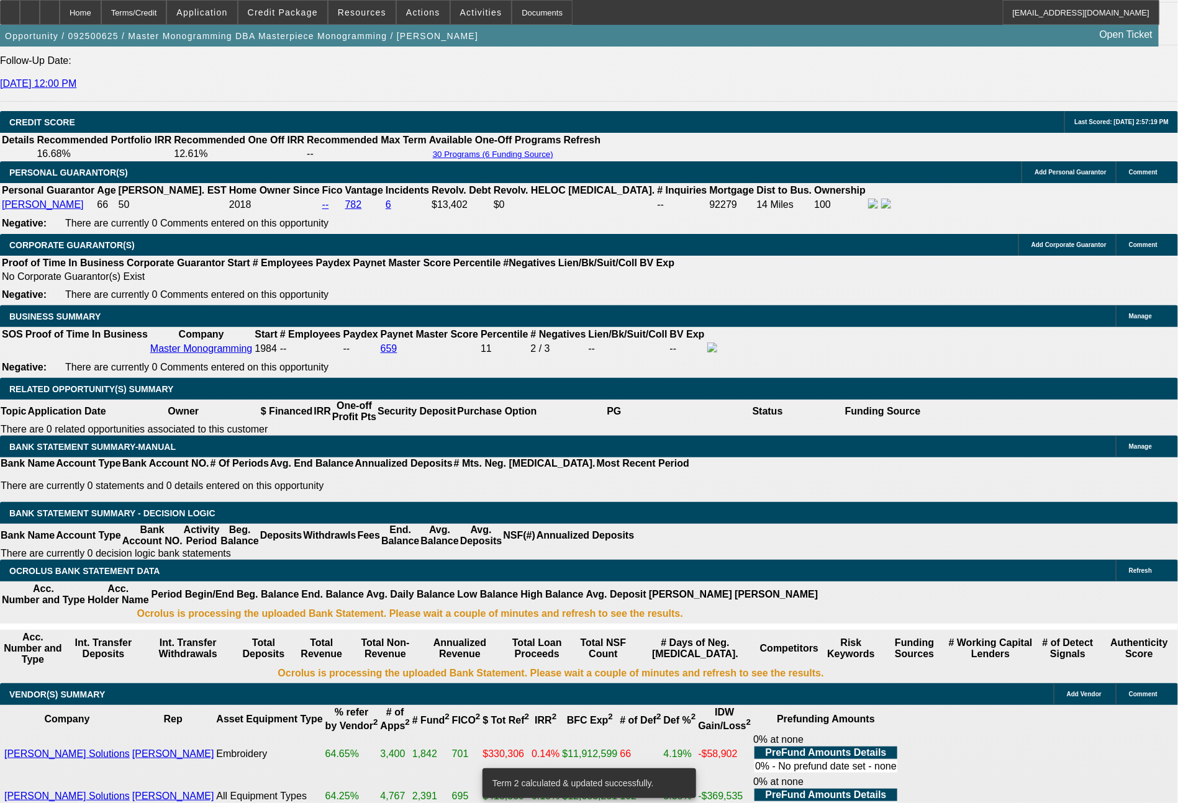
drag, startPoint x: 189, startPoint y: 443, endPoint x: 264, endPoint y: 445, distance: 75.8
type input "666"
type input "$1,332.00"
type input "UNKNOWN"
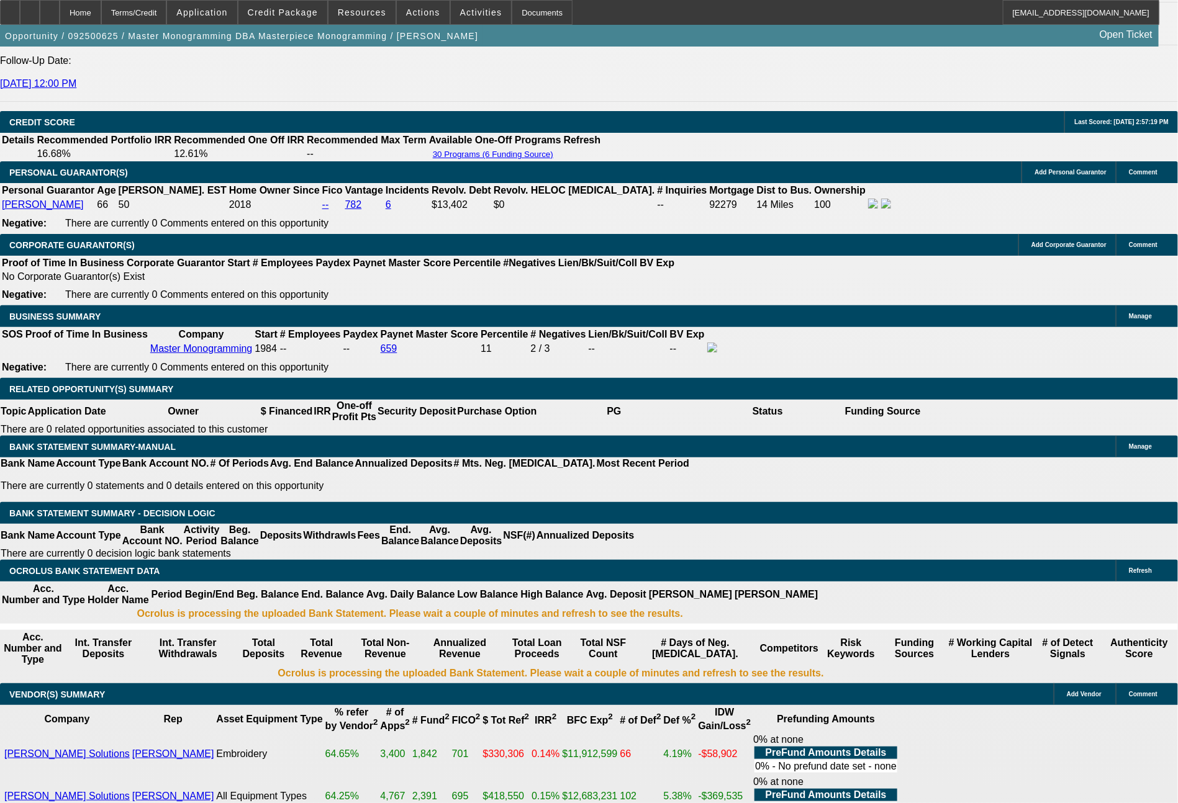
type input "11.4"
type input "$666.00"
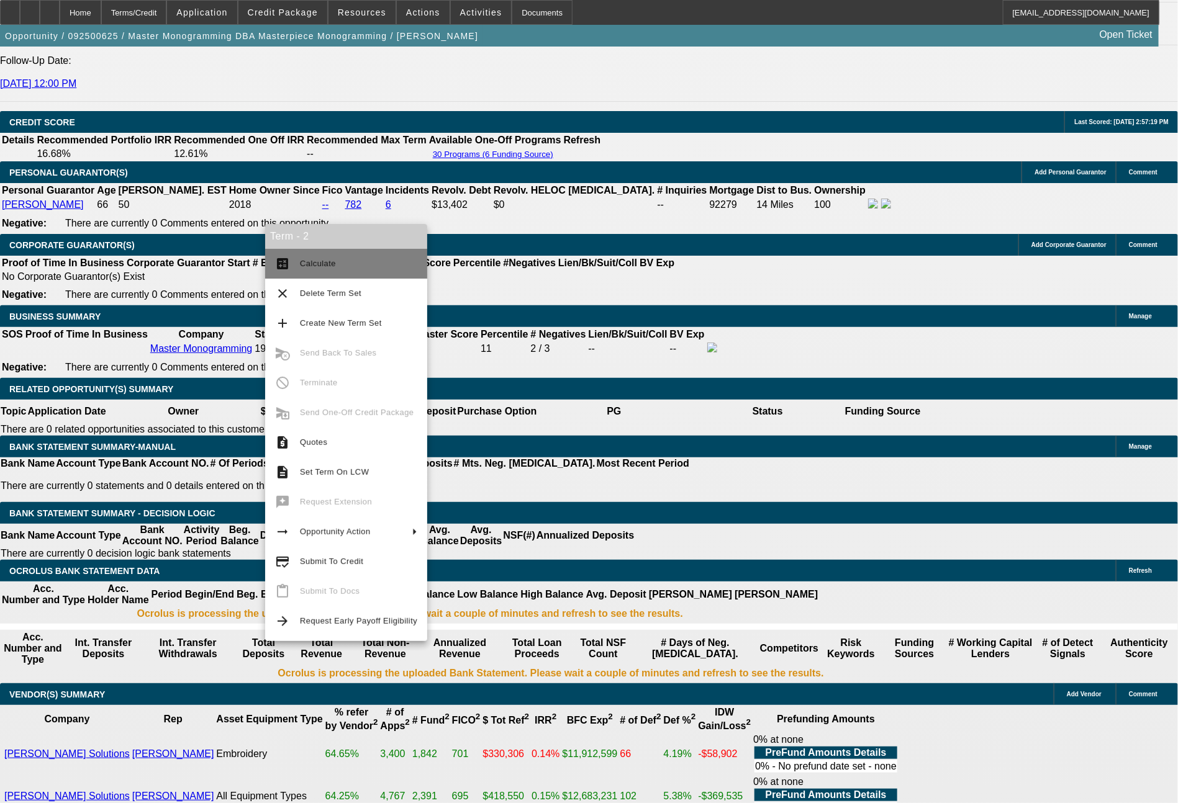
click at [326, 270] on span "Calculate" at bounding box center [358, 263] width 117 height 15
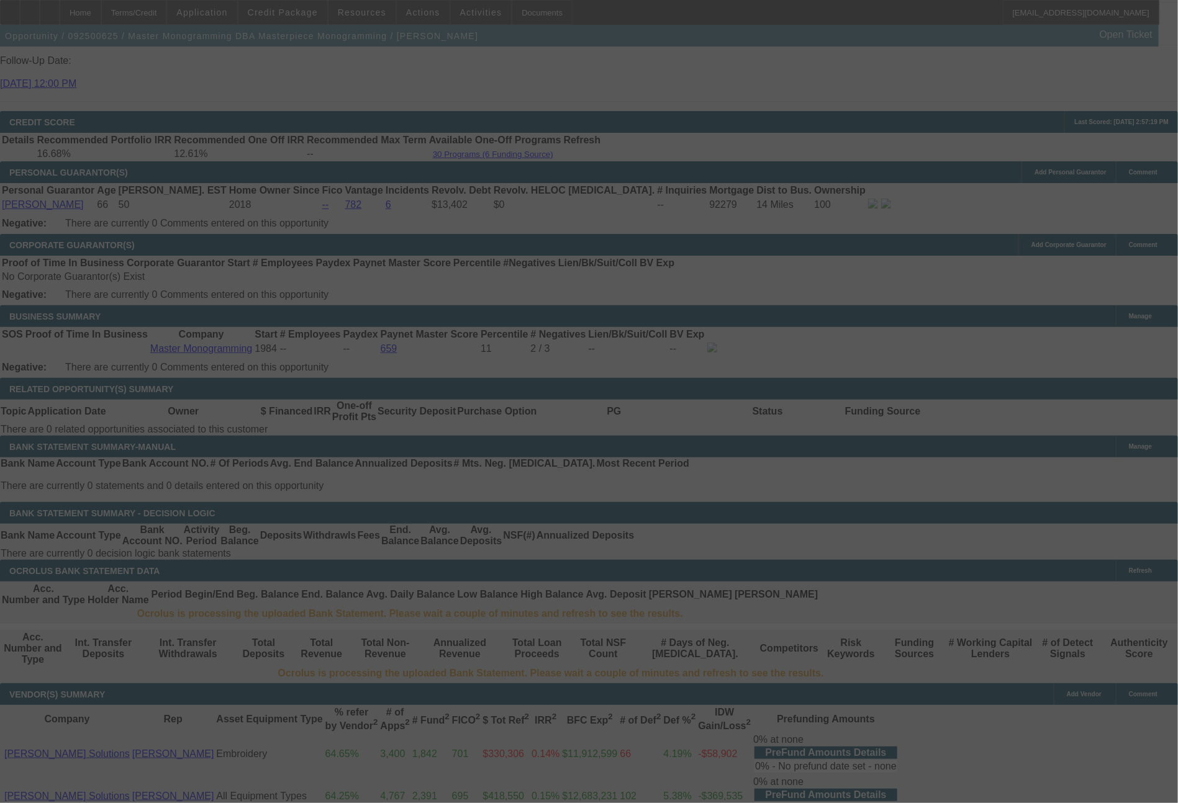
select select "0"
select select "2"
select select "0"
select select "6"
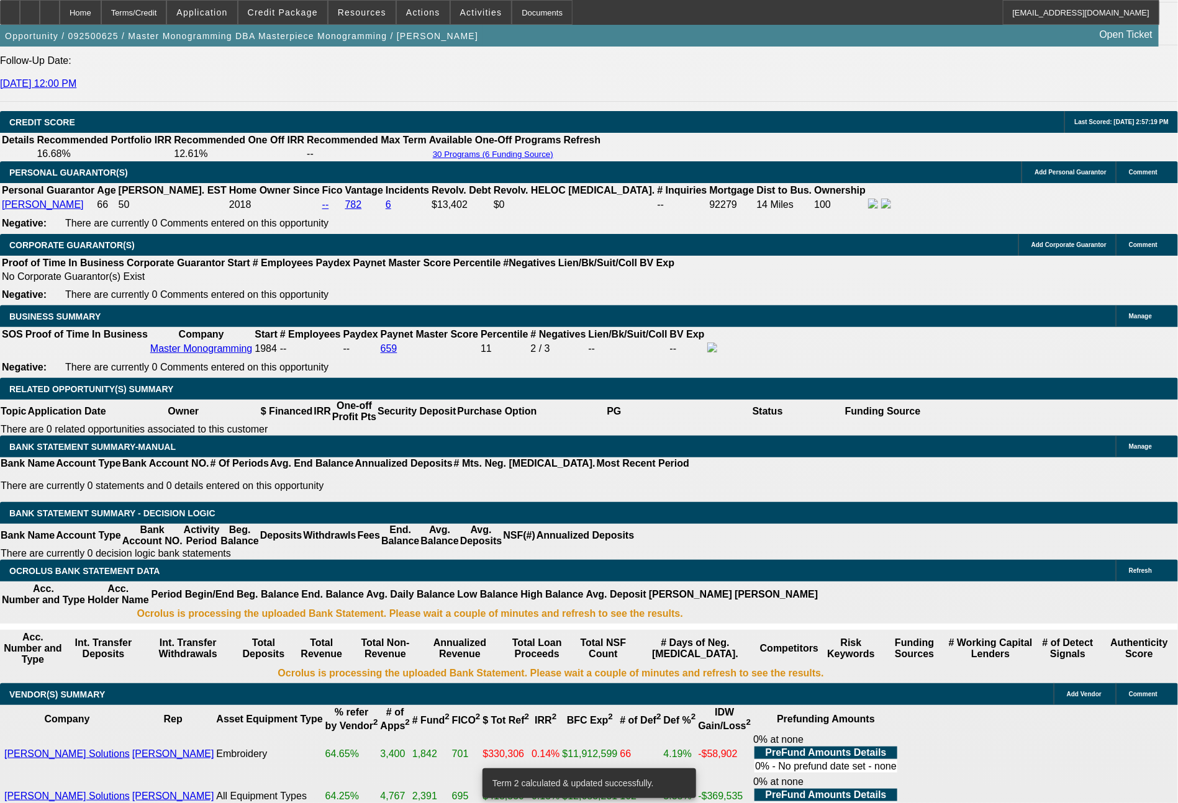
click at [418, 13] on span "Actions" at bounding box center [423, 12] width 34 height 10
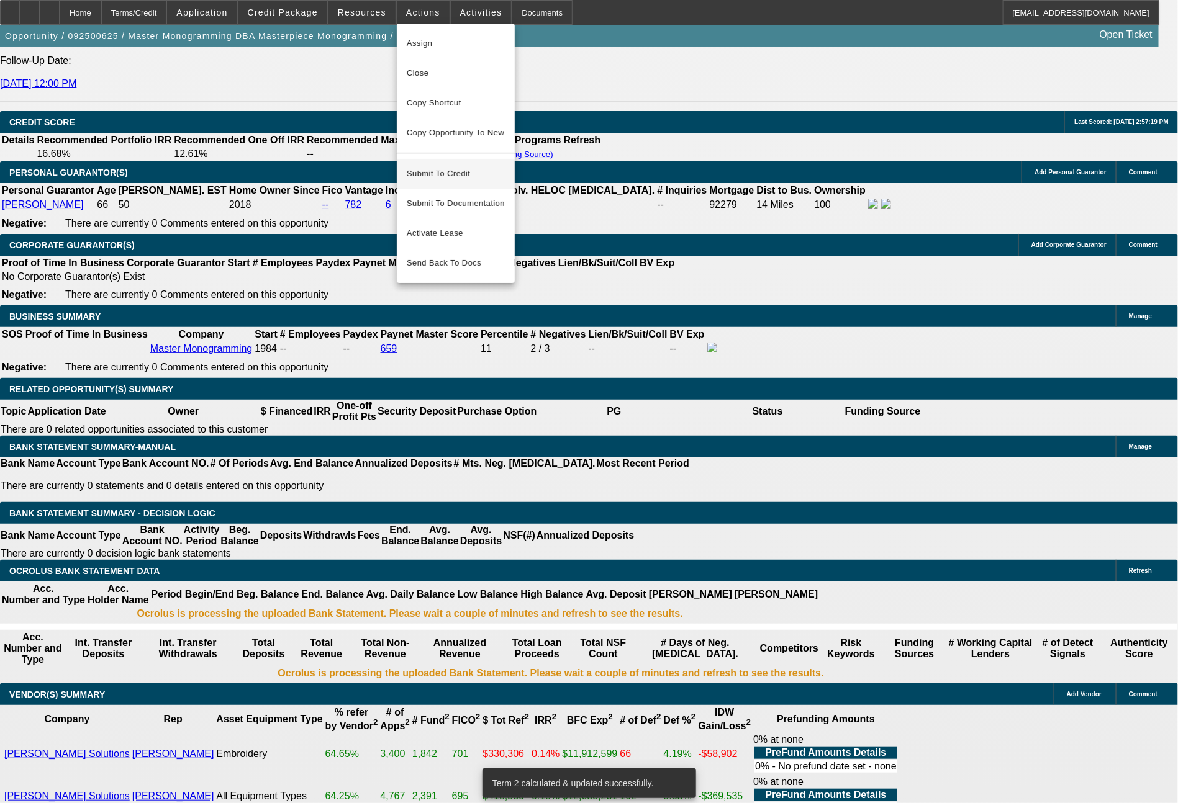
click at [435, 166] on span "Submit To Credit" at bounding box center [456, 173] width 98 height 15
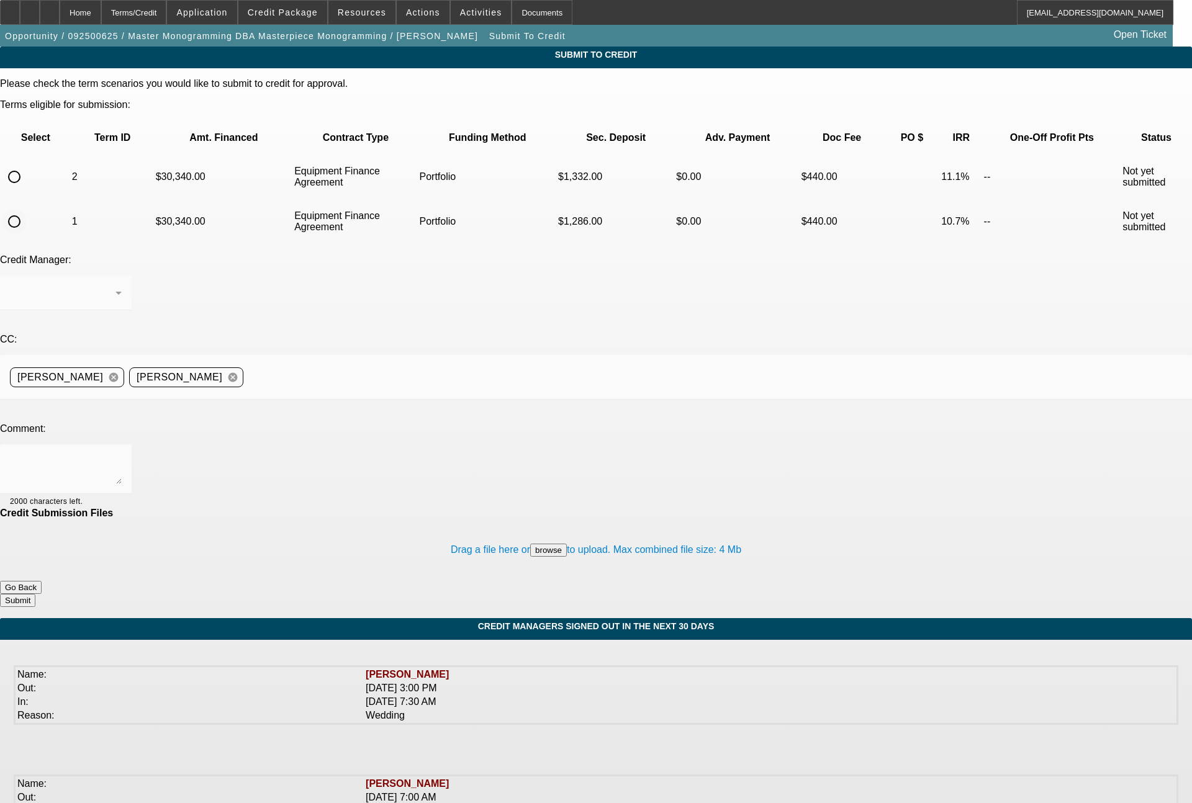
click at [27, 209] on input "radio" at bounding box center [14, 221] width 25 height 25
radio input "true"
click at [122, 276] on div "Arida, George" at bounding box center [66, 293] width 112 height 35
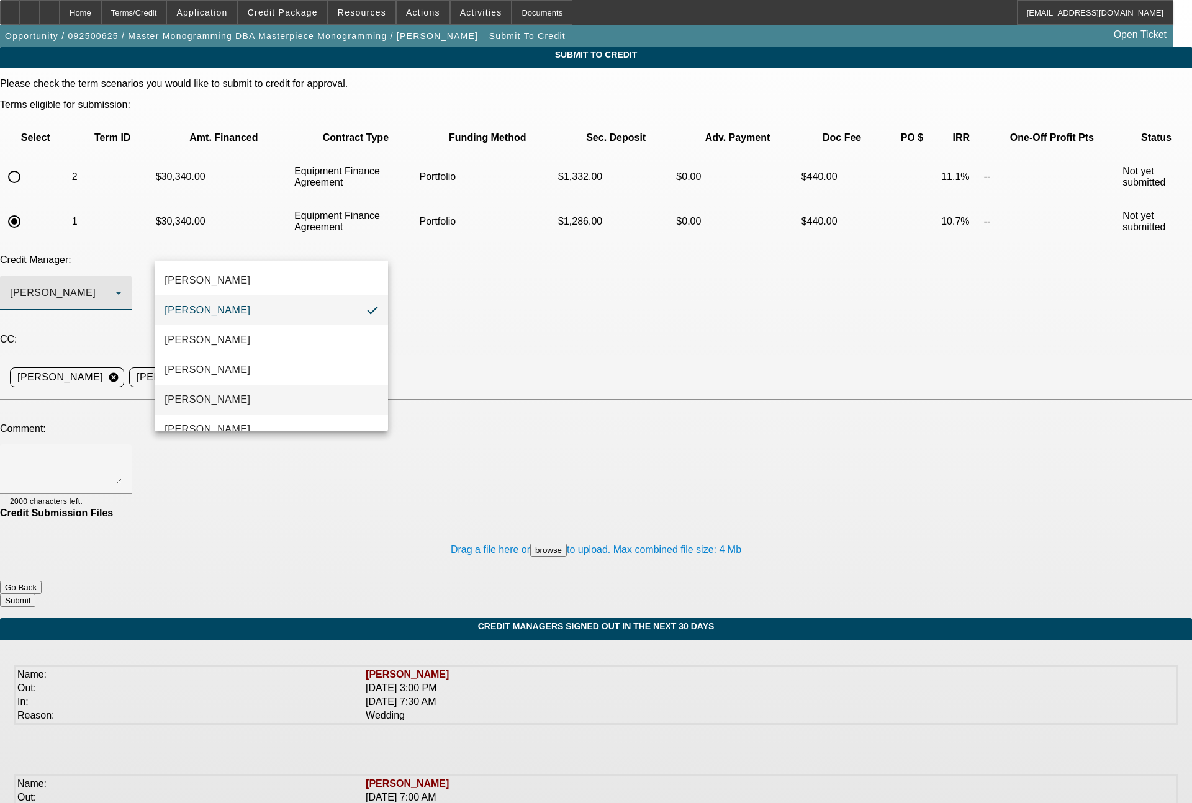
click at [225, 397] on mat-option "[PERSON_NAME]" at bounding box center [271, 400] width 233 height 30
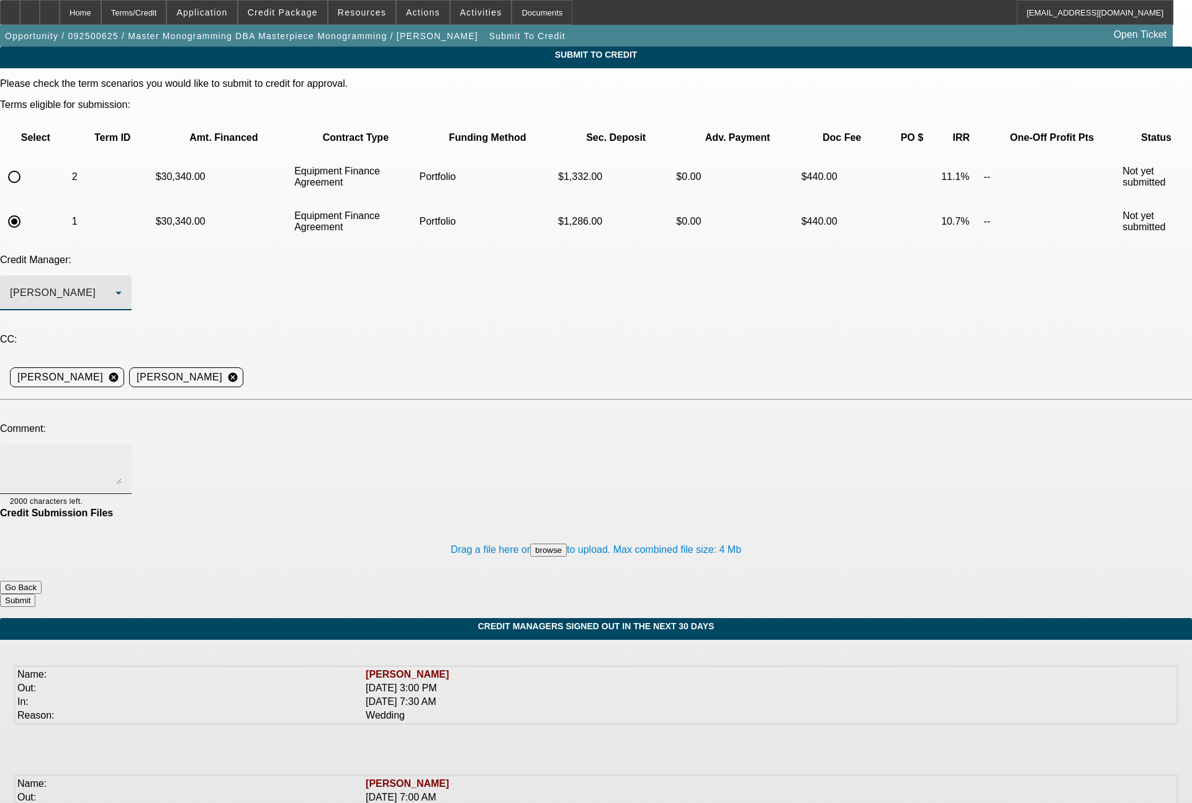
click at [122, 454] on textarea at bounding box center [66, 469] width 112 height 30
type textarea "Please advise on both term sets, and let me know if you want to do this in the …"
click at [35, 594] on button "Submit" at bounding box center [17, 600] width 35 height 13
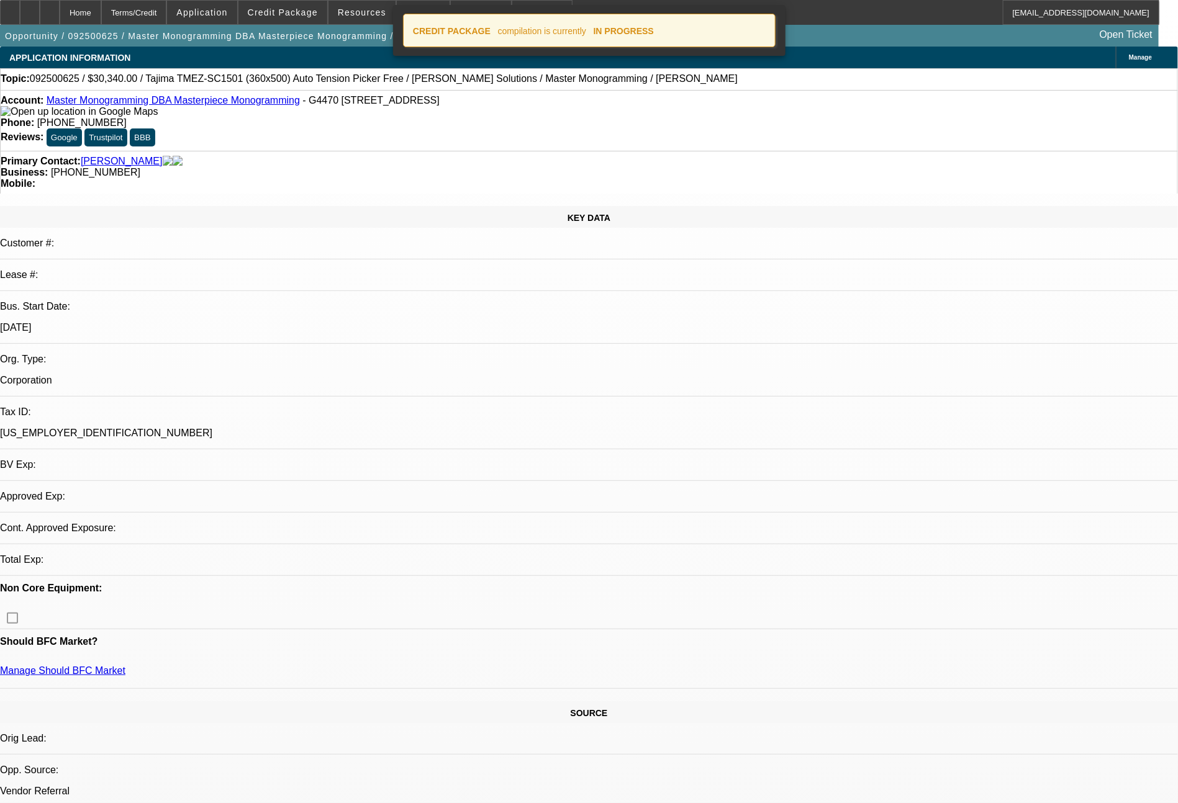
select select "0"
select select "2"
select select "0"
select select "6"
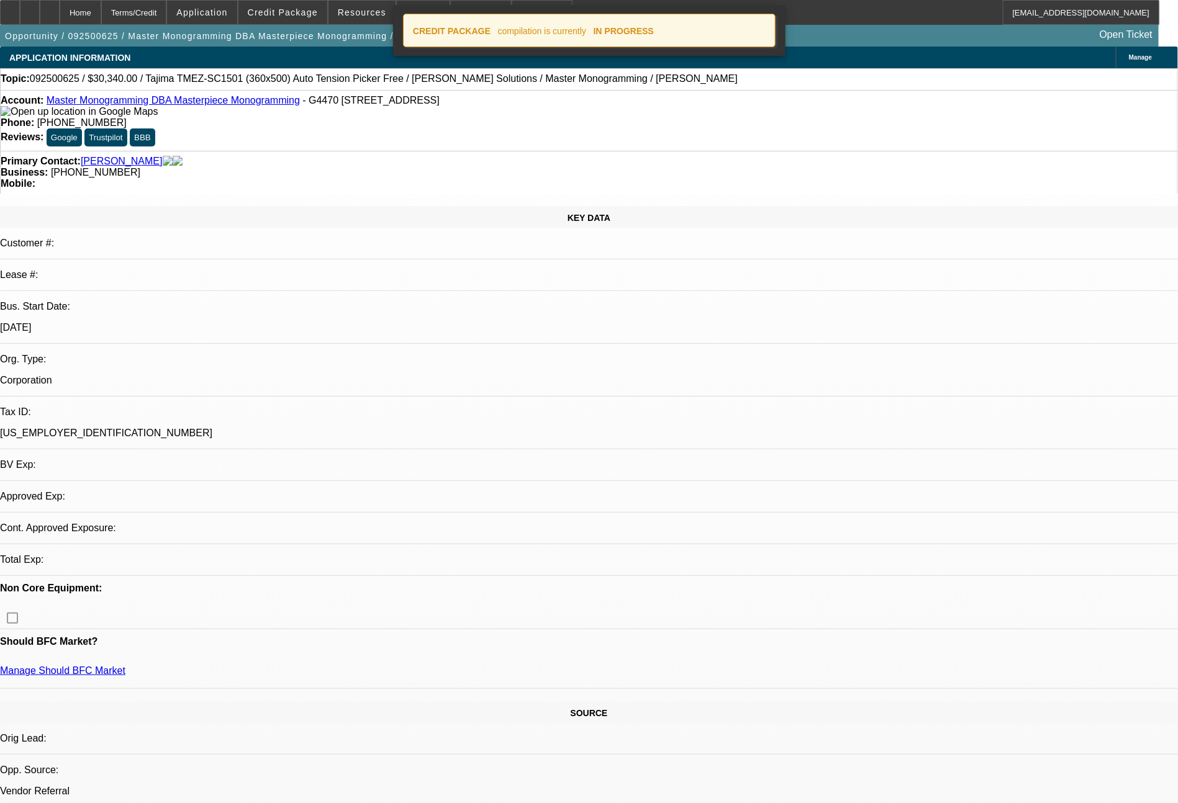
select select "0"
select select "2"
select select "0"
select select "6"
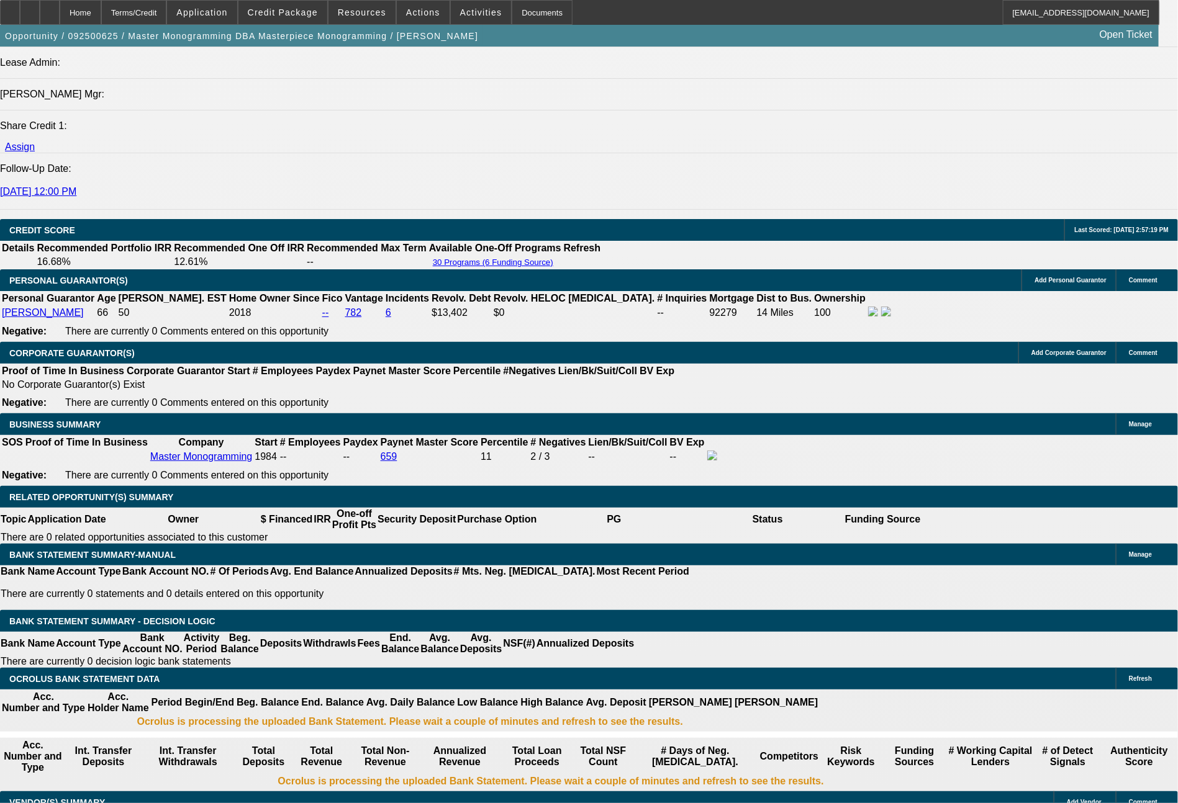
scroll to position [1667, 0]
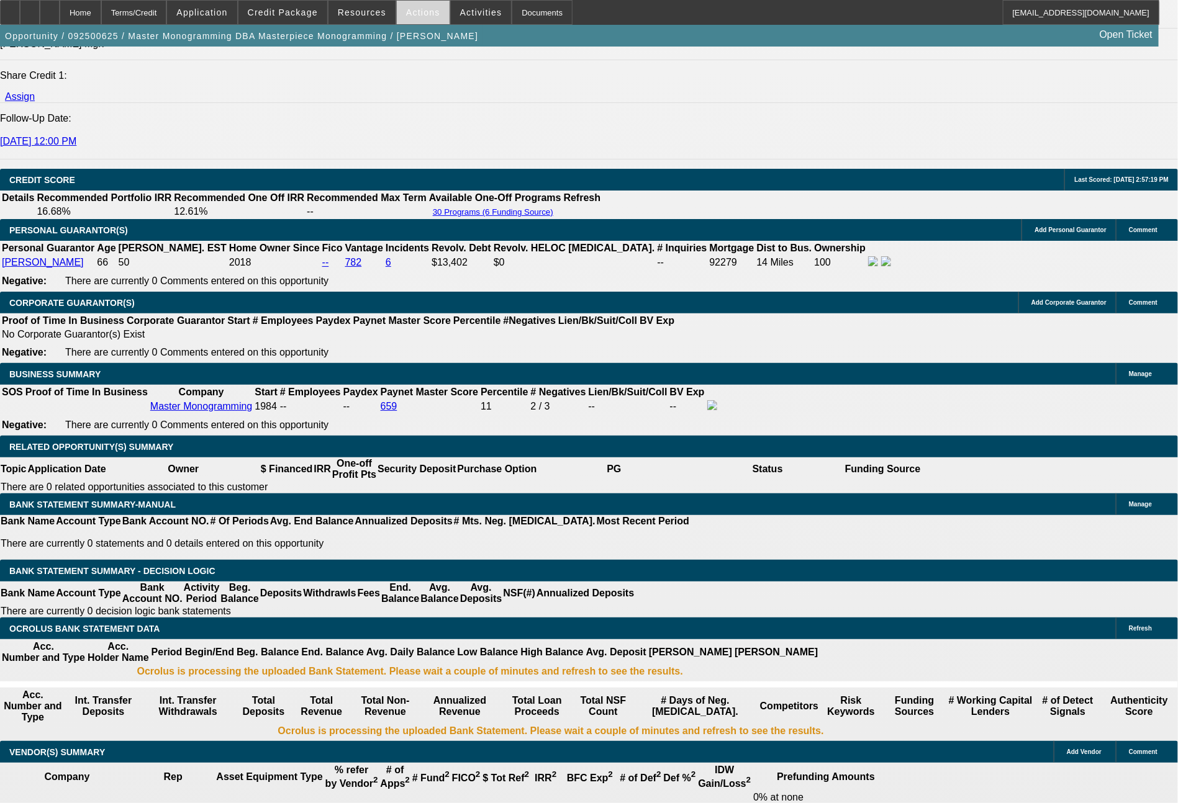
click at [410, 15] on span "Actions" at bounding box center [423, 12] width 34 height 10
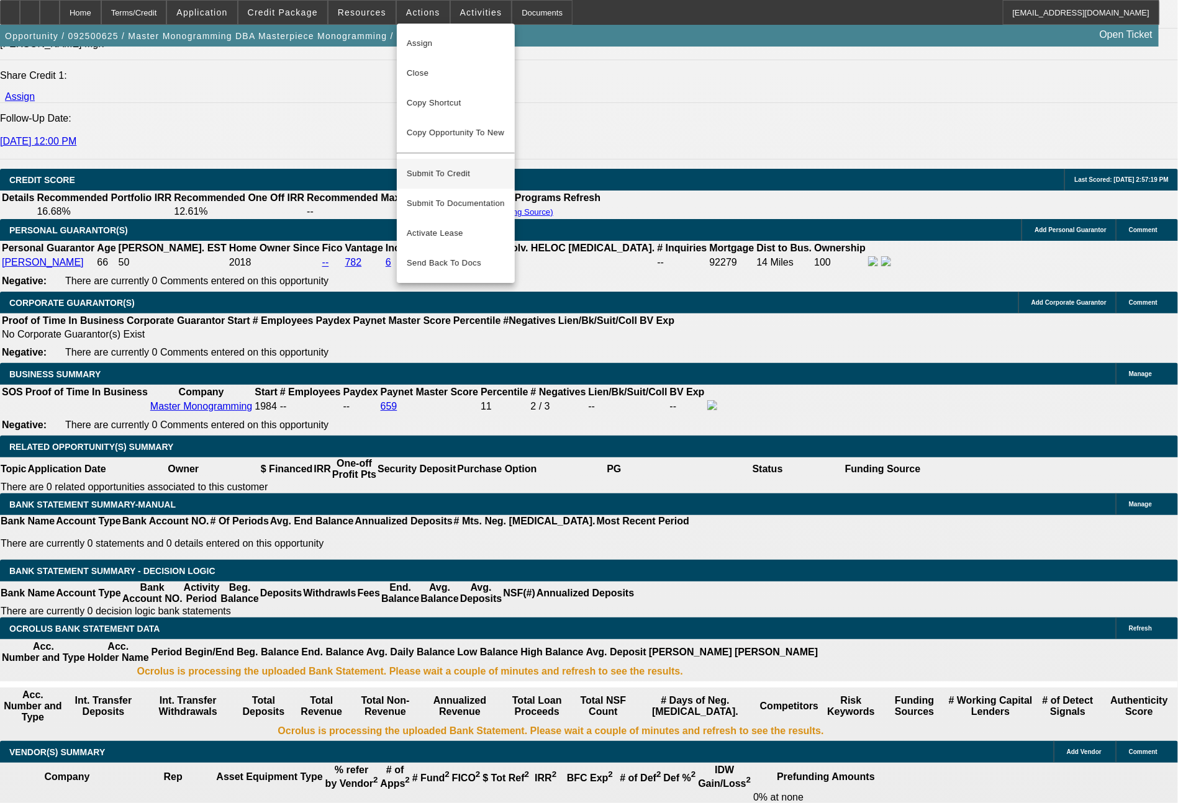
click at [438, 166] on span "Submit To Credit" at bounding box center [456, 173] width 98 height 15
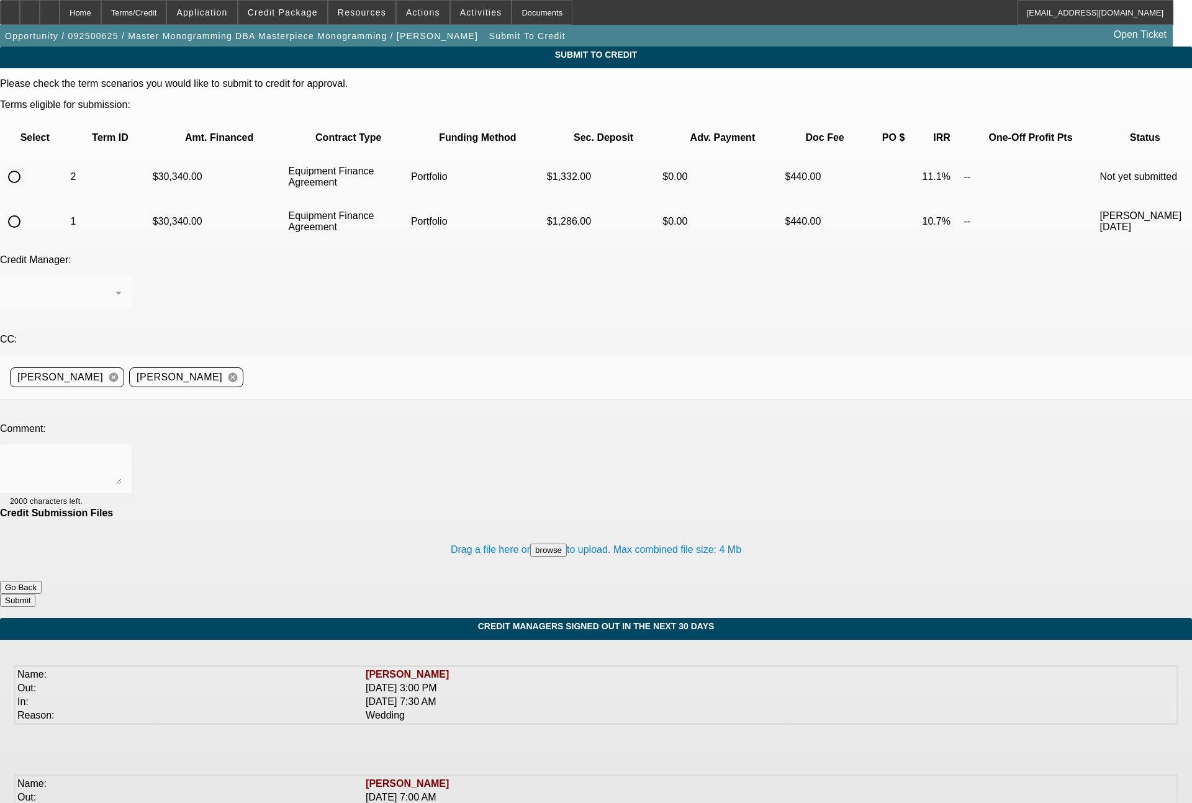
click at [27, 165] on input "radio" at bounding box center [14, 177] width 25 height 25
radio input "true"
click at [115, 286] on div "Arida, George" at bounding box center [63, 293] width 106 height 15
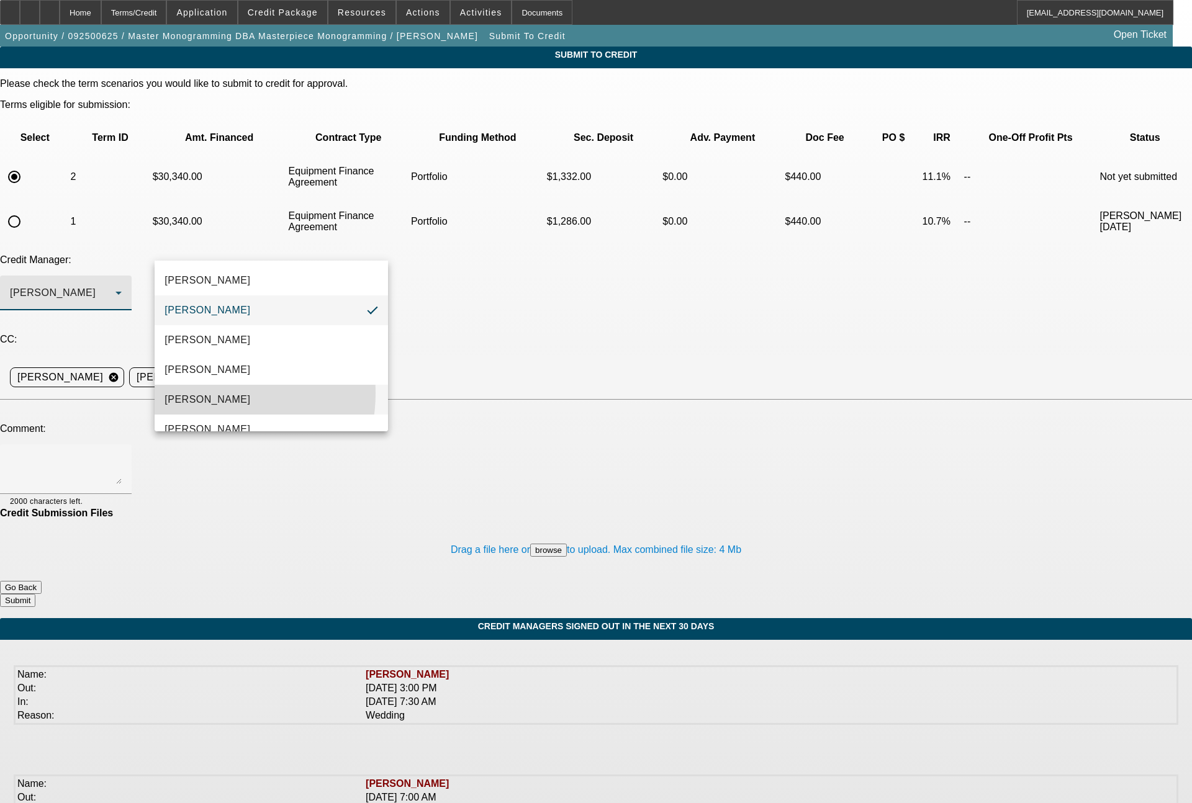
click at [204, 393] on span "Magner, Bill" at bounding box center [208, 399] width 86 height 15
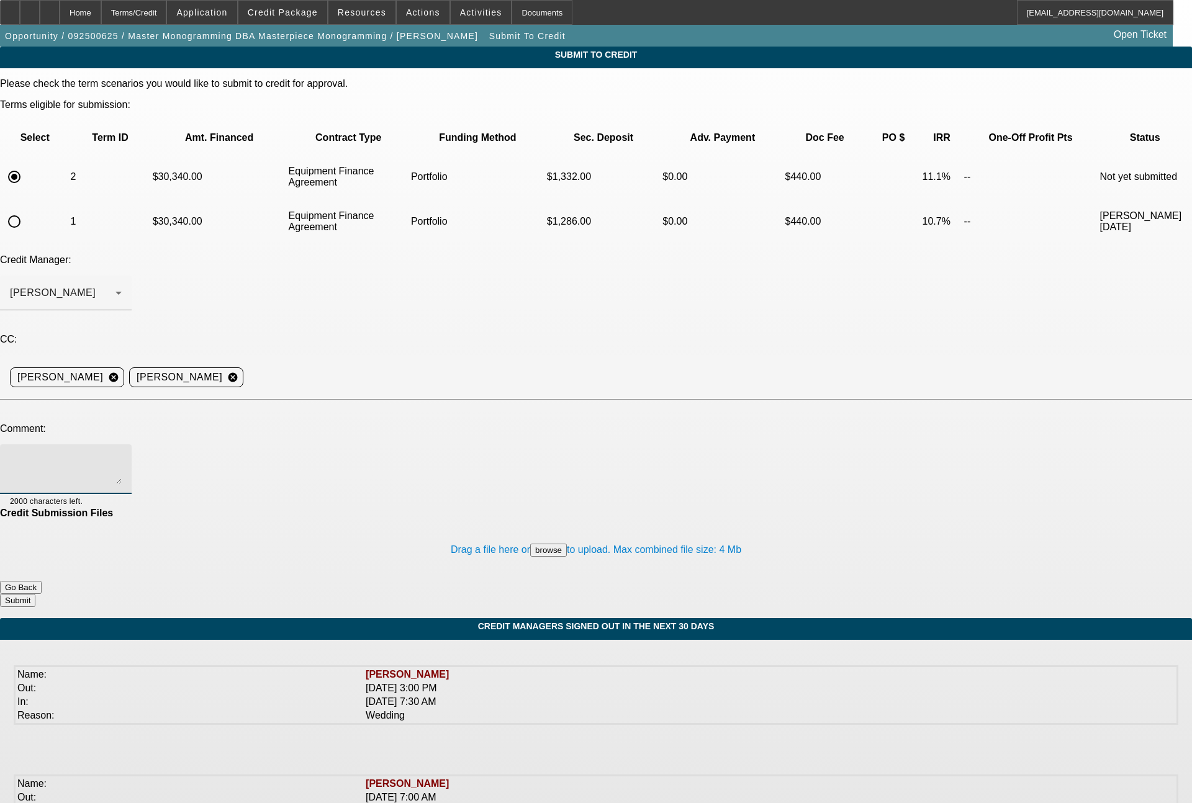
click at [122, 454] on textarea at bounding box center [66, 469] width 112 height 30
type textarea "63 month term set with first (3) payments at $0 per current Tajima promotion wi…"
click at [530, 544] on button "browse" at bounding box center [548, 550] width 37 height 13
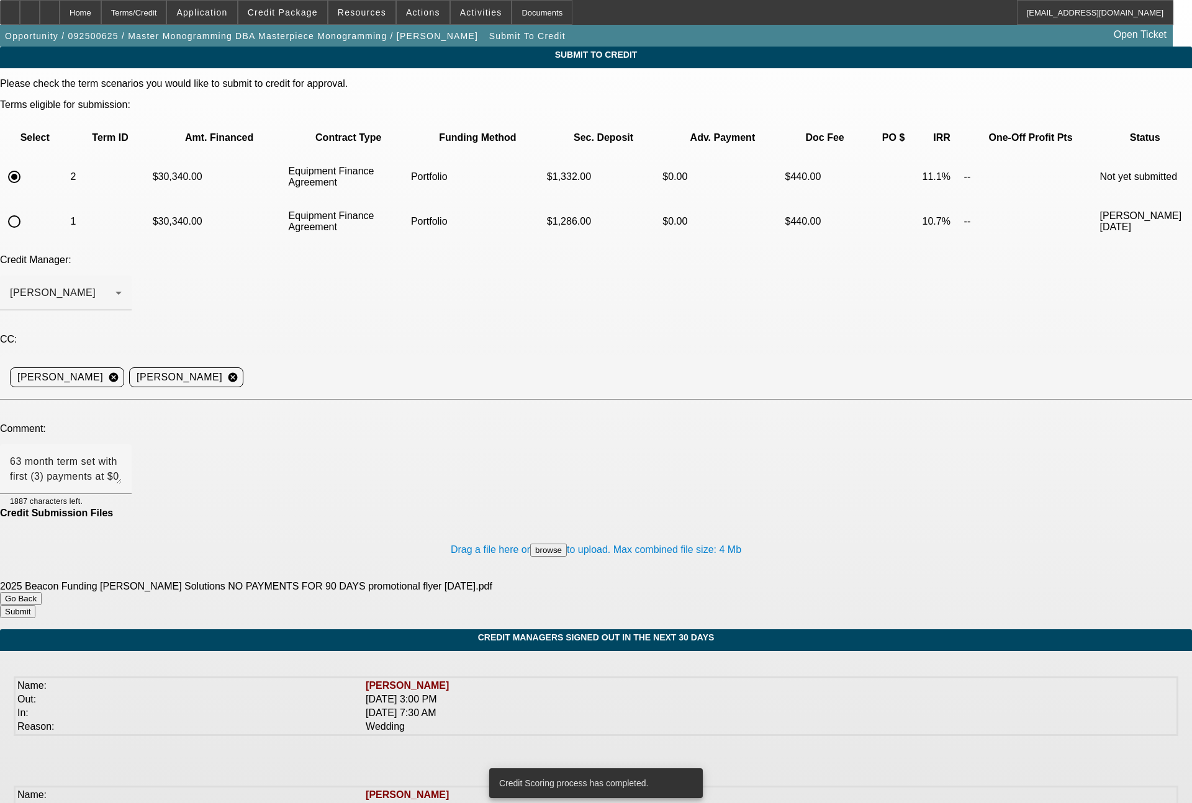
click at [35, 605] on button "Submit" at bounding box center [17, 611] width 35 height 13
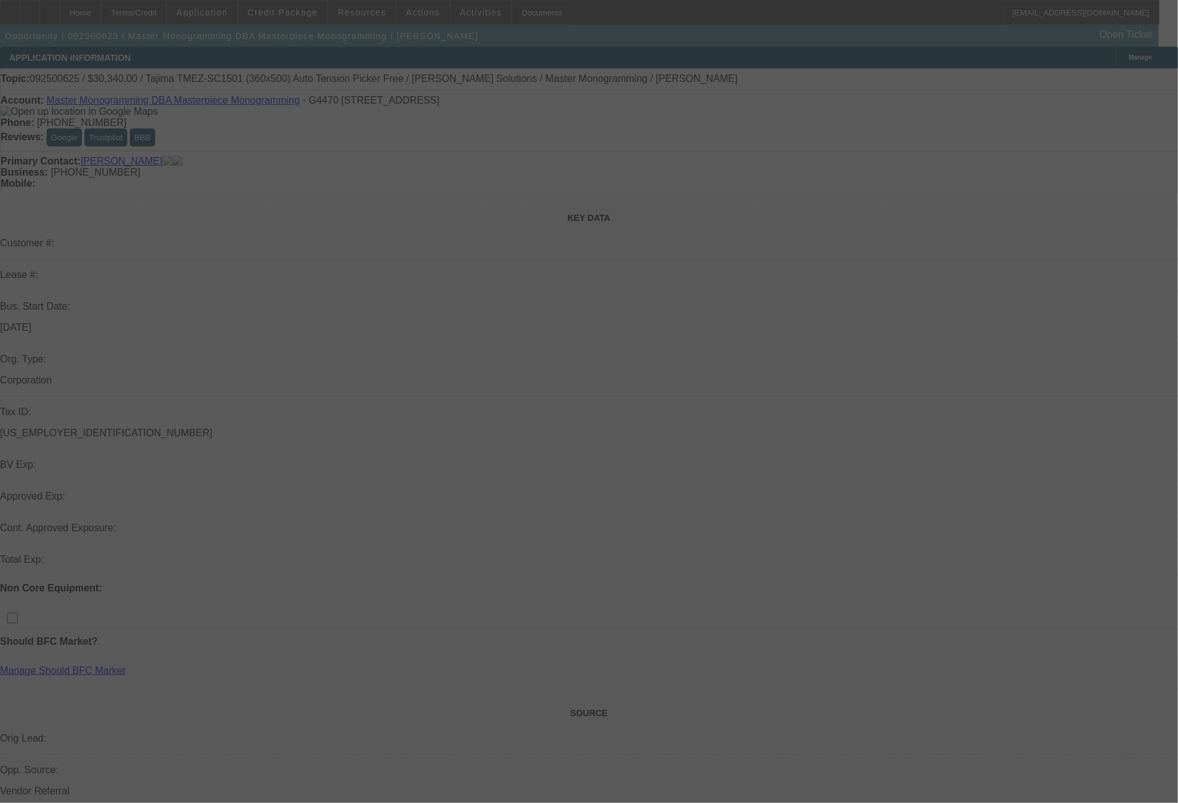
select select "0"
select select "2"
select select "0"
select select "6"
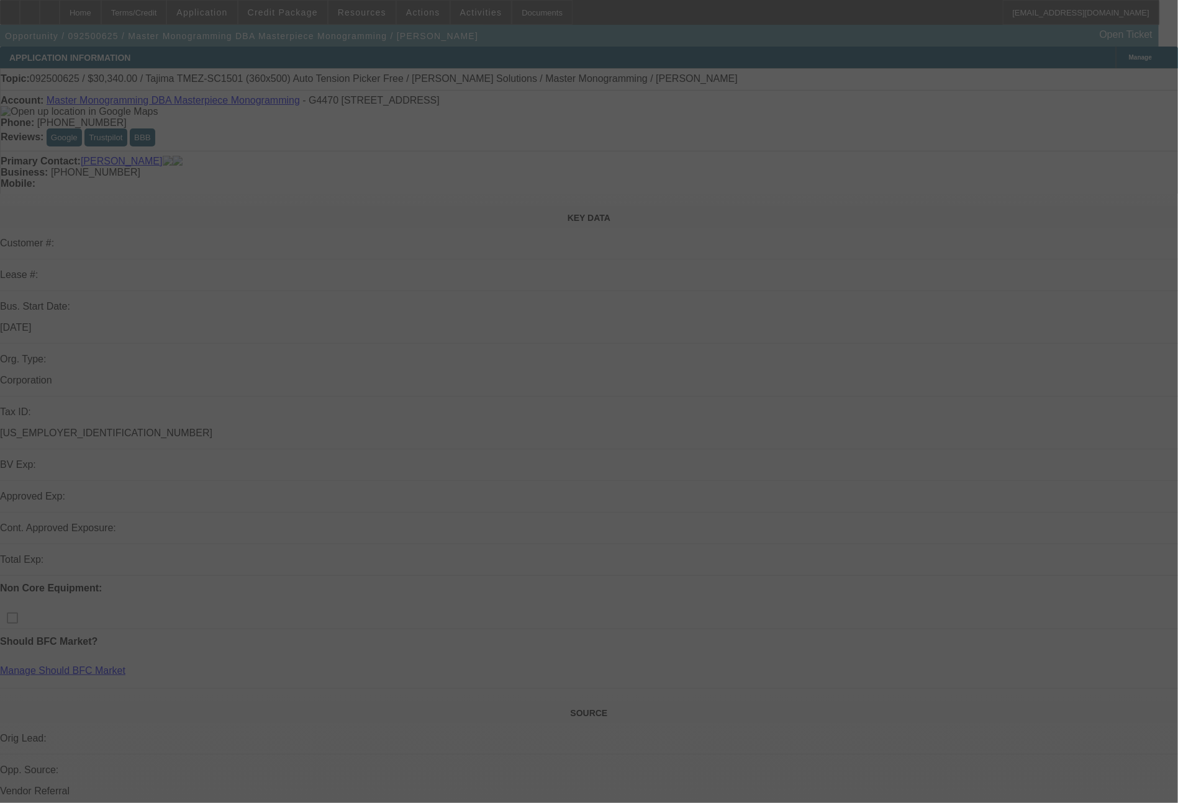
select select "0"
select select "2"
select select "0"
select select "6"
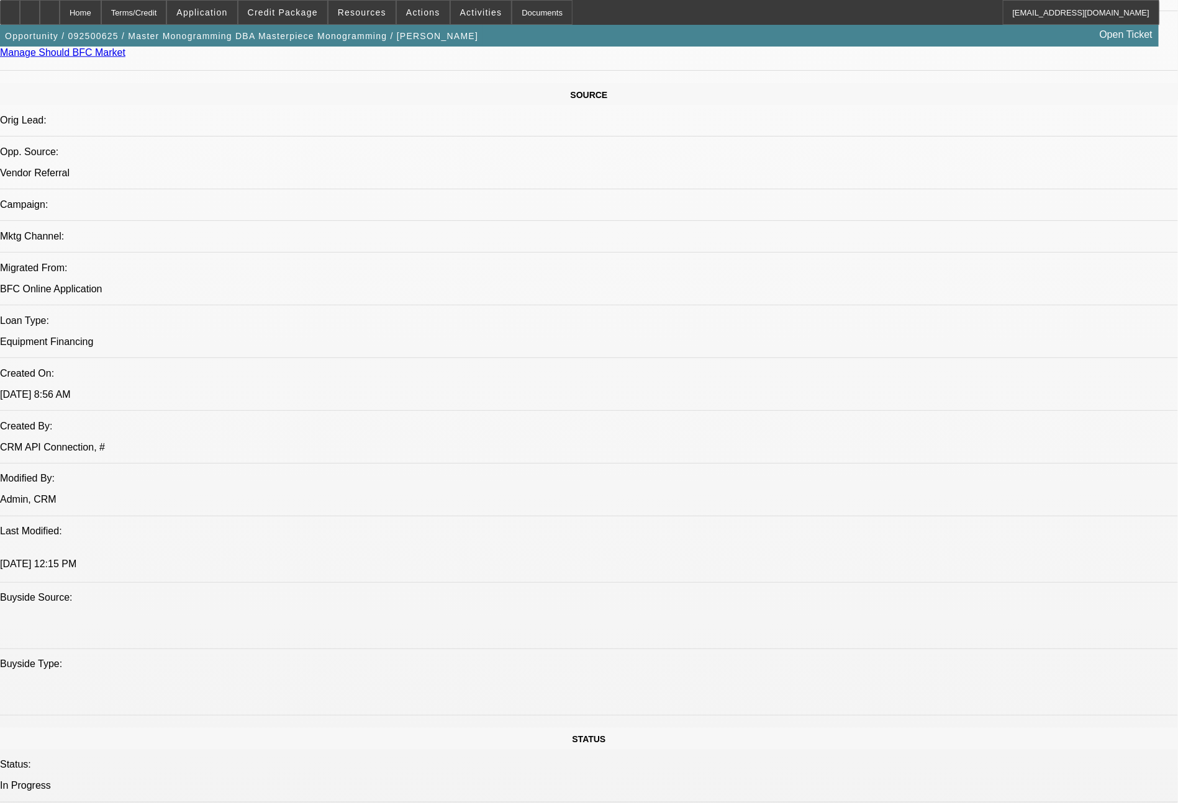
scroll to position [1406, 0]
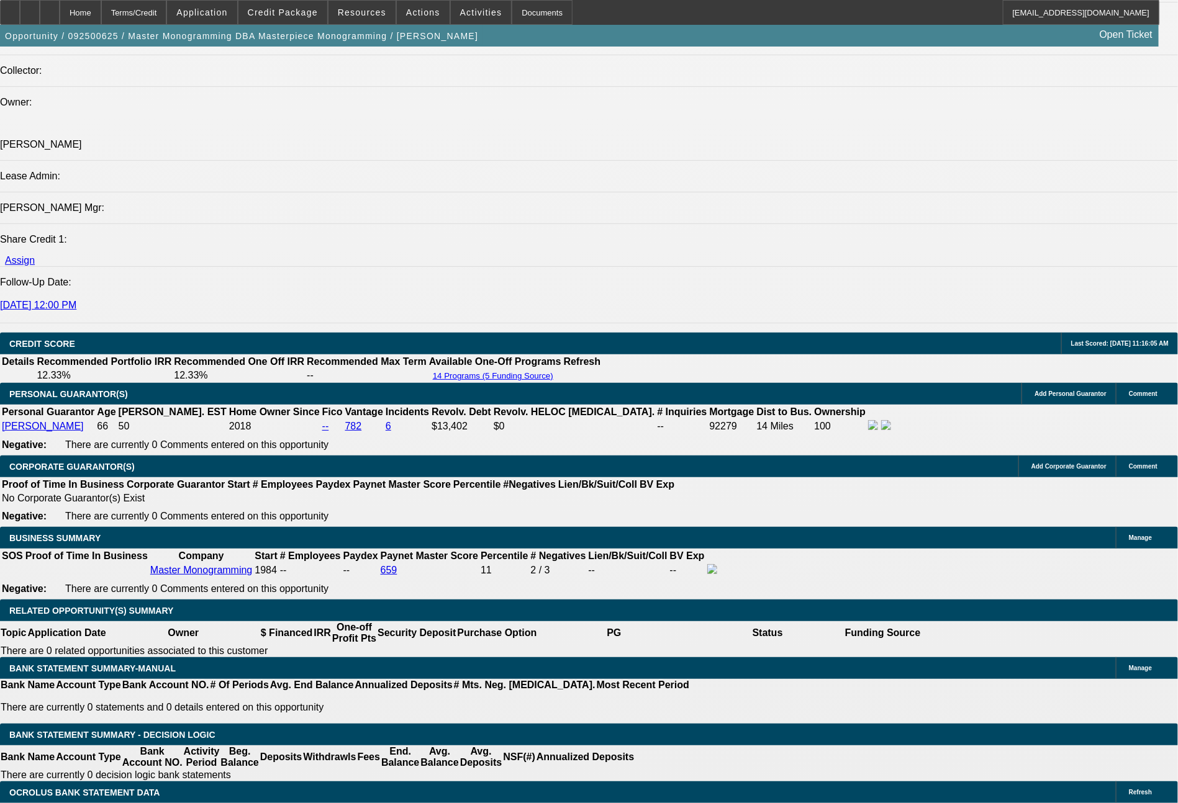
scroll to position [1498, 0]
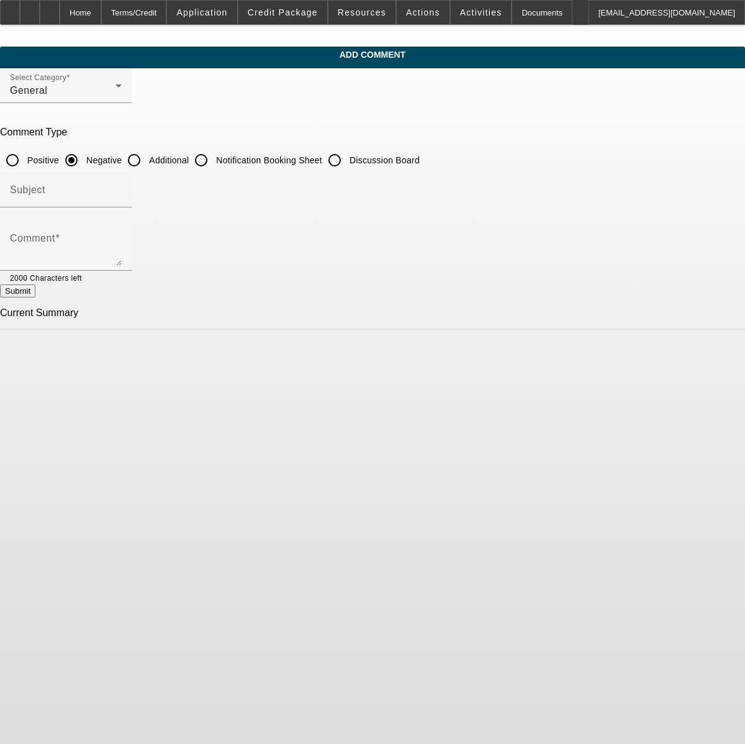
click at [147, 155] on input "Additional" at bounding box center [134, 160] width 25 height 25
radio input "true"
click at [122, 246] on textarea "Comment" at bounding box center [66, 251] width 112 height 30
type textarea "this business was started in [DATE], and [PERSON_NAME] then bought it in [DATE]…"
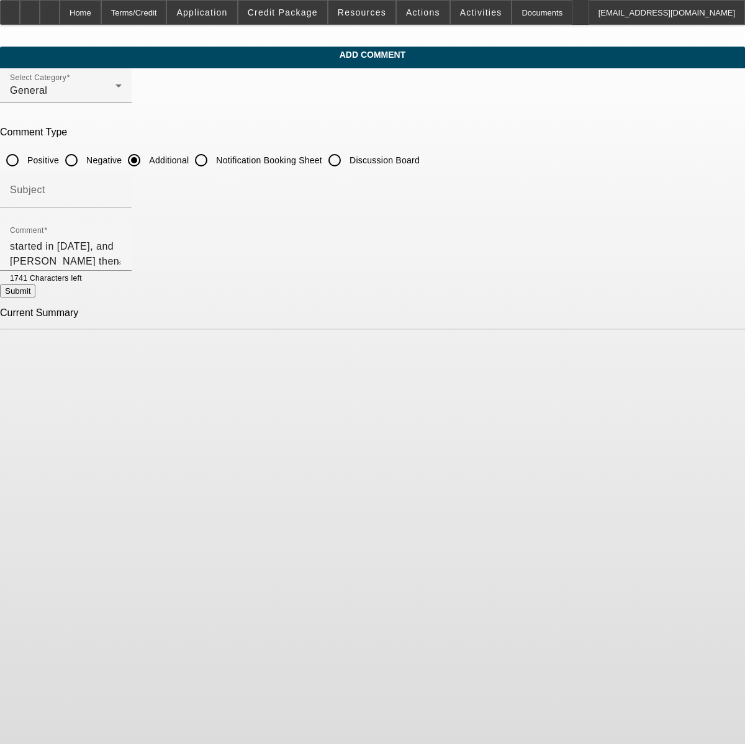
click at [35, 295] on button "Submit" at bounding box center [17, 290] width 35 height 13
radio input "true"
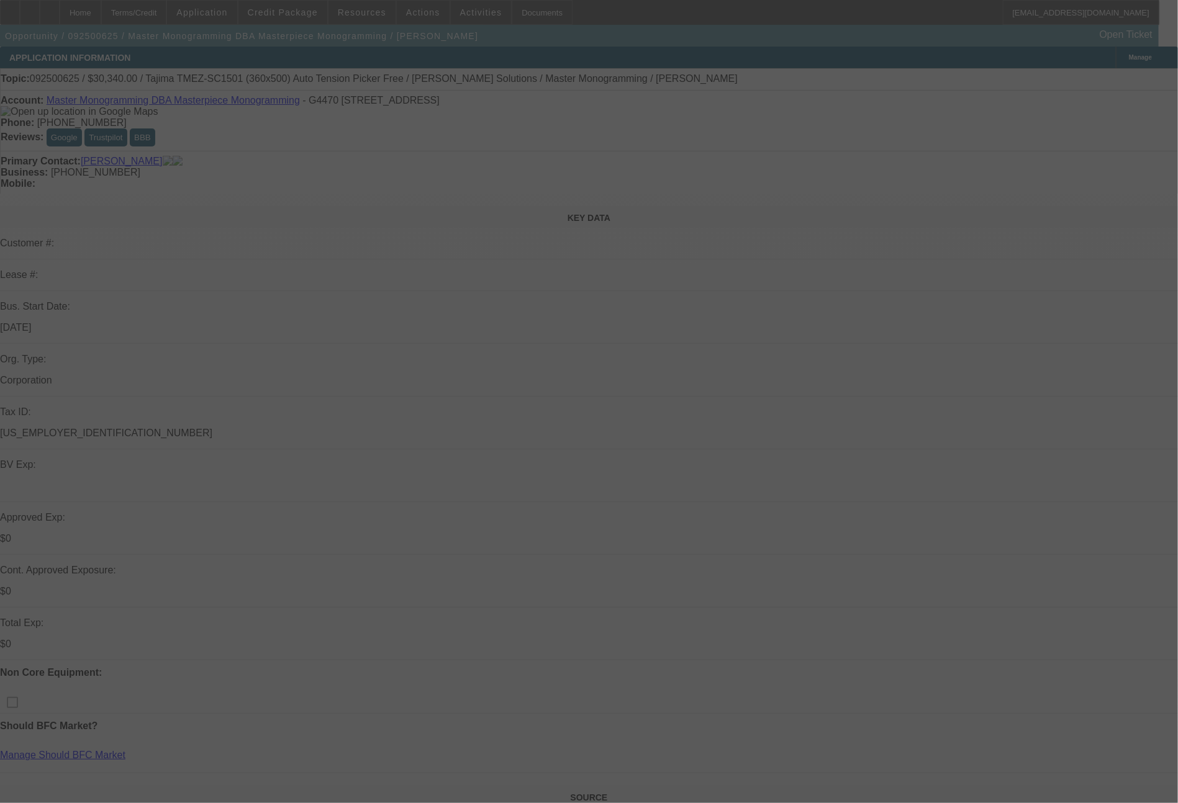
select select "0"
select select "2"
select select "0"
select select "6"
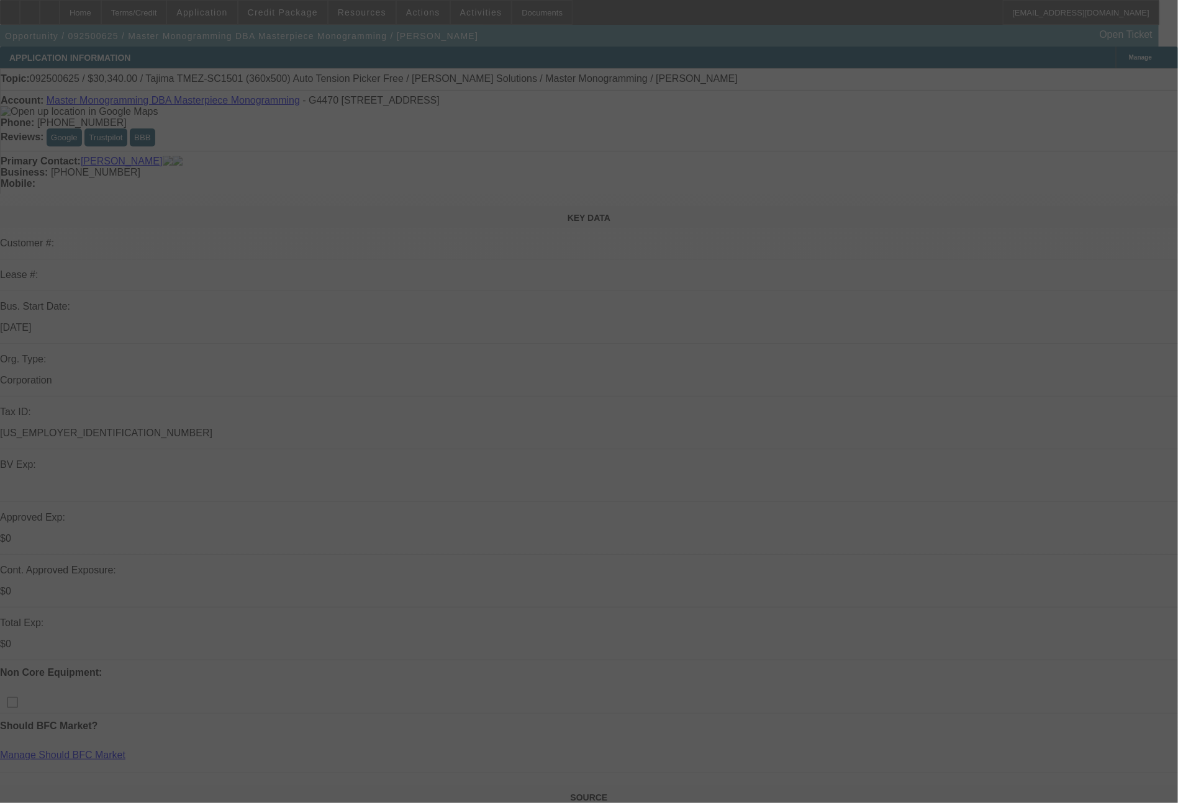
select select "0"
select select "2"
select select "0"
select select "6"
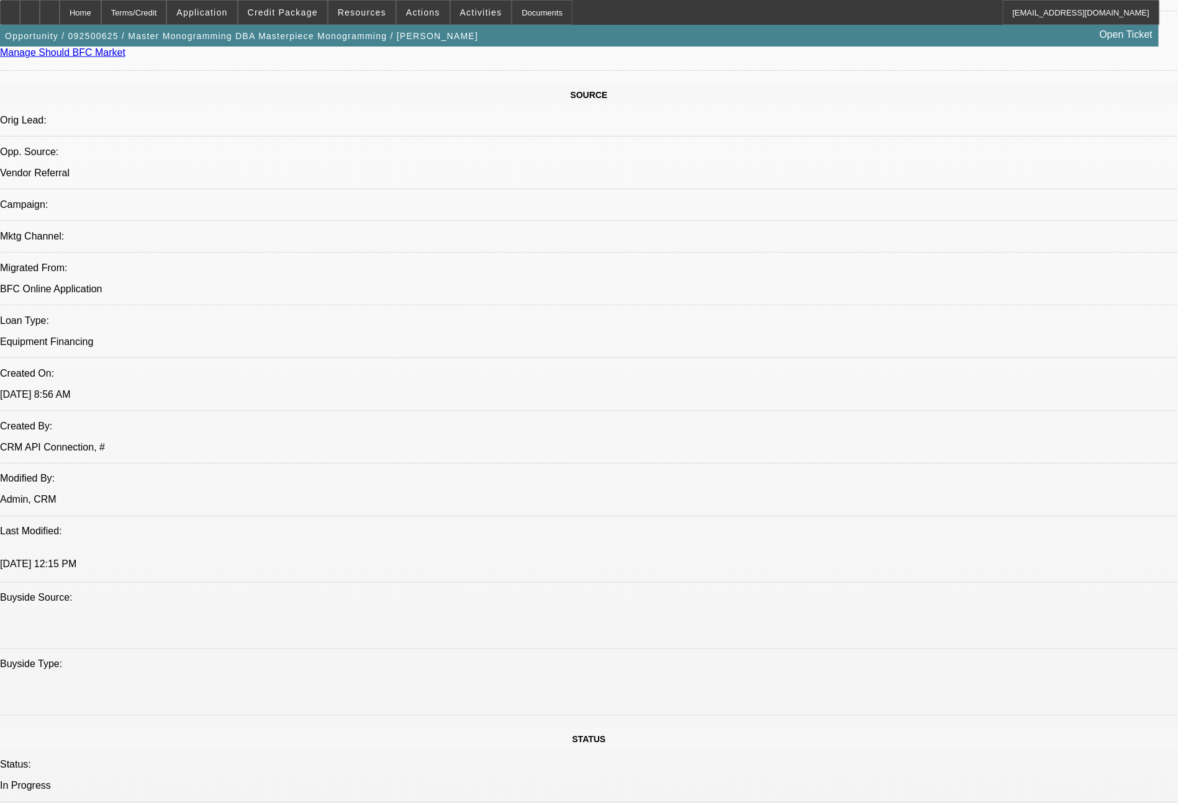
scroll to position [1406, 0]
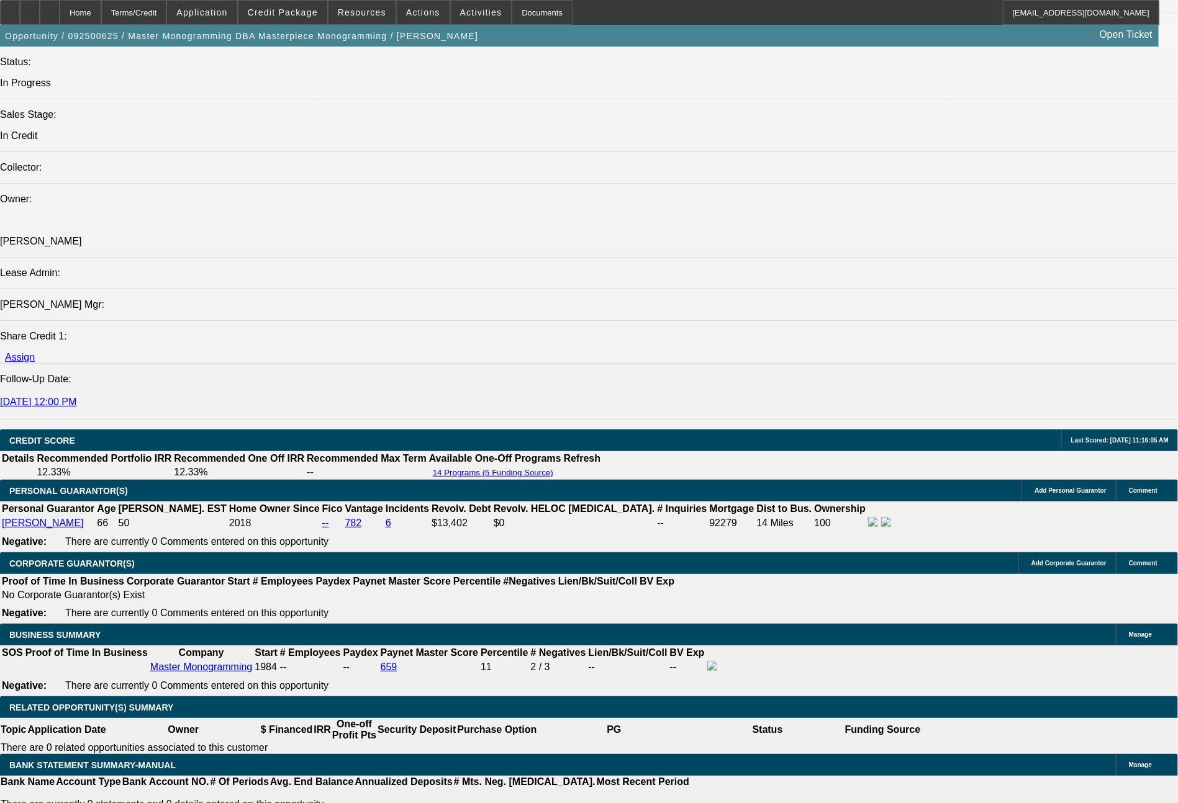
click at [306, 15] on span "Credit Package" at bounding box center [283, 12] width 70 height 10
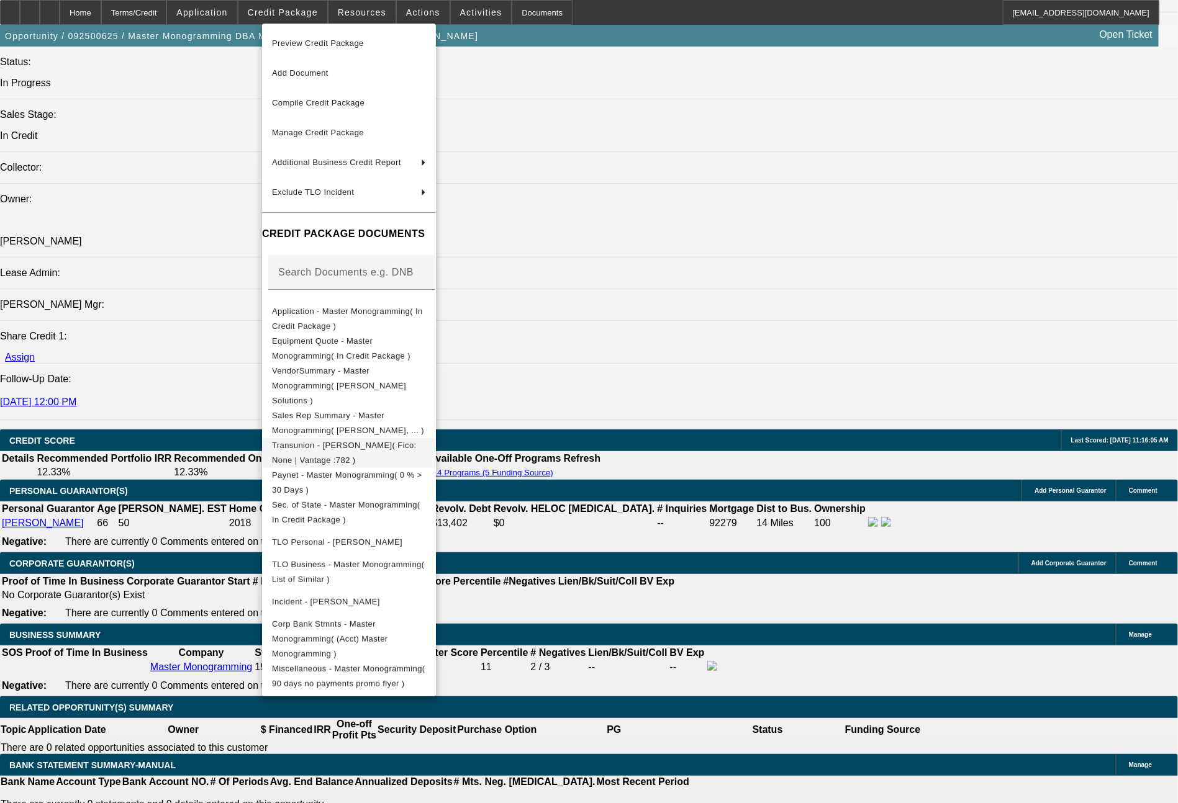
click at [417, 441] on span "Transunion - Jackson, Kathy( Fico: None | Vantage :782 )" at bounding box center [344, 453] width 145 height 24
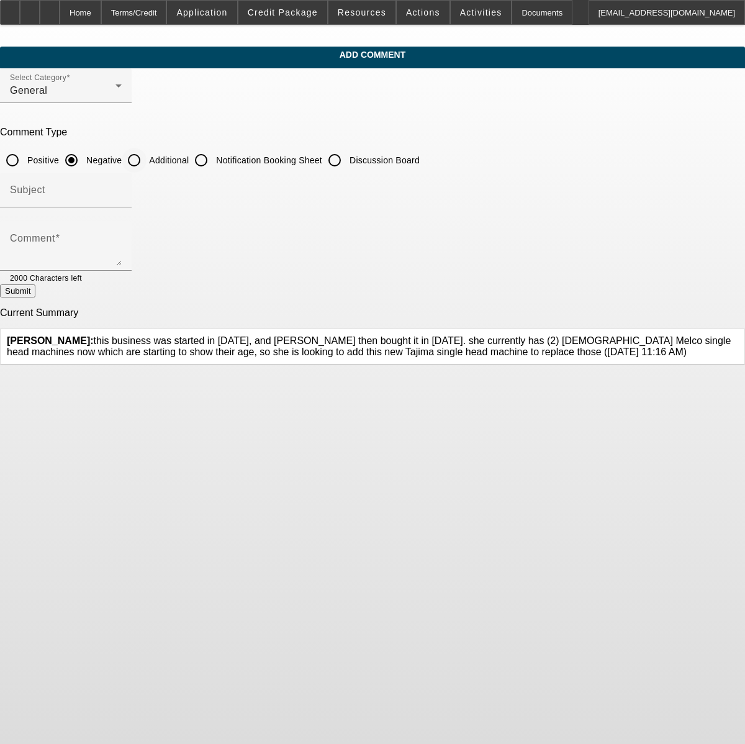
click at [147, 157] on input "Additional" at bounding box center [134, 160] width 25 height 25
radio input "true"
click at [122, 255] on textarea "Comment" at bounding box center [66, 251] width 112 height 30
type textarea "solid personal credit, homeowner, solid deposits/balances per bank stmts, new T…"
click at [35, 292] on button "Submit" at bounding box center [17, 290] width 35 height 13
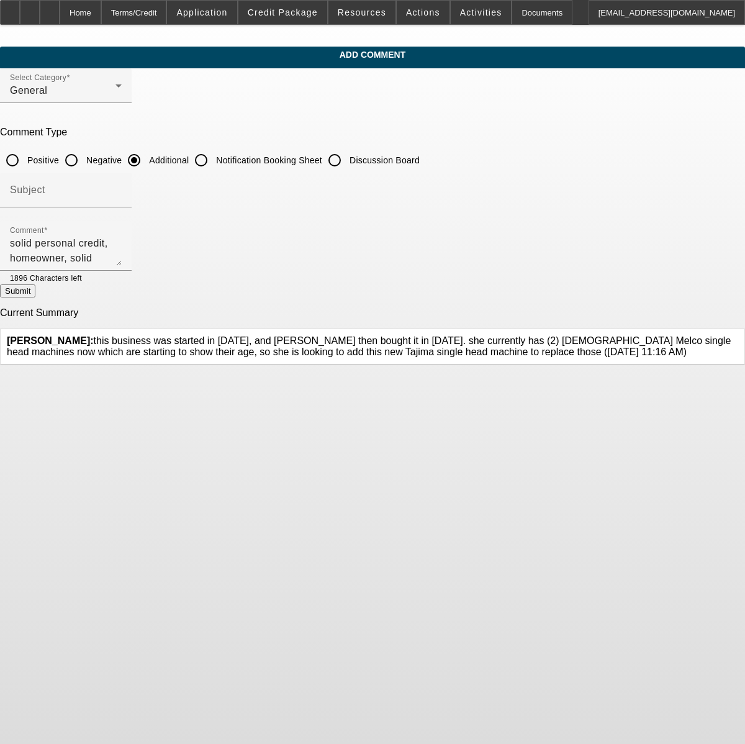
radio input "true"
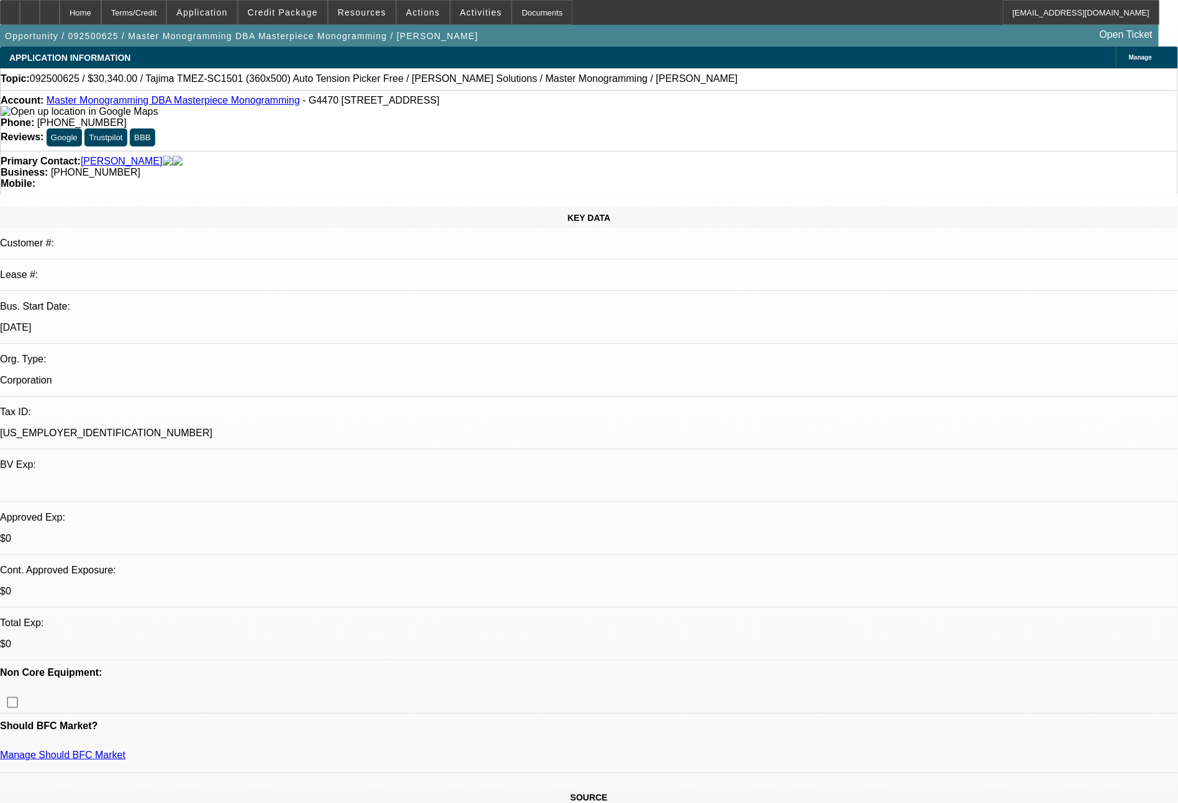
select select "0"
select select "2"
select select "0"
select select "6"
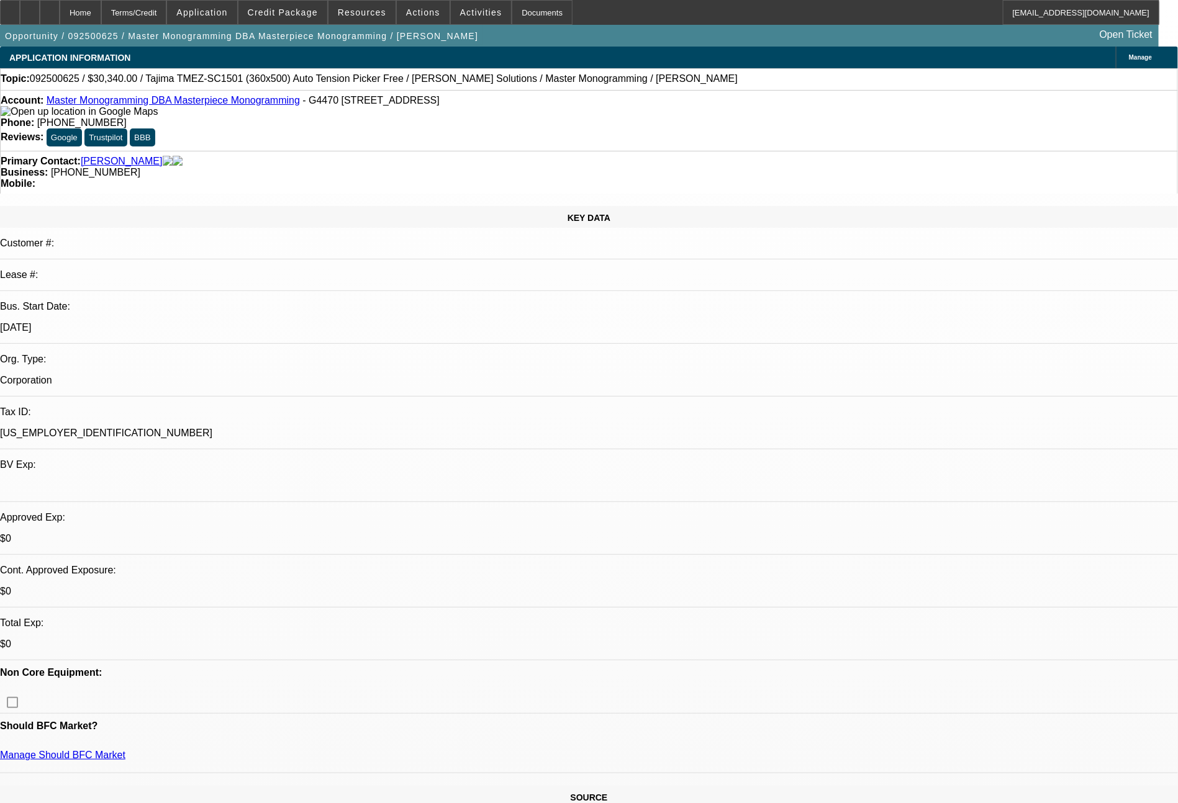
select select "0"
select select "2"
select select "0"
select select "6"
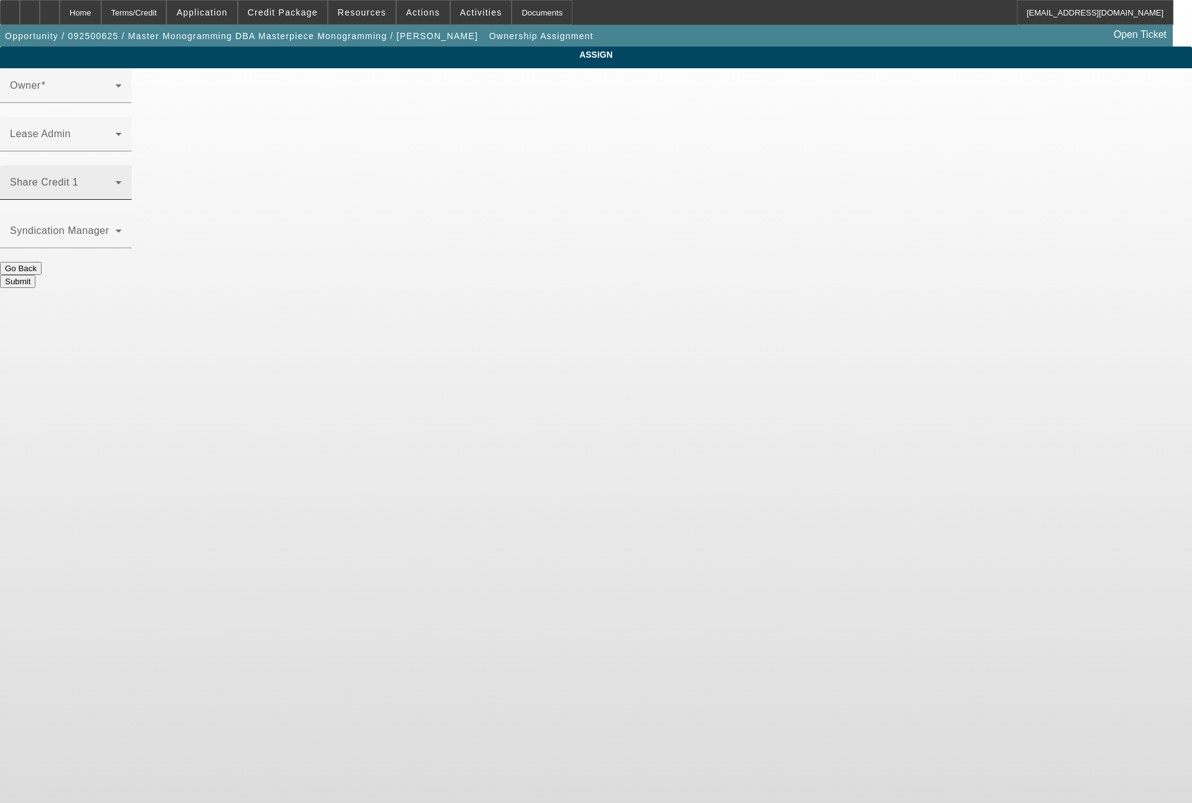
click at [115, 180] on span at bounding box center [63, 187] width 106 height 15
click at [167, 10] on div "Terms/Credit" at bounding box center [134, 12] width 66 height 25
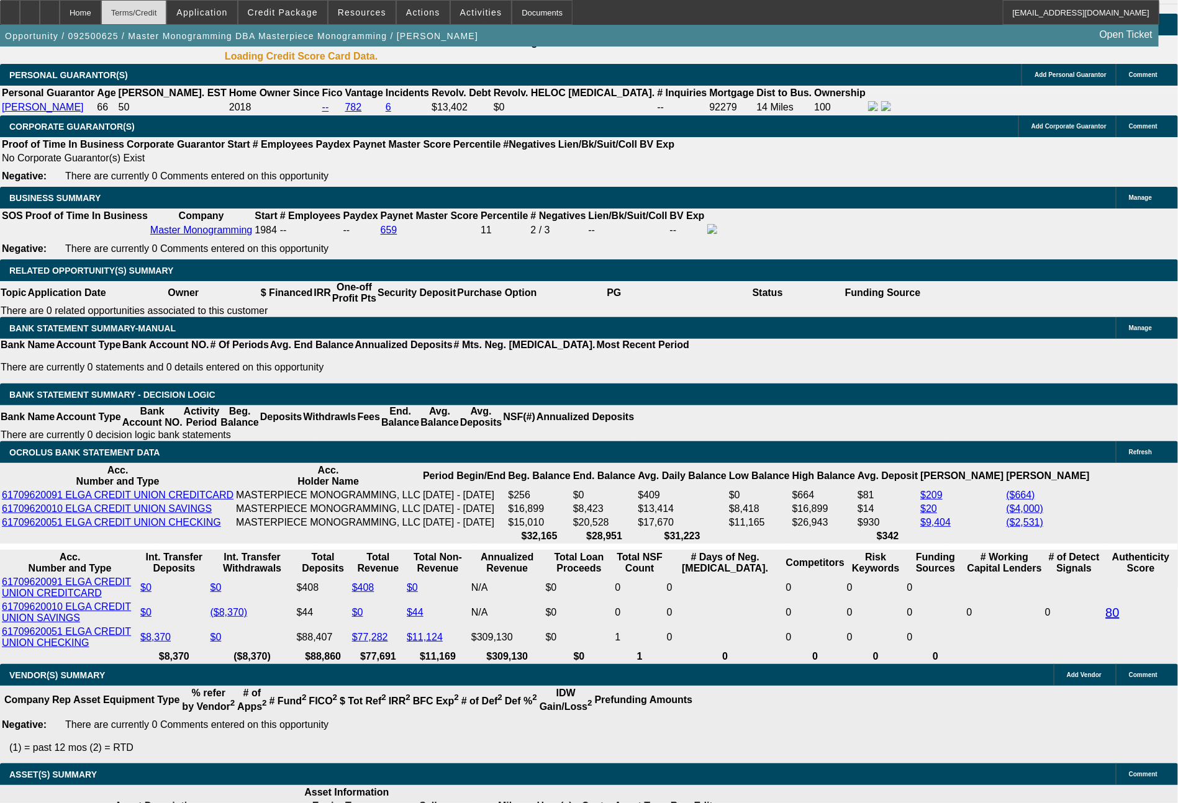
select select "0"
select select "2"
select select "0"
select select "6"
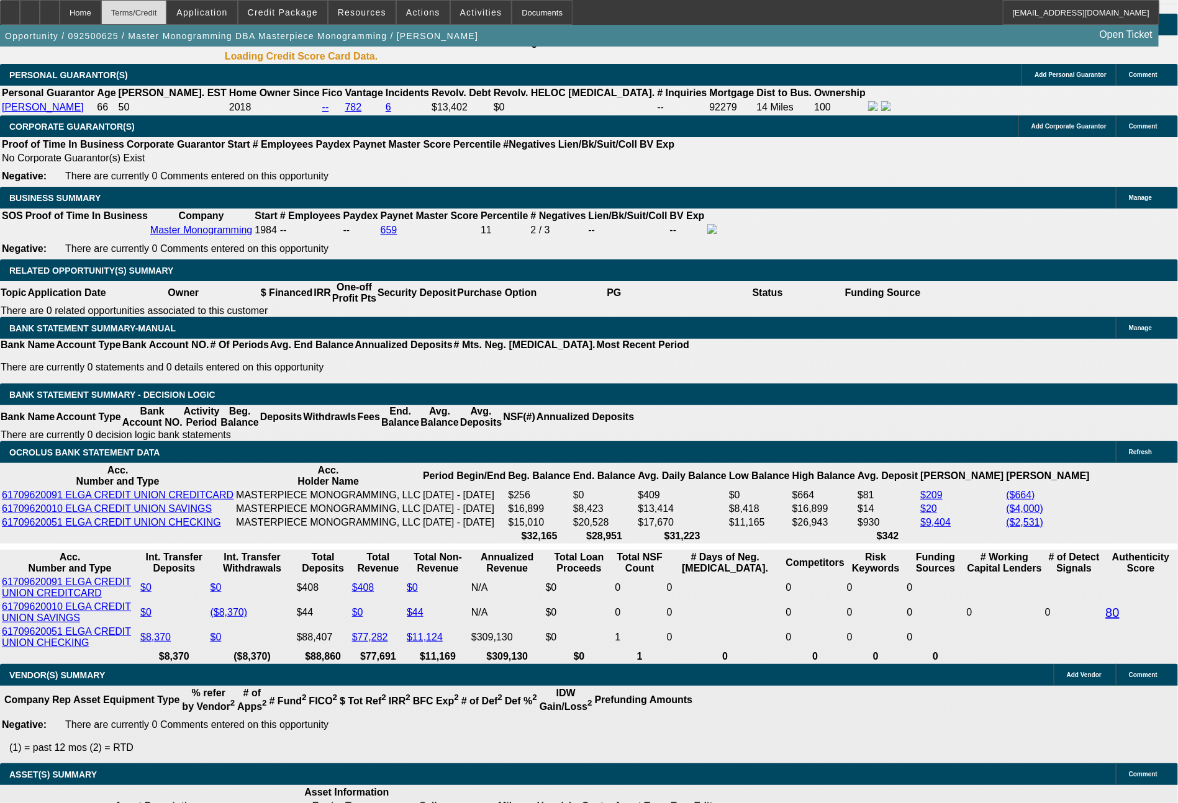
select select "0"
select select "2"
select select "0"
select select "6"
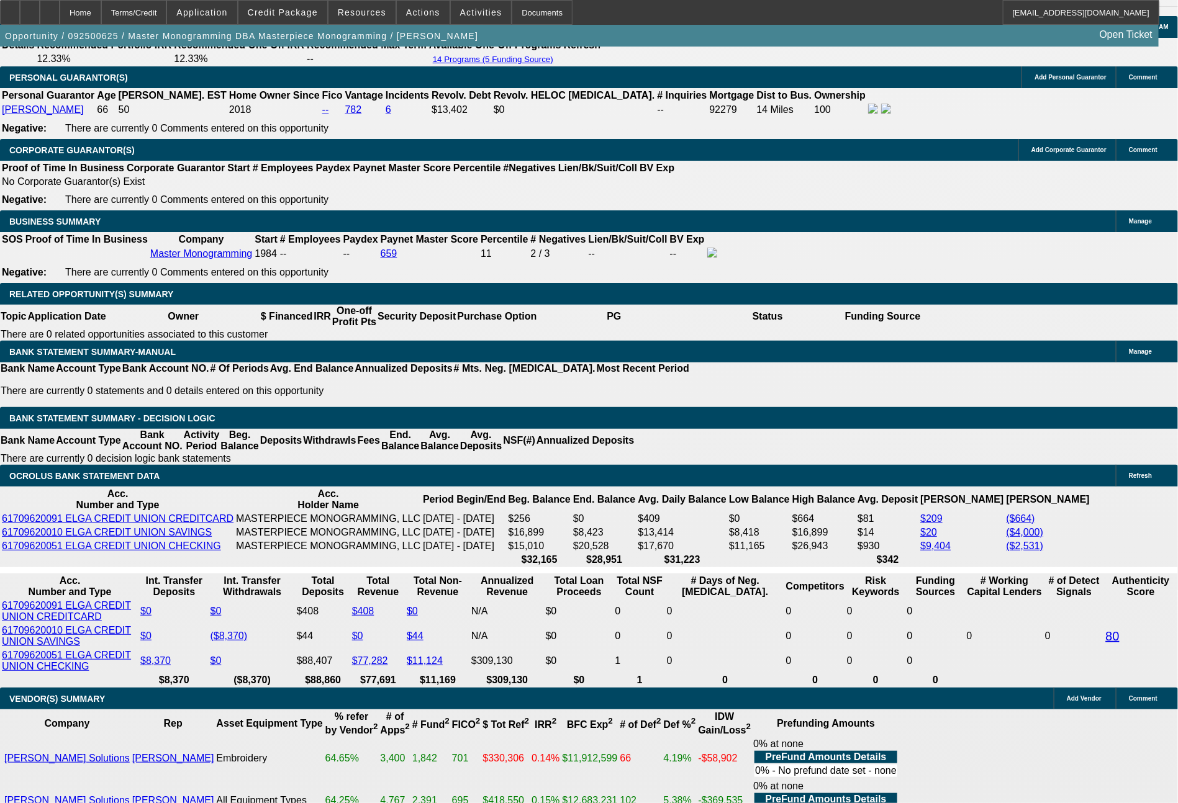
scroll to position [1823, 0]
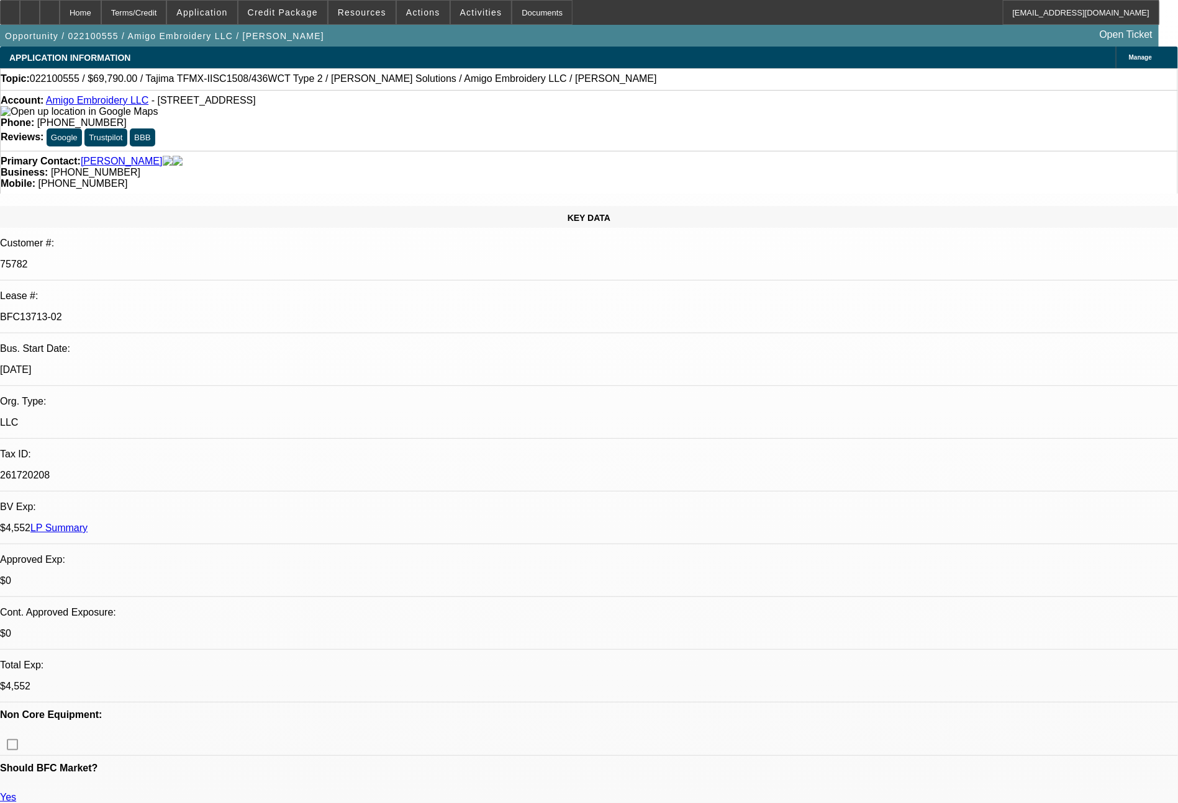
select select "0"
select select "2"
select select "0.1"
select select "4"
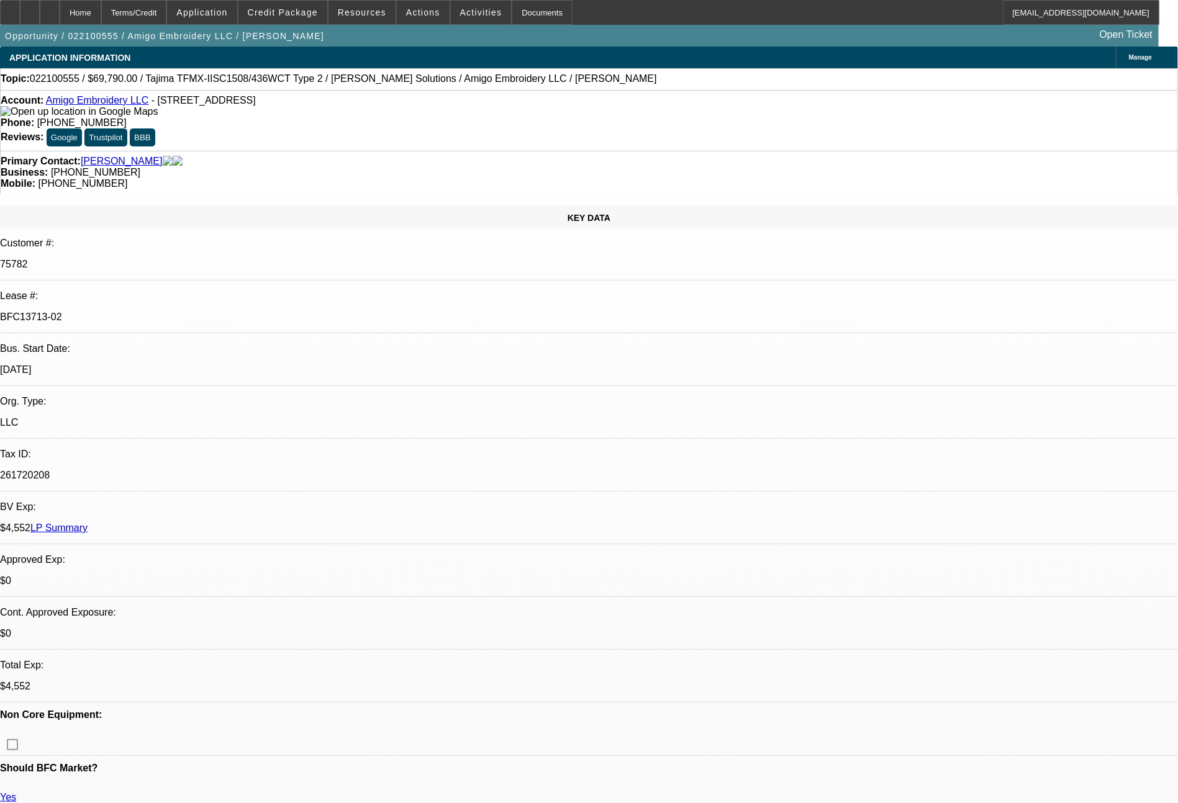
select select "0"
select select "0.1"
select select "4"
select select "0"
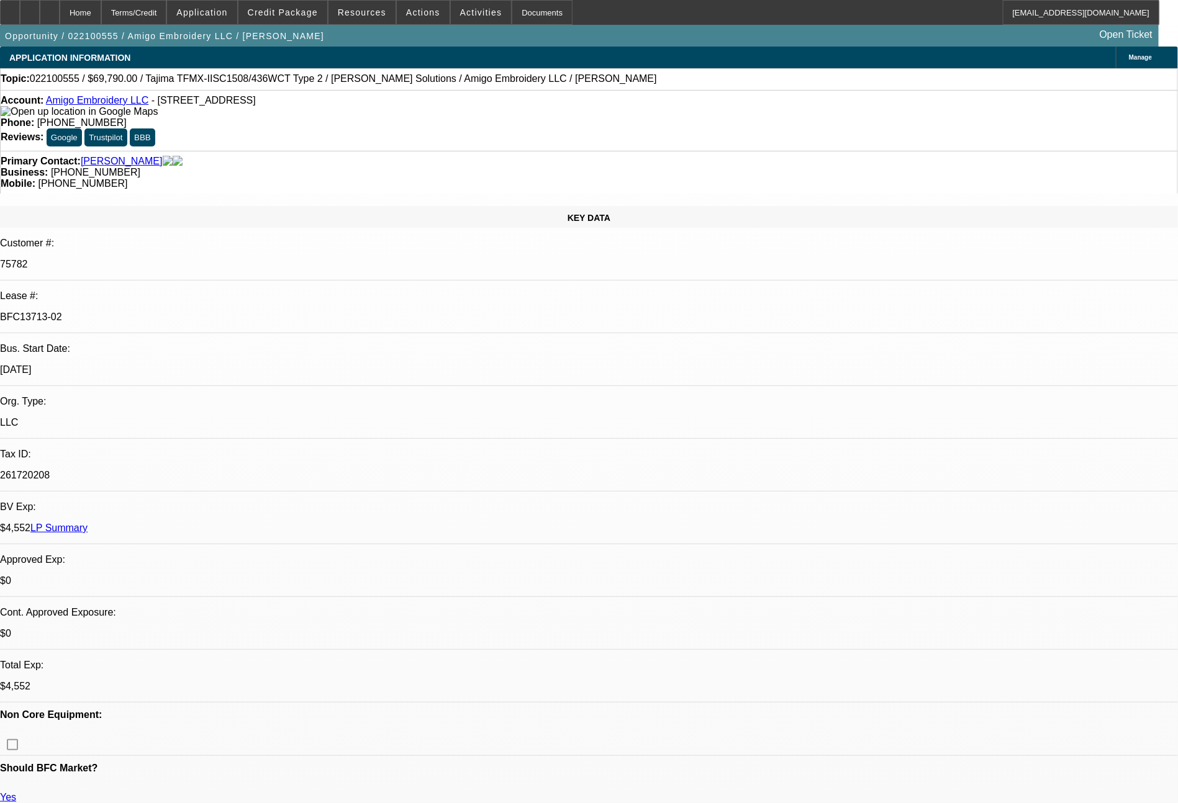
select select "2"
select select "0.1"
select select "4"
click at [88, 523] on link "LP Summary" at bounding box center [58, 528] width 57 height 11
